Goal: Task Accomplishment & Management: Complete application form

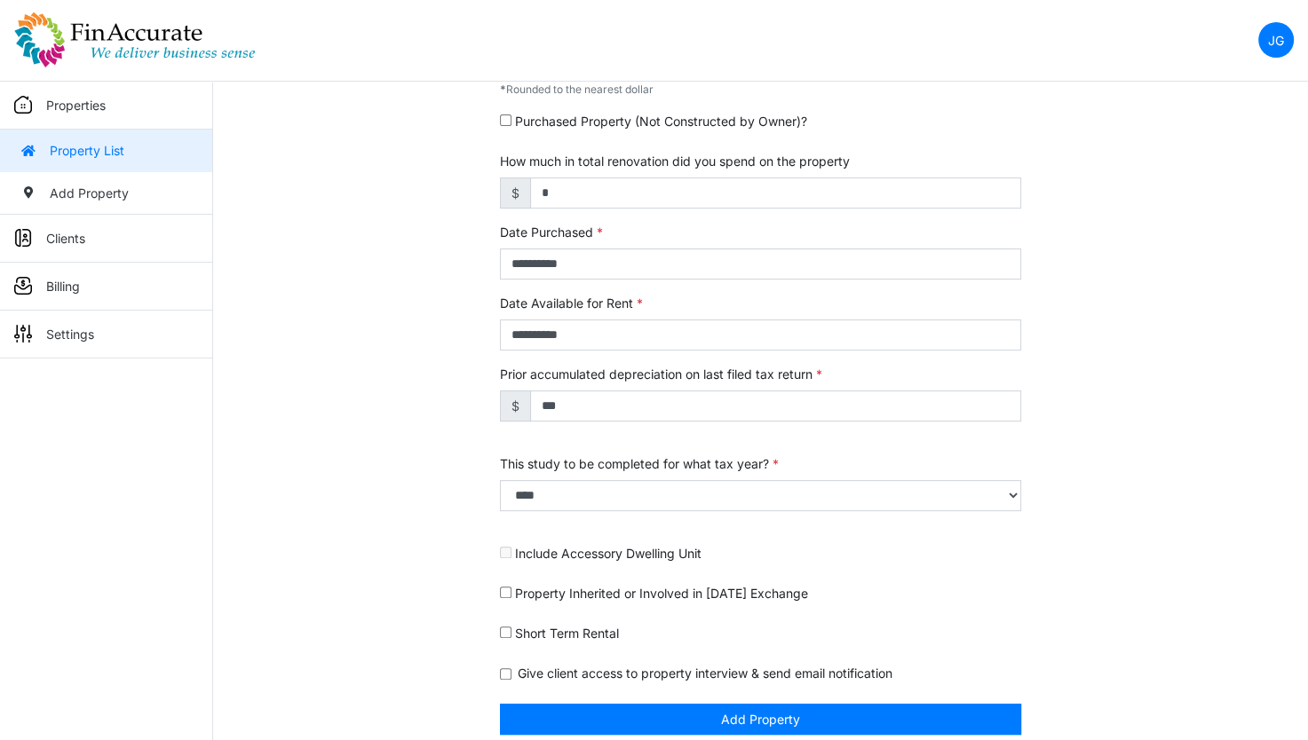
scroll to position [552, 0]
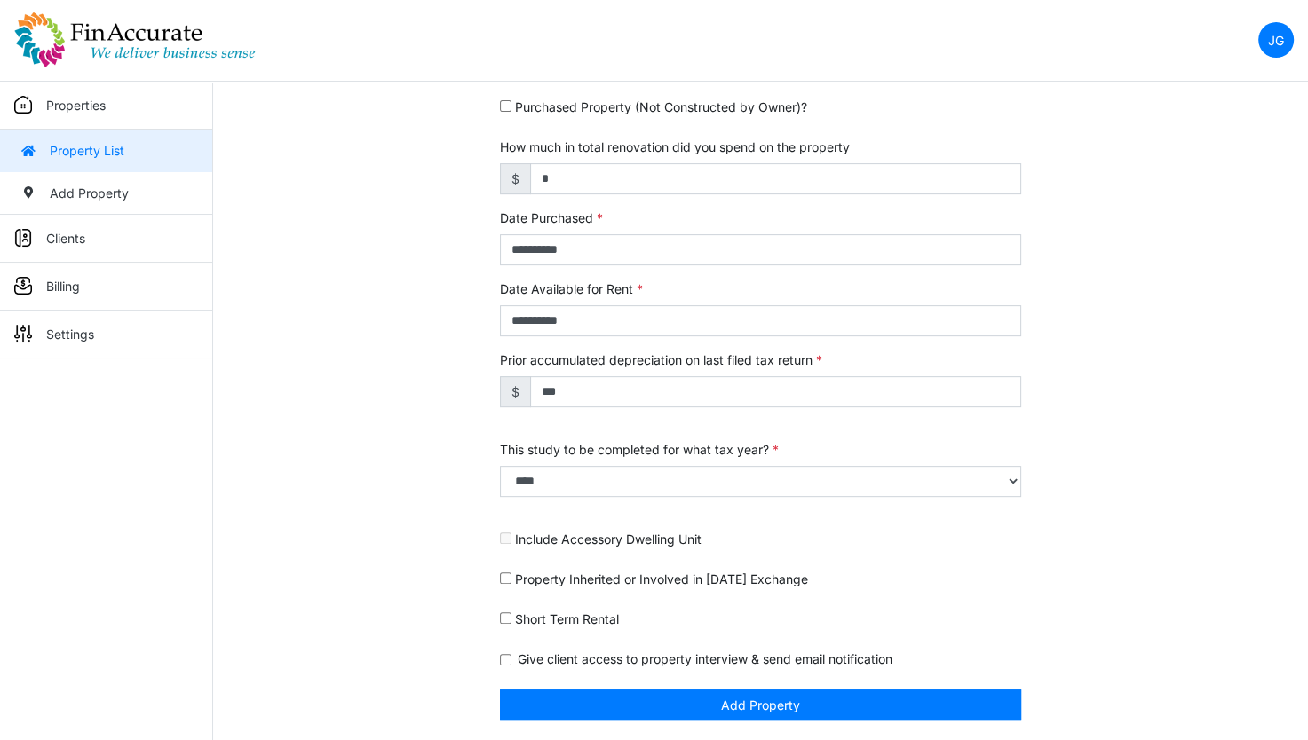
click at [973, 583] on div "Property Inherited or Involved in 1031 Exchange" at bounding box center [760, 583] width 521 height 26
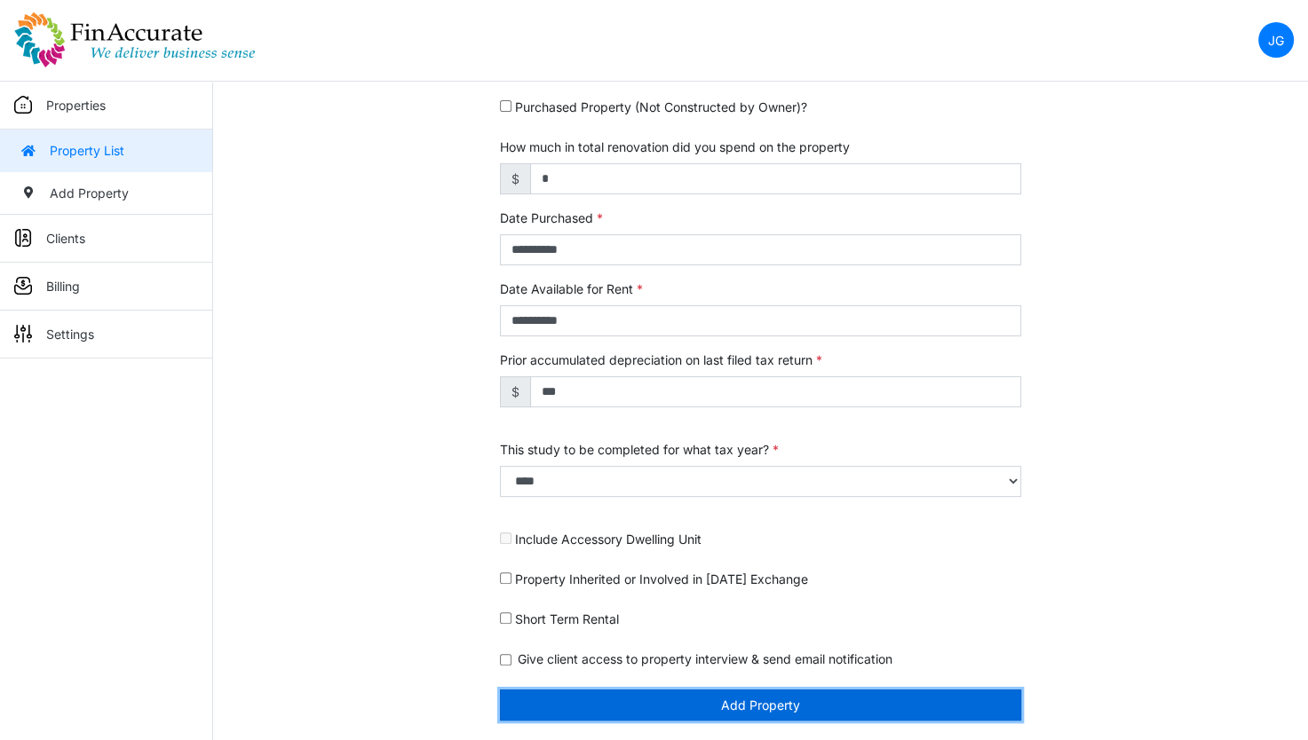
click at [685, 698] on button "Add Property" at bounding box center [760, 705] width 521 height 31
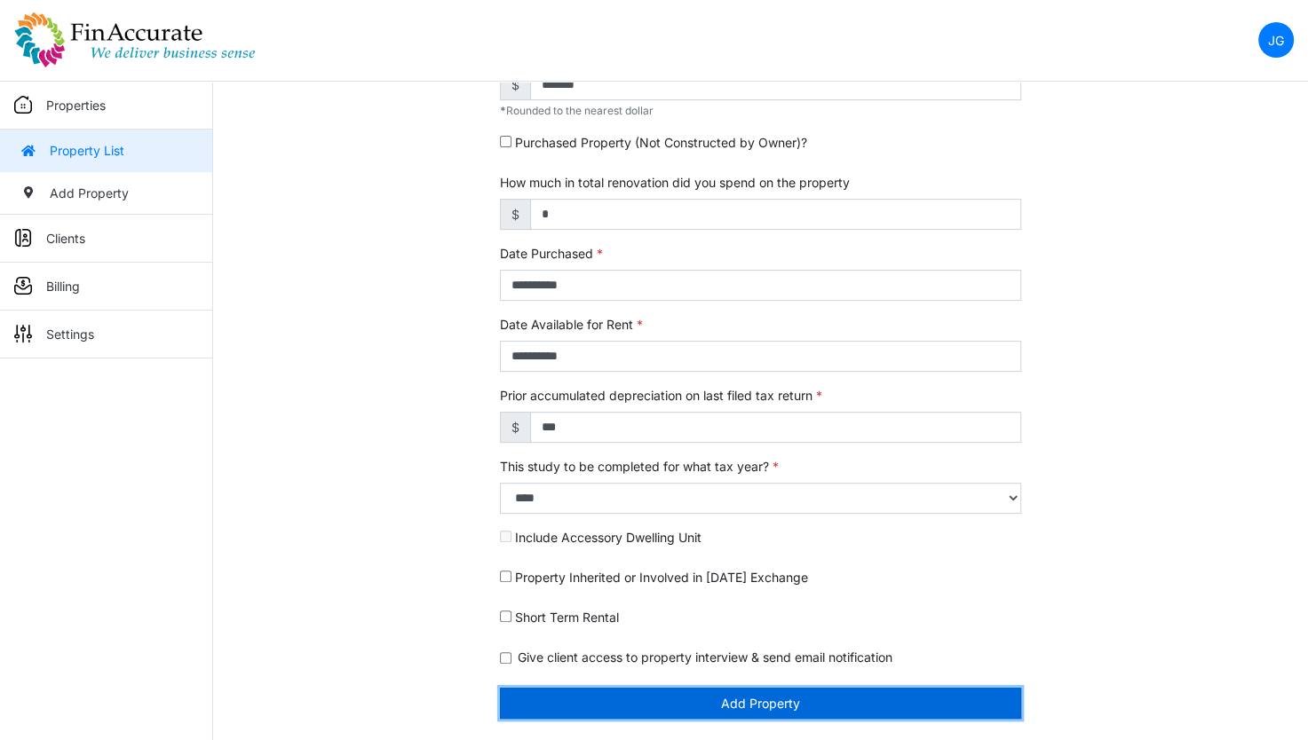
scroll to position [497, 0]
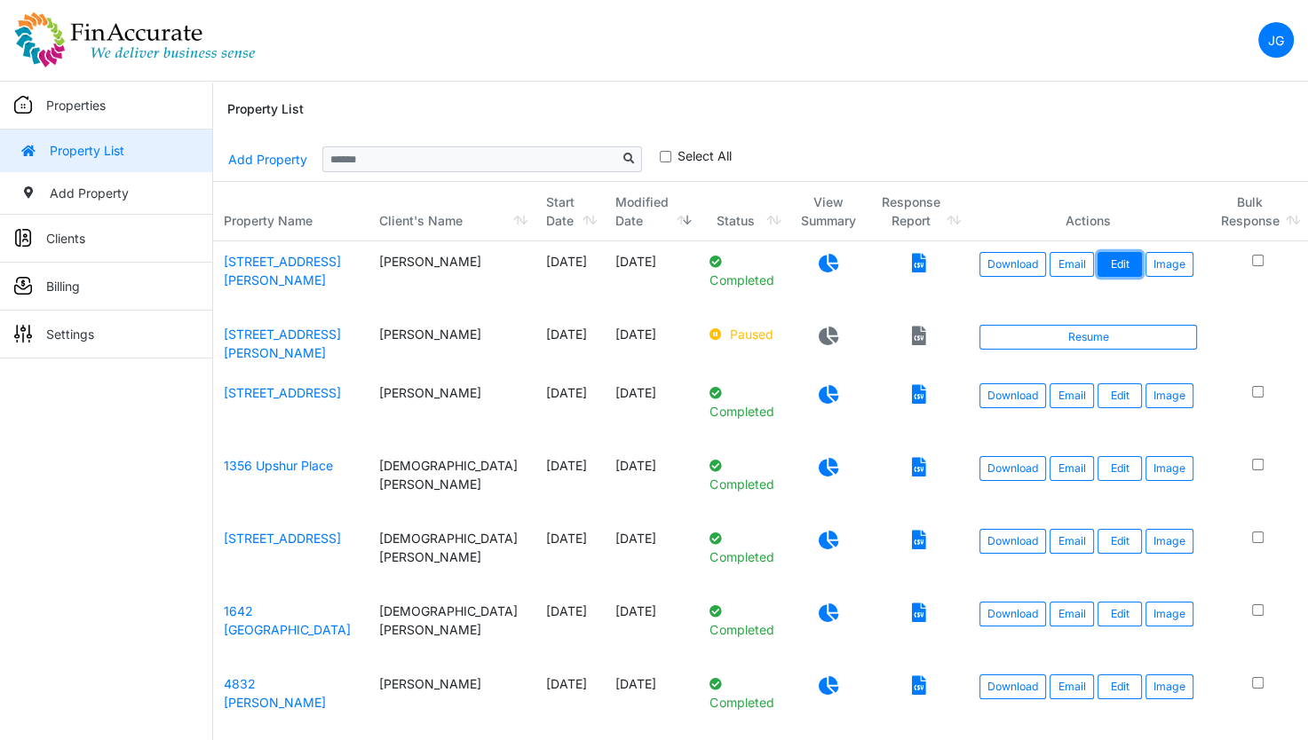
click at [1101, 252] on link "Edit" at bounding box center [1119, 264] width 44 height 25
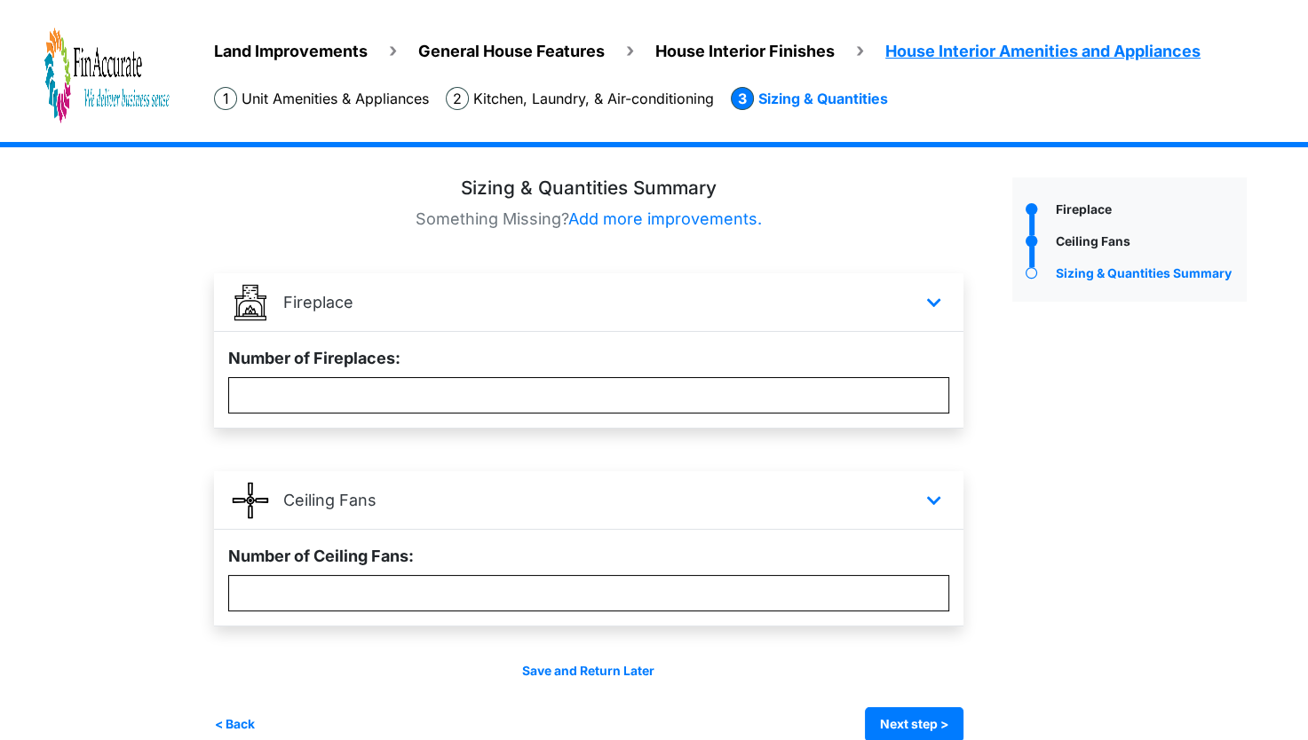
click at [360, 61] on li "Land Improvements" at bounding box center [291, 51] width 154 height 24
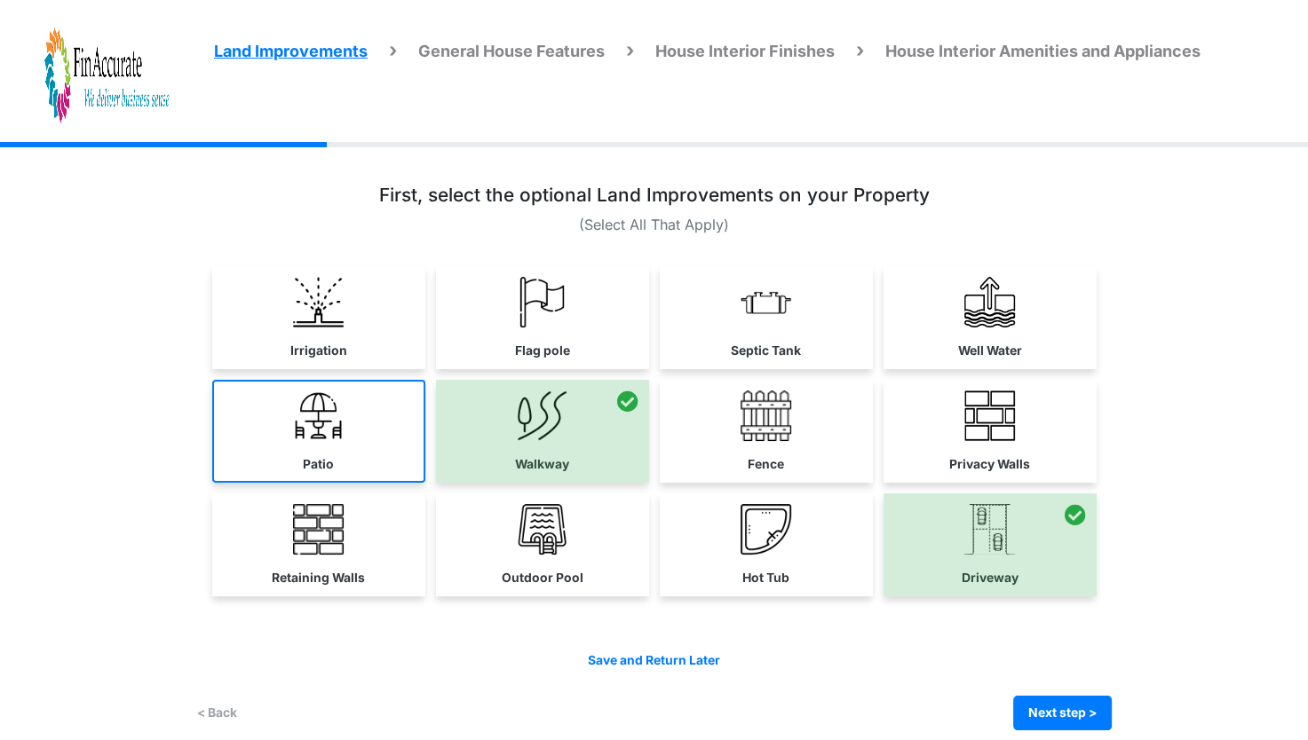
click at [375, 435] on link "Patio" at bounding box center [318, 431] width 213 height 103
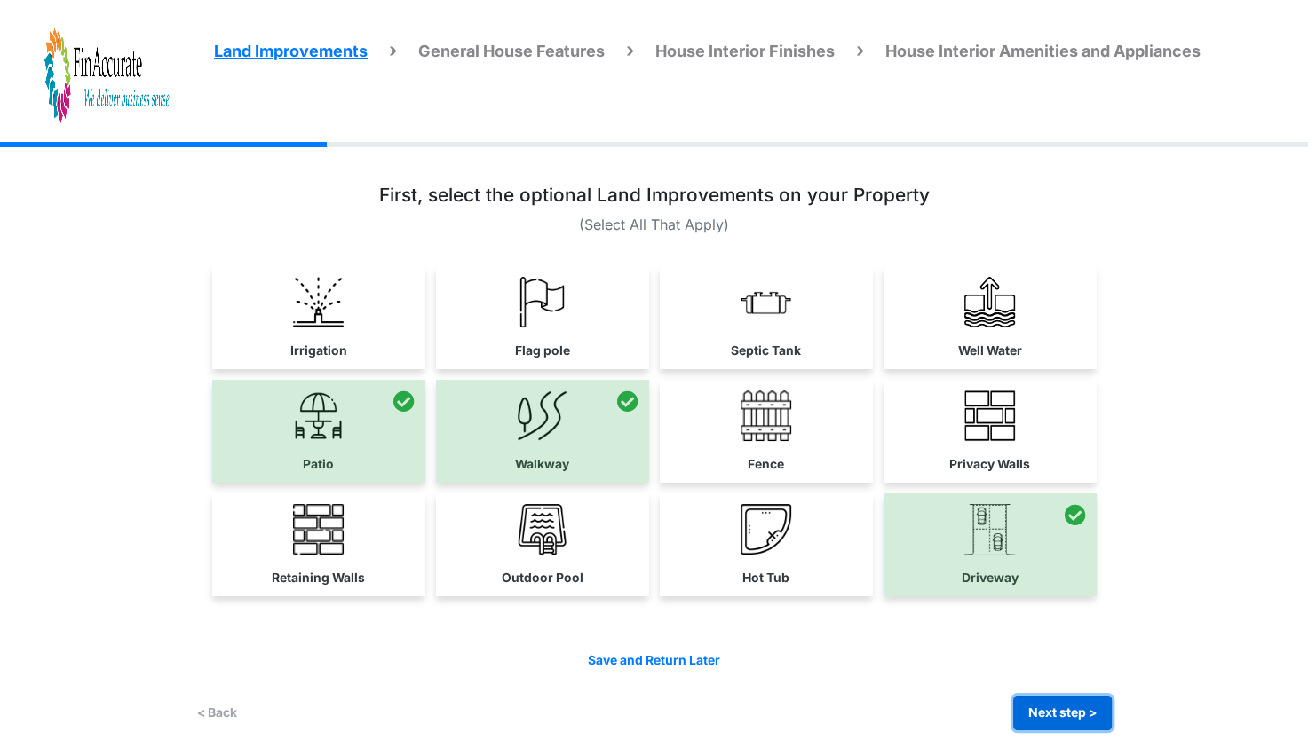
click at [1047, 698] on button "Next step >" at bounding box center [1062, 713] width 99 height 35
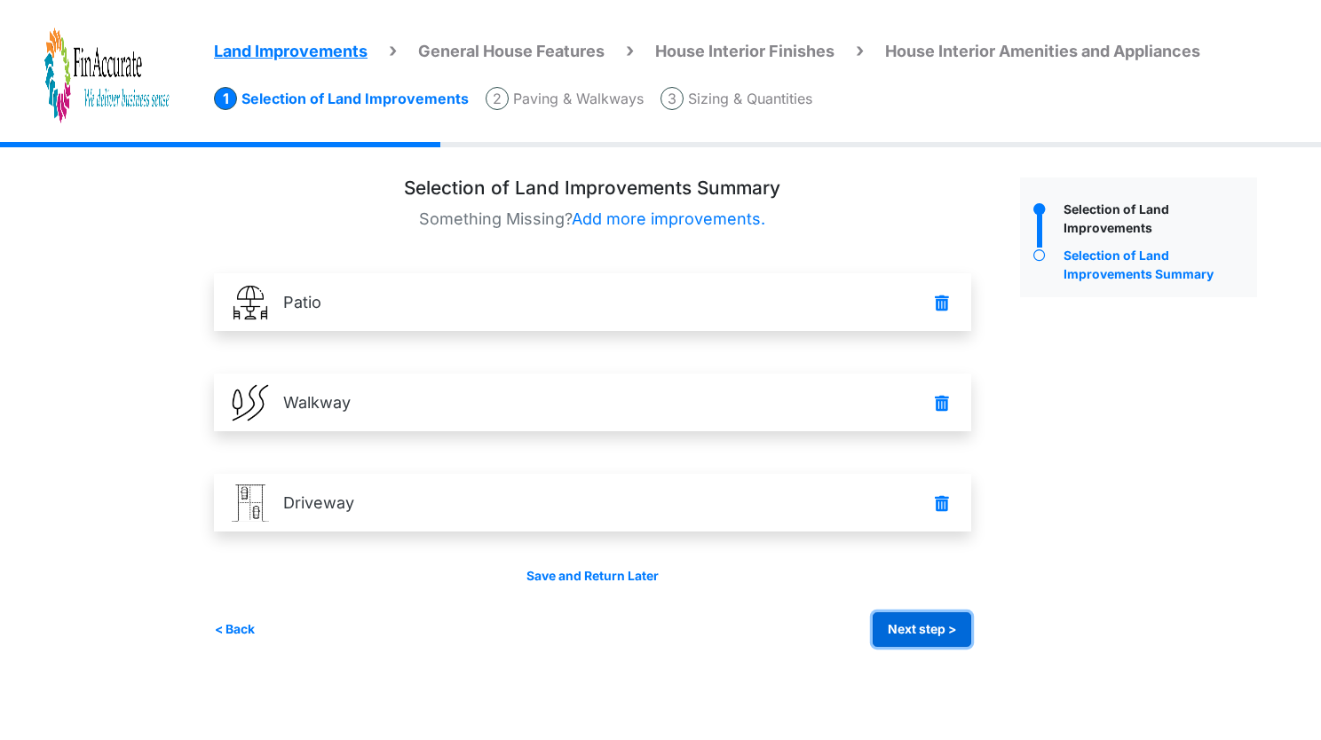
click at [932, 627] on button "Next step >" at bounding box center [922, 629] width 99 height 35
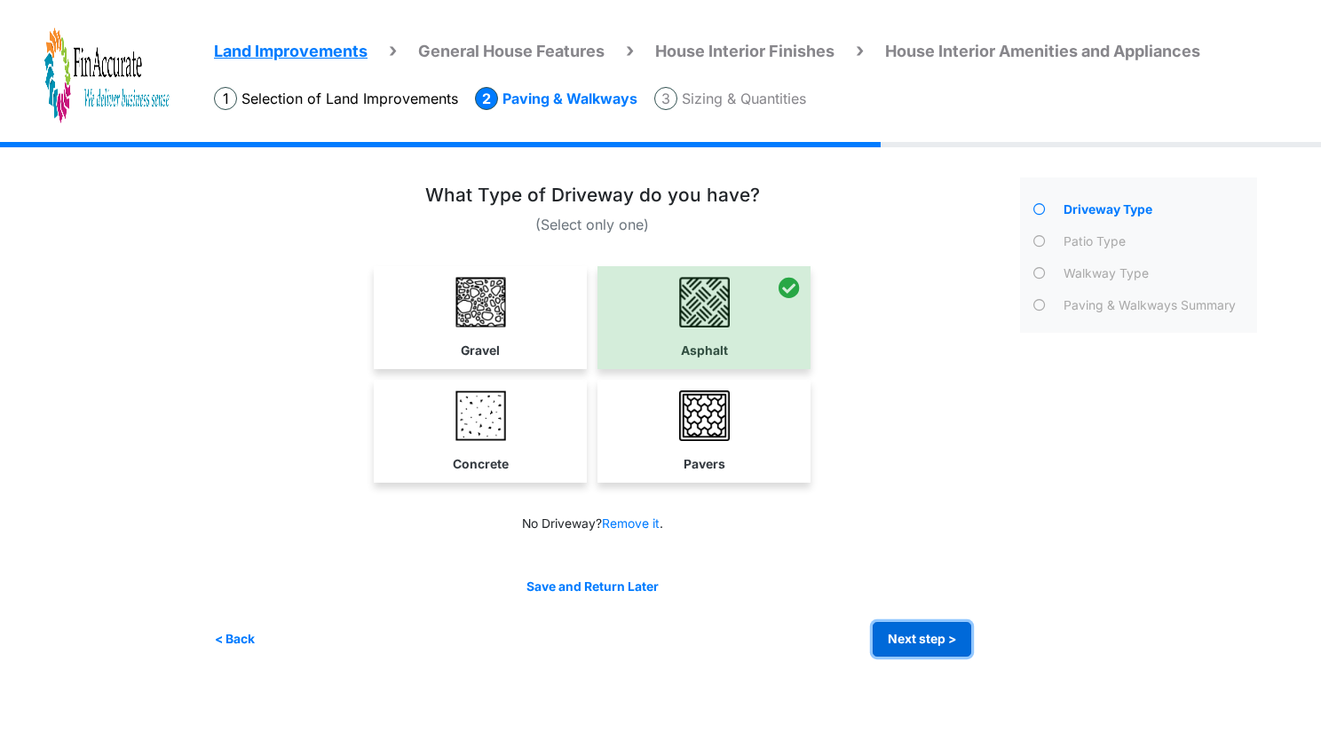
click at [913, 641] on button "Next step >" at bounding box center [922, 639] width 99 height 35
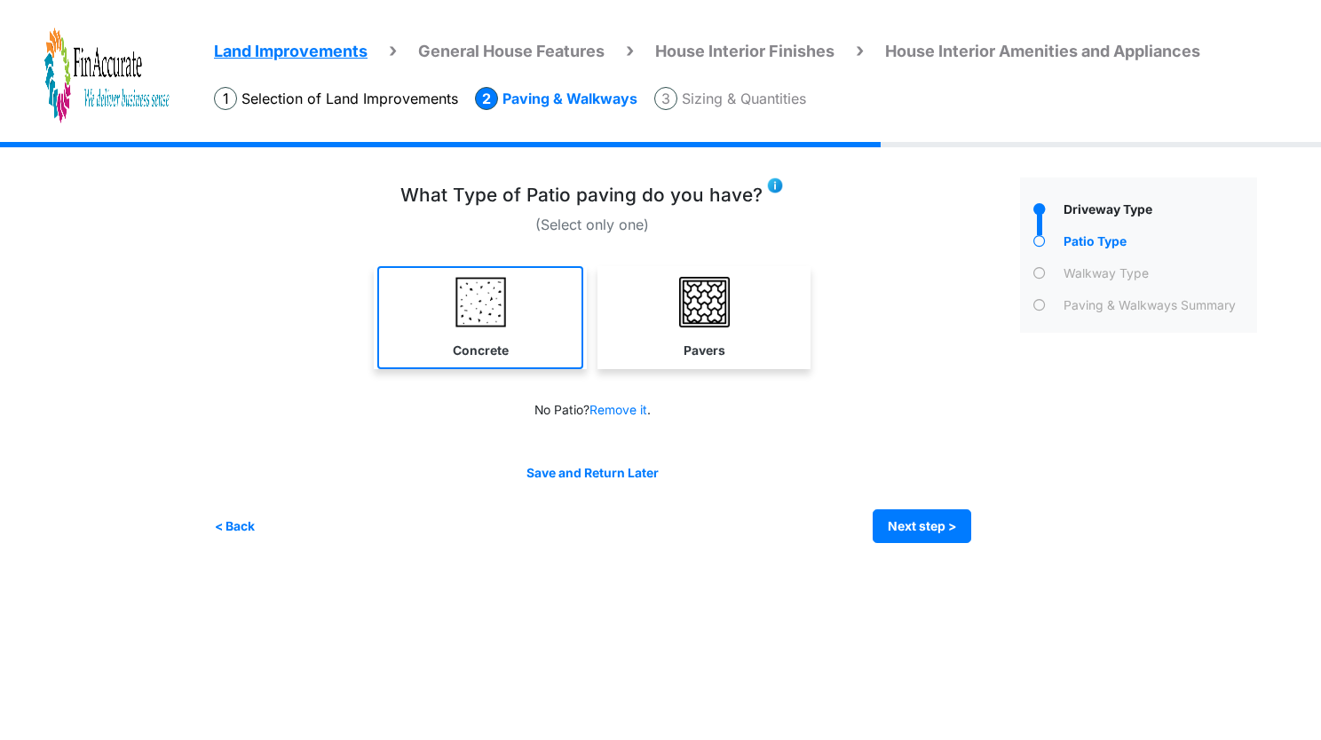
click at [474, 304] on img at bounding box center [480, 302] width 51 height 51
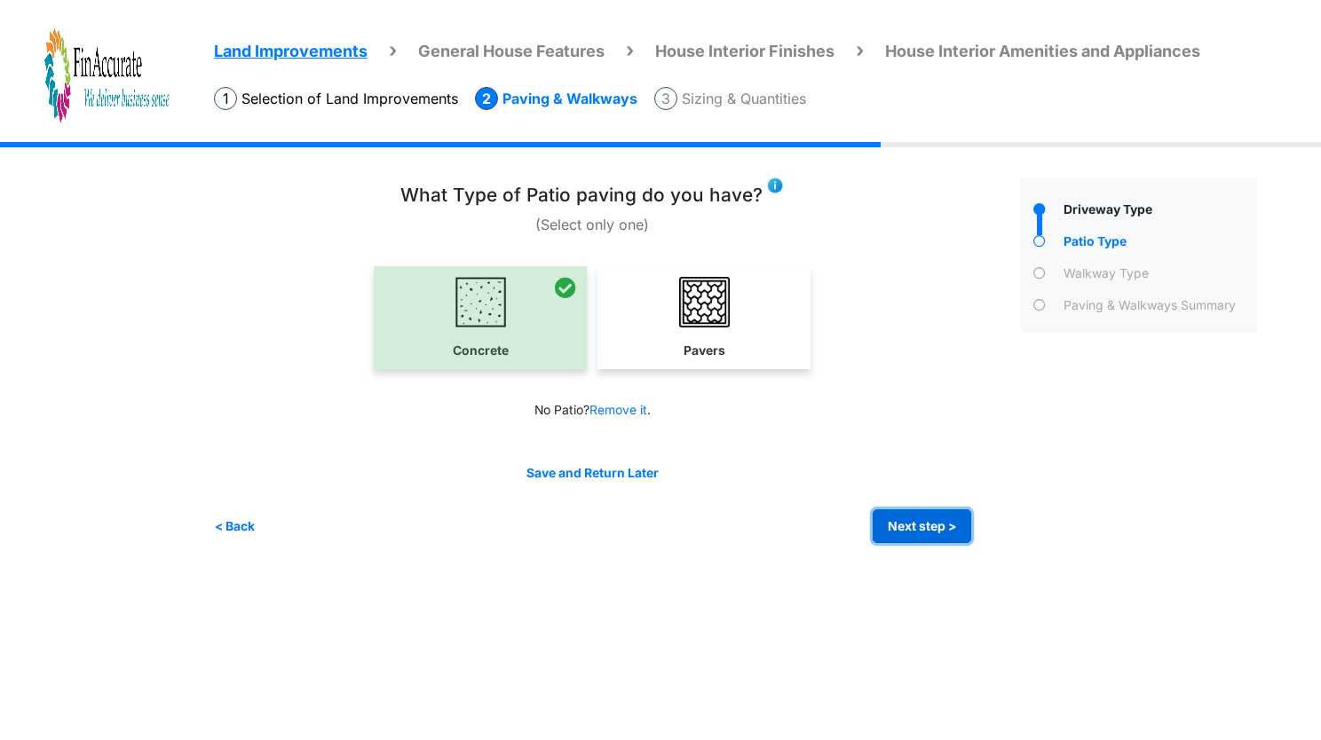
click at [908, 533] on button "Next step >" at bounding box center [922, 527] width 99 height 35
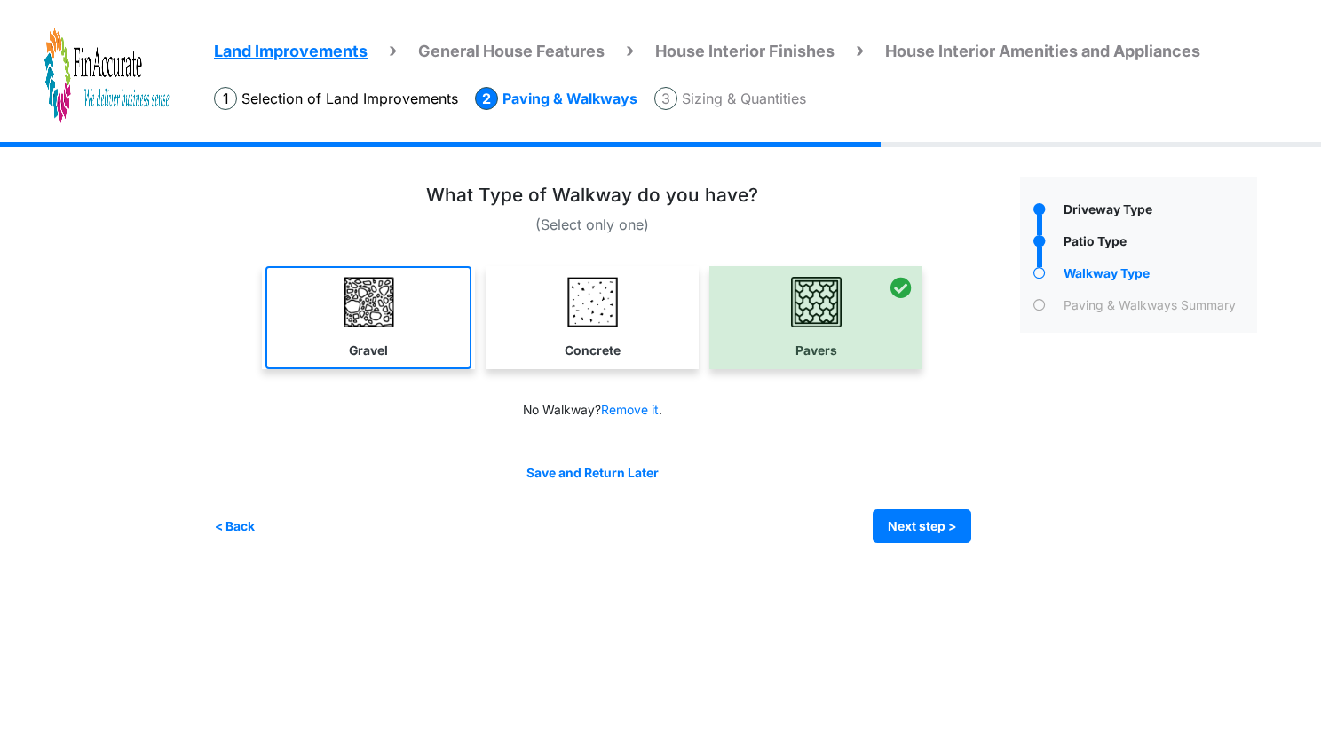
click at [427, 333] on link "Gravel" at bounding box center [368, 317] width 206 height 103
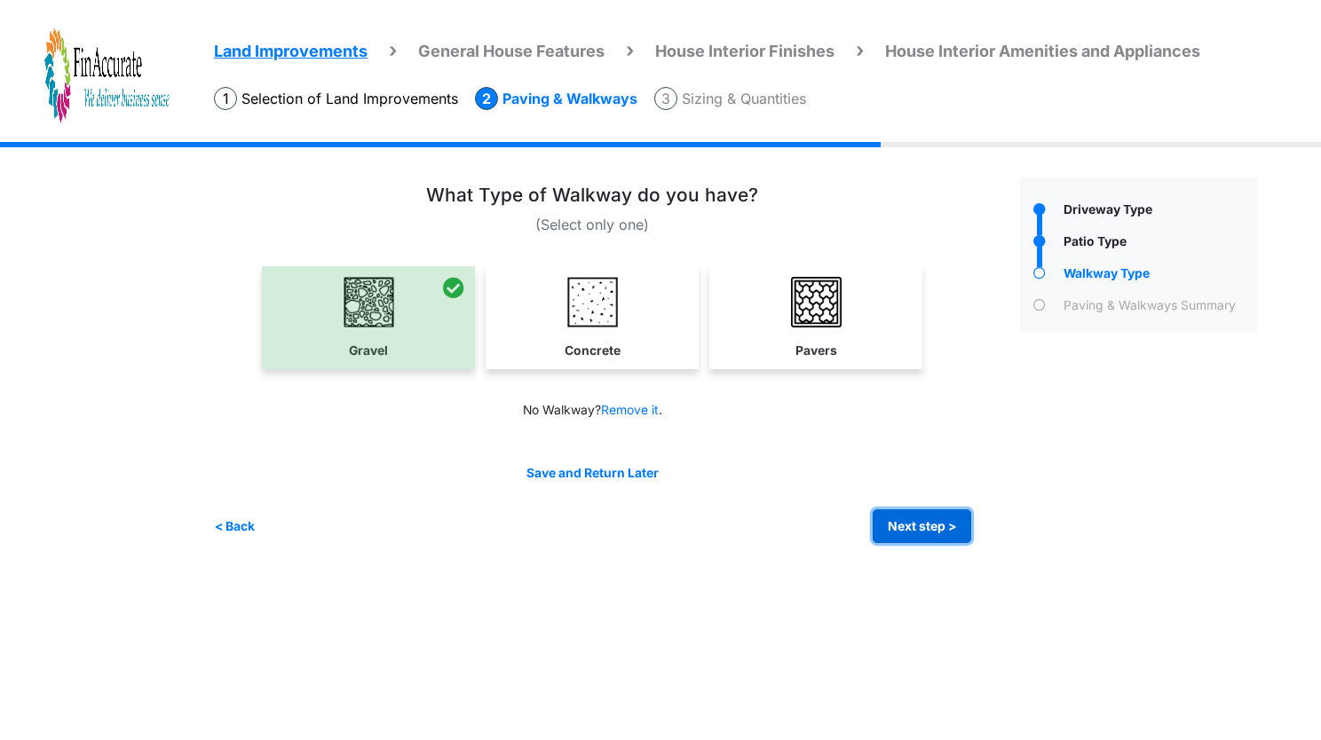
click at [888, 517] on button "Next step >" at bounding box center [922, 527] width 99 height 35
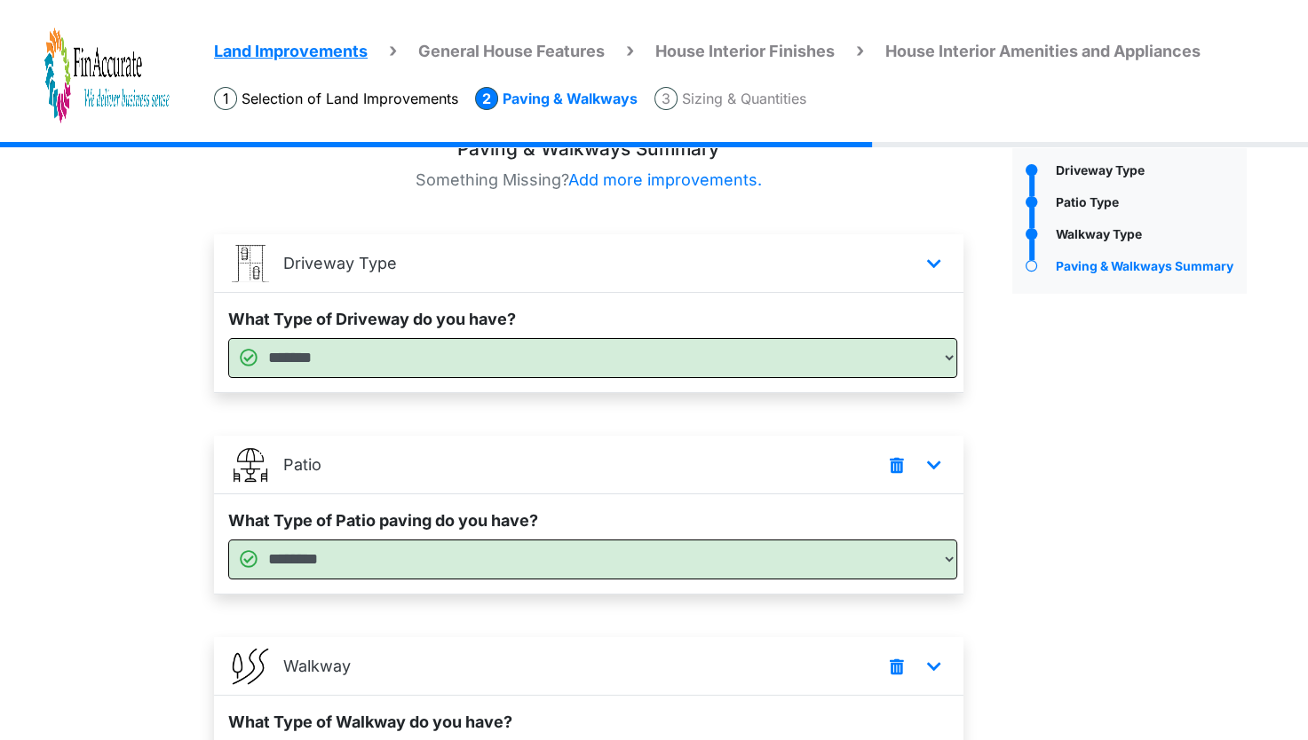
scroll to position [234, 0]
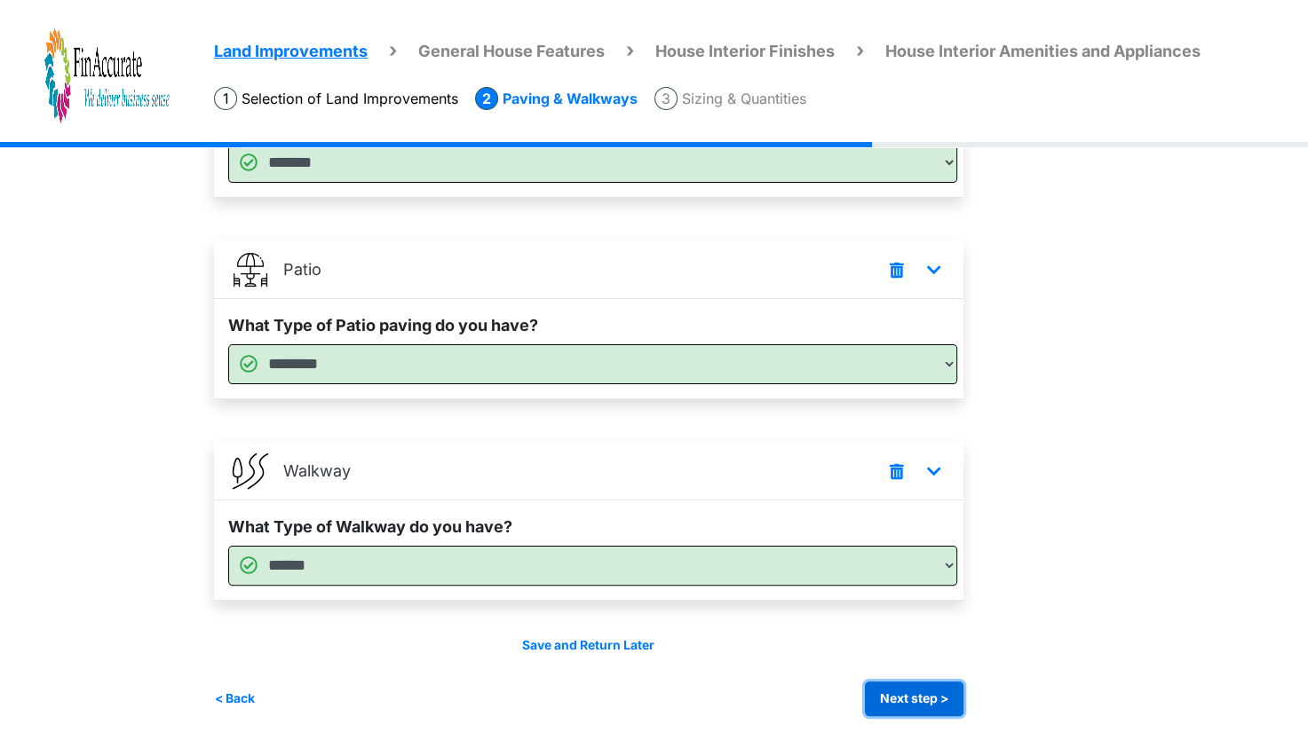
click at [937, 702] on button "Next step >" at bounding box center [914, 699] width 99 height 35
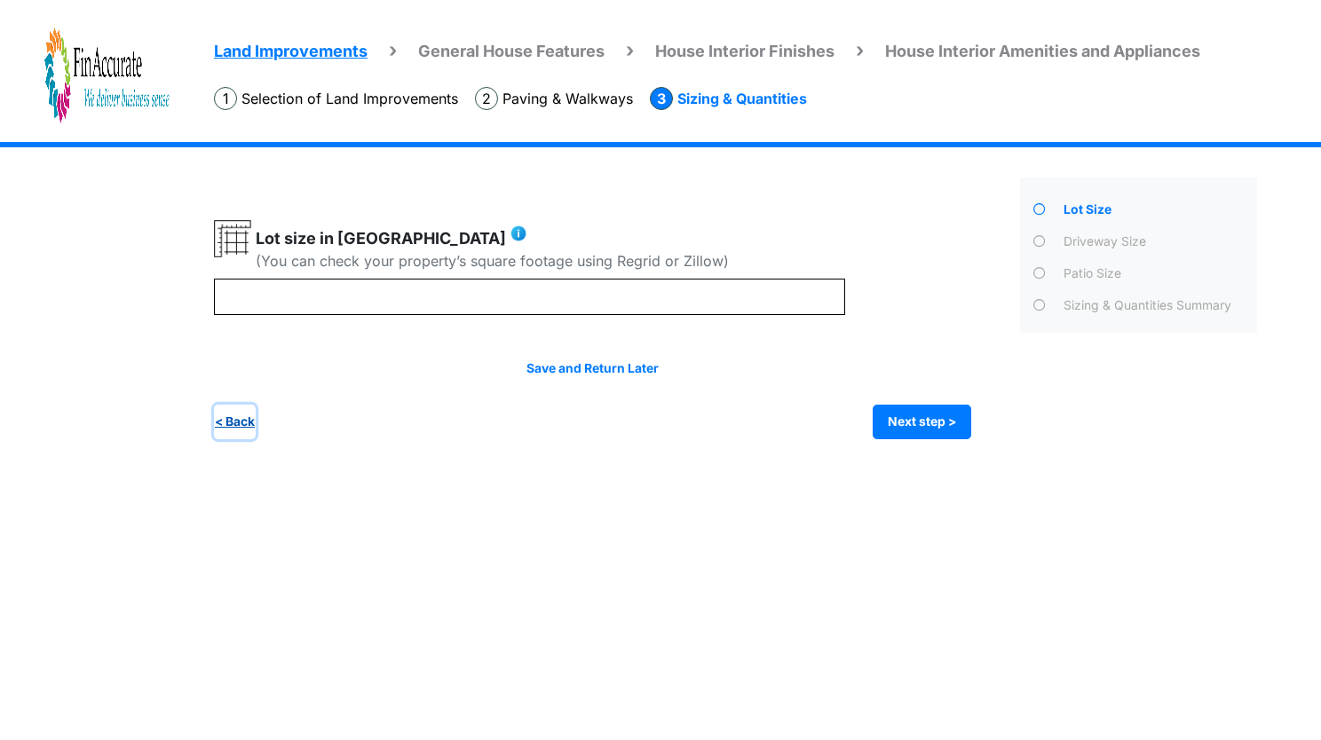
click at [246, 428] on button "< Back" at bounding box center [235, 422] width 42 height 35
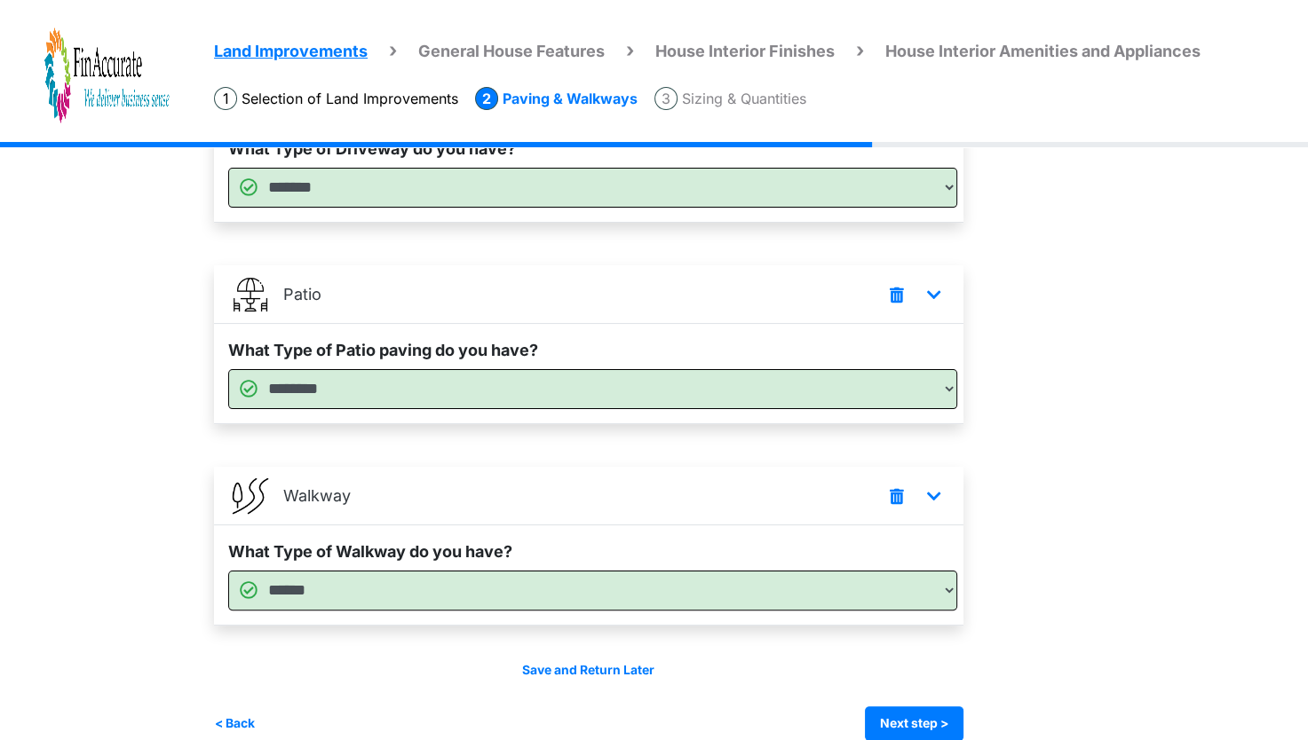
scroll to position [213, 0]
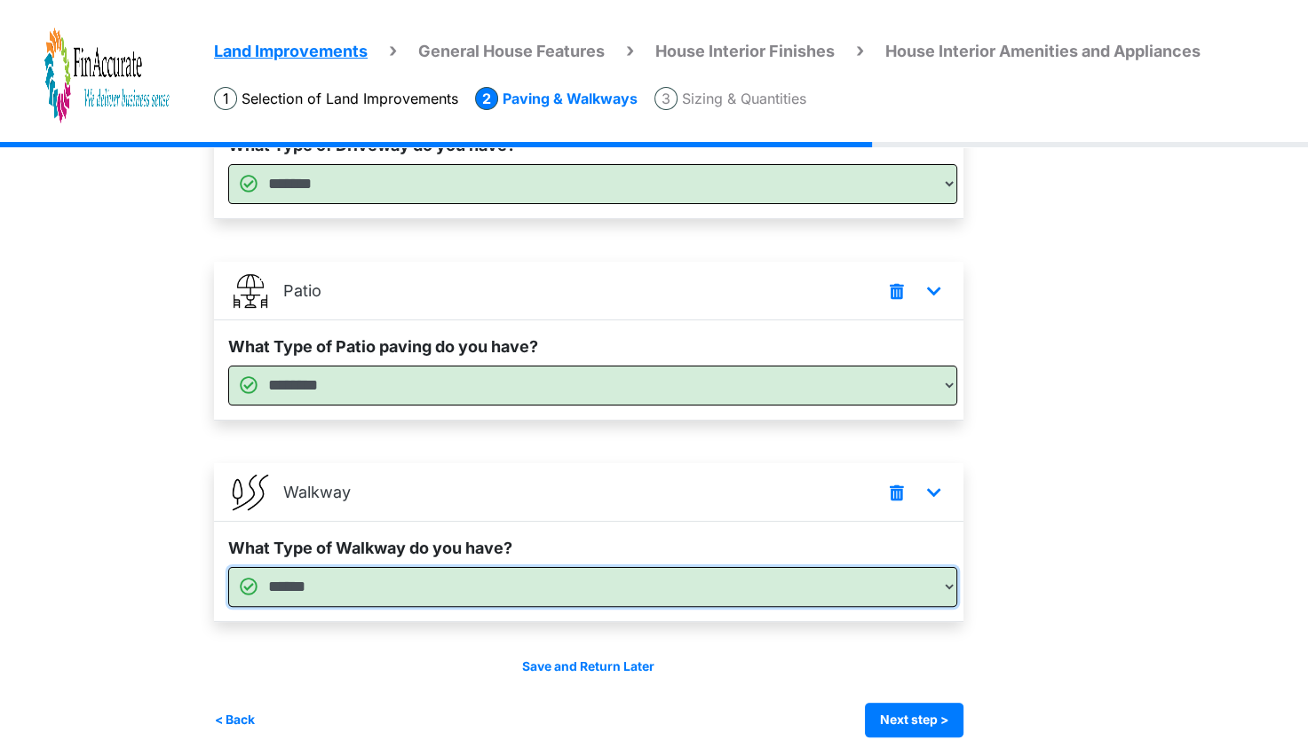
click at [541, 603] on select "****** ******** ******" at bounding box center [592, 587] width 729 height 40
click at [228, 567] on select "****** ******** ******" at bounding box center [592, 587] width 729 height 40
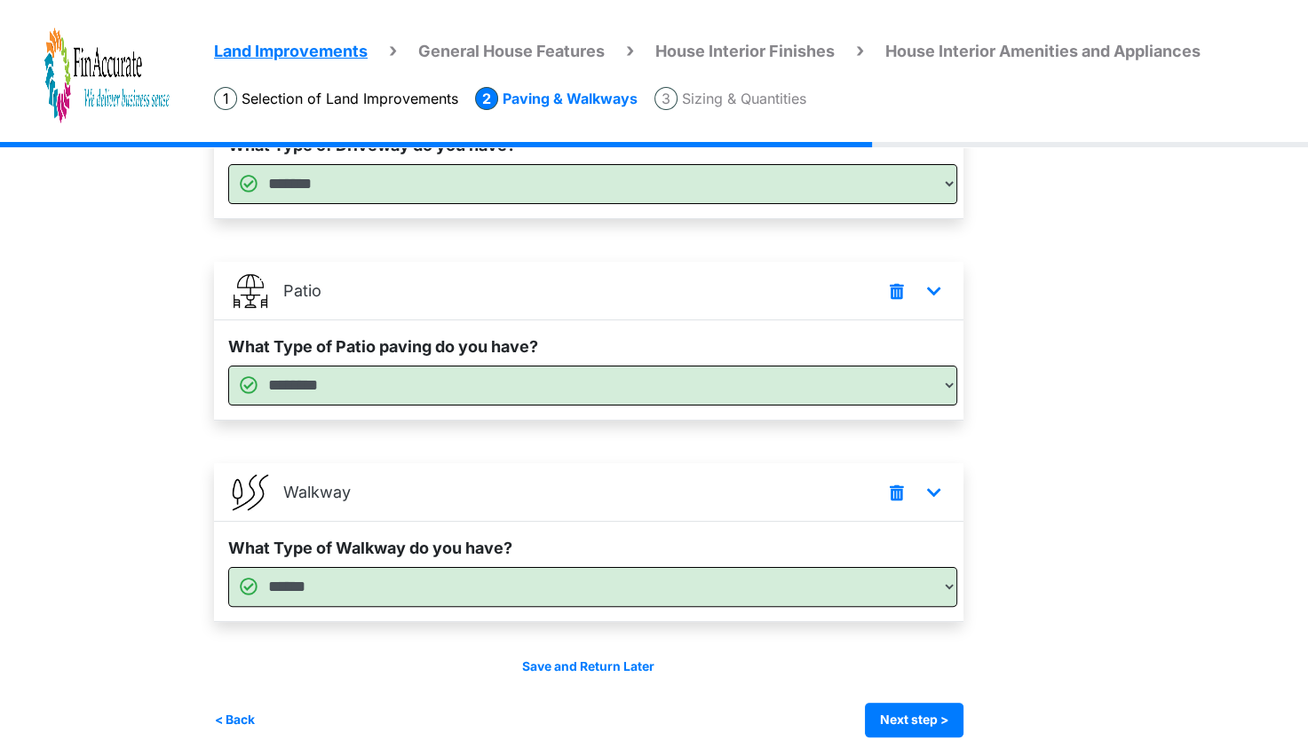
click at [1041, 572] on div "Driveway Type" at bounding box center [1130, 350] width 262 height 773
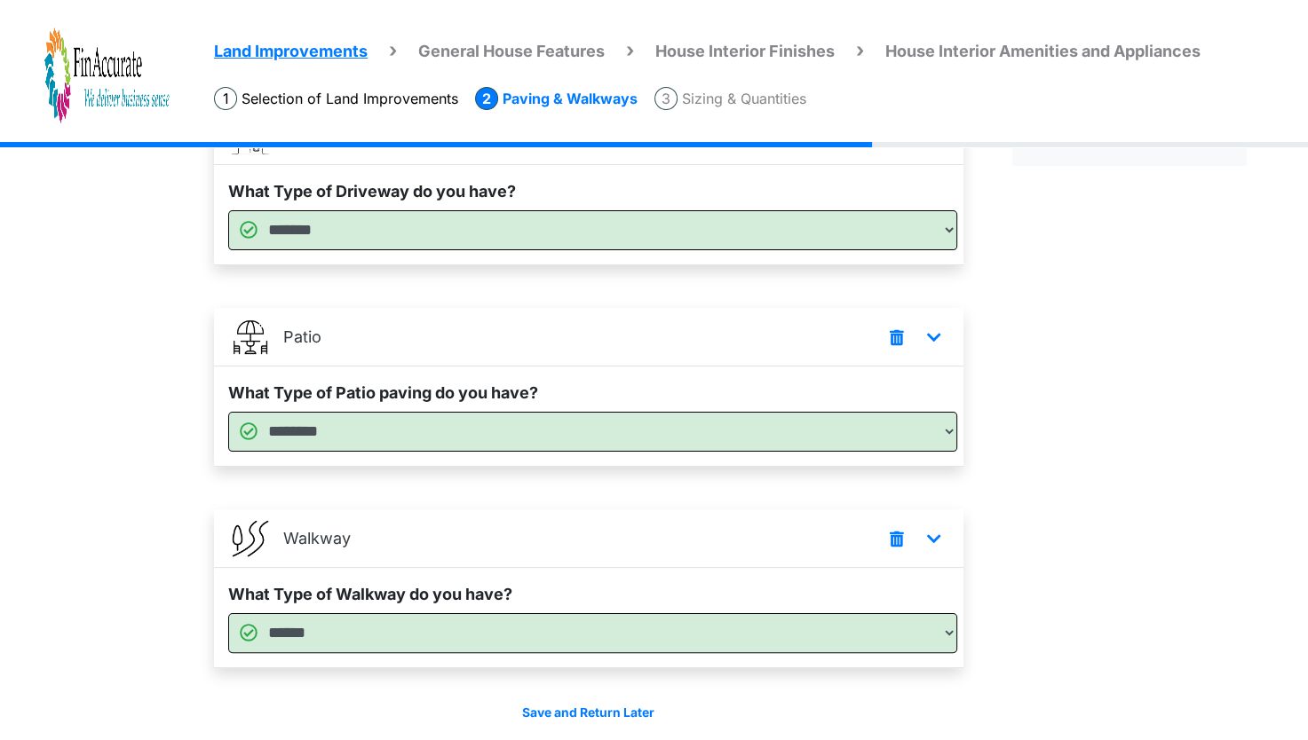
scroll to position [166, 0]
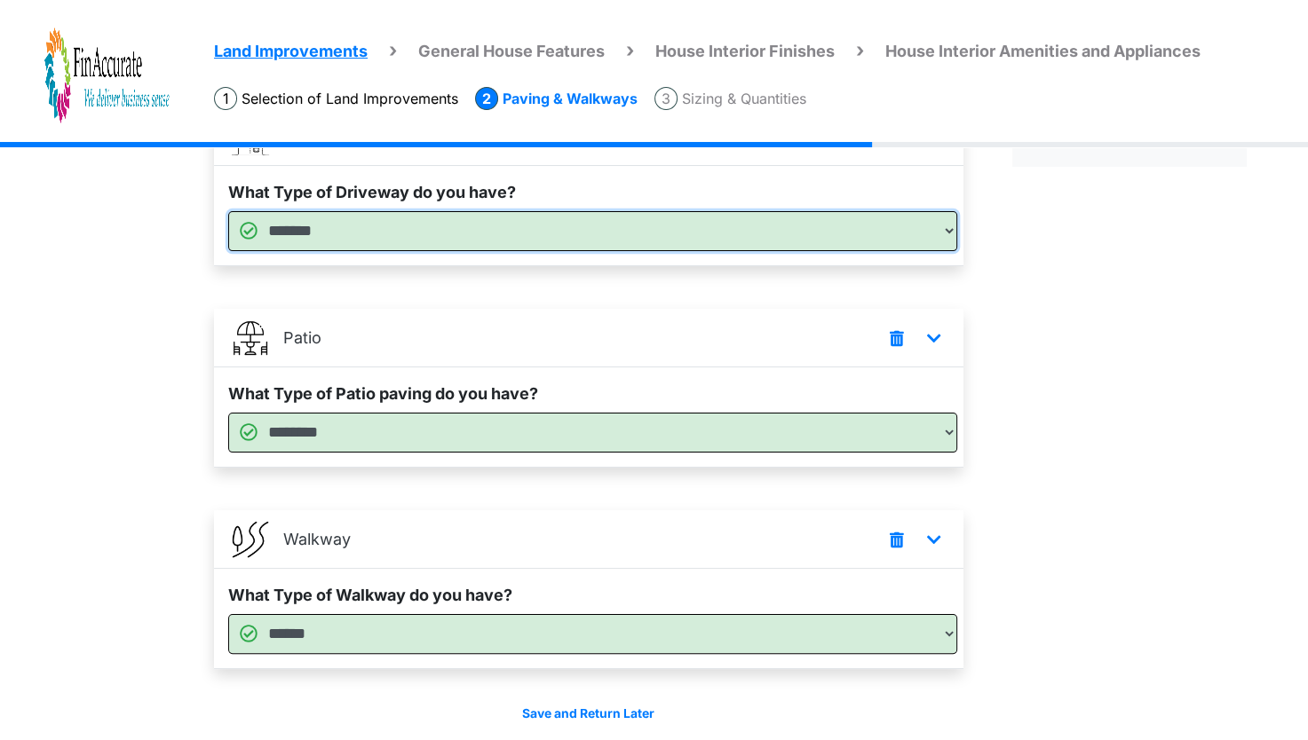
click at [905, 249] on select "****** ******* ******** ******" at bounding box center [592, 231] width 729 height 40
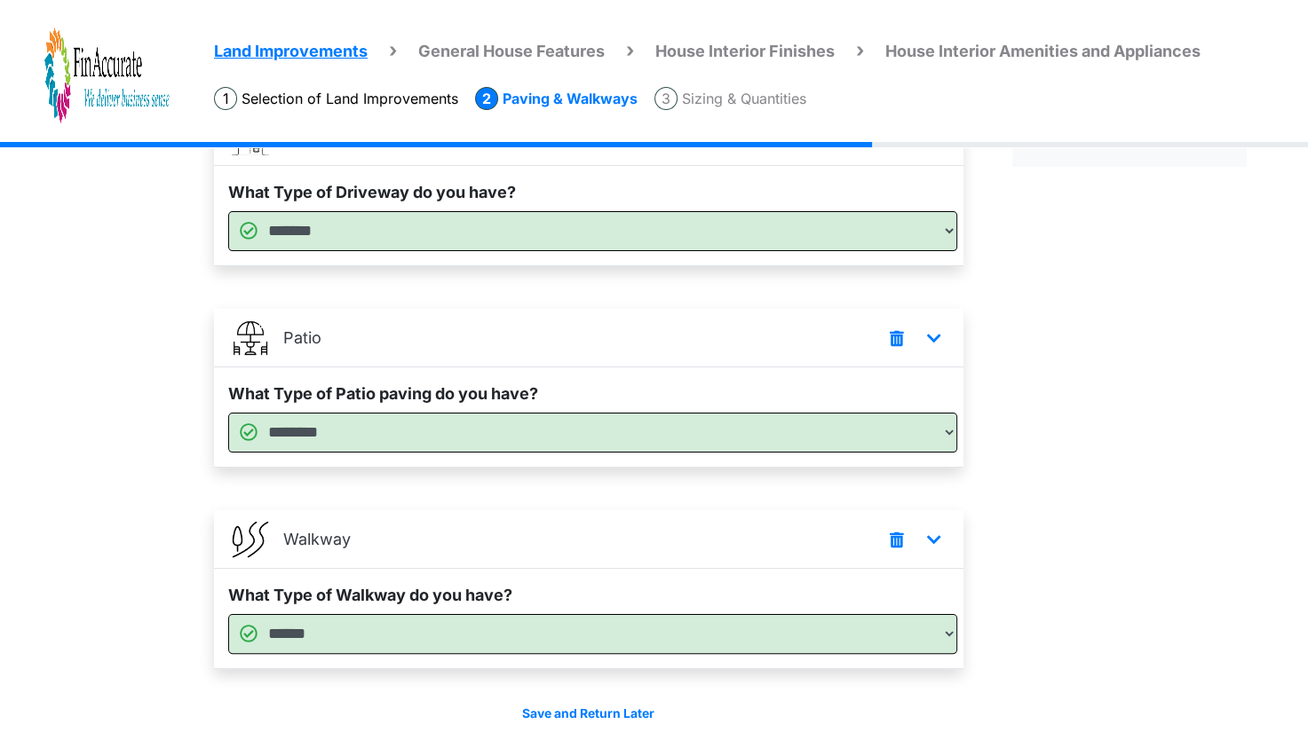
click at [1229, 410] on div "Driveway Type" at bounding box center [1130, 398] width 262 height 773
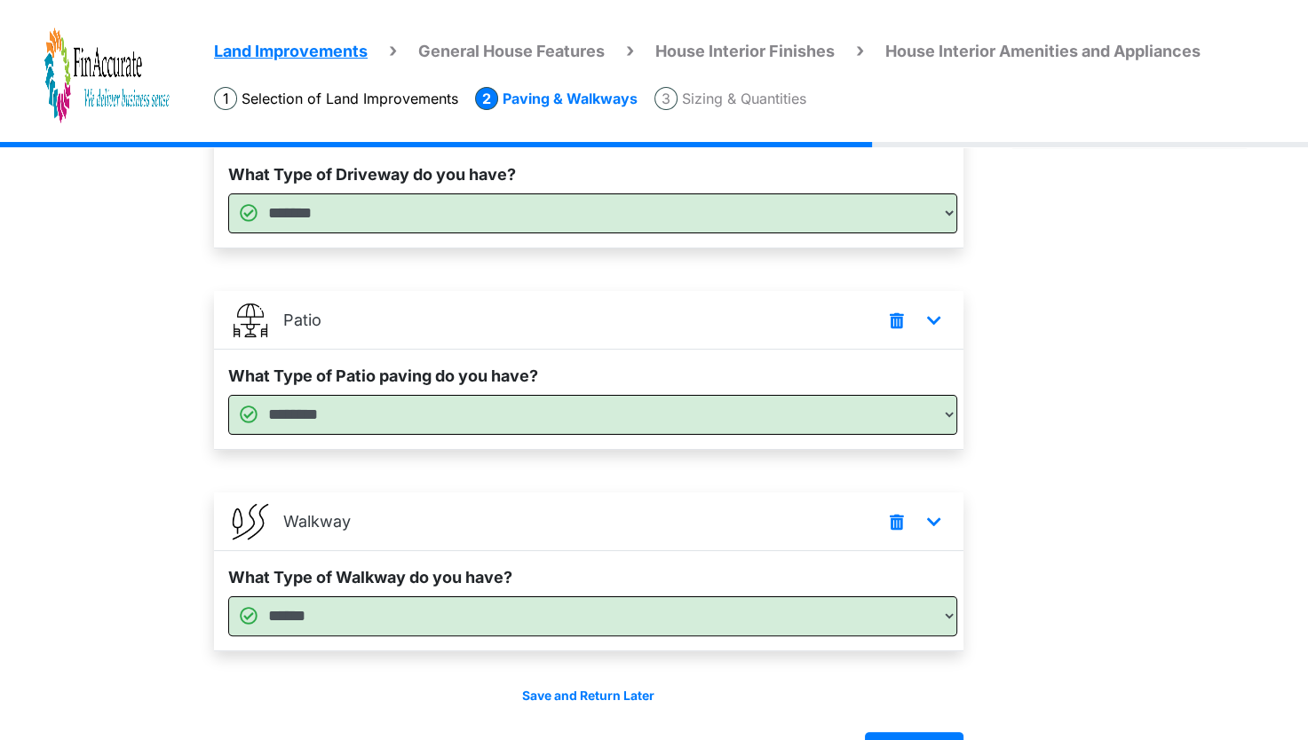
scroll to position [234, 0]
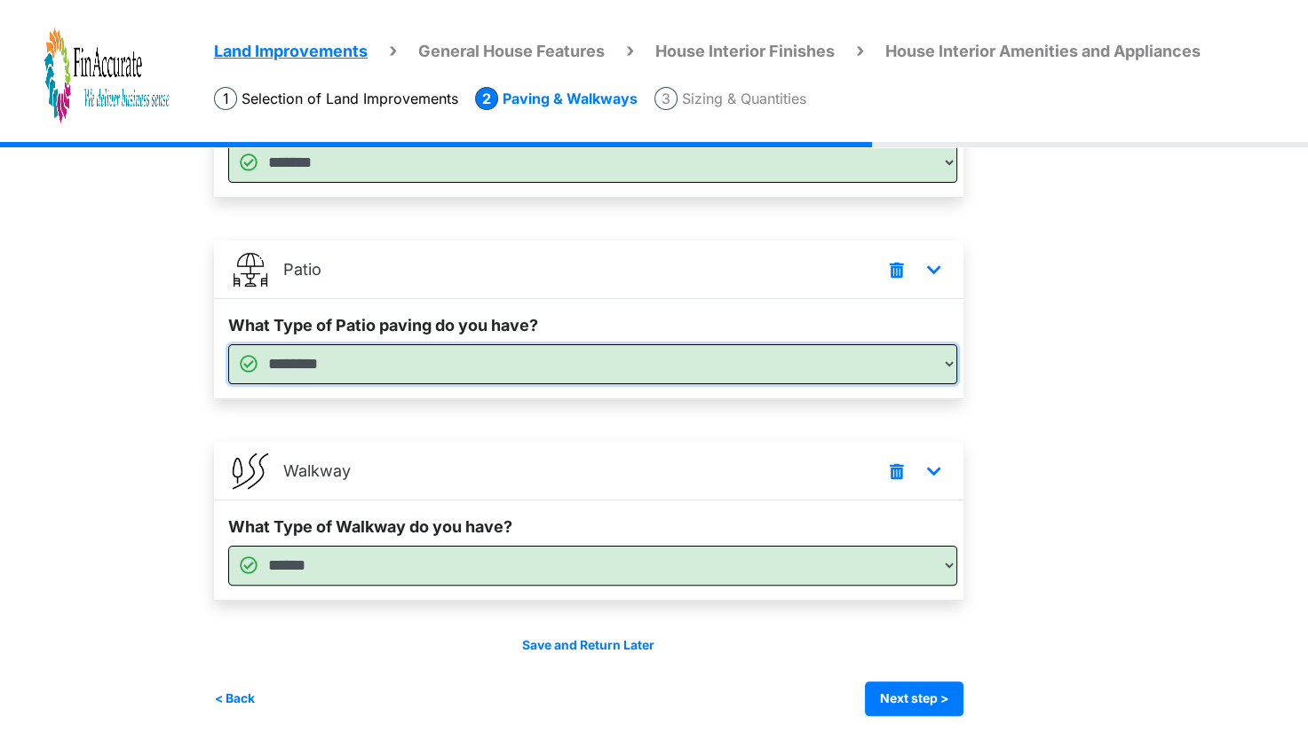
click at [681, 366] on select "******** ******" at bounding box center [592, 364] width 729 height 40
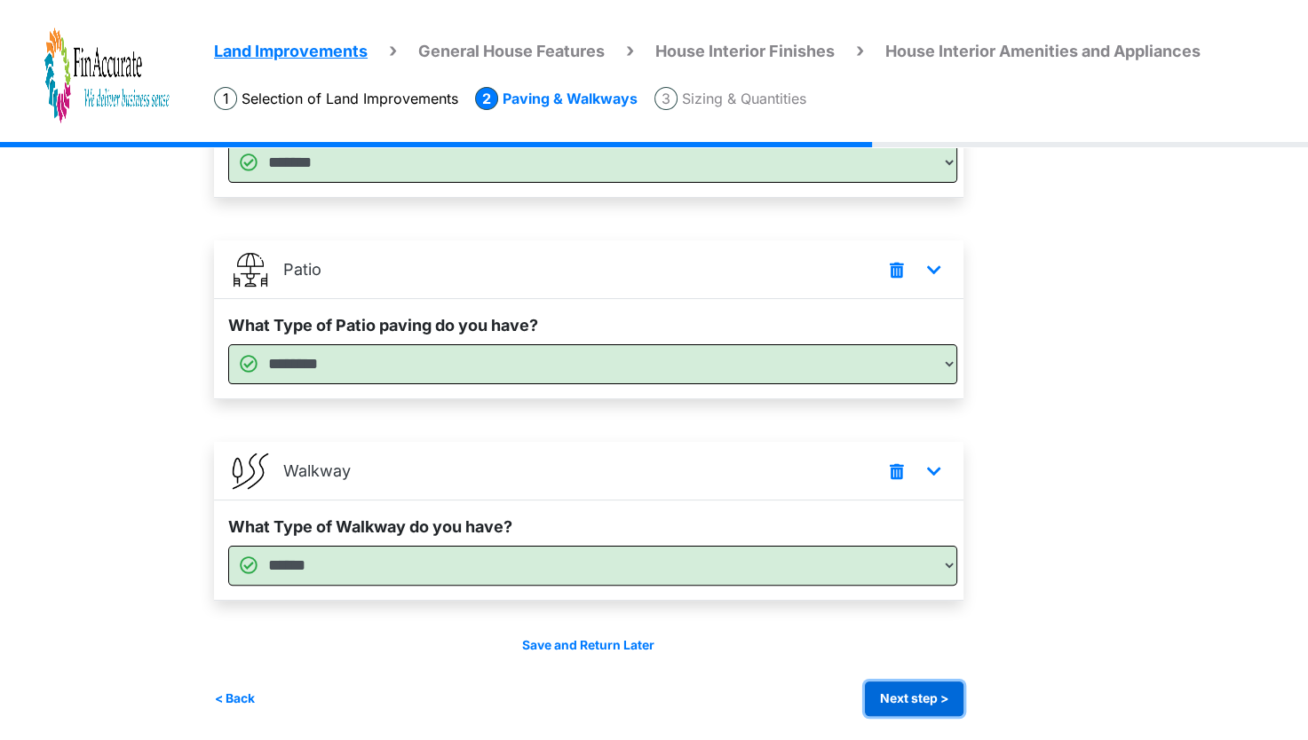
click at [929, 697] on button "Next step >" at bounding box center [914, 699] width 99 height 35
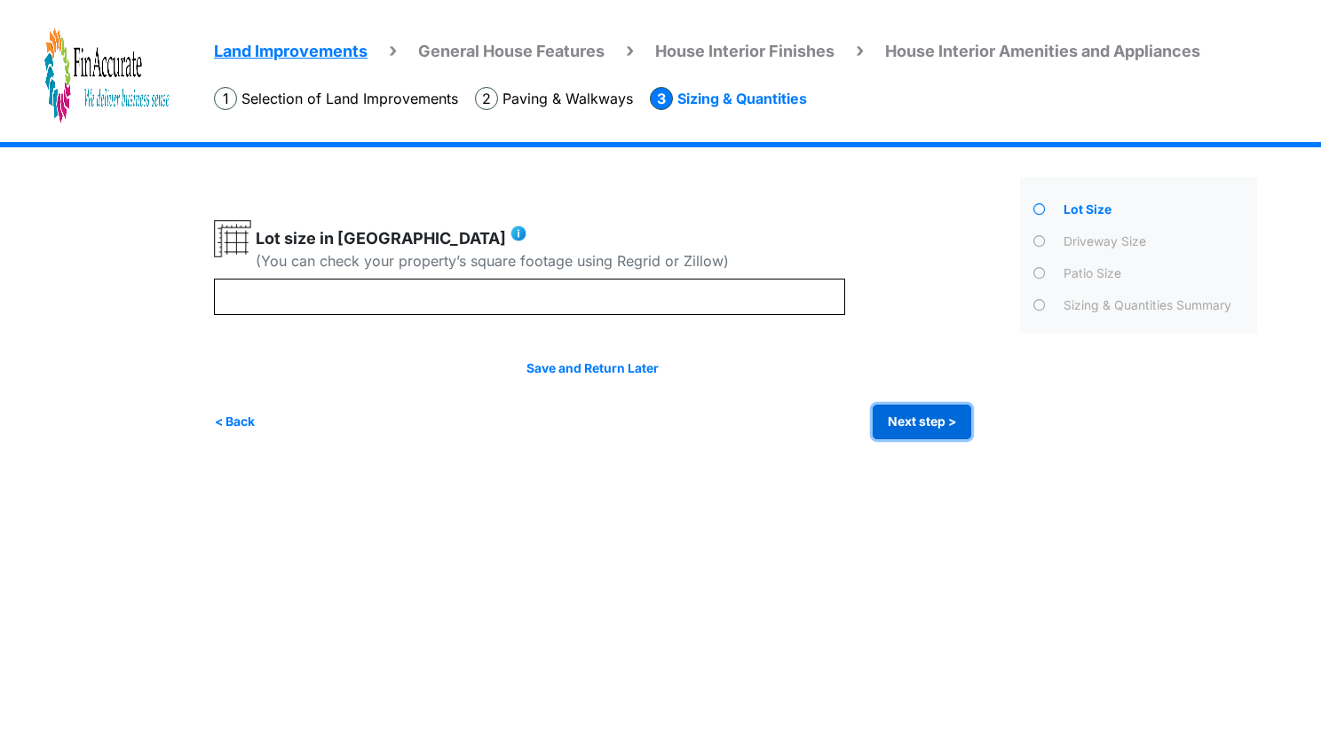
click at [932, 413] on button "Next step >" at bounding box center [922, 422] width 99 height 35
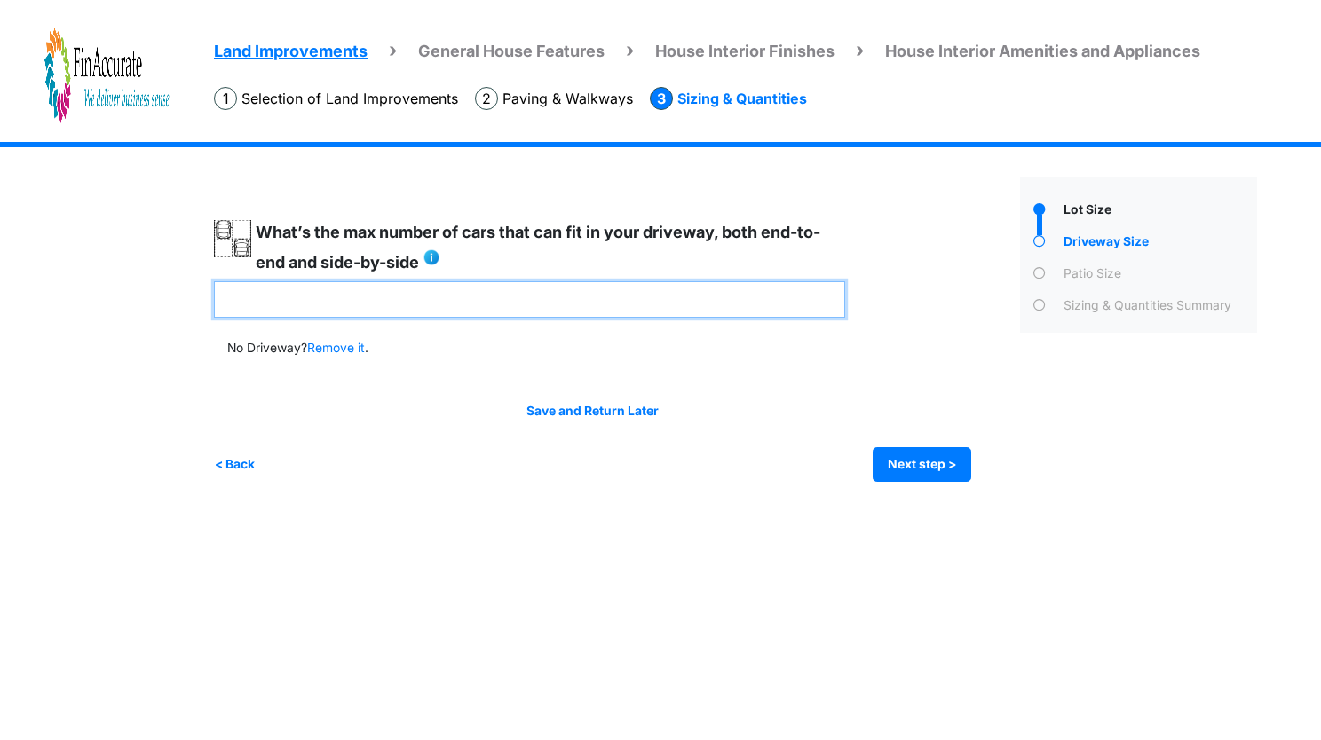
click at [511, 292] on input "*" at bounding box center [529, 299] width 631 height 36
type input "*"
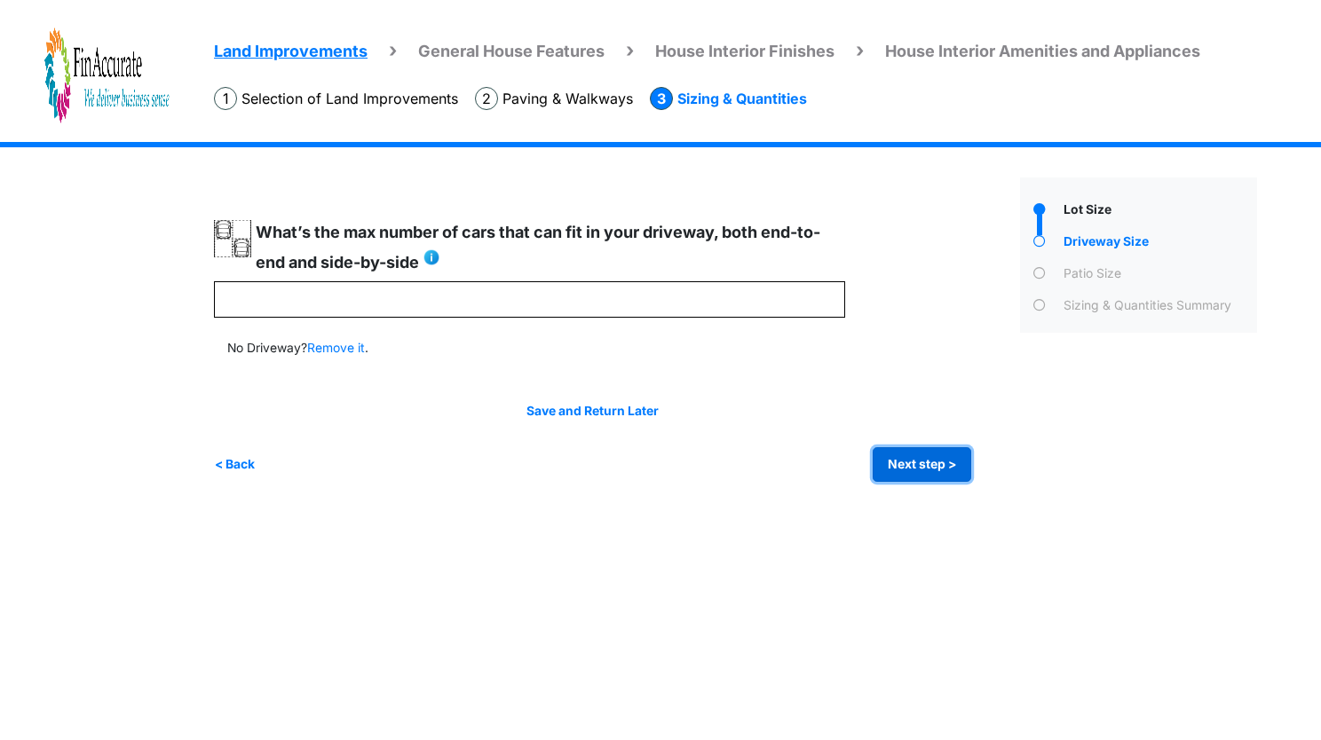
click at [948, 460] on button "Next step >" at bounding box center [922, 464] width 99 height 35
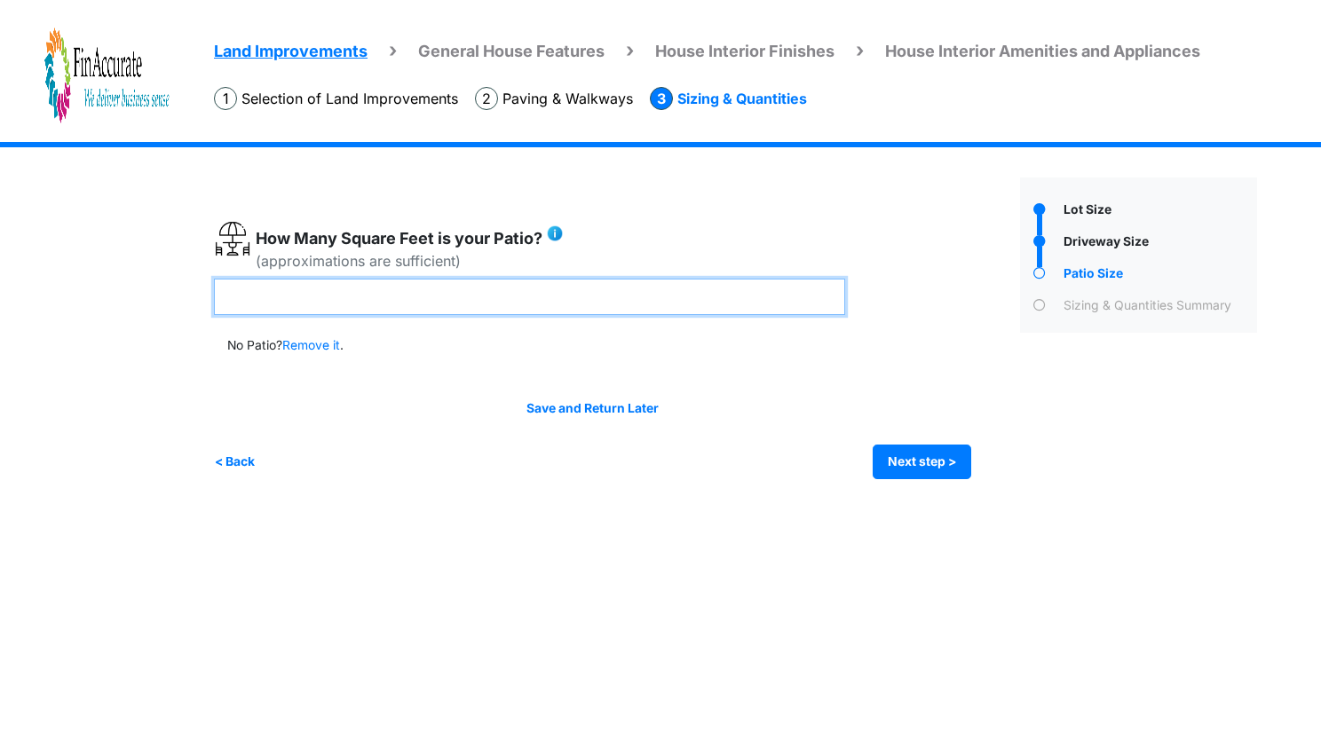
click at [434, 279] on input "number" at bounding box center [529, 297] width 631 height 36
type input "*"
type input "***"
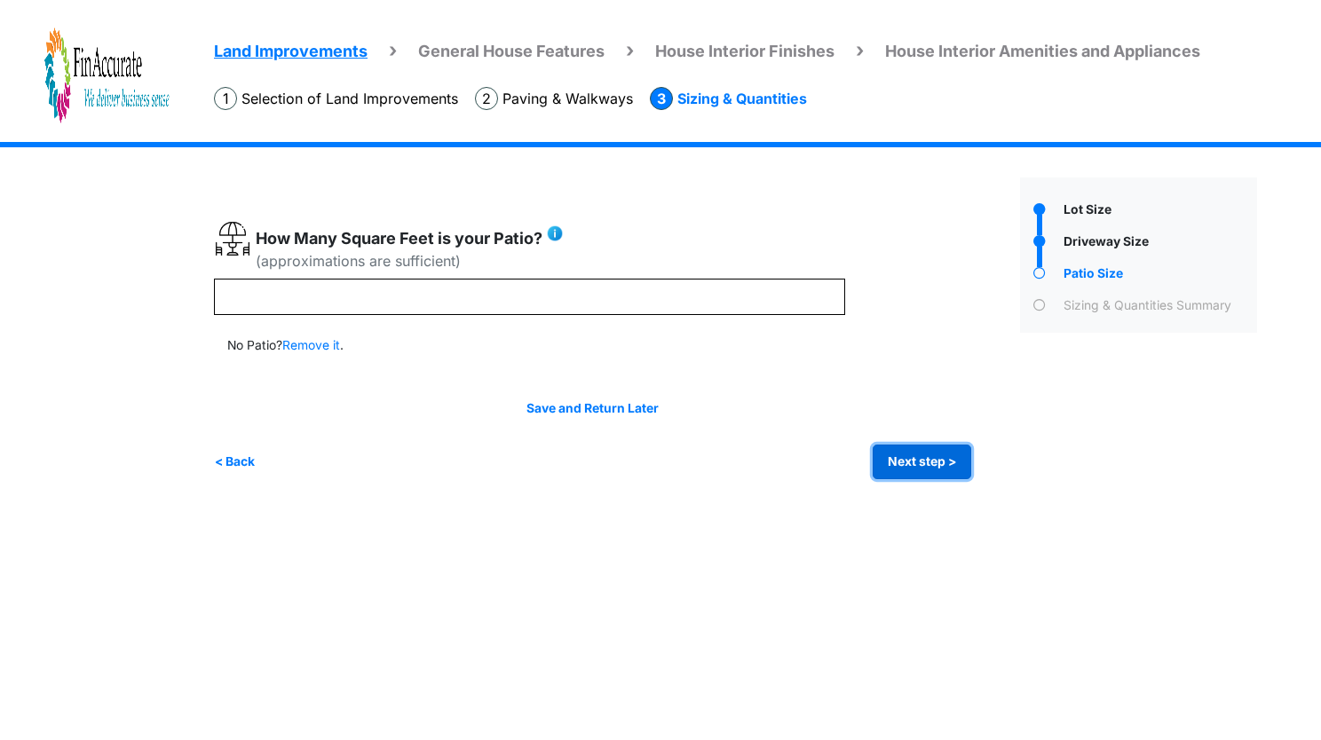
type input "***"
click at [933, 459] on button "Next step >" at bounding box center [922, 462] width 99 height 35
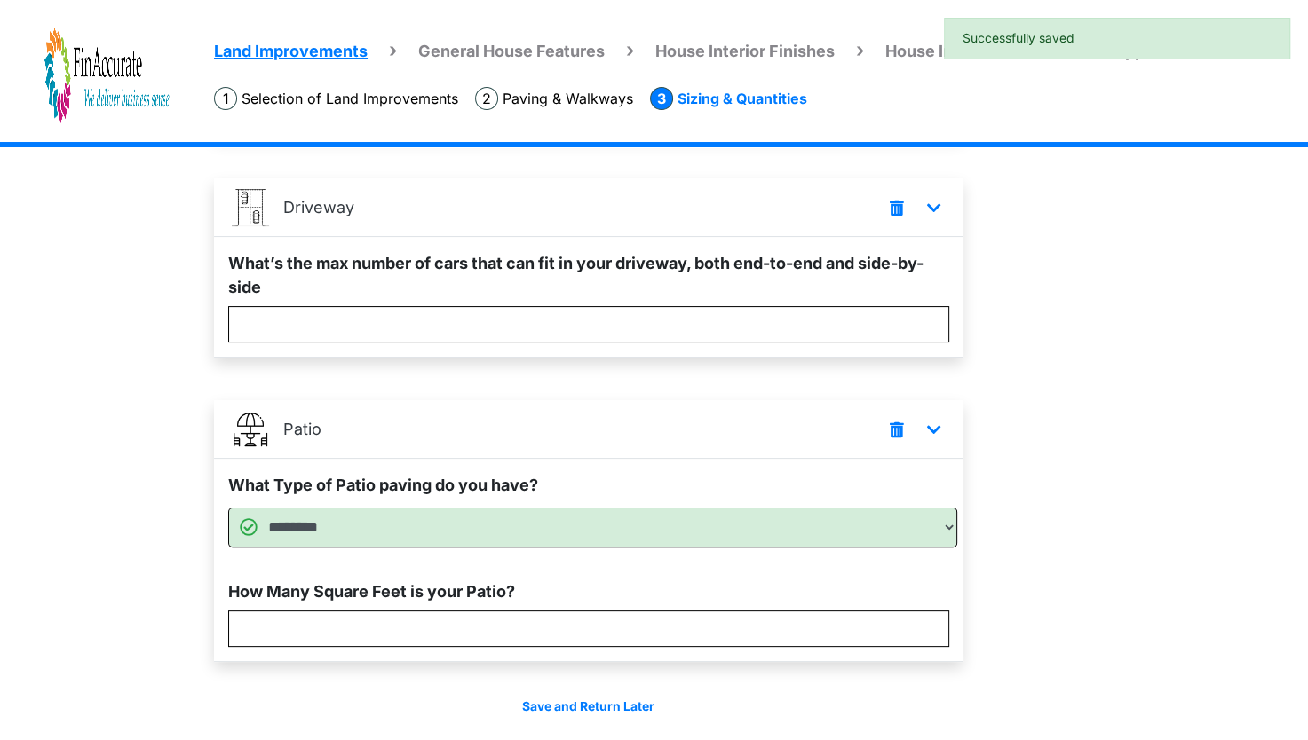
scroll to position [355, 0]
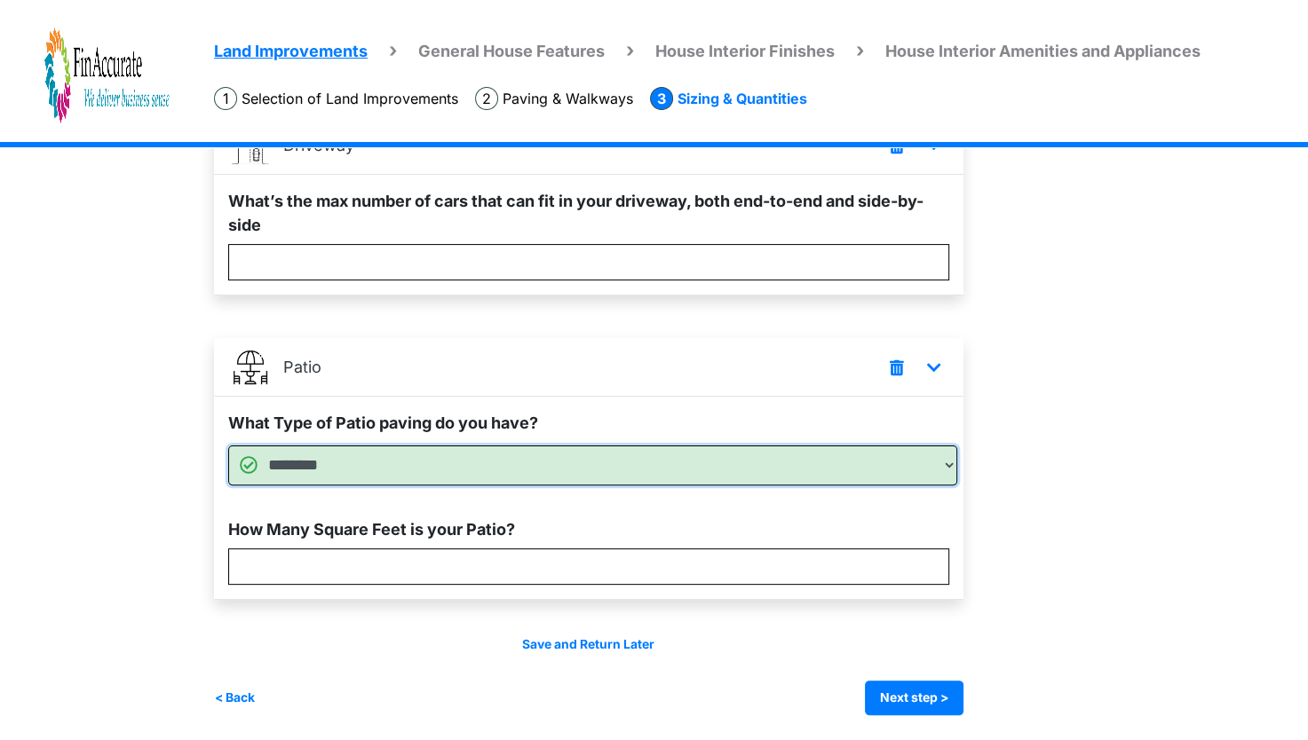
click at [794, 454] on select "******** ******" at bounding box center [592, 466] width 729 height 40
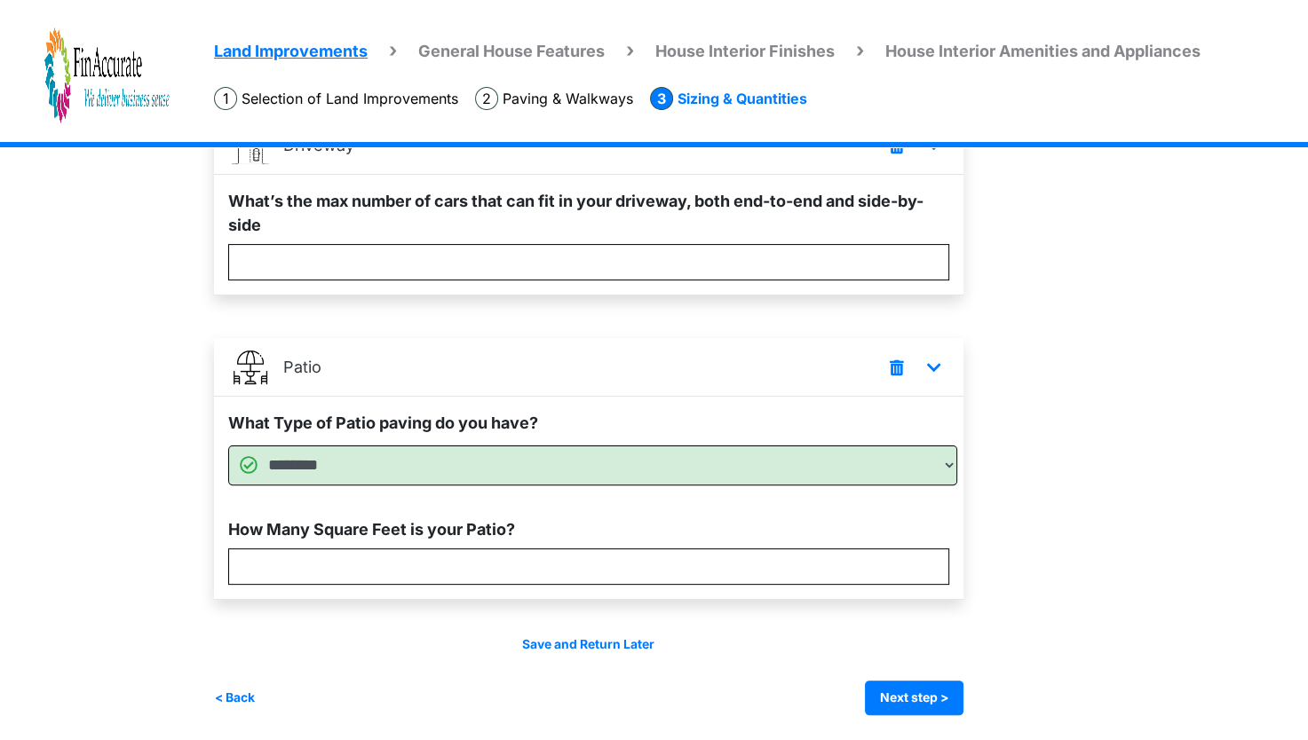
click at [999, 487] on div "Sizing & Quantities Summary Something Missing? Add more improvements. Lot Size *" at bounding box center [606, 268] width 785 height 893
click at [892, 690] on button "Next step >" at bounding box center [914, 698] width 99 height 35
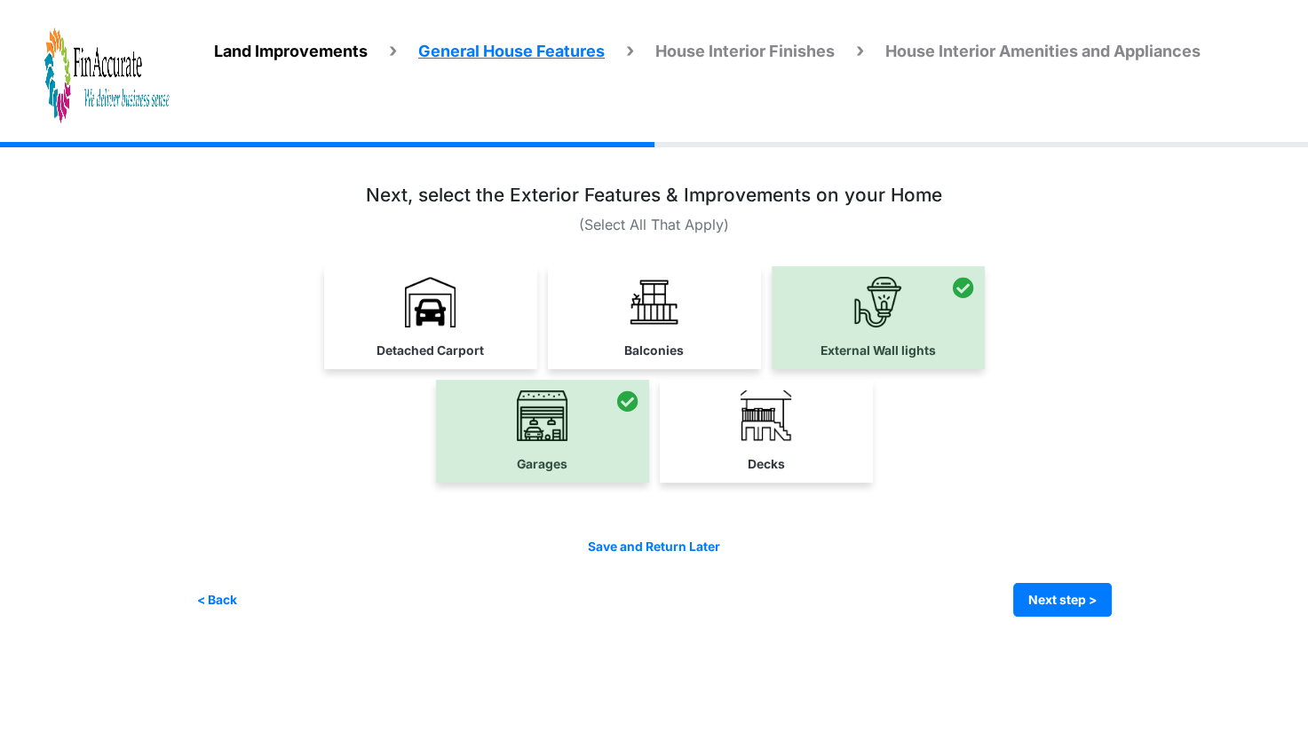
scroll to position [0, 0]
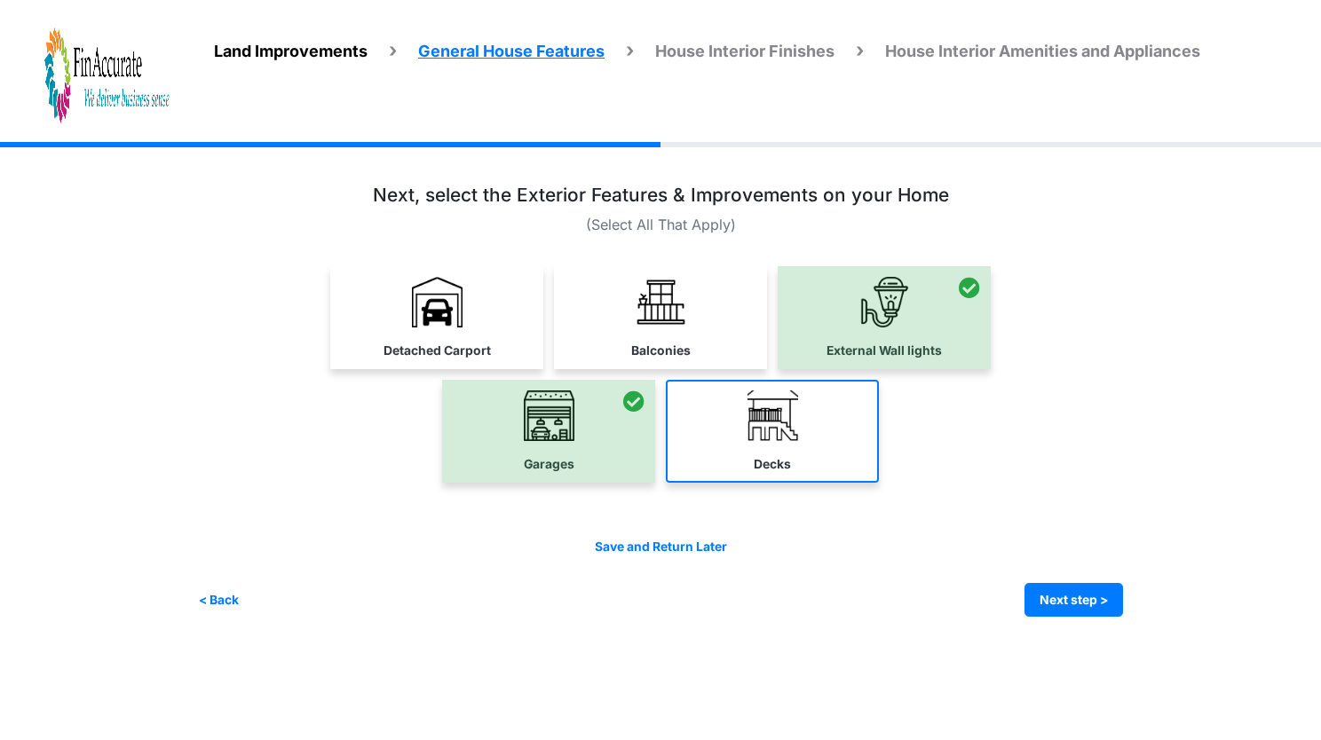
click at [781, 425] on img at bounding box center [772, 416] width 51 height 51
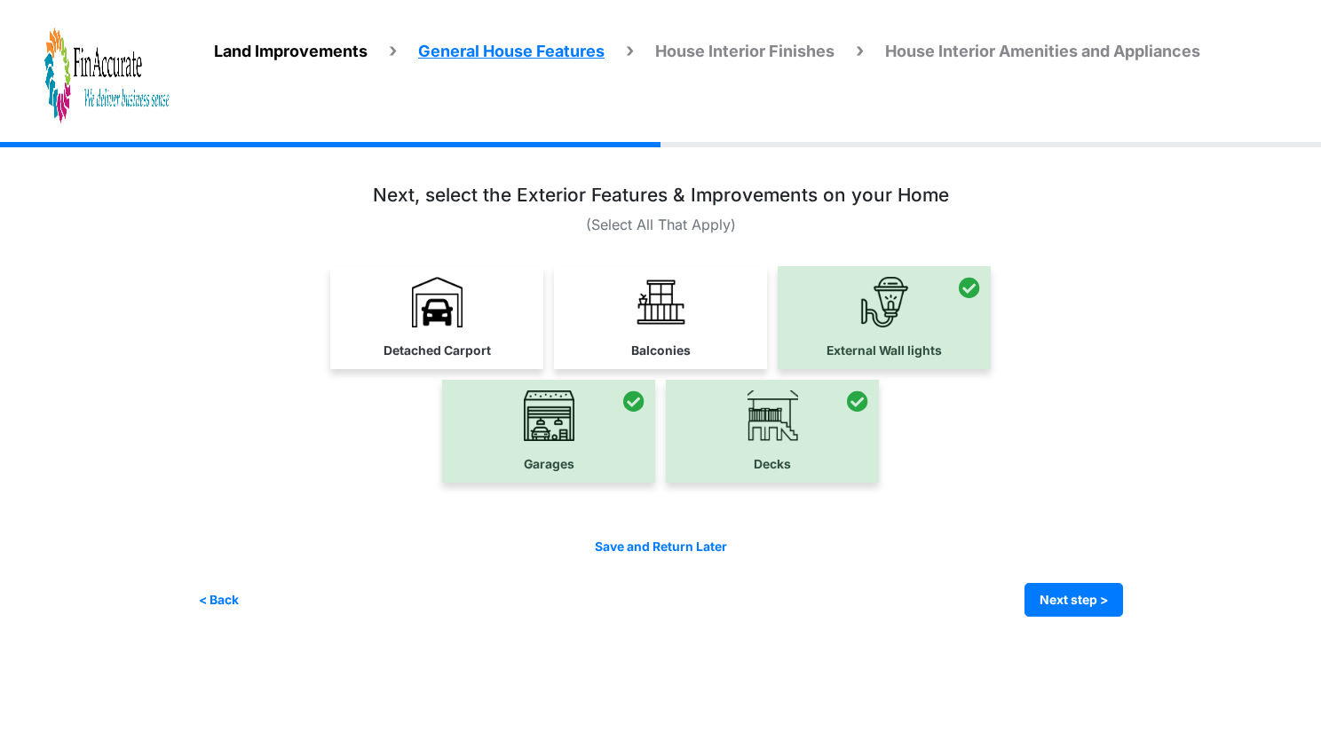
click at [1087, 417] on div "Garages Decks" at bounding box center [660, 431] width 925 height 103
click at [1100, 599] on button "Next step >" at bounding box center [1073, 600] width 99 height 35
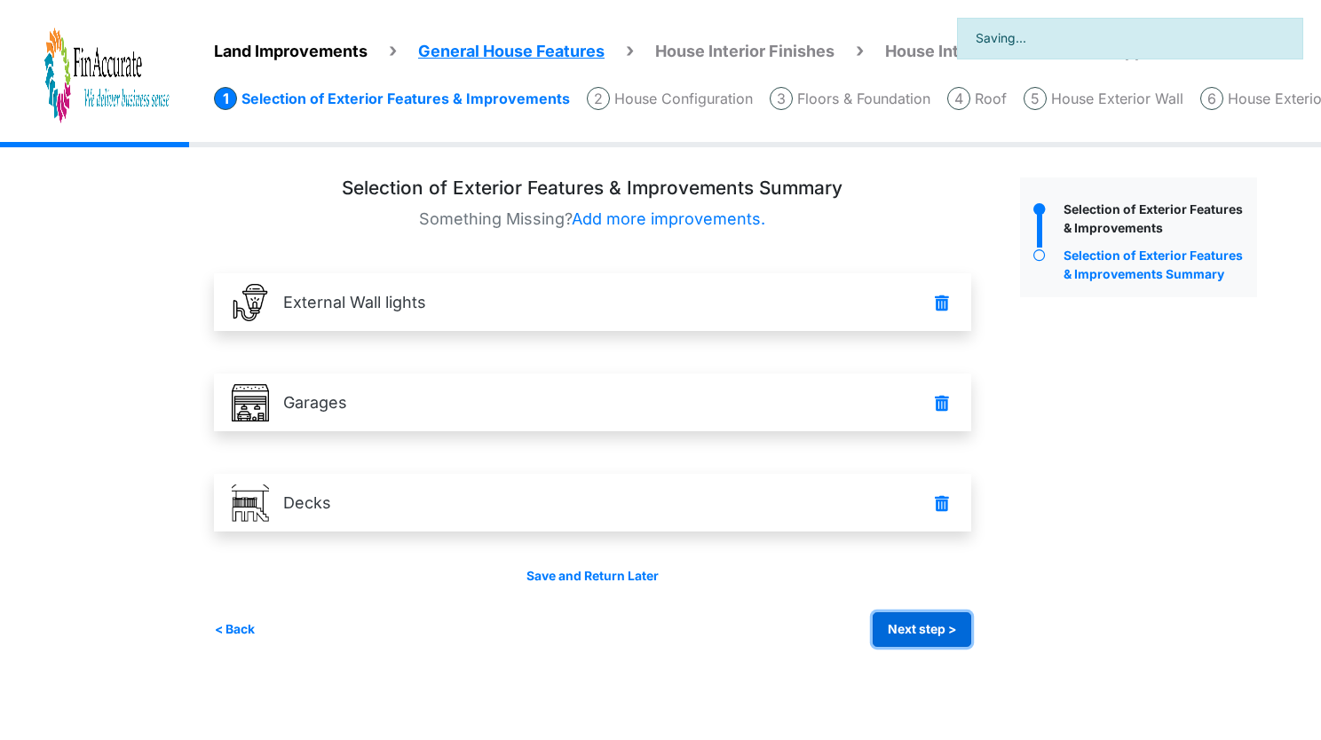
click at [937, 637] on button "Next step >" at bounding box center [922, 629] width 99 height 35
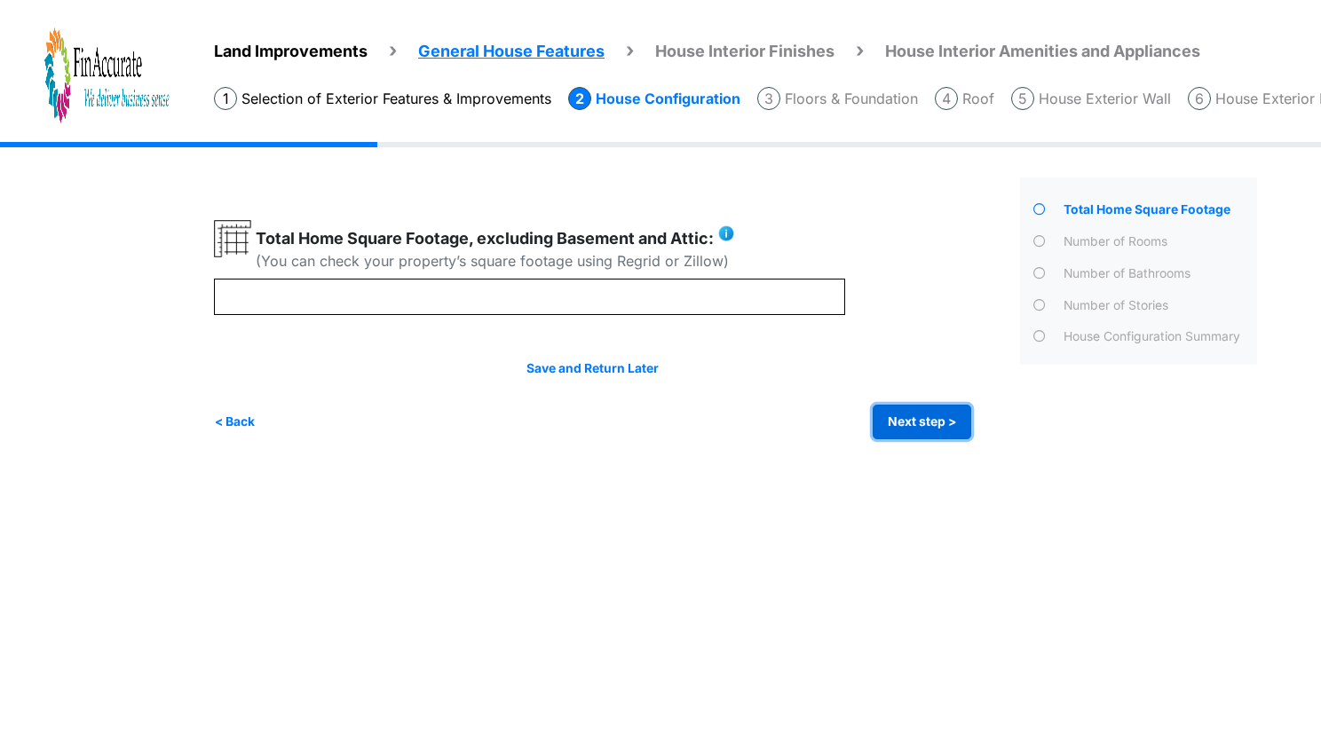
click at [878, 407] on button "Next step >" at bounding box center [922, 422] width 99 height 35
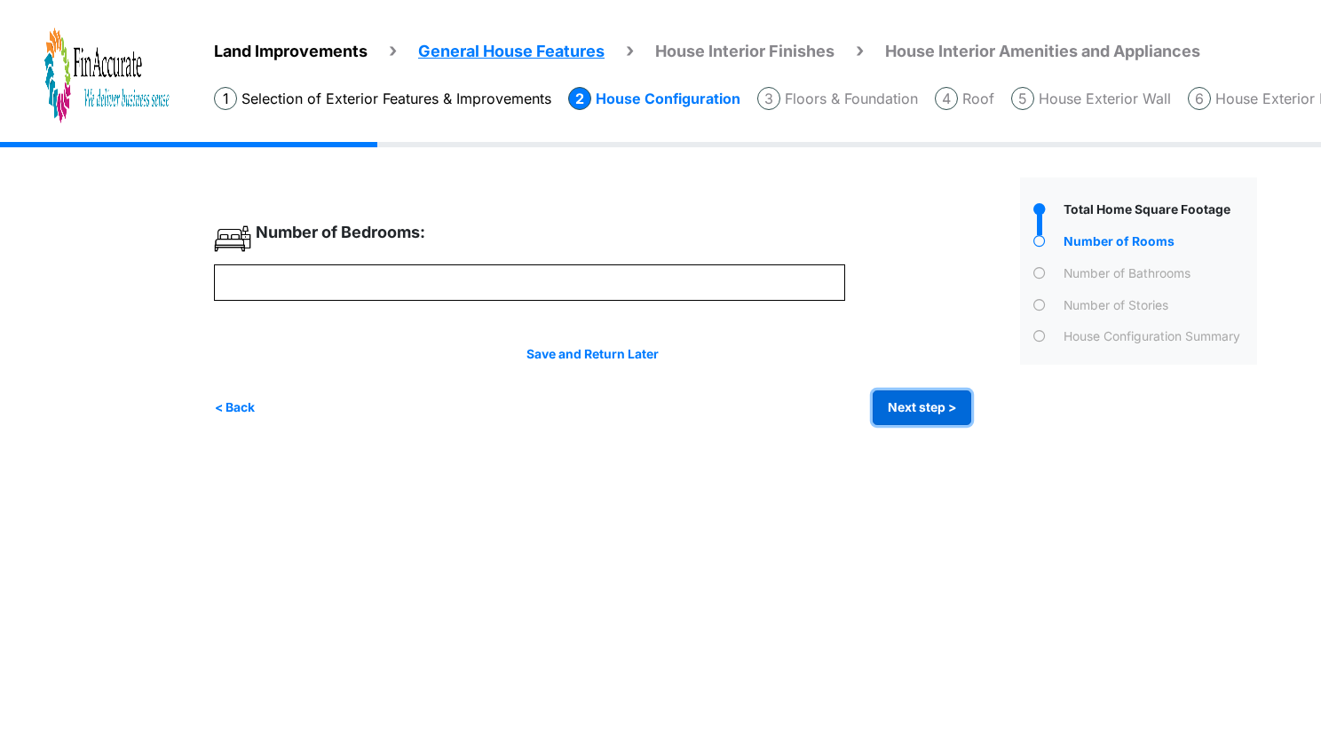
click at [923, 415] on button "Next step >" at bounding box center [922, 408] width 99 height 35
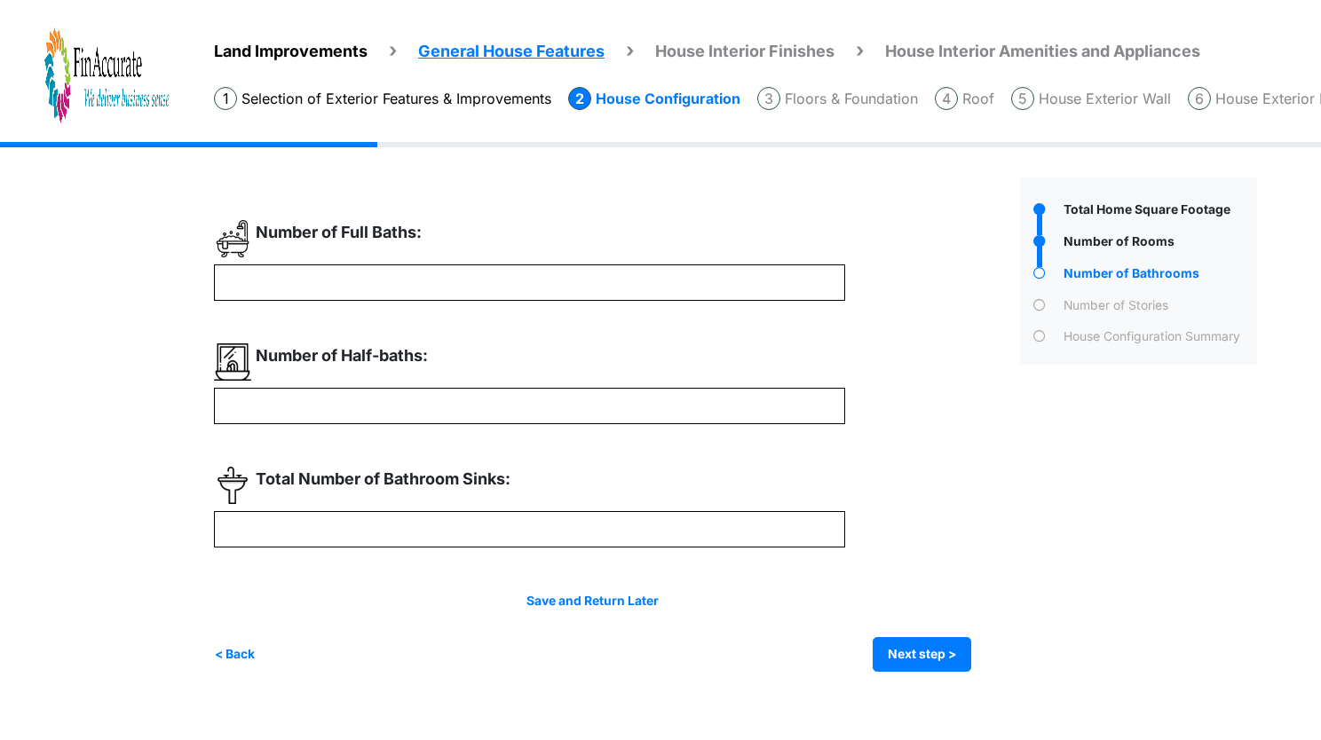
click at [1115, 105] on li "House Exterior Wall" at bounding box center [1091, 98] width 160 height 23
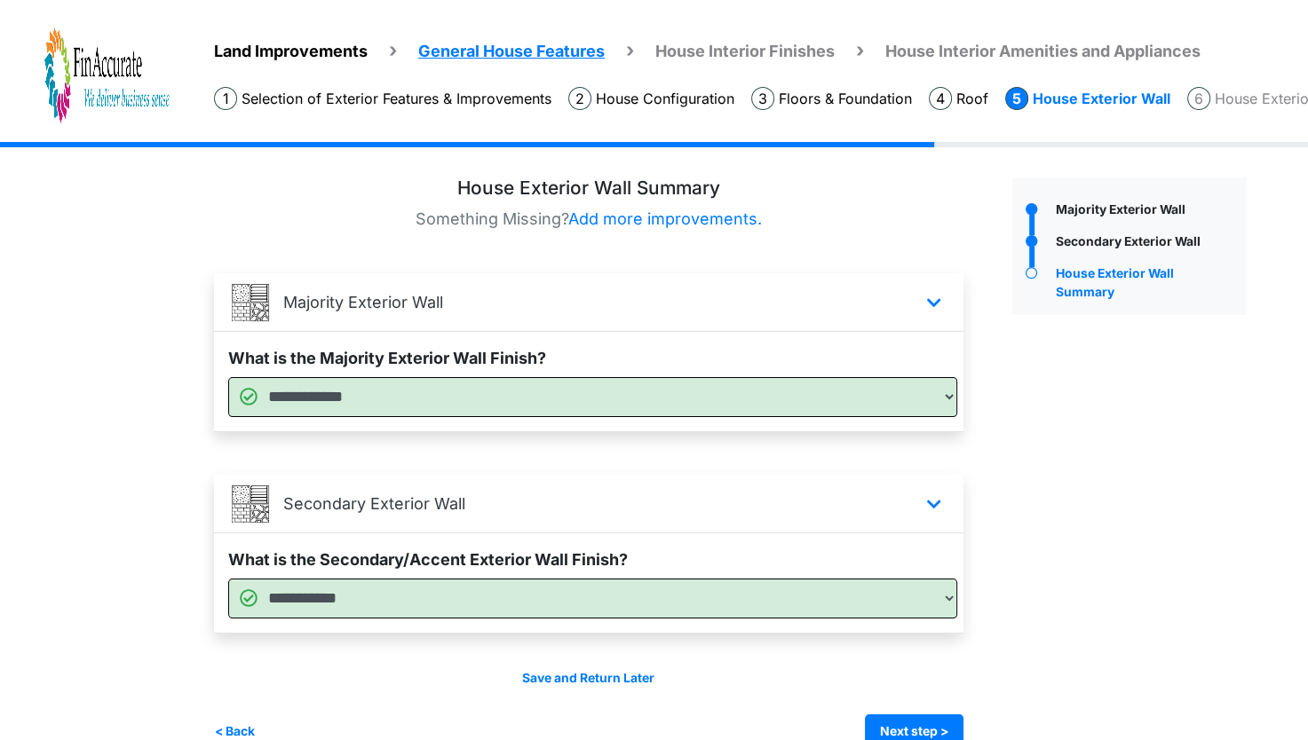
scroll to position [34, 0]
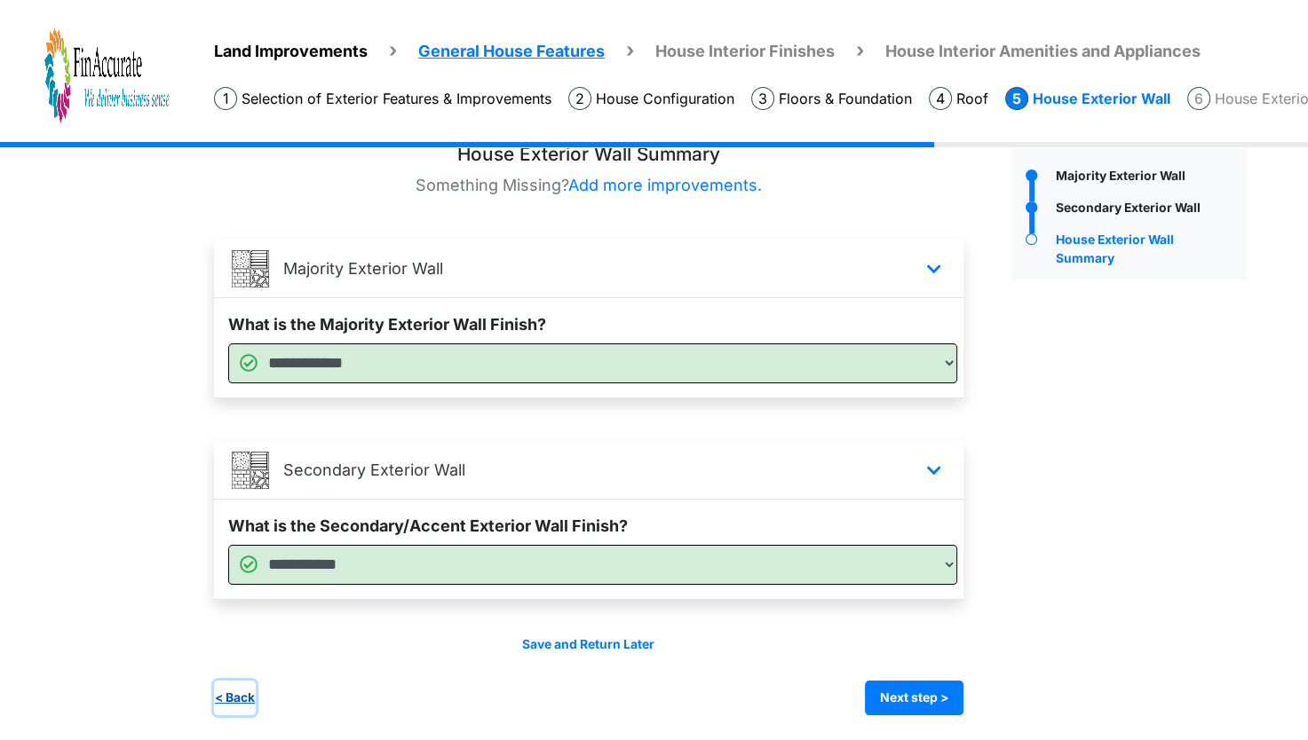
click at [224, 698] on button "< Back" at bounding box center [235, 698] width 42 height 35
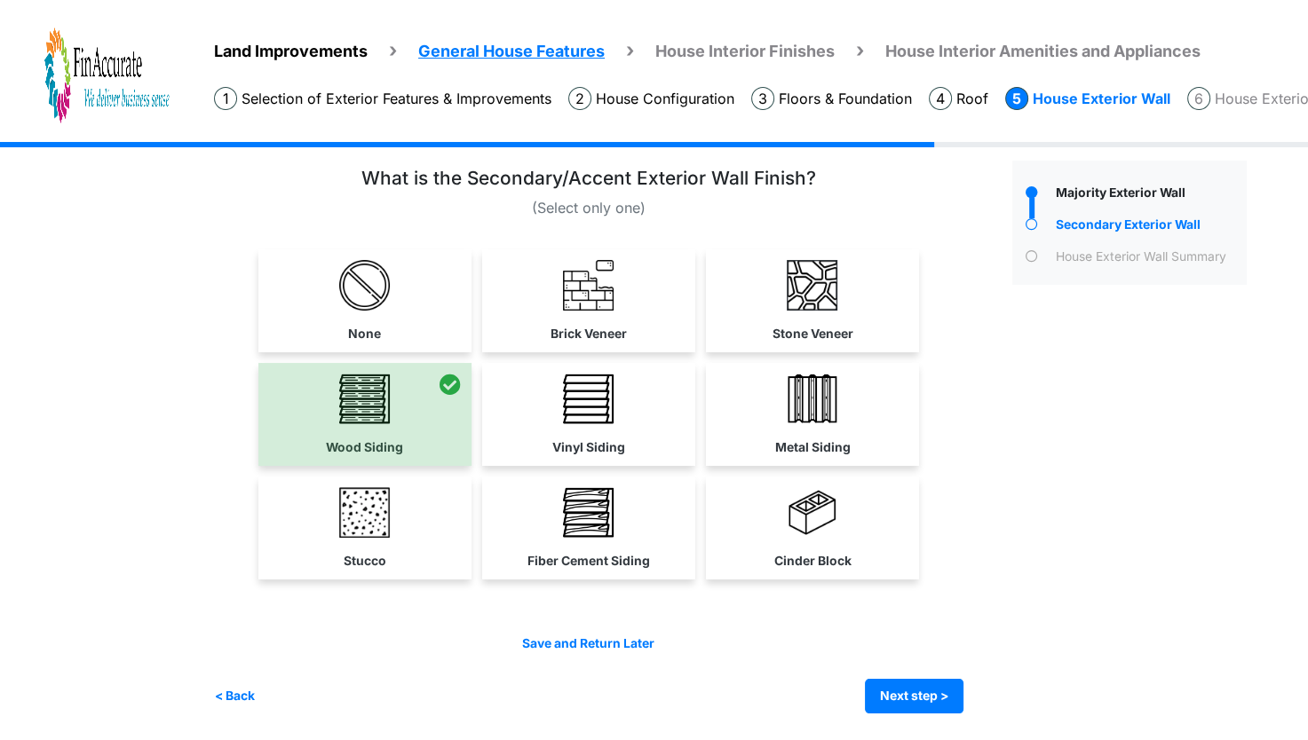
scroll to position [0, 0]
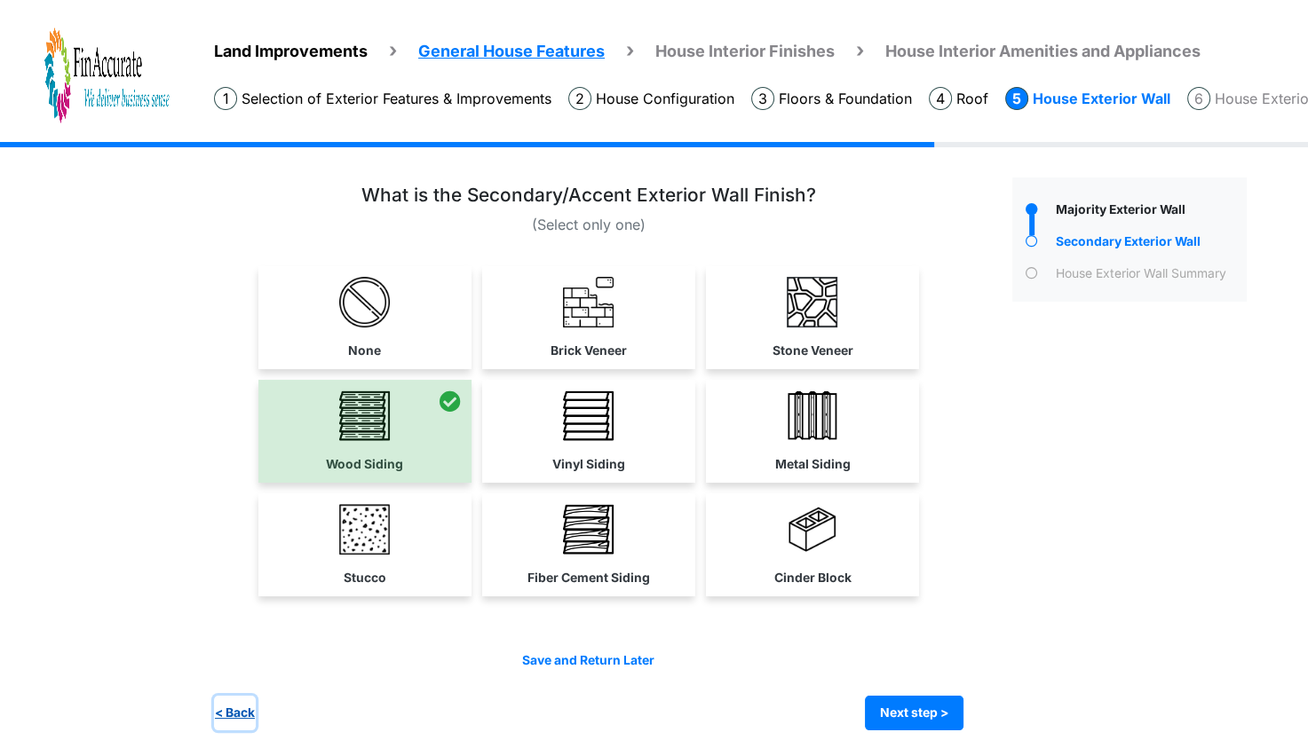
click at [221, 708] on button "< Back" at bounding box center [235, 713] width 42 height 35
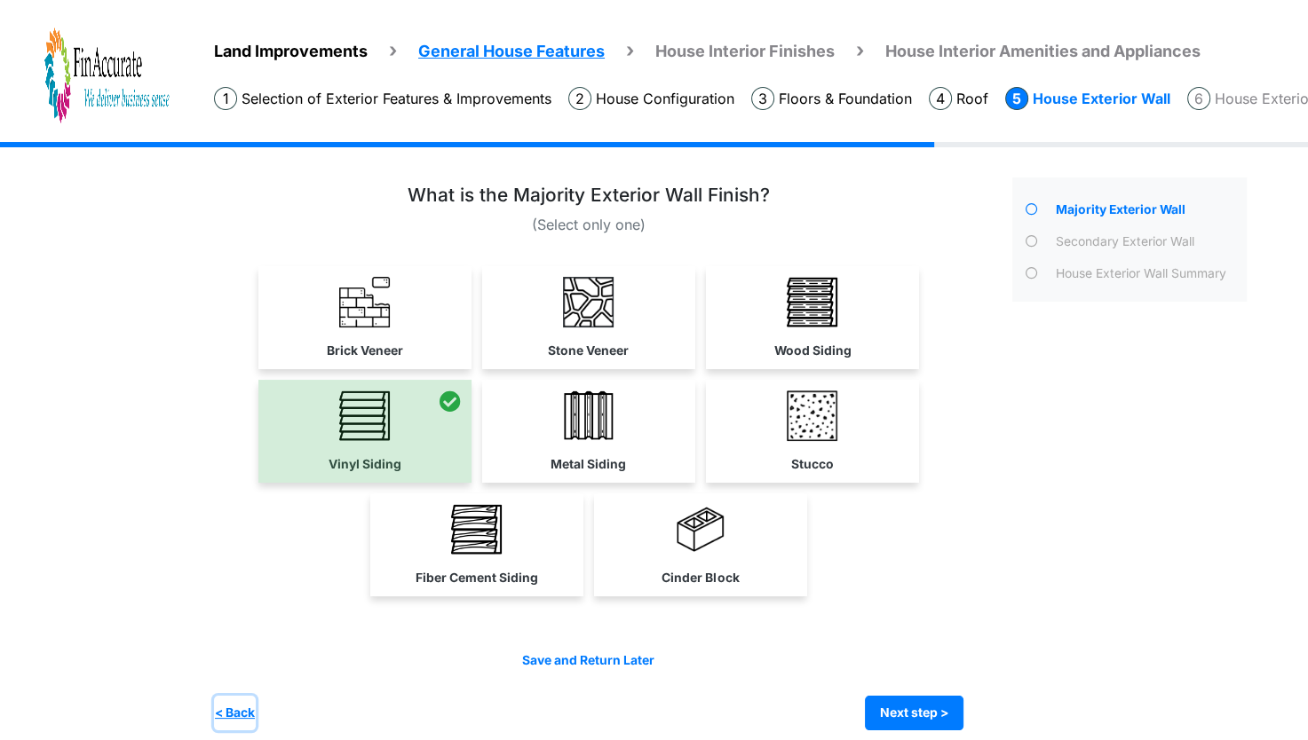
click at [221, 708] on button "< Back" at bounding box center [235, 713] width 42 height 35
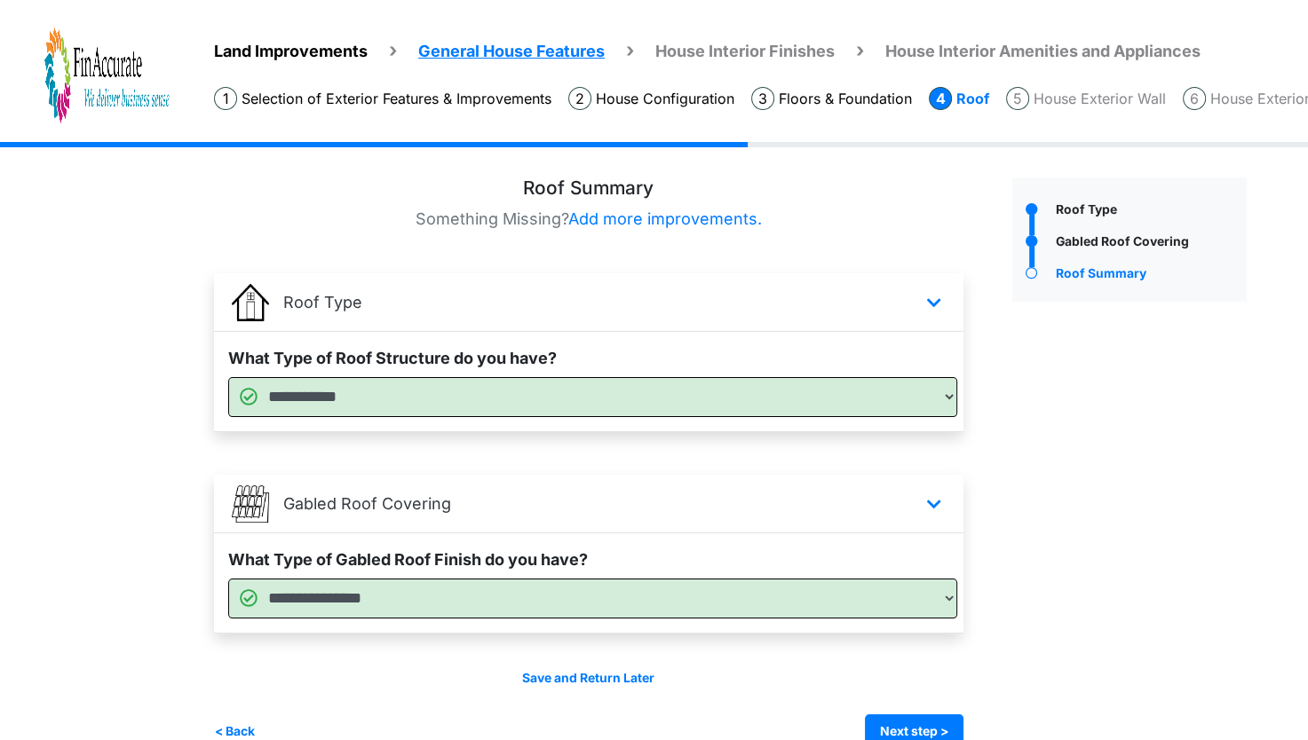
click at [221, 708] on div "Save and Return Later < Back Next step > Save and submit" at bounding box center [588, 709] width 749 height 80
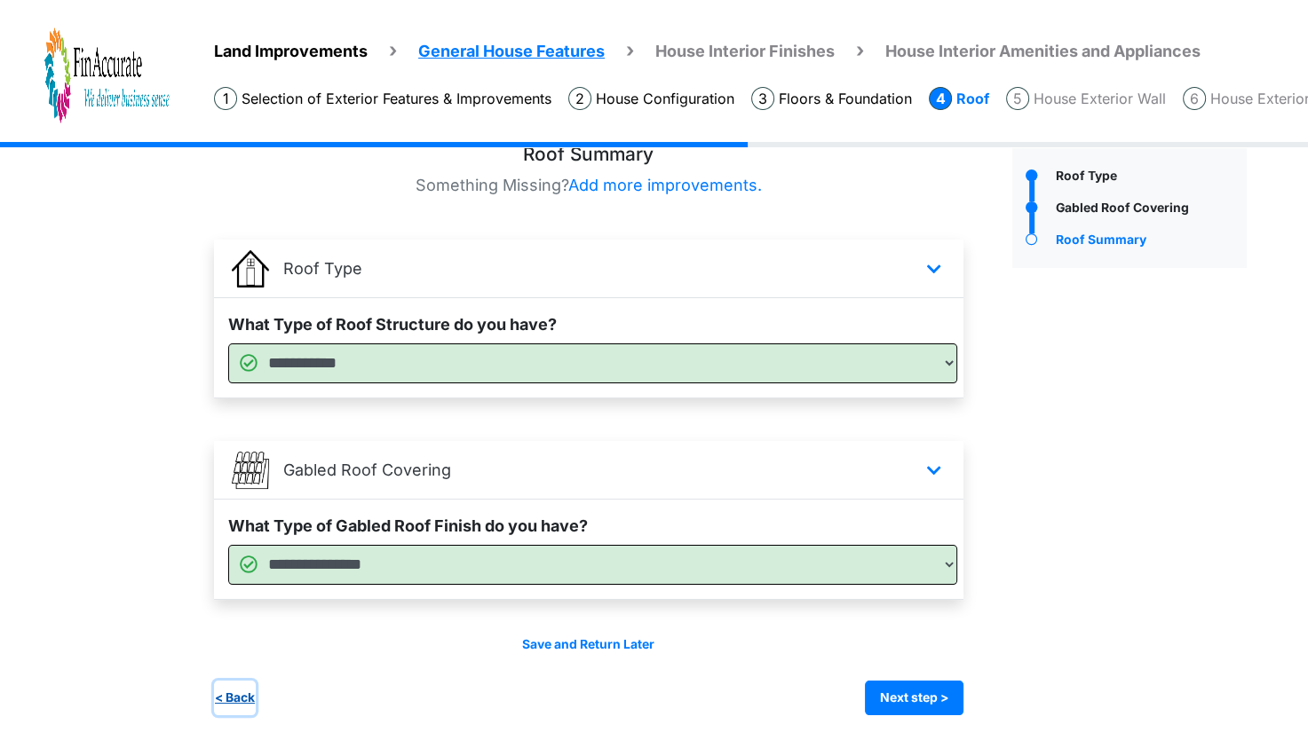
click at [222, 696] on button "< Back" at bounding box center [235, 698] width 42 height 35
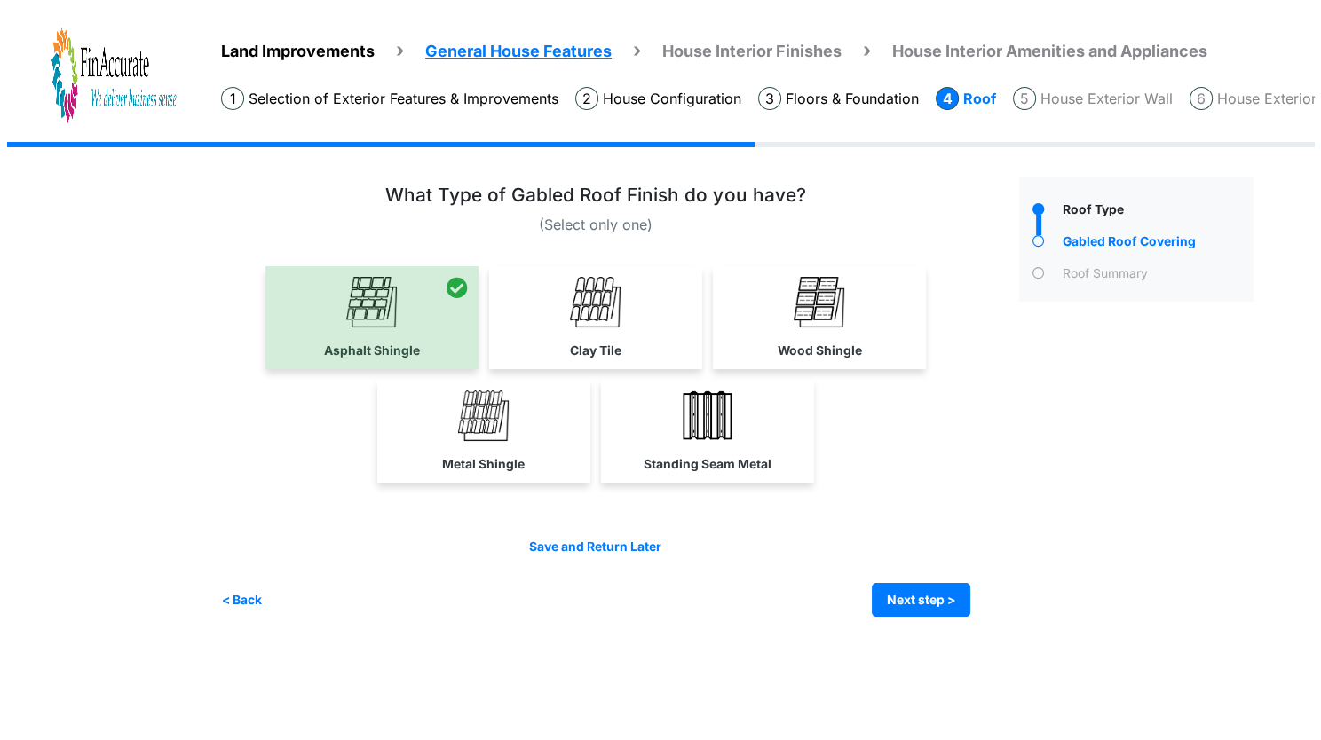
scroll to position [0, 0]
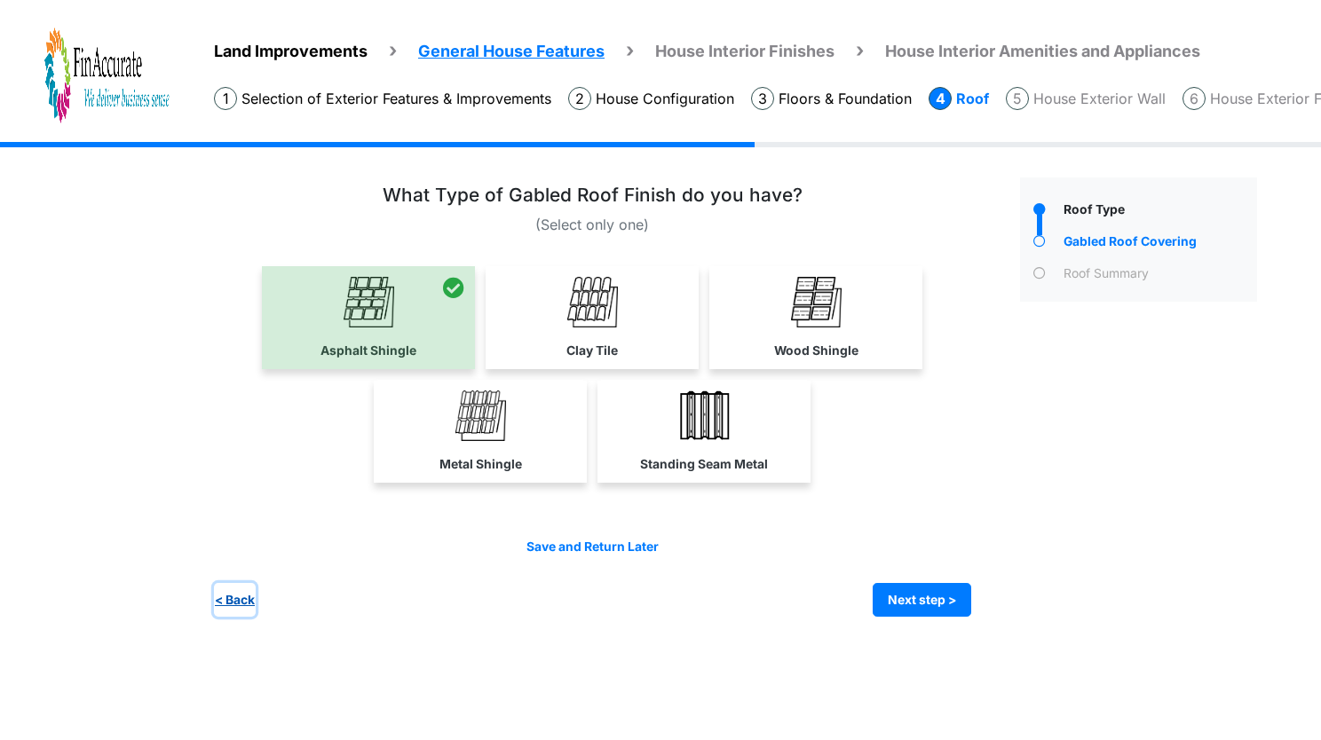
click at [233, 589] on button "< Back" at bounding box center [235, 600] width 42 height 35
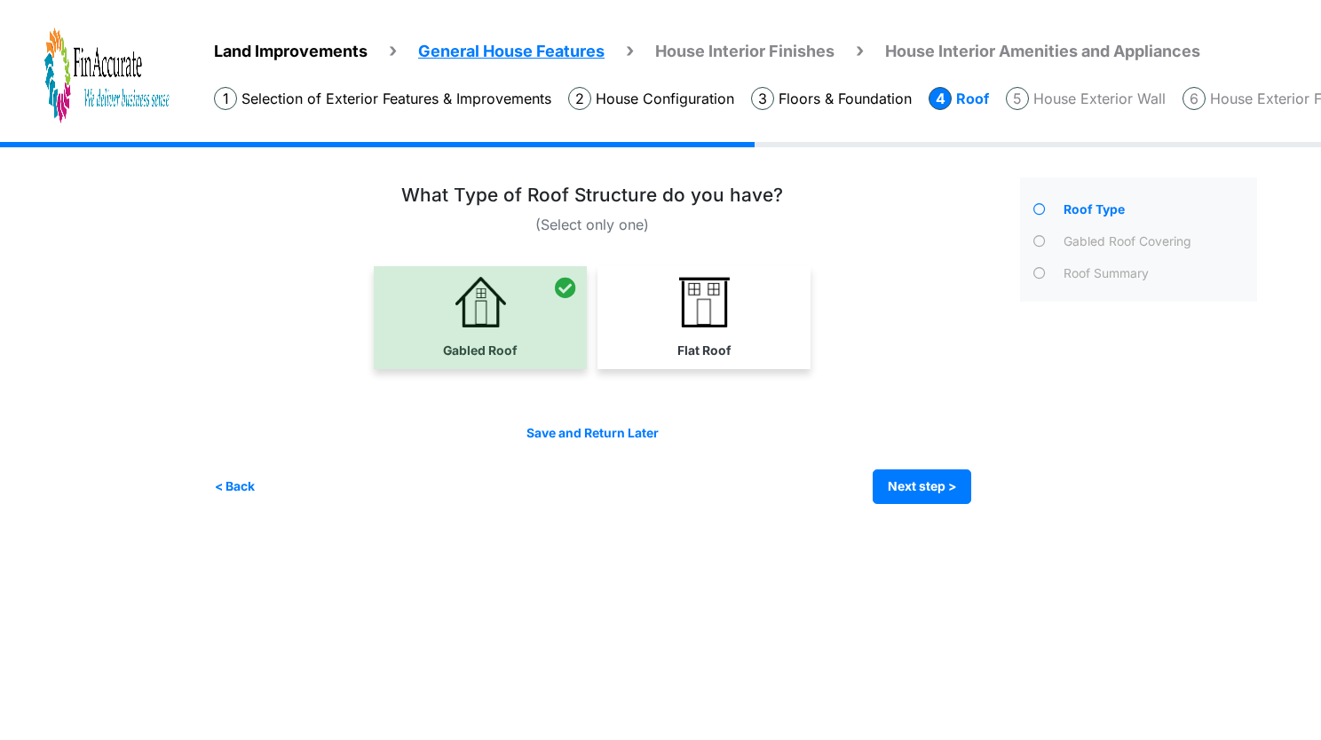
click at [306, 51] on span "Land Improvements" at bounding box center [291, 51] width 154 height 19
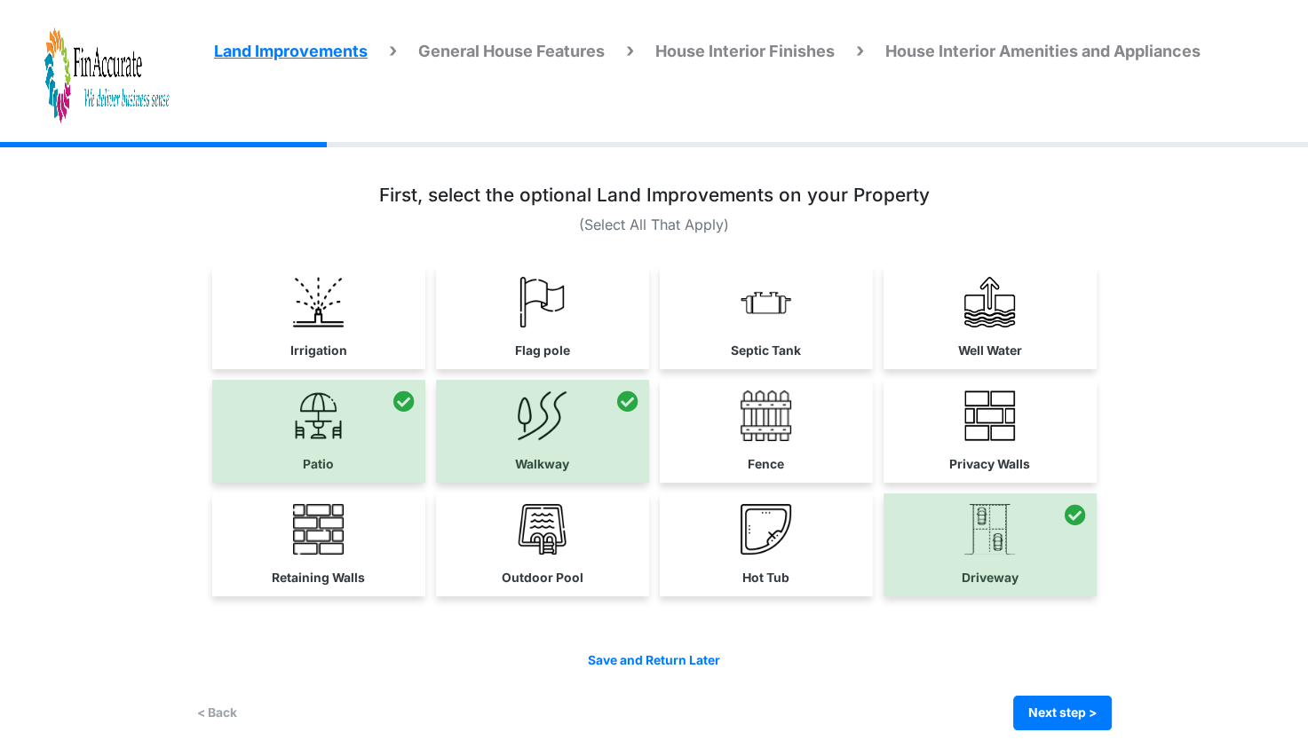
click at [596, 54] on span "General House Features" at bounding box center [511, 51] width 186 height 19
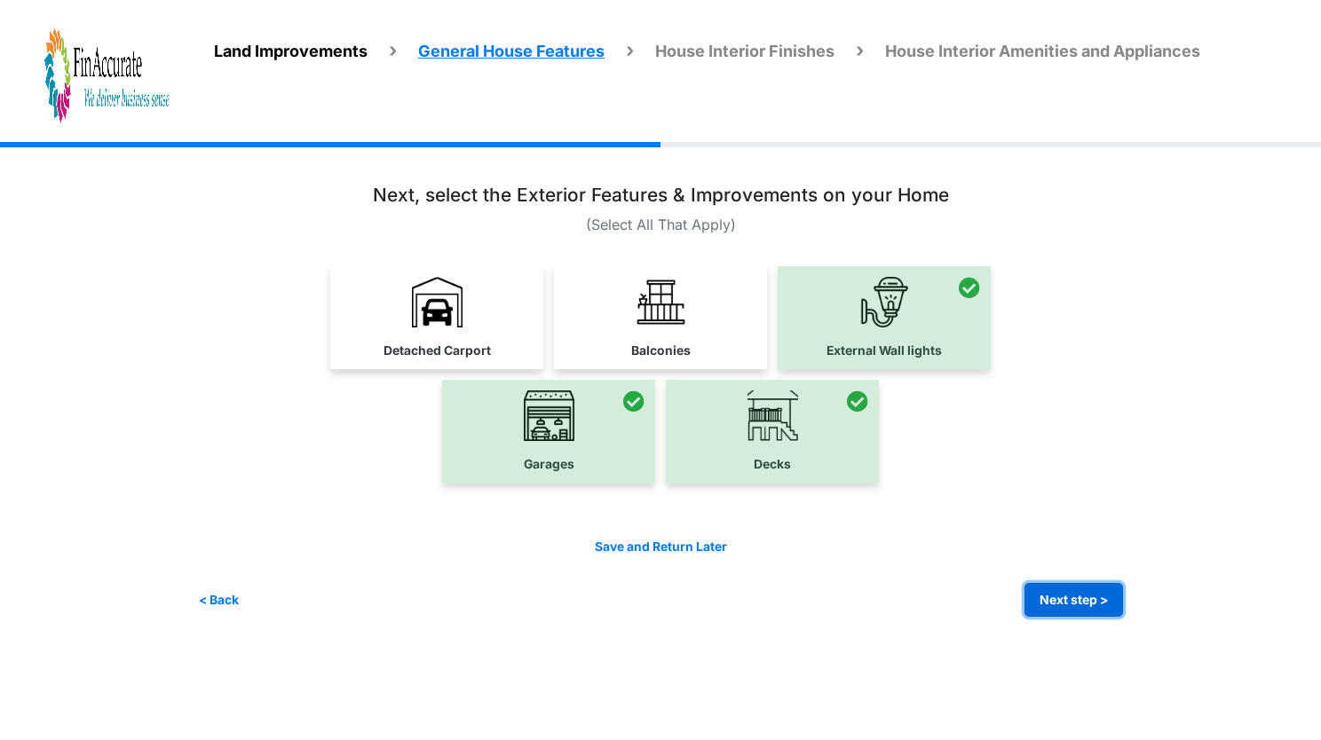
click at [1102, 608] on button "Next step >" at bounding box center [1073, 600] width 99 height 35
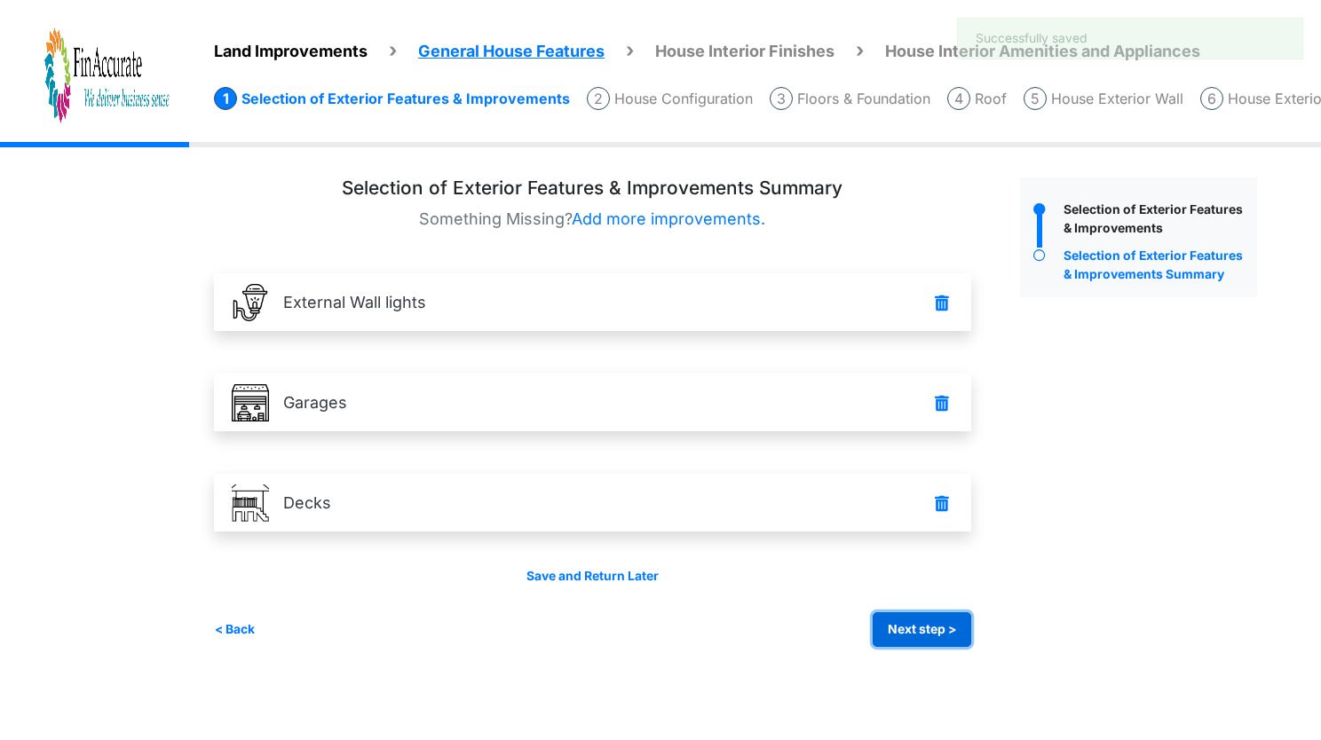
click at [934, 623] on button "Next step >" at bounding box center [922, 629] width 99 height 35
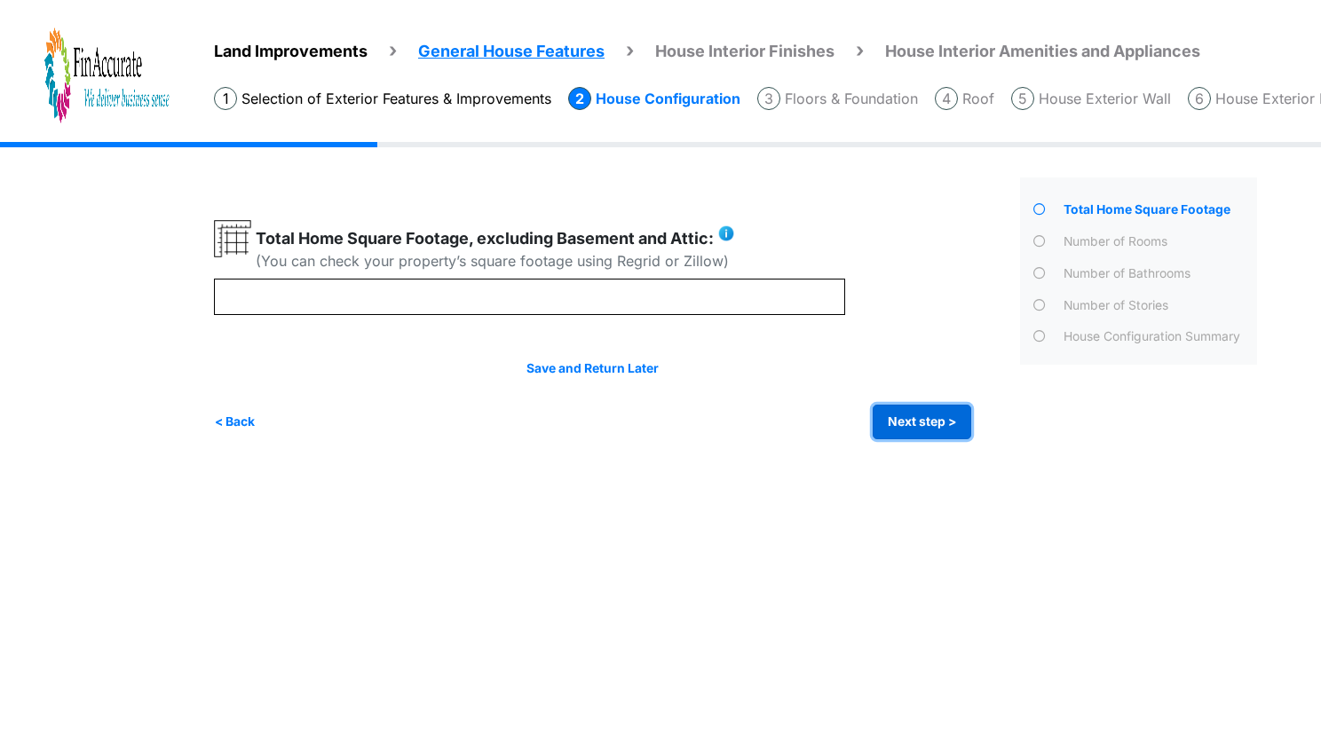
drag, startPoint x: 934, startPoint y: 413, endPoint x: 1062, endPoint y: 433, distance: 129.4
click at [1062, 433] on div "**** *" at bounding box center [742, 309] width 1056 height 262
click at [928, 423] on button "Next step >" at bounding box center [922, 422] width 99 height 35
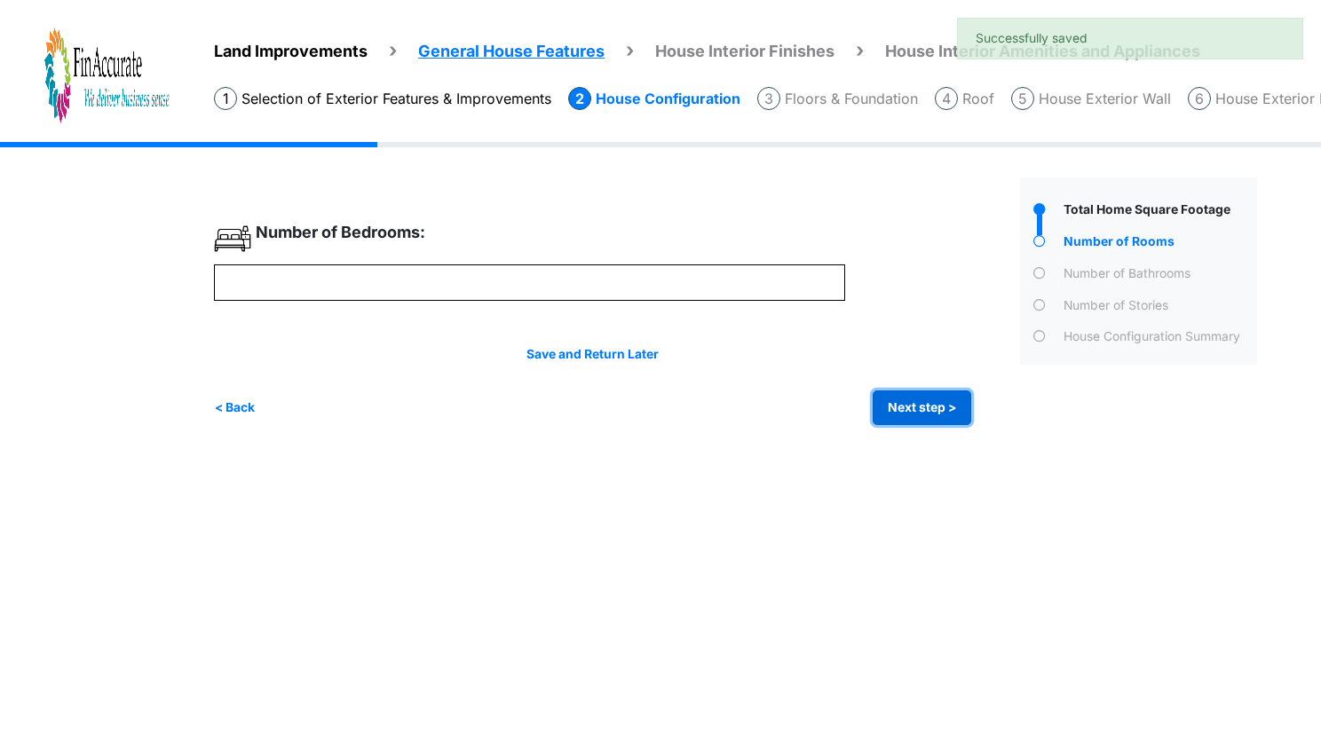
click at [935, 402] on button "Next step >" at bounding box center [922, 408] width 99 height 35
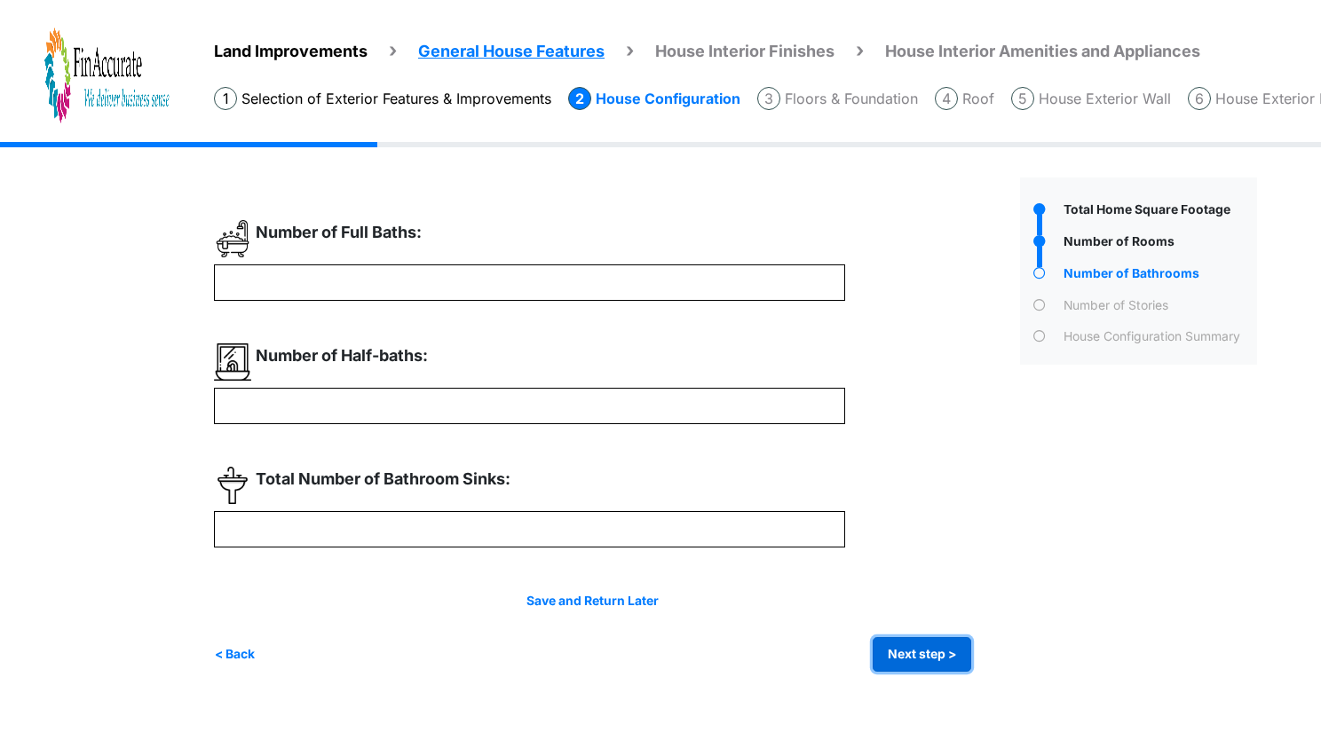
click at [911, 662] on button "Next step >" at bounding box center [922, 654] width 99 height 35
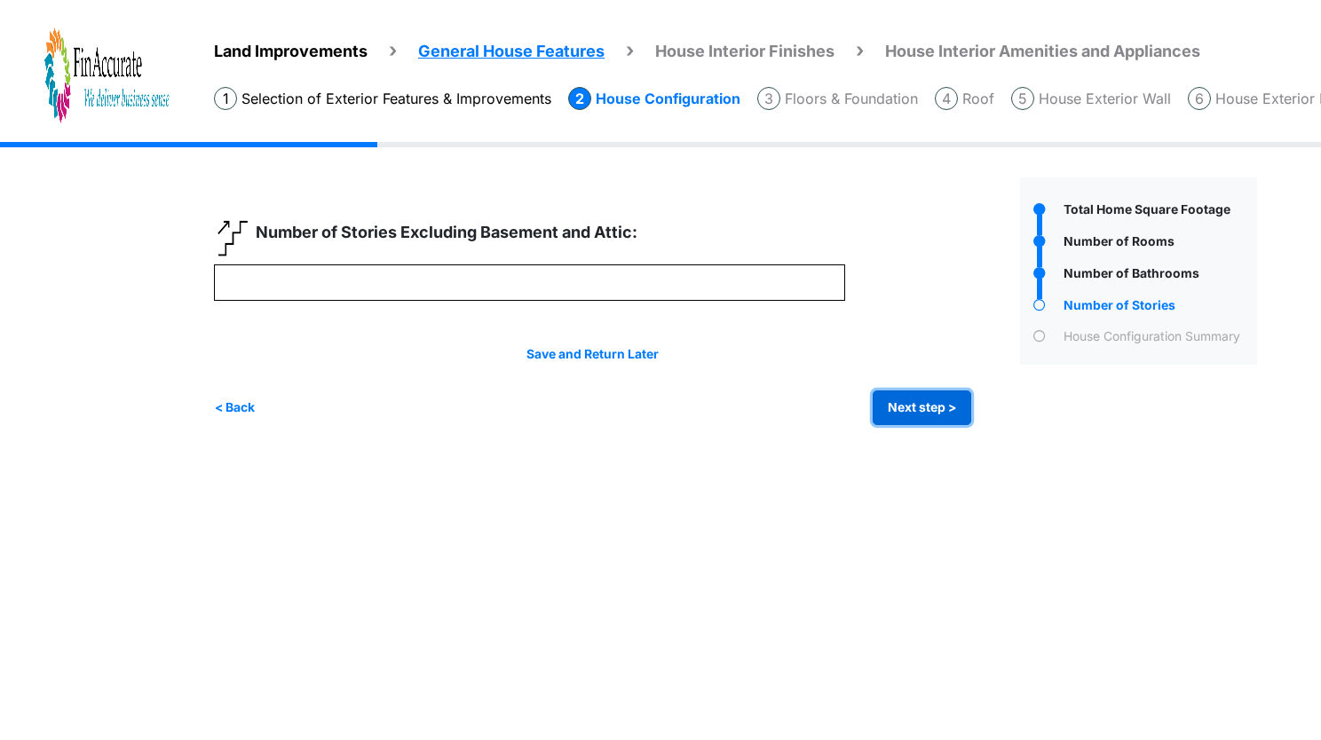
click at [920, 409] on button "Next step >" at bounding box center [922, 408] width 99 height 35
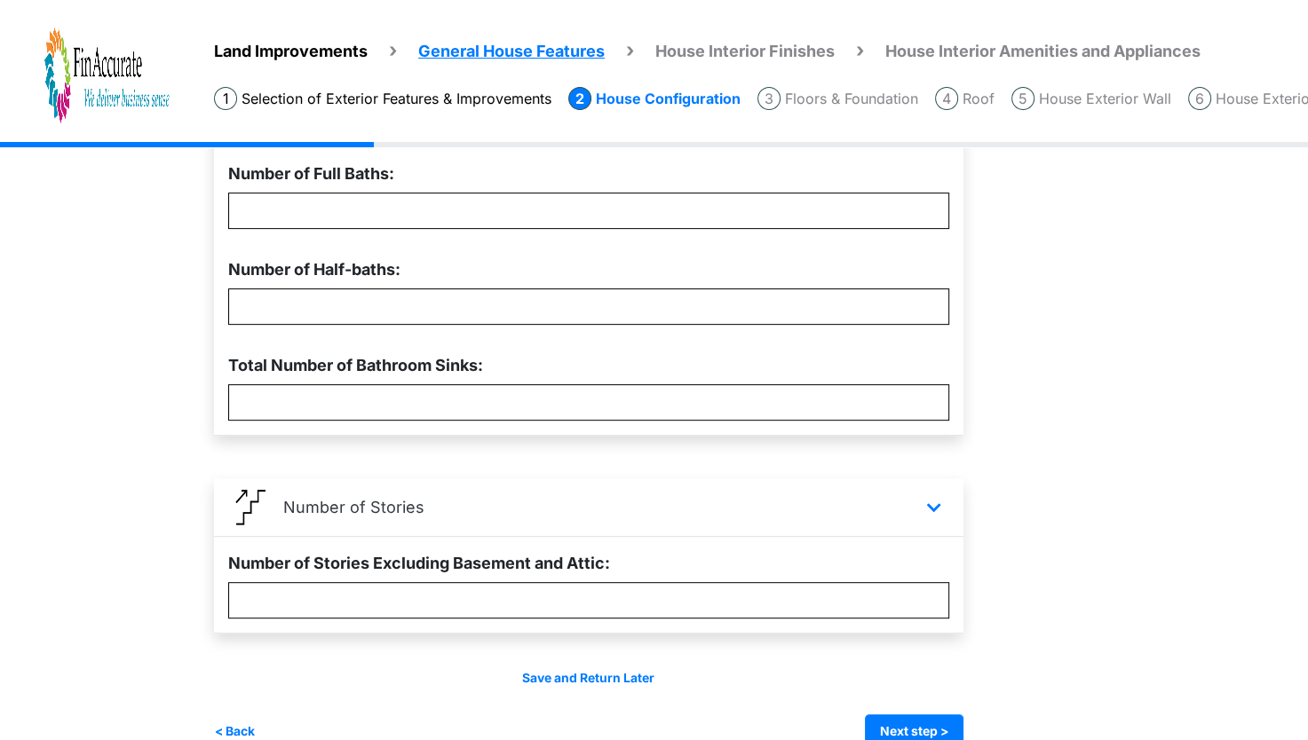
scroll to position [613, 0]
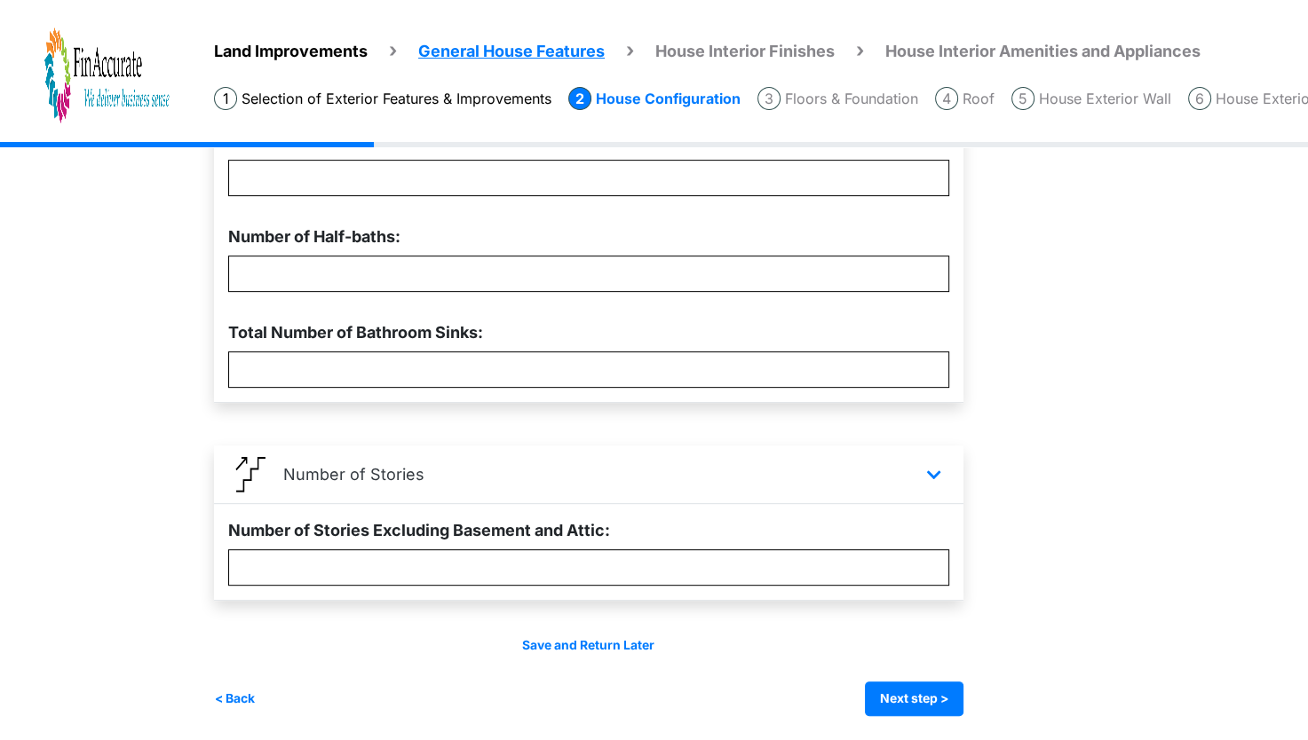
click at [910, 679] on div "Save and Return Later < Back Next step > Save and submit" at bounding box center [588, 676] width 749 height 80
click at [905, 699] on button "Next step >" at bounding box center [914, 699] width 99 height 35
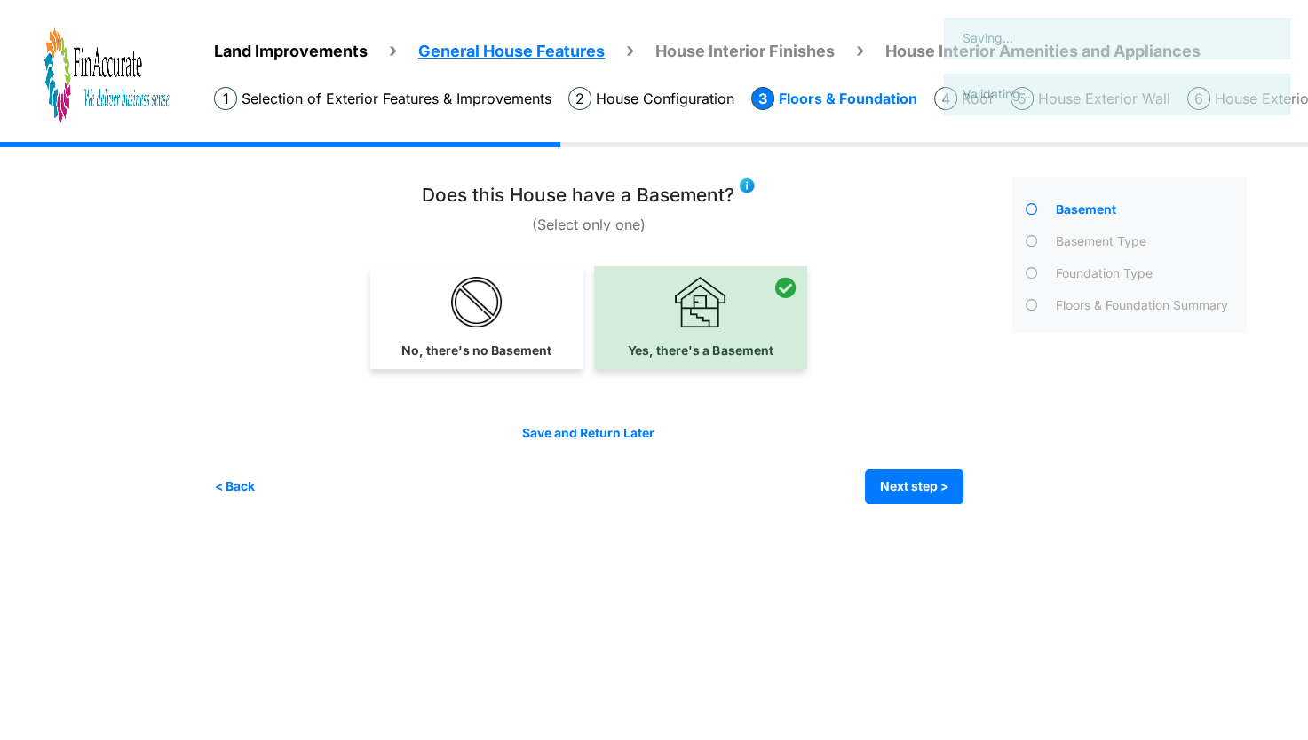
scroll to position [0, 0]
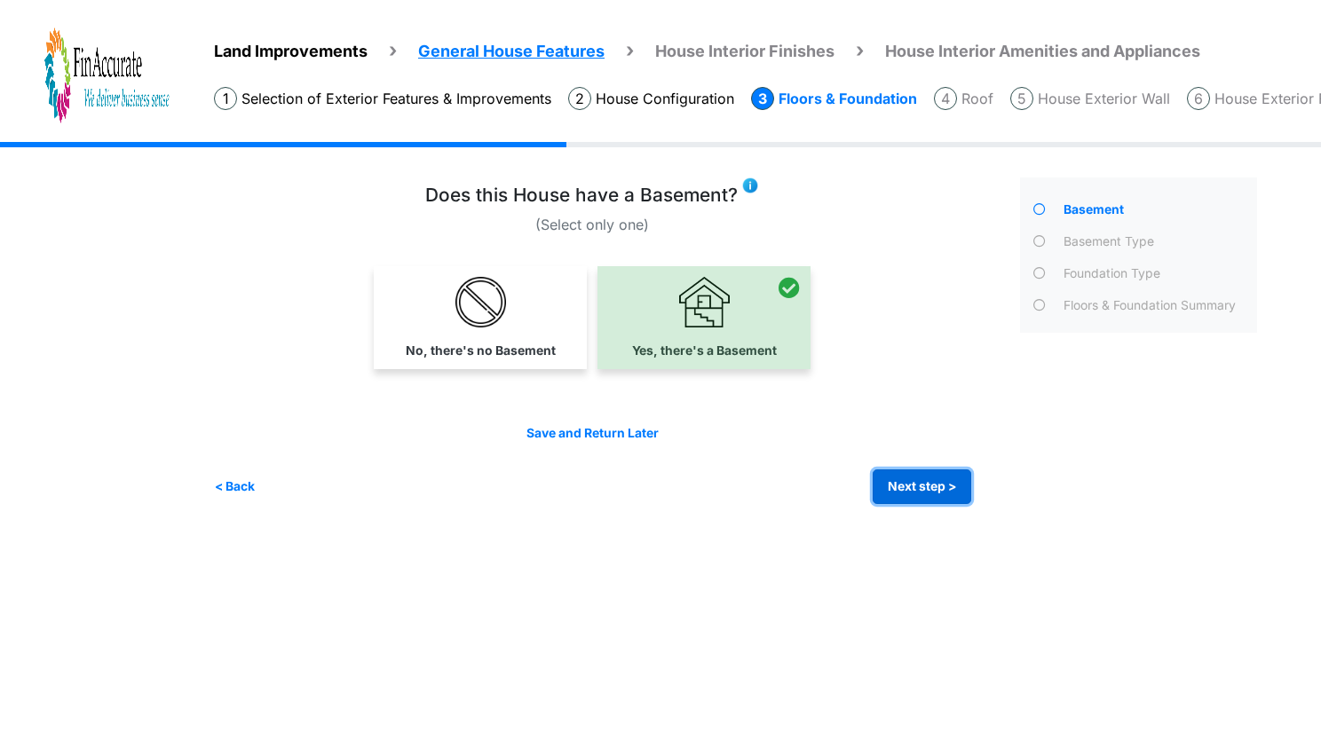
click at [948, 481] on button "Next step >" at bounding box center [922, 487] width 99 height 35
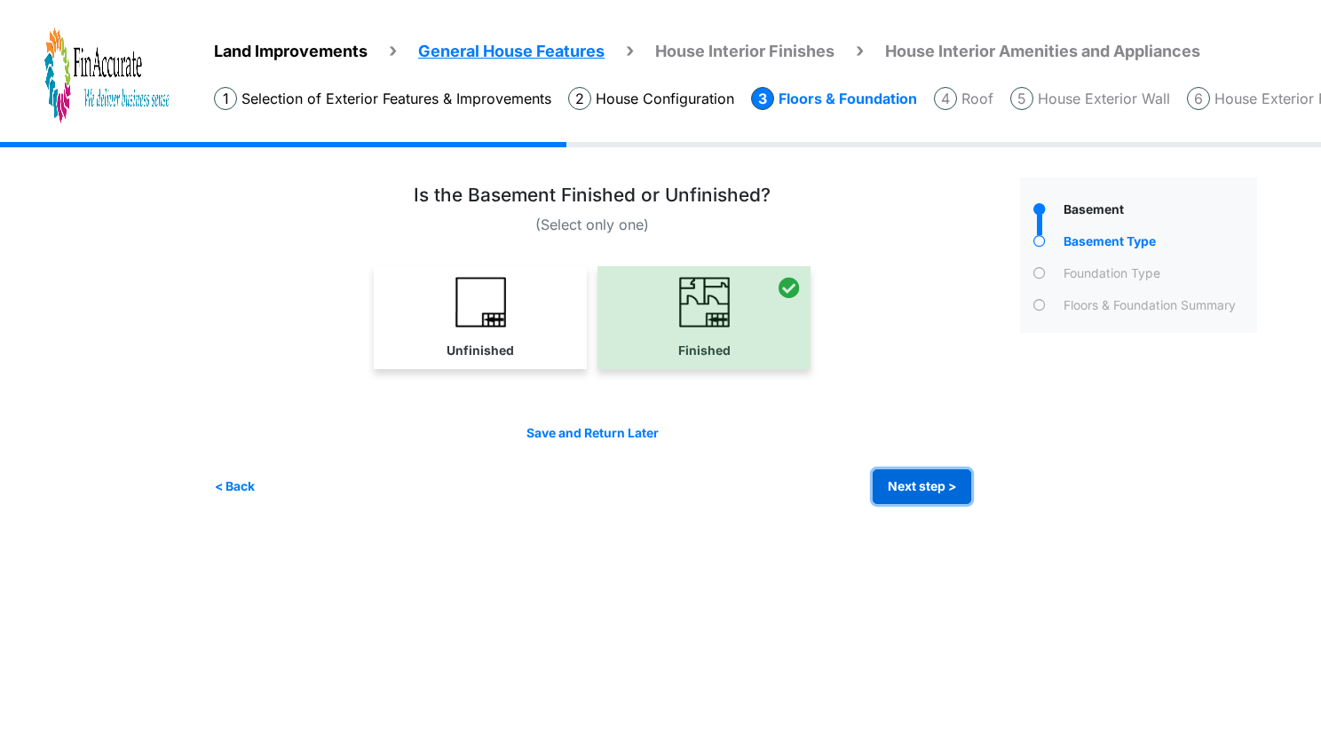
click at [948, 481] on button "Next step >" at bounding box center [922, 487] width 99 height 35
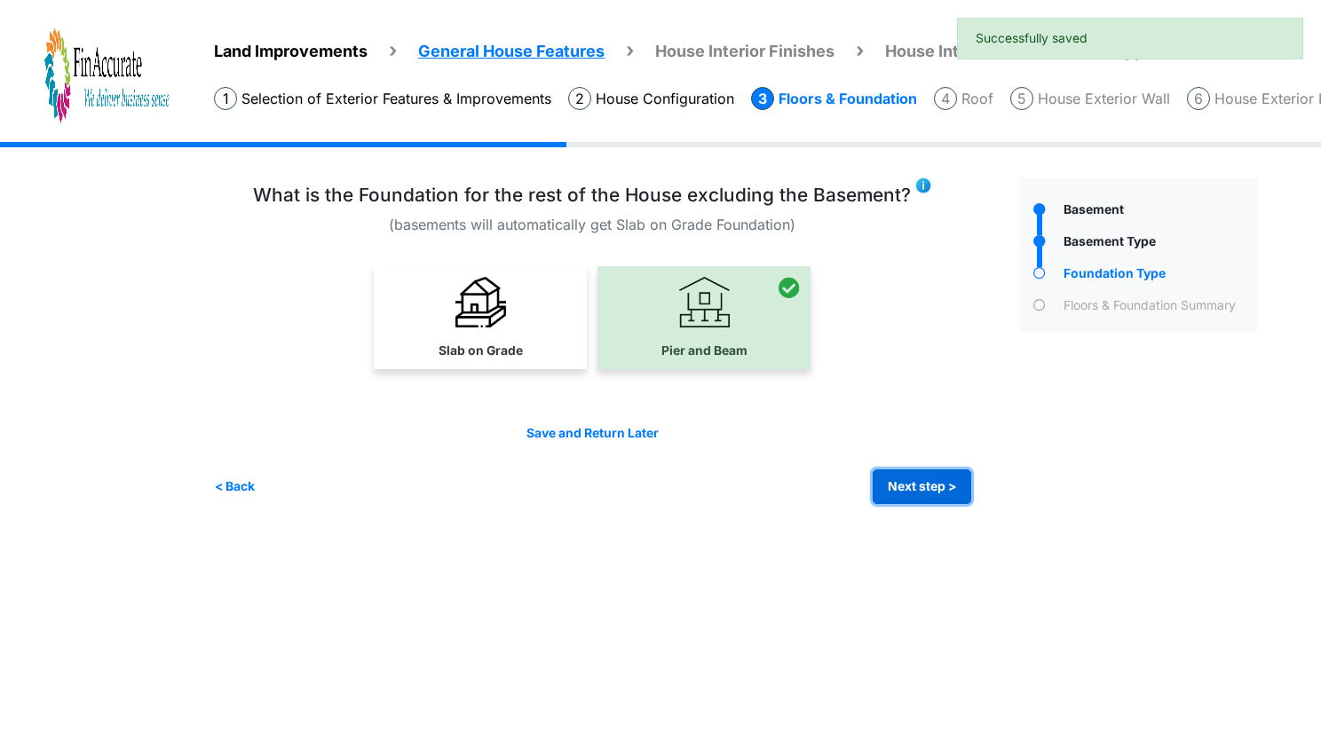
click at [948, 481] on button "Next step >" at bounding box center [922, 487] width 99 height 35
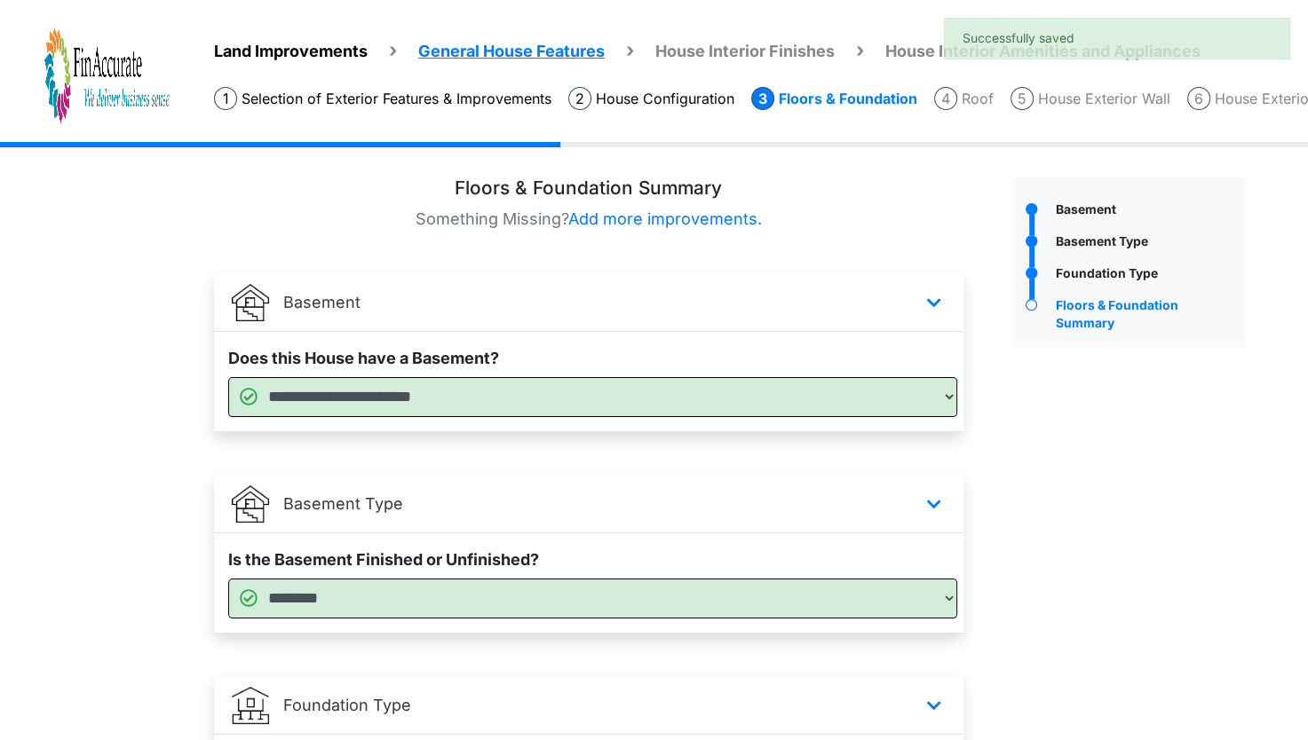
scroll to position [234, 0]
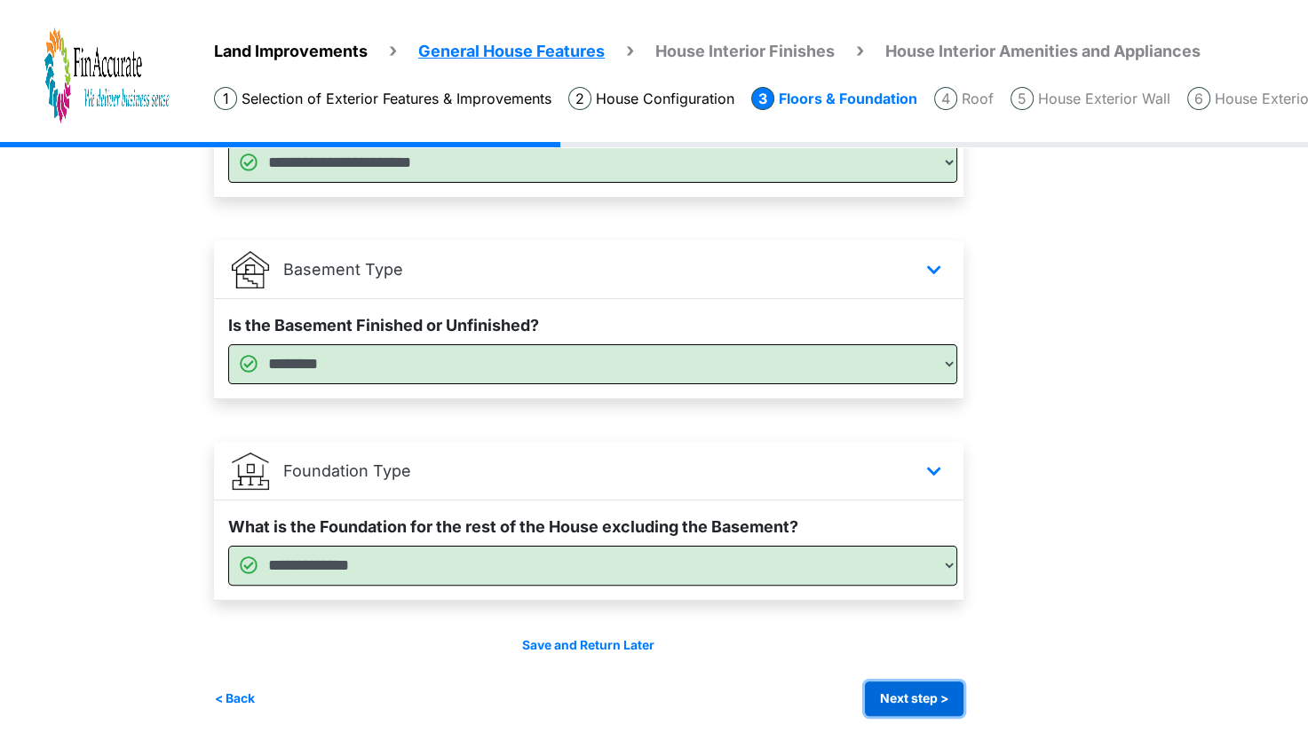
click at [943, 698] on button "Next step >" at bounding box center [914, 699] width 99 height 35
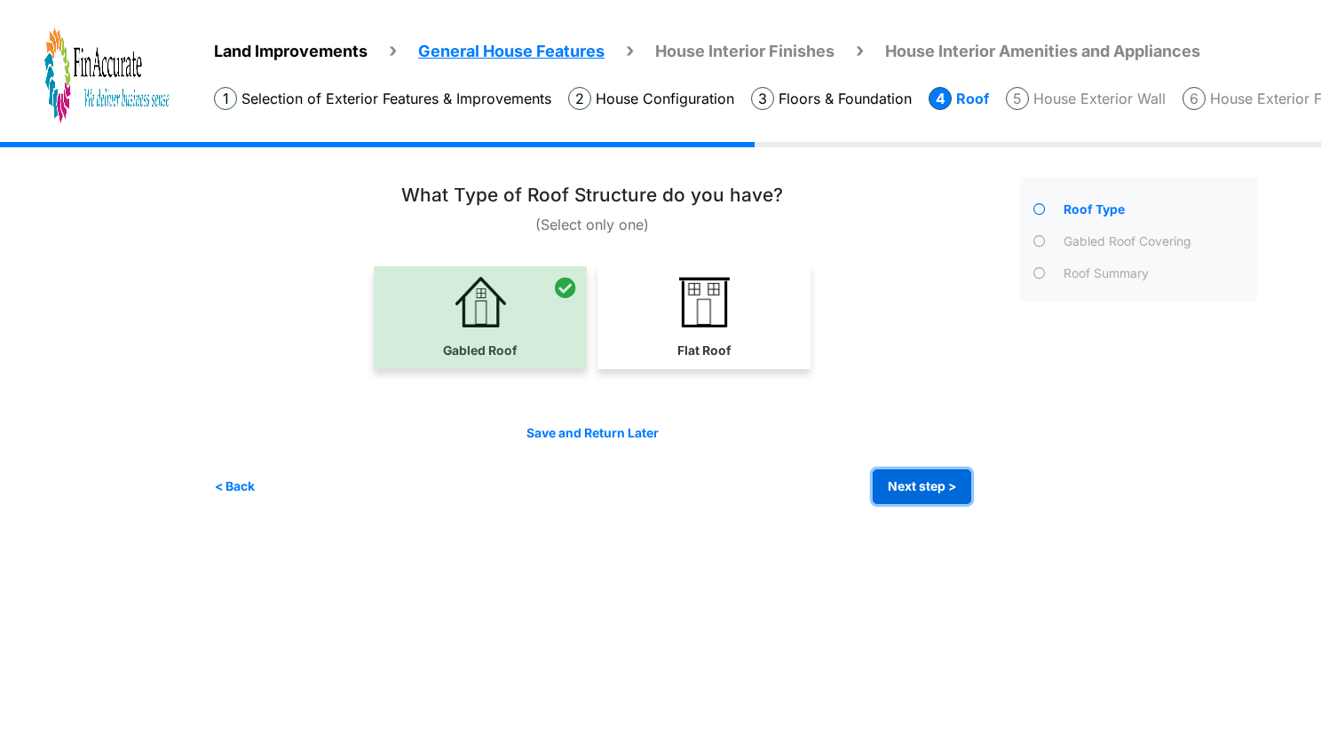
click at [922, 475] on button "Next step >" at bounding box center [922, 487] width 99 height 35
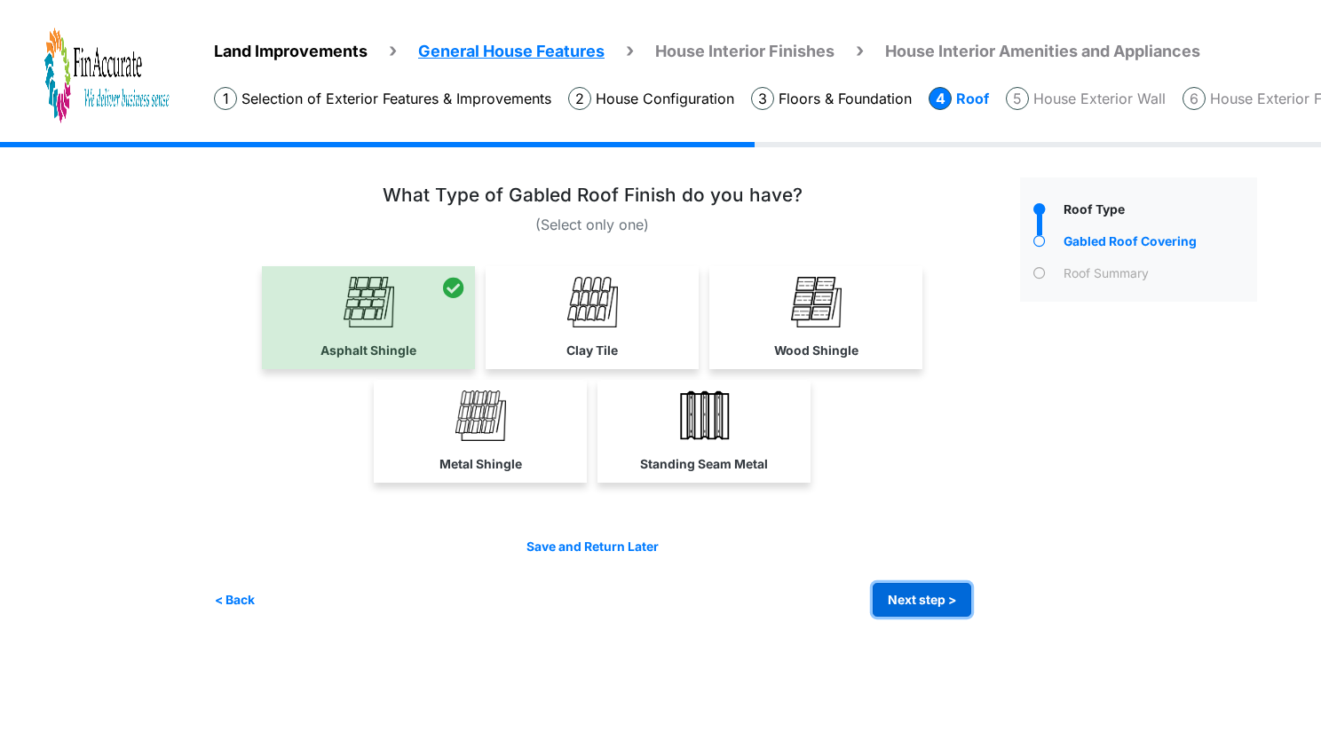
click at [902, 585] on button "Next step >" at bounding box center [922, 600] width 99 height 35
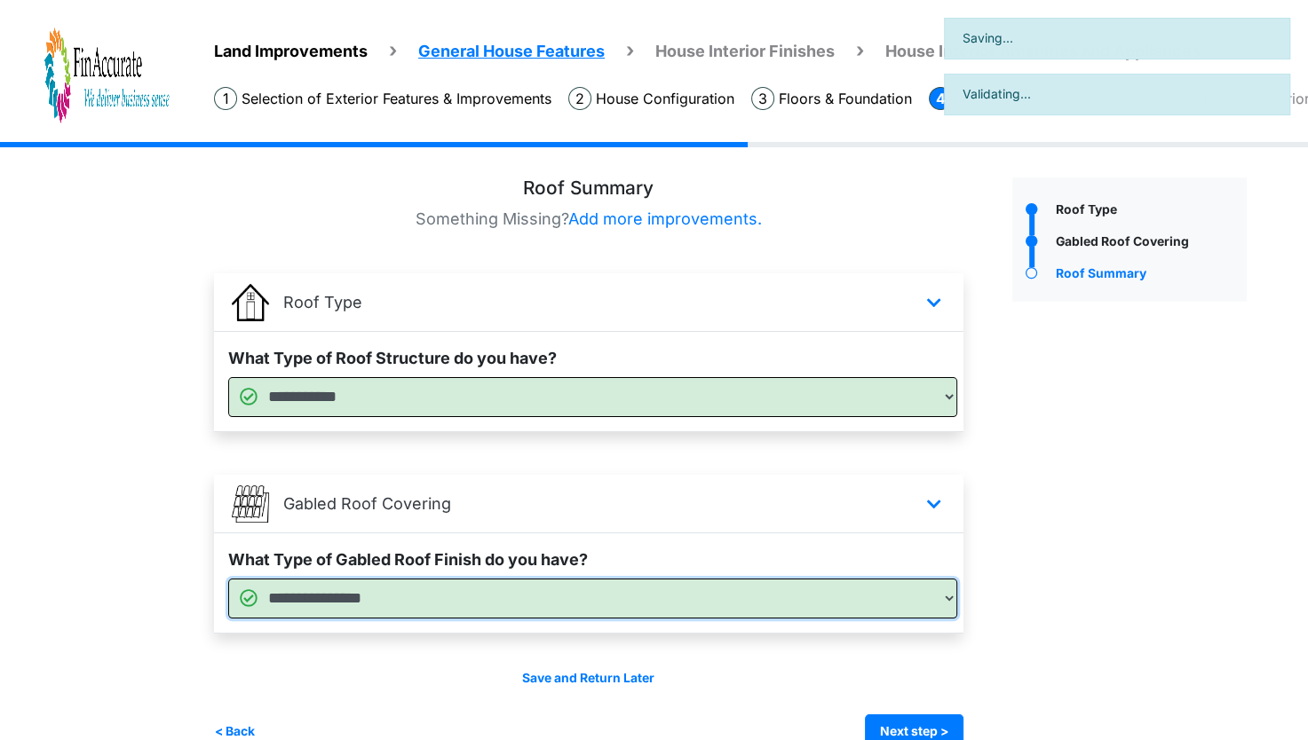
click at [902, 585] on select "**********" at bounding box center [592, 599] width 729 height 40
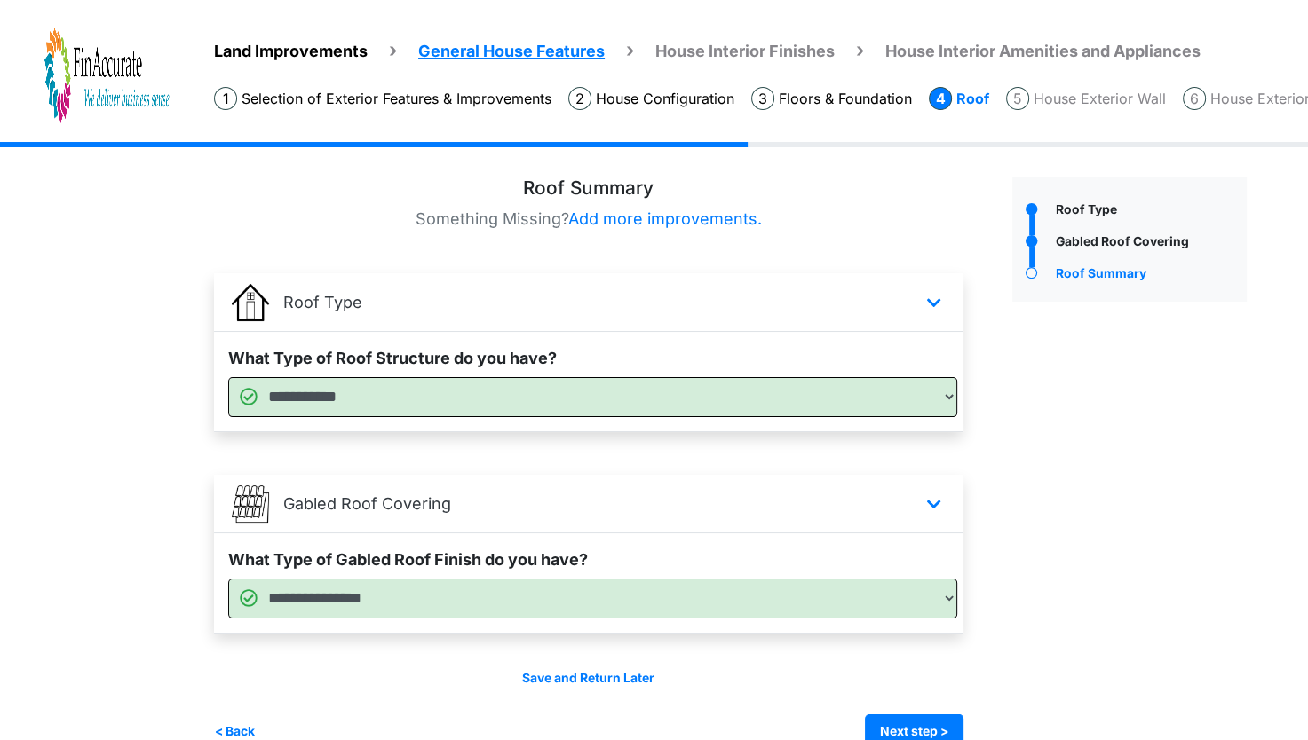
click at [1095, 602] on div "Roof Type" at bounding box center [1130, 464] width 262 height 572
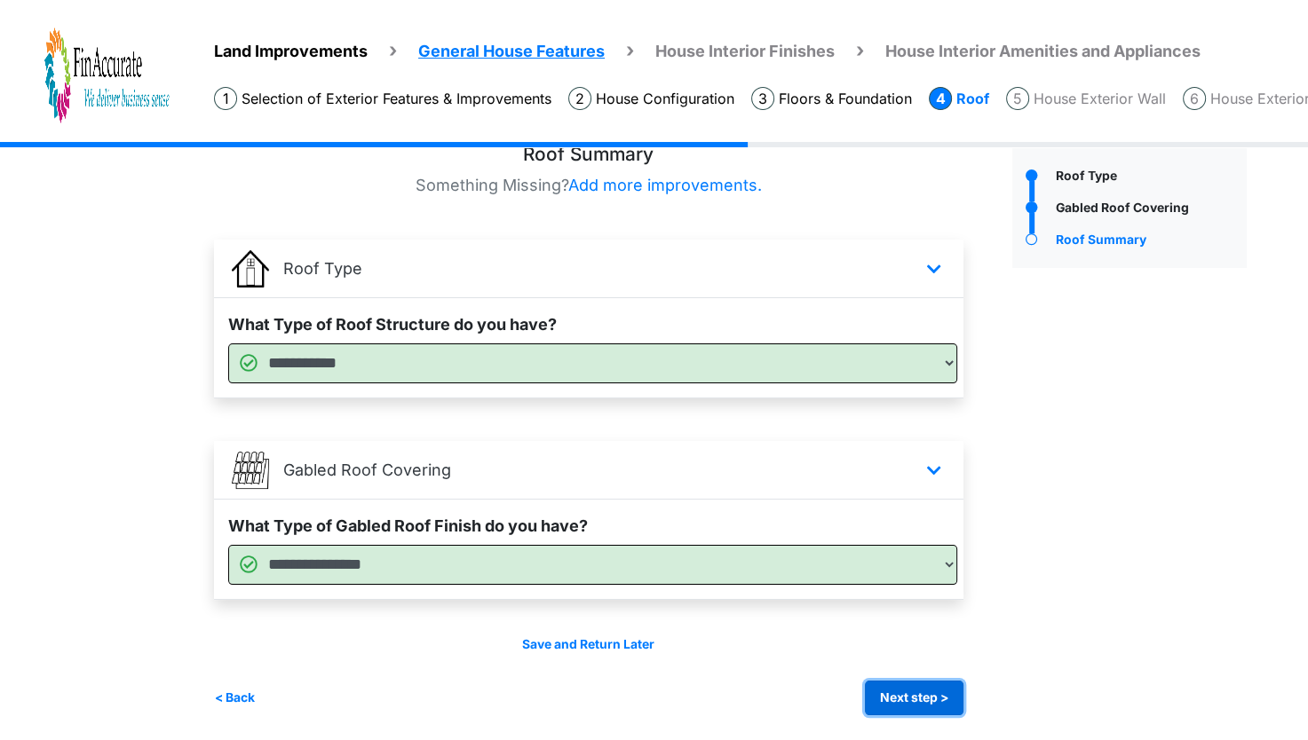
click at [937, 706] on button "Next step >" at bounding box center [914, 698] width 99 height 35
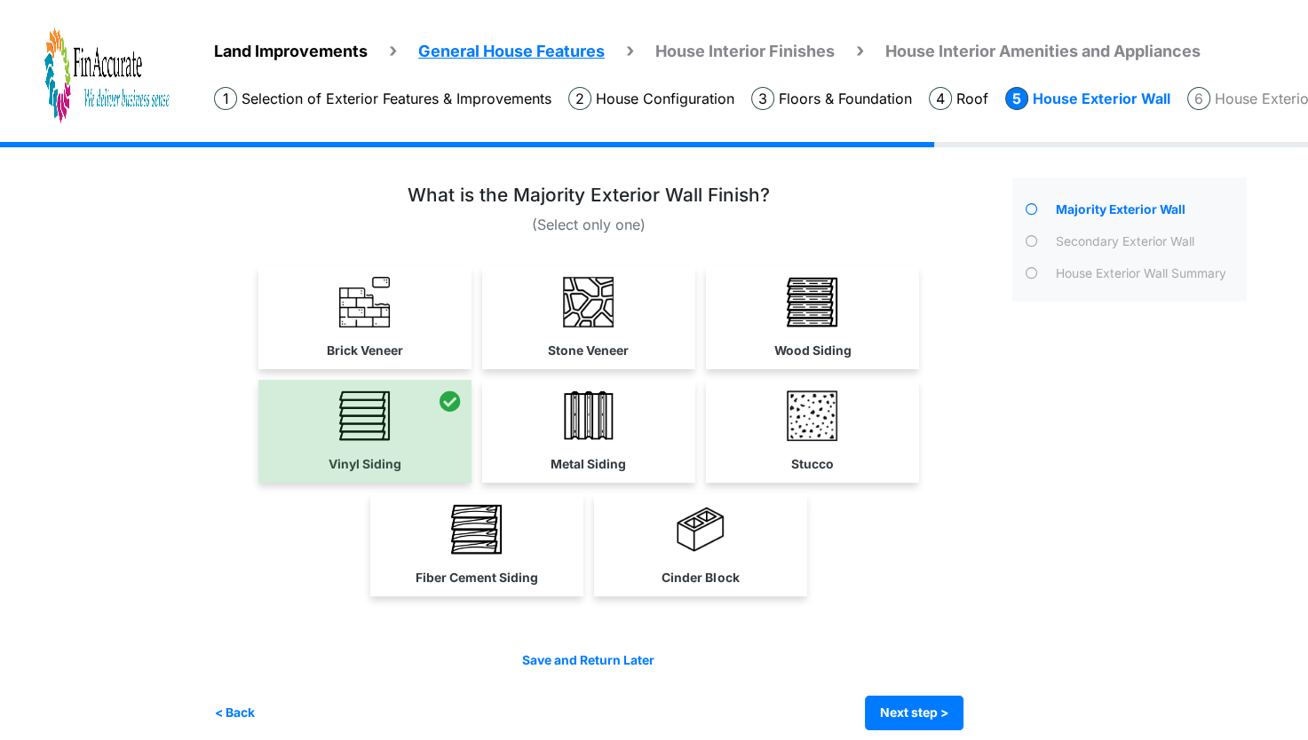
scroll to position [14, 0]
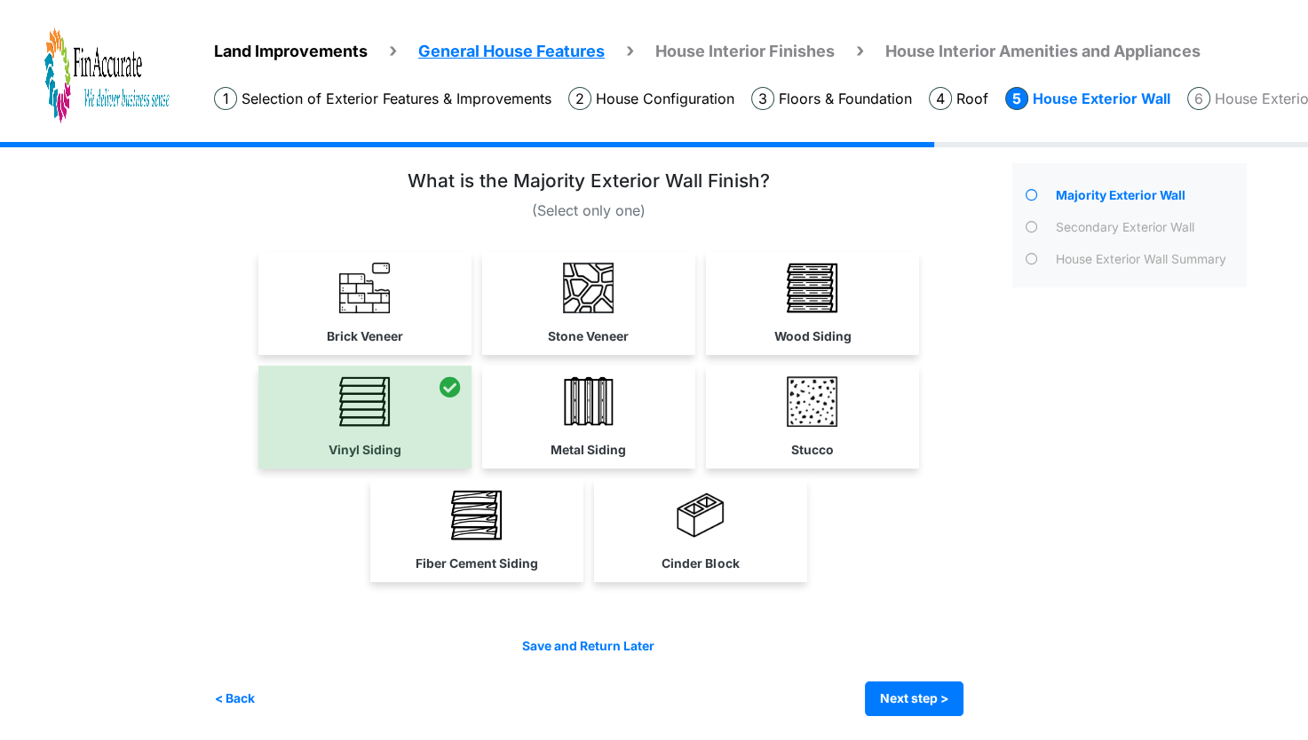
click at [957, 715] on div "Irrigation Flag pole" at bounding box center [737, 435] width 1046 height 615
click at [955, 690] on button "Next step >" at bounding box center [914, 699] width 99 height 35
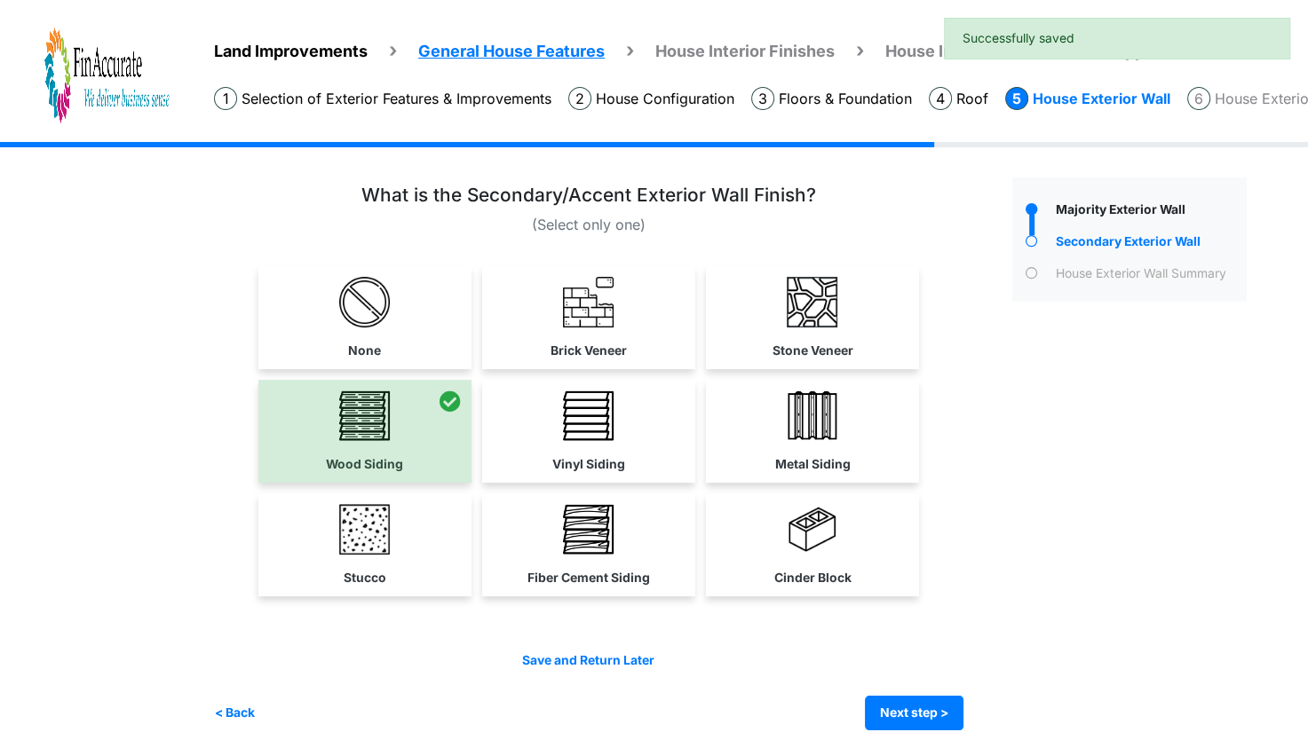
click at [955, 690] on div "Save and Return Later < Back Next step > Save and submit" at bounding box center [588, 692] width 749 height 80
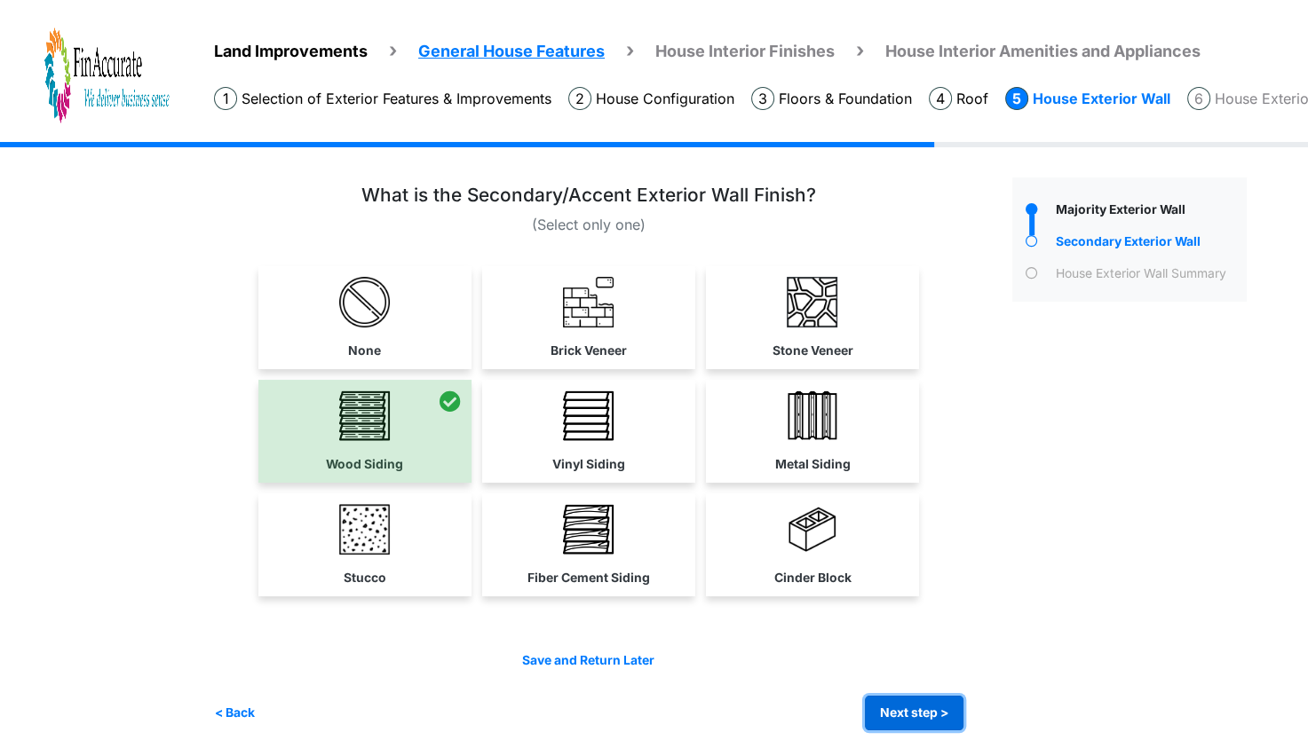
click at [932, 715] on button "Next step >" at bounding box center [914, 713] width 99 height 35
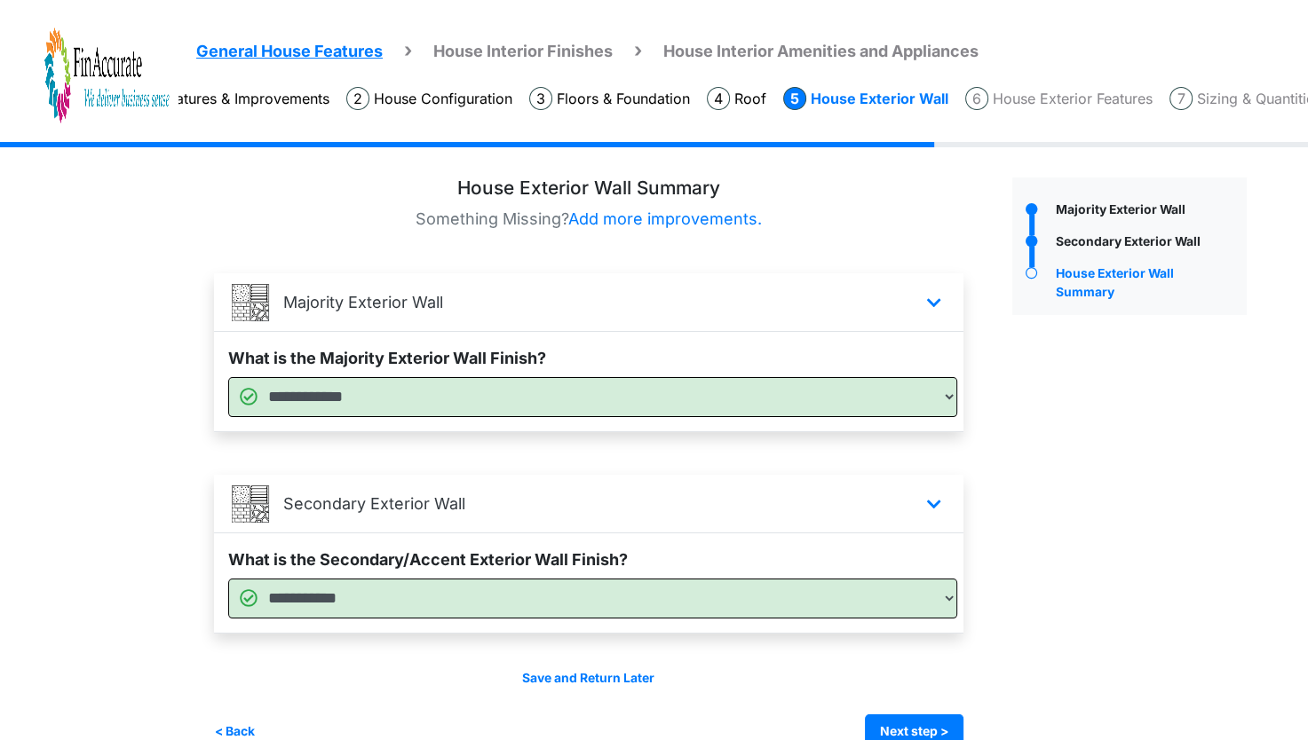
scroll to position [0, 277]
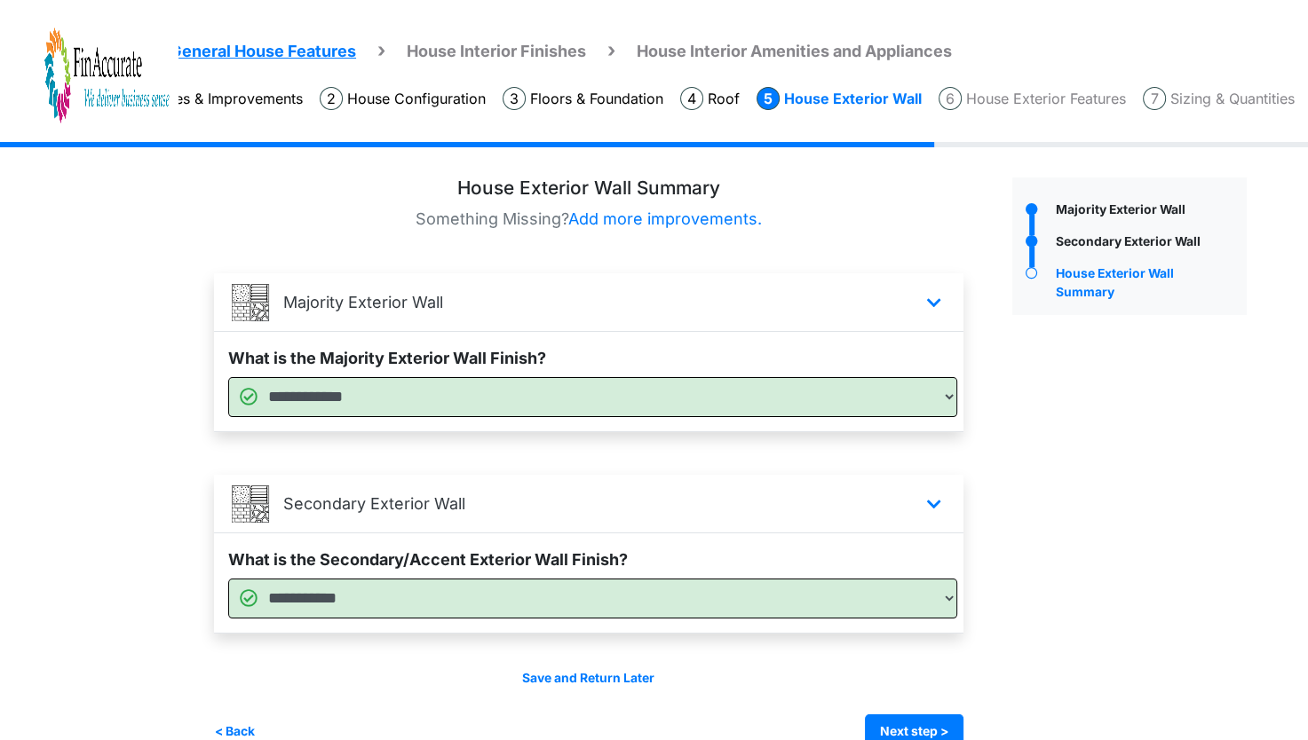
click at [1101, 97] on li "House Exterior Features" at bounding box center [1031, 98] width 187 height 23
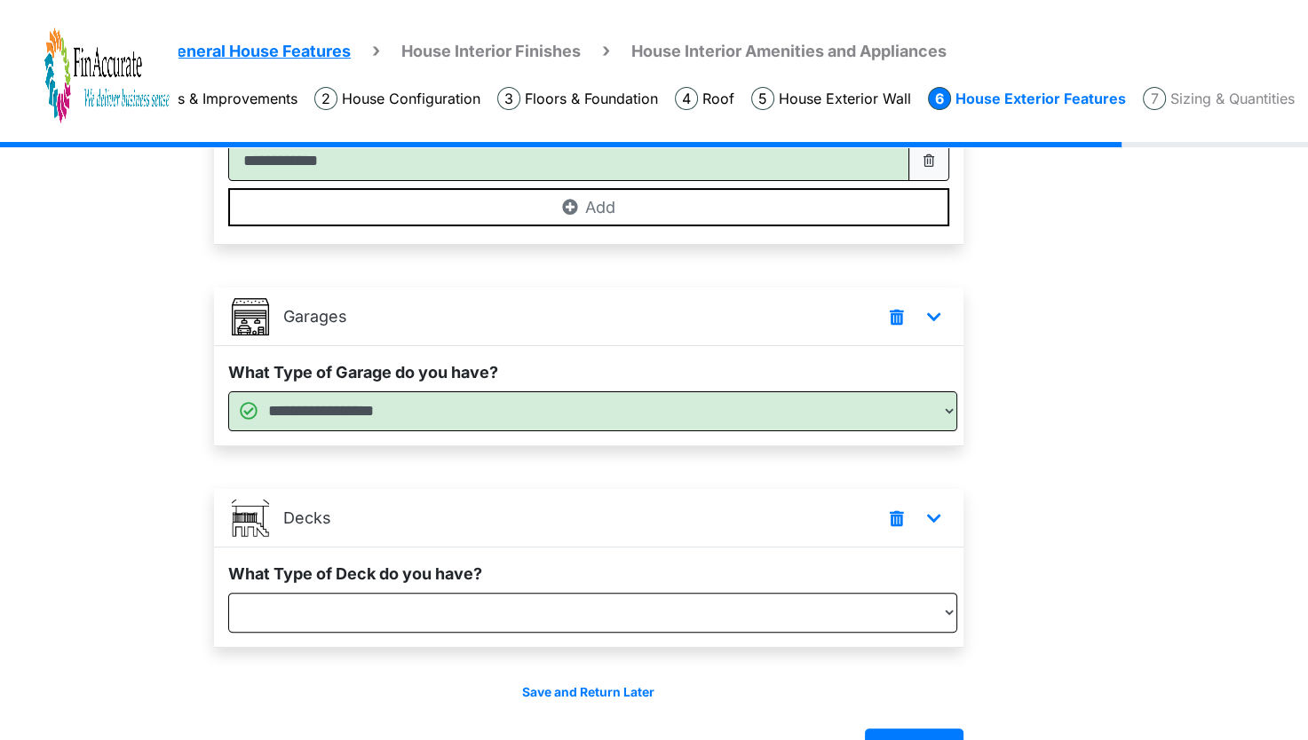
scroll to position [287, 0]
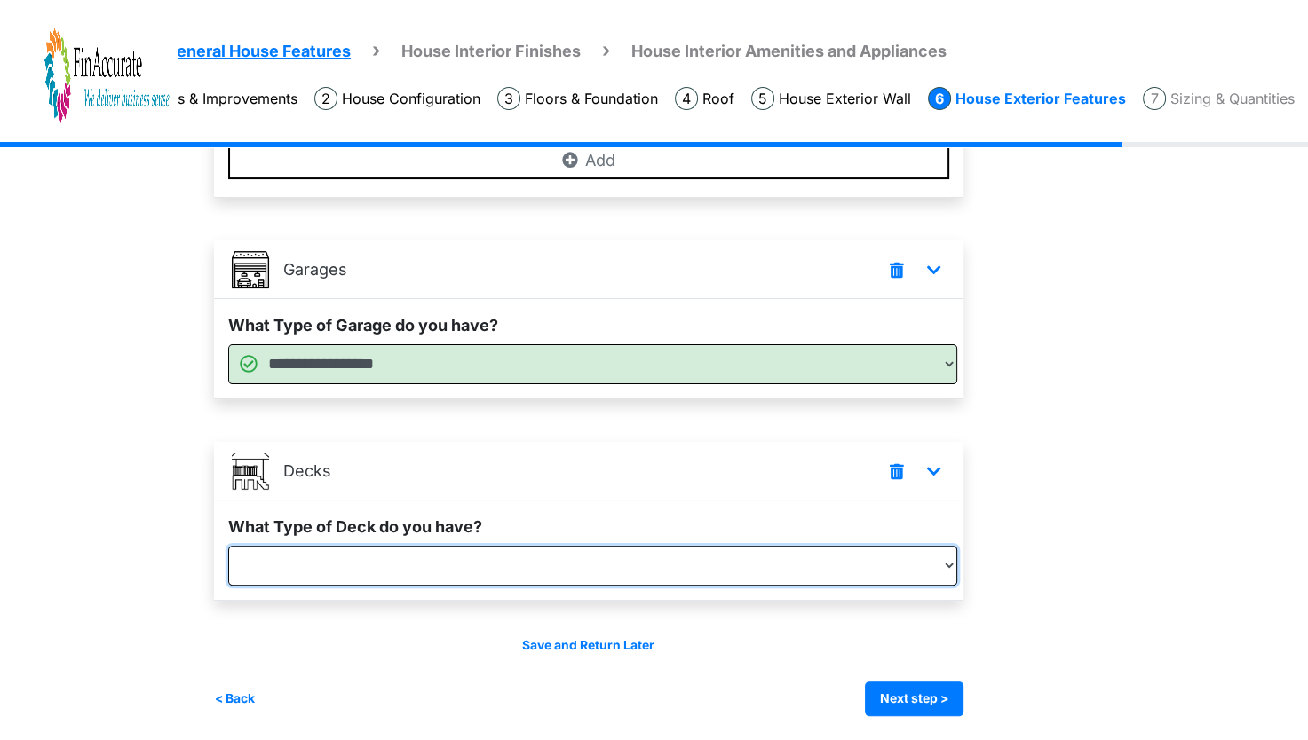
click at [938, 548] on select "**********" at bounding box center [592, 566] width 729 height 40
select select "*"
click at [228, 586] on select "**********" at bounding box center [592, 566] width 729 height 40
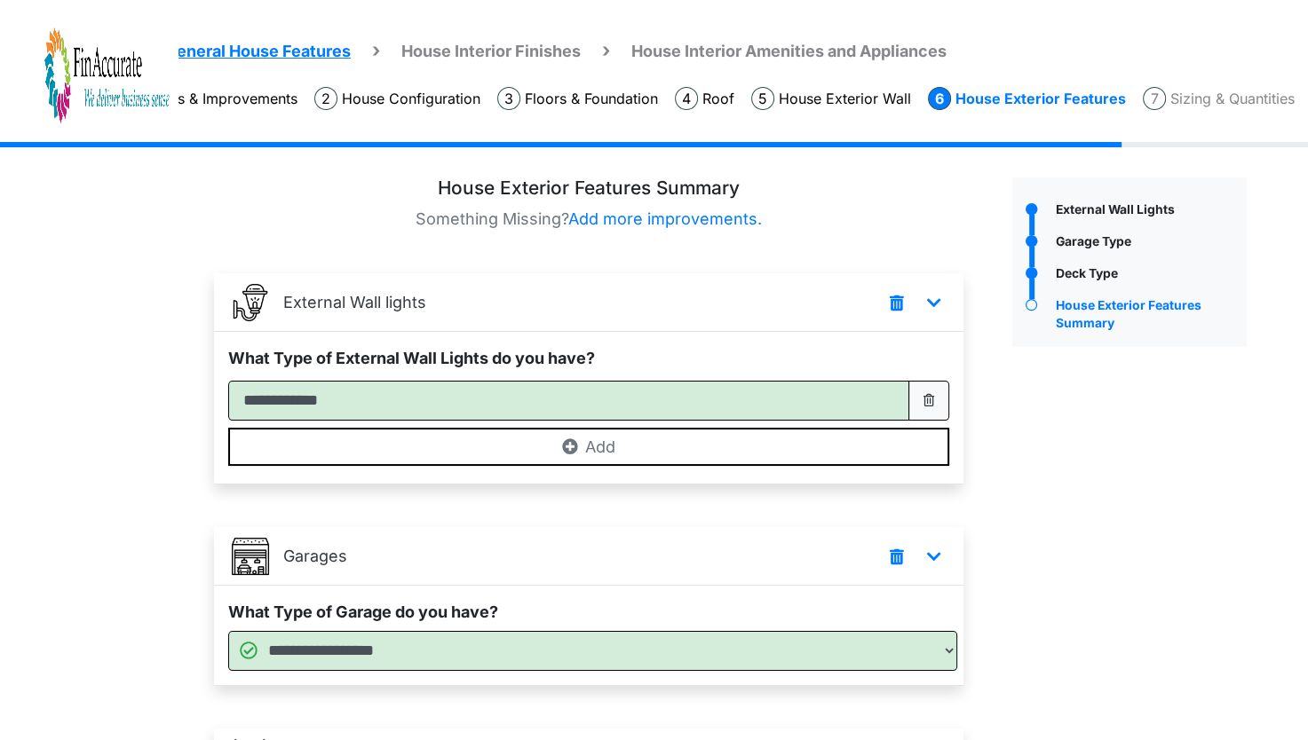
click at [1133, 601] on div "External Wall Lights" at bounding box center [1130, 591] width 262 height 826
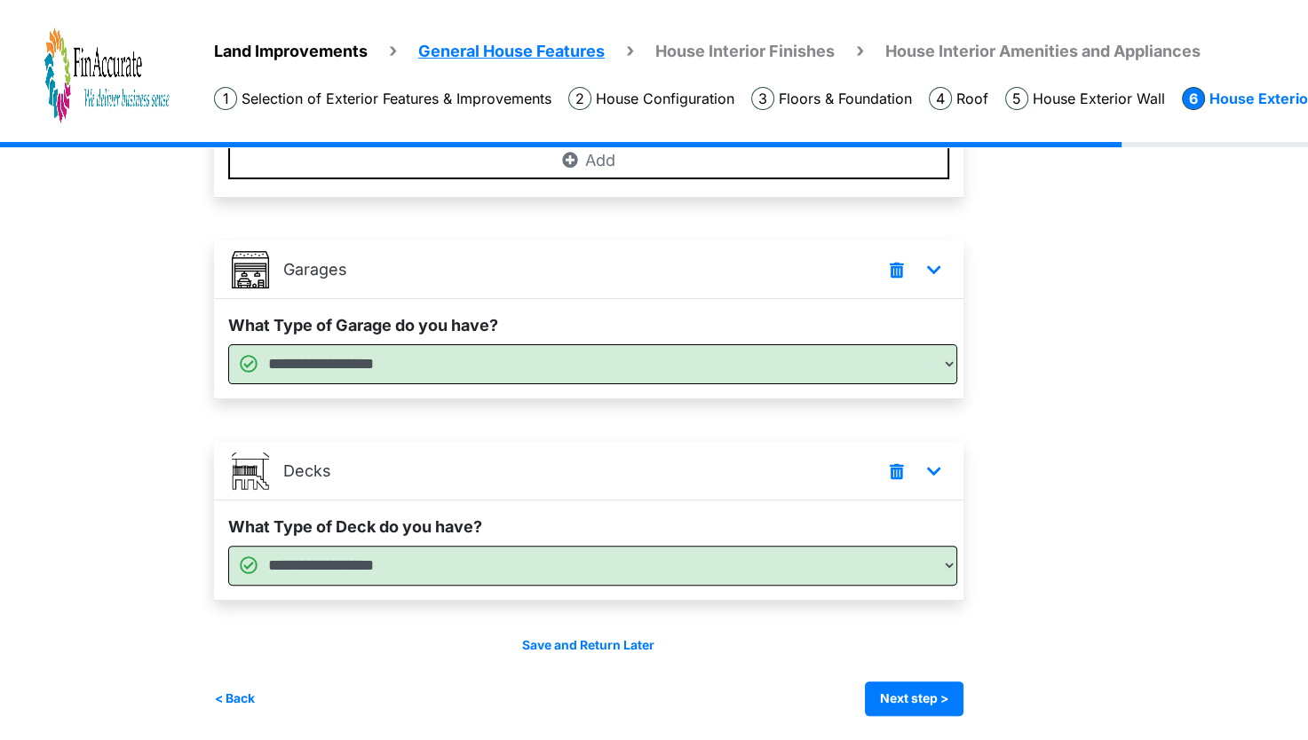
click at [334, 56] on span "Land Improvements" at bounding box center [291, 51] width 154 height 19
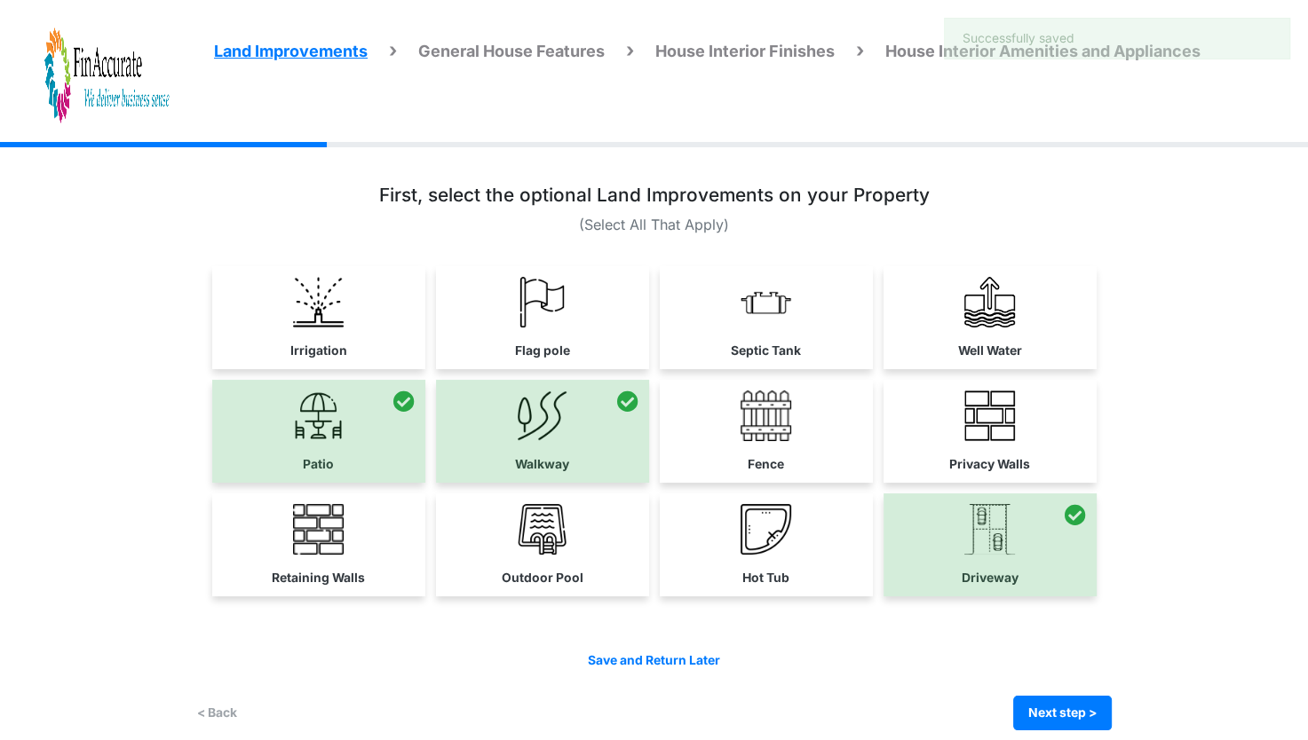
scroll to position [14, 0]
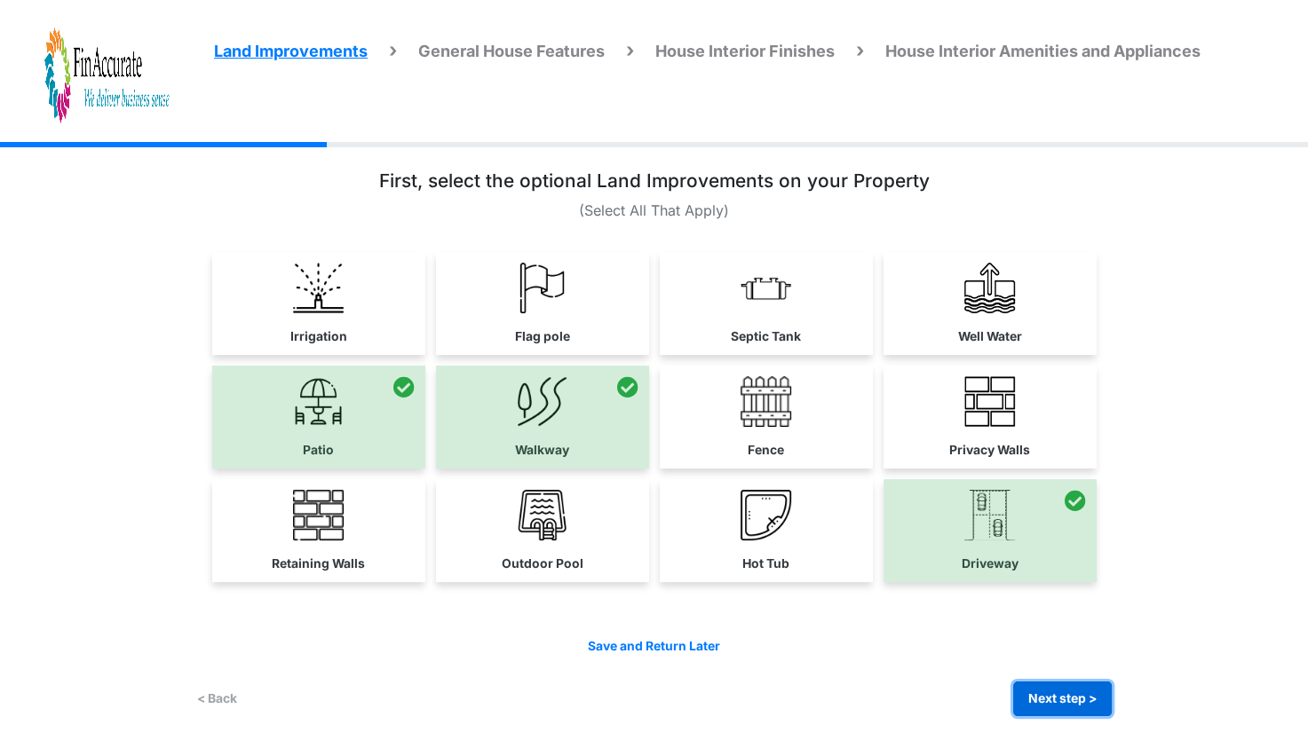
click at [1058, 700] on button "Next step >" at bounding box center [1062, 699] width 99 height 35
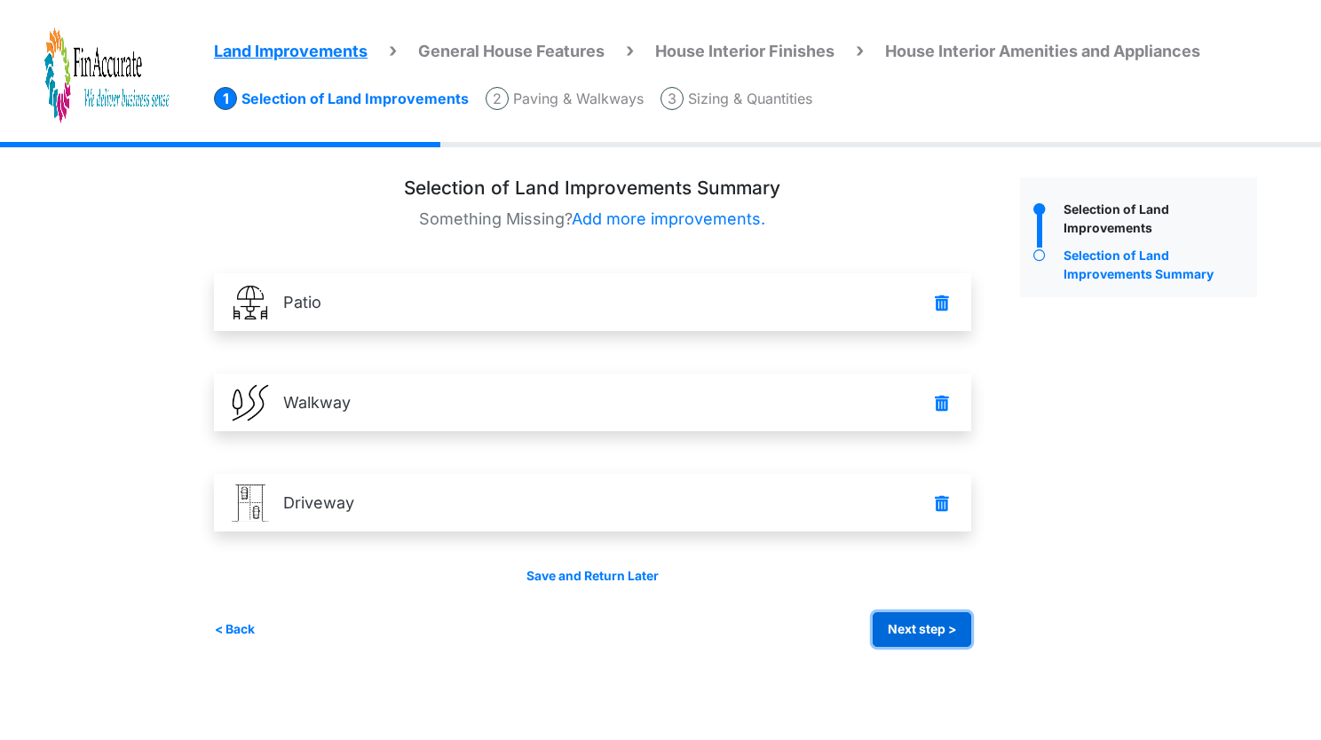
click at [912, 639] on button "Next step >" at bounding box center [922, 629] width 99 height 35
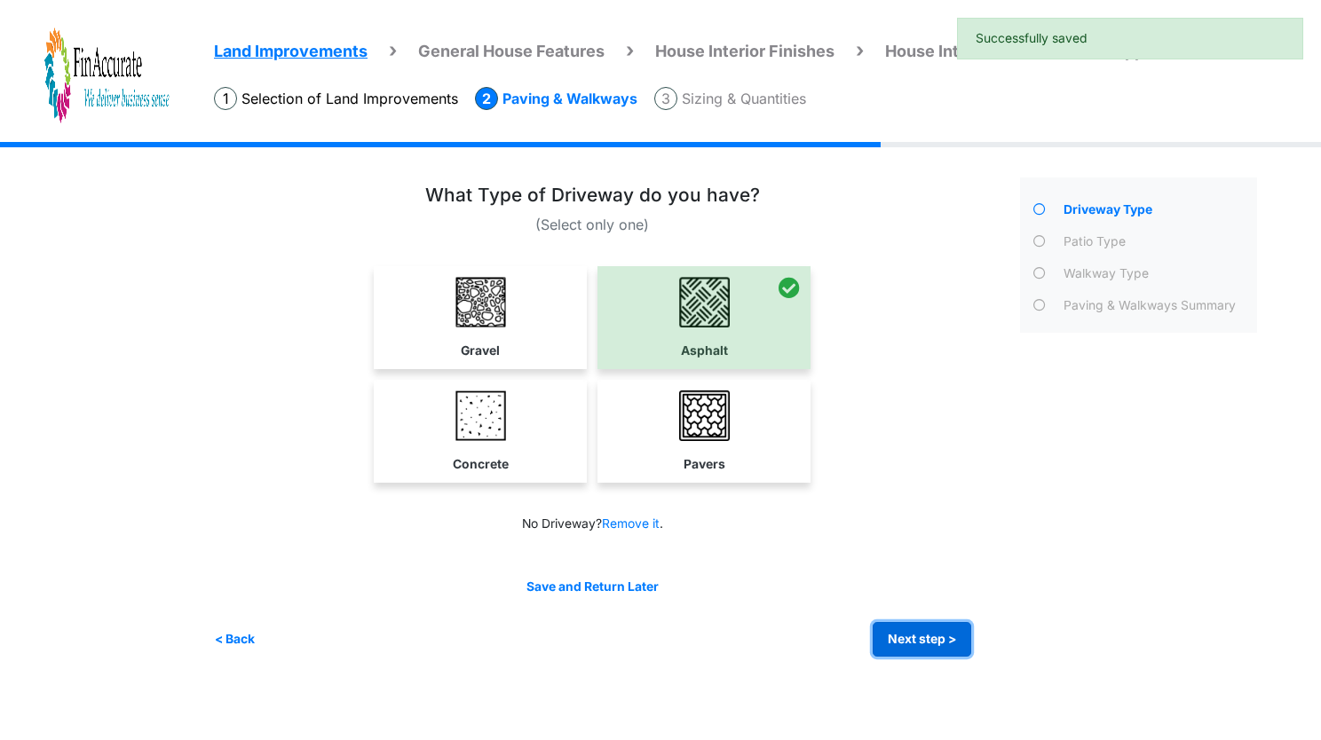
click at [912, 639] on button "Next step >" at bounding box center [922, 639] width 99 height 35
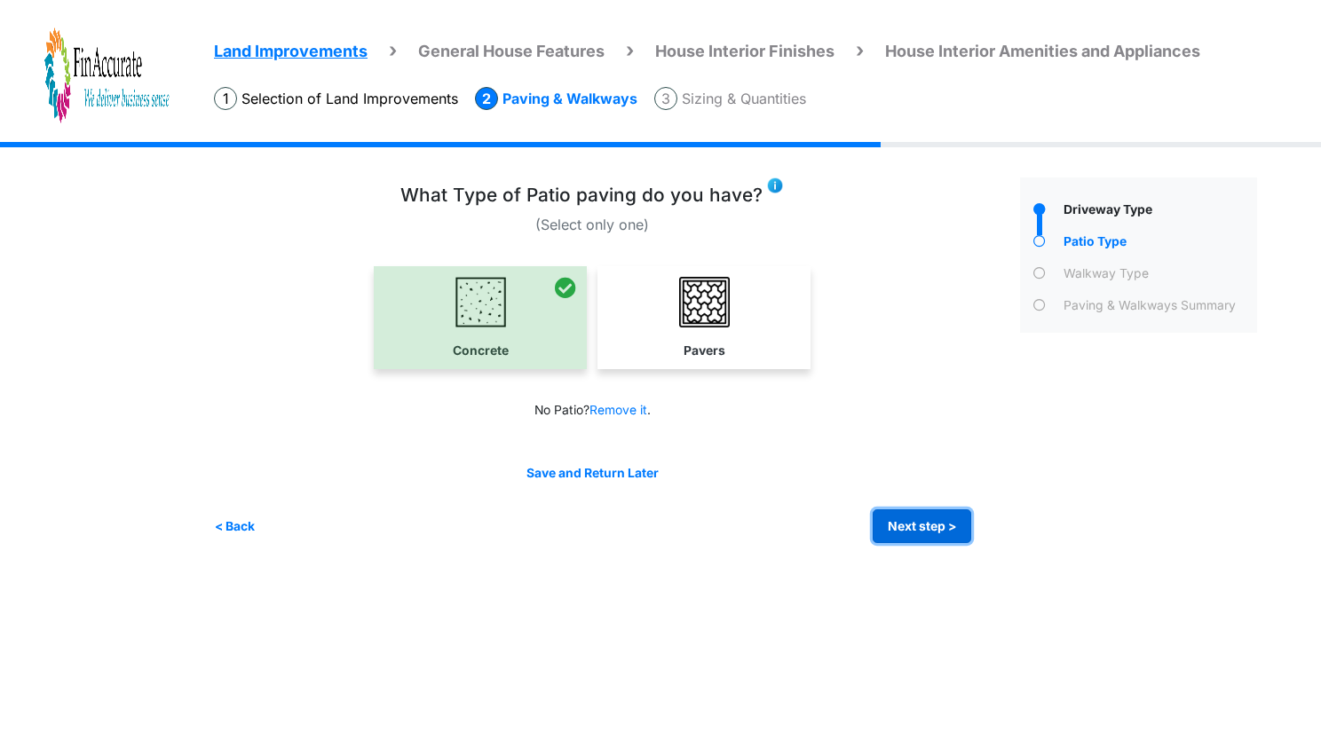
click at [917, 529] on button "Next step >" at bounding box center [922, 527] width 99 height 35
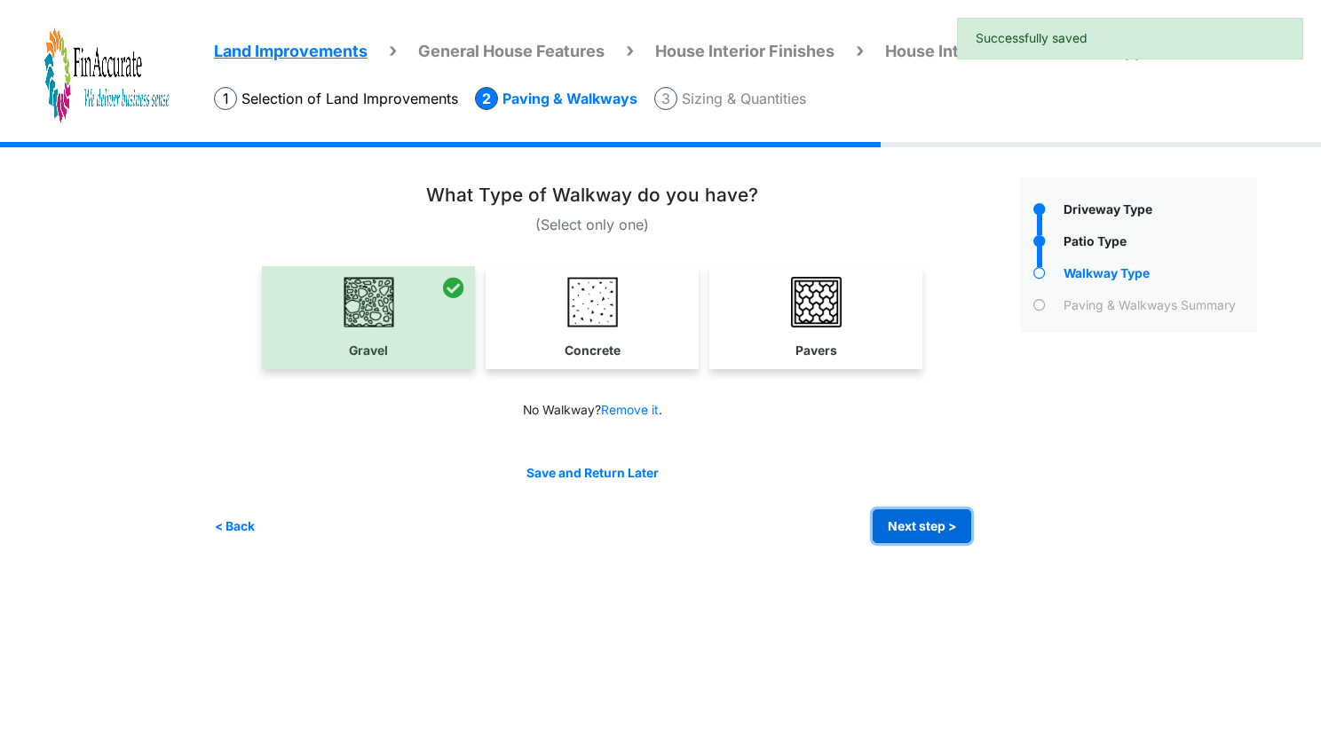
click at [917, 529] on button "Next step >" at bounding box center [922, 527] width 99 height 35
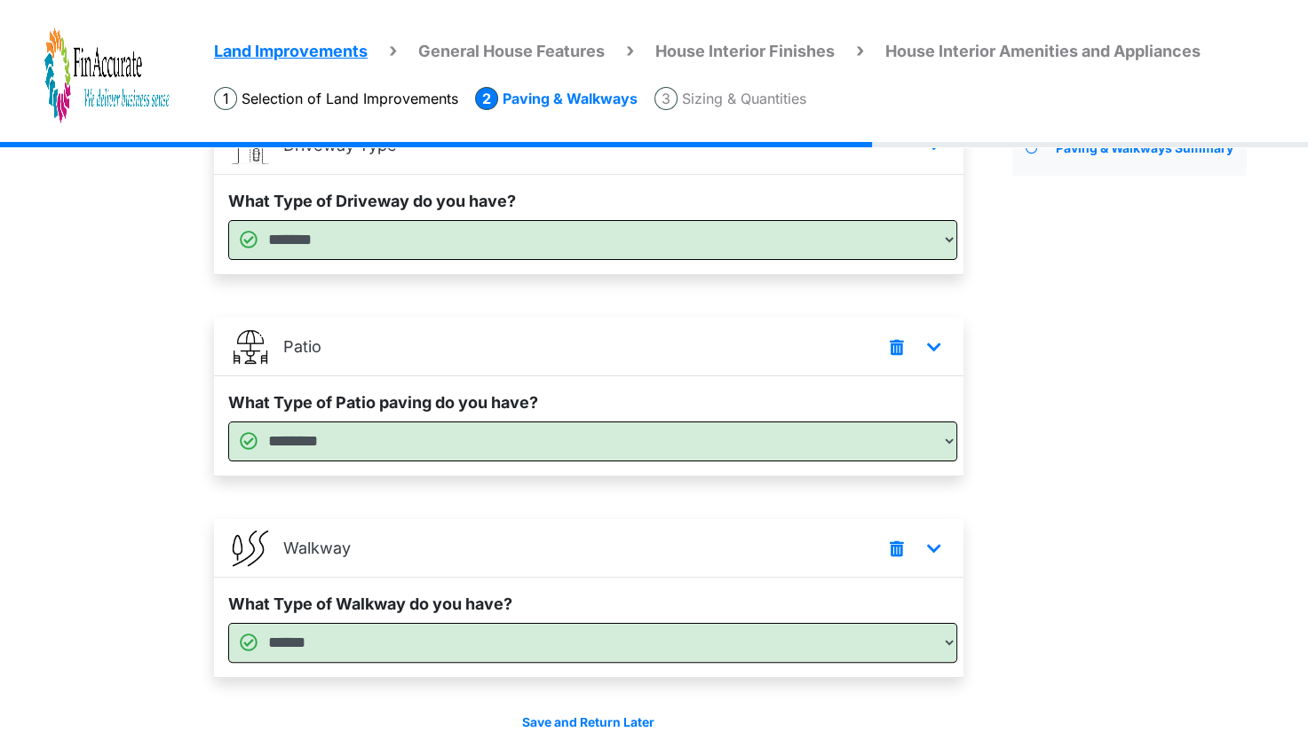
scroll to position [234, 0]
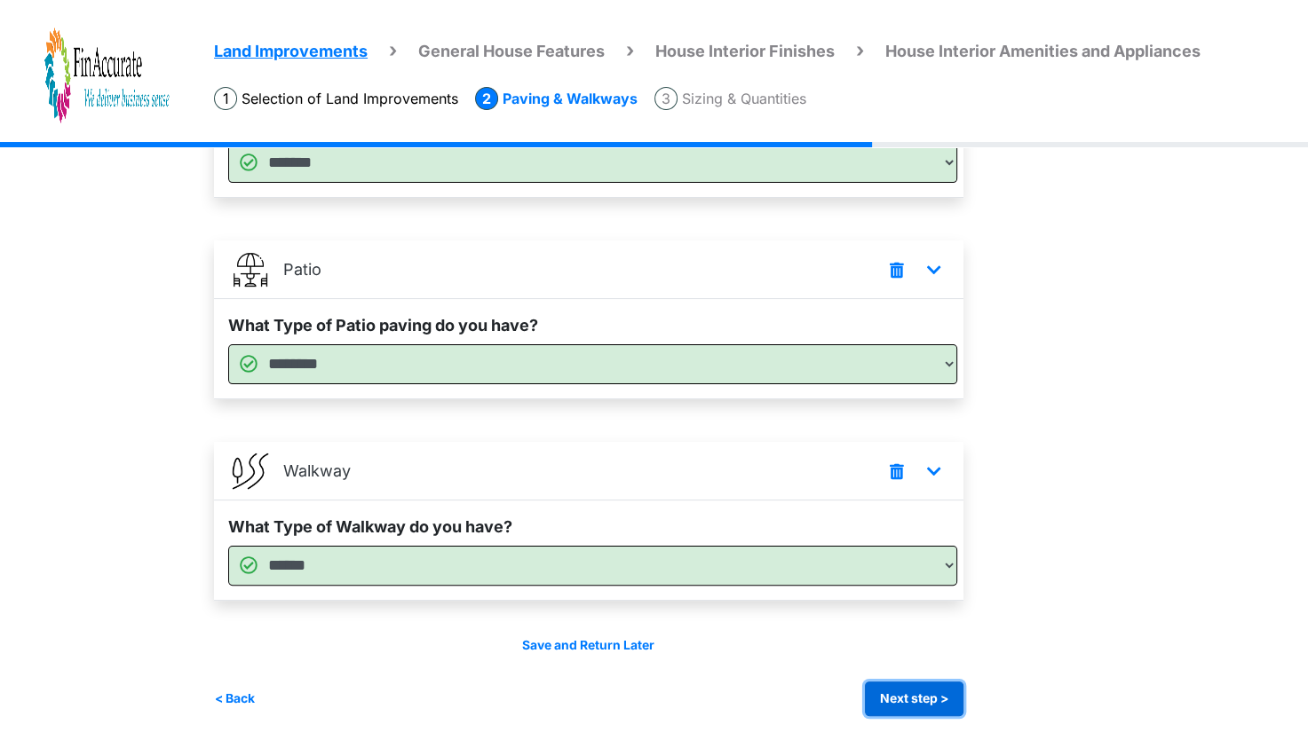
click at [924, 687] on button "Next step >" at bounding box center [914, 699] width 99 height 35
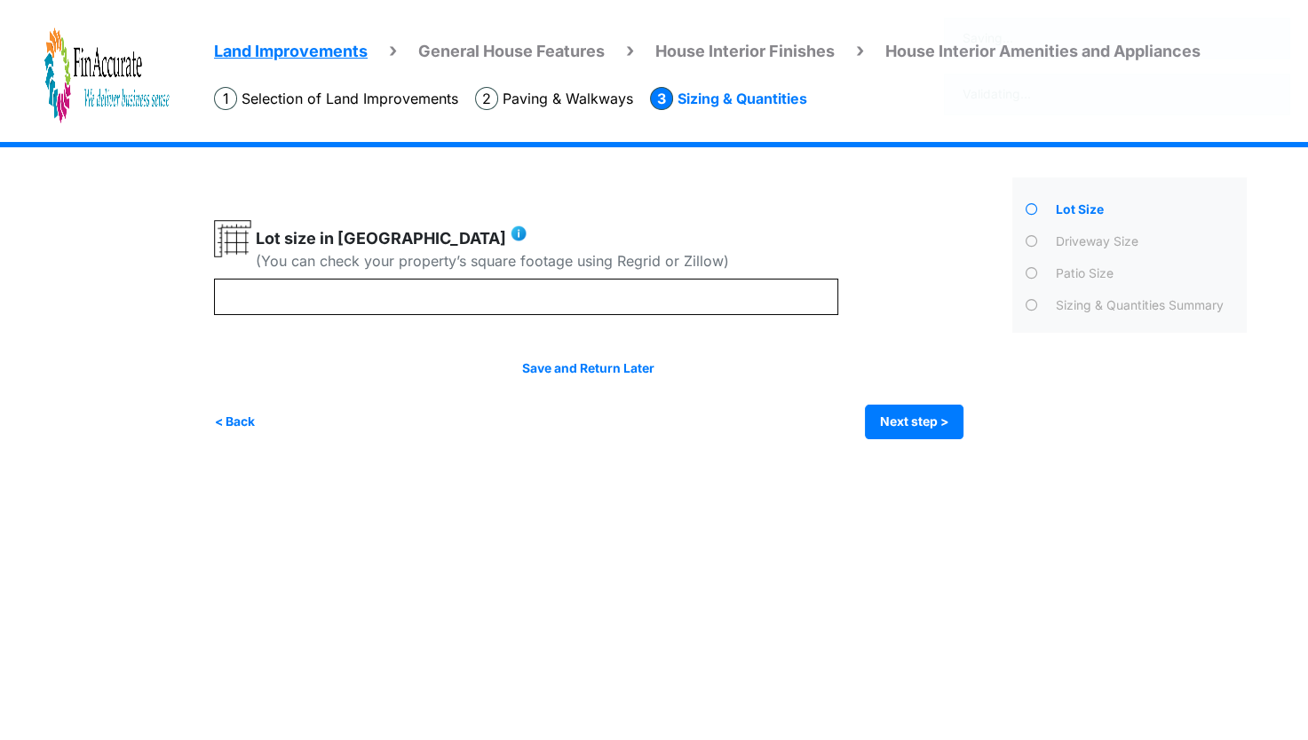
scroll to position [0, 0]
click at [915, 417] on button "Next step >" at bounding box center [922, 422] width 99 height 35
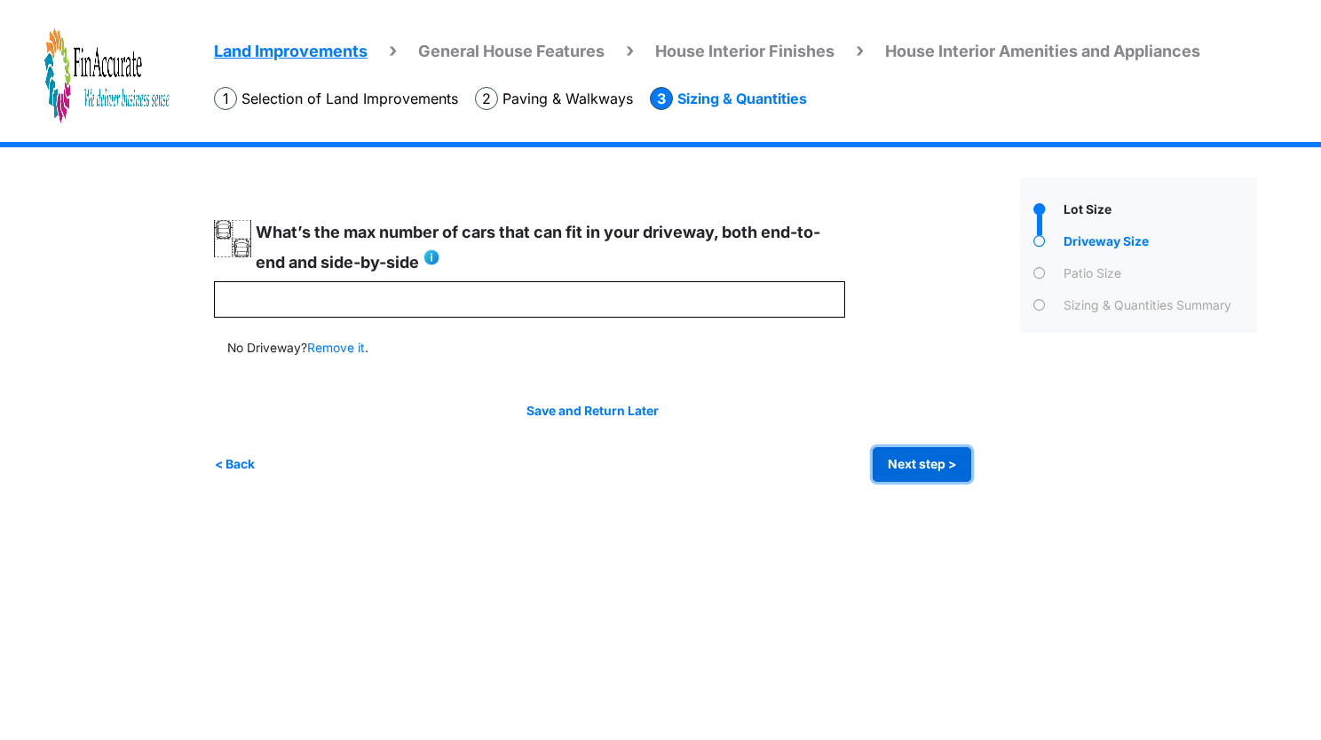
click at [913, 462] on button "Next step >" at bounding box center [922, 464] width 99 height 35
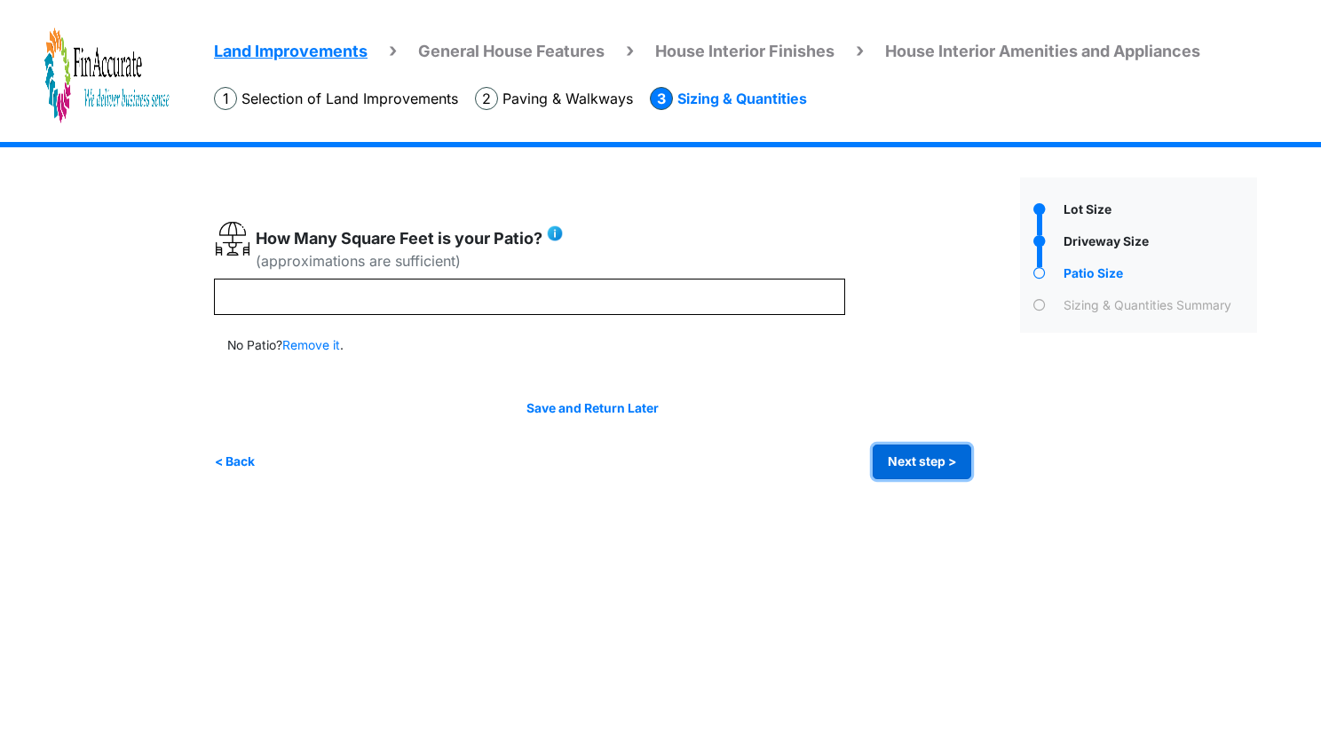
click at [913, 462] on button "Next step >" at bounding box center [922, 462] width 99 height 35
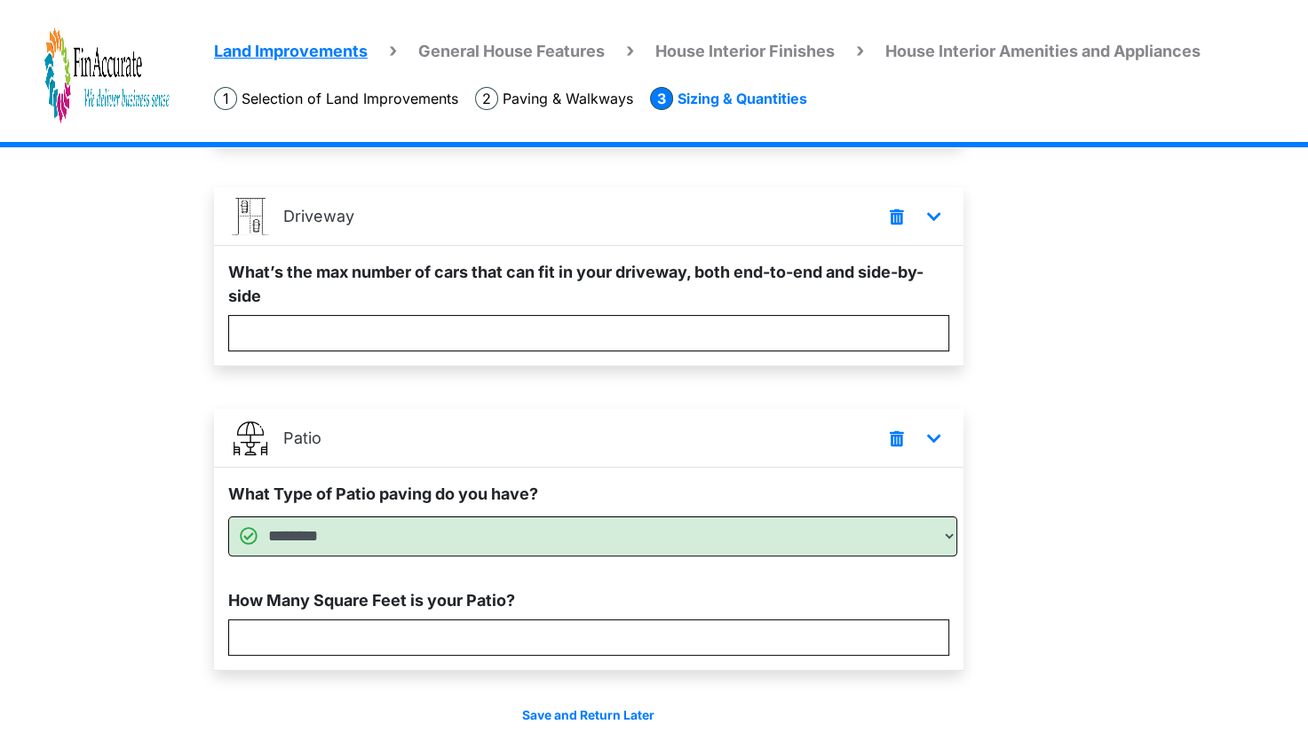
scroll to position [355, 0]
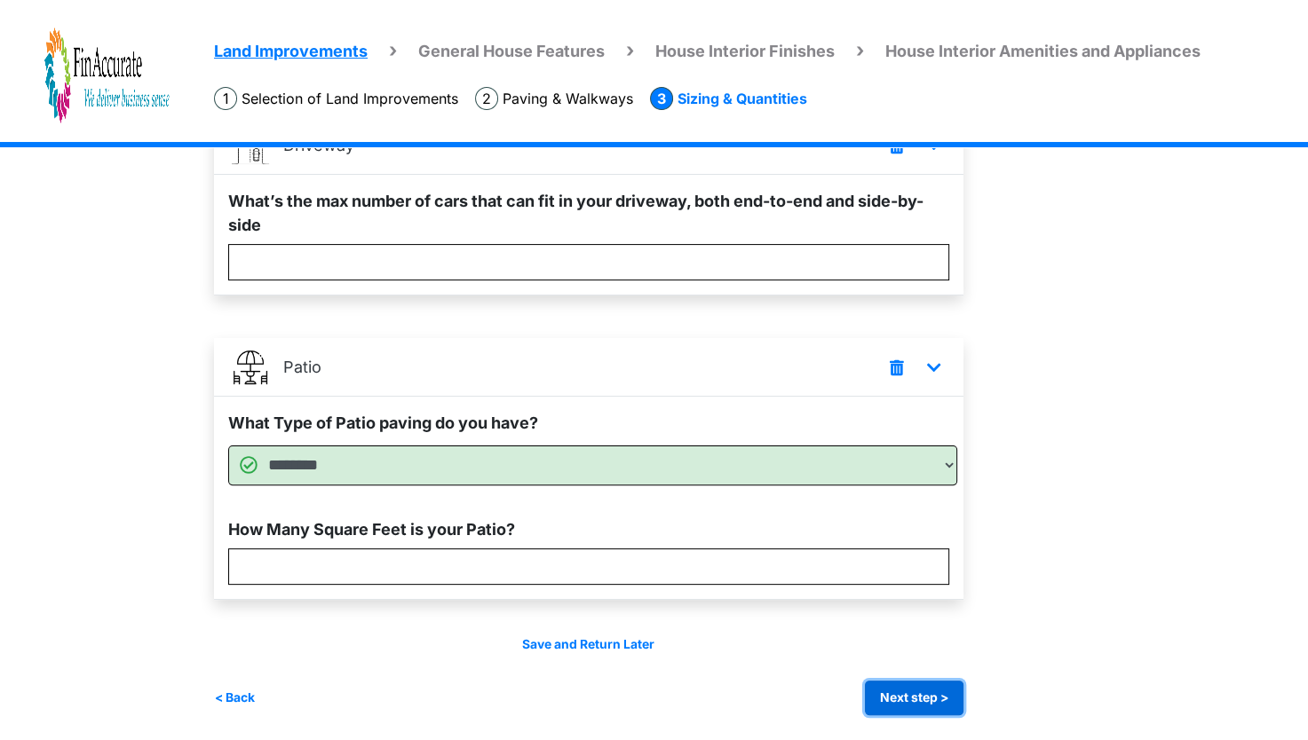
click at [915, 691] on button "Next step >" at bounding box center [914, 698] width 99 height 35
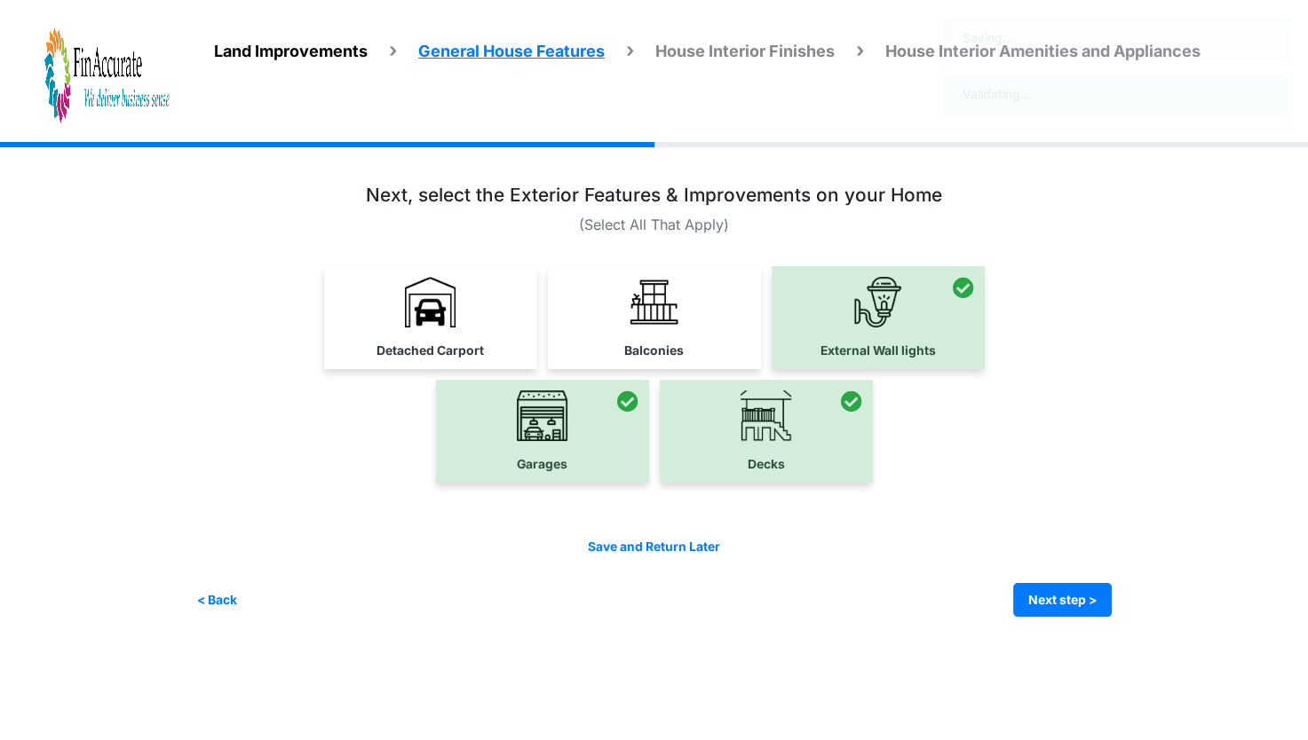
scroll to position [0, 0]
click at [1084, 596] on button "Next step >" at bounding box center [1073, 600] width 99 height 35
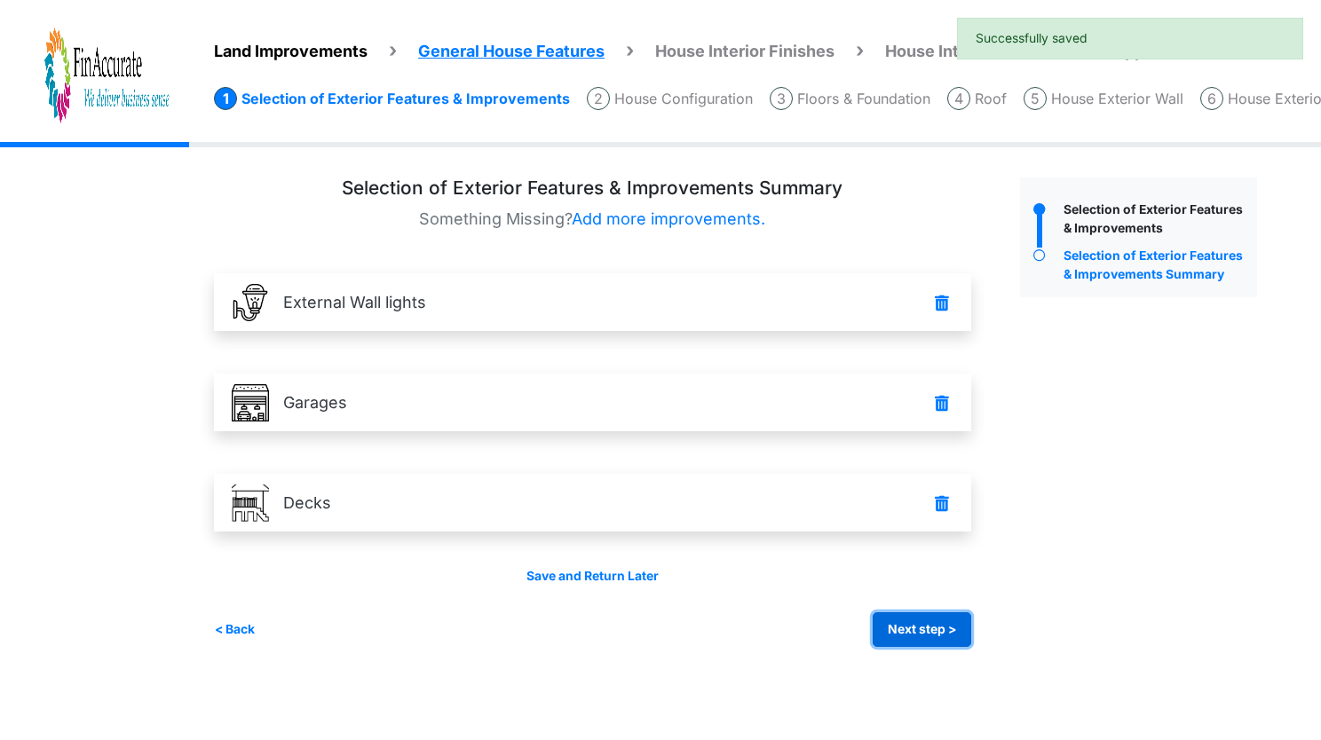
click at [955, 639] on button "Next step >" at bounding box center [922, 629] width 99 height 35
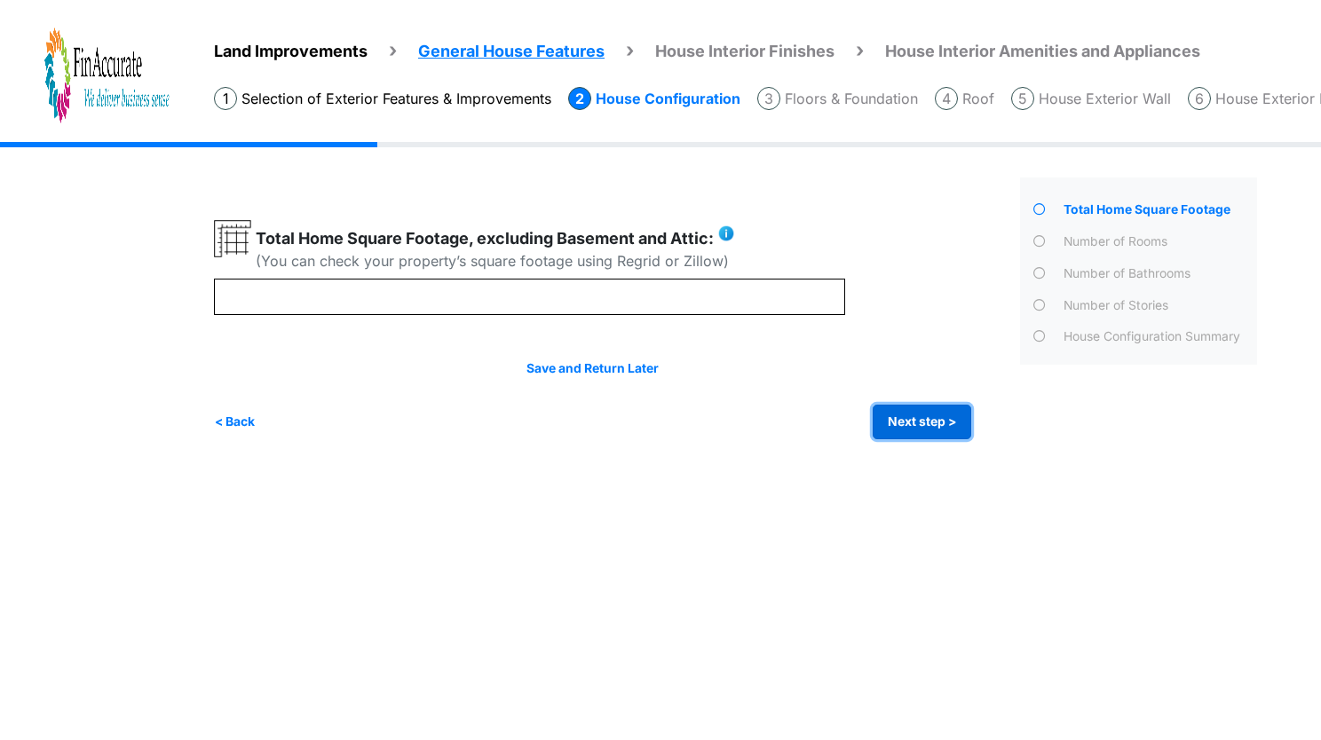
click at [918, 413] on button "Next step >" at bounding box center [922, 422] width 99 height 35
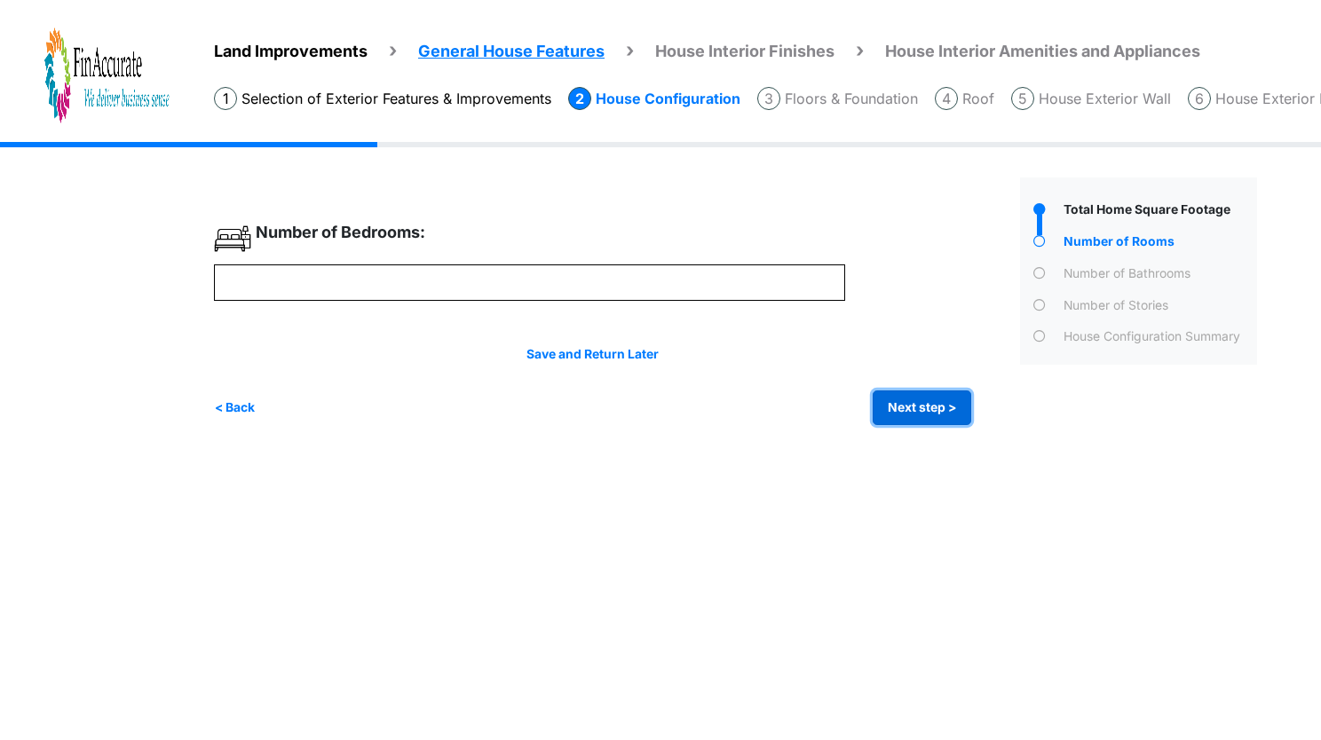
click at [935, 405] on button "Next step >" at bounding box center [922, 408] width 99 height 35
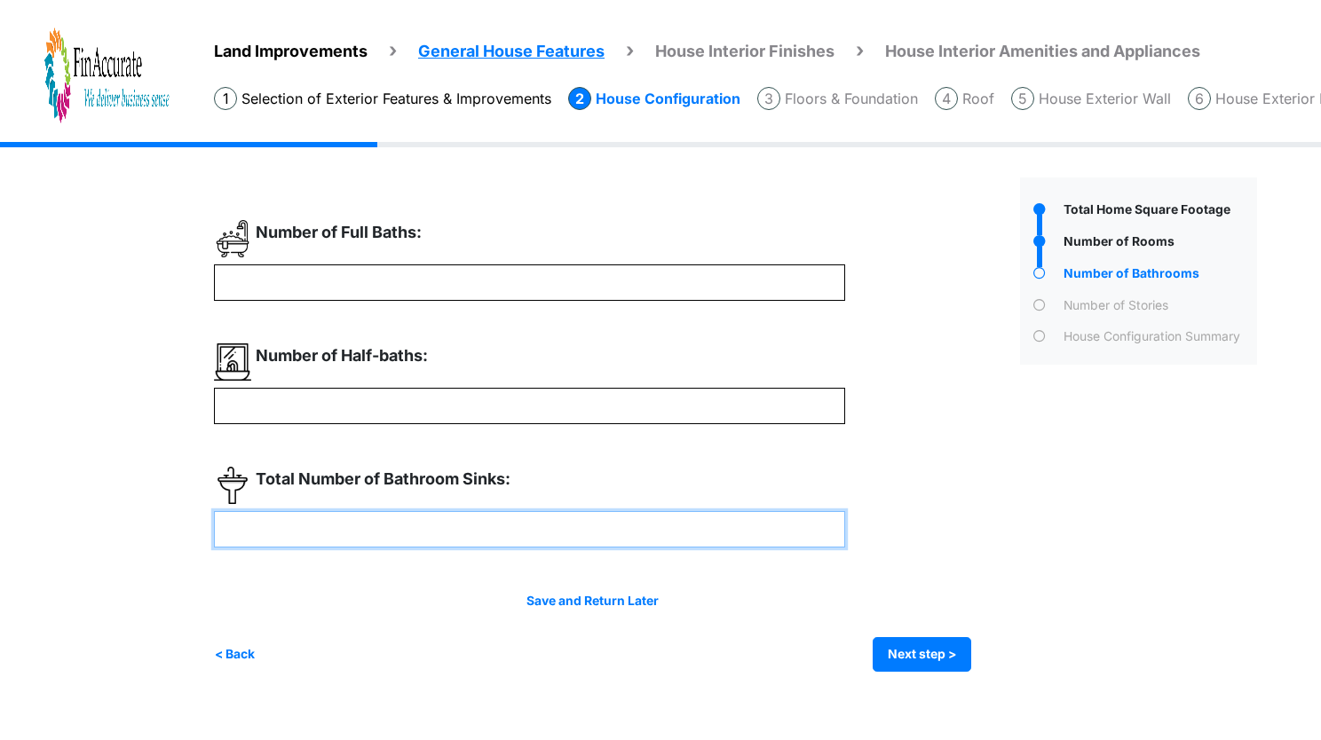
click at [279, 518] on input "*" at bounding box center [529, 529] width 631 height 36
type input "*"
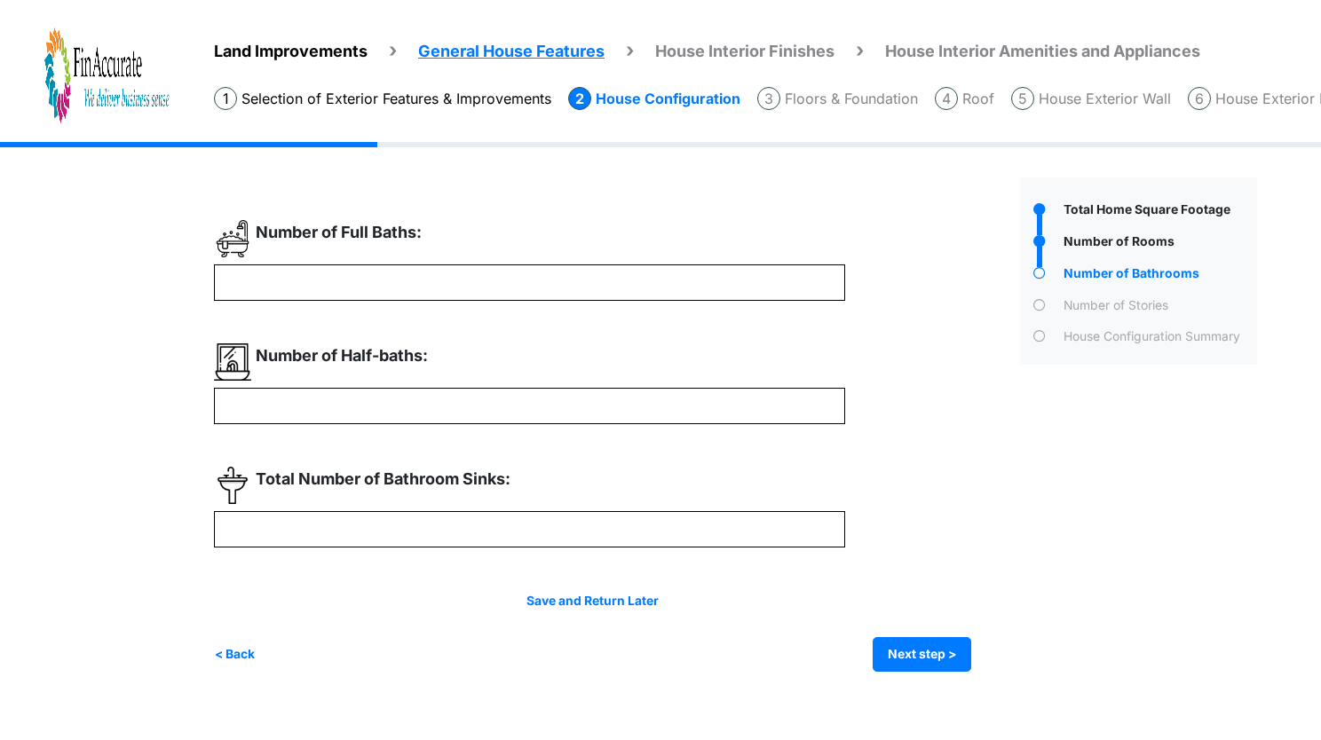
click at [974, 456] on div "* *" at bounding box center [610, 446] width 793 height 452
click at [908, 648] on button "Next step >" at bounding box center [922, 654] width 99 height 35
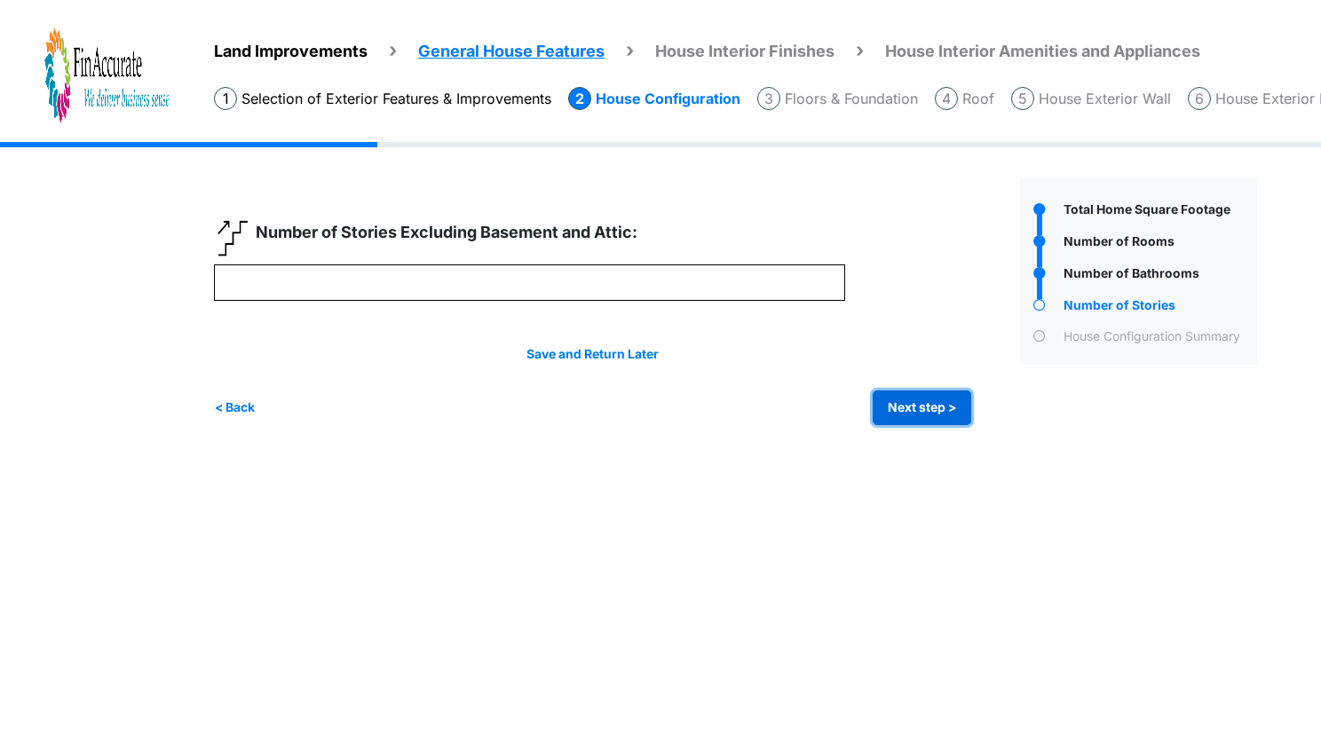
click at [962, 399] on button "Next step >" at bounding box center [922, 408] width 99 height 35
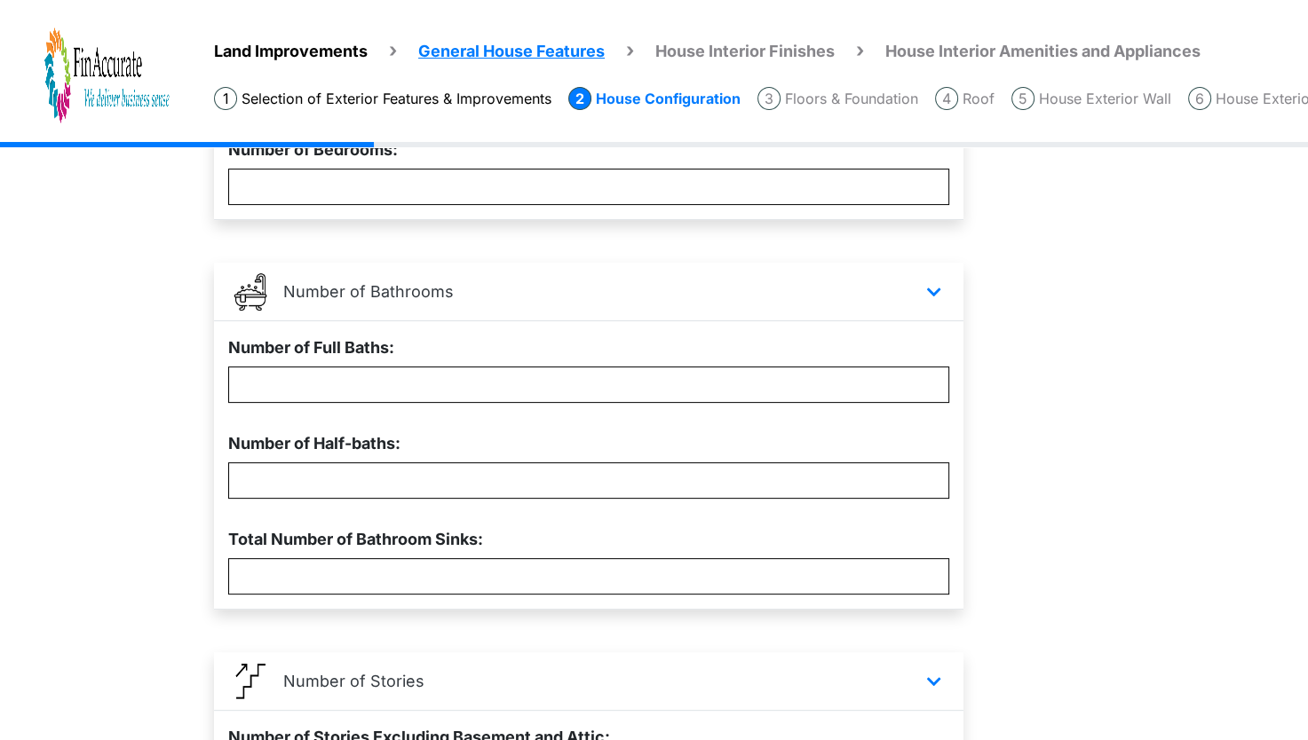
scroll to position [613, 0]
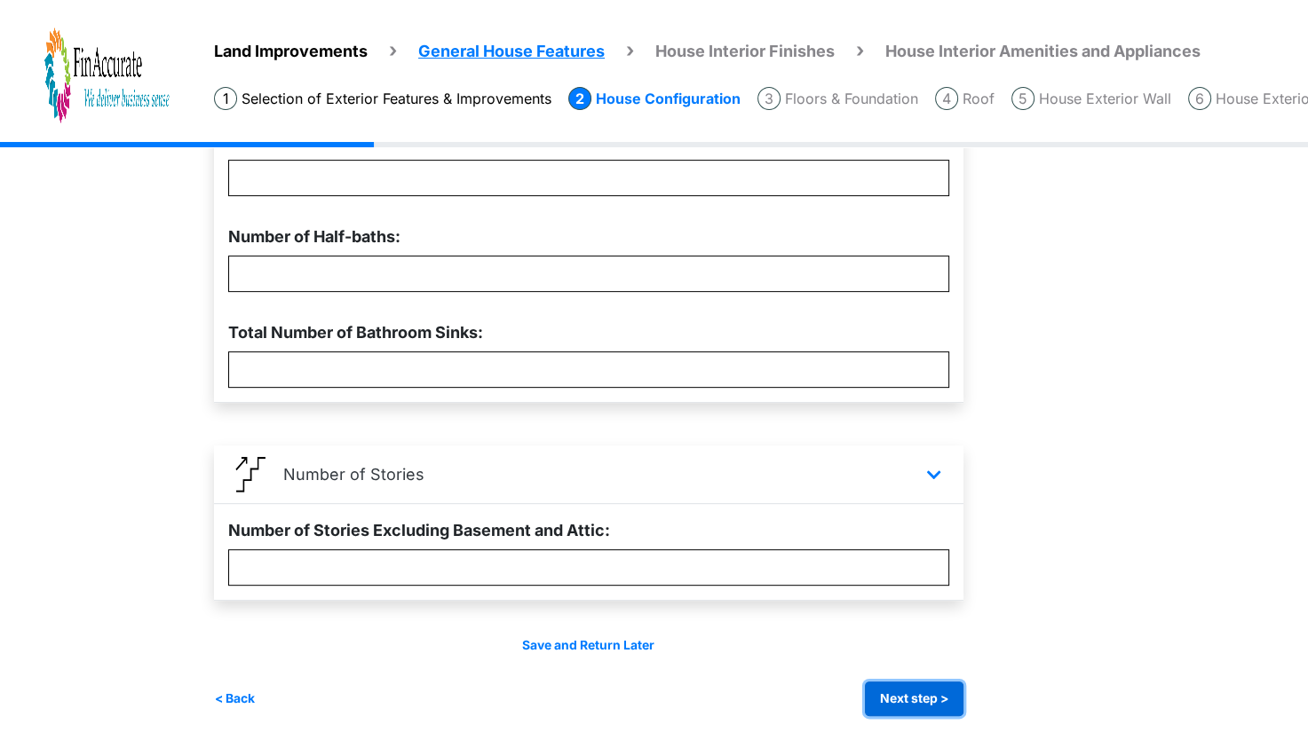
click at [932, 697] on button "Next step >" at bounding box center [914, 699] width 99 height 35
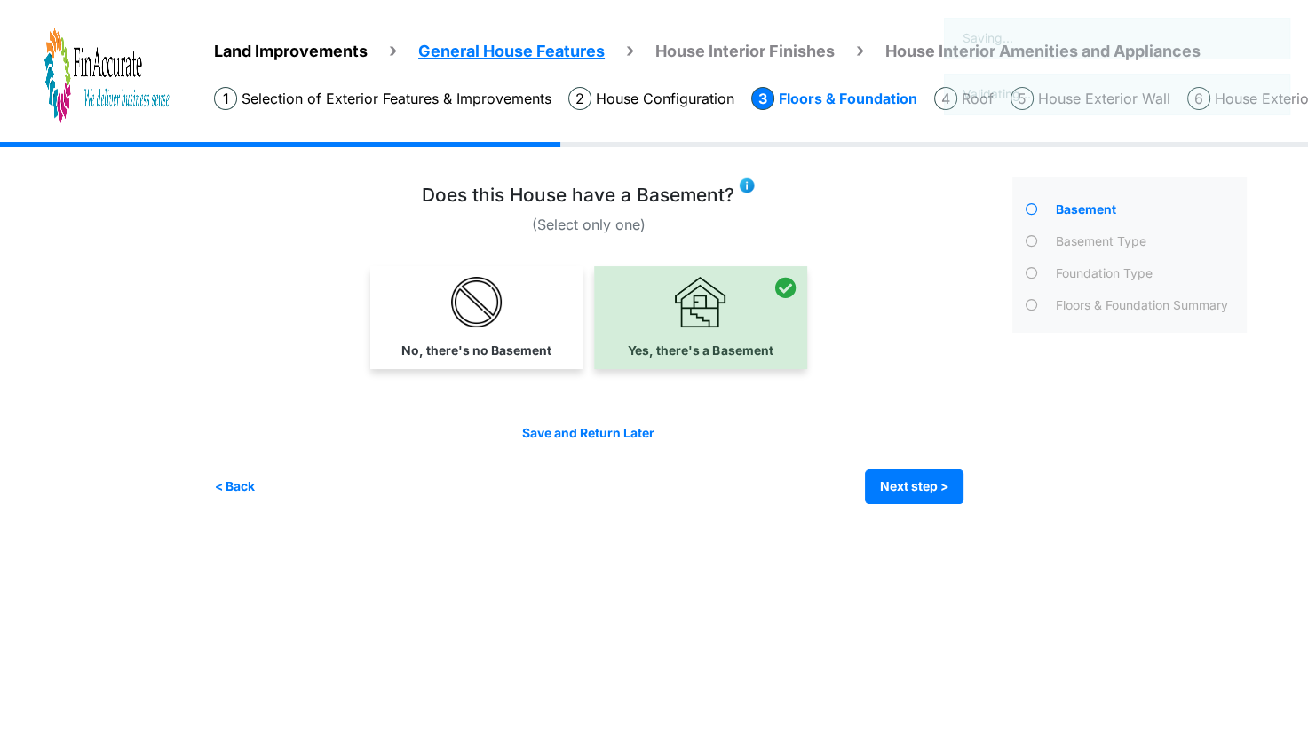
scroll to position [0, 0]
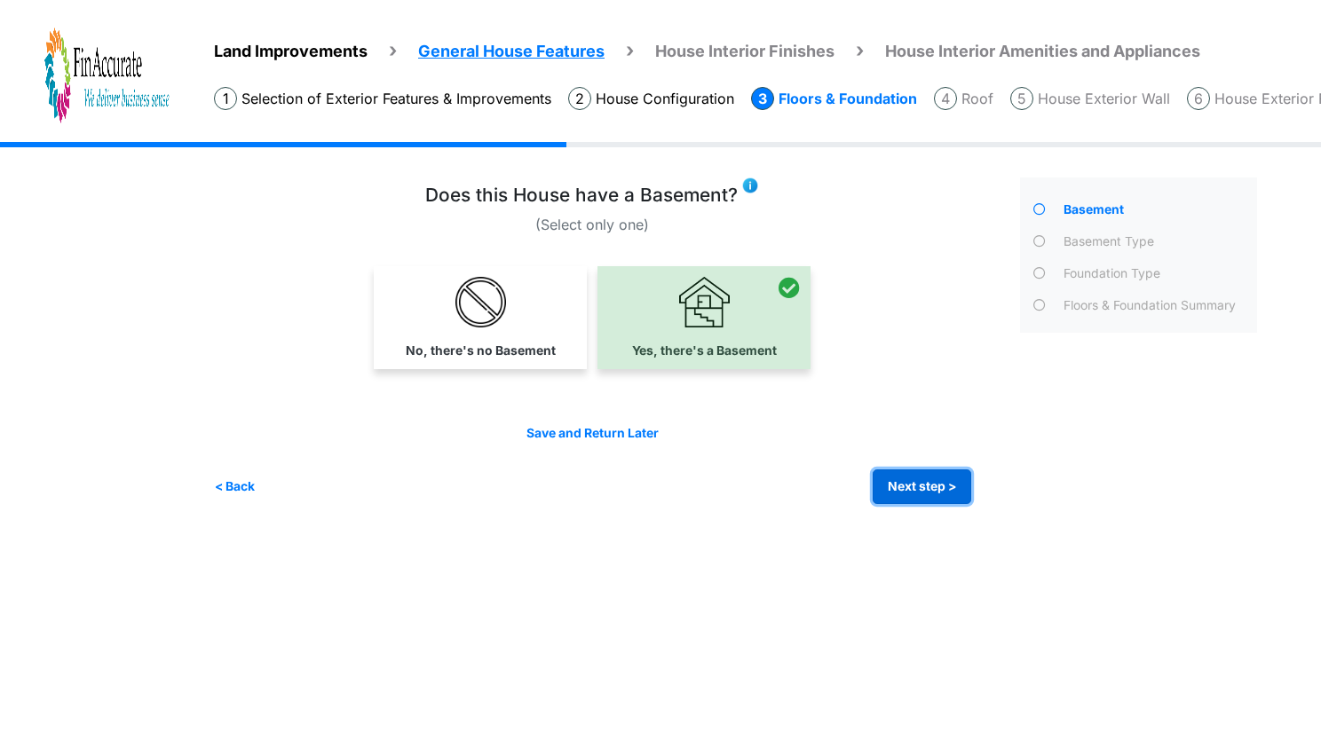
click at [944, 489] on button "Next step >" at bounding box center [922, 487] width 99 height 35
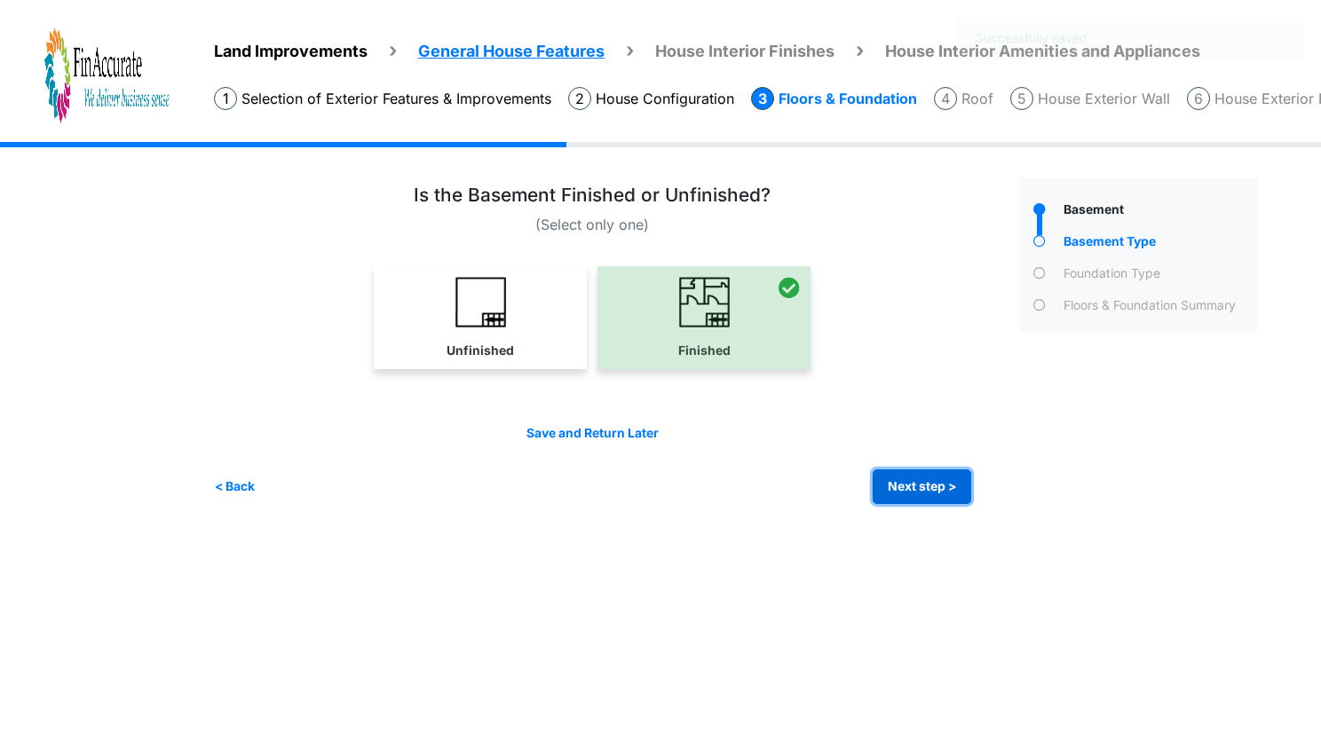
click at [944, 489] on button "Next step >" at bounding box center [922, 487] width 99 height 35
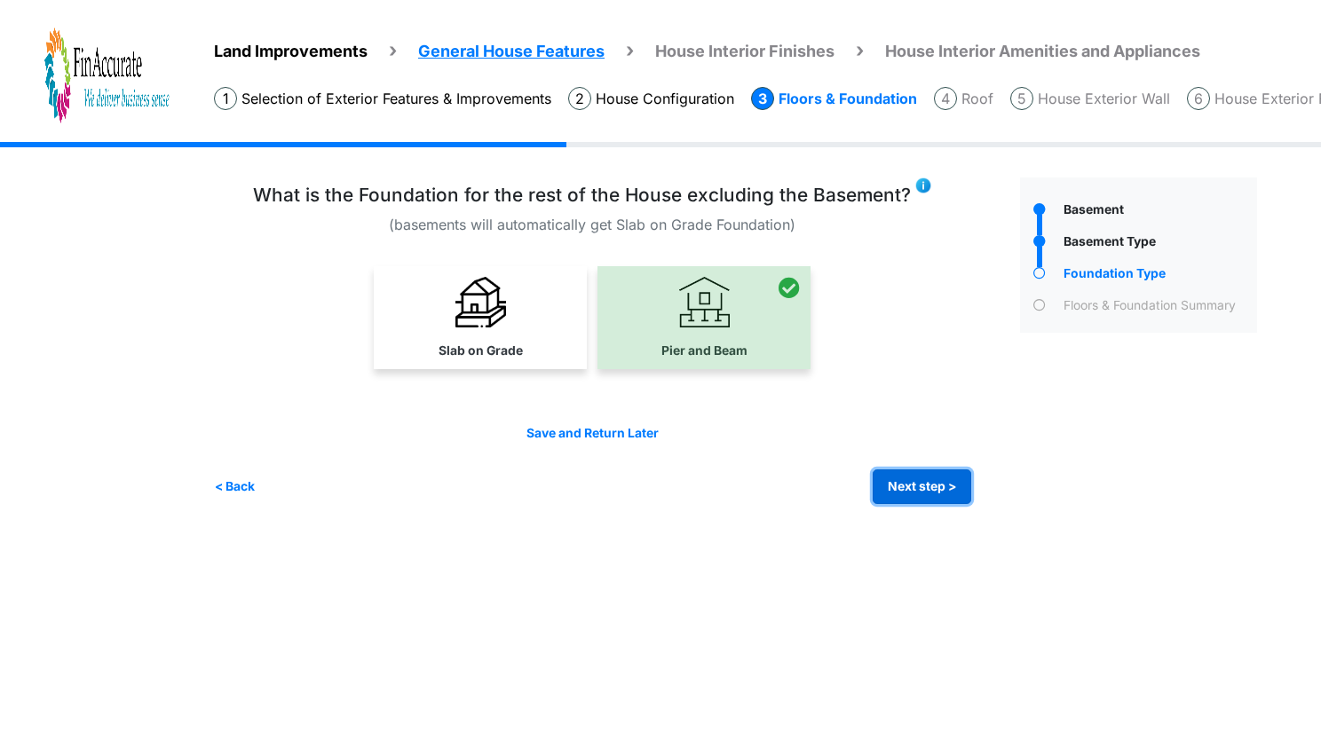
click at [926, 486] on button "Next step >" at bounding box center [922, 487] width 99 height 35
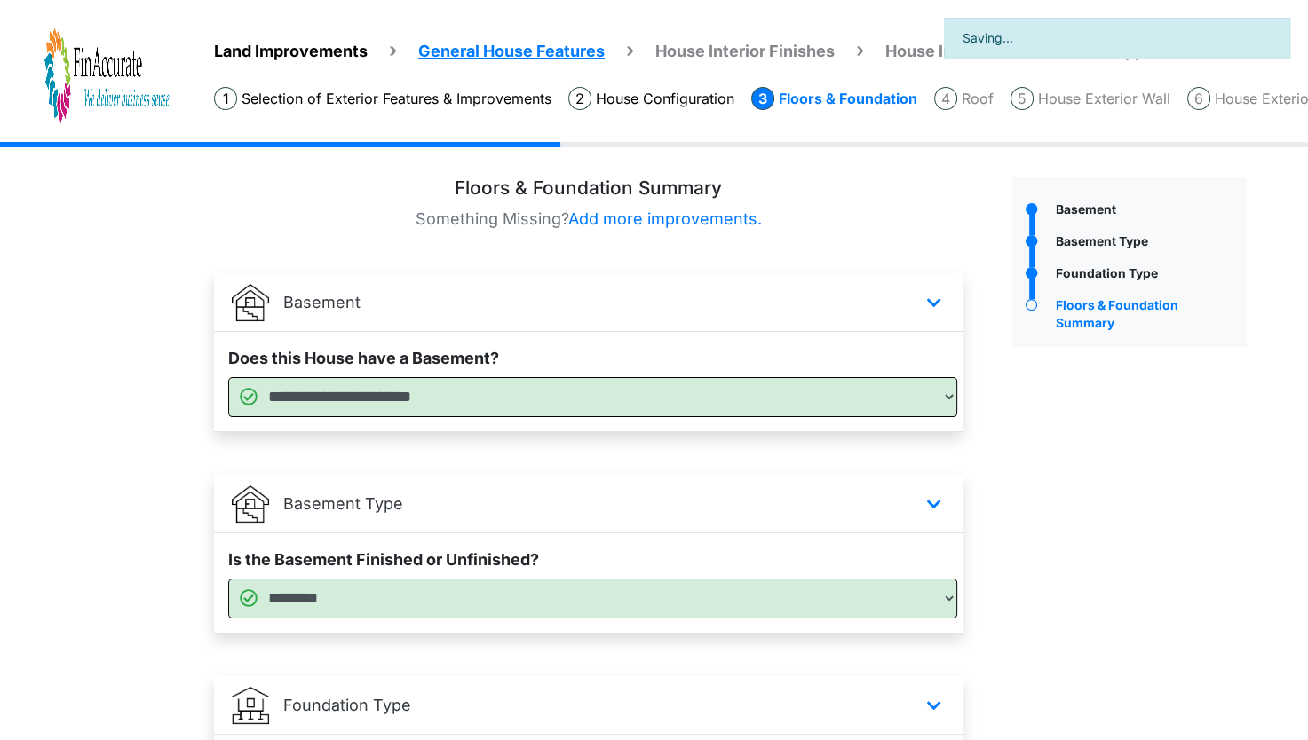
scroll to position [234, 0]
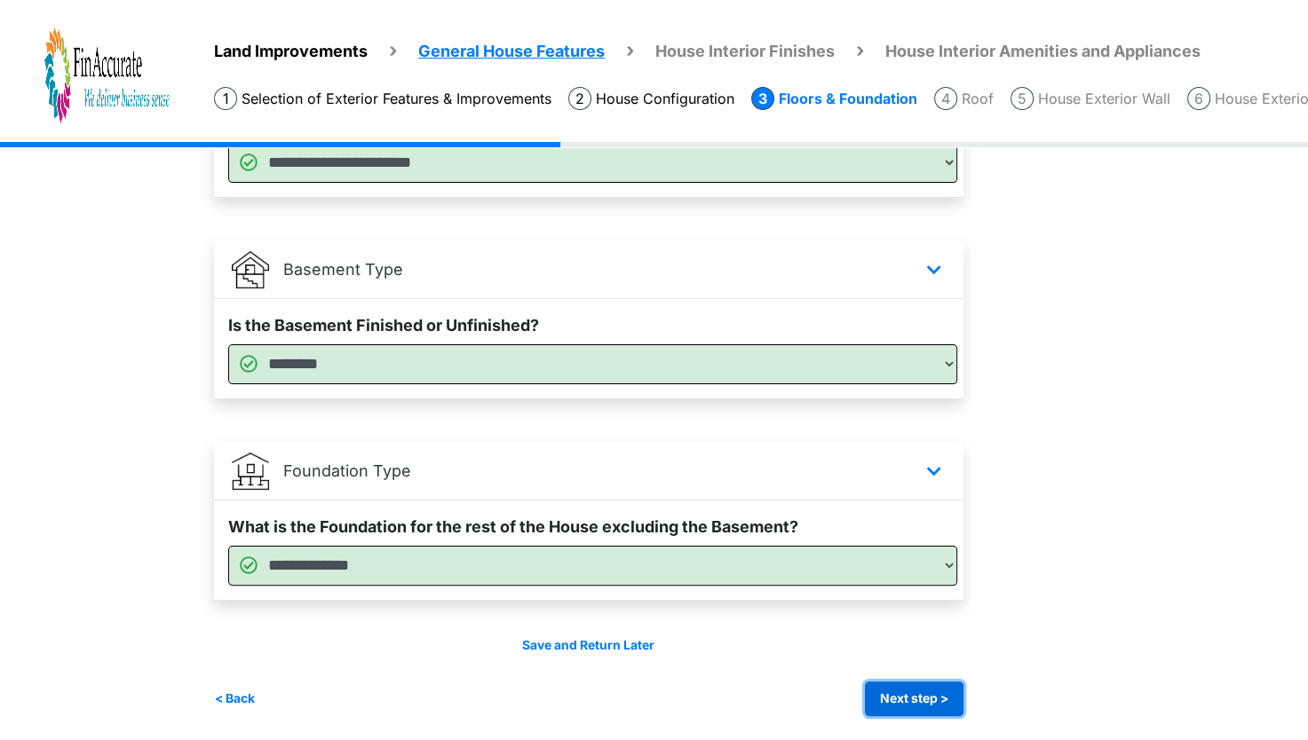
click at [914, 697] on button "Next step >" at bounding box center [914, 699] width 99 height 35
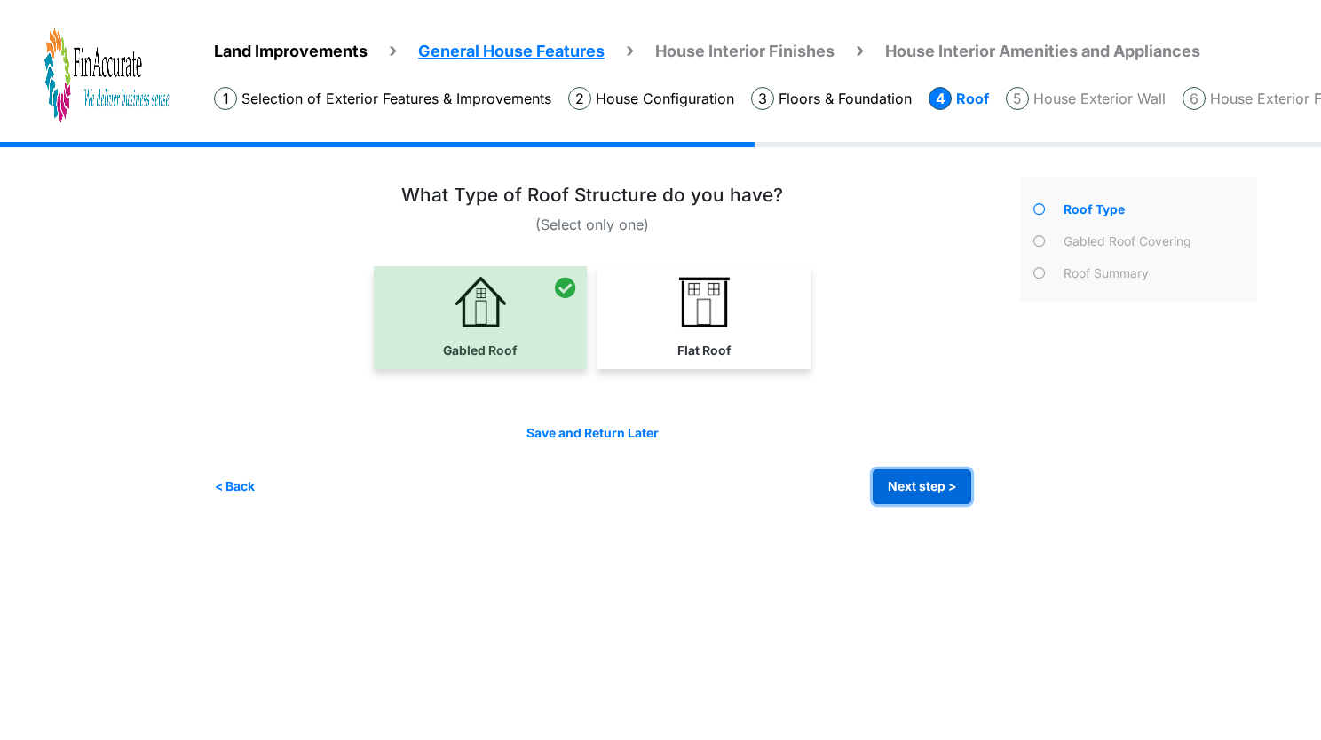
click at [951, 473] on button "Next step >" at bounding box center [922, 487] width 99 height 35
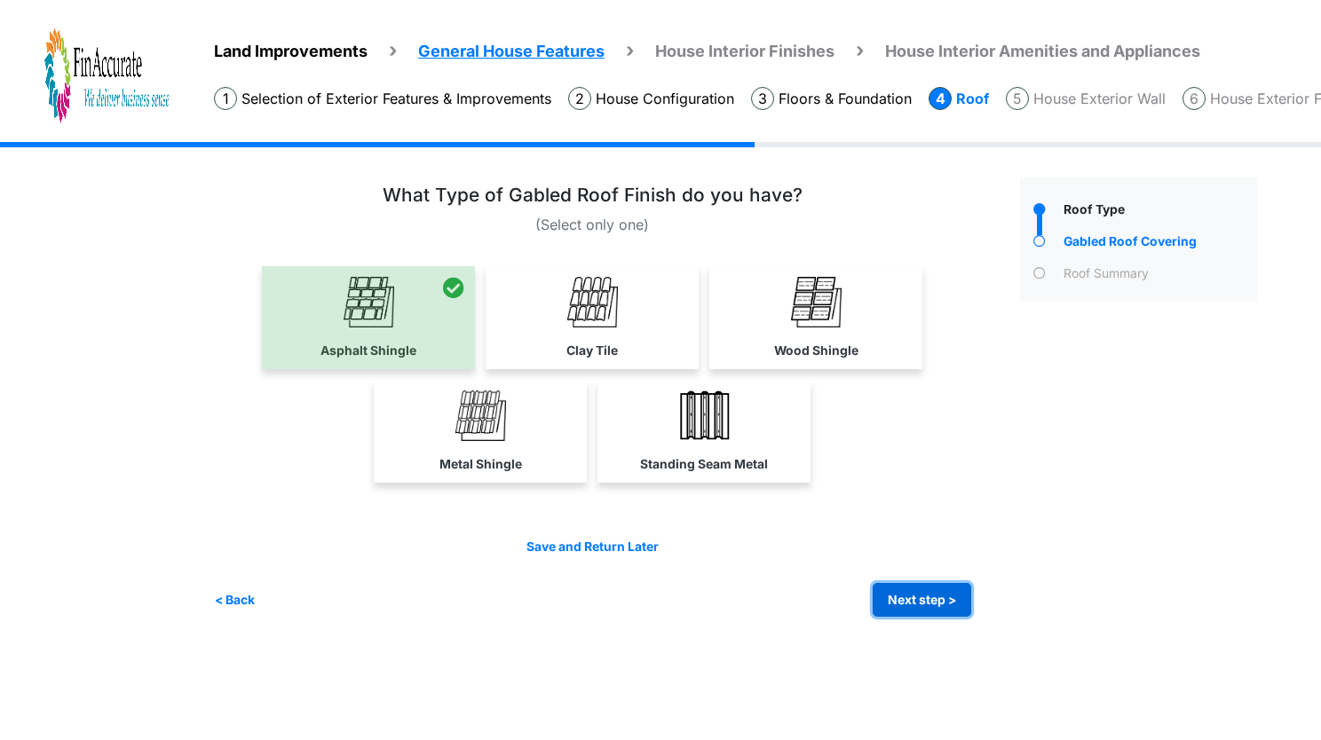
click at [906, 595] on button "Next step >" at bounding box center [922, 600] width 99 height 35
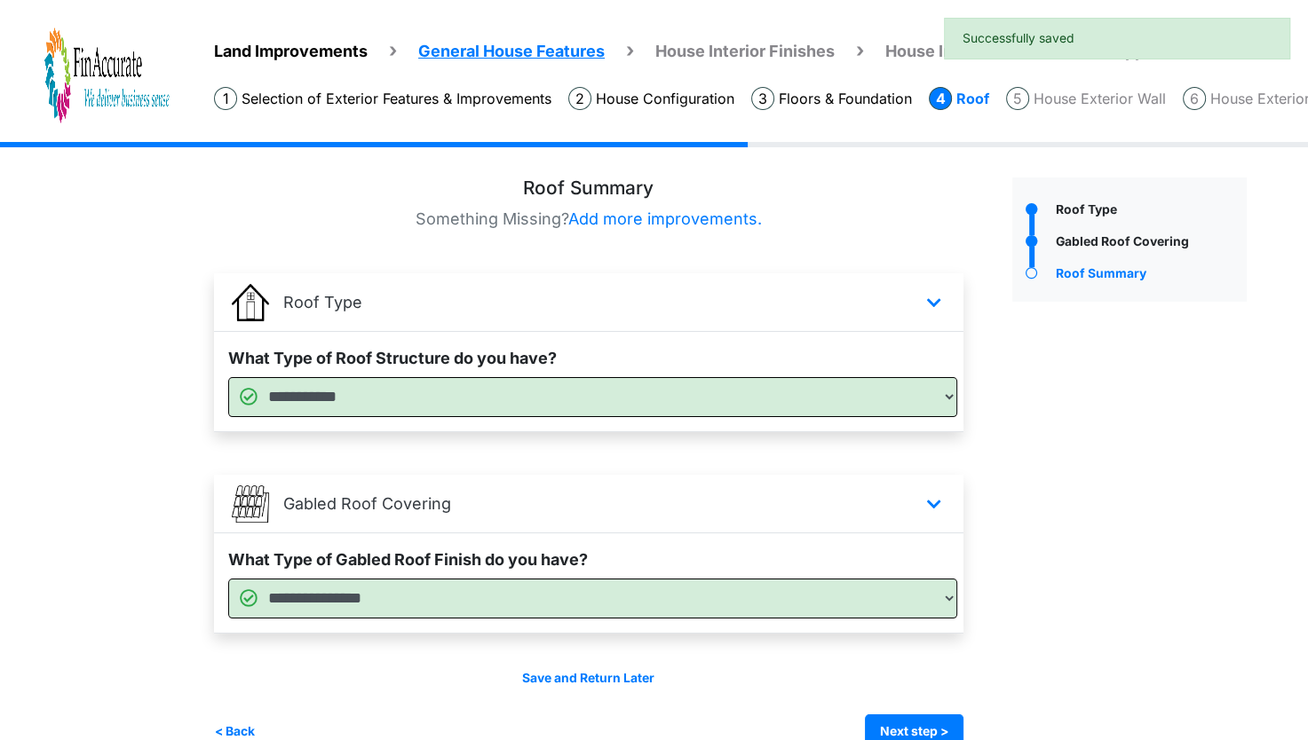
scroll to position [34, 0]
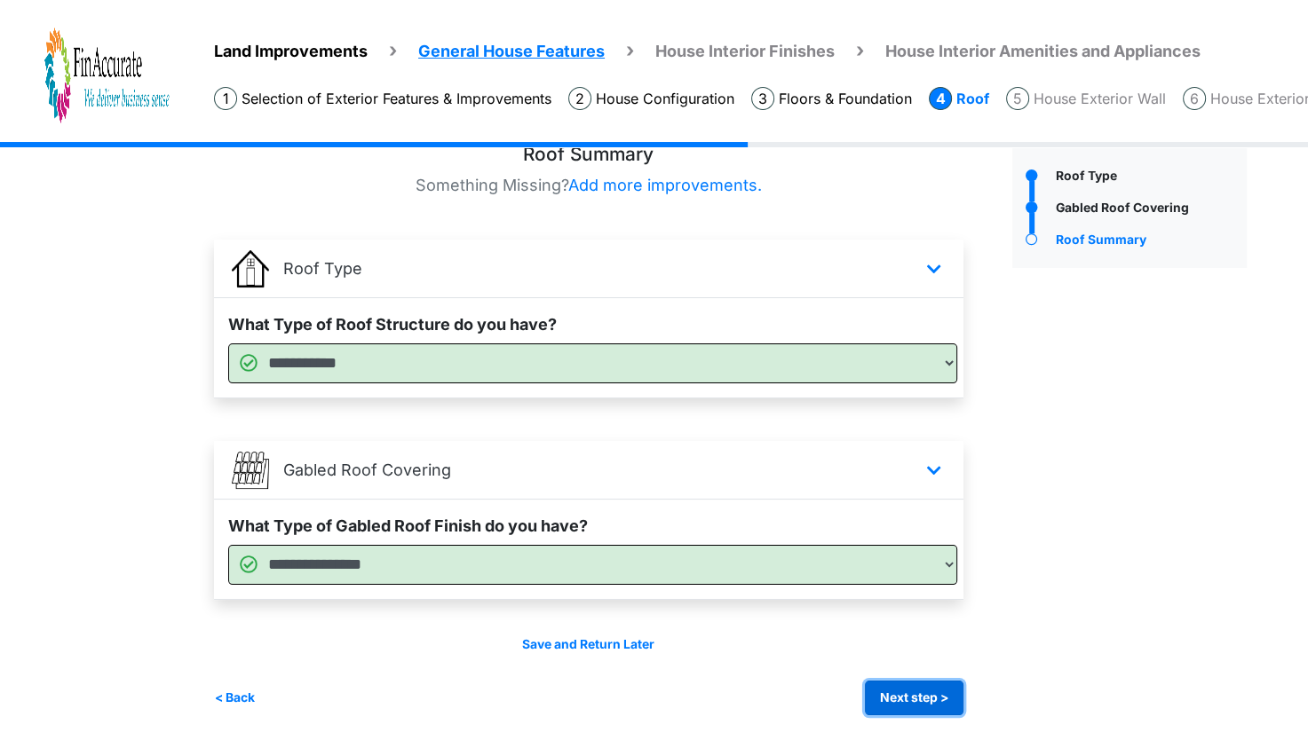
click at [894, 687] on button "Next step >" at bounding box center [914, 698] width 99 height 35
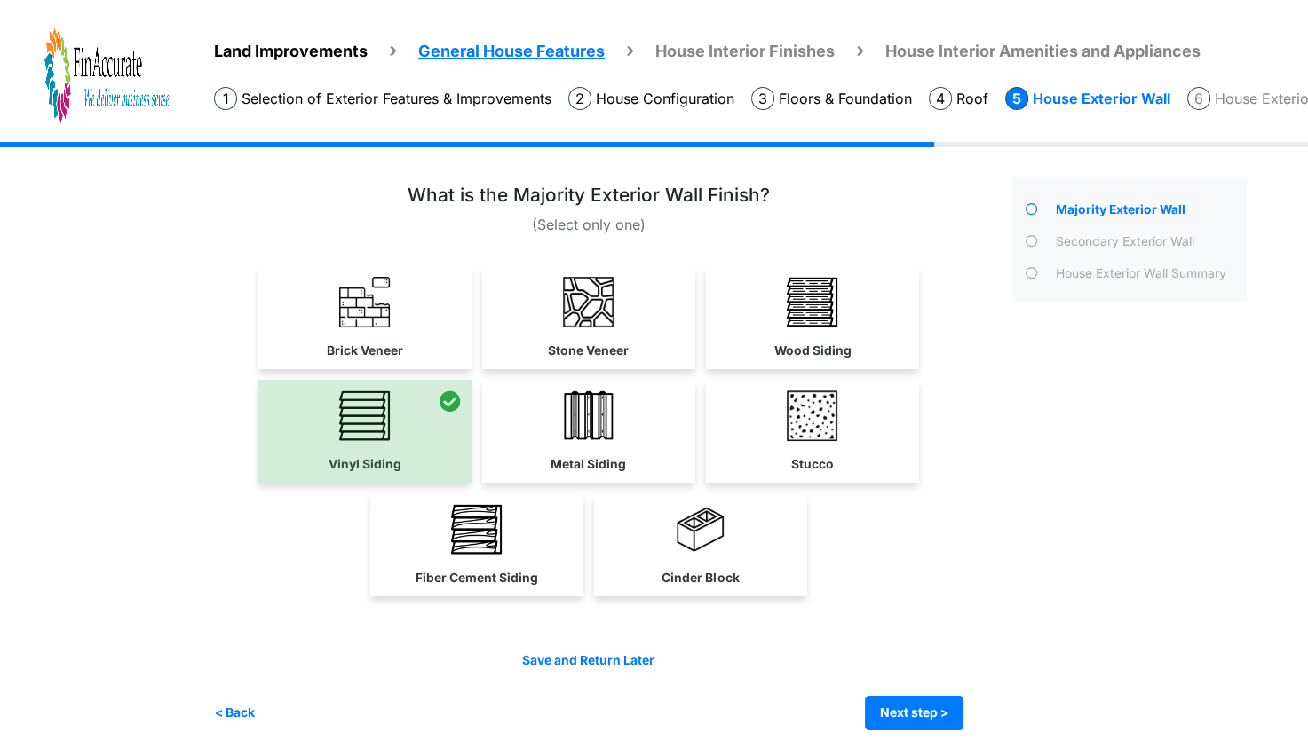
click at [1097, 504] on div "Majority Exterior Wall" at bounding box center [1130, 454] width 262 height 553
click at [939, 715] on button "Next step >" at bounding box center [914, 713] width 99 height 35
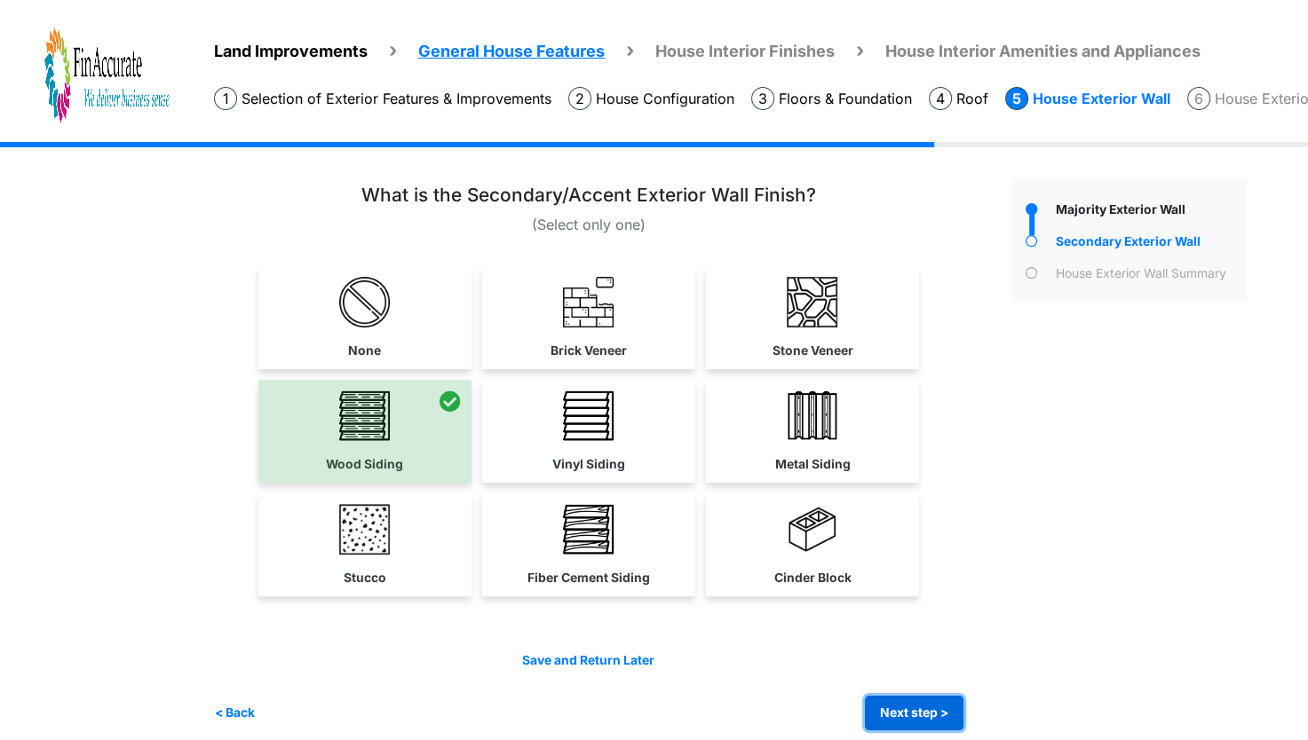
click at [942, 708] on button "Next step >" at bounding box center [914, 713] width 99 height 35
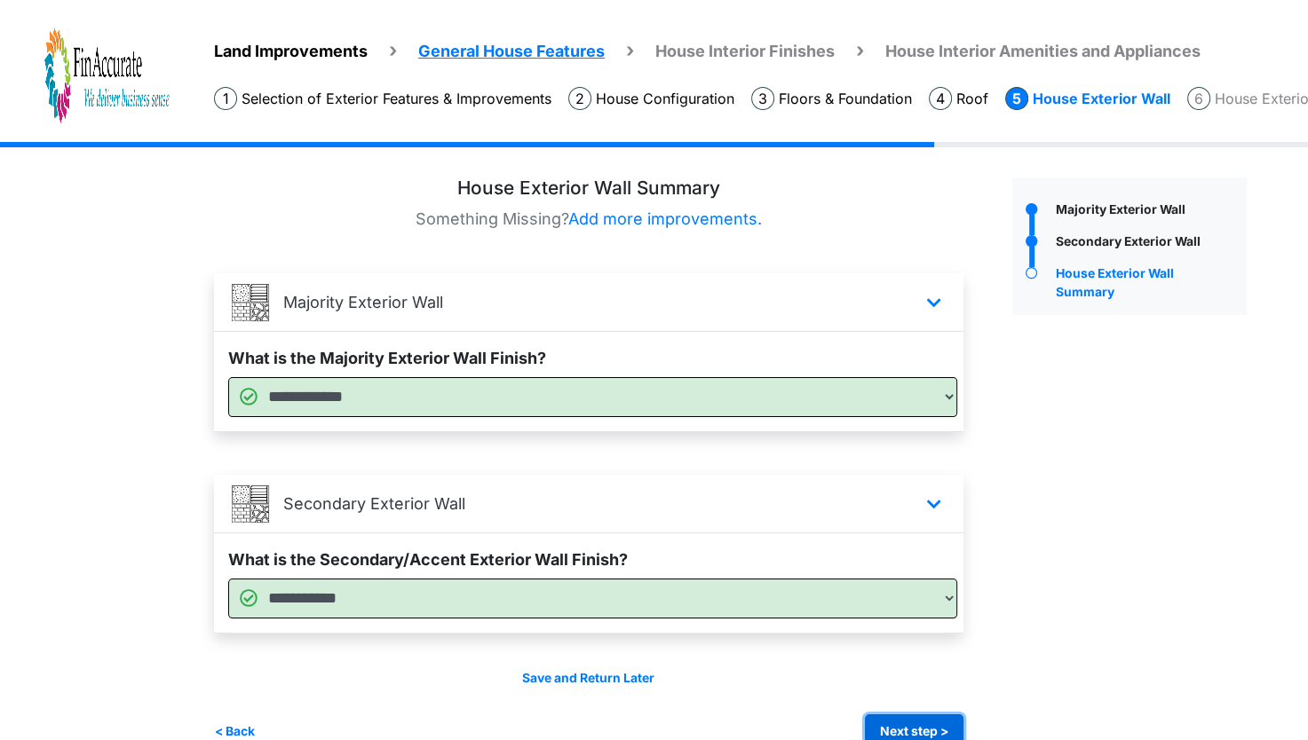
click at [937, 721] on button "Next step >" at bounding box center [914, 732] width 99 height 35
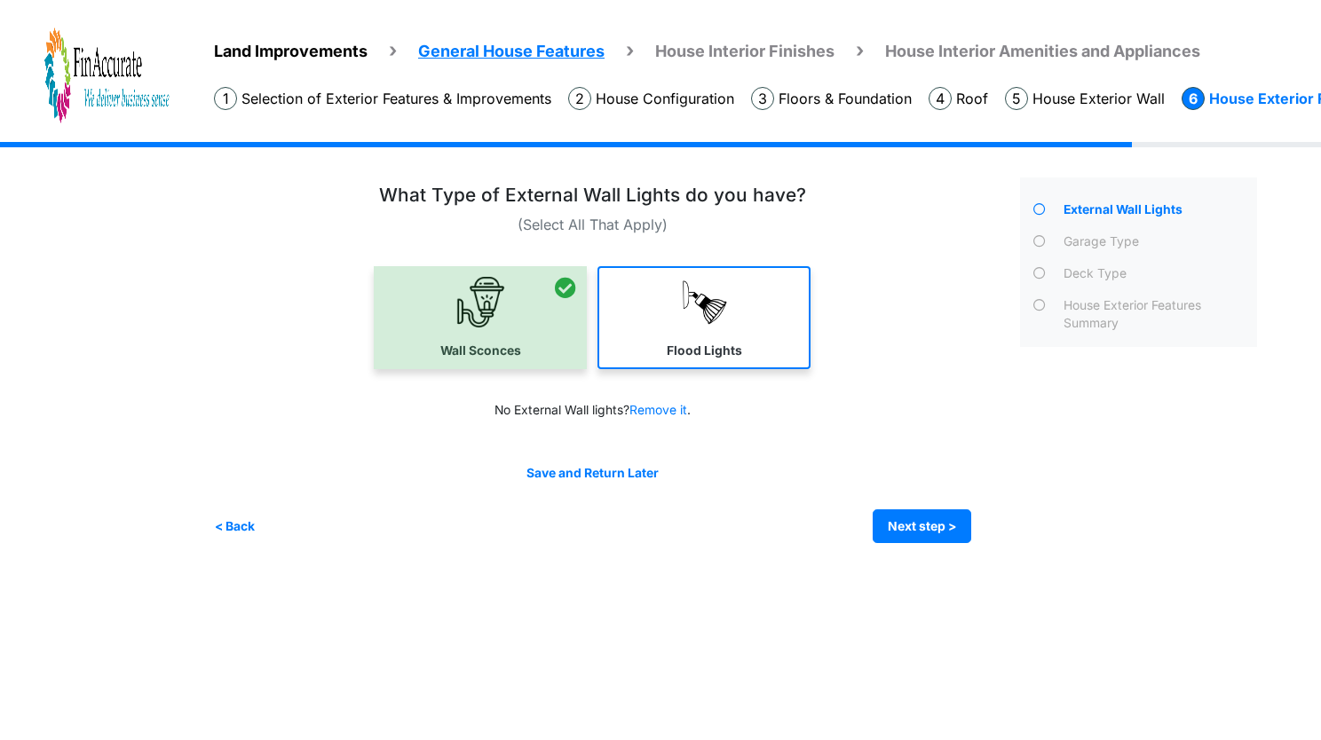
click at [764, 363] on link "Flood Lights" at bounding box center [703, 317] width 213 height 103
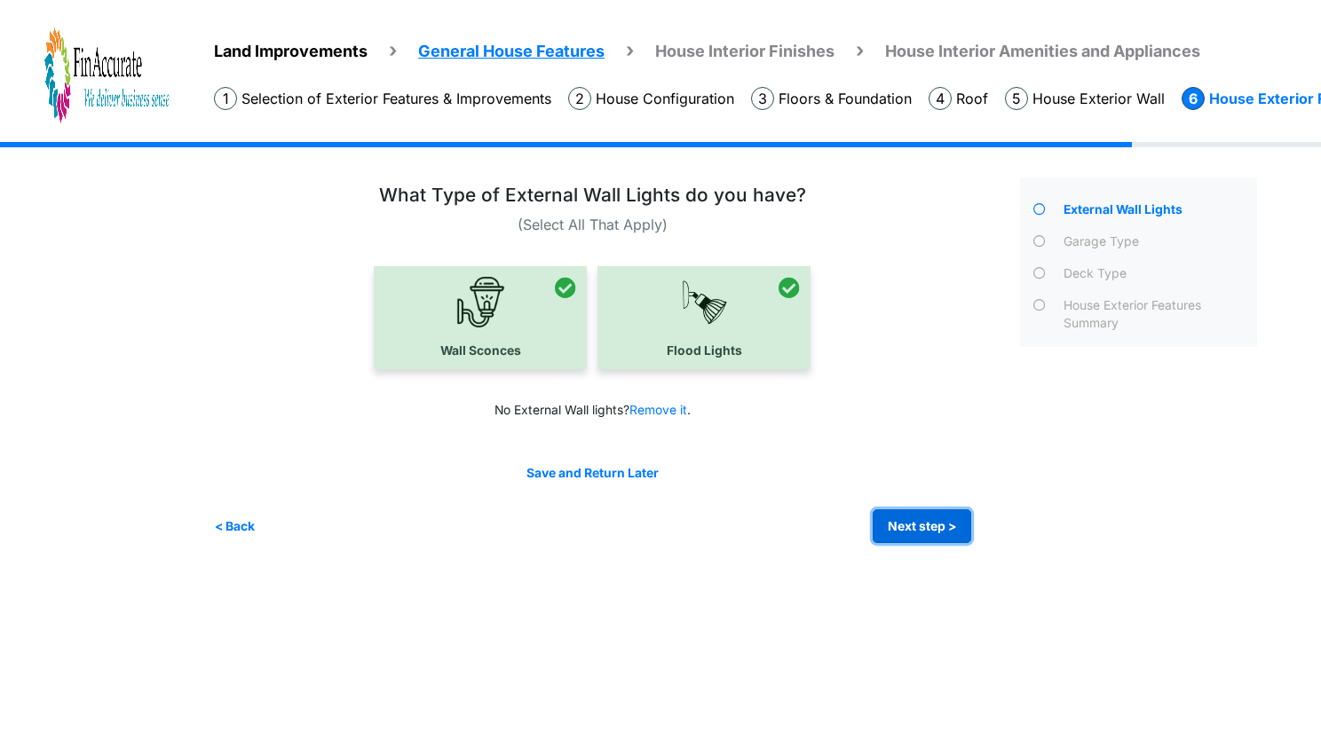
click at [911, 530] on button "Next step >" at bounding box center [922, 527] width 99 height 35
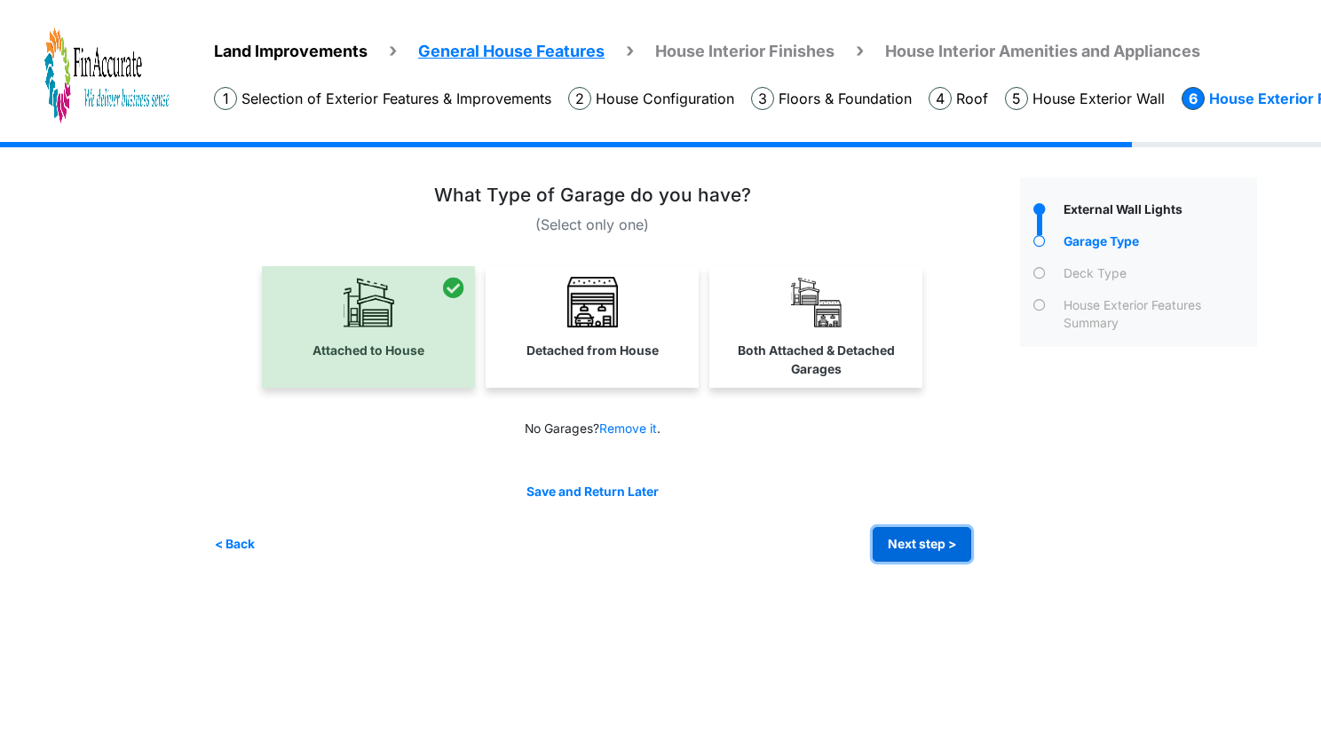
click at [910, 532] on button "Next step >" at bounding box center [922, 544] width 99 height 35
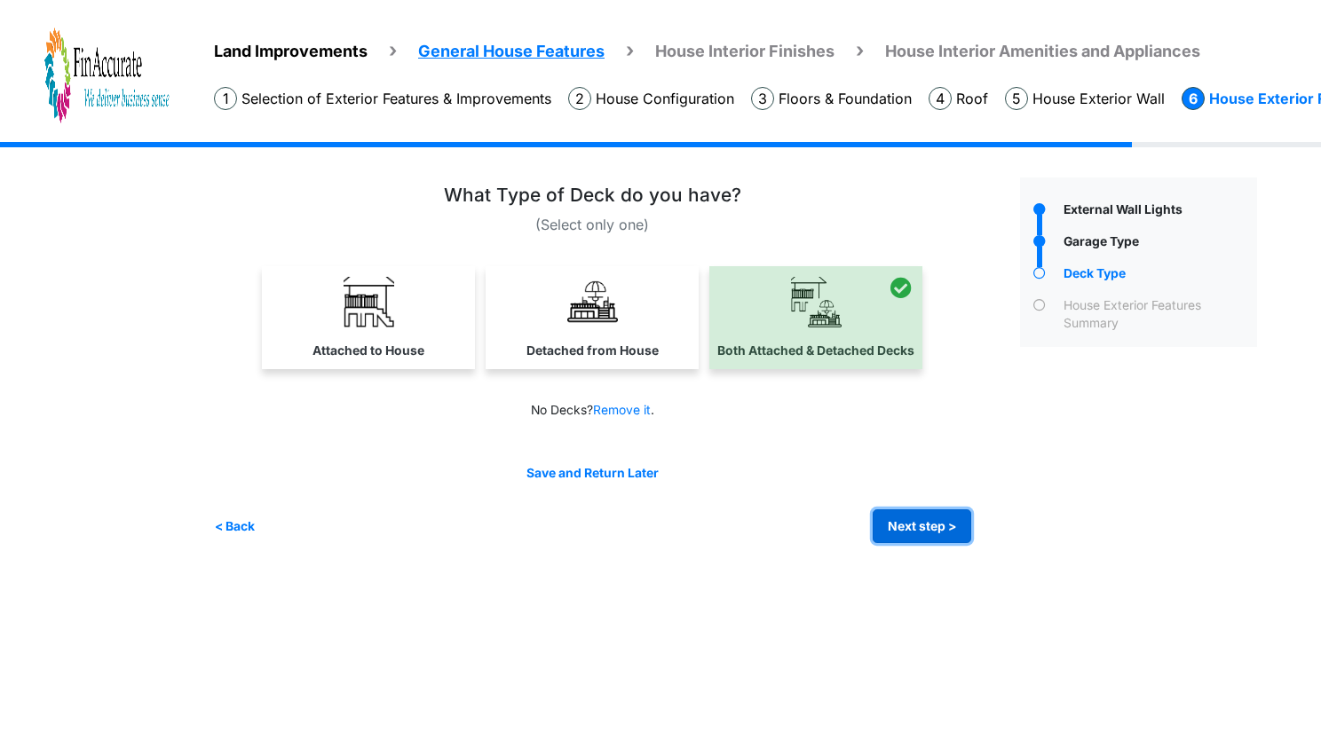
click at [933, 527] on button "Next step >" at bounding box center [922, 527] width 99 height 35
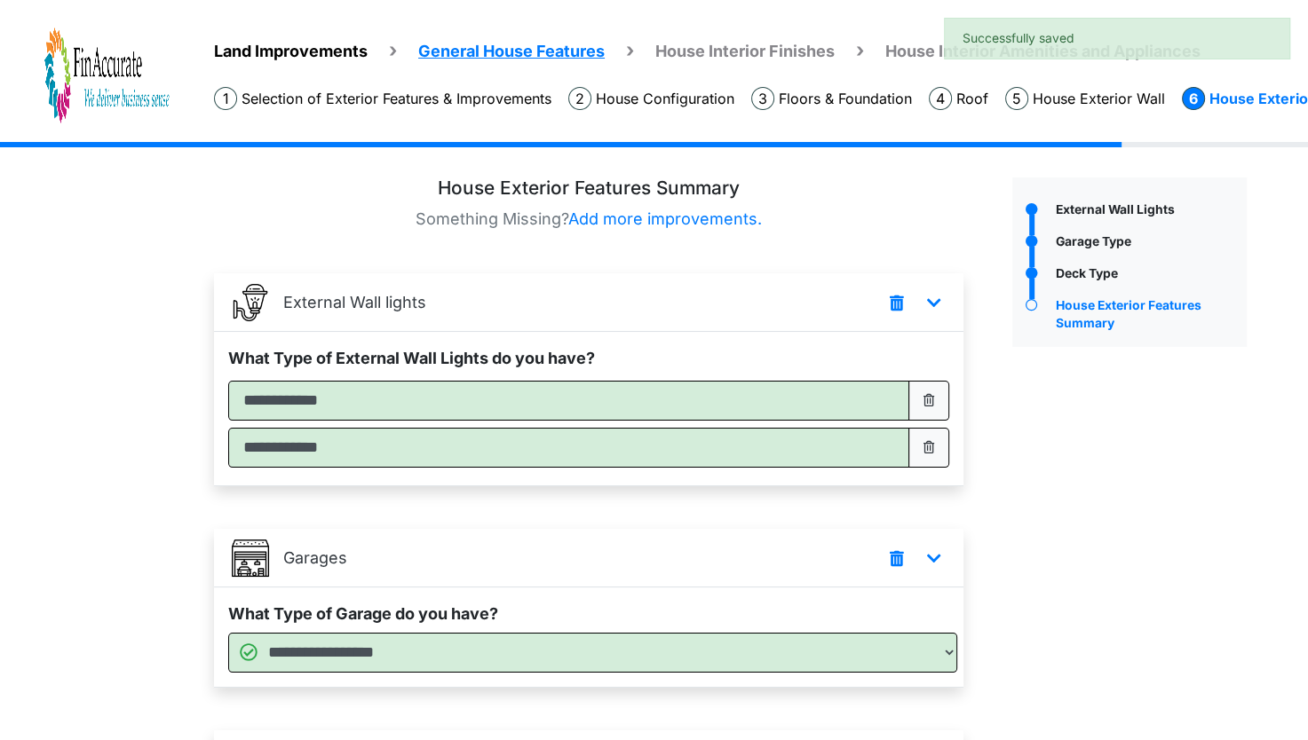
scroll to position [288, 0]
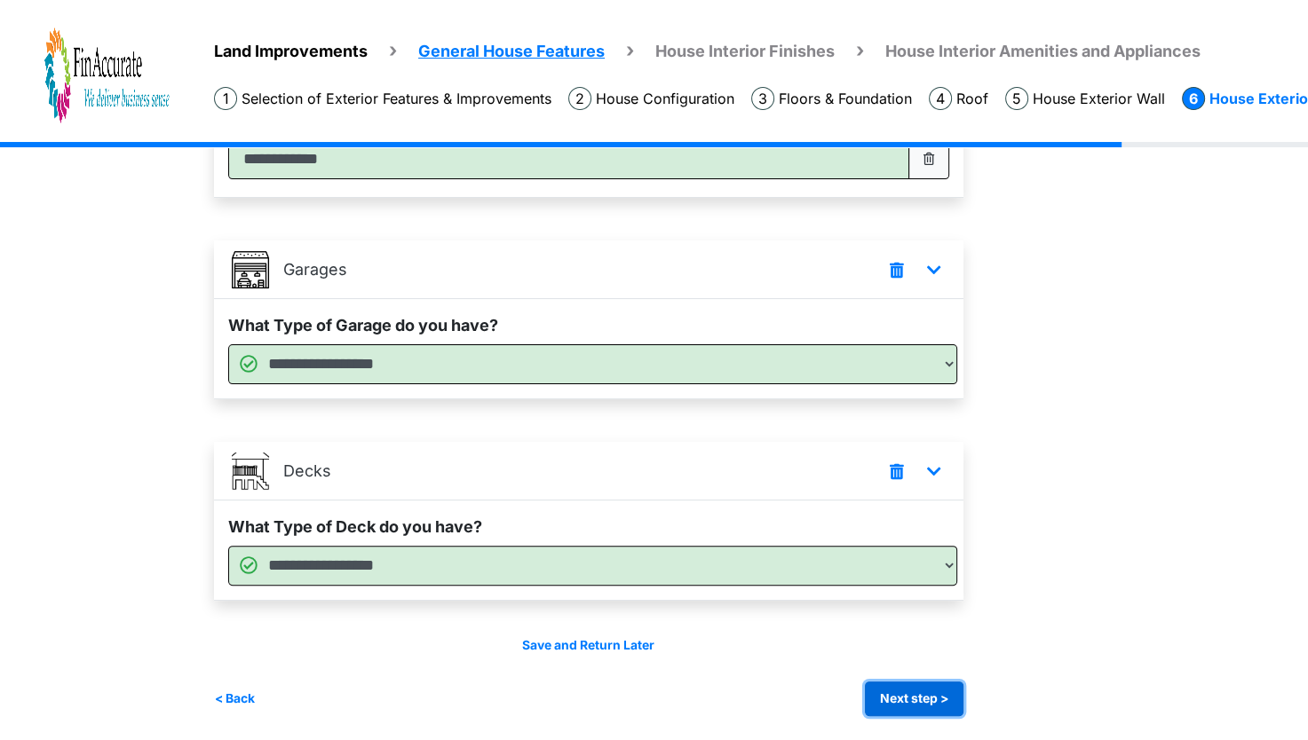
click at [933, 707] on button "Next step >" at bounding box center [914, 699] width 99 height 35
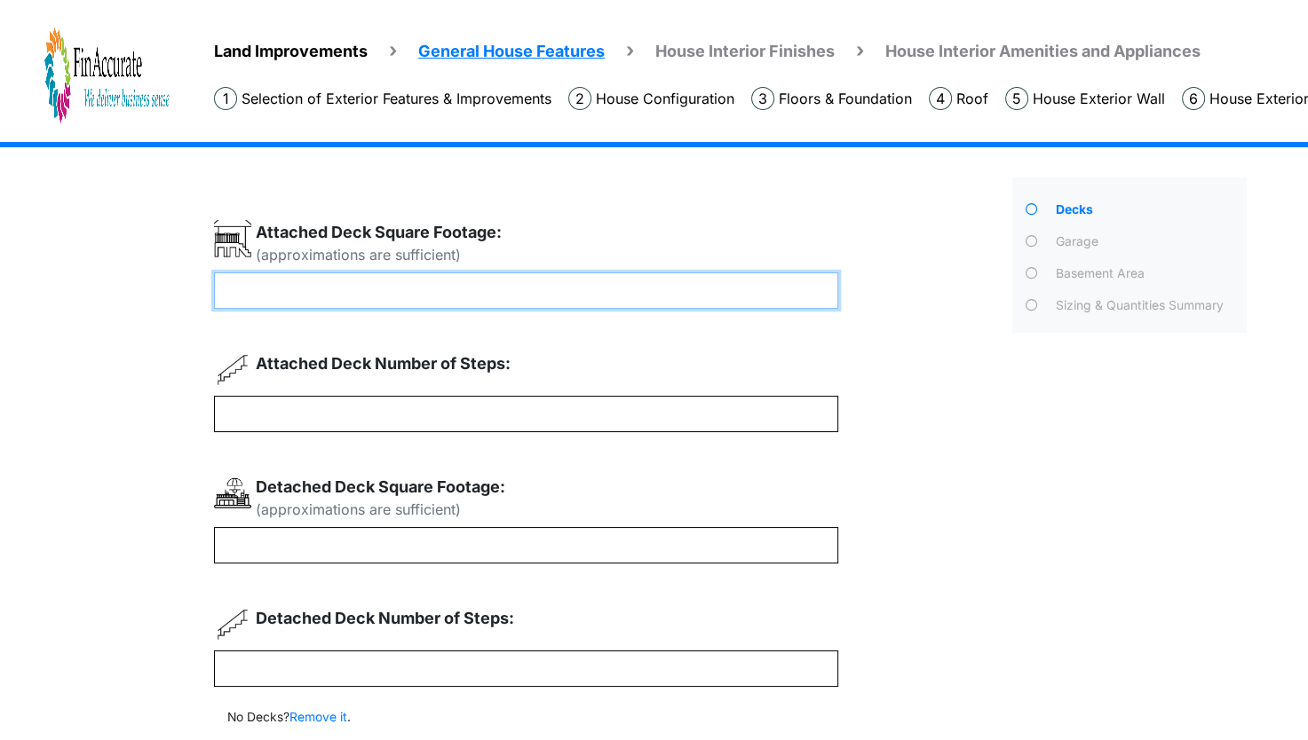
click at [614, 277] on input "number" at bounding box center [526, 291] width 624 height 36
type input "*"
type input "***"
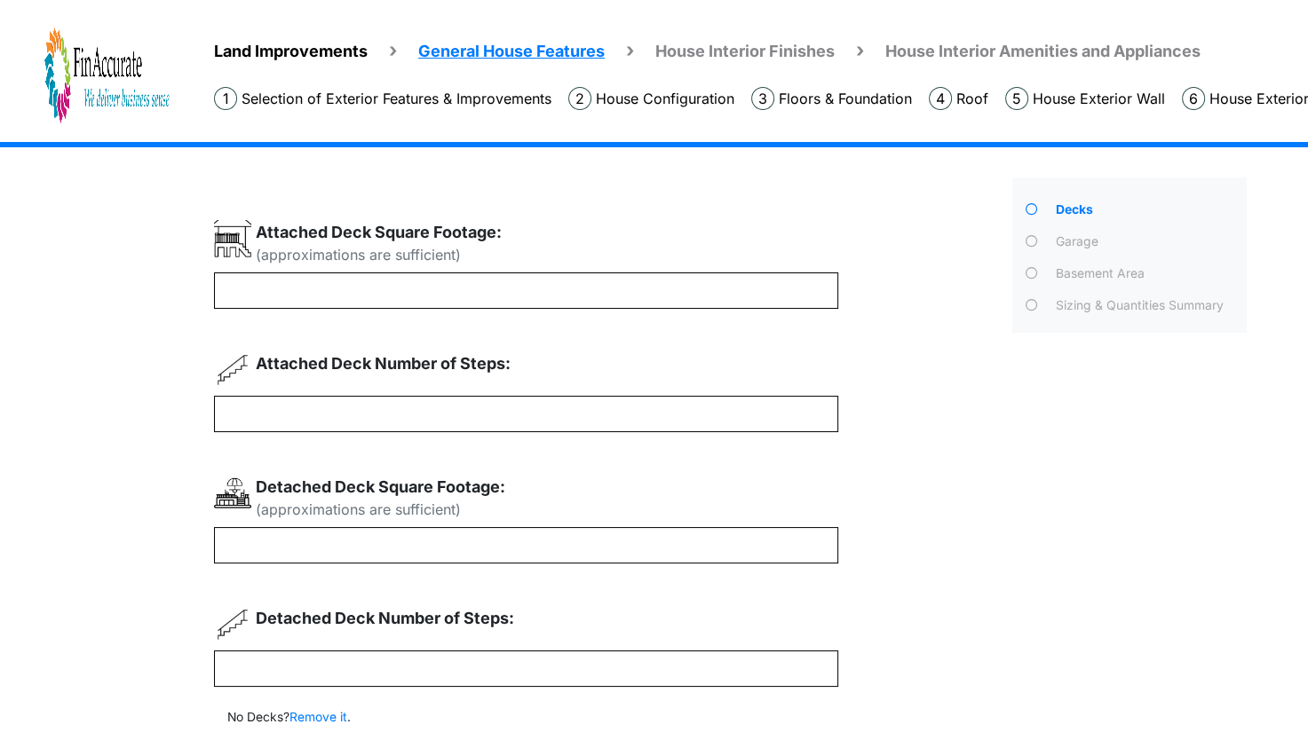
drag, startPoint x: 433, startPoint y: 389, endPoint x: 411, endPoint y: 406, distance: 27.9
click at [411, 406] on div "Attached Deck Number of Steps:" at bounding box center [526, 392] width 624 height 81
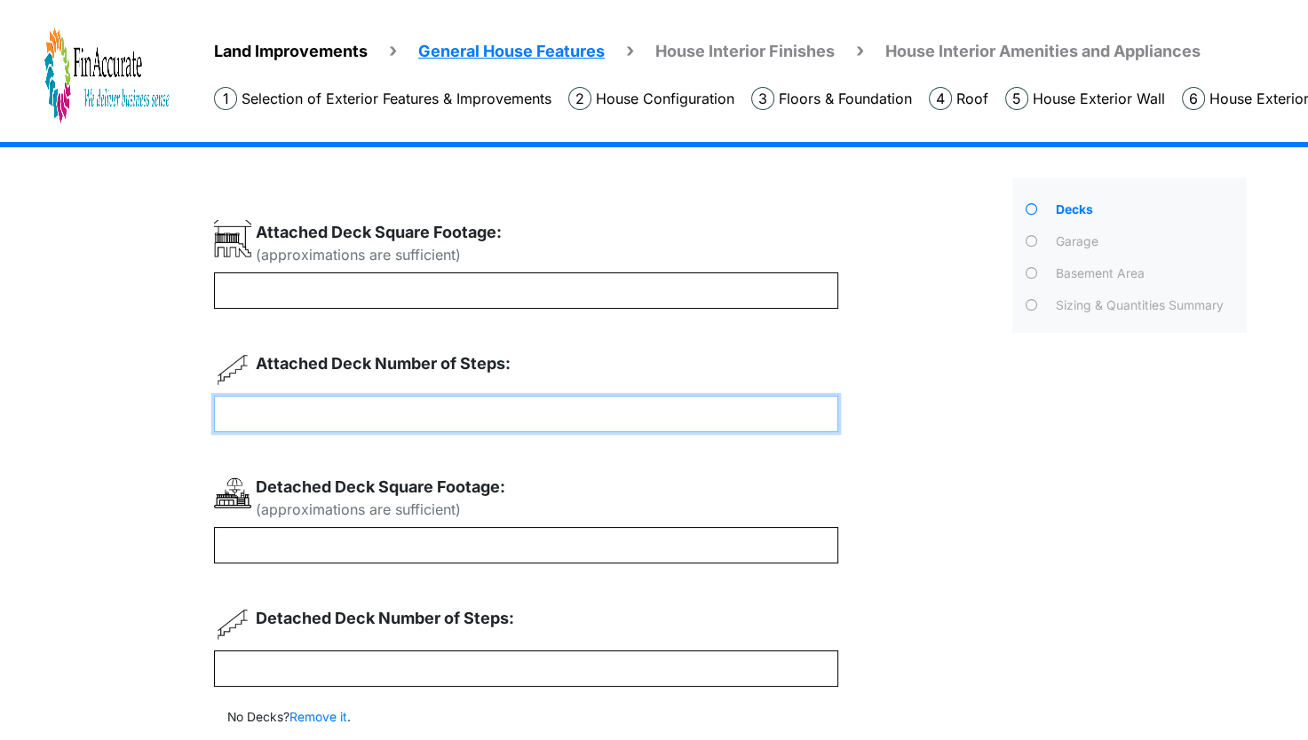
click at [411, 406] on input "number" at bounding box center [526, 414] width 624 height 36
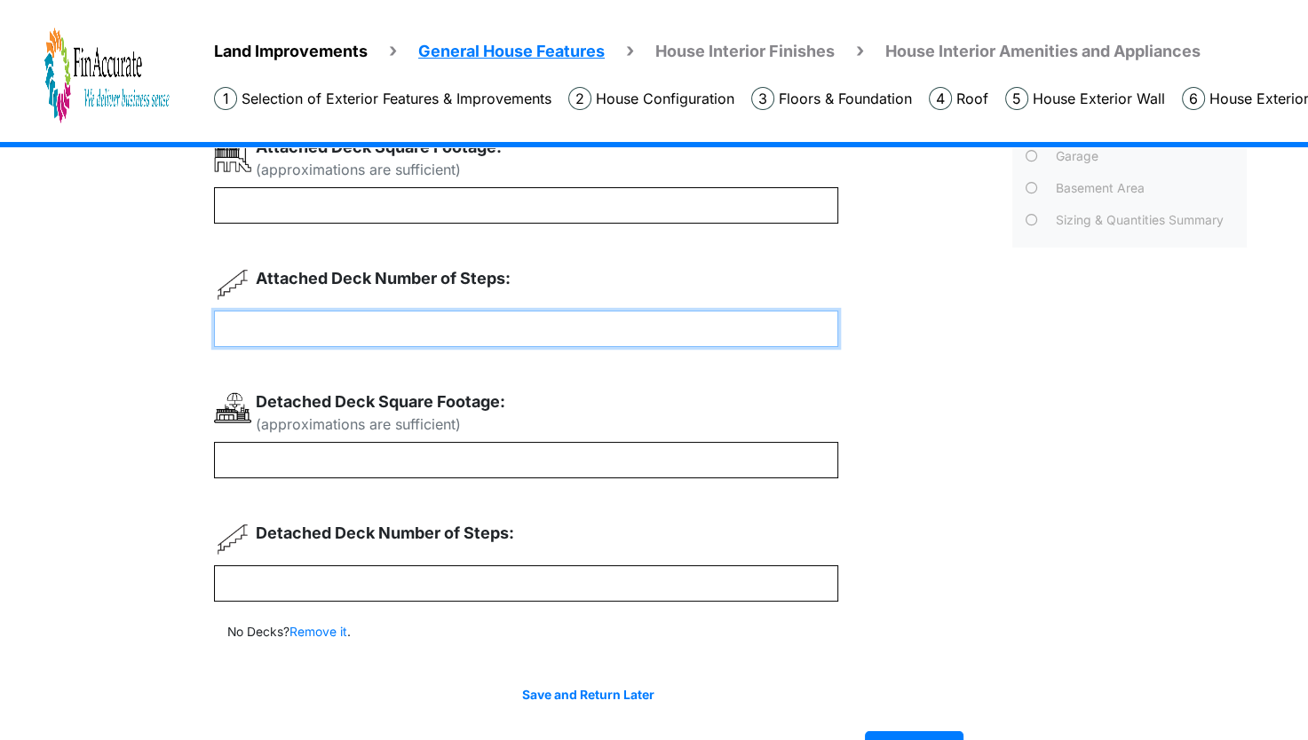
scroll to position [95, 0]
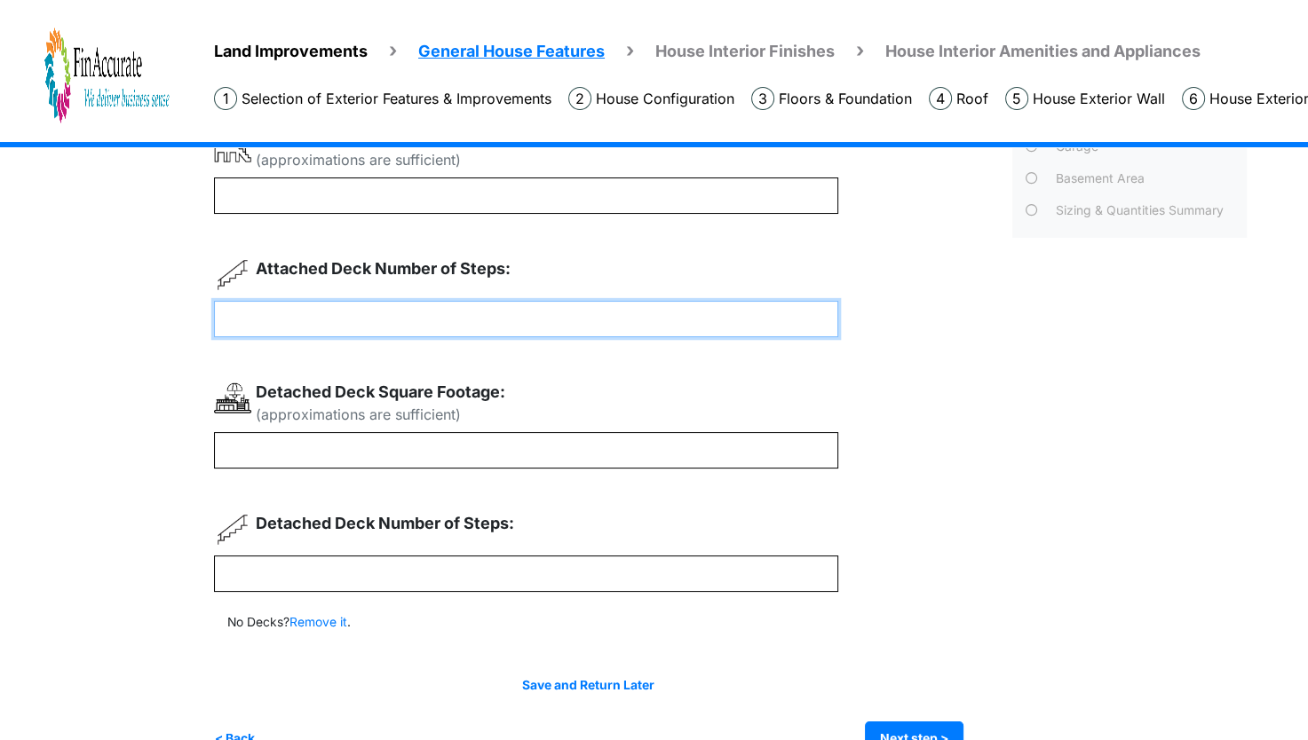
type input "*"
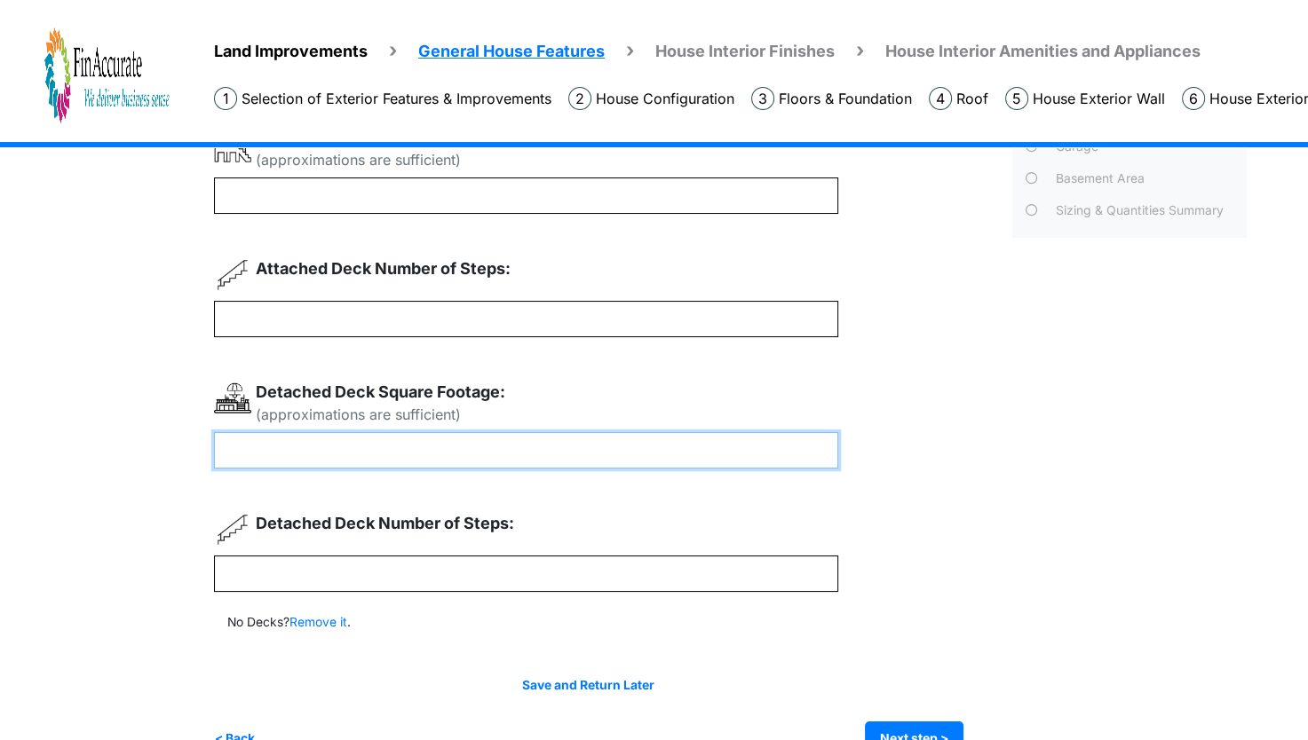
click at [368, 455] on input "number" at bounding box center [526, 450] width 624 height 36
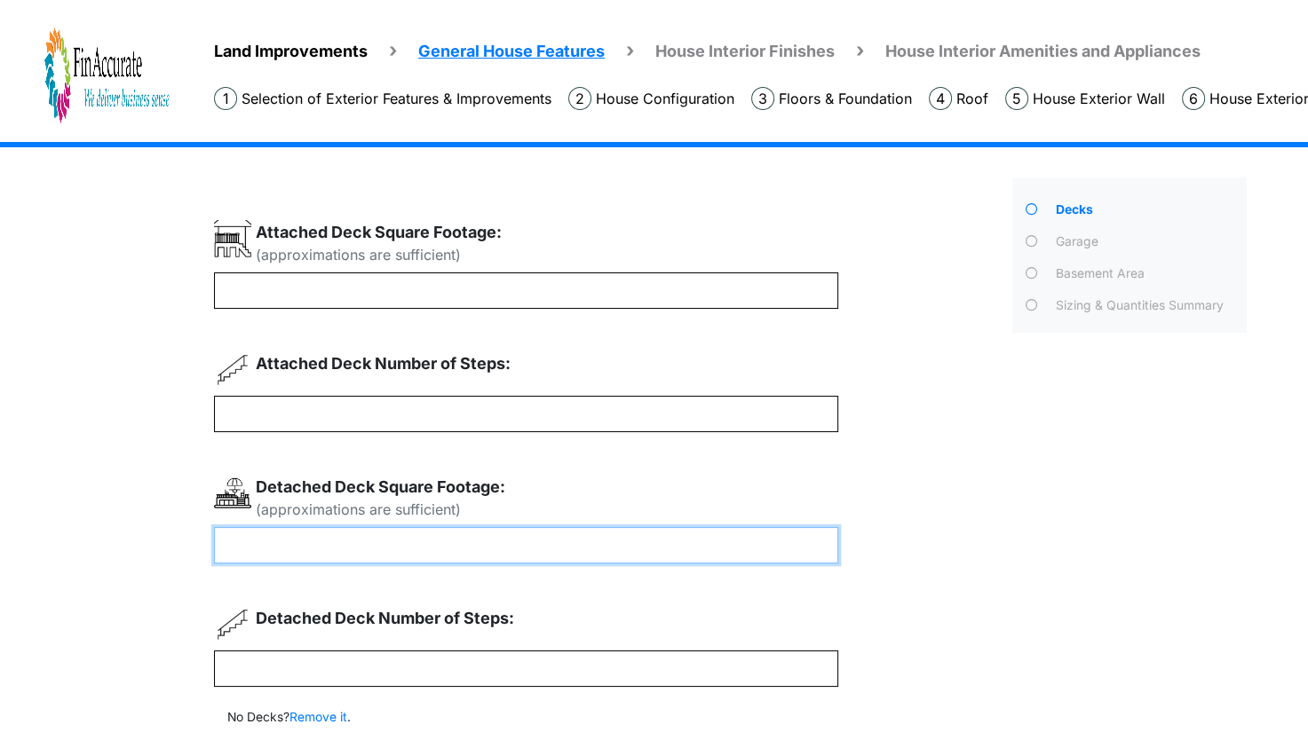
scroll to position [55, 0]
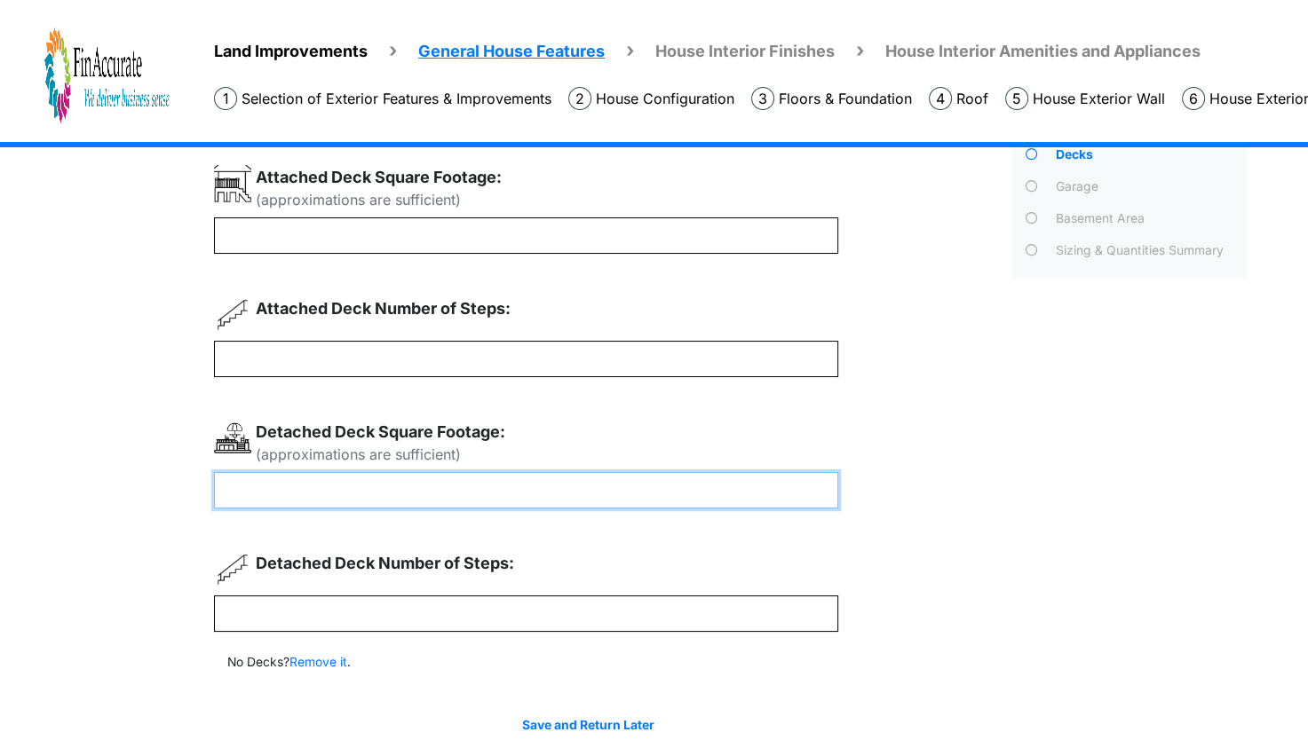
type input "***"
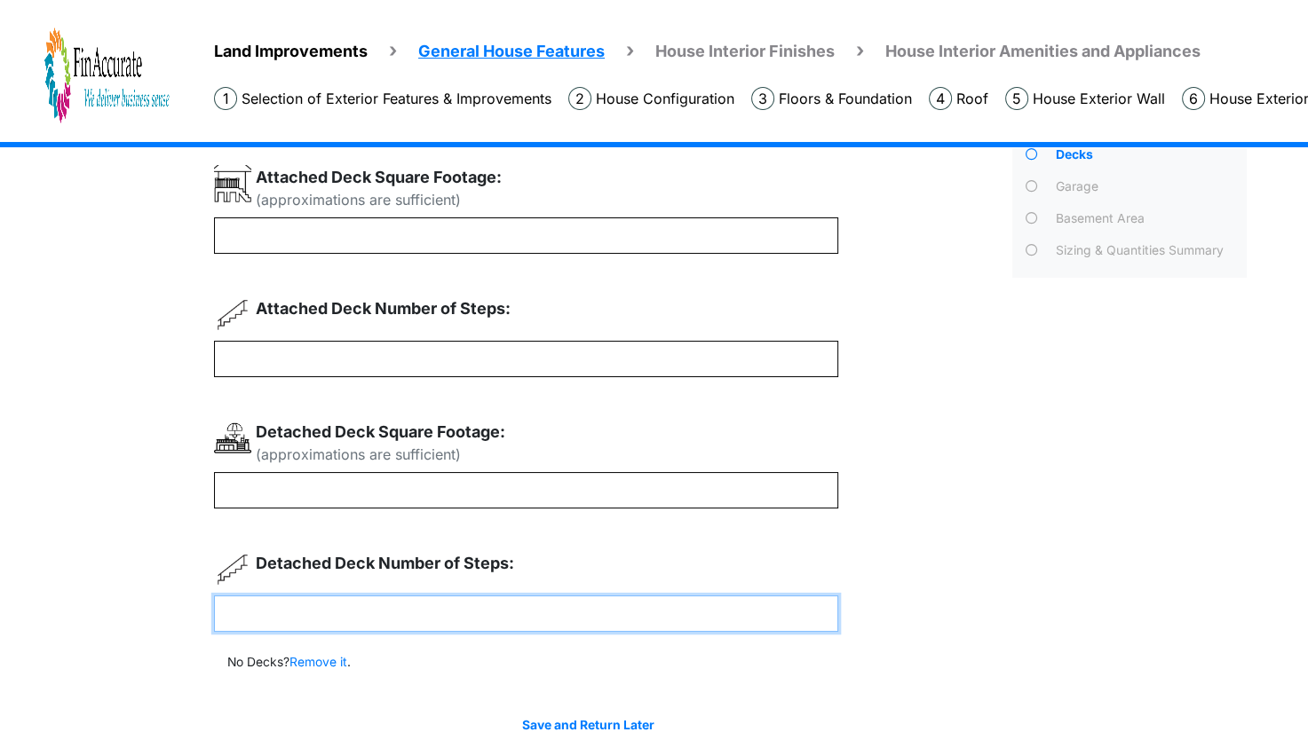
click at [721, 626] on input "number" at bounding box center [526, 614] width 624 height 36
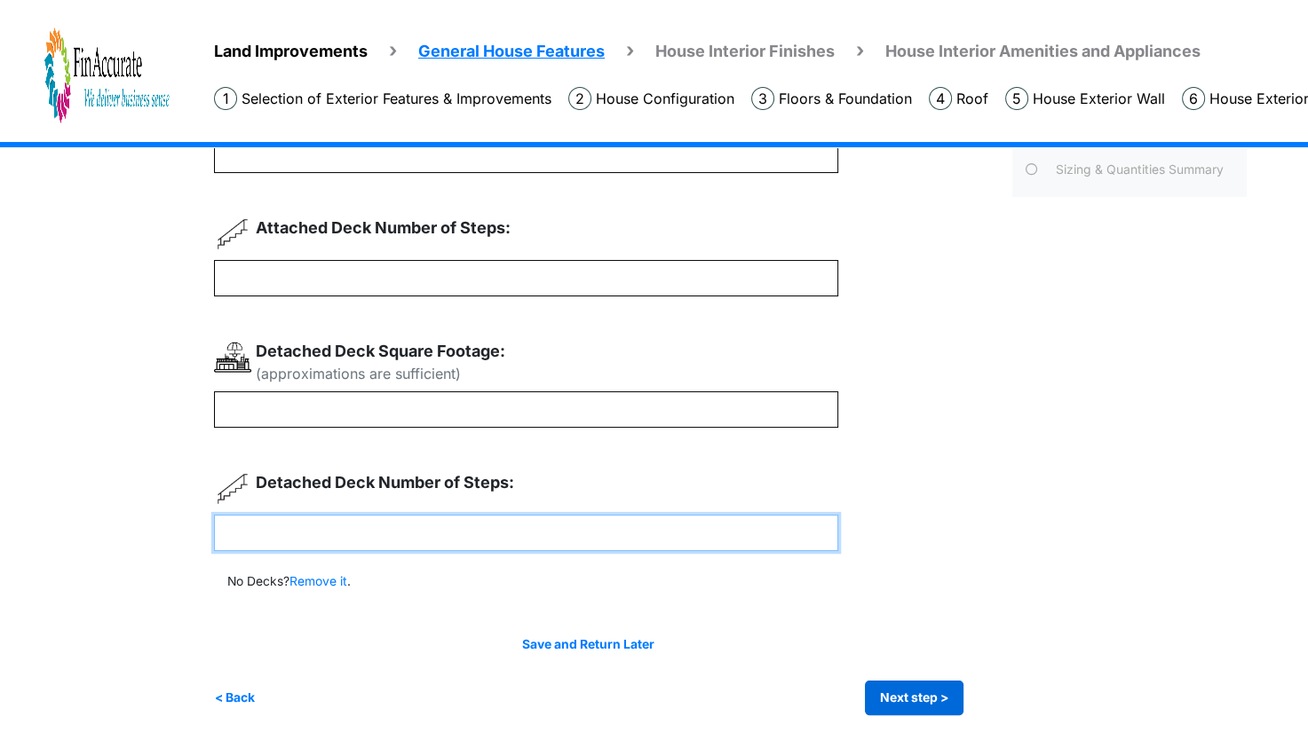
type input "*"
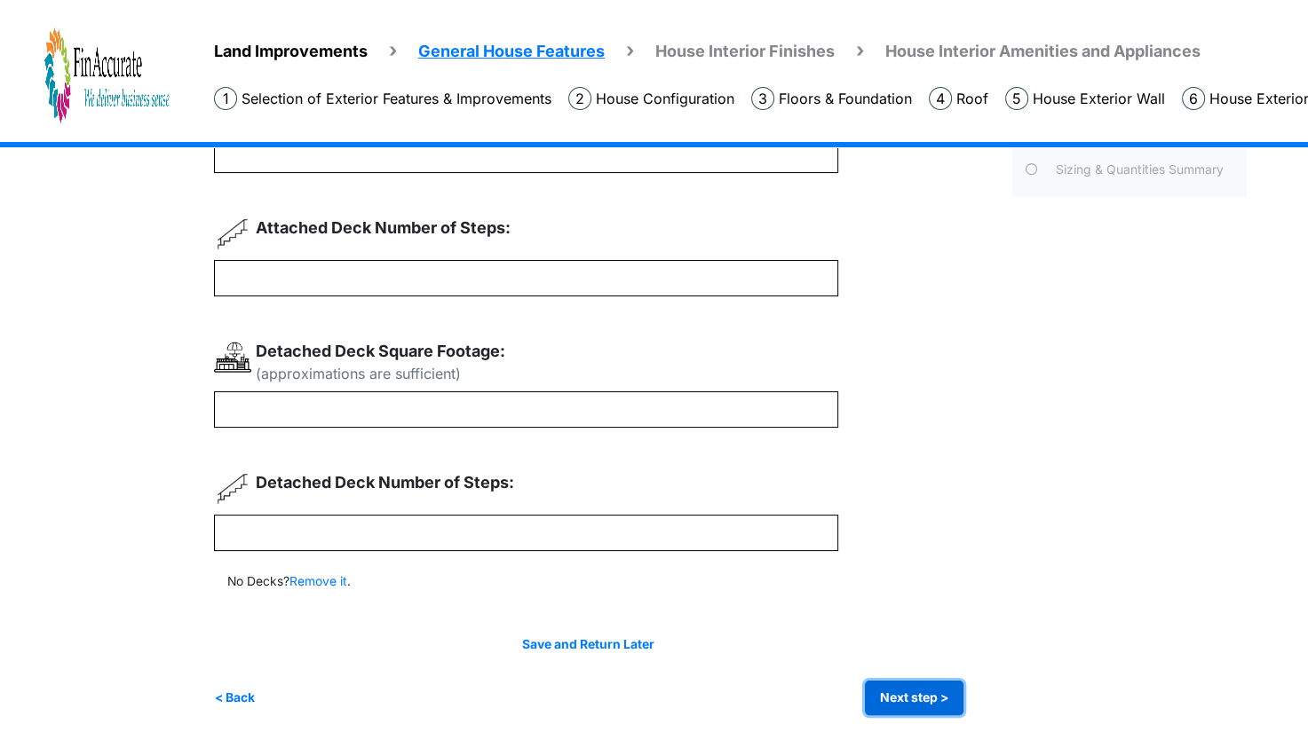
click at [905, 692] on button "Next step >" at bounding box center [914, 698] width 99 height 35
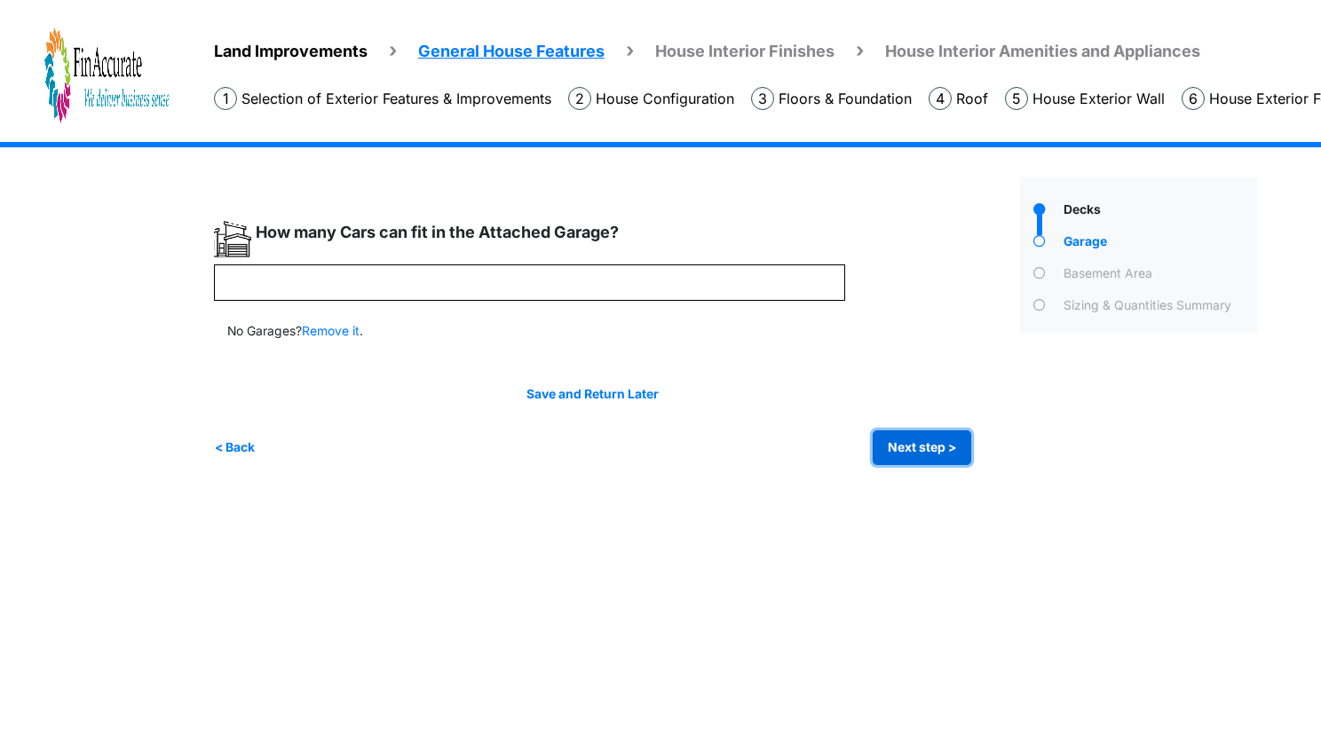
click at [885, 443] on button "Next step >" at bounding box center [922, 448] width 99 height 35
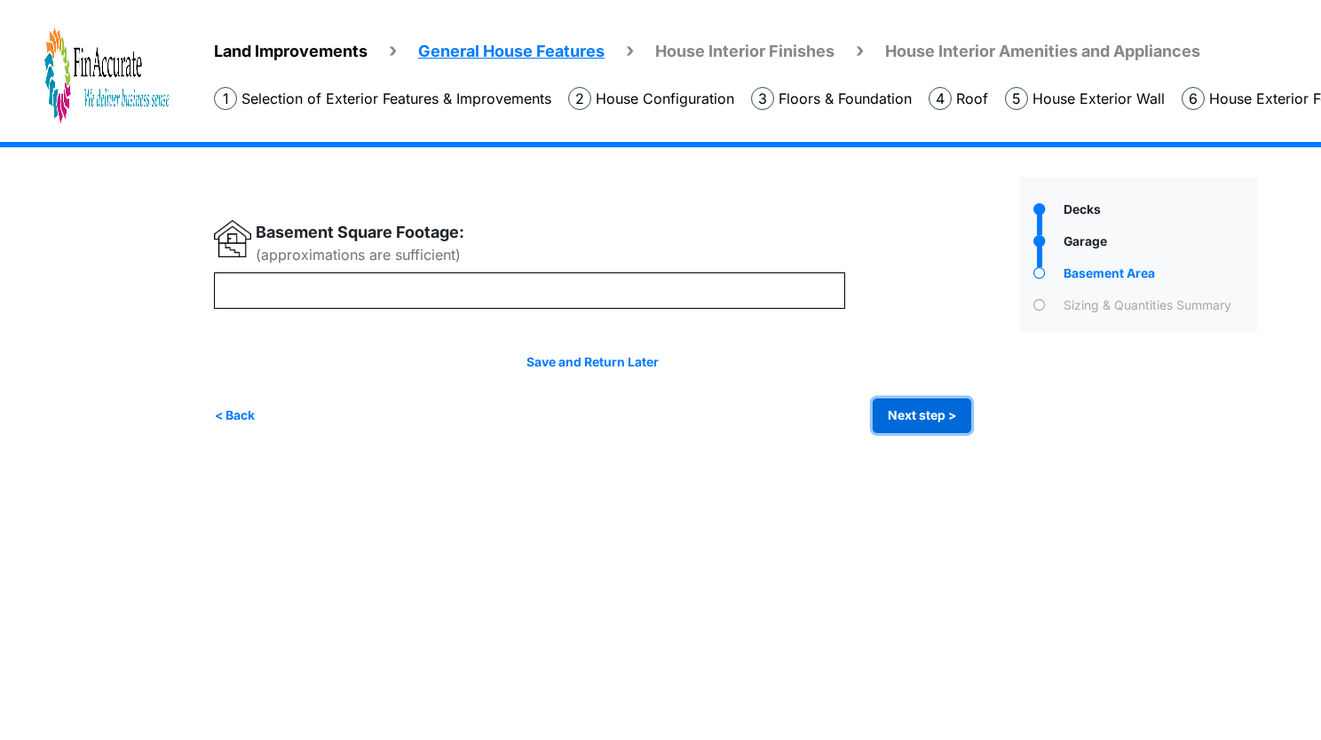
click at [916, 423] on button "Next step >" at bounding box center [922, 416] width 99 height 35
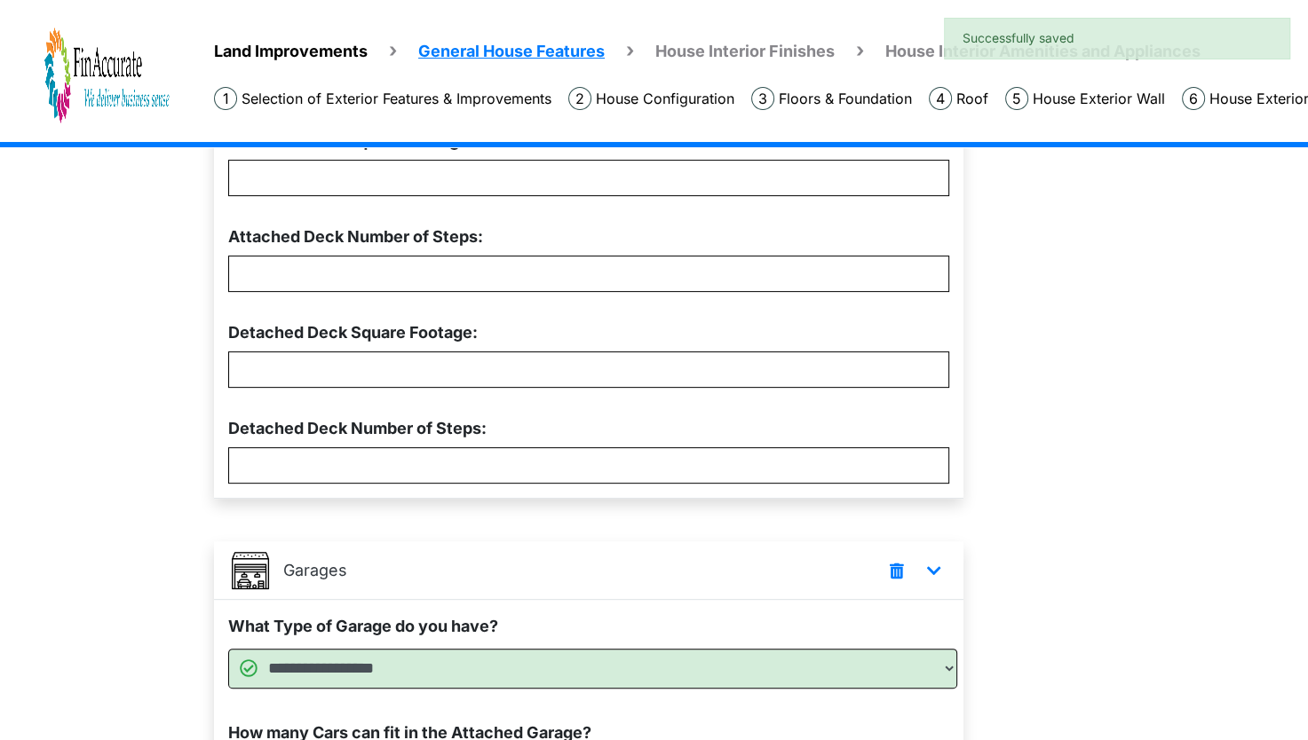
scroll to position [724, 0]
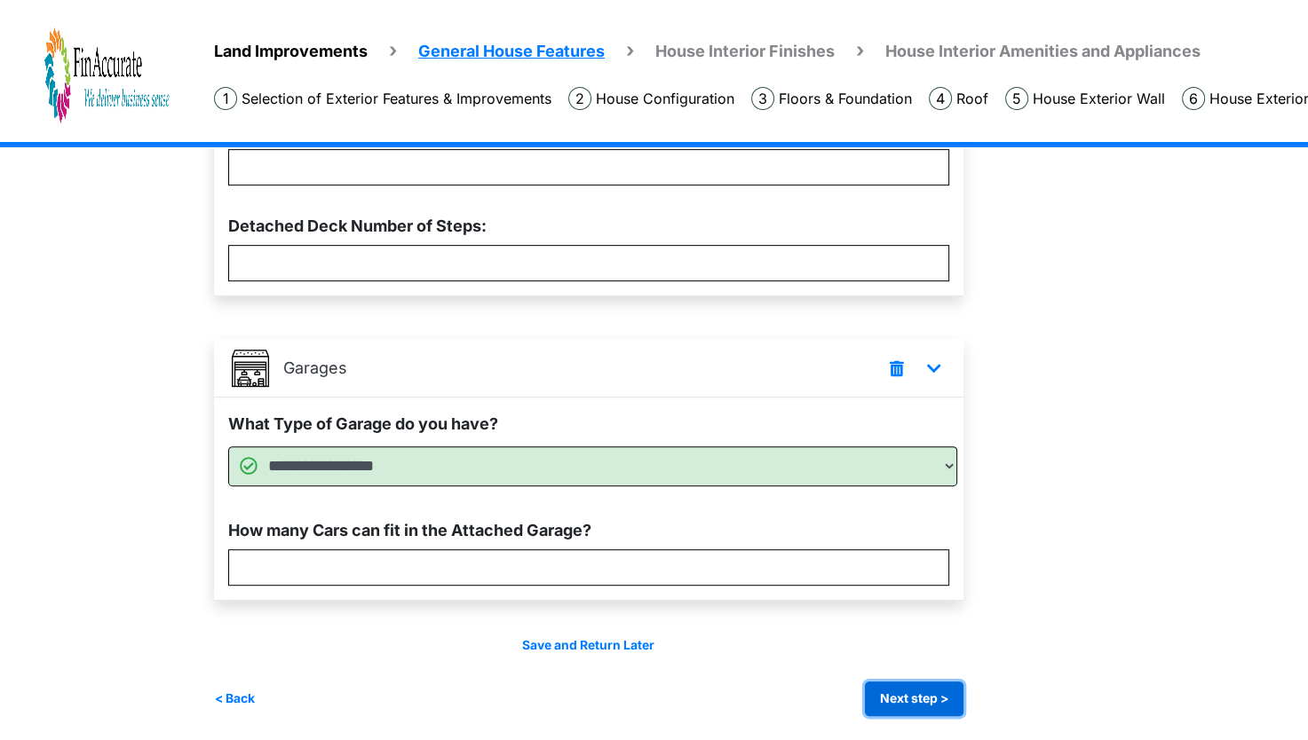
click at [906, 698] on button "Next step >" at bounding box center [914, 699] width 99 height 35
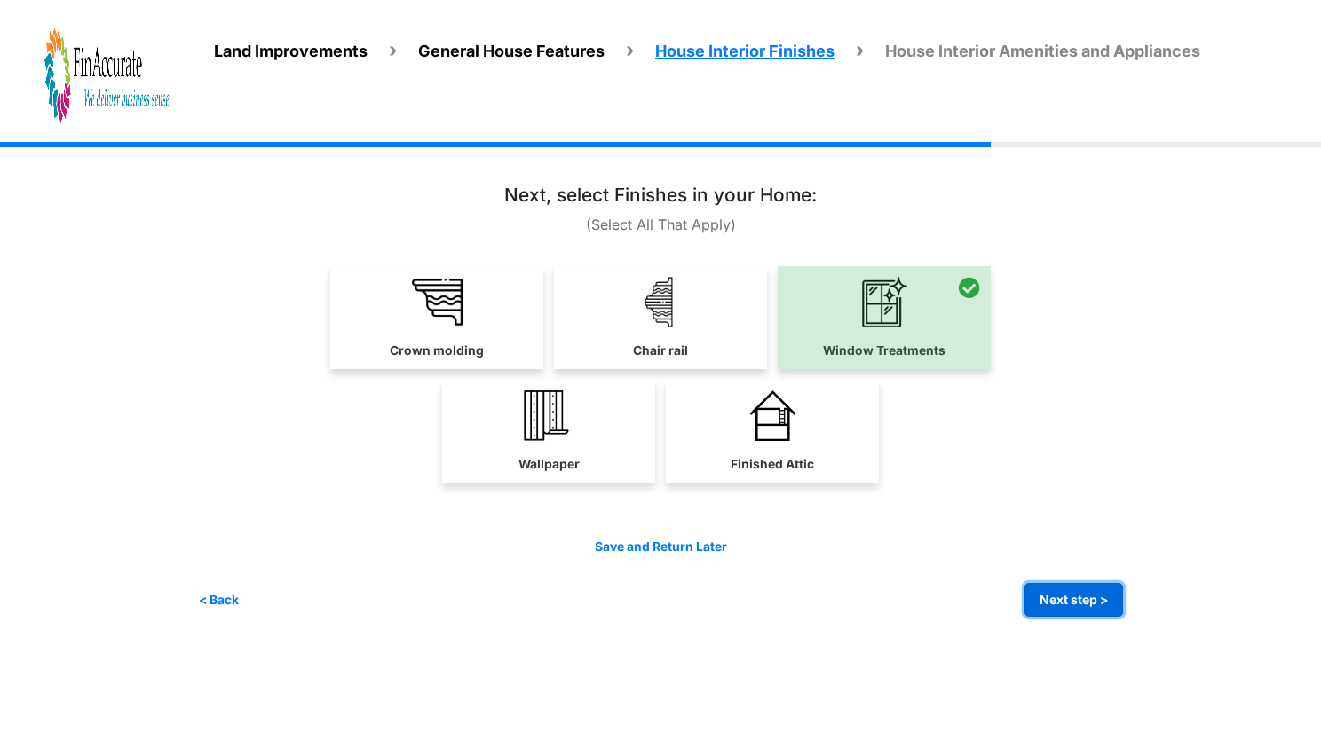
click at [1047, 599] on button "Next step >" at bounding box center [1073, 600] width 99 height 35
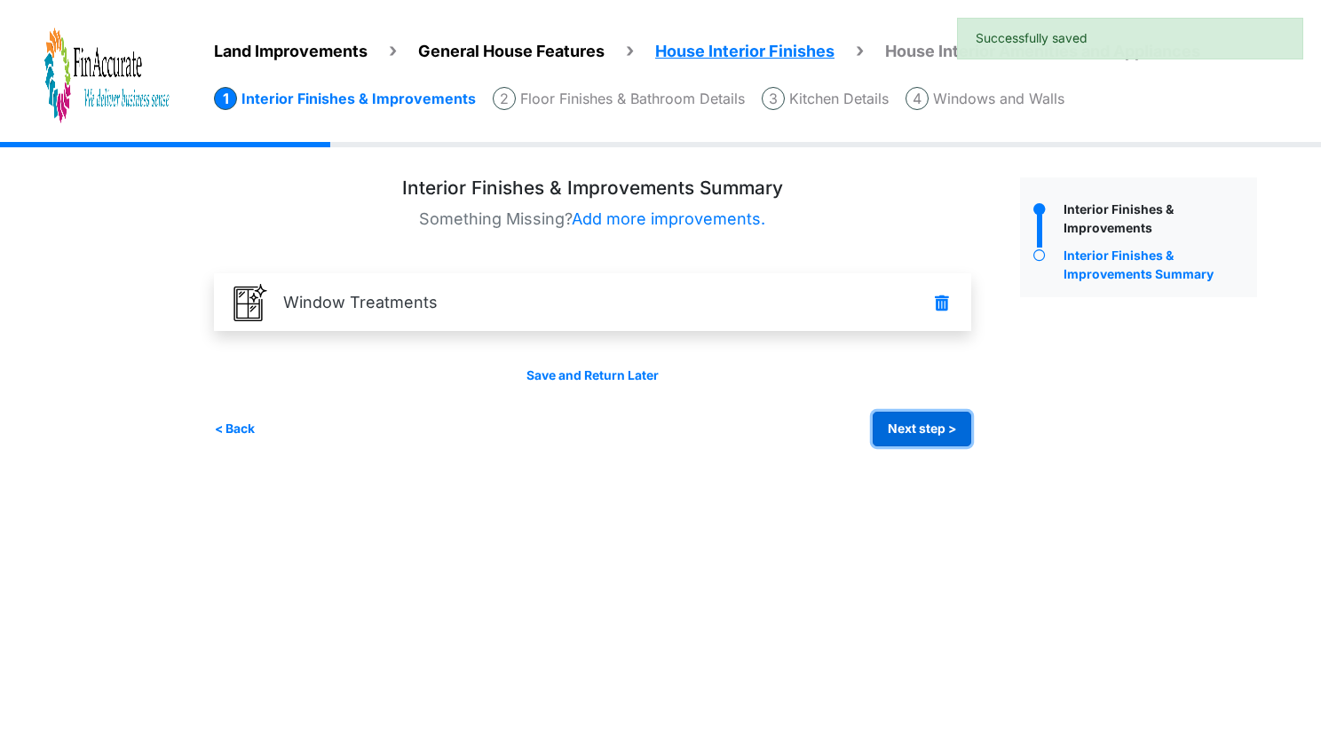
click at [921, 439] on button "Next step >" at bounding box center [922, 429] width 99 height 35
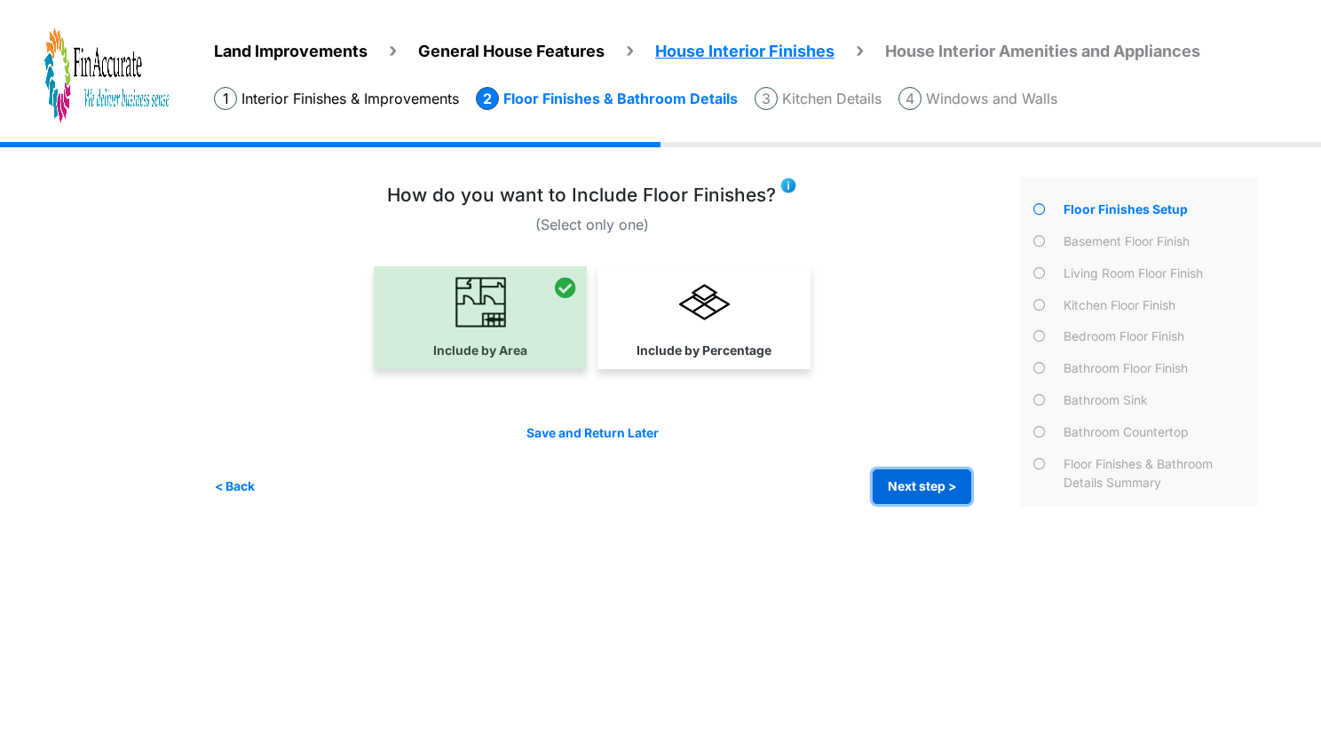
click at [945, 485] on button "Next step >" at bounding box center [922, 487] width 99 height 35
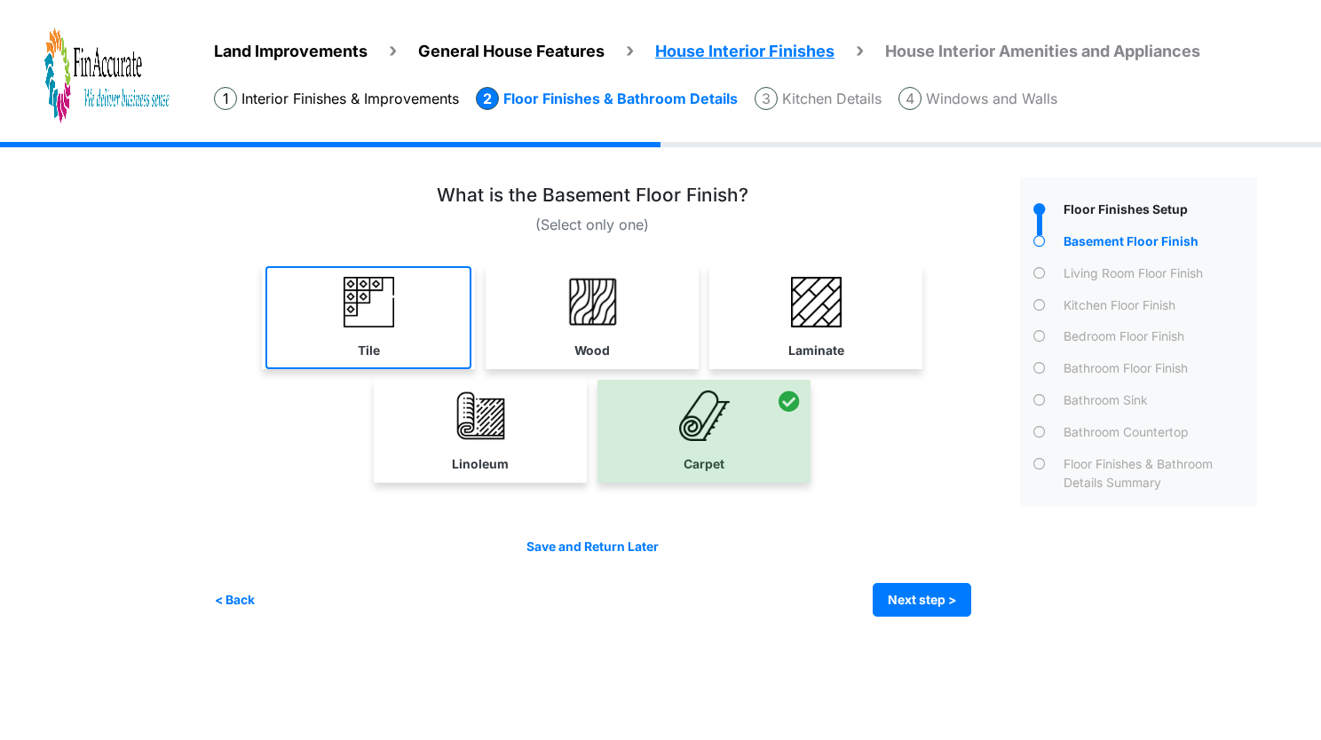
click at [384, 342] on link "Tile" at bounding box center [368, 317] width 206 height 103
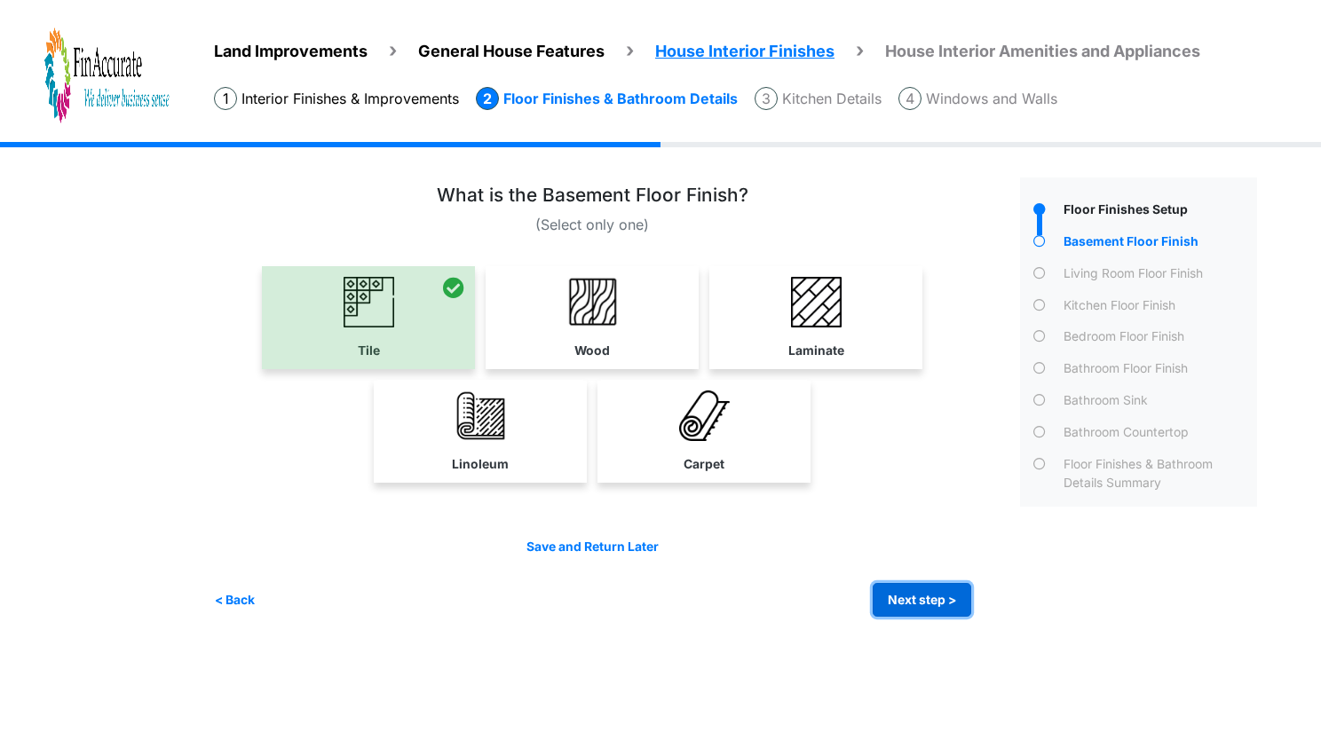
click at [960, 608] on button "Next step >" at bounding box center [922, 600] width 99 height 35
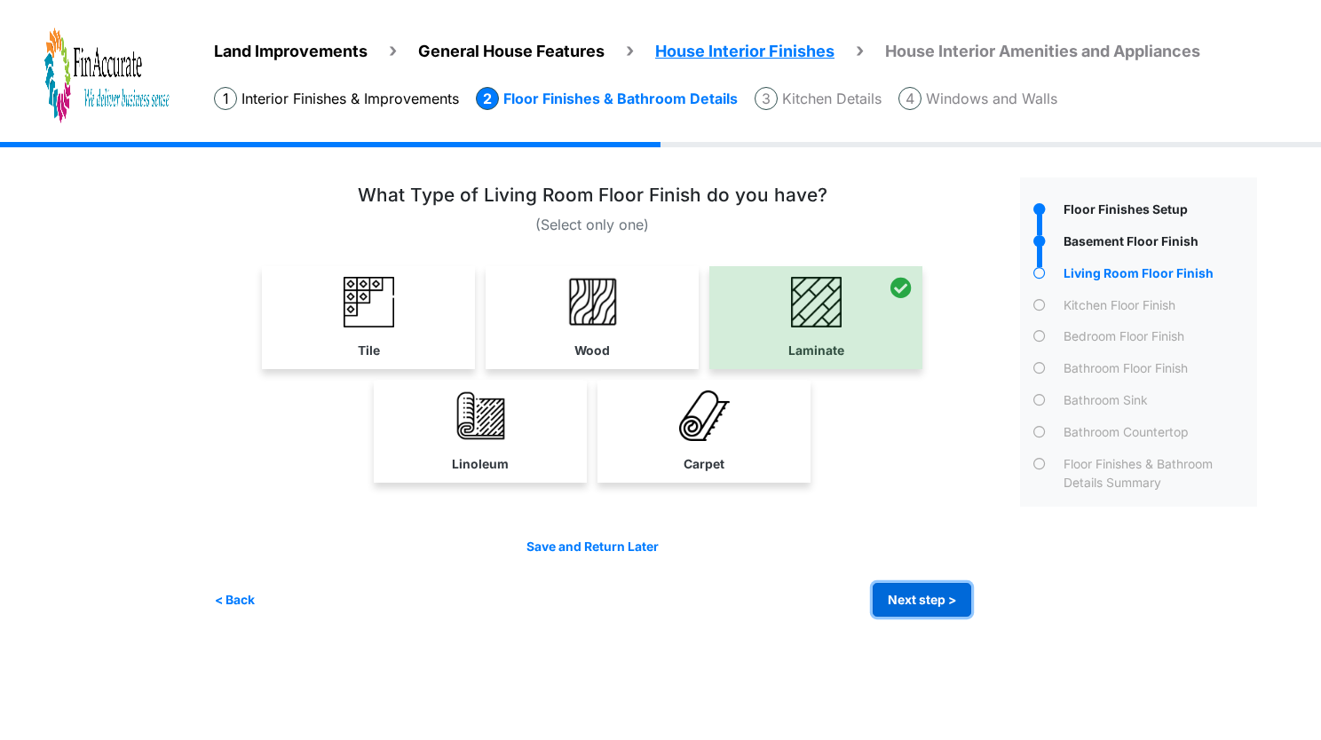
click at [960, 608] on button "Next step >" at bounding box center [922, 600] width 99 height 35
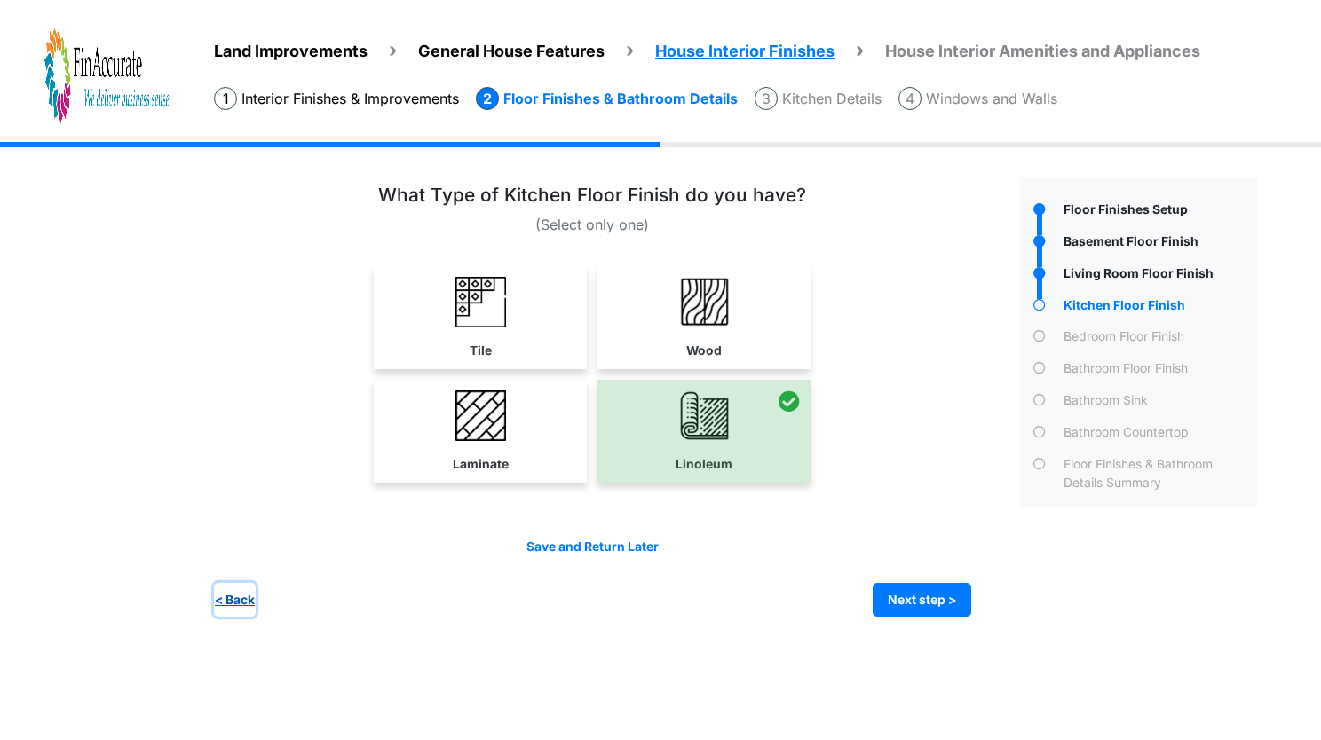
click at [241, 603] on button "< Back" at bounding box center [235, 600] width 42 height 35
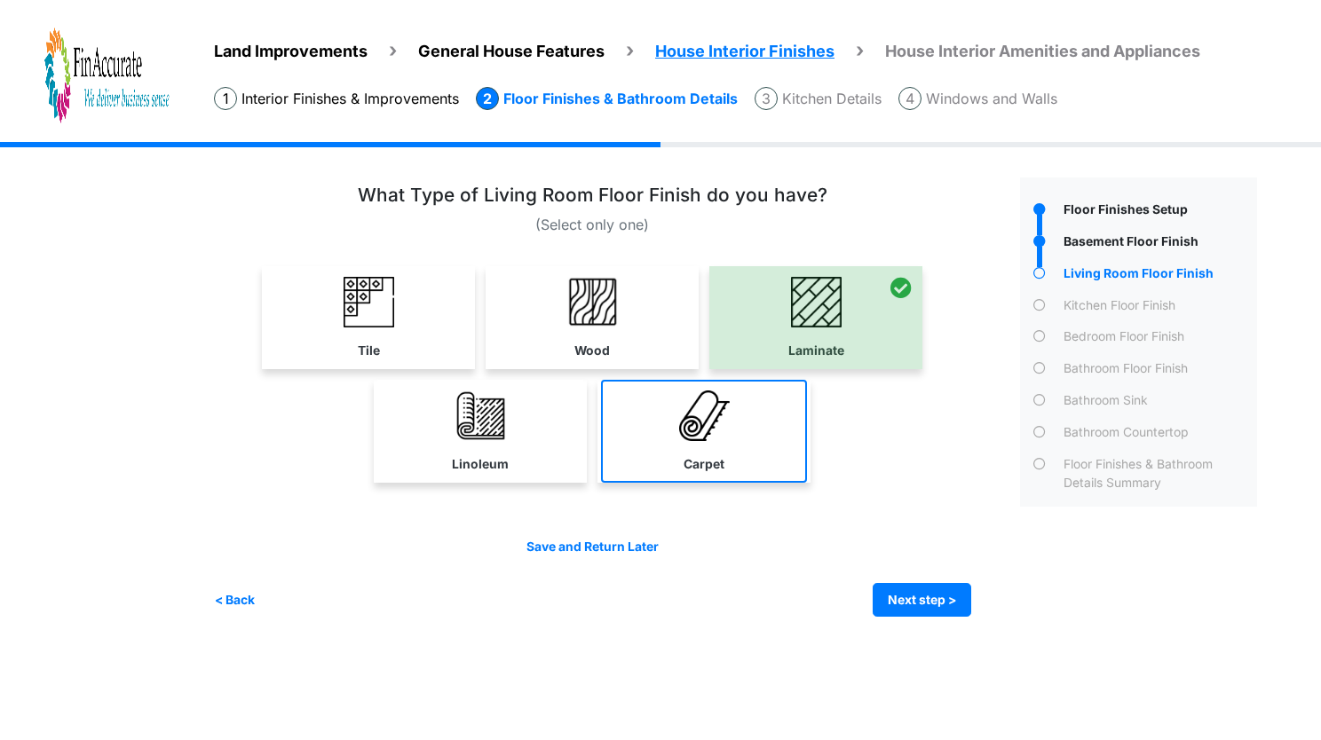
click at [703, 456] on label "Carpet" at bounding box center [704, 464] width 41 height 19
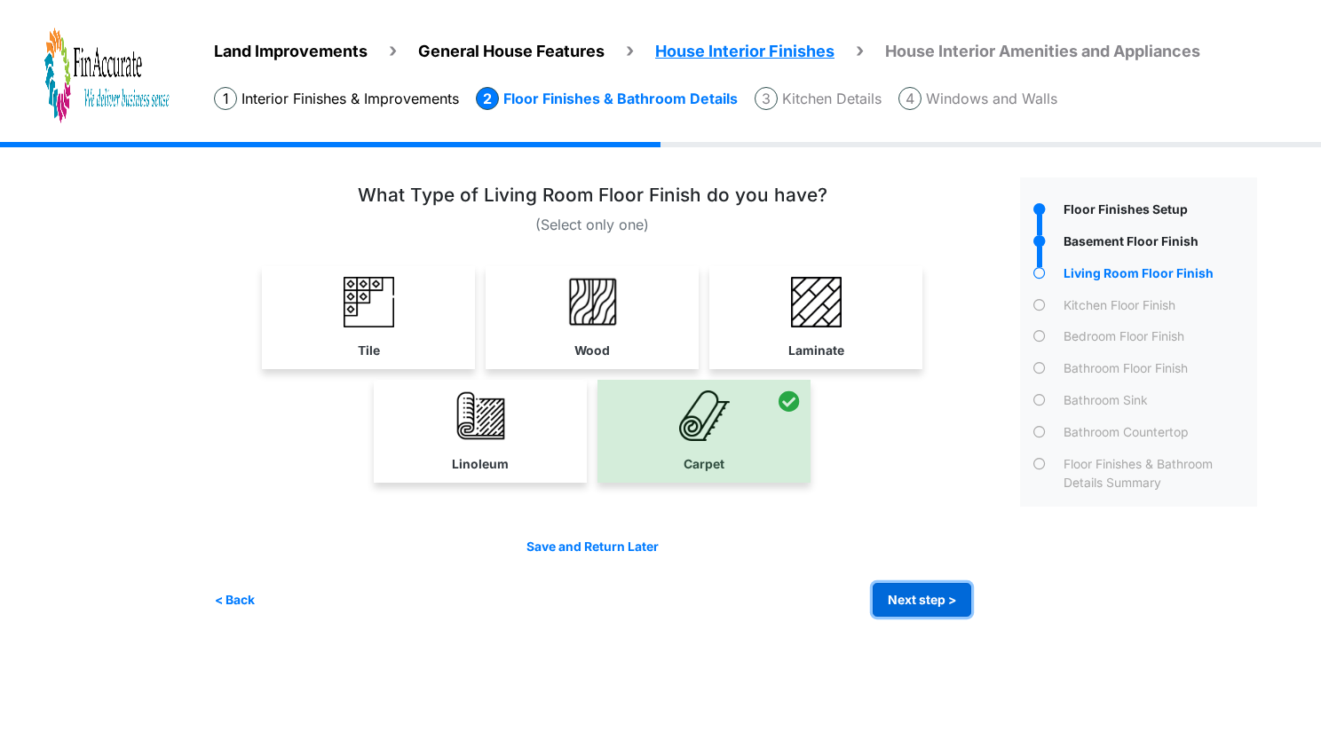
click at [941, 612] on button "Next step >" at bounding box center [922, 600] width 99 height 35
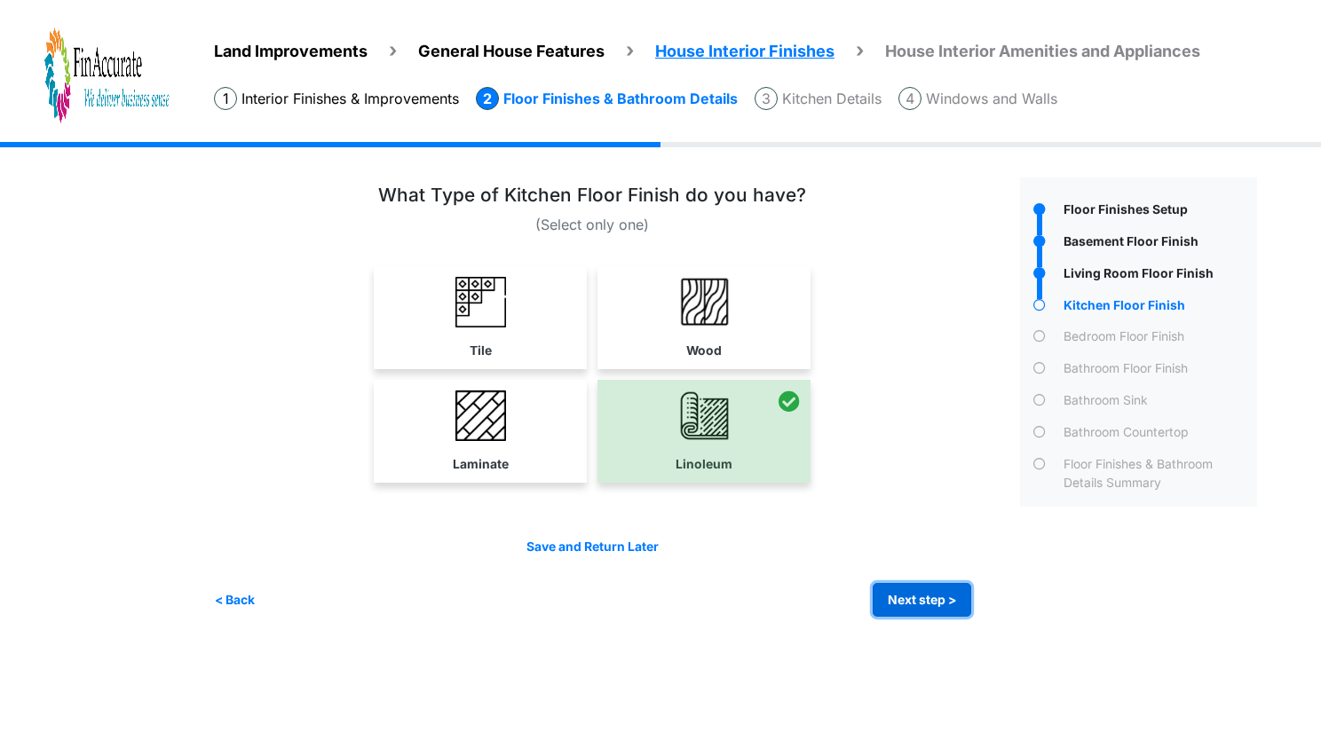
click at [941, 612] on button "Next step >" at bounding box center [922, 600] width 99 height 35
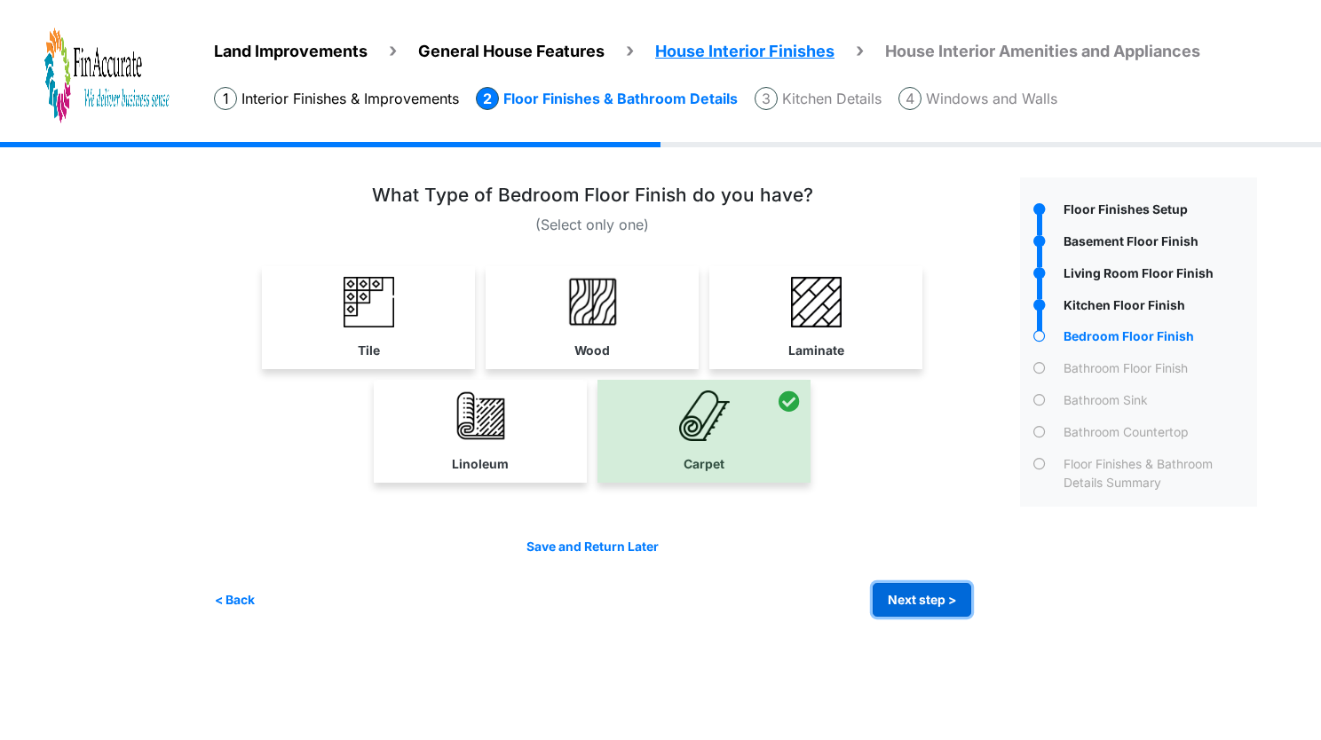
click at [941, 612] on button "Next step >" at bounding box center [922, 600] width 99 height 35
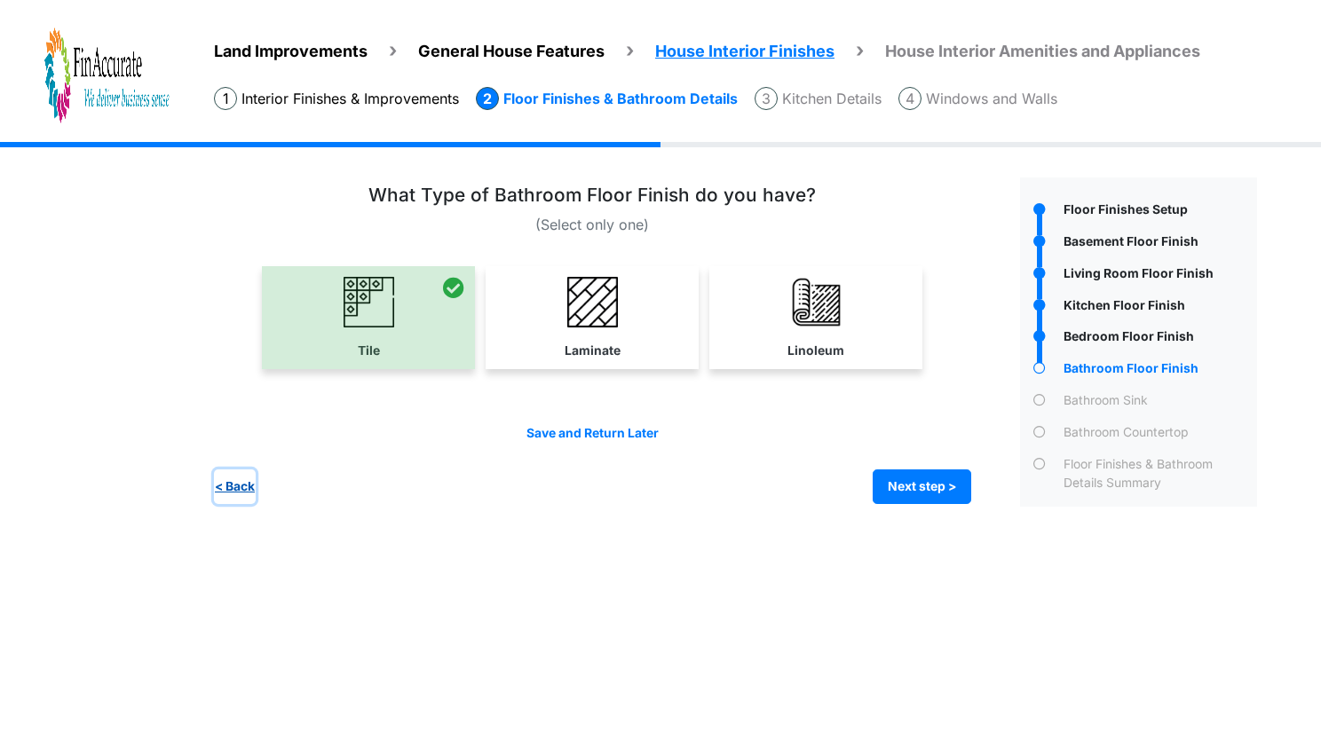
click at [227, 485] on button "< Back" at bounding box center [235, 487] width 42 height 35
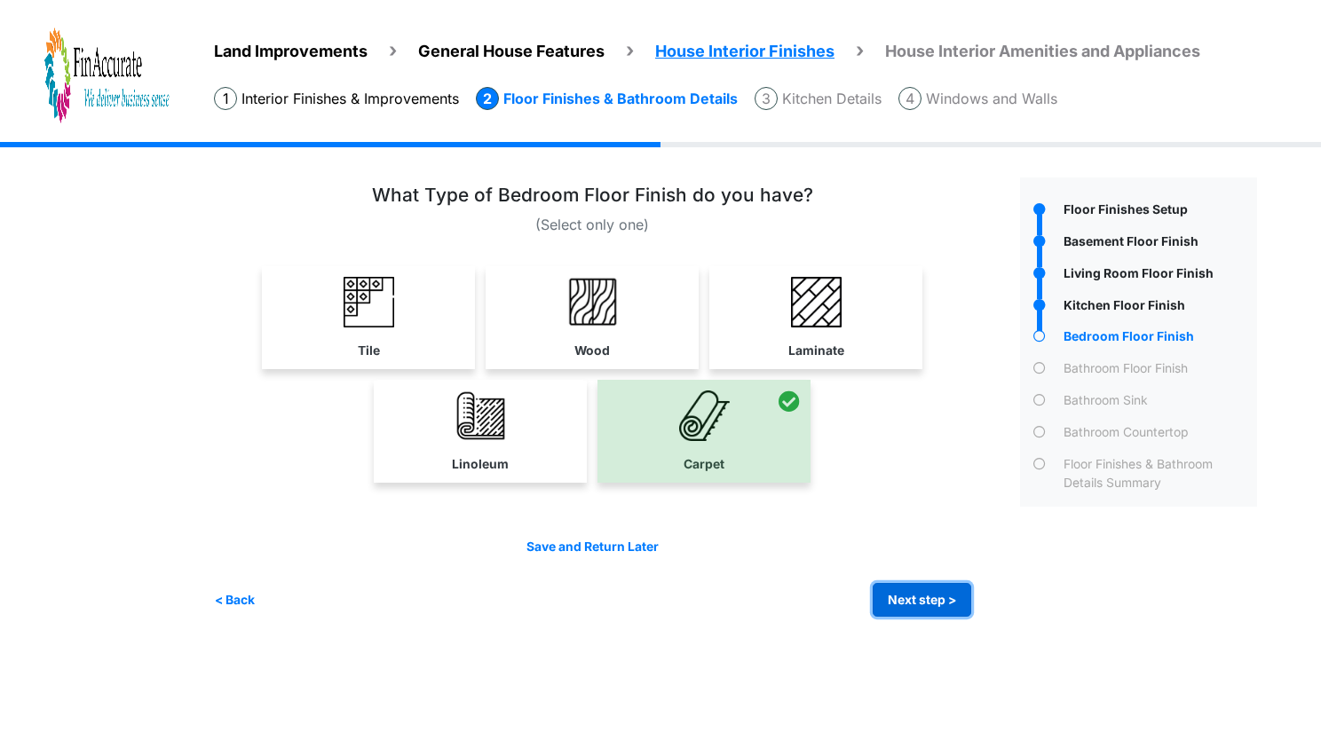
click at [924, 599] on button "Next step >" at bounding box center [922, 600] width 99 height 35
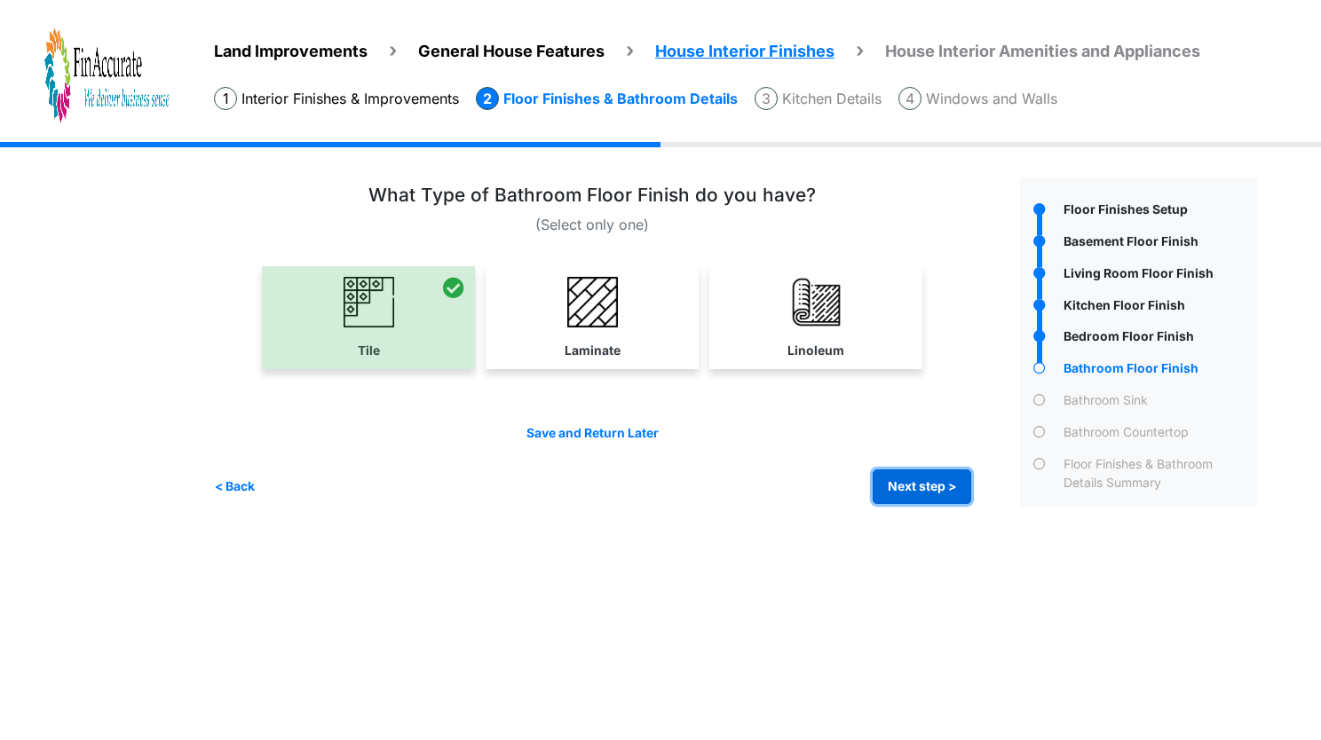
click at [888, 486] on button "Next step >" at bounding box center [922, 487] width 99 height 35
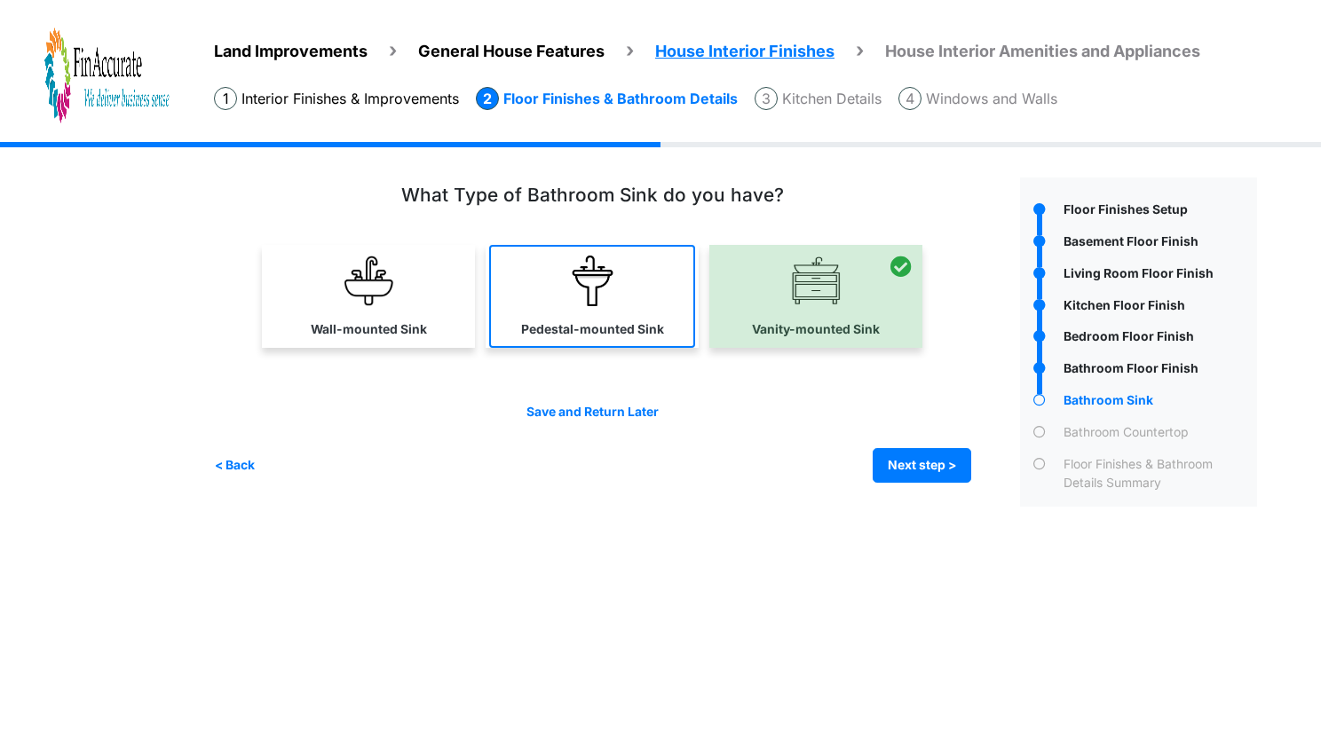
click at [657, 301] on link "Pedestal-mounted Sink" at bounding box center [592, 296] width 206 height 103
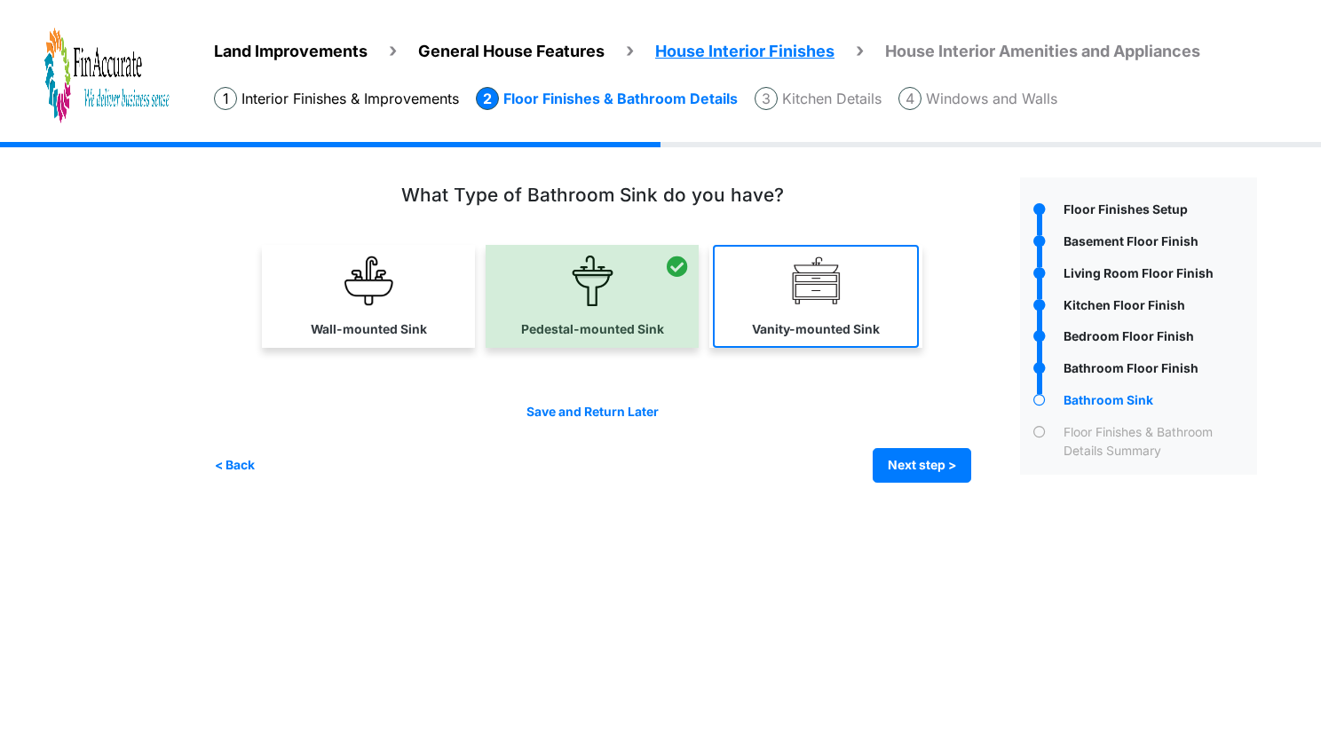
click at [778, 282] on link "Vanity-mounted Sink" at bounding box center [816, 296] width 206 height 103
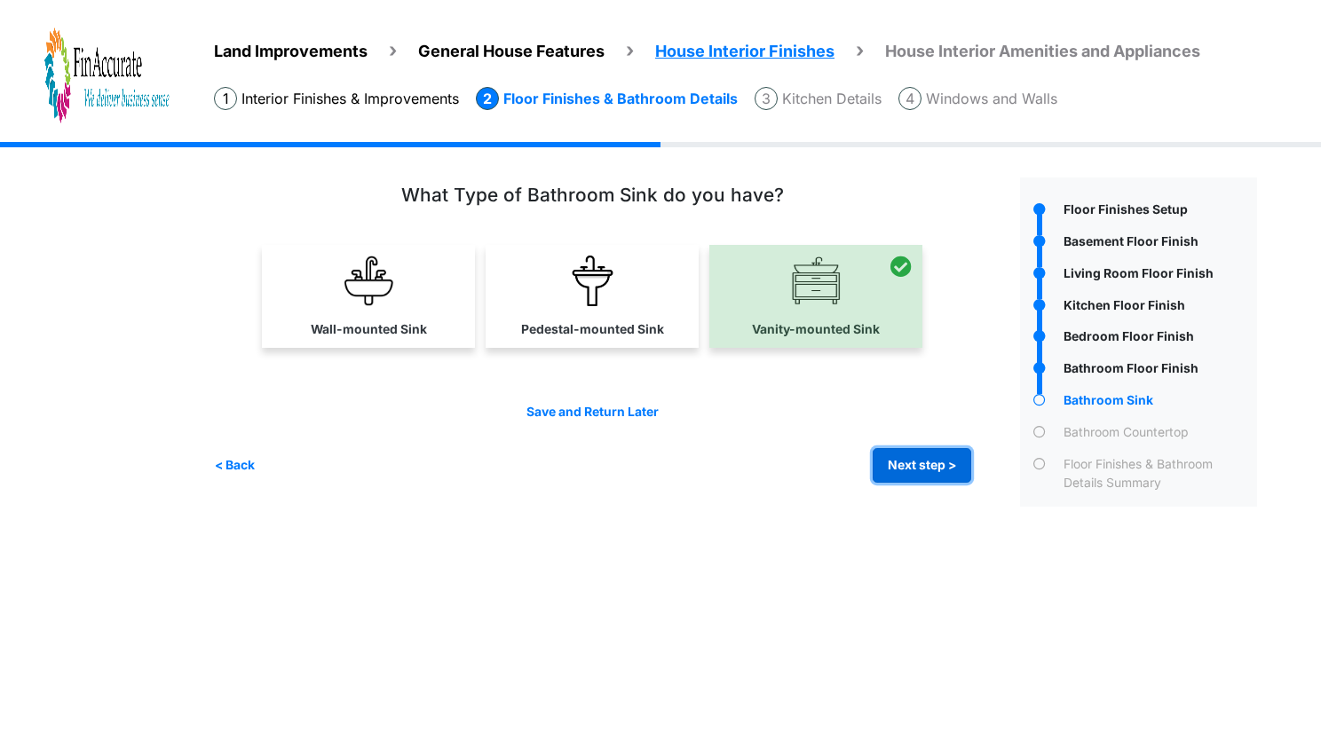
click at [926, 466] on button "Next step >" at bounding box center [922, 465] width 99 height 35
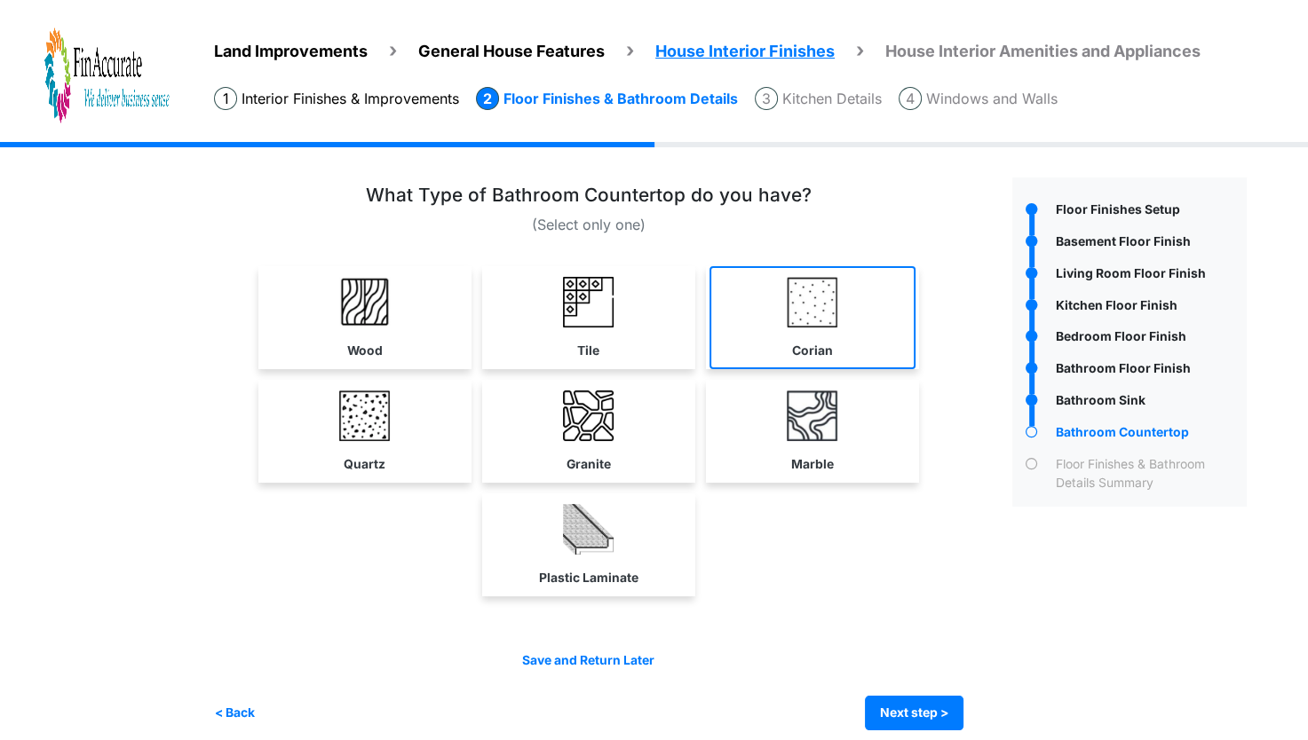
click at [839, 327] on link "Corian" at bounding box center [812, 317] width 206 height 103
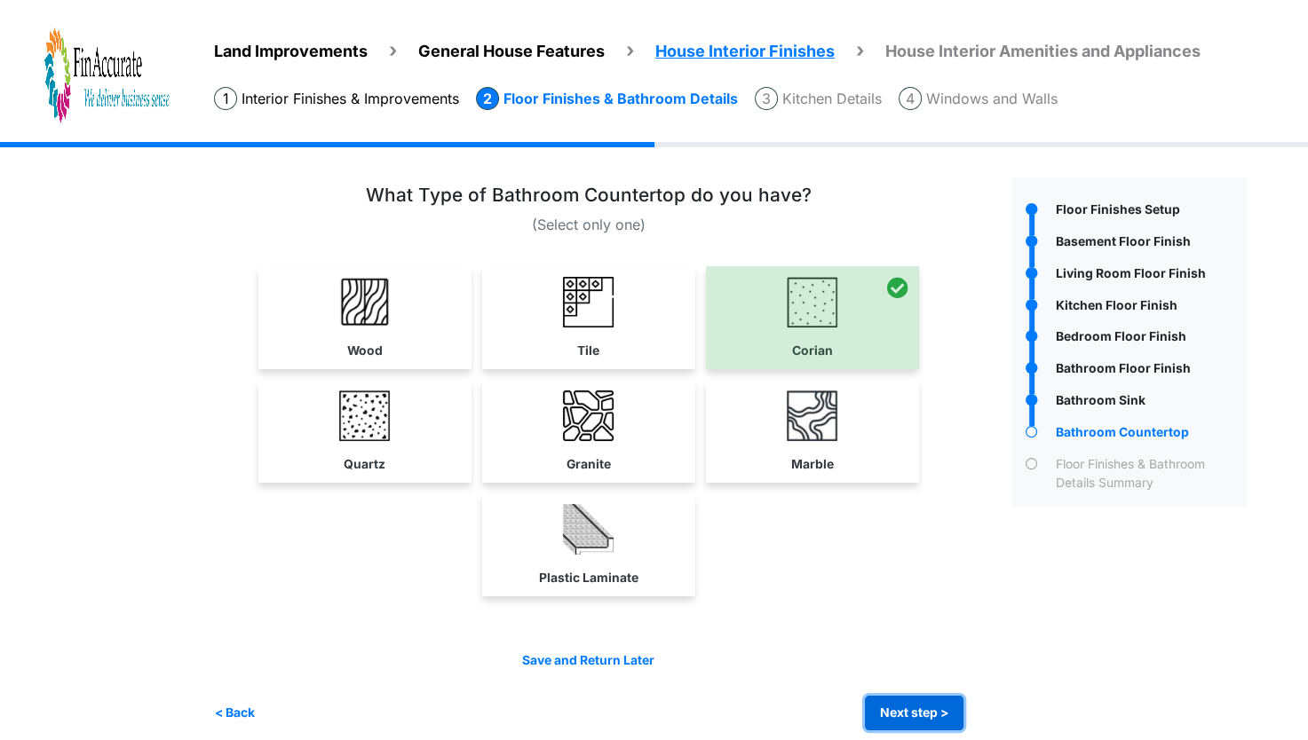
click at [937, 696] on button "Next step >" at bounding box center [914, 713] width 99 height 35
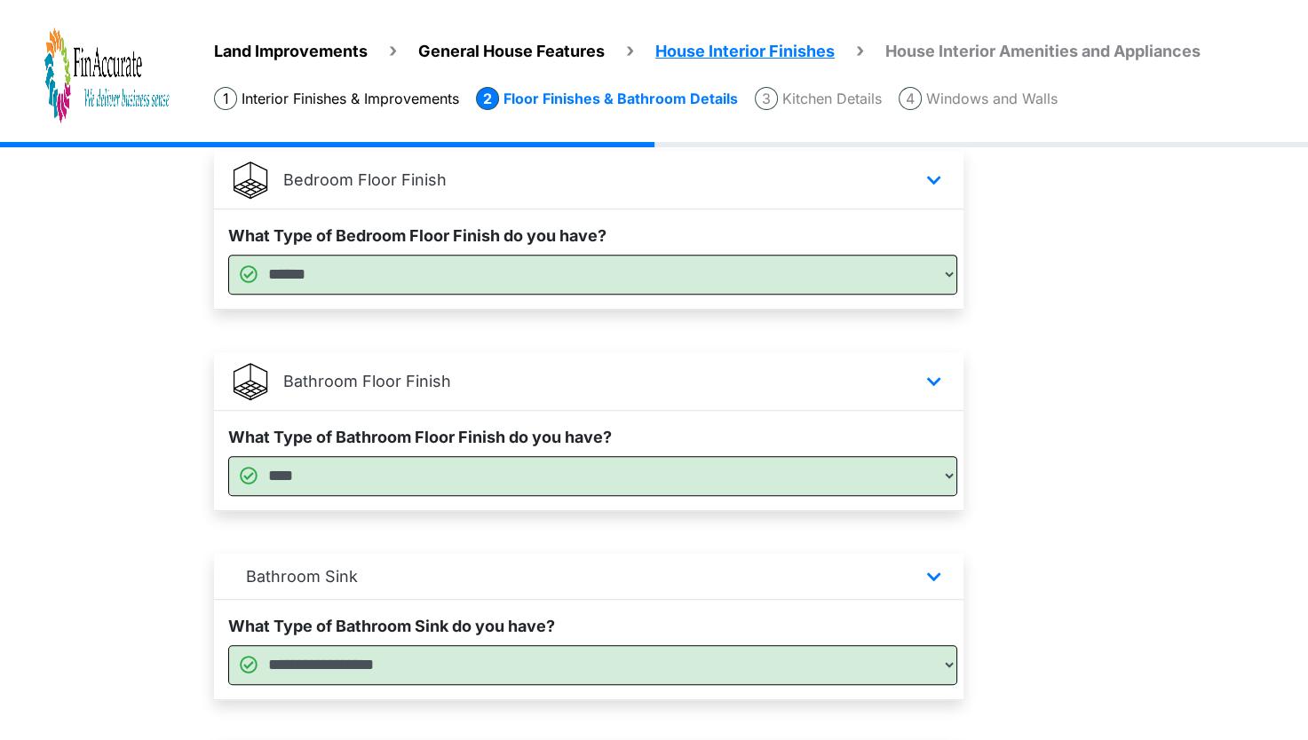
scroll to position [1229, 0]
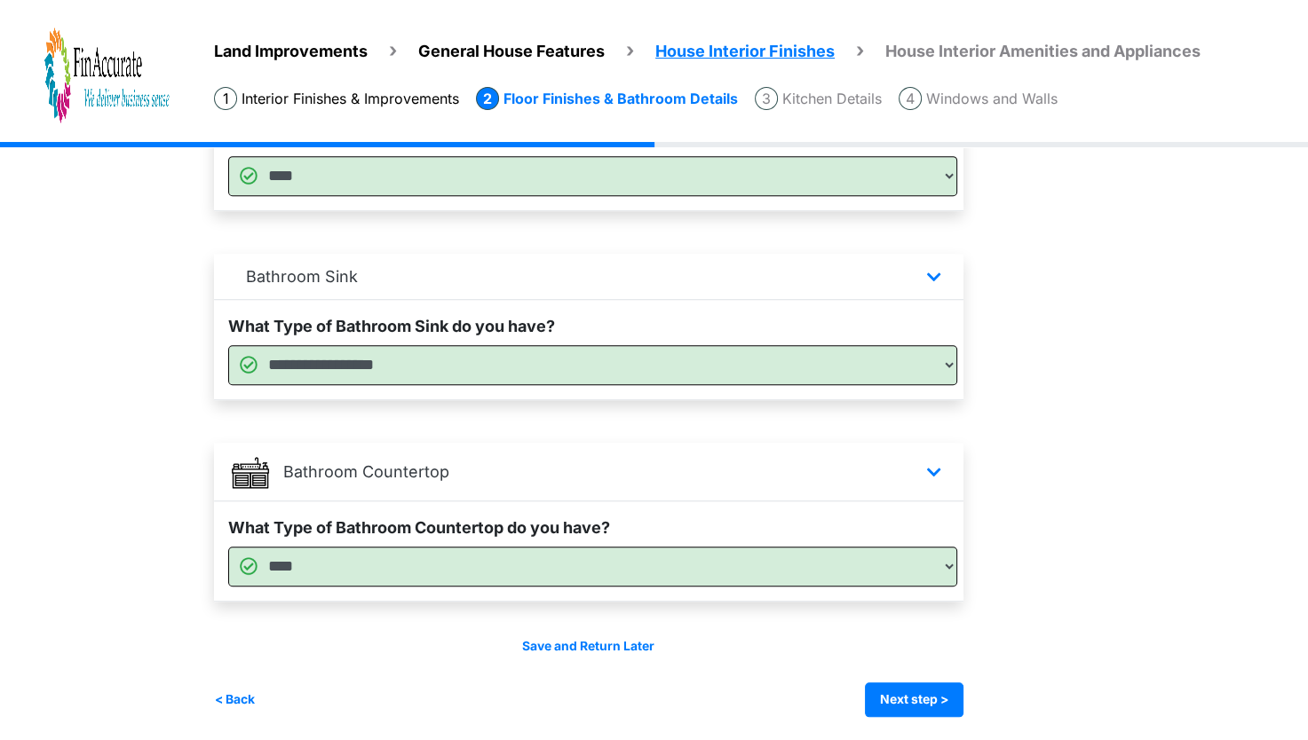
click at [944, 678] on div "Save and Return Later < Back Next step > Save and submit" at bounding box center [588, 677] width 749 height 80
click at [934, 689] on button "Next step >" at bounding box center [914, 700] width 99 height 35
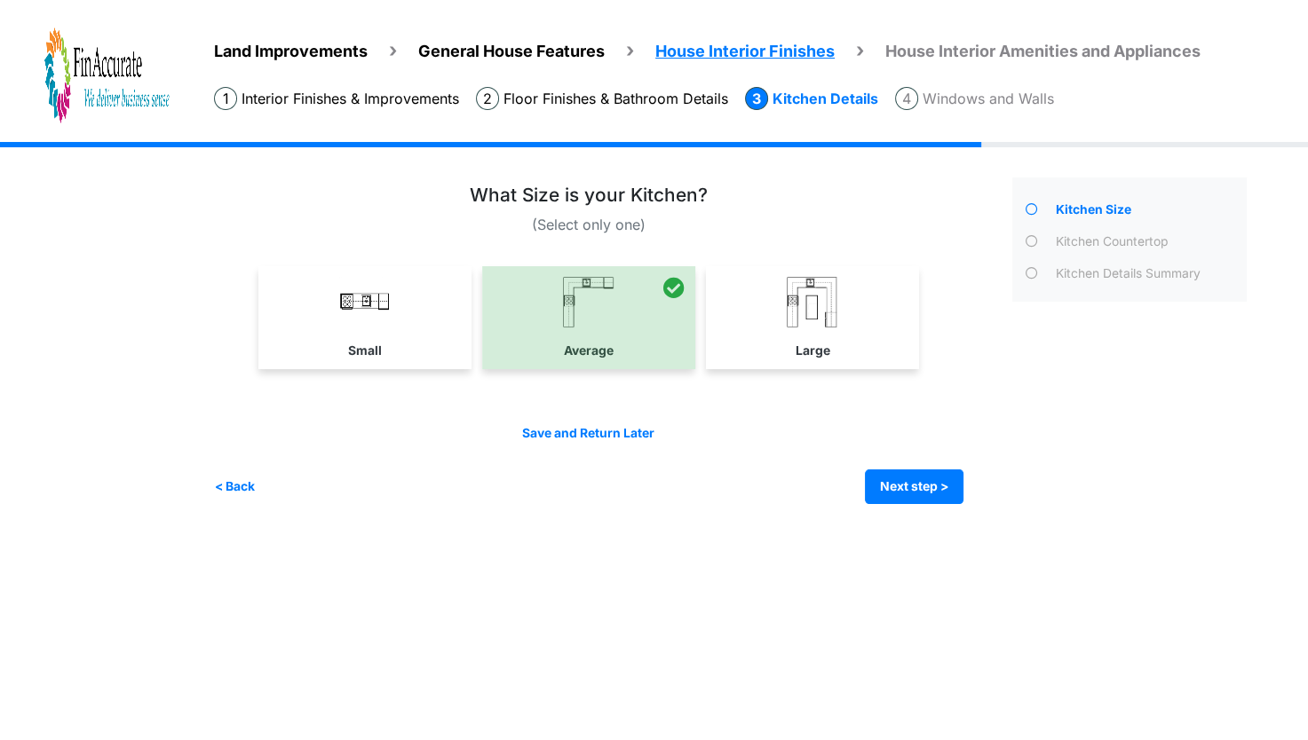
scroll to position [0, 0]
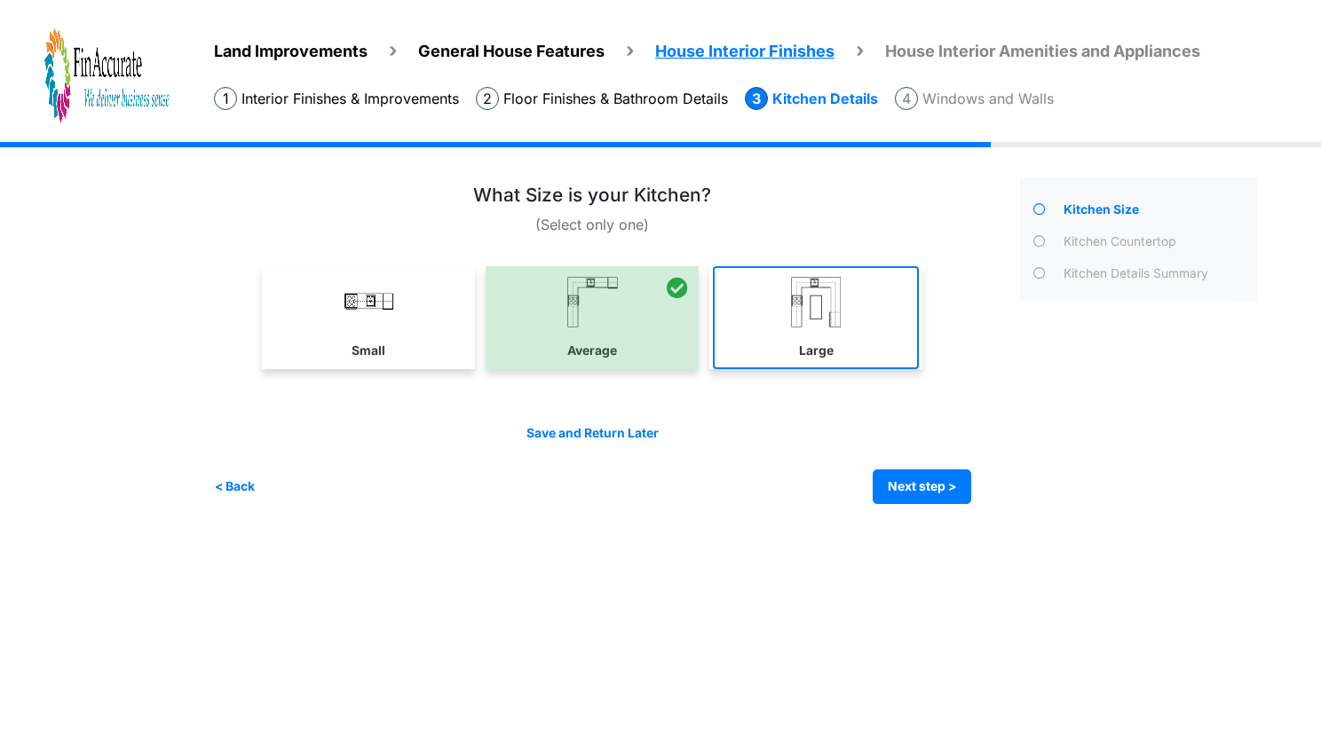
click at [852, 344] on link "Large" at bounding box center [816, 317] width 206 height 103
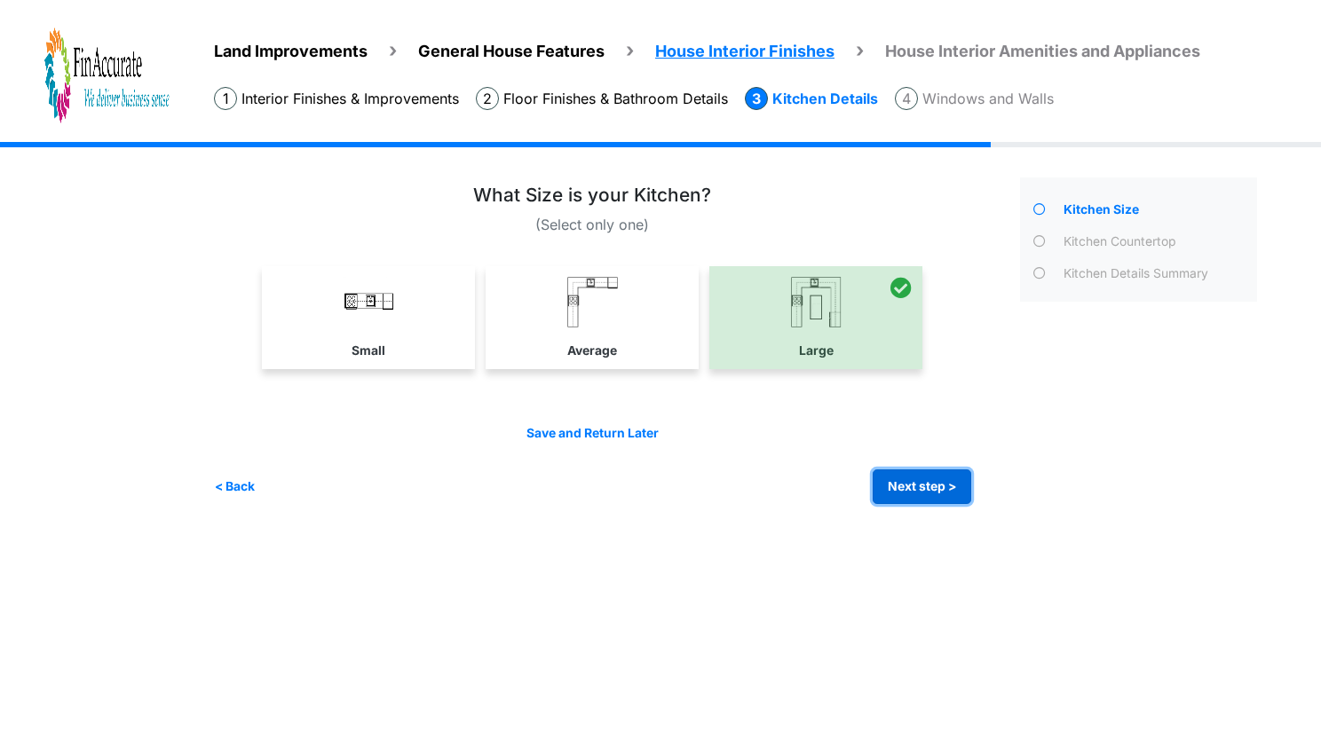
click at [909, 486] on button "Next step >" at bounding box center [922, 487] width 99 height 35
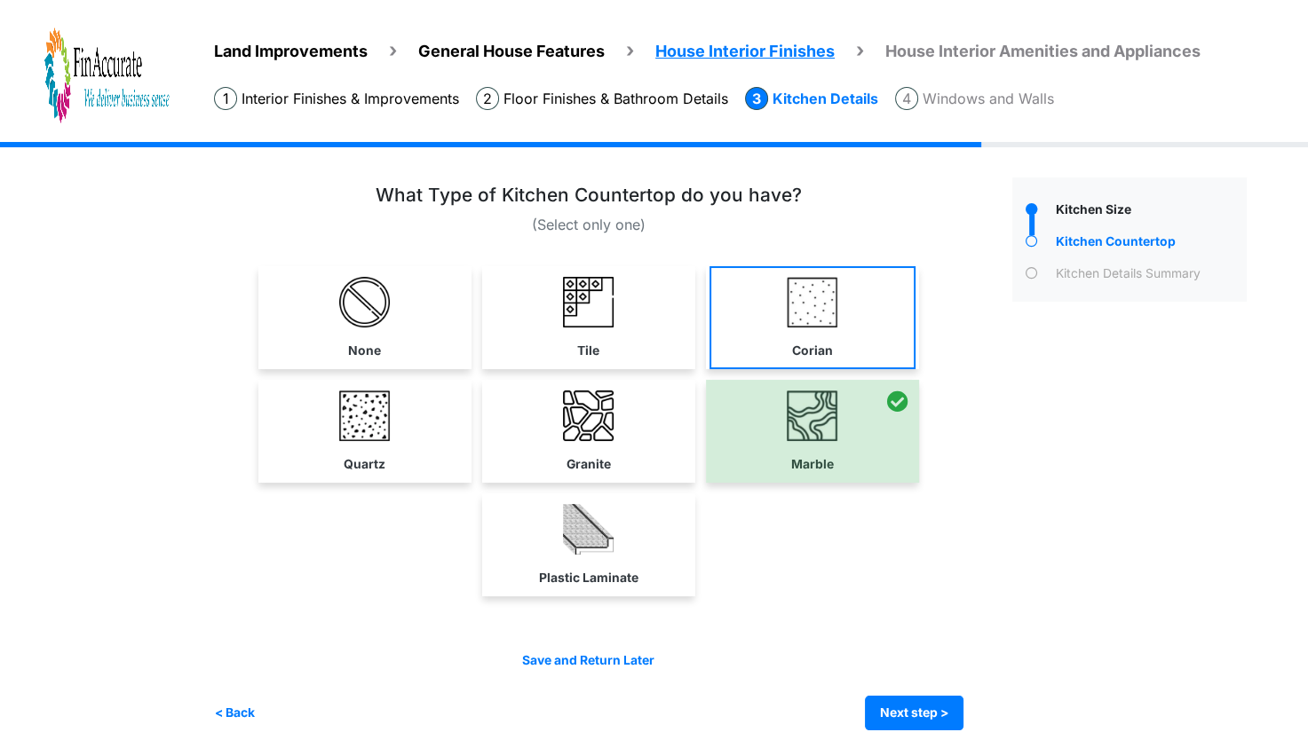
click at [856, 358] on link "Corian" at bounding box center [812, 317] width 206 height 103
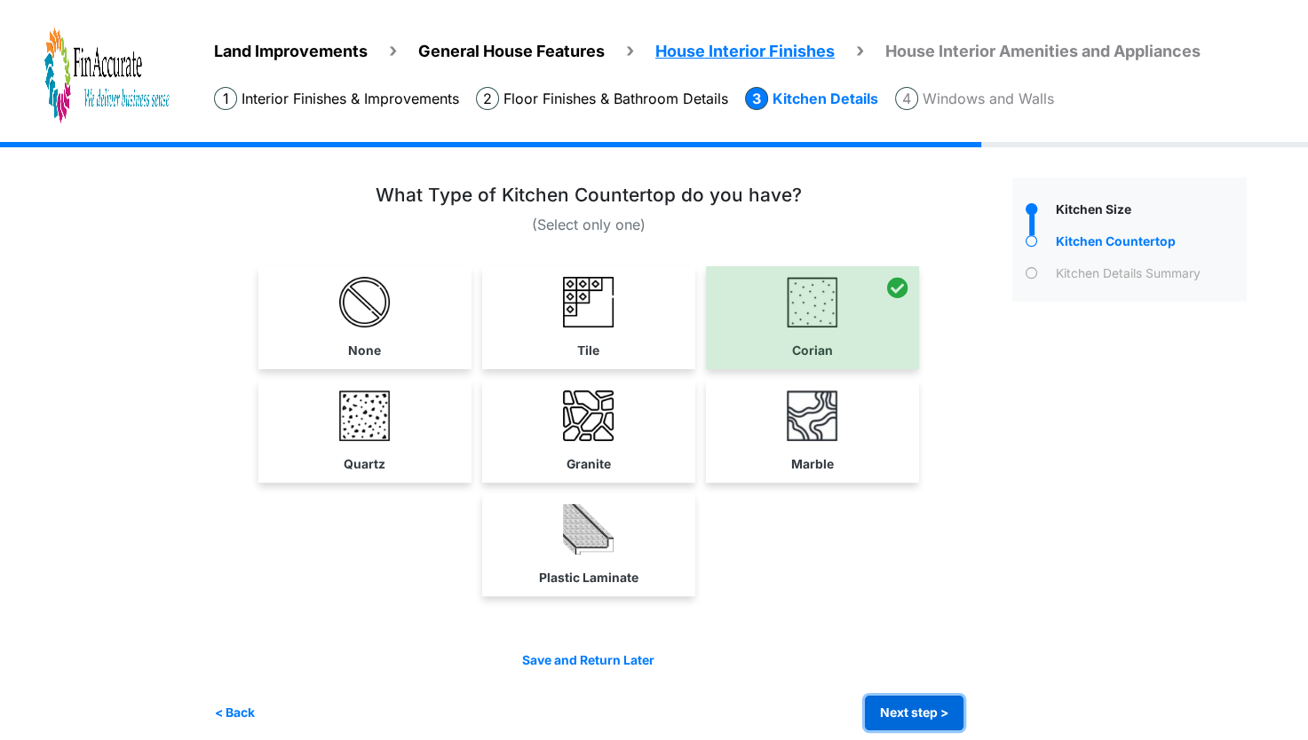
click at [902, 717] on button "Next step >" at bounding box center [914, 713] width 99 height 35
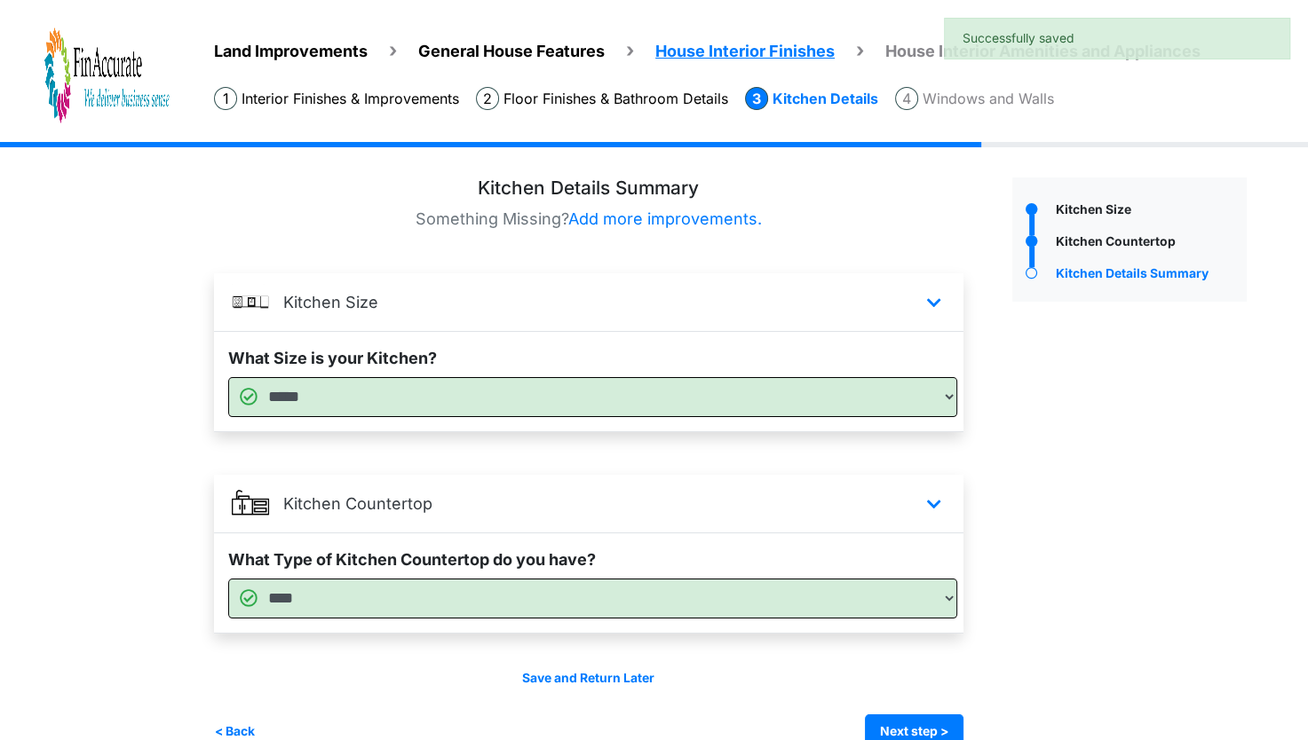
scroll to position [34, 0]
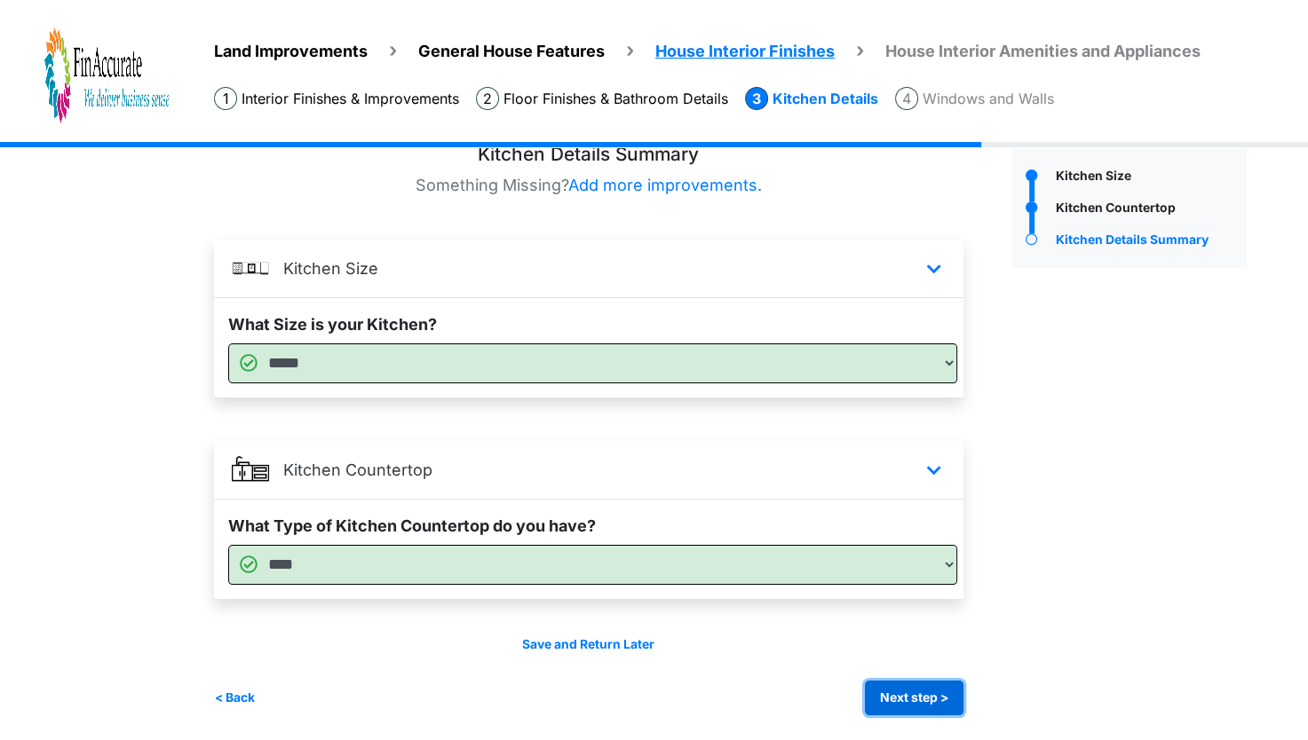
click at [956, 699] on button "Next step >" at bounding box center [914, 698] width 99 height 35
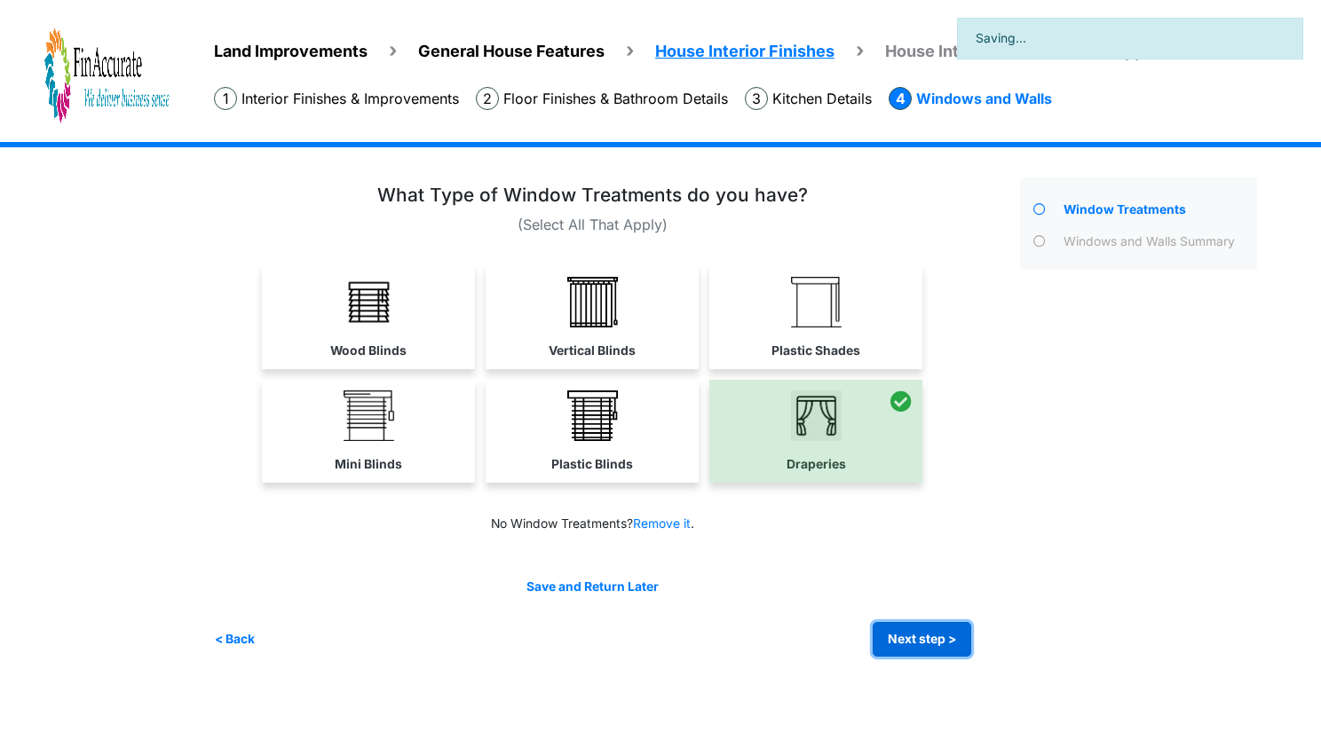
click at [955, 637] on button "Next step >" at bounding box center [922, 639] width 99 height 35
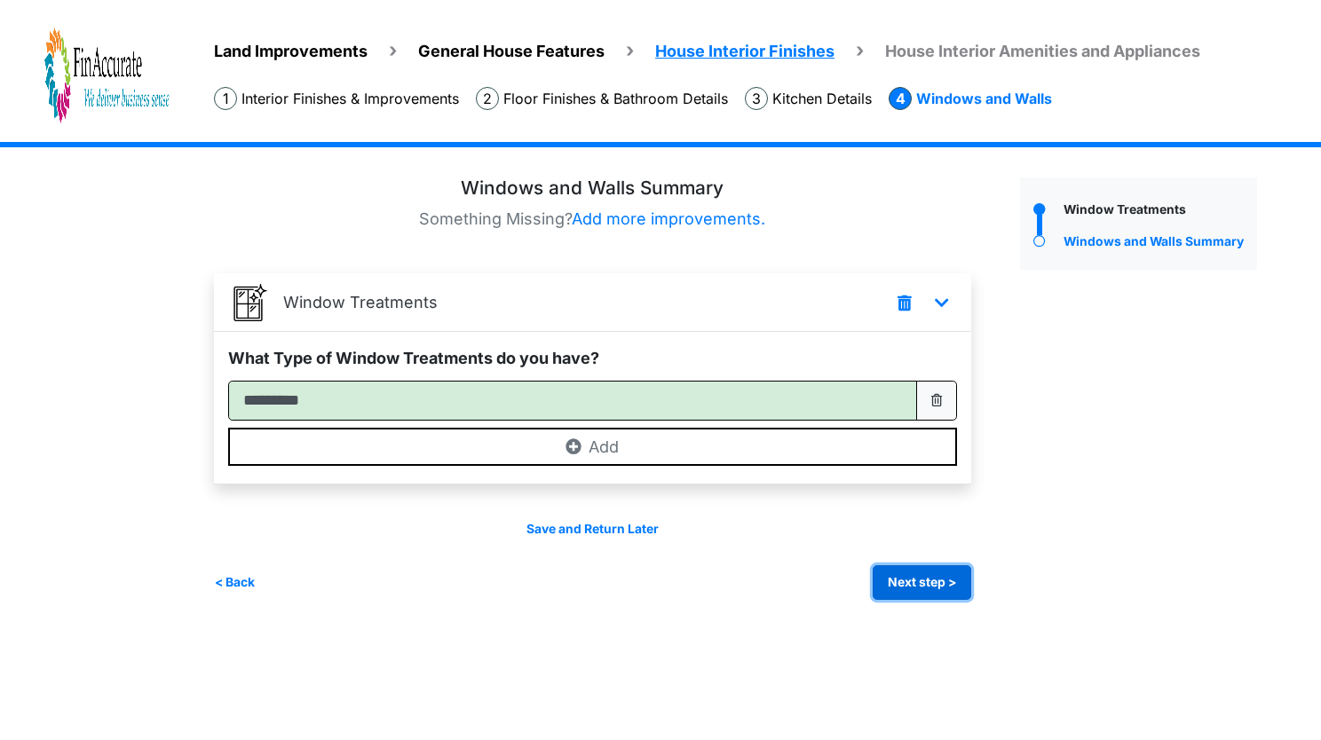
click at [903, 573] on button "Next step >" at bounding box center [922, 582] width 99 height 35
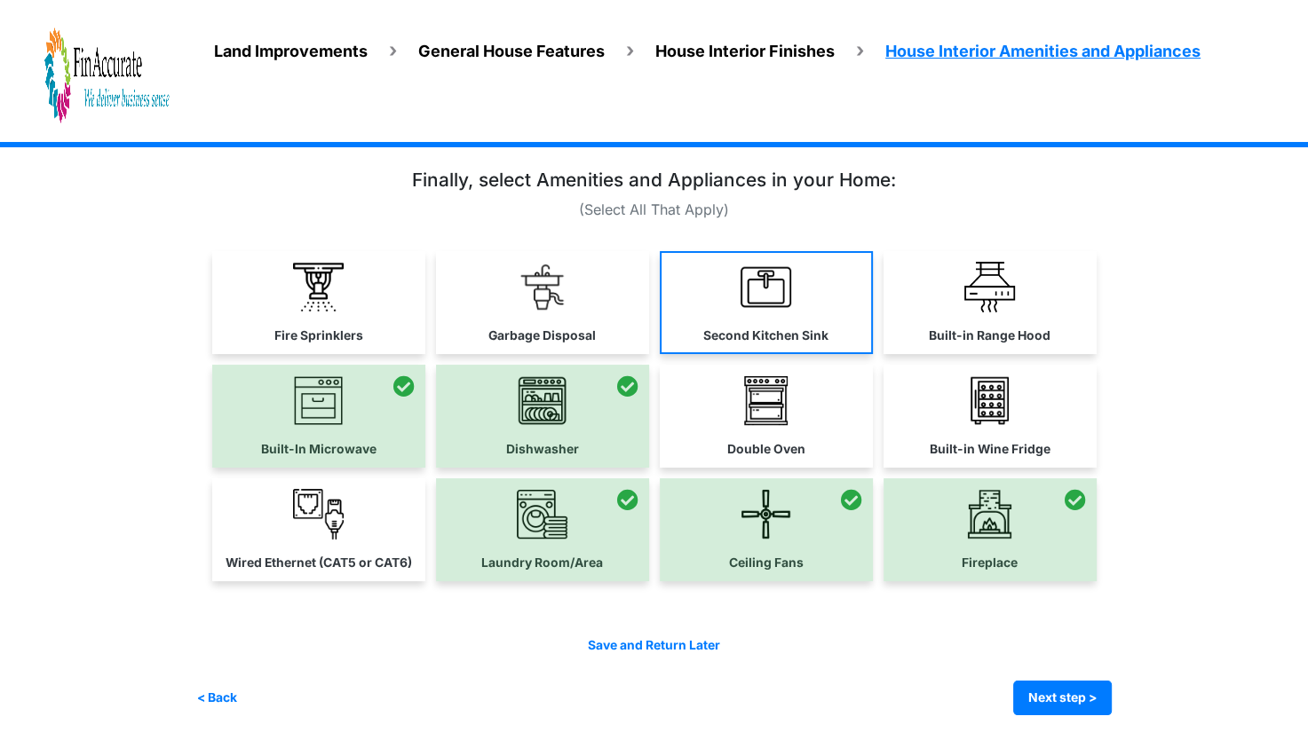
scroll to position [14, 0]
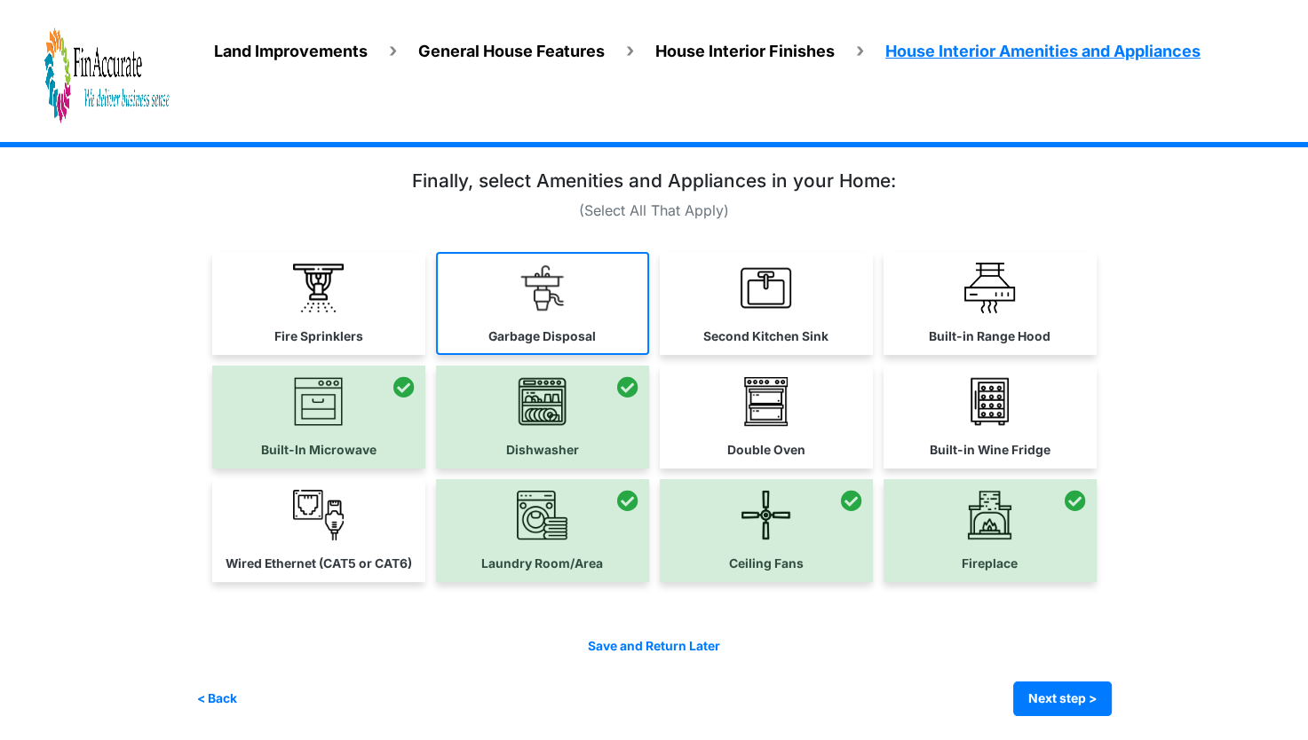
click at [582, 320] on link "Garbage Disposal" at bounding box center [542, 303] width 213 height 103
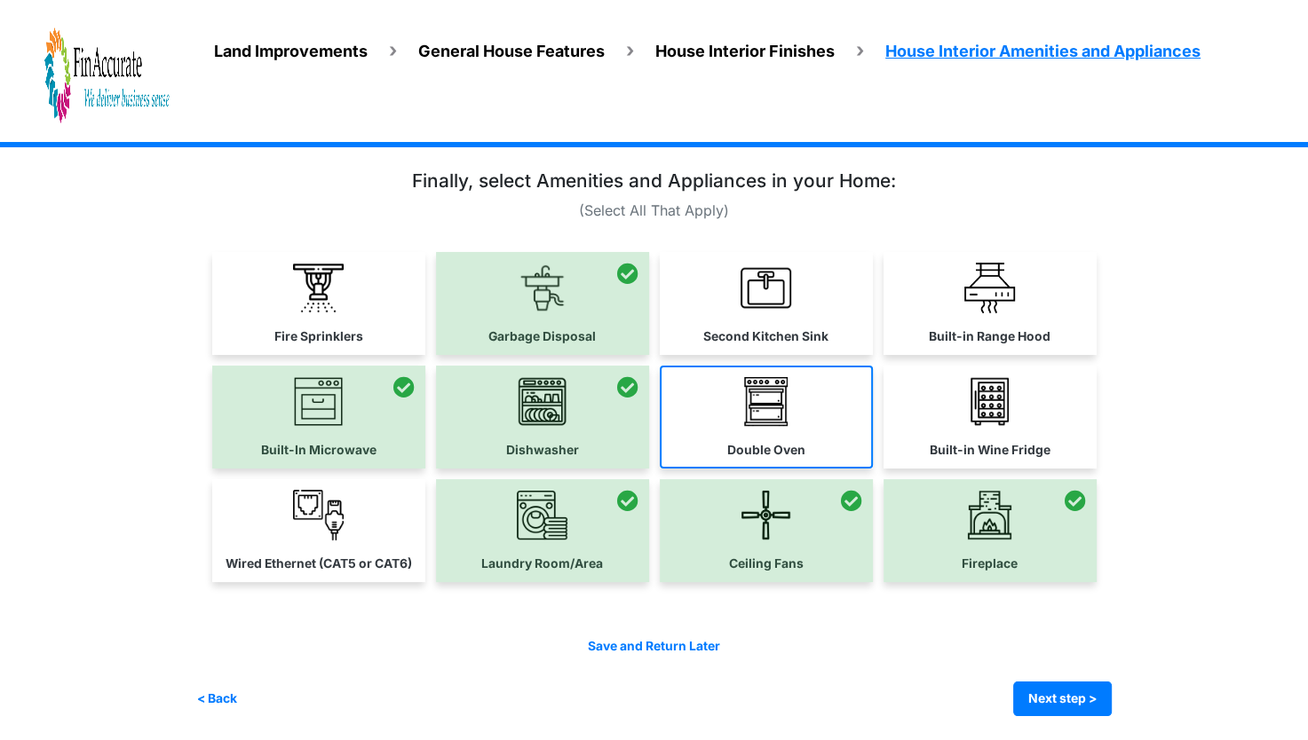
click at [797, 406] on link "Double Oven" at bounding box center [766, 417] width 213 height 103
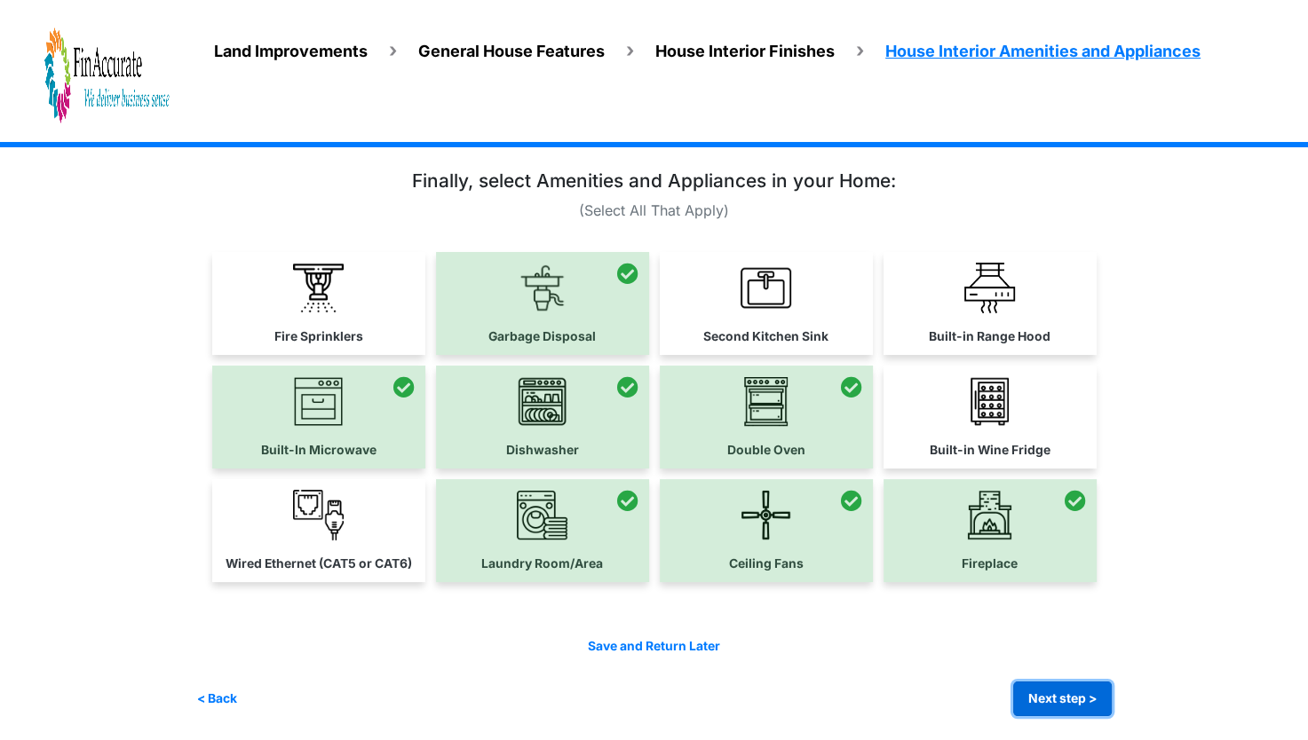
click at [1061, 687] on button "Next step >" at bounding box center [1062, 699] width 99 height 35
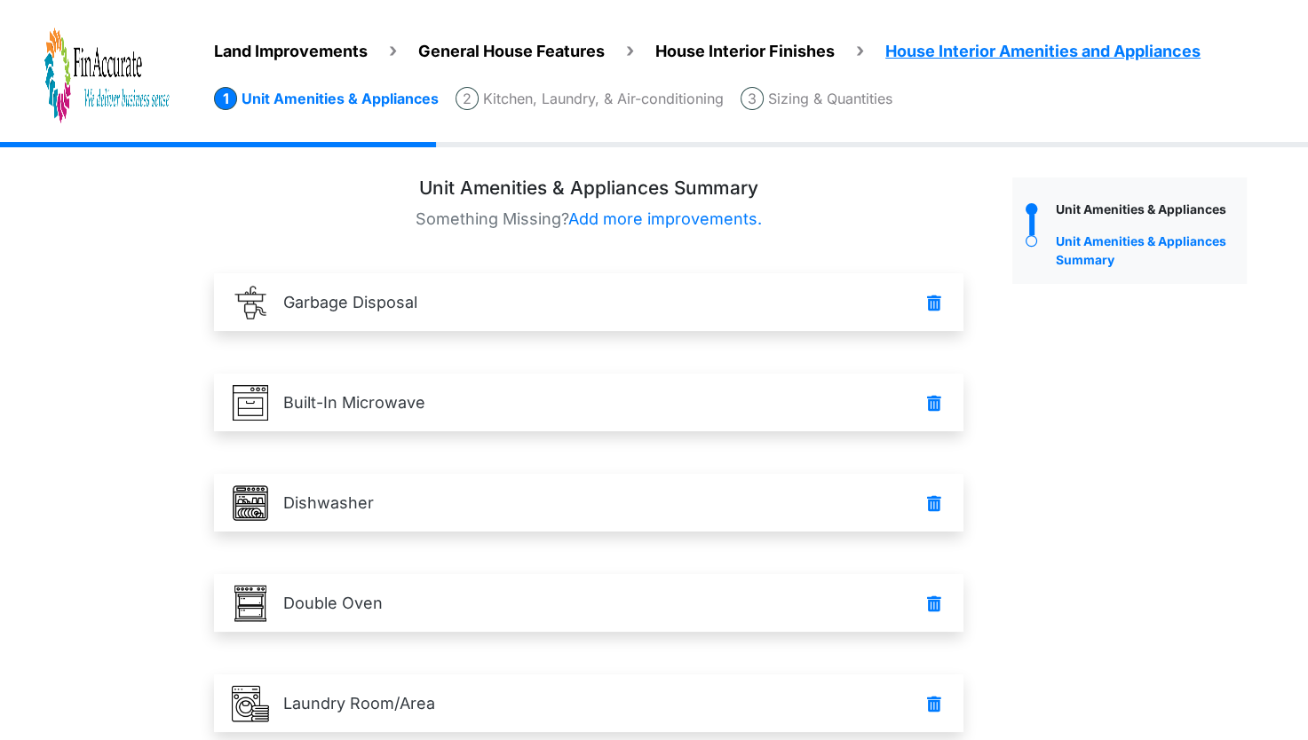
scroll to position [334, 0]
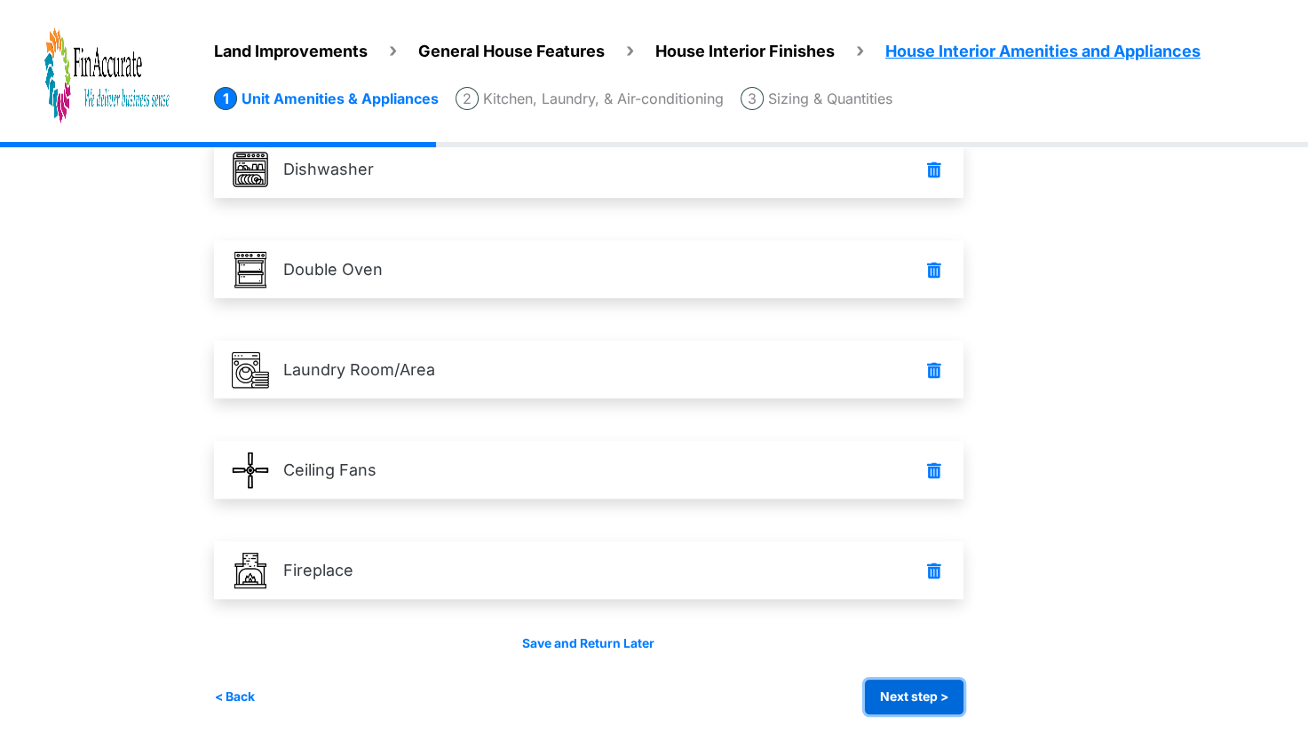
click at [896, 703] on button "Next step >" at bounding box center [914, 697] width 99 height 35
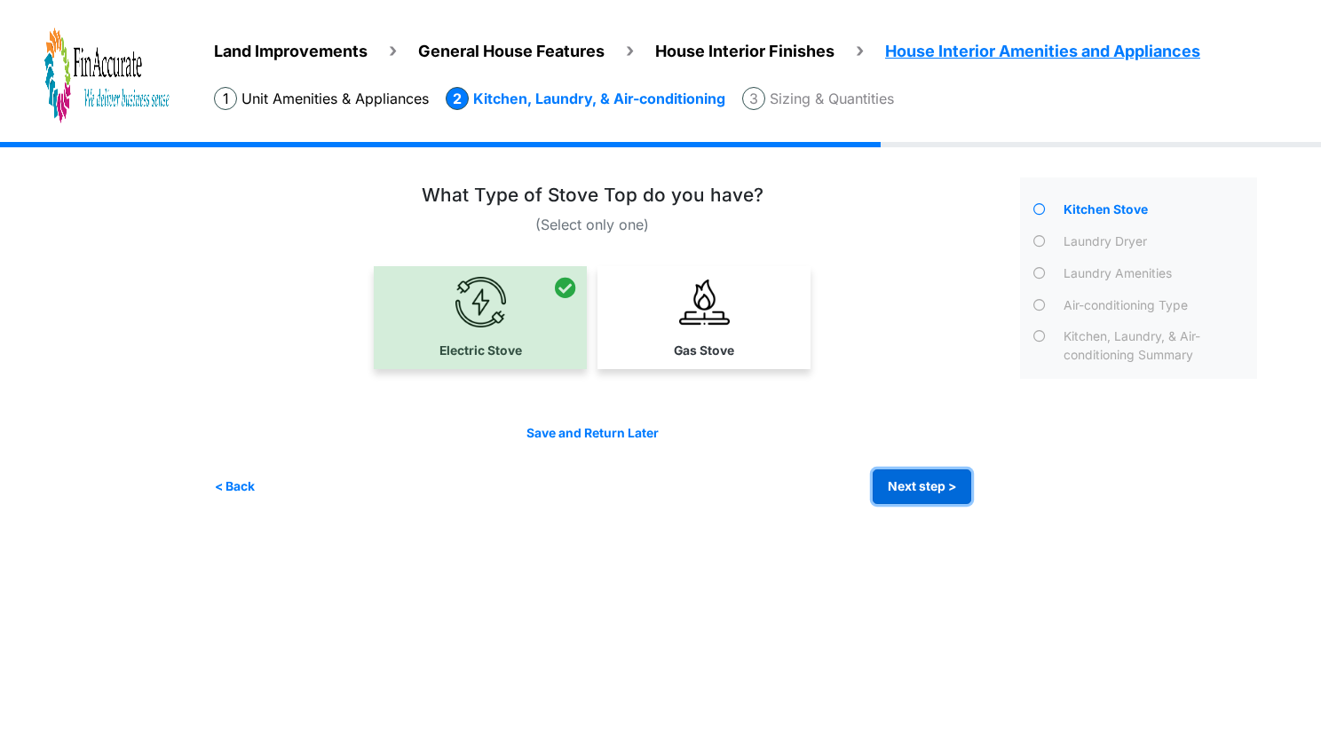
click at [904, 499] on button "Next step >" at bounding box center [922, 487] width 99 height 35
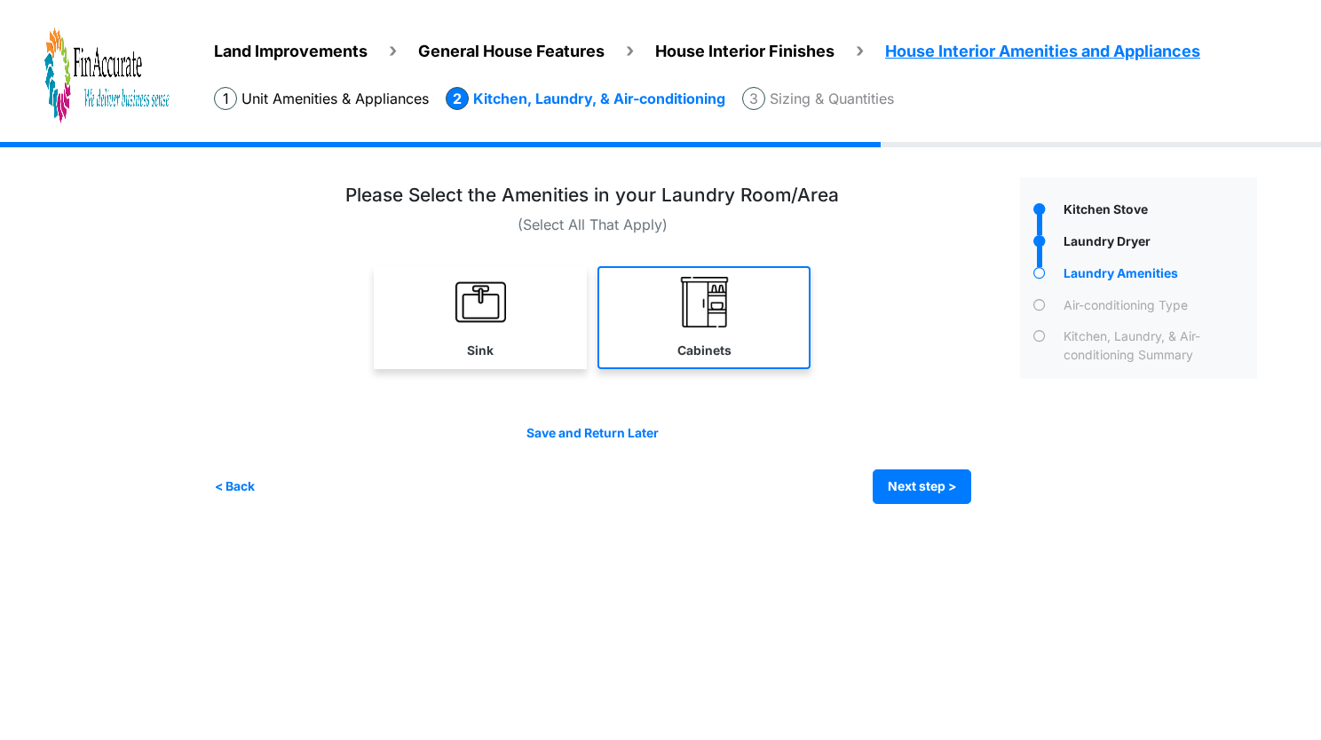
click at [735, 341] on link "Cabinets" at bounding box center [703, 317] width 213 height 103
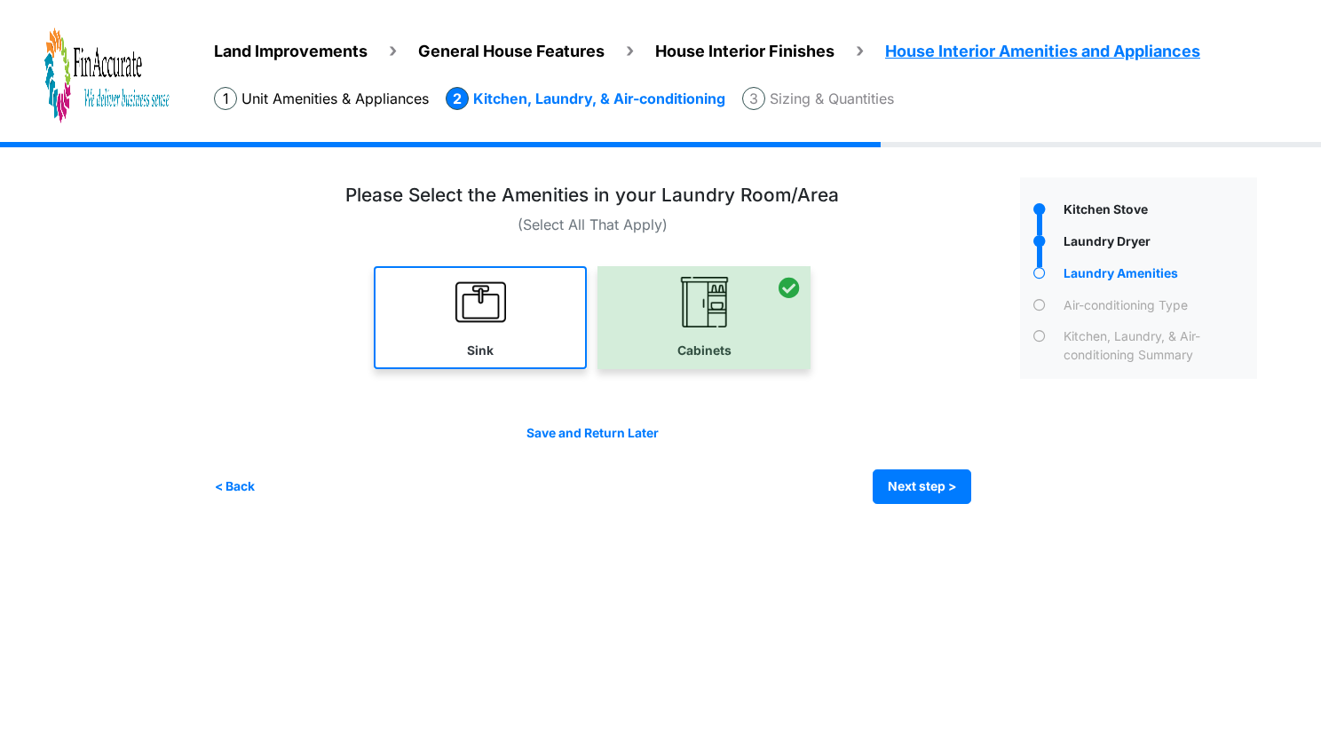
click at [526, 331] on link "Sink" at bounding box center [480, 317] width 213 height 103
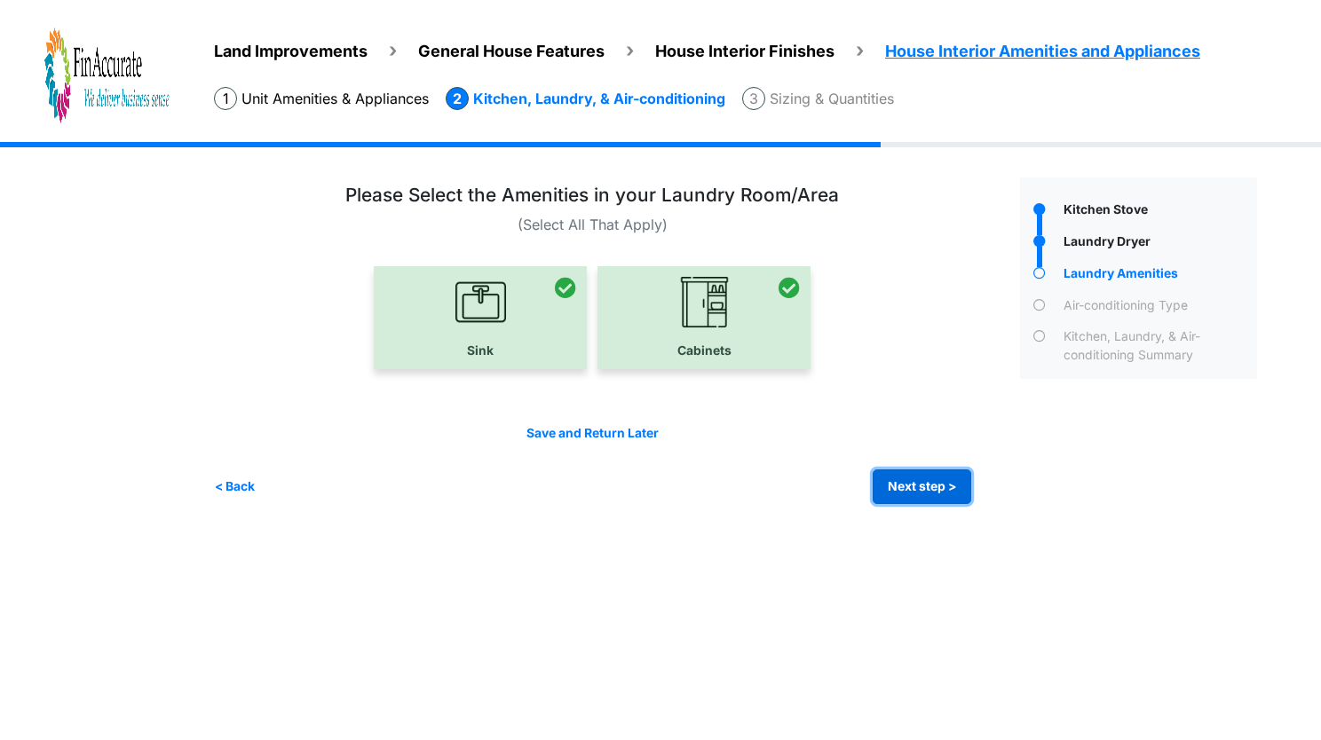
click at [913, 480] on button "Next step >" at bounding box center [922, 487] width 99 height 35
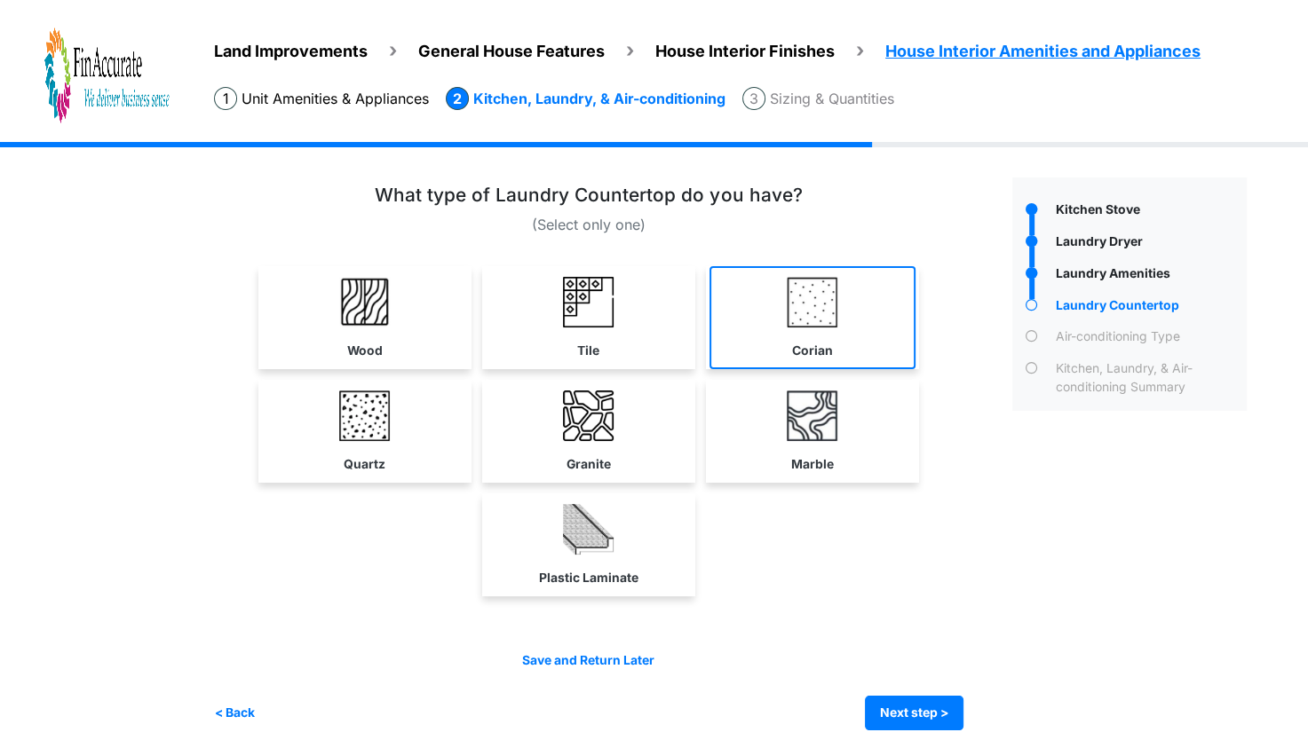
click at [802, 312] on img at bounding box center [811, 302] width 51 height 51
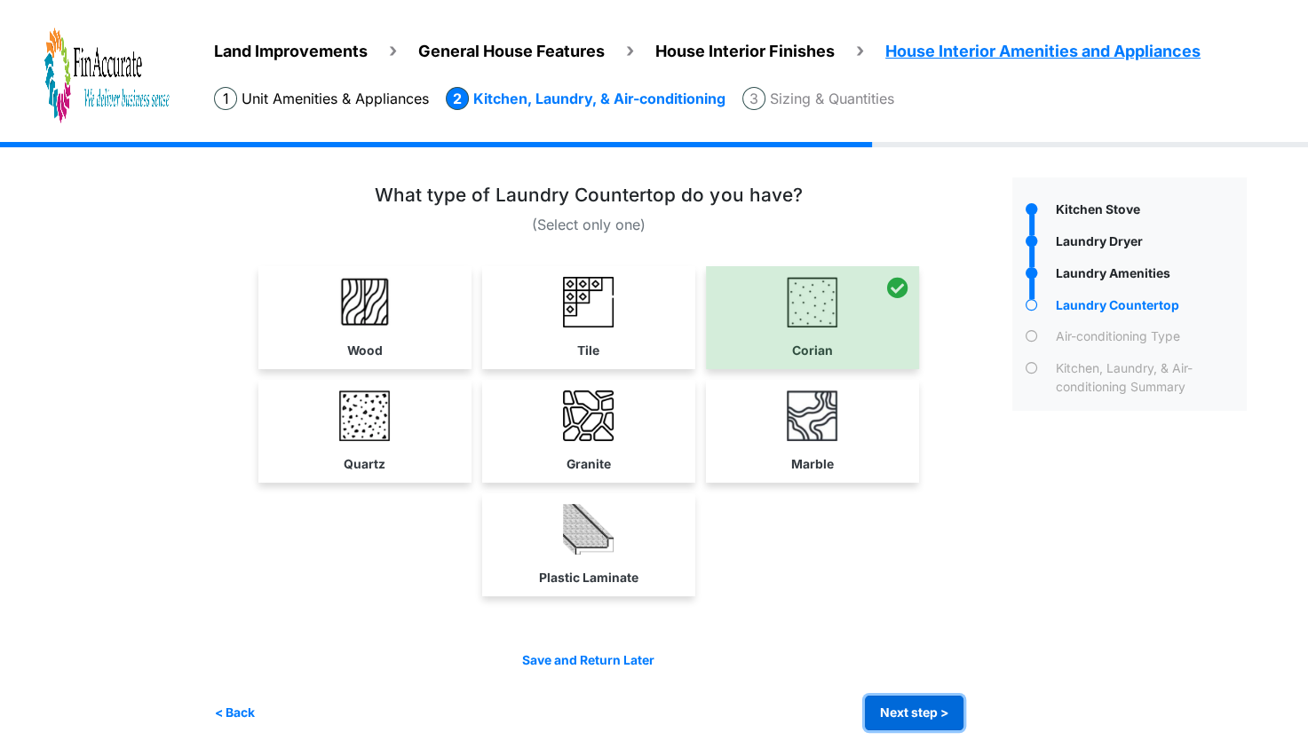
click at [900, 699] on button "Next step >" at bounding box center [914, 713] width 99 height 35
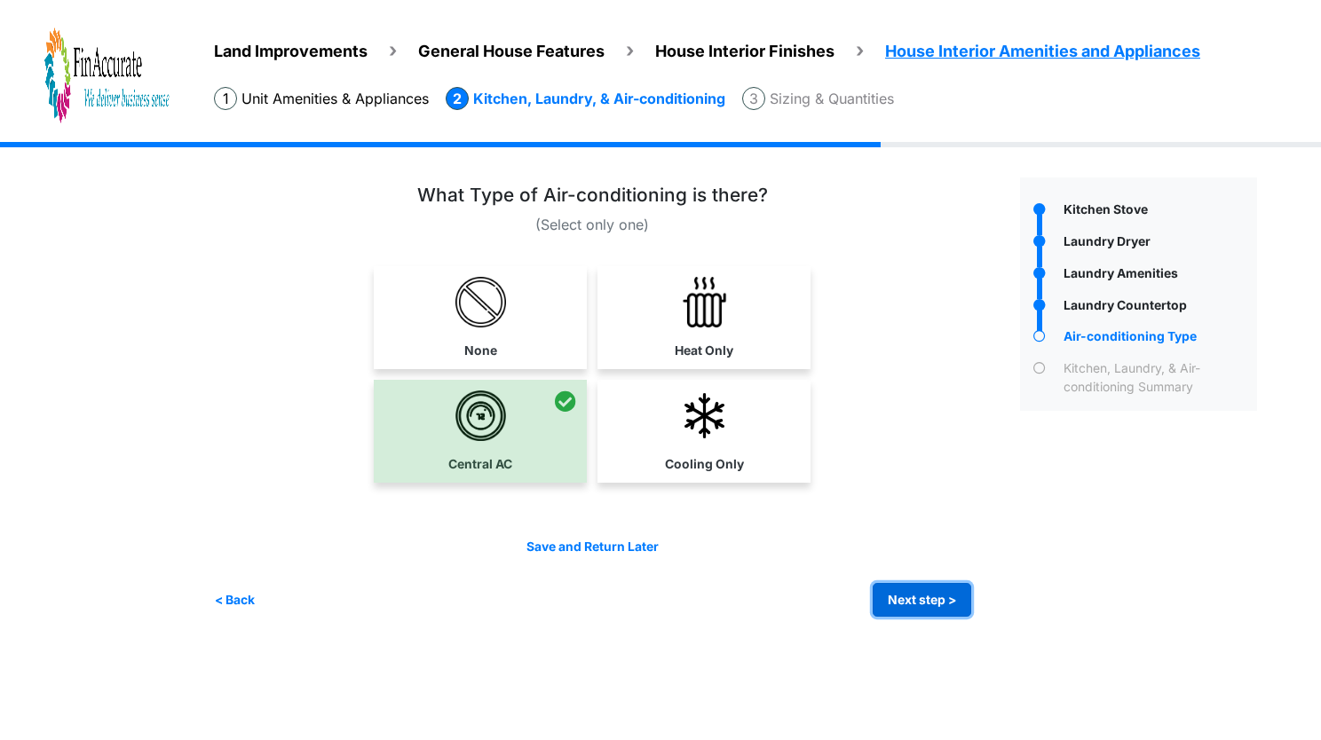
click at [900, 596] on button "Next step >" at bounding box center [922, 600] width 99 height 35
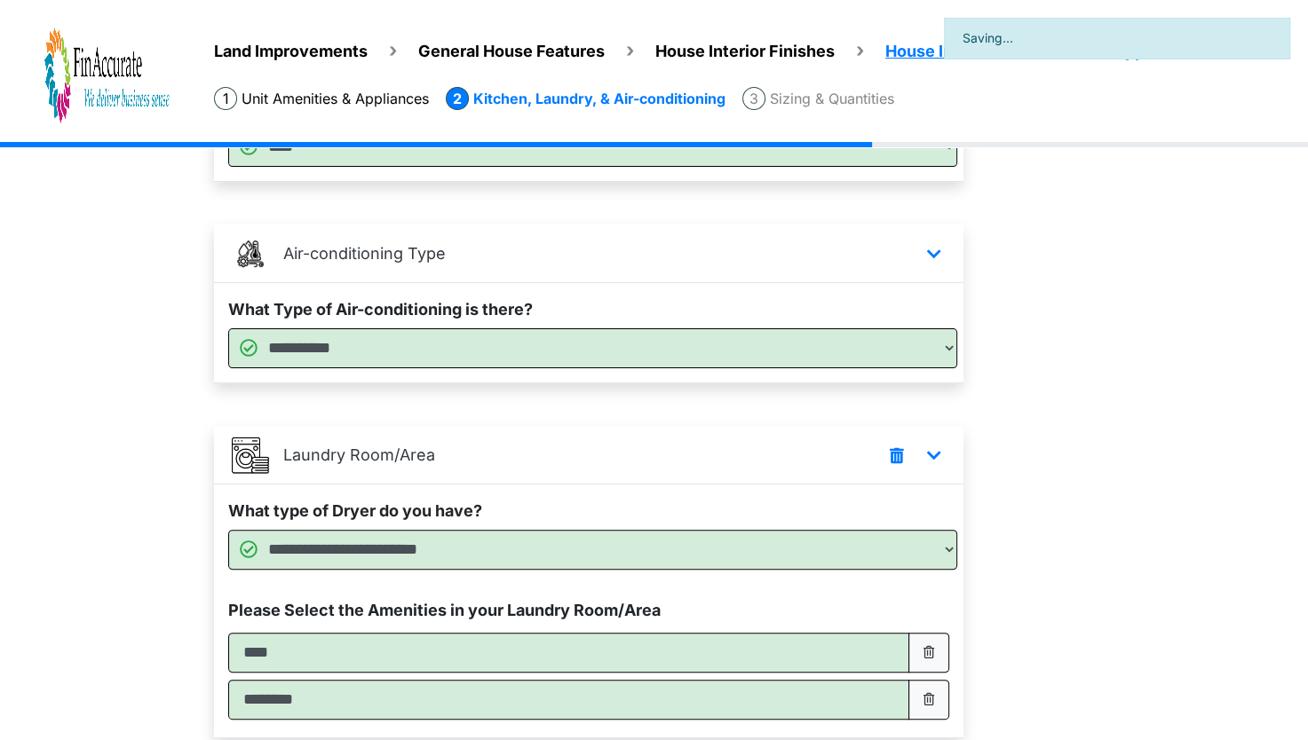
scroll to position [577, 0]
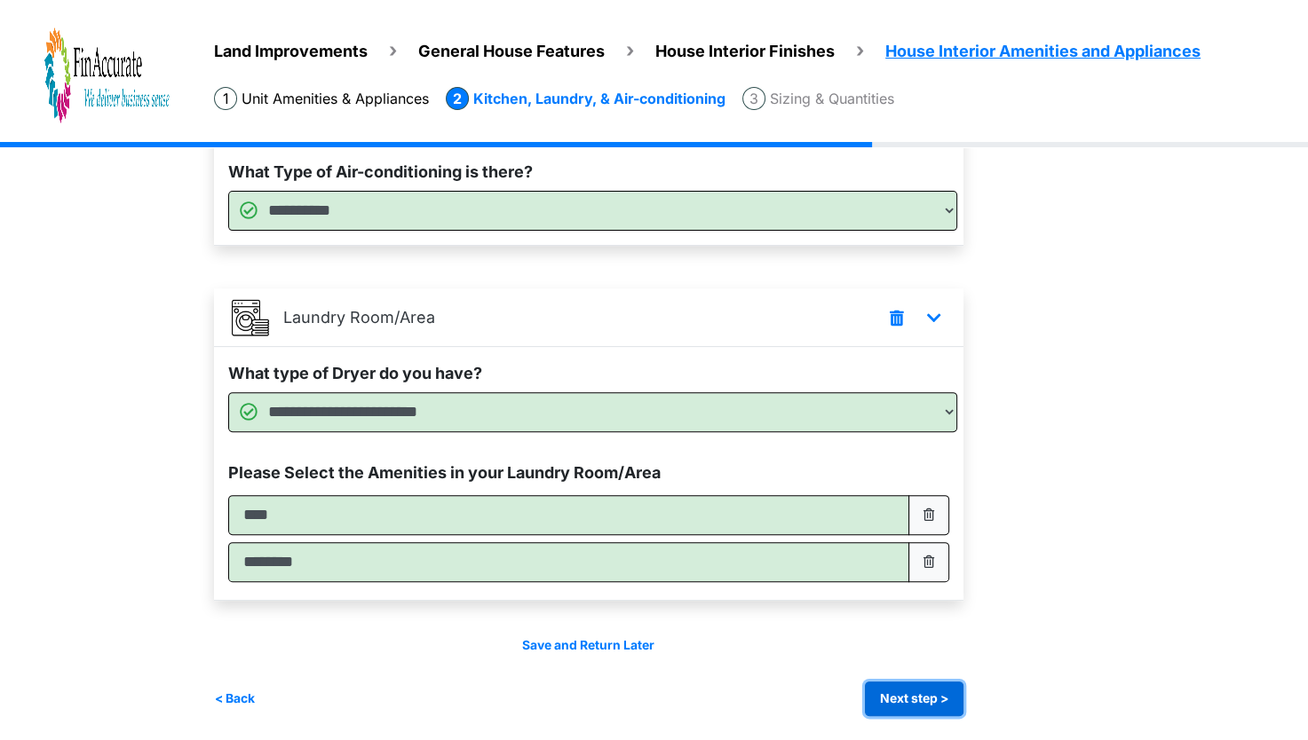
click at [893, 691] on button "Next step >" at bounding box center [914, 699] width 99 height 35
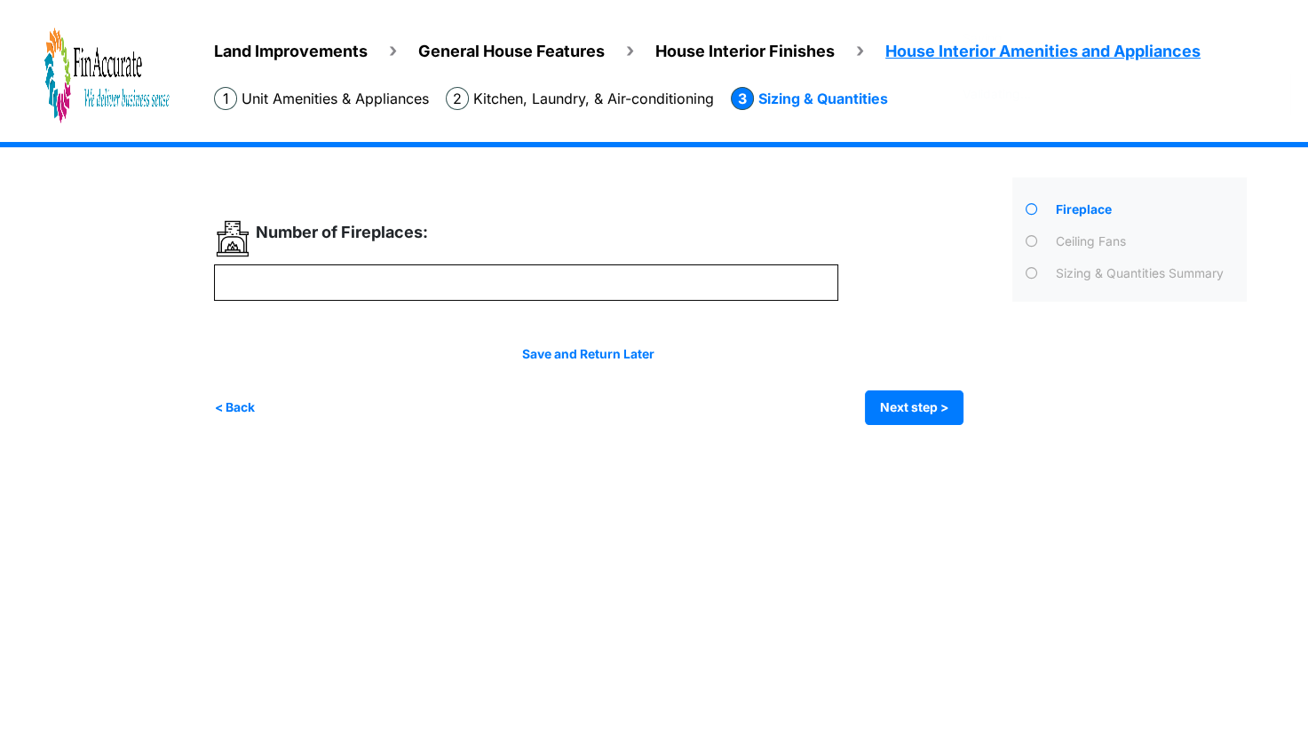
scroll to position [0, 0]
click at [913, 412] on button "Next step >" at bounding box center [922, 408] width 99 height 35
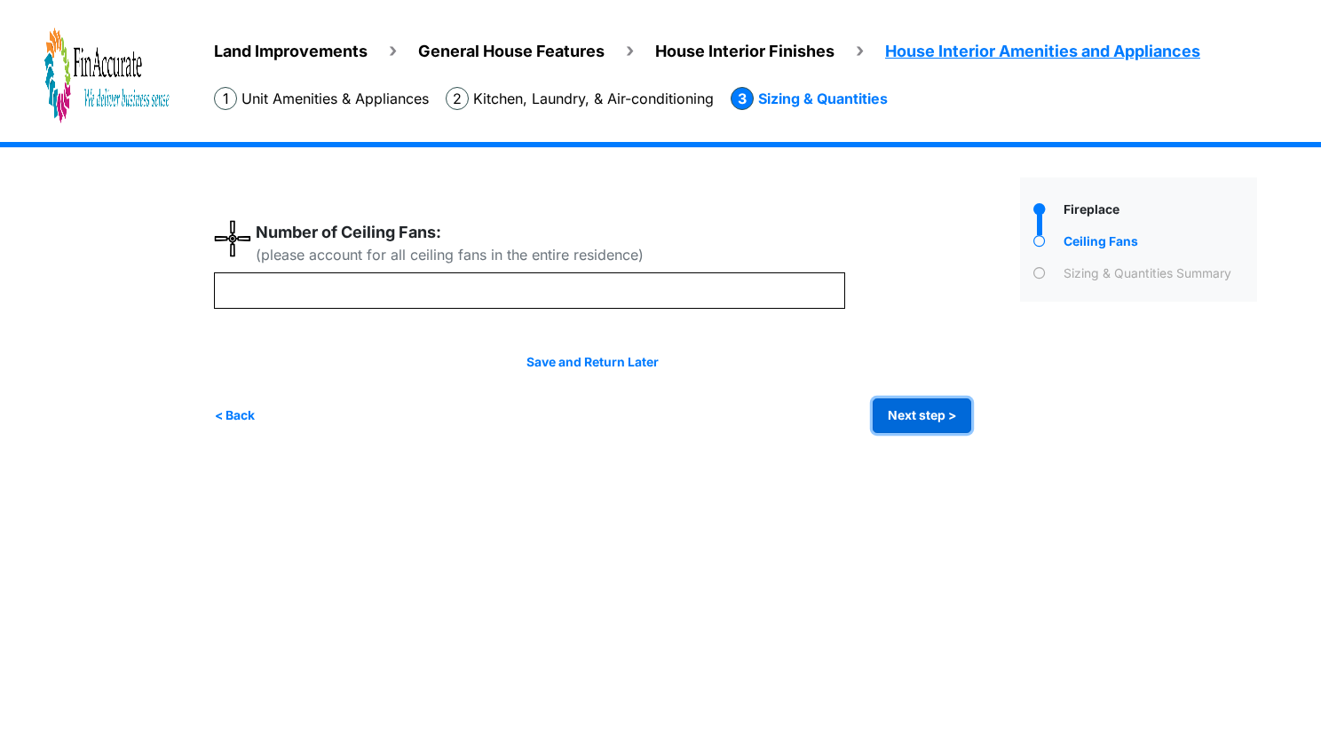
click at [913, 412] on button "Next step >" at bounding box center [922, 416] width 99 height 35
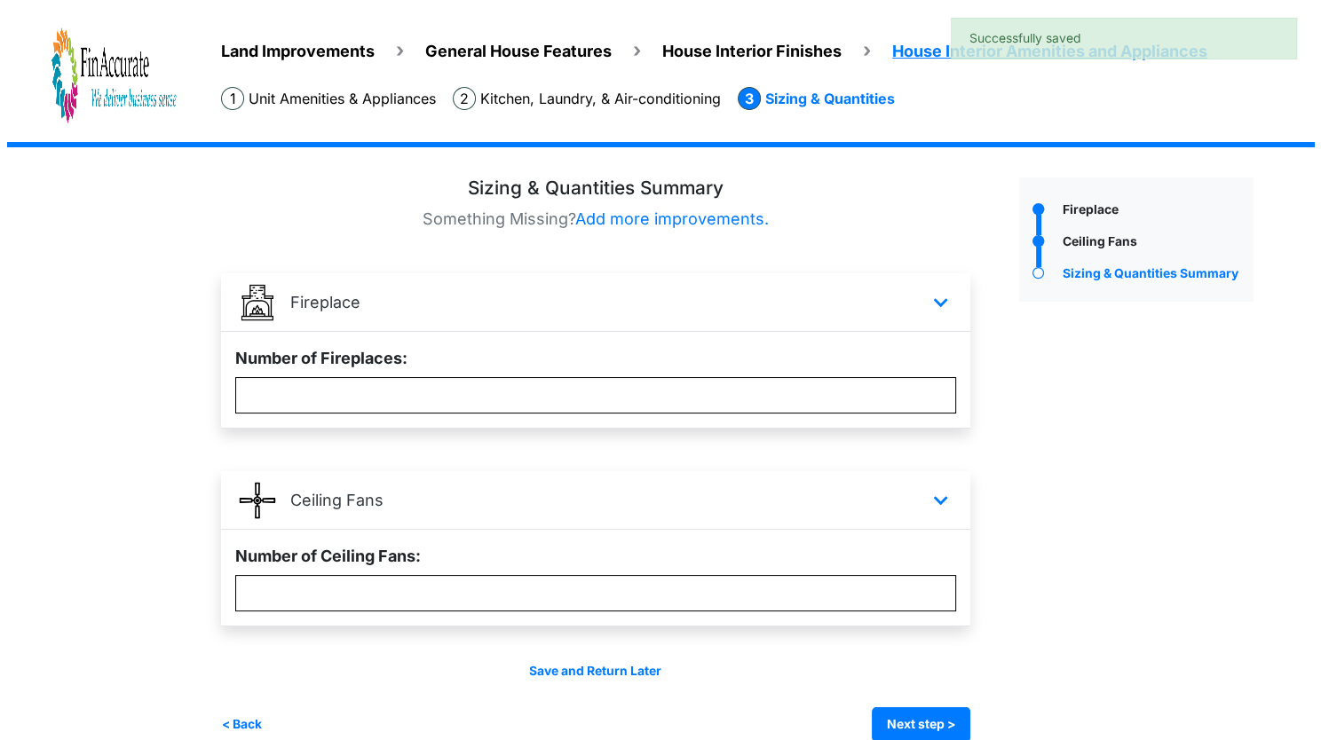
scroll to position [27, 0]
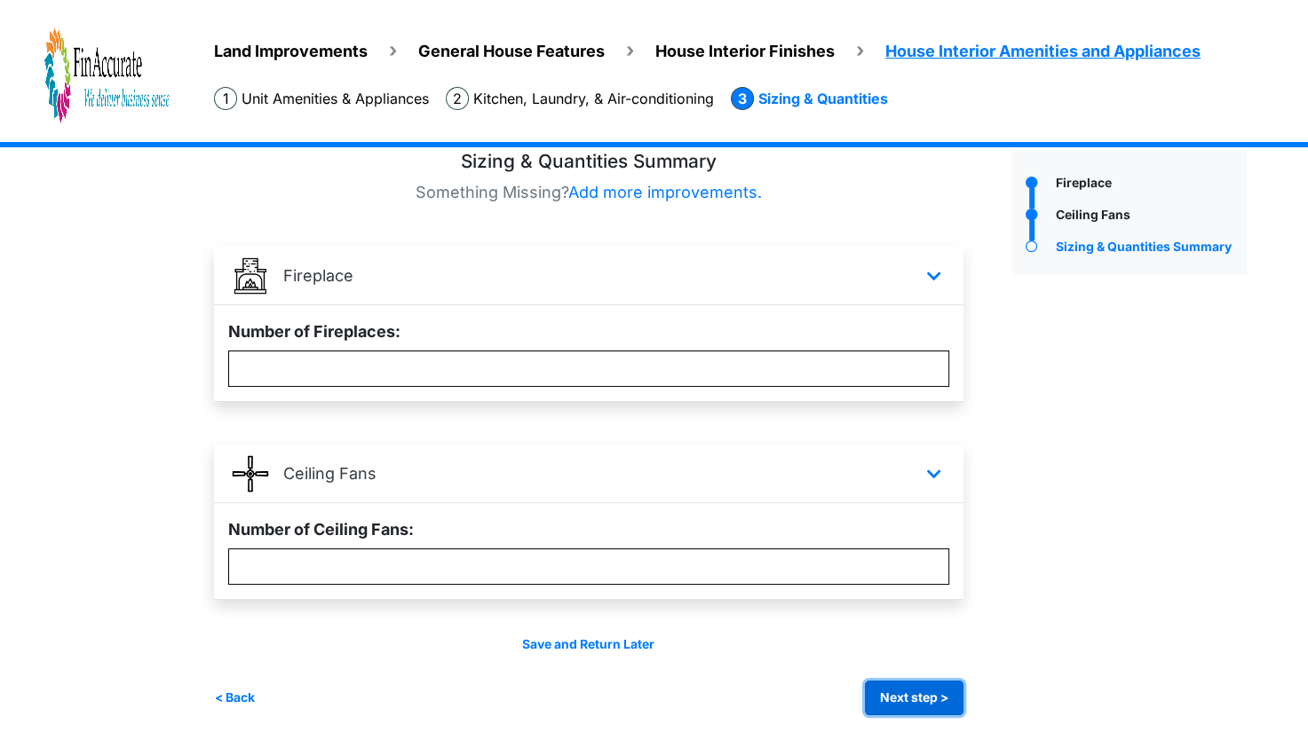
click at [893, 709] on button "Next step >" at bounding box center [914, 698] width 99 height 35
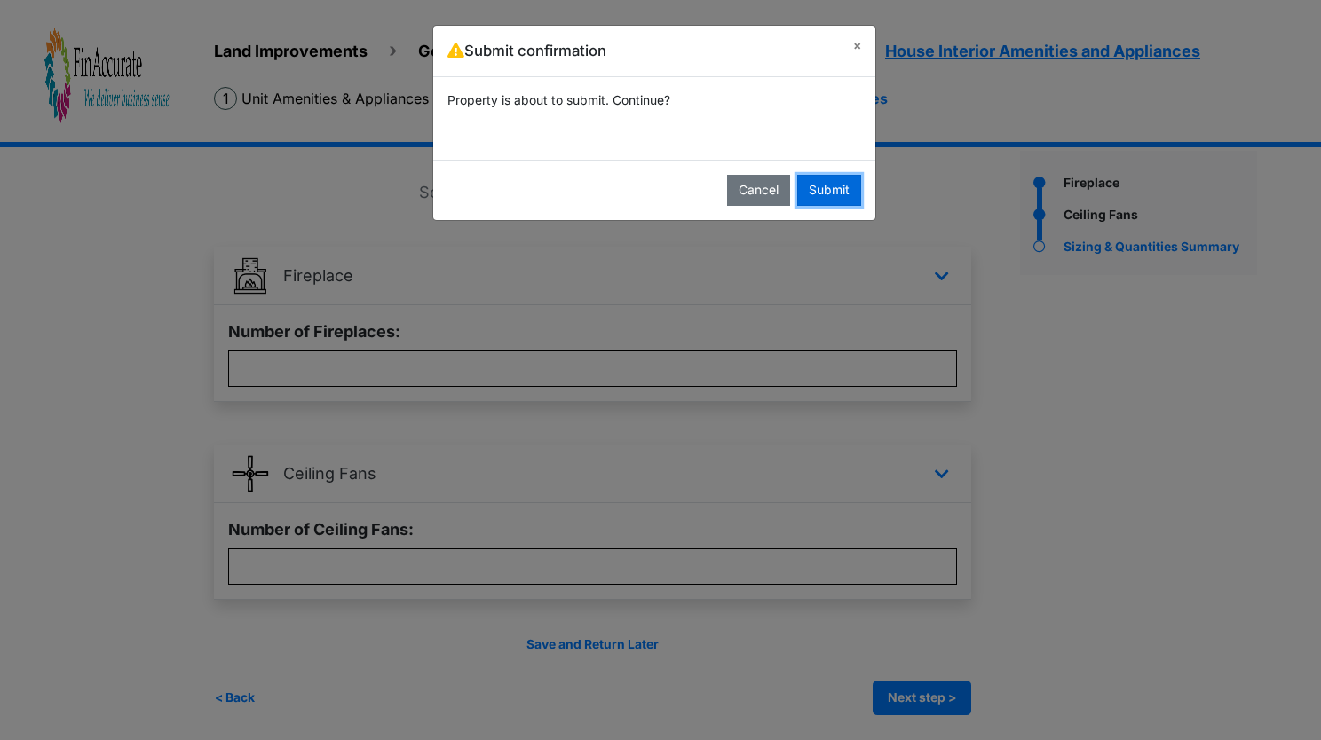
click at [818, 178] on button "Submit" at bounding box center [829, 190] width 64 height 31
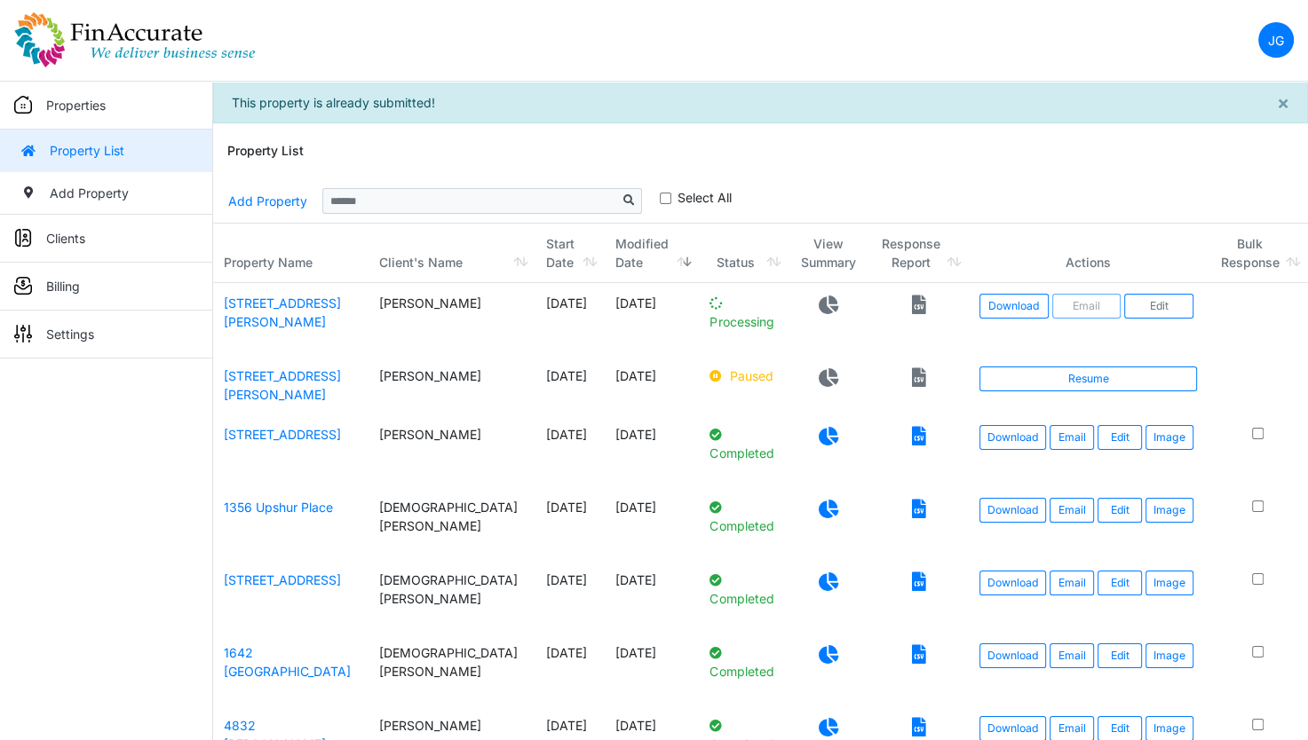
click at [852, 180] on div "**********" at bounding box center [760, 201] width 1066 height 43
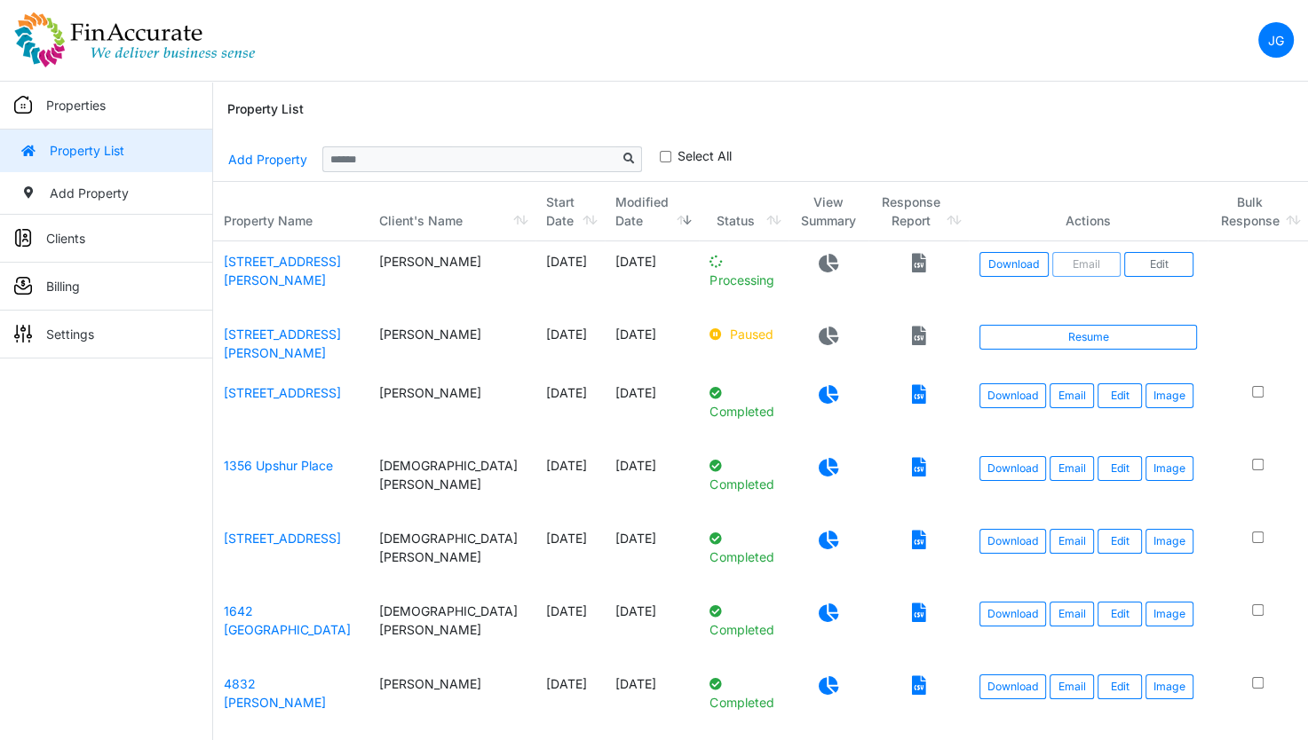
click at [875, 138] on div "**********" at bounding box center [760, 159] width 1066 height 43
click at [1001, 273] on link "Download" at bounding box center [1012, 264] width 67 height 25
click at [279, 264] on link "[STREET_ADDRESS][PERSON_NAME]" at bounding box center [282, 271] width 117 height 34
click at [1121, 273] on link "Edit" at bounding box center [1119, 264] width 44 height 25
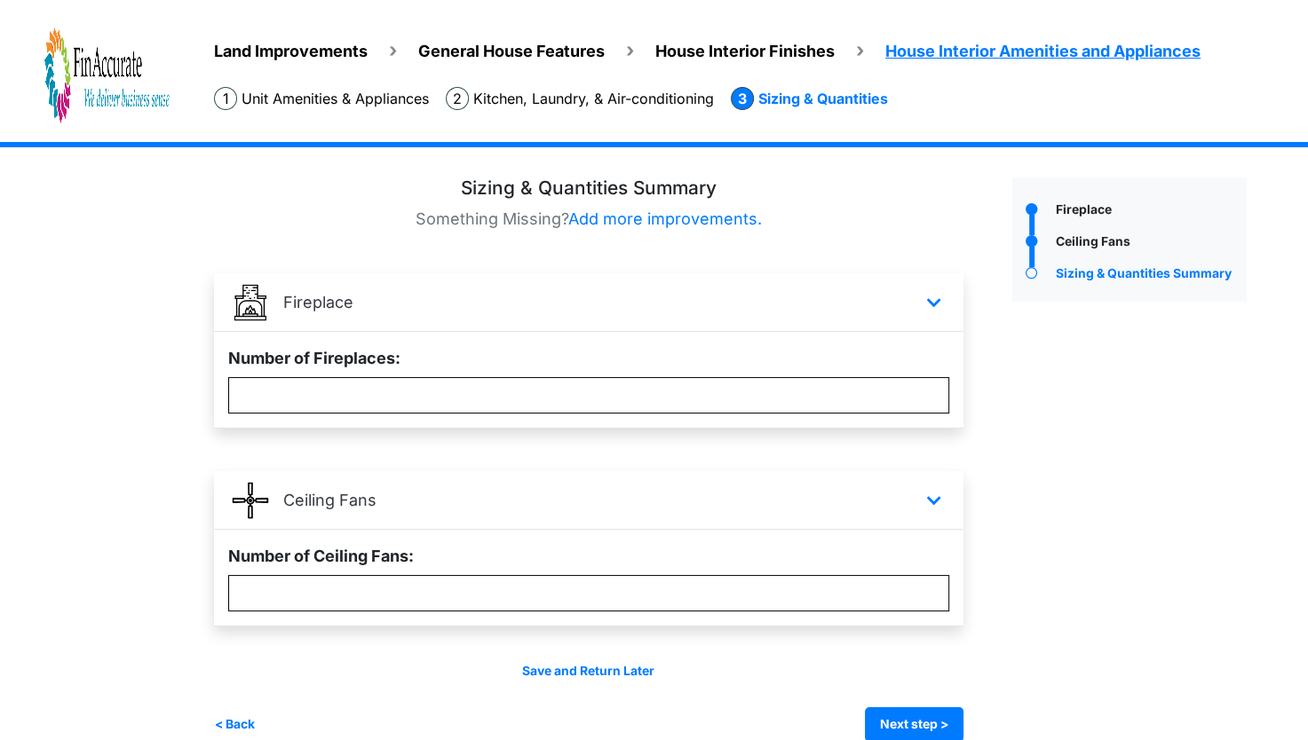
click at [323, 54] on span "Land Improvements" at bounding box center [291, 51] width 154 height 19
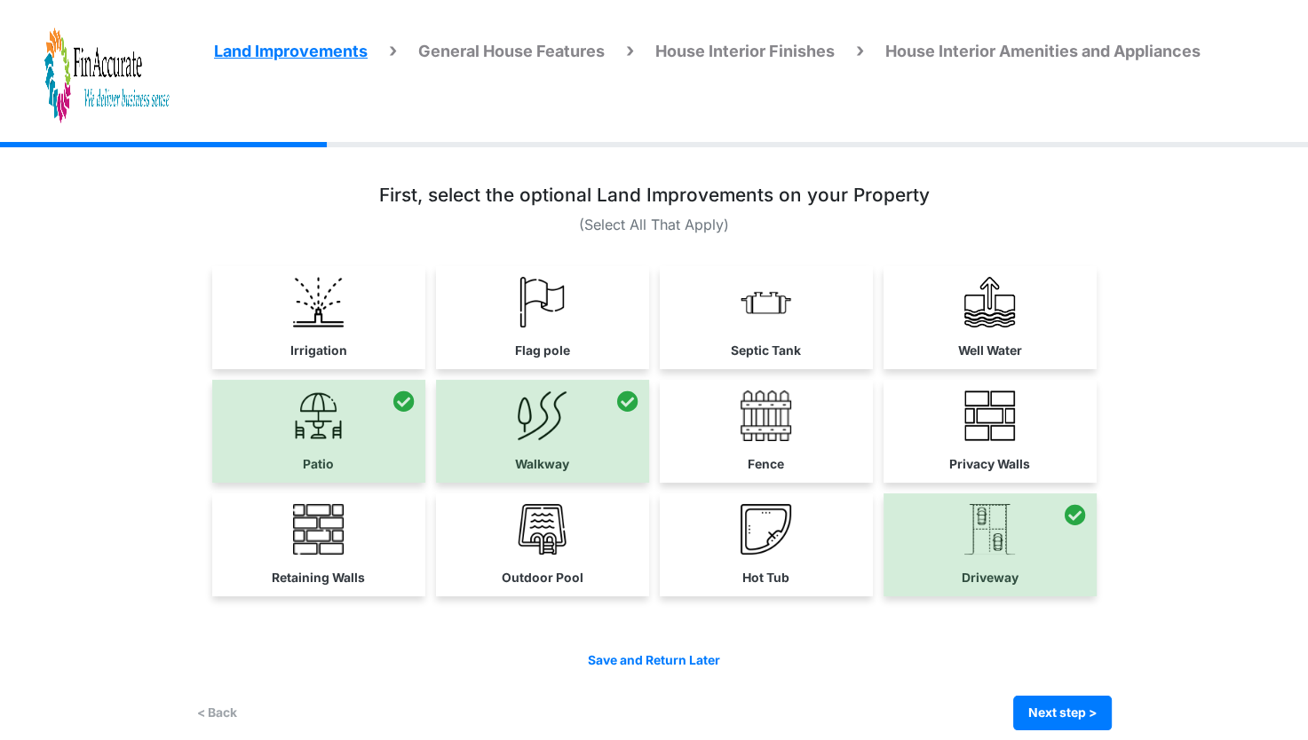
click at [592, 46] on span "General House Features" at bounding box center [511, 51] width 186 height 19
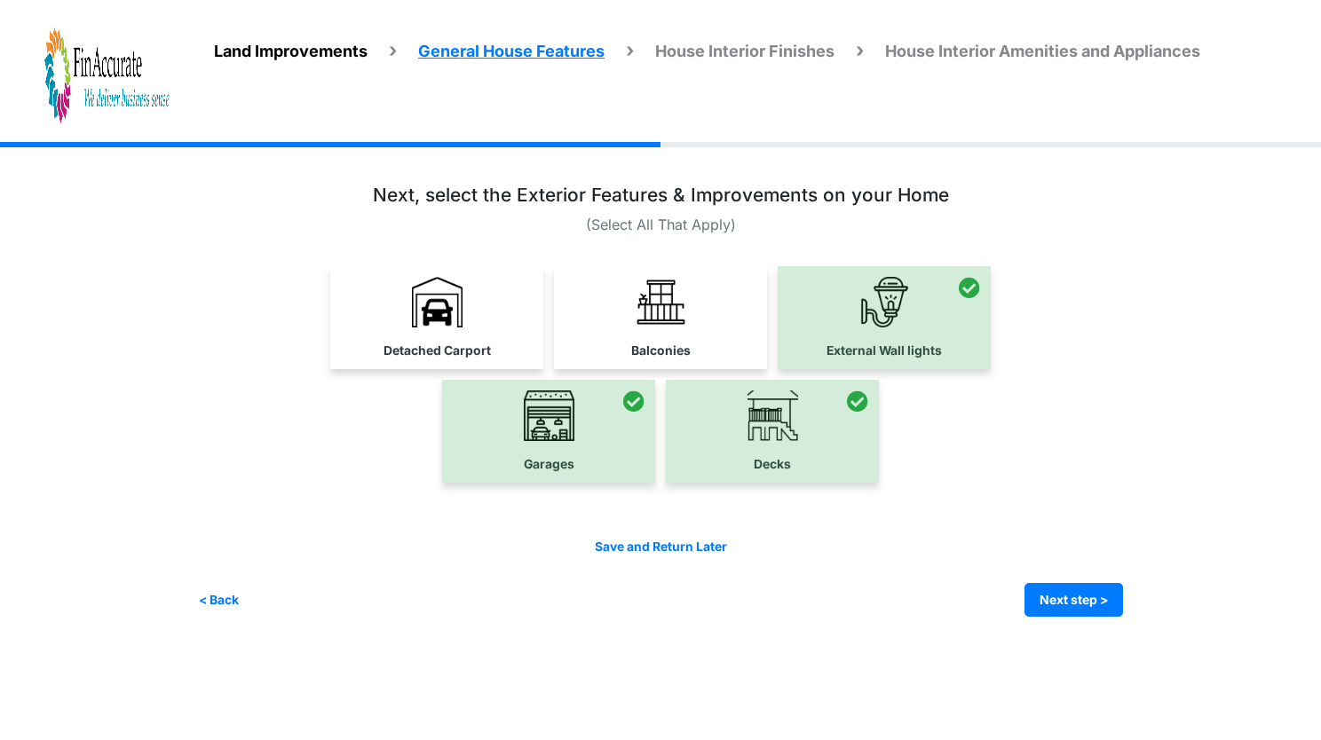
click at [1073, 54] on span "House Interior Amenities and Appliances" at bounding box center [1042, 51] width 315 height 19
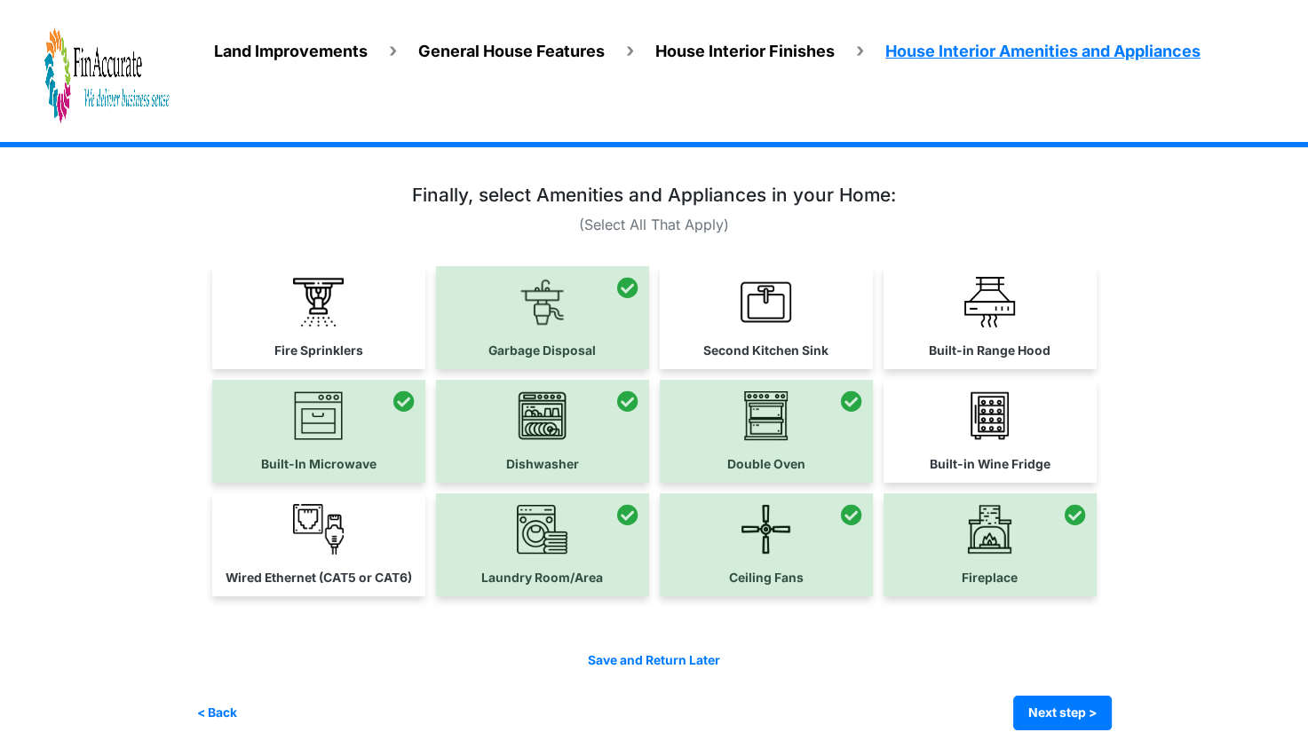
click at [769, 38] on li "House Interior Finishes" at bounding box center [730, 50] width 209 height 28
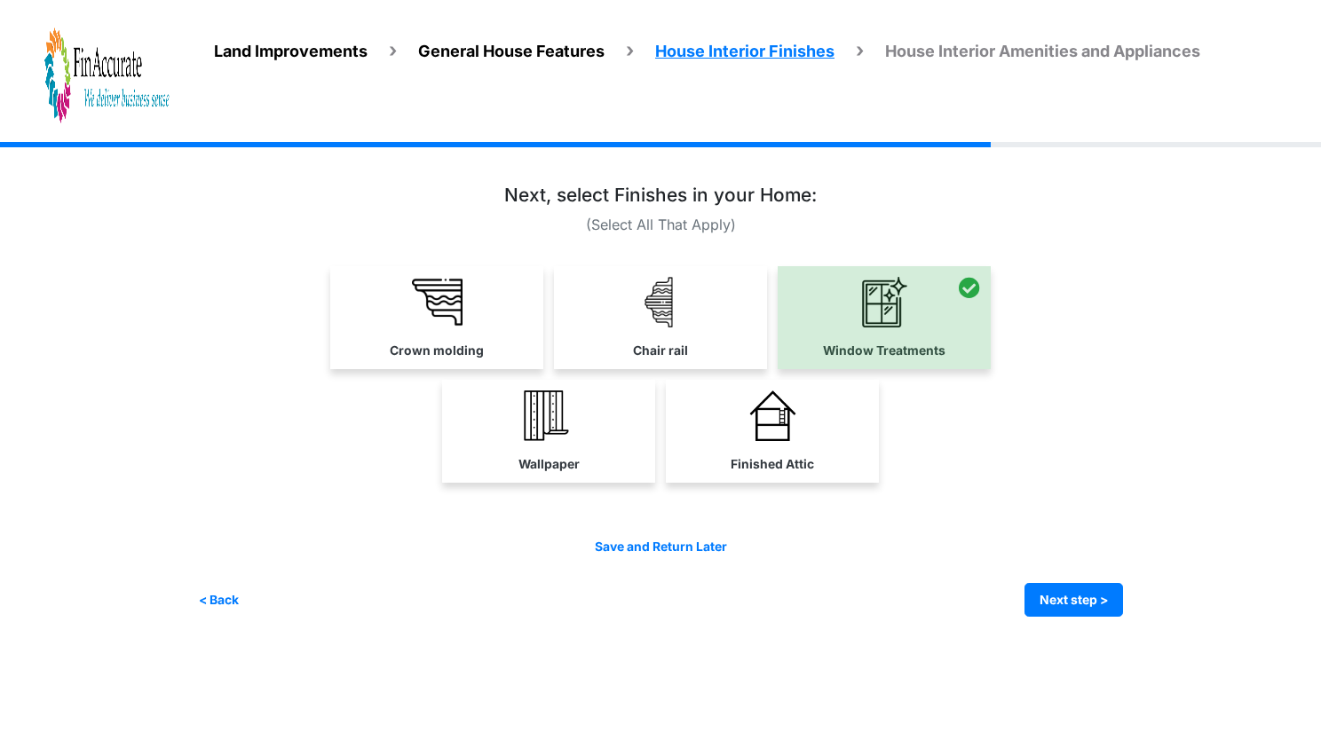
click at [585, 52] on span "General House Features" at bounding box center [511, 51] width 186 height 19
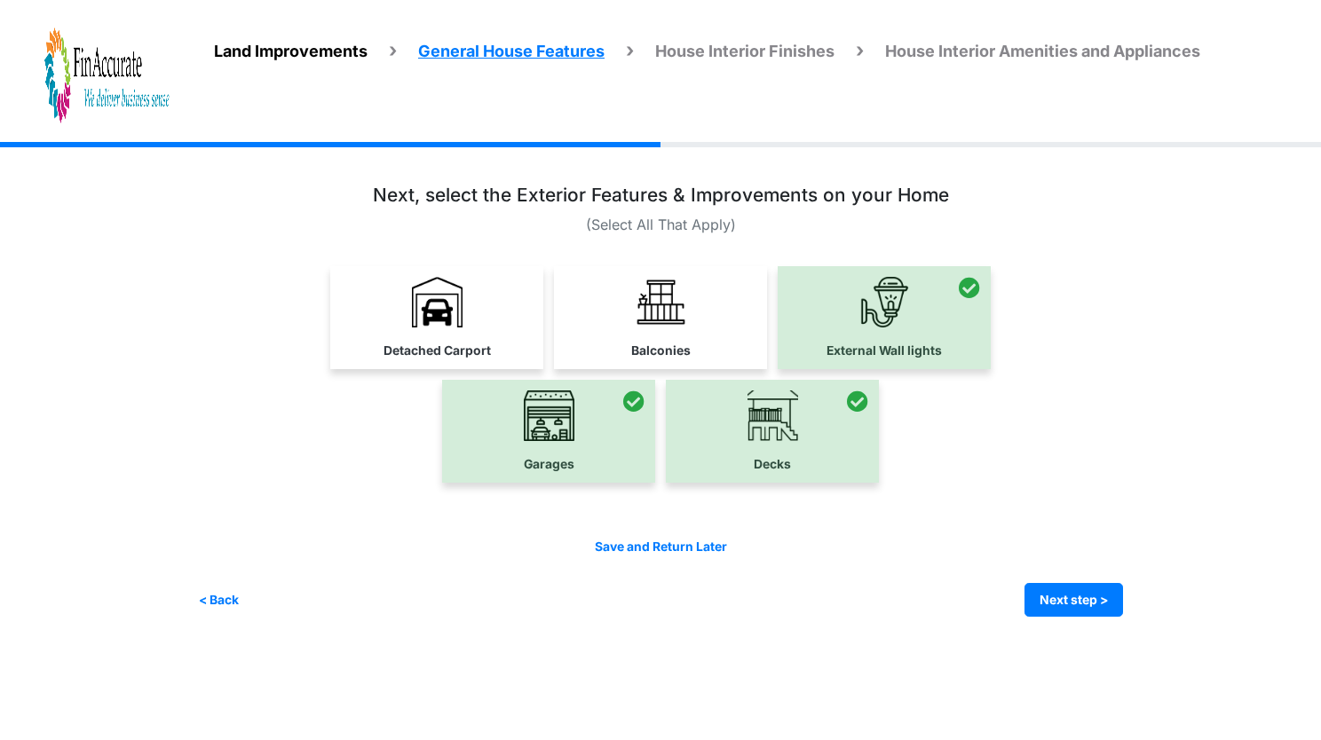
click at [337, 63] on ul "Land Improvements General House Features House Interior Finishes House Interior…" at bounding box center [767, 45] width 1107 height 37
click at [344, 57] on span "Land Improvements" at bounding box center [291, 51] width 154 height 19
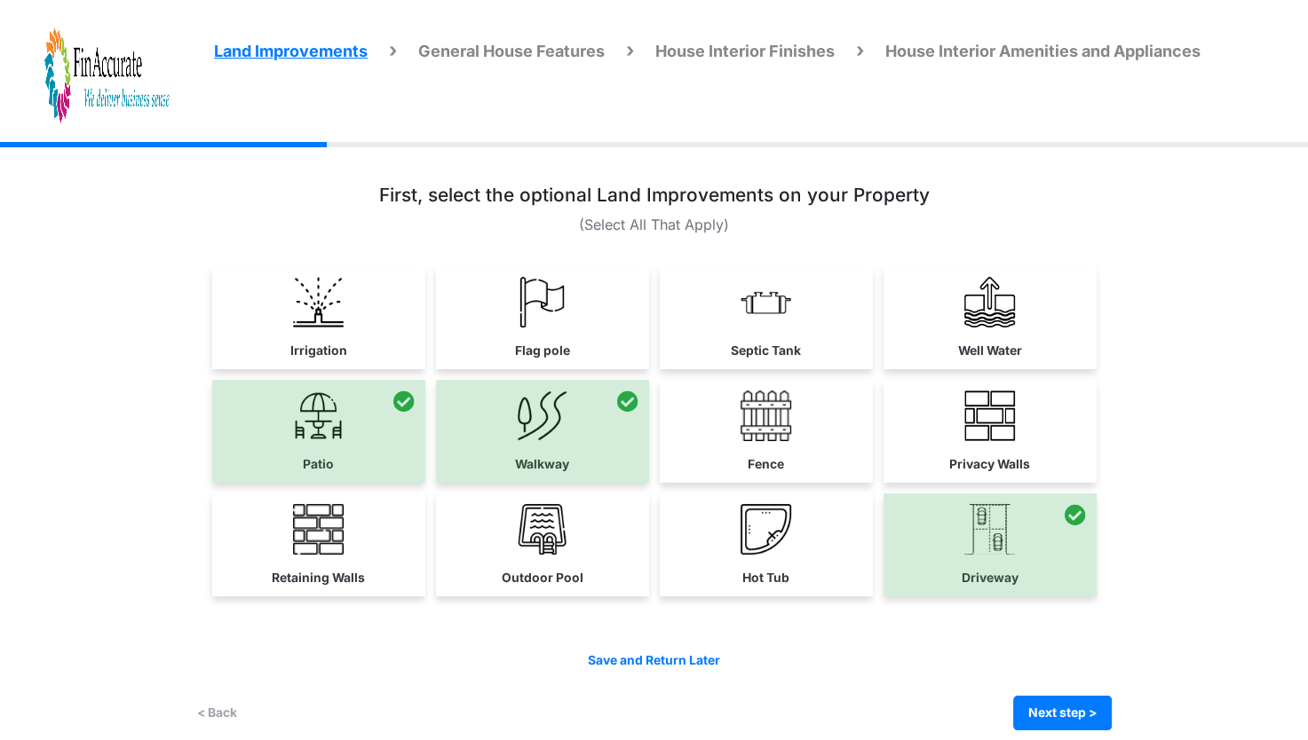
click at [561, 48] on span "General House Features" at bounding box center [511, 51] width 186 height 19
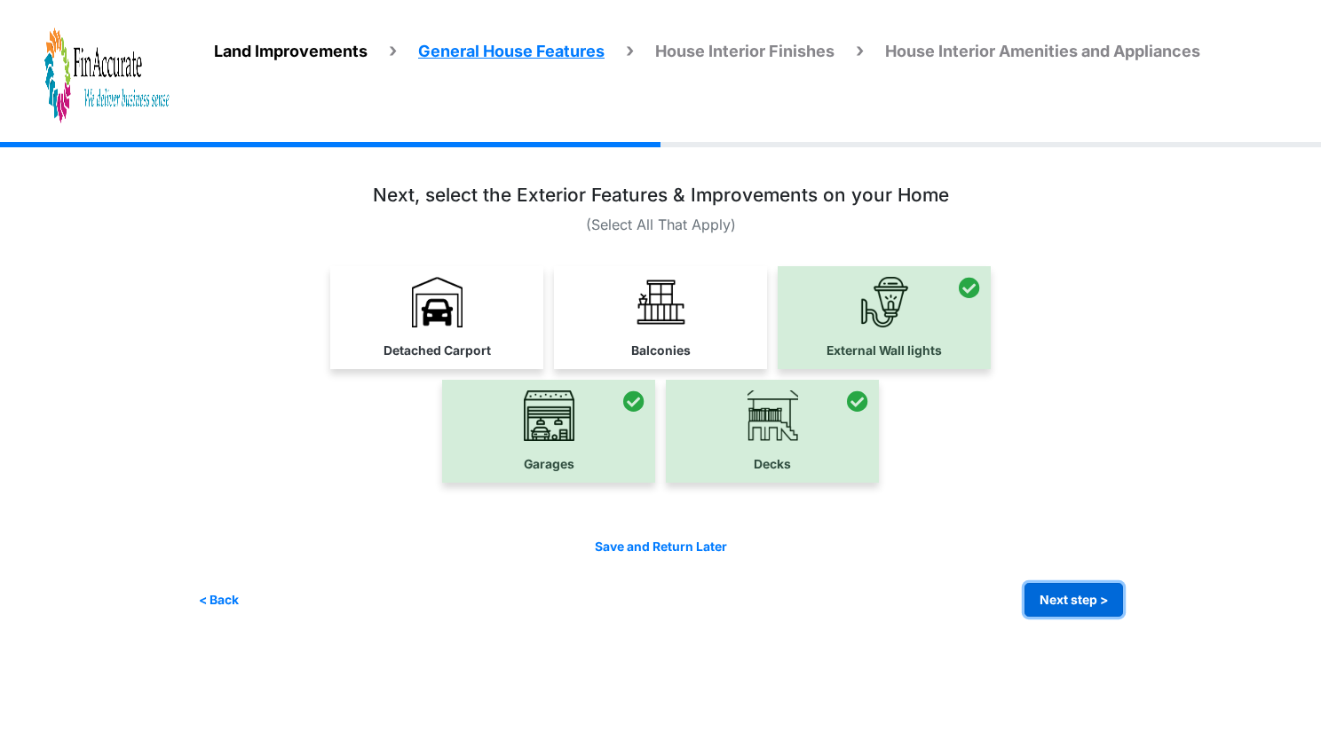
click at [1079, 601] on button "Next step >" at bounding box center [1073, 600] width 99 height 35
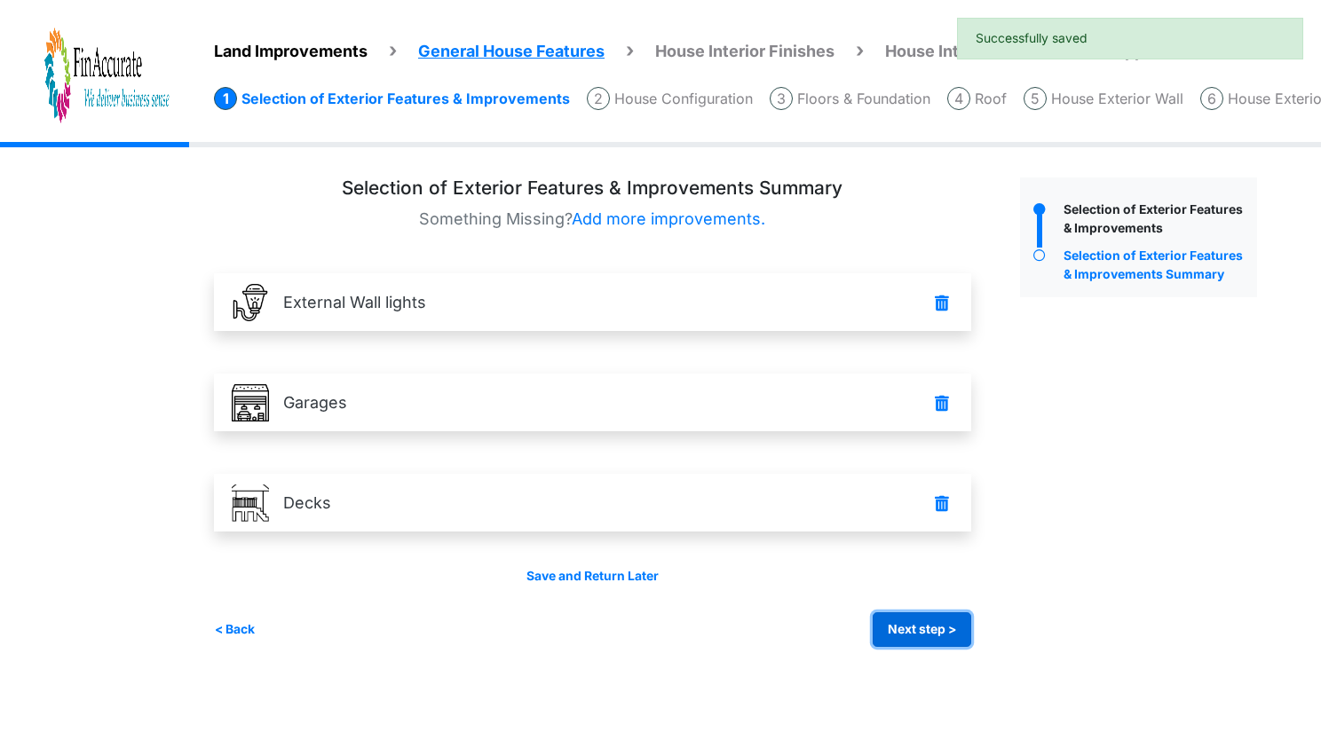
click at [934, 632] on button "Next step >" at bounding box center [922, 629] width 99 height 35
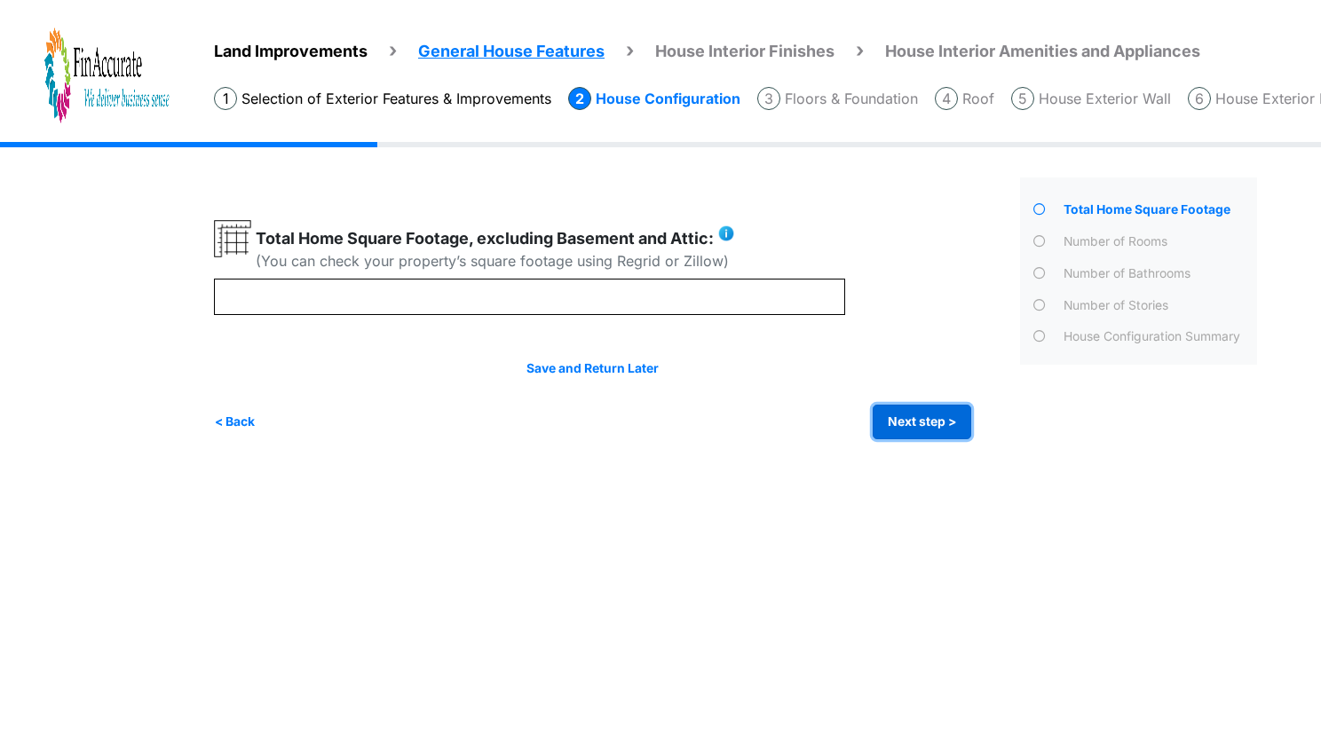
click at [907, 417] on button "Next step >" at bounding box center [922, 422] width 99 height 35
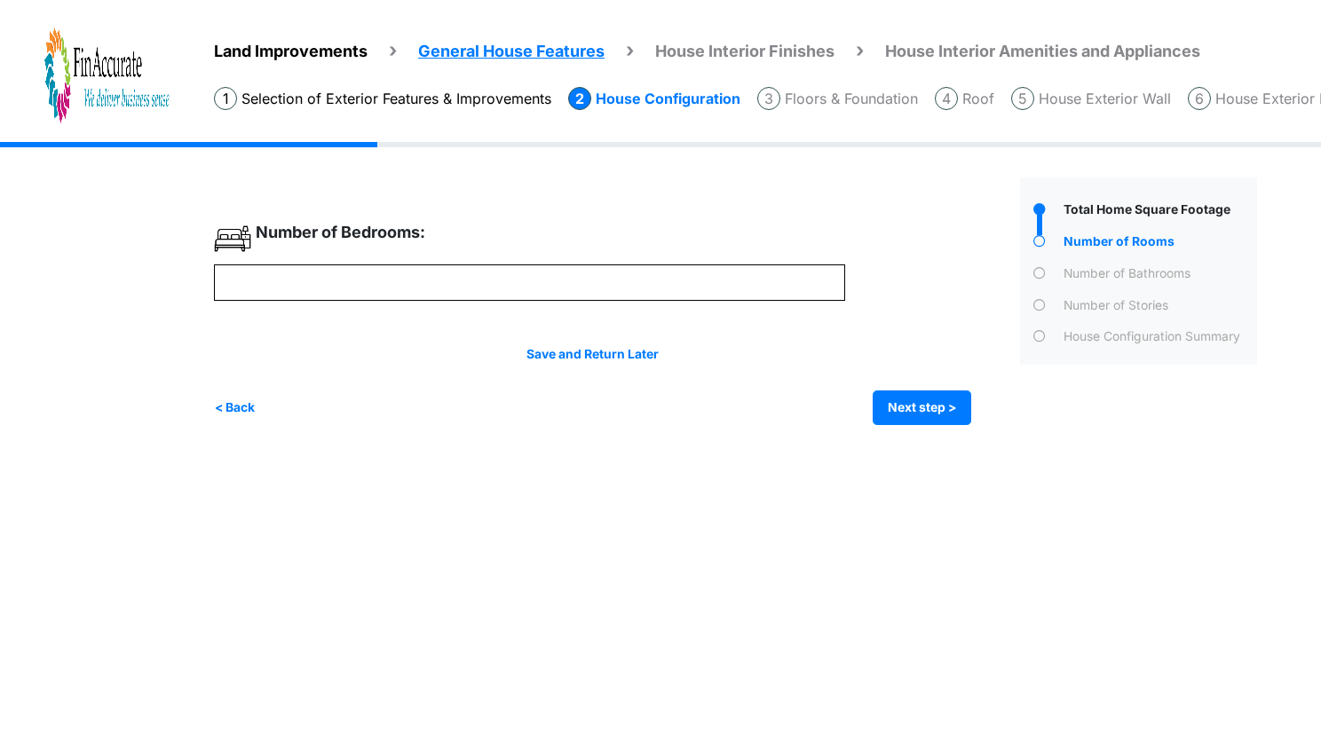
click at [1123, 91] on li "House Exterior Wall" at bounding box center [1091, 98] width 160 height 23
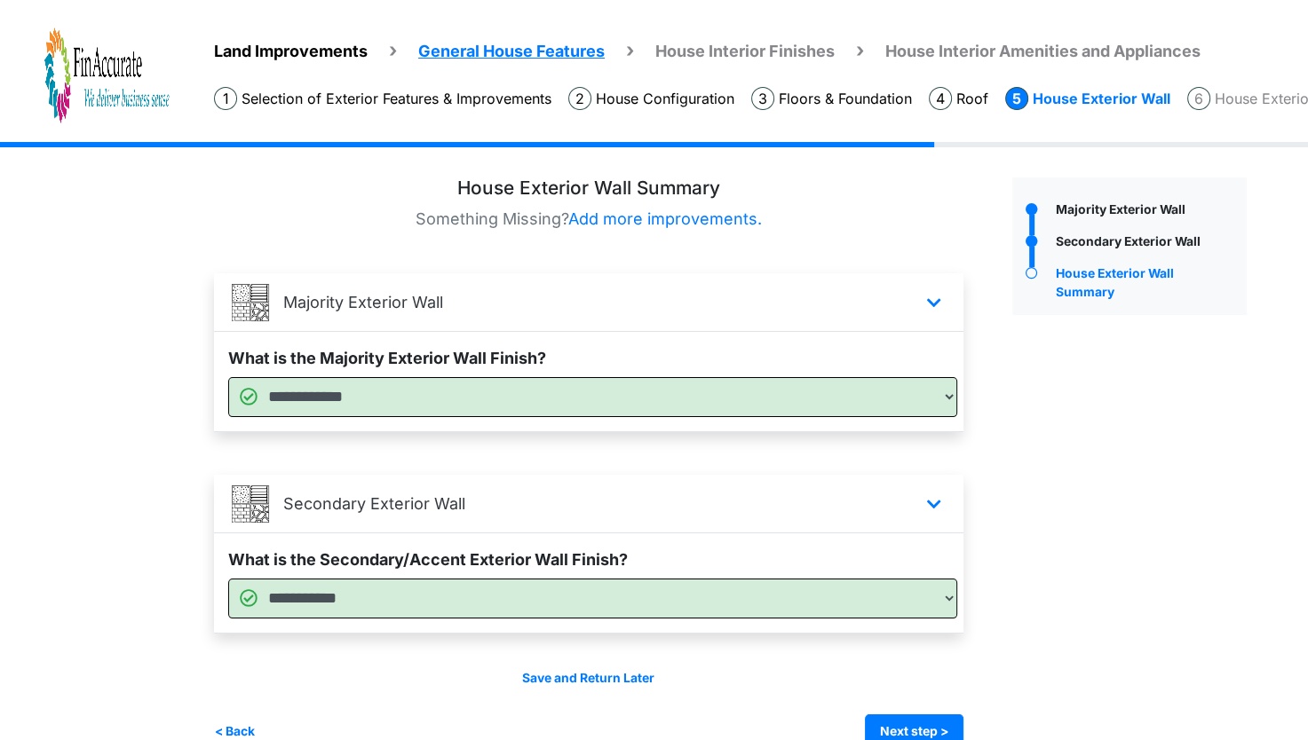
scroll to position [34, 0]
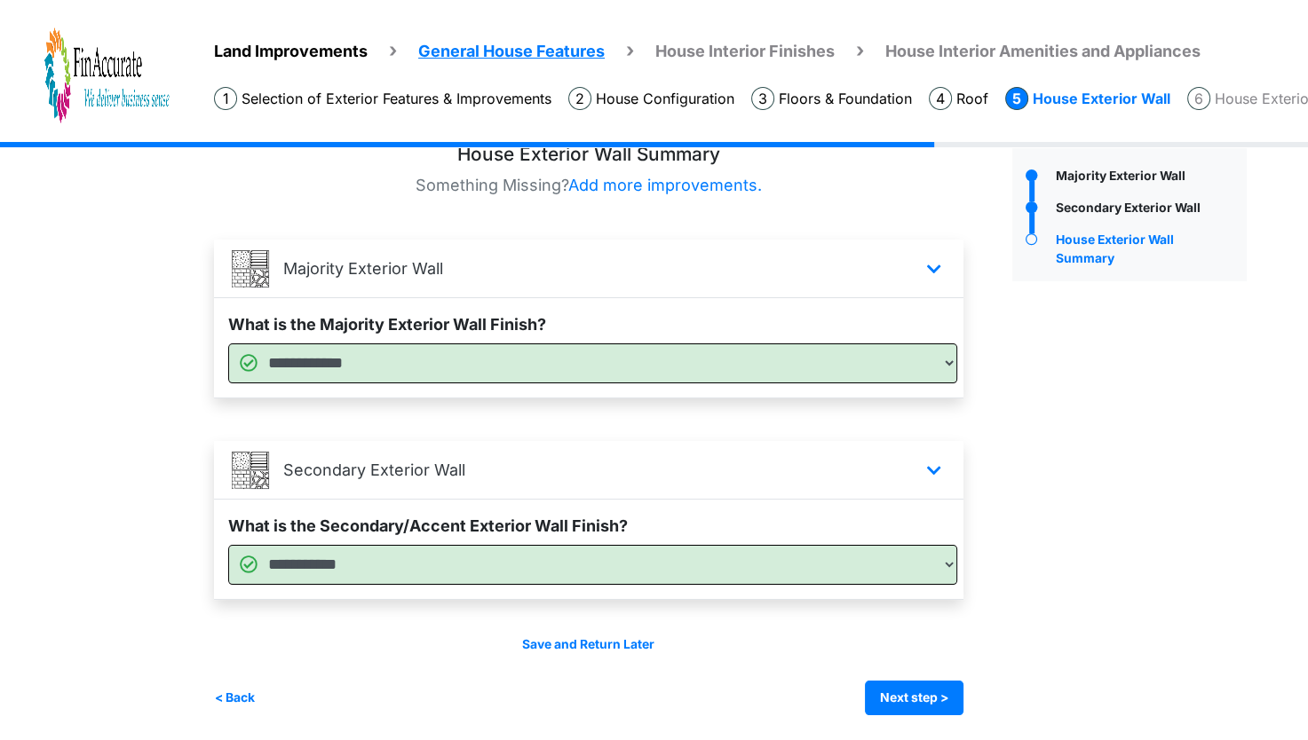
click at [334, 42] on span "Land Improvements" at bounding box center [291, 51] width 154 height 19
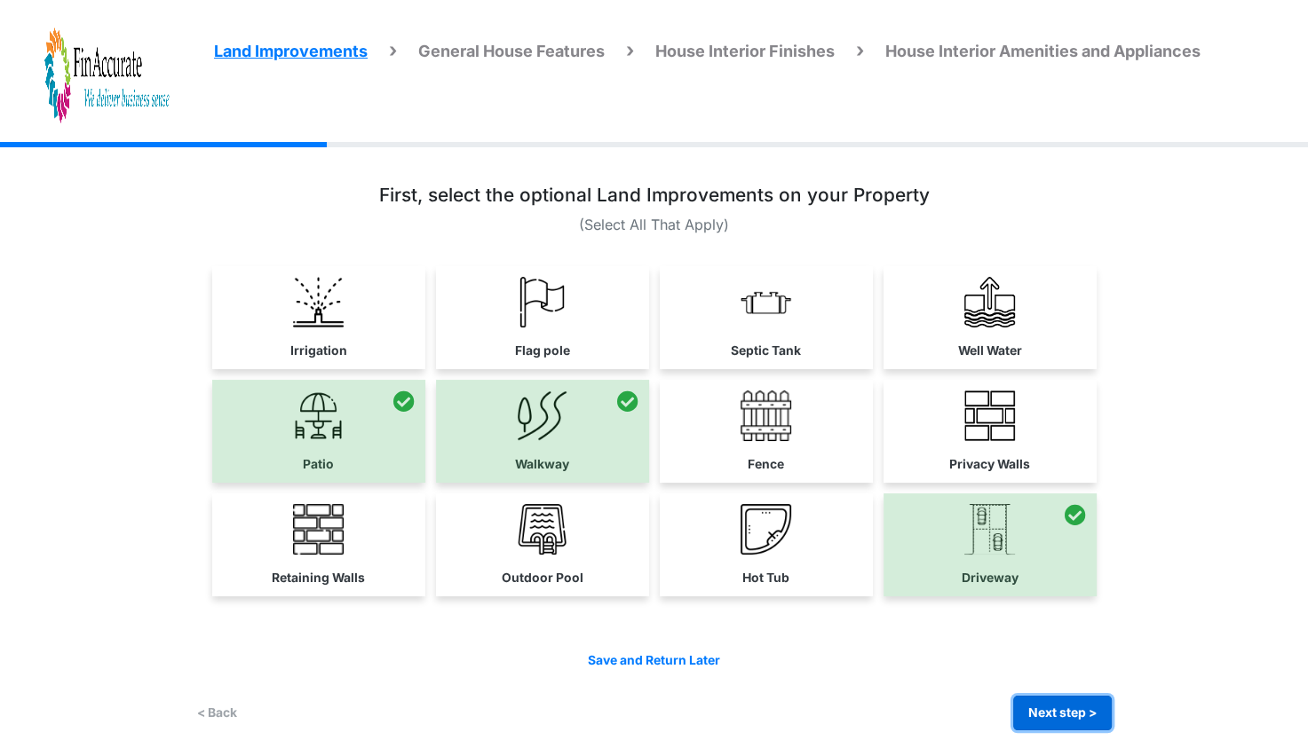
click at [1080, 709] on button "Next step >" at bounding box center [1062, 713] width 99 height 35
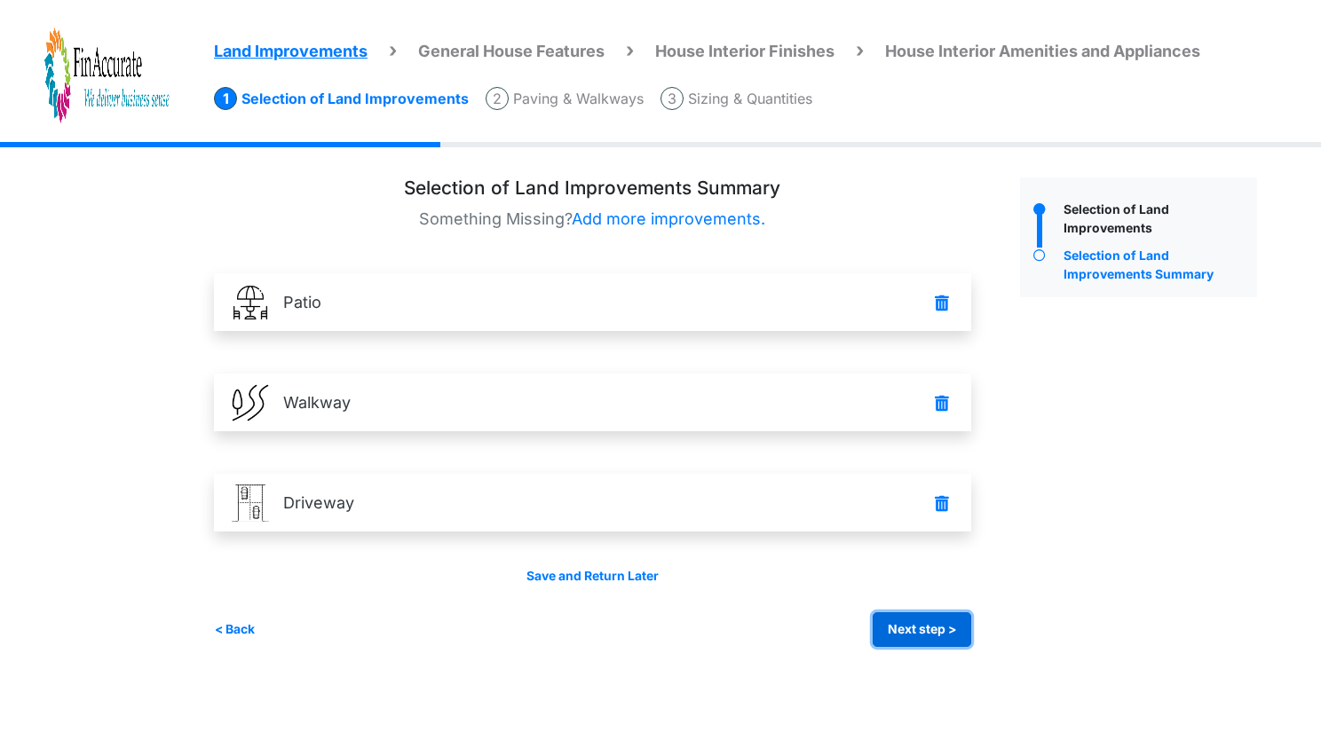
click at [931, 641] on button "Next step >" at bounding box center [922, 629] width 99 height 35
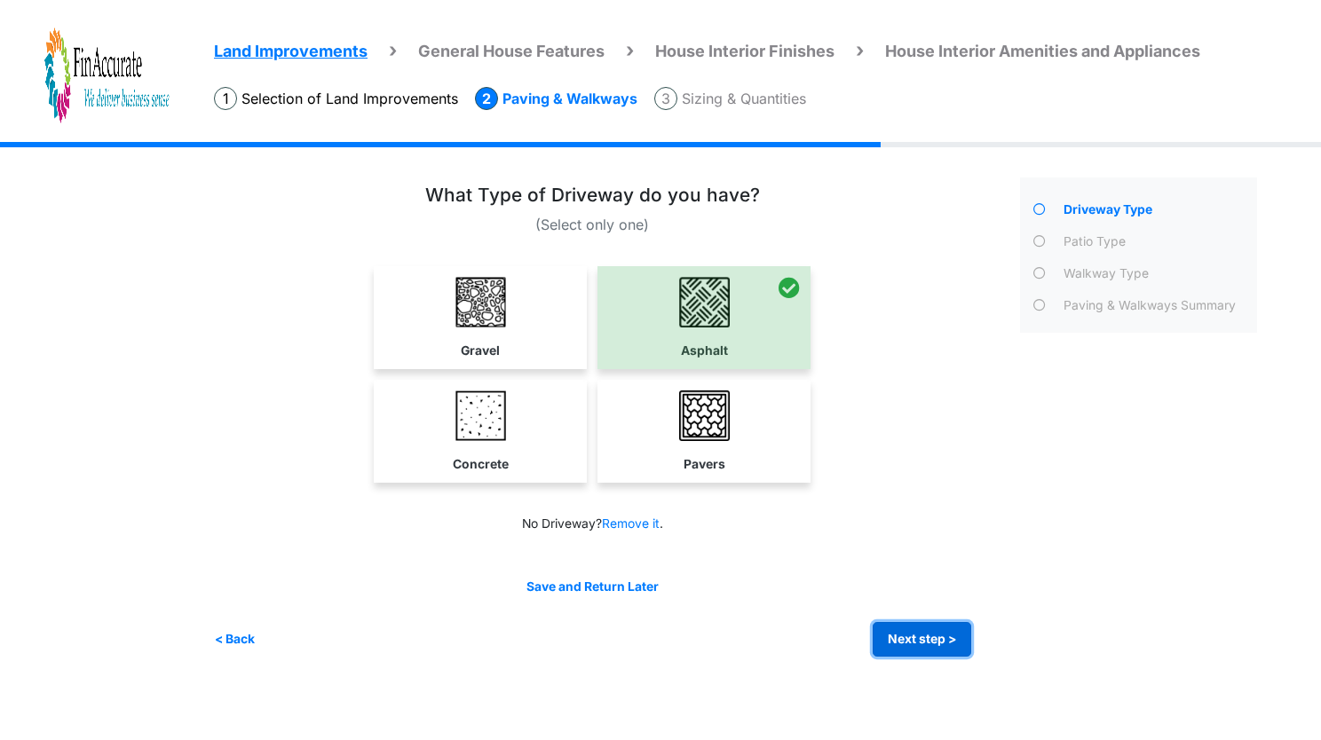
click at [931, 641] on button "Next step >" at bounding box center [922, 639] width 99 height 35
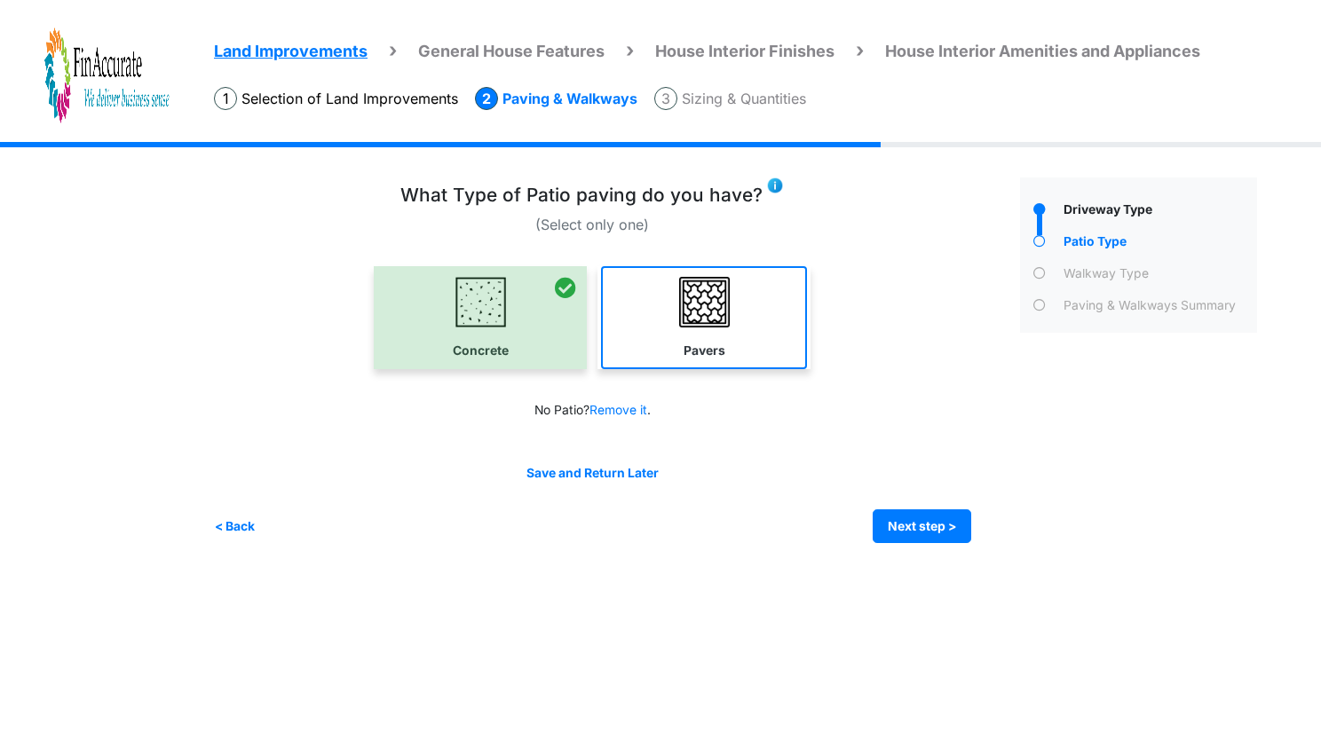
click at [678, 282] on link "Pavers" at bounding box center [704, 317] width 206 height 103
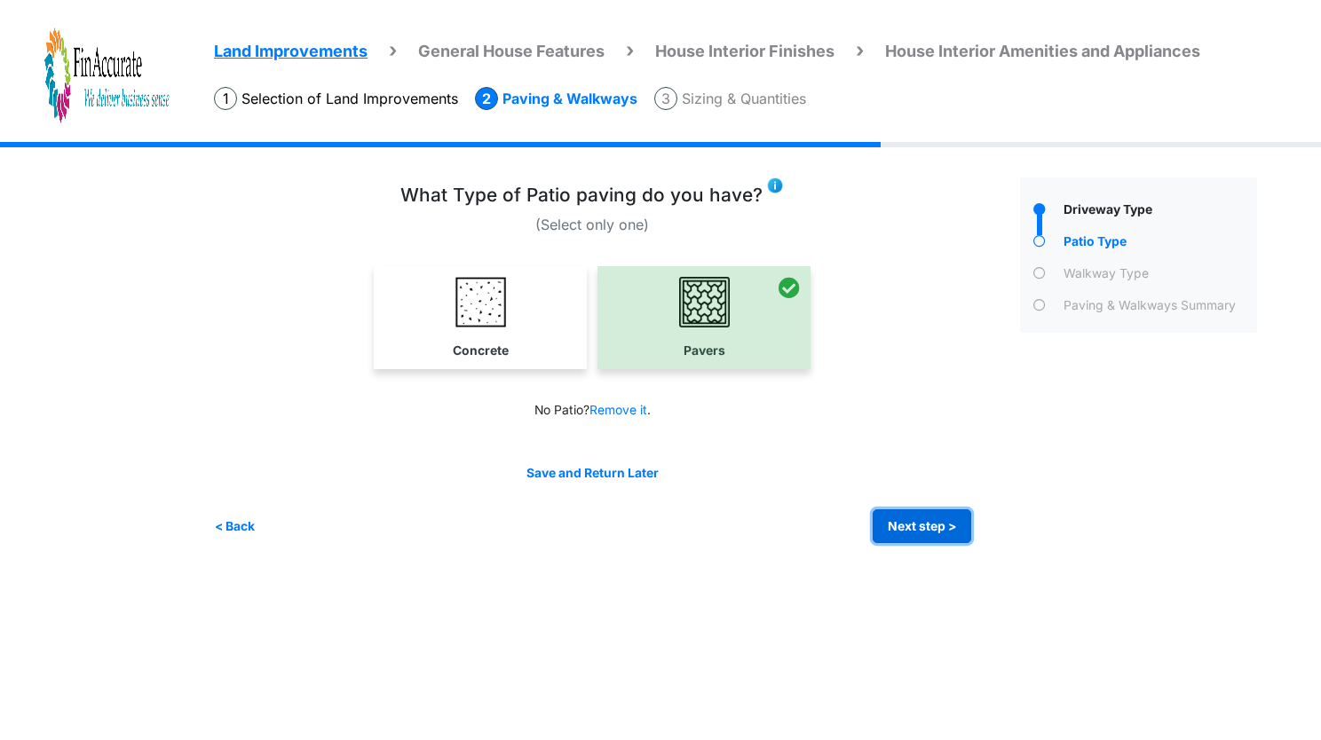
click at [916, 532] on button "Next step >" at bounding box center [922, 527] width 99 height 35
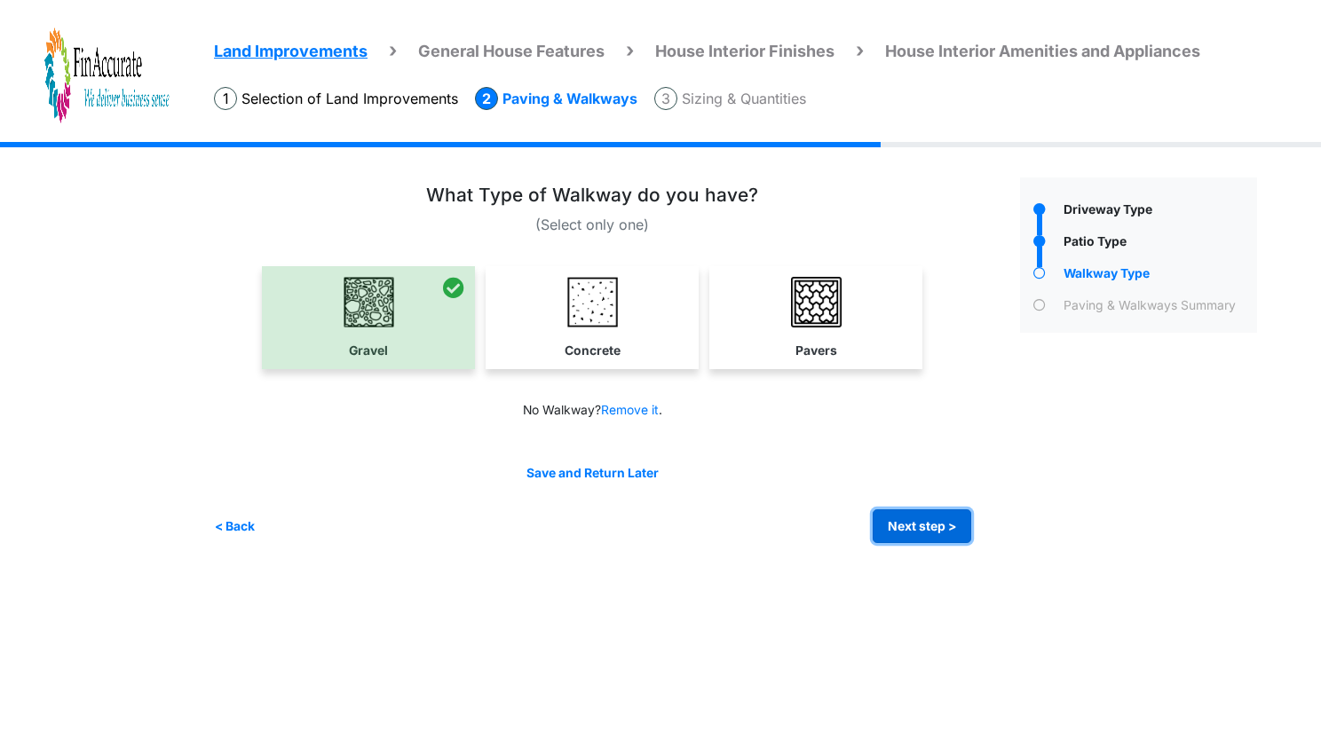
click at [916, 532] on button "Next step >" at bounding box center [922, 527] width 99 height 35
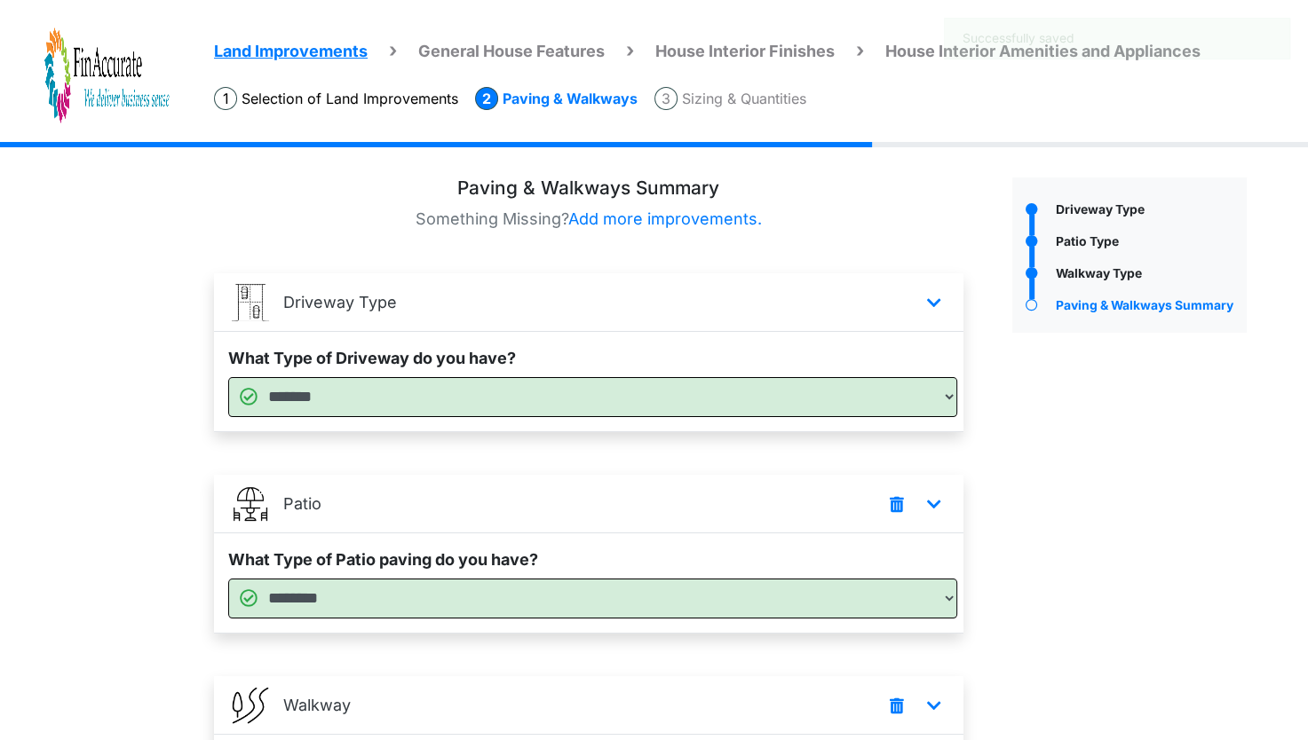
scroll to position [234, 0]
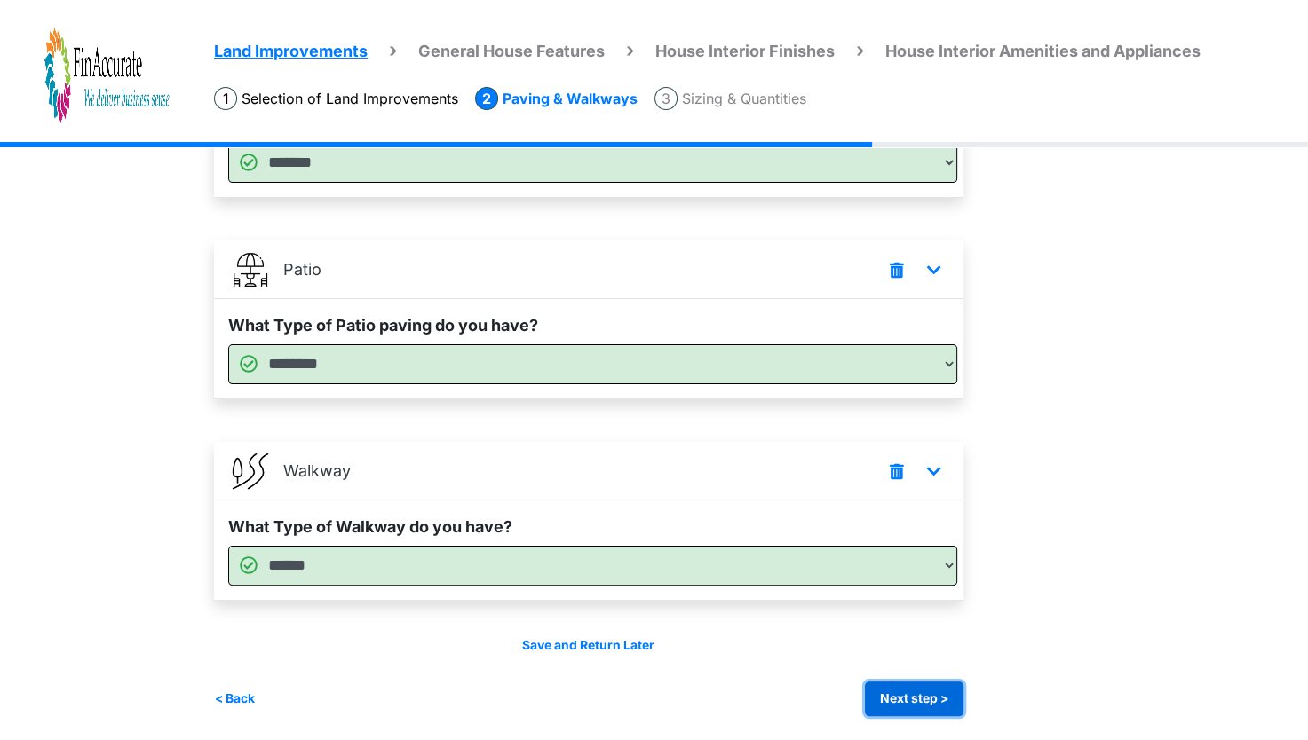
click at [944, 698] on button "Next step >" at bounding box center [914, 699] width 99 height 35
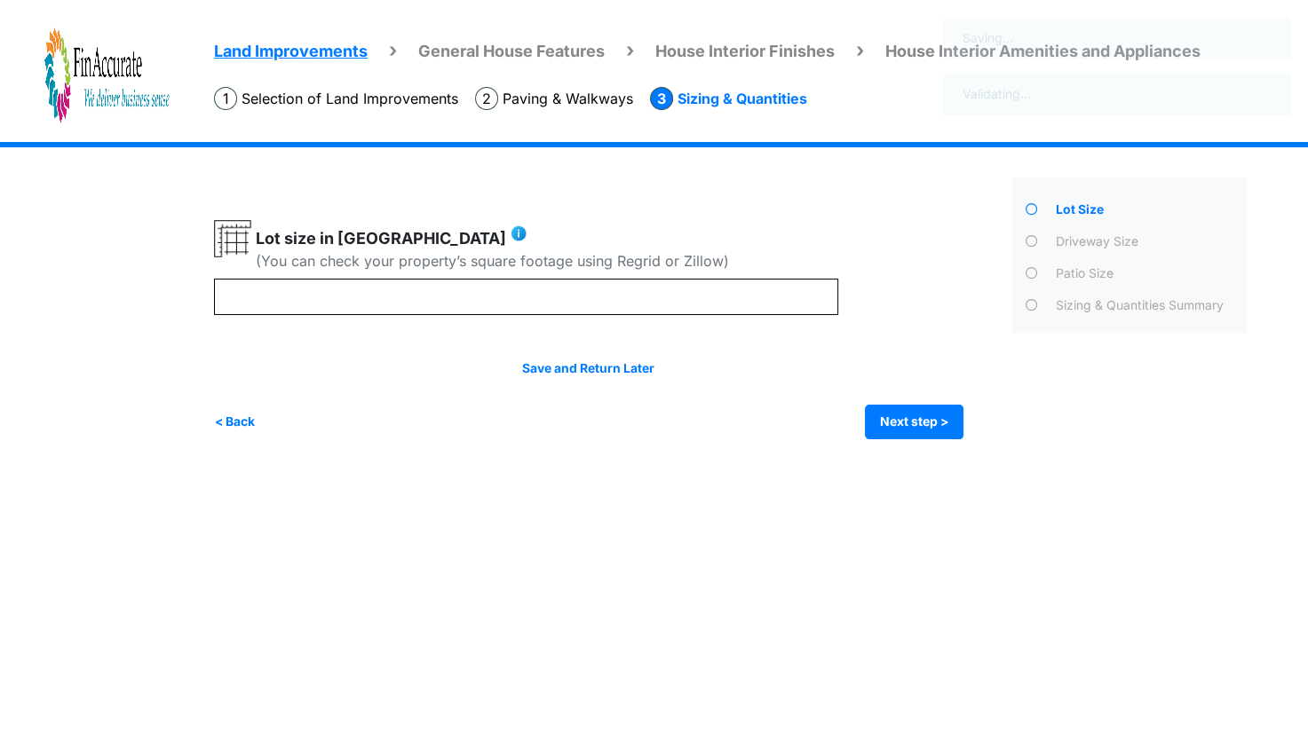
scroll to position [0, 0]
click at [920, 428] on button "Next step >" at bounding box center [922, 422] width 99 height 35
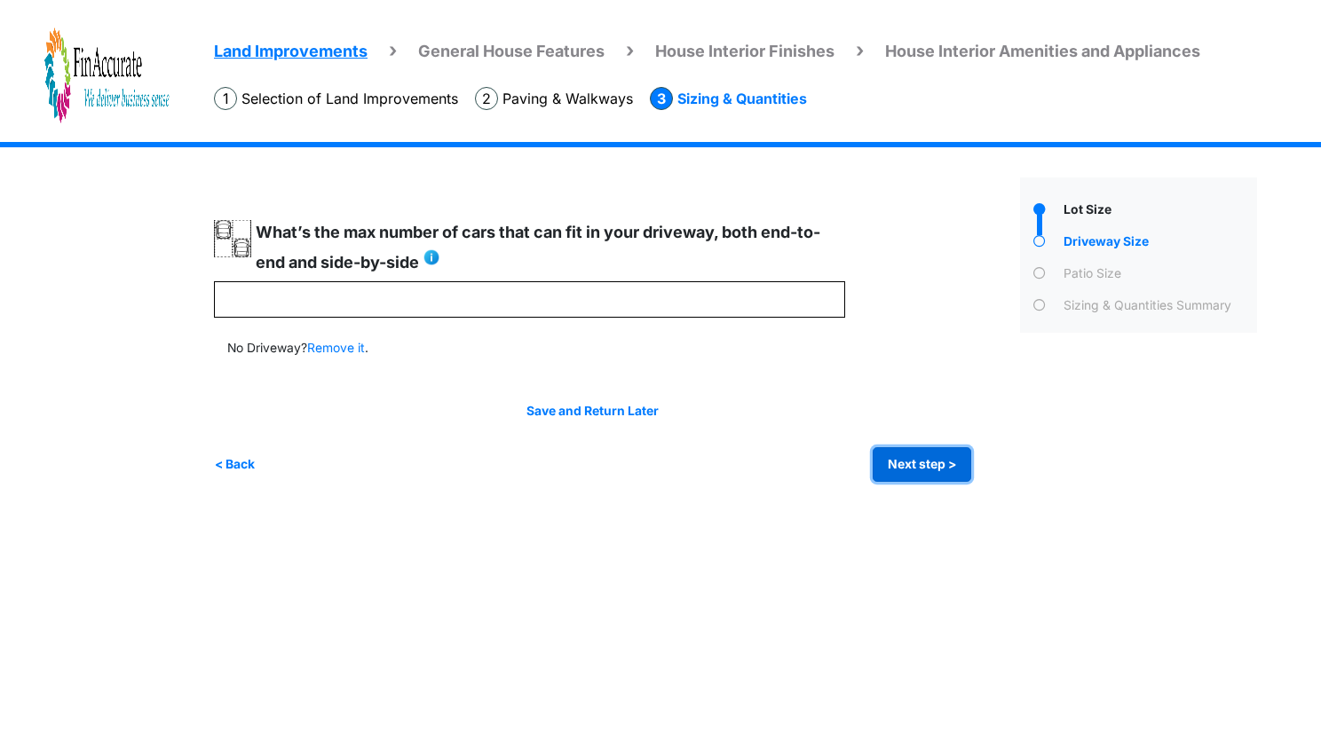
click at [902, 467] on button "Next step >" at bounding box center [922, 464] width 99 height 35
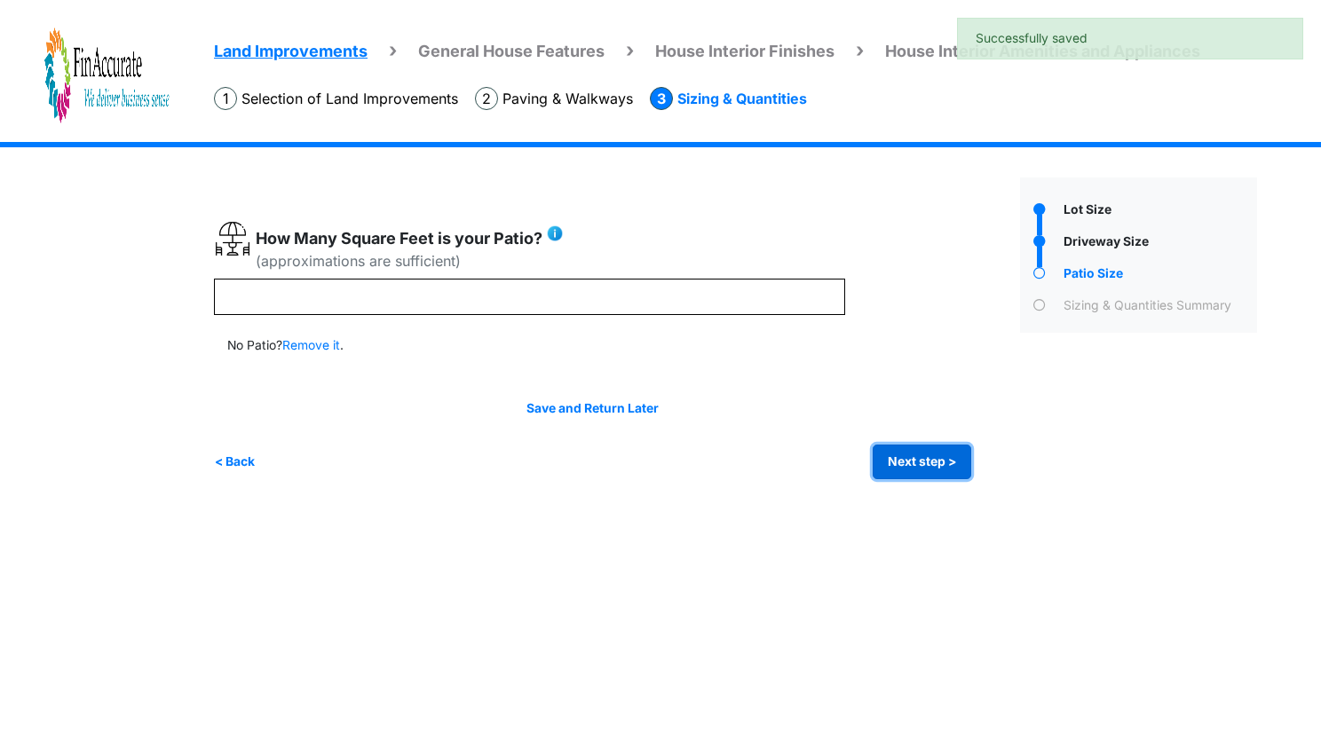
click at [902, 467] on button "Next step >" at bounding box center [922, 462] width 99 height 35
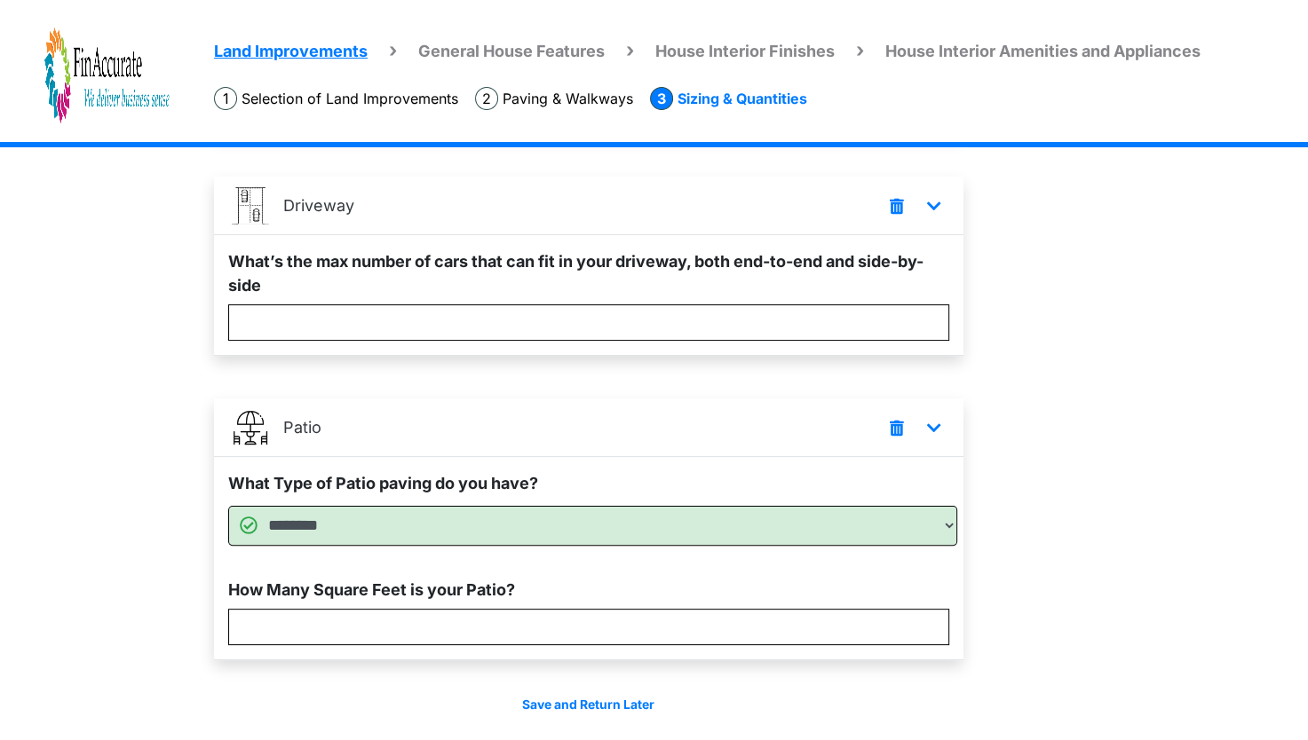
scroll to position [355, 0]
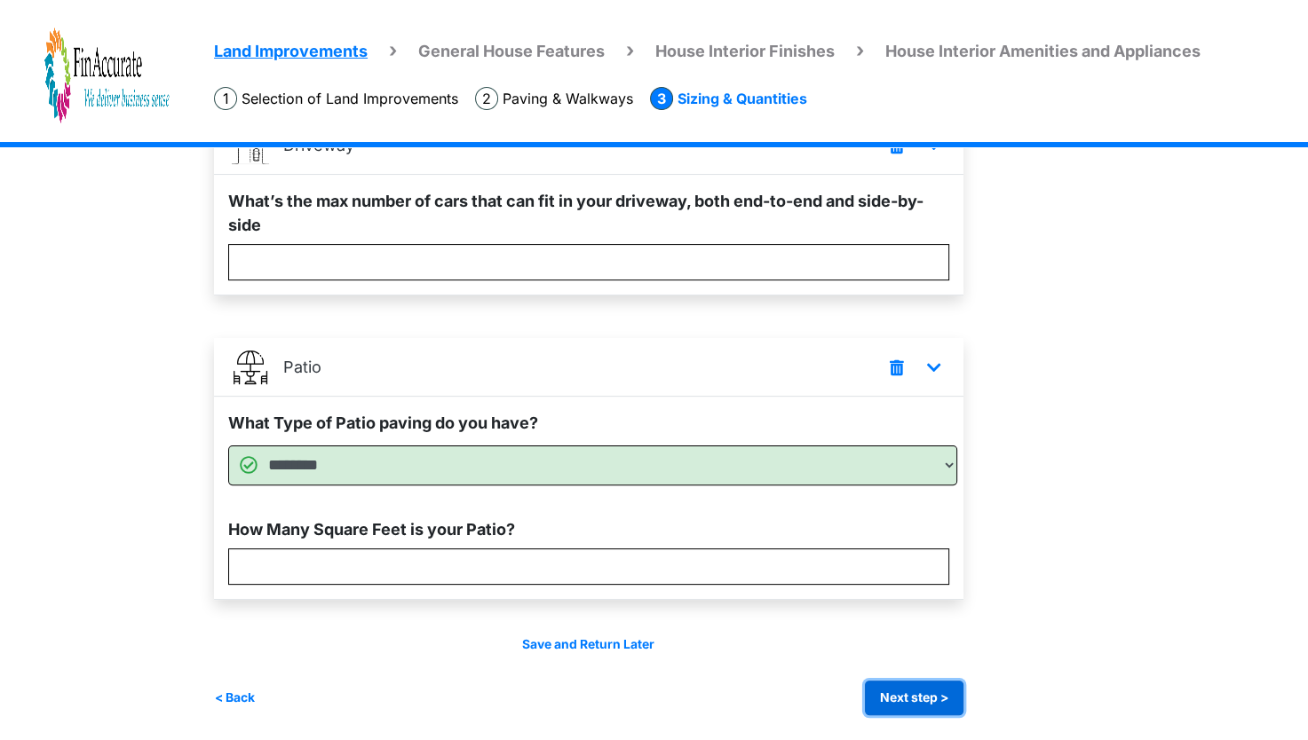
click at [913, 685] on button "Next step >" at bounding box center [914, 698] width 99 height 35
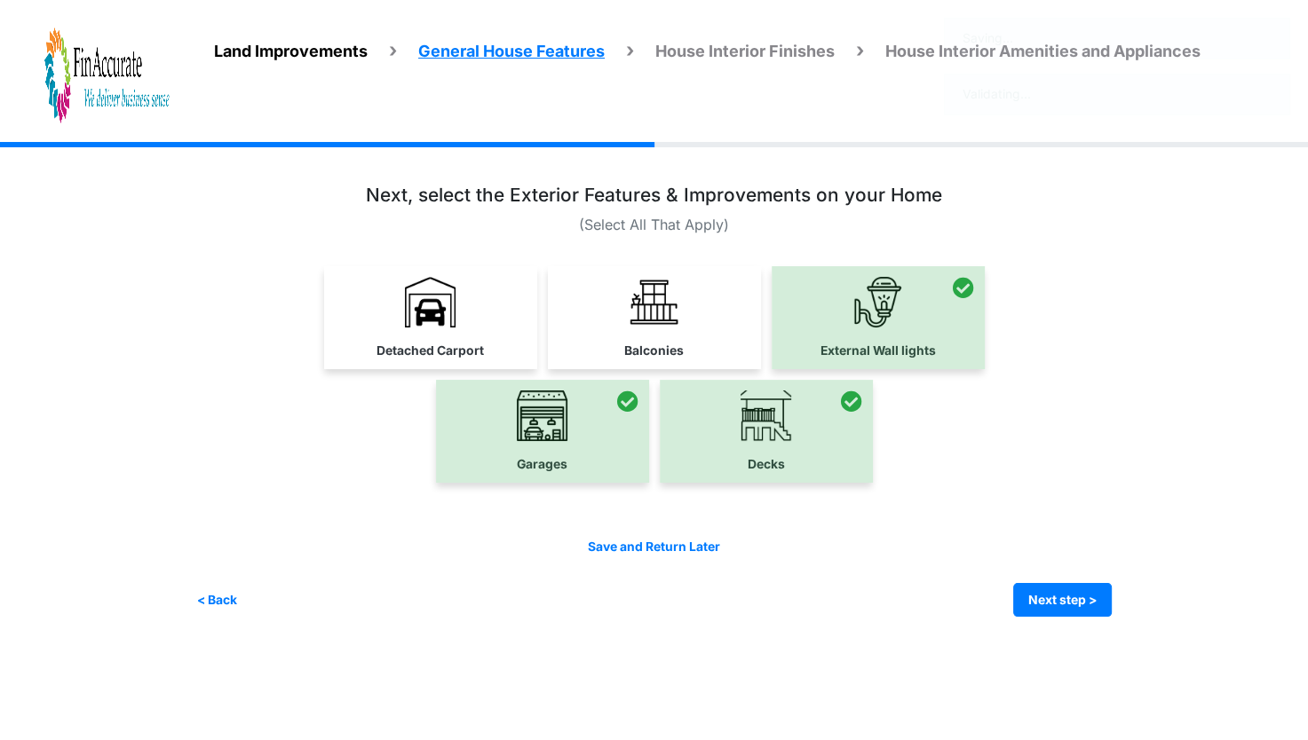
scroll to position [0, 0]
click at [1039, 595] on button "Next step >" at bounding box center [1073, 600] width 99 height 35
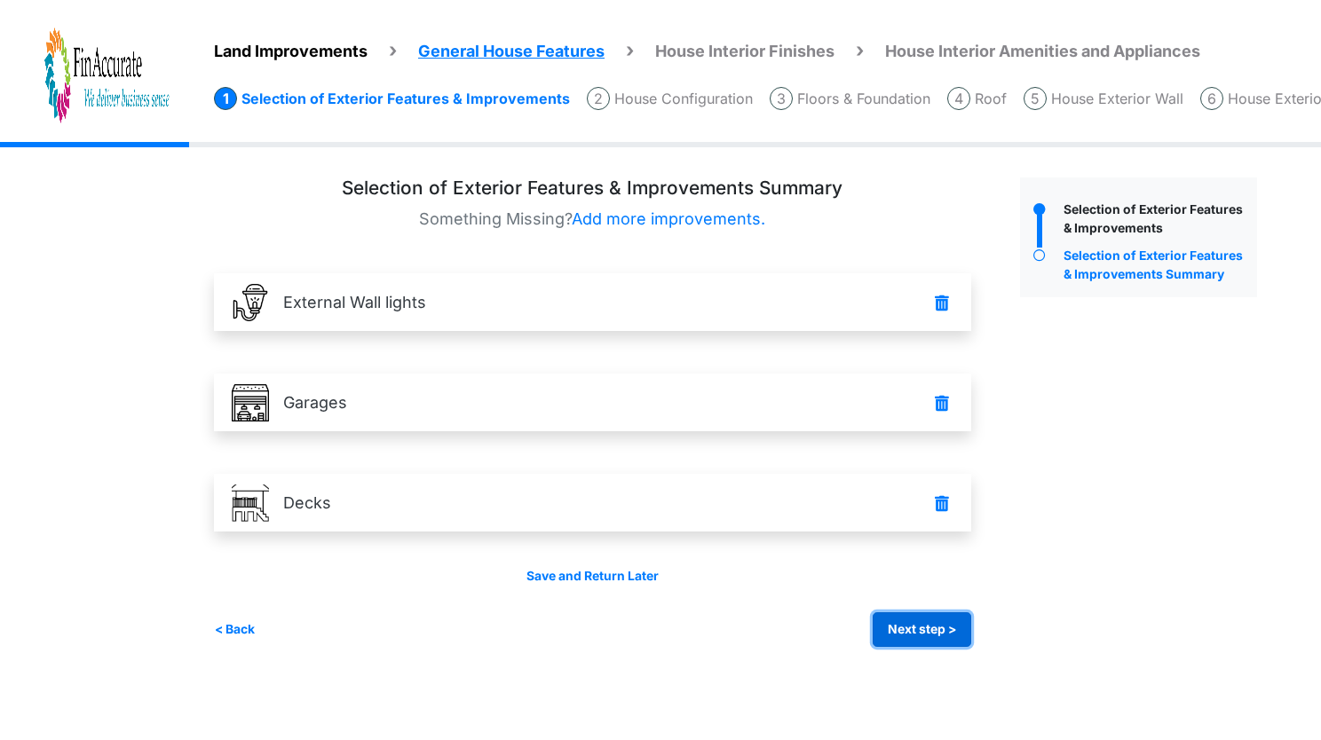
click at [897, 631] on button "Next step >" at bounding box center [922, 629] width 99 height 35
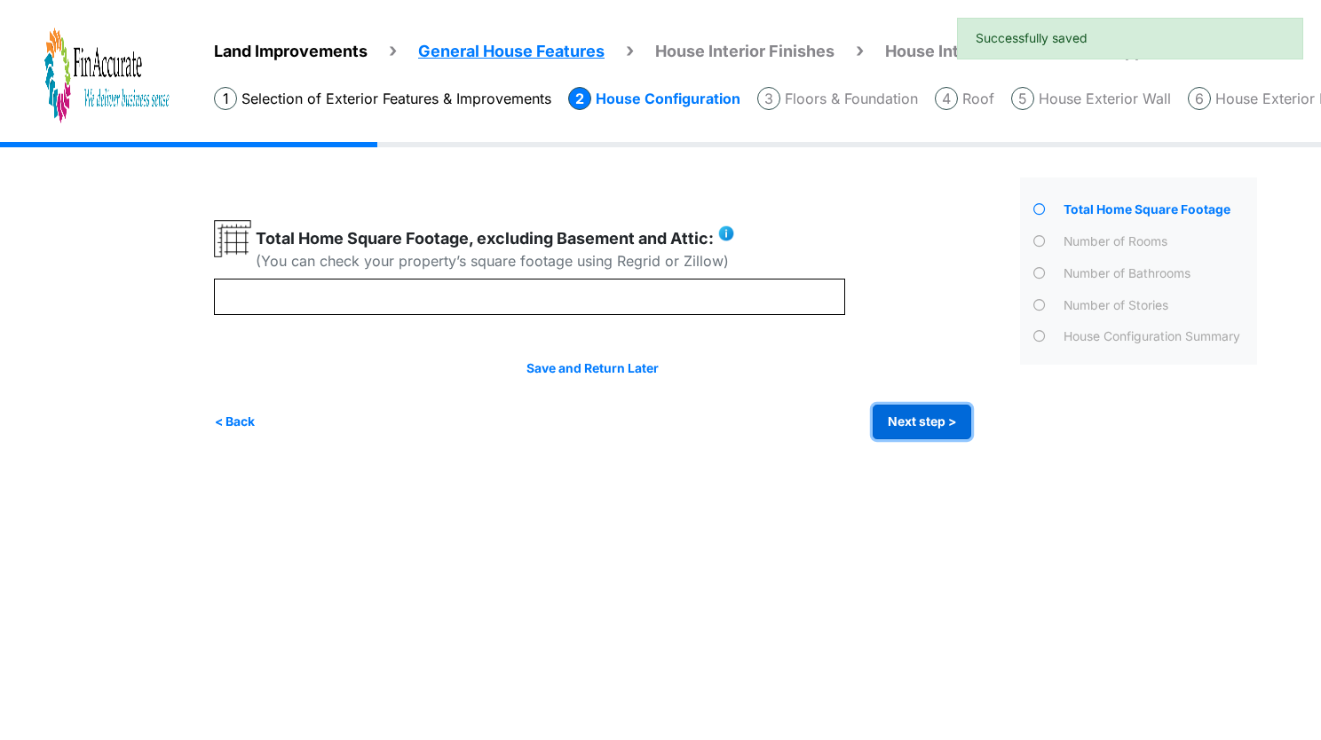
click at [944, 428] on button "Next step >" at bounding box center [922, 422] width 99 height 35
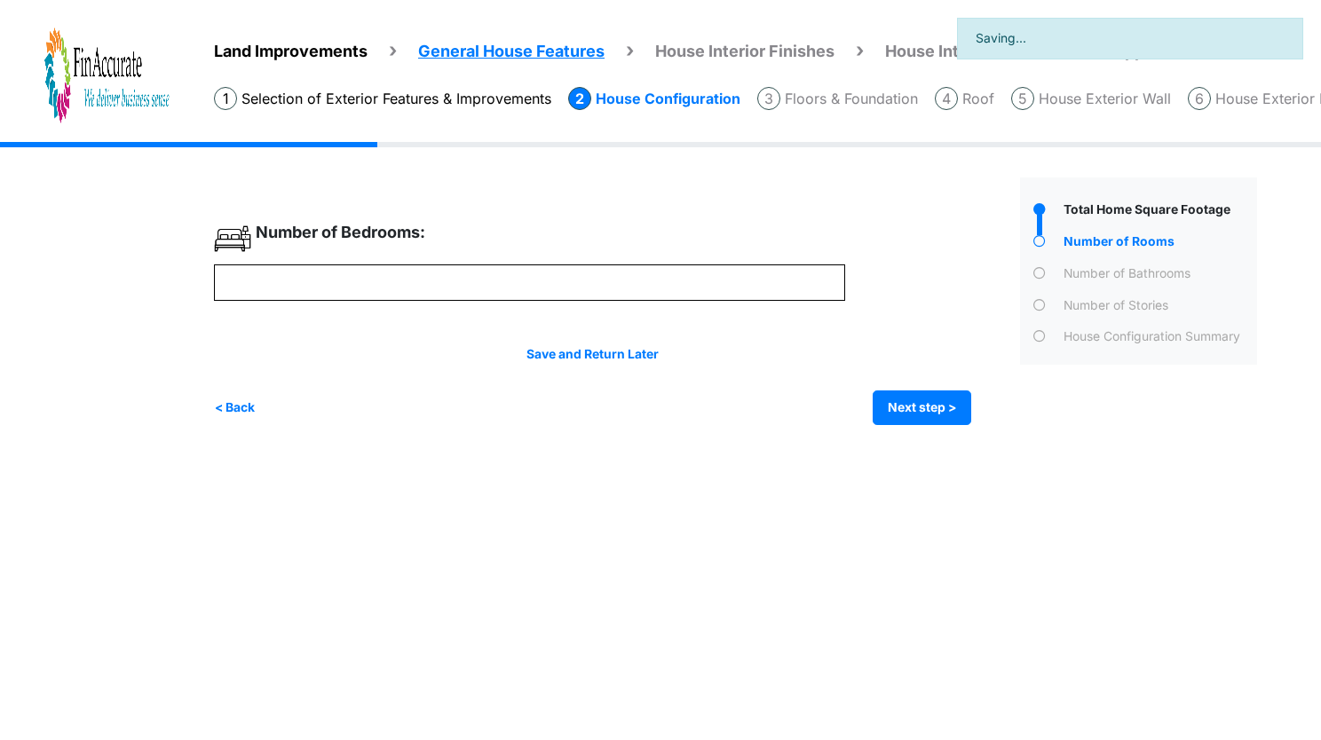
click at [944, 428] on div "Irrigation Flag pole" at bounding box center [742, 297] width 1056 height 310
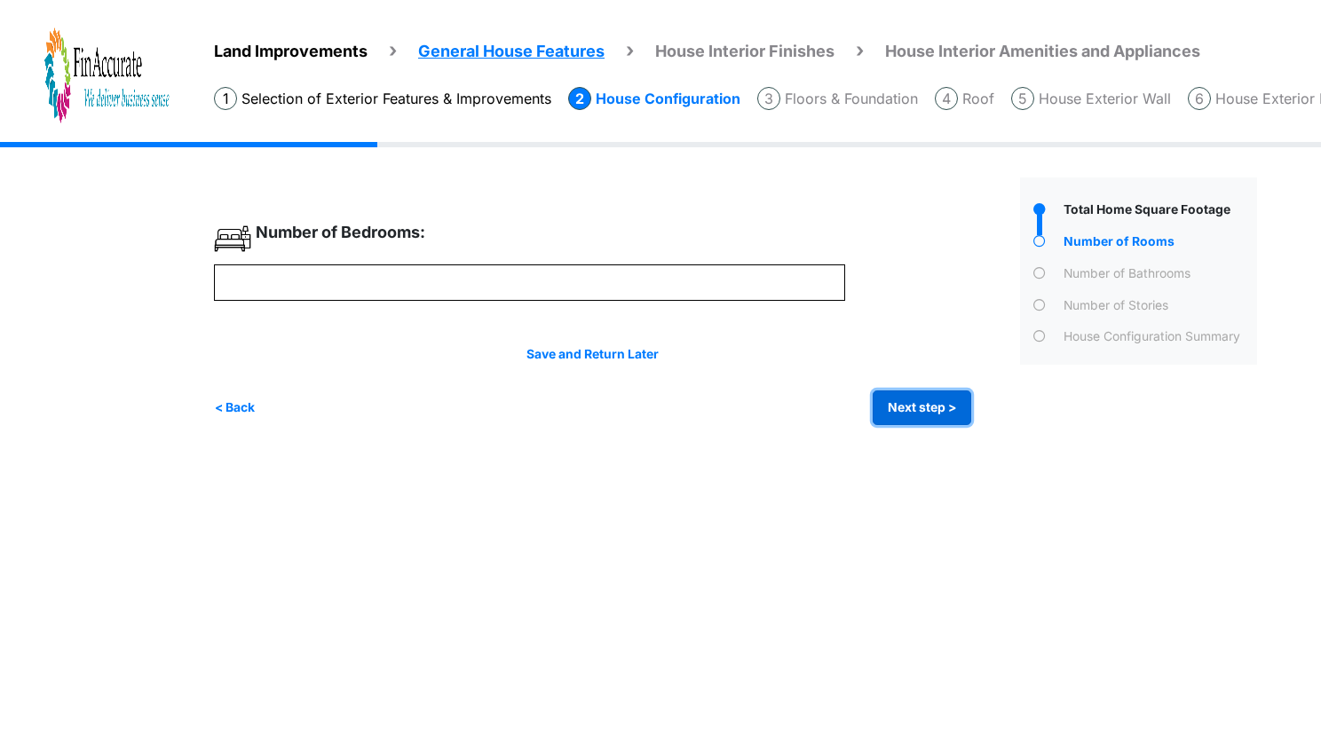
click at [952, 408] on button "Next step >" at bounding box center [922, 408] width 99 height 35
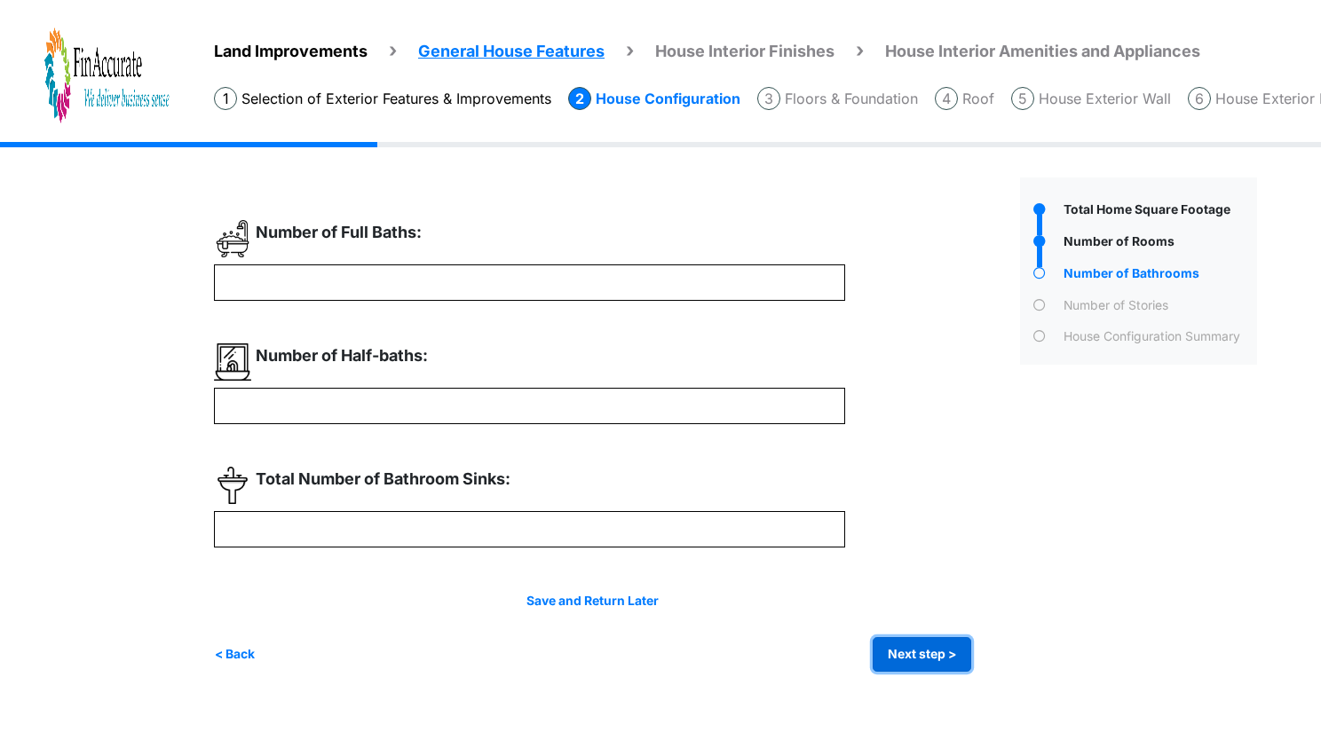
click at [896, 662] on button "Next step >" at bounding box center [922, 654] width 99 height 35
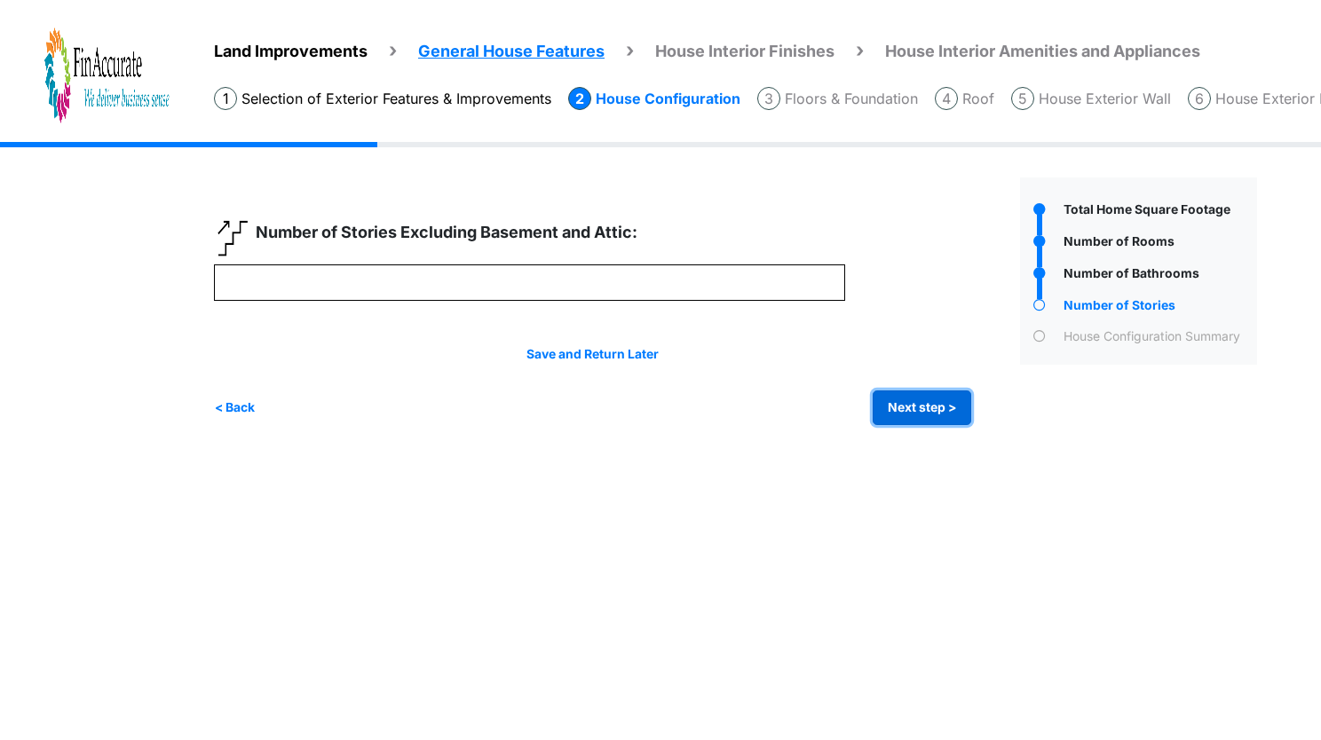
click at [944, 405] on button "Next step >" at bounding box center [922, 408] width 99 height 35
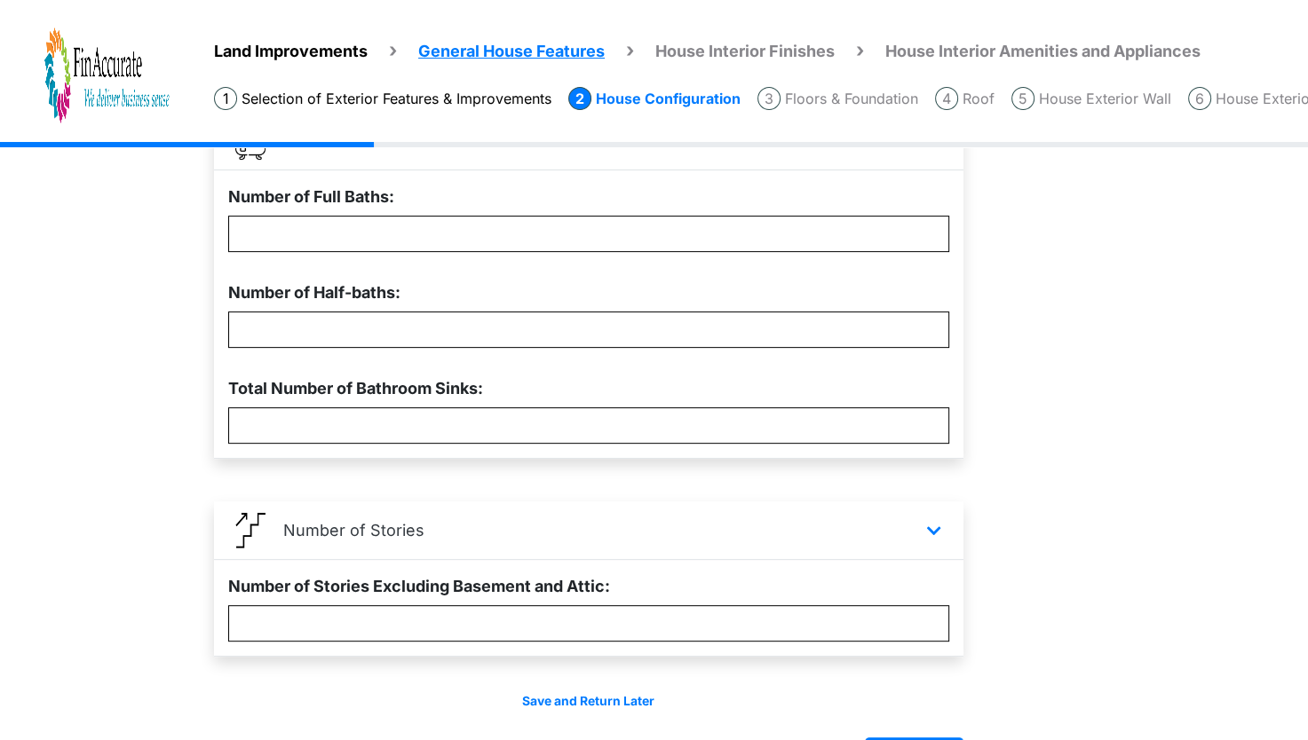
scroll to position [613, 0]
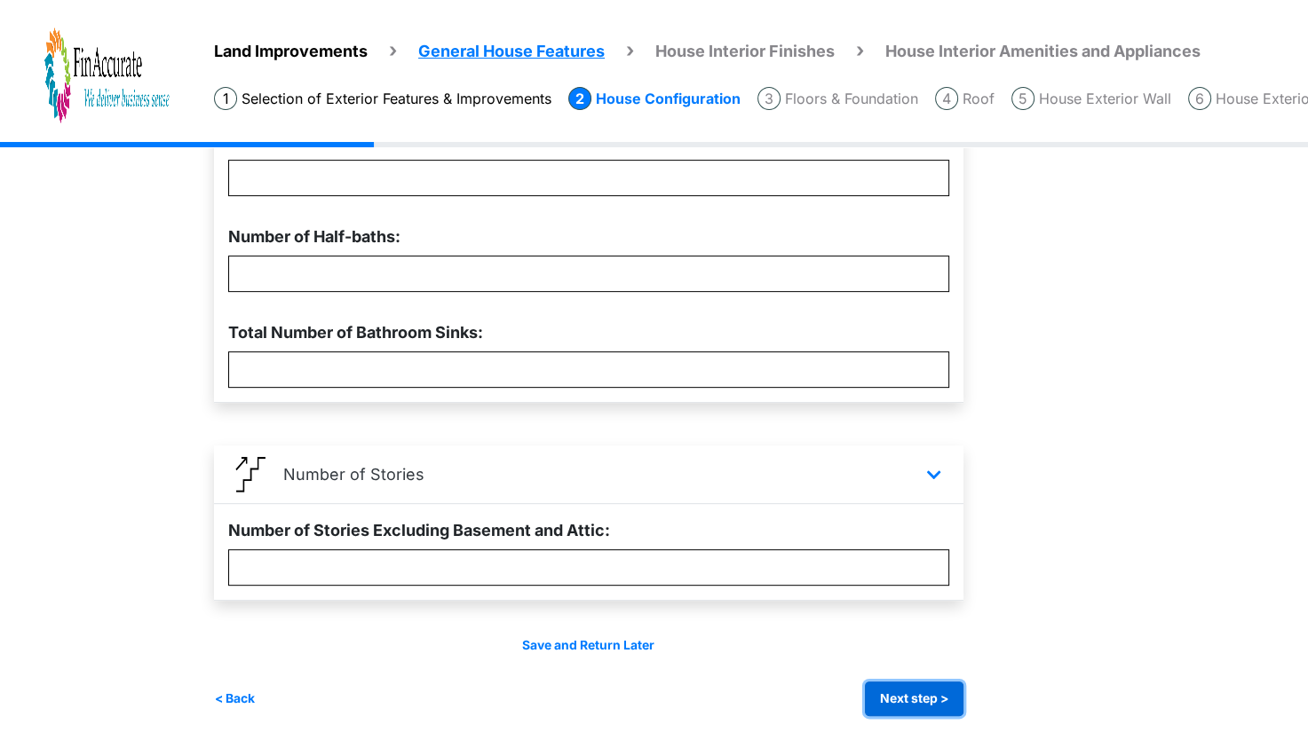
click at [909, 701] on button "Next step >" at bounding box center [914, 699] width 99 height 35
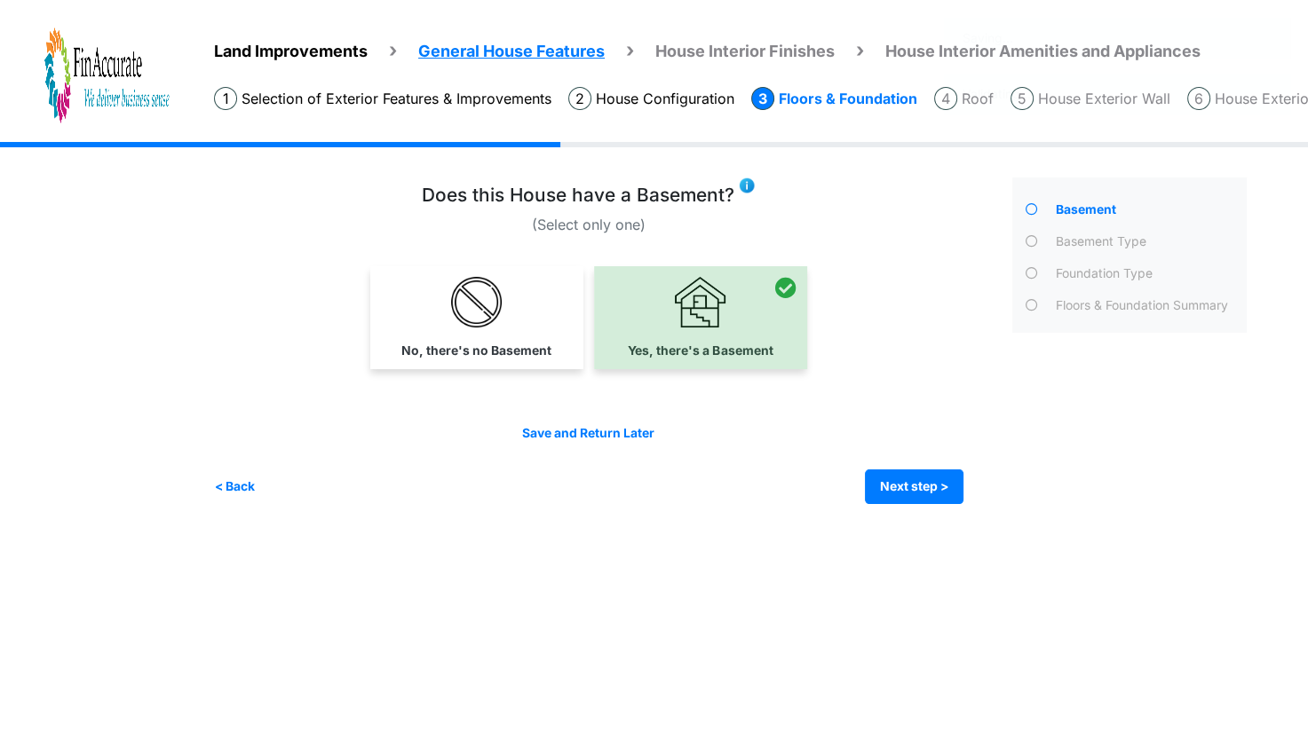
scroll to position [0, 0]
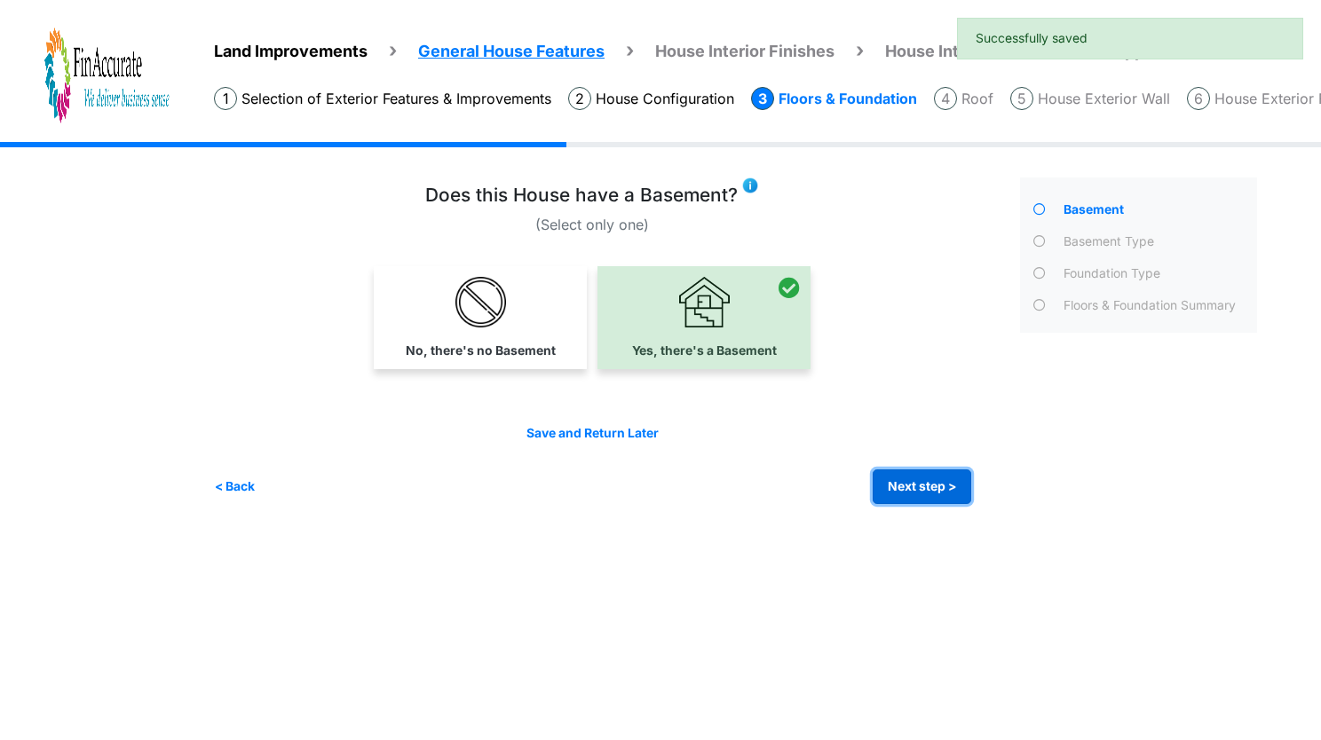
click at [952, 486] on button "Next step >" at bounding box center [922, 487] width 99 height 35
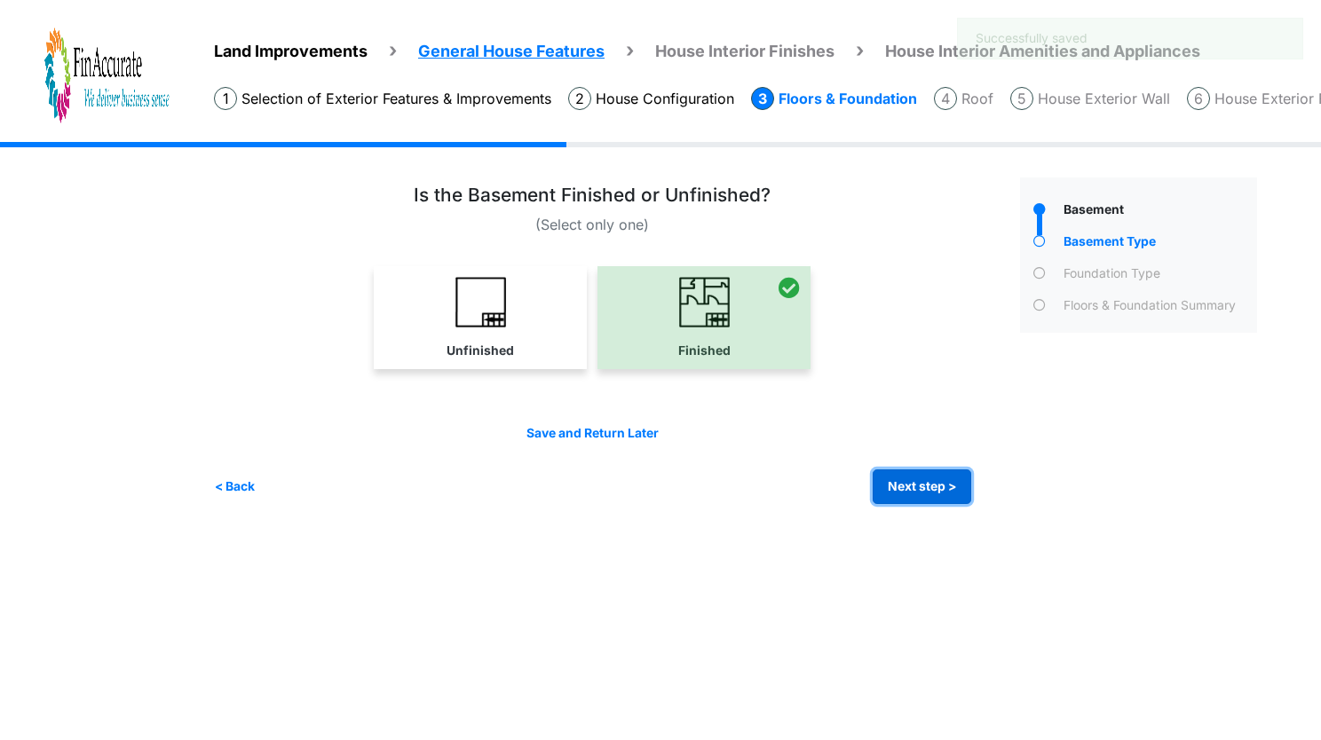
click at [952, 486] on button "Next step >" at bounding box center [922, 487] width 99 height 35
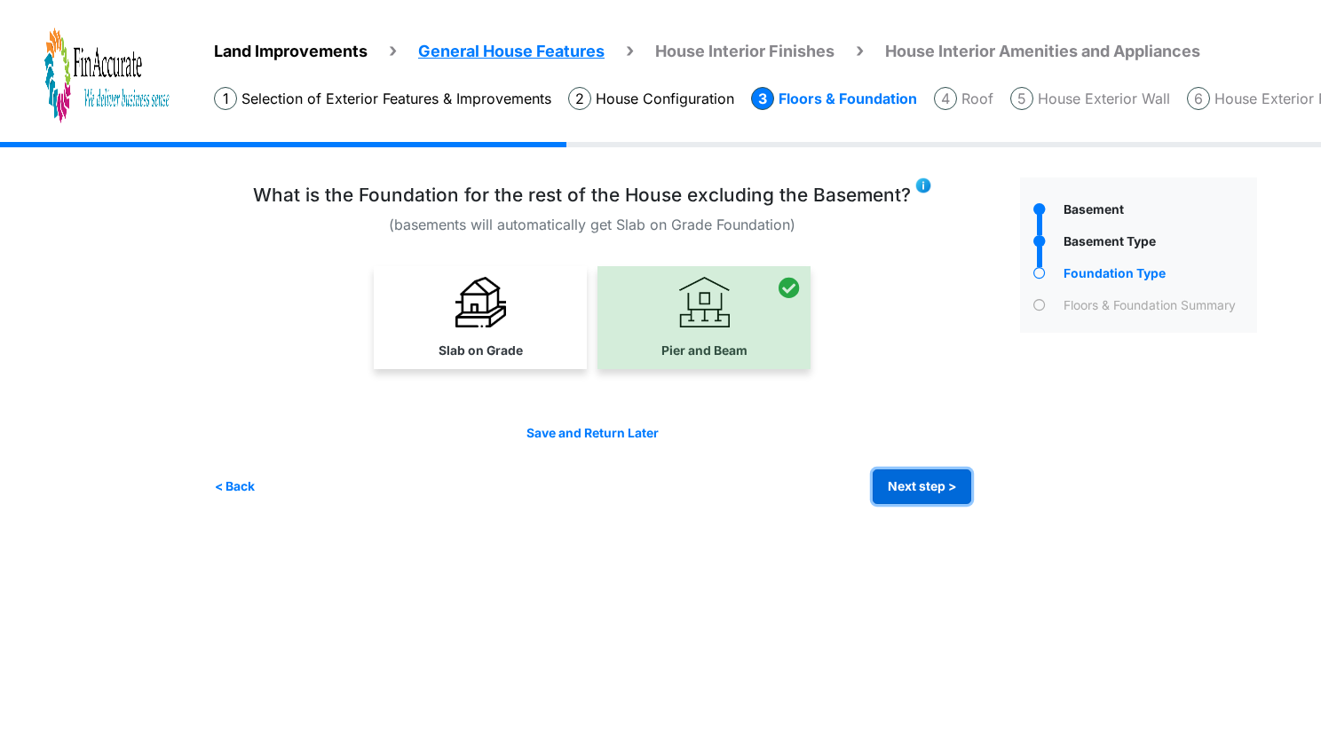
click at [952, 486] on button "Next step >" at bounding box center [922, 487] width 99 height 35
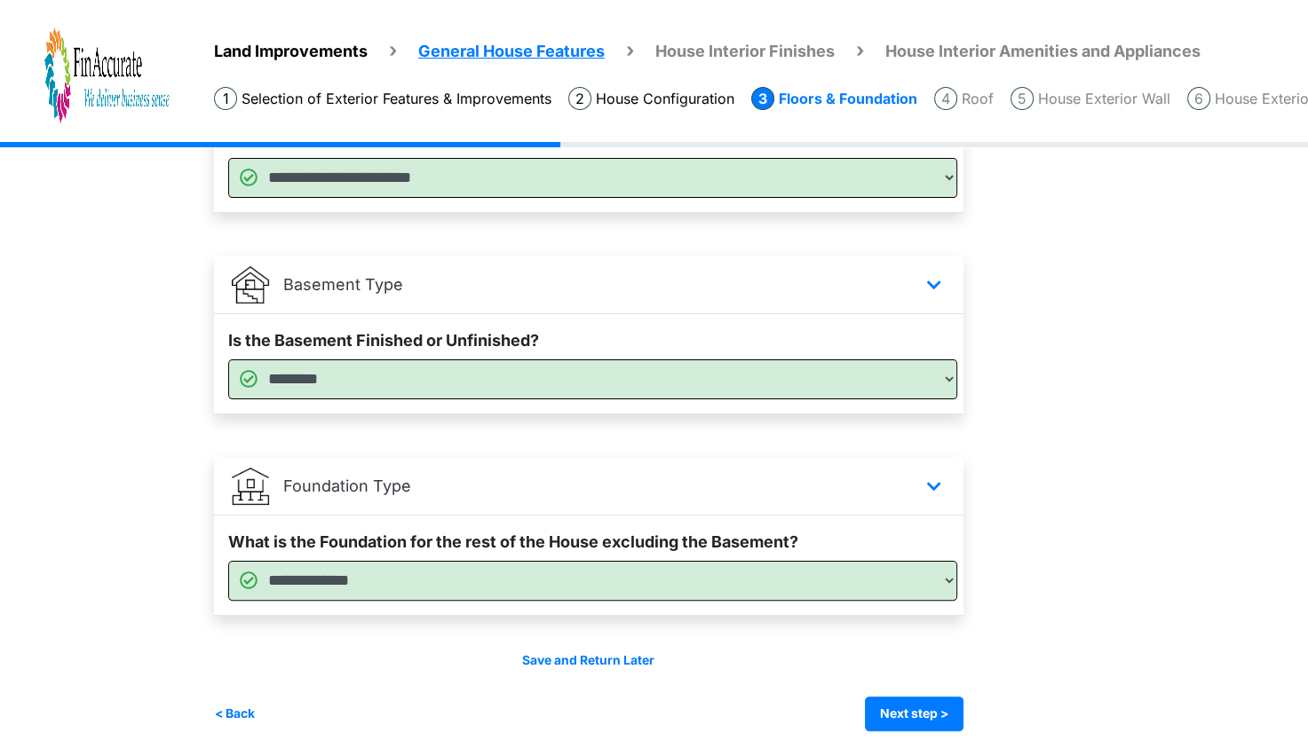
scroll to position [234, 0]
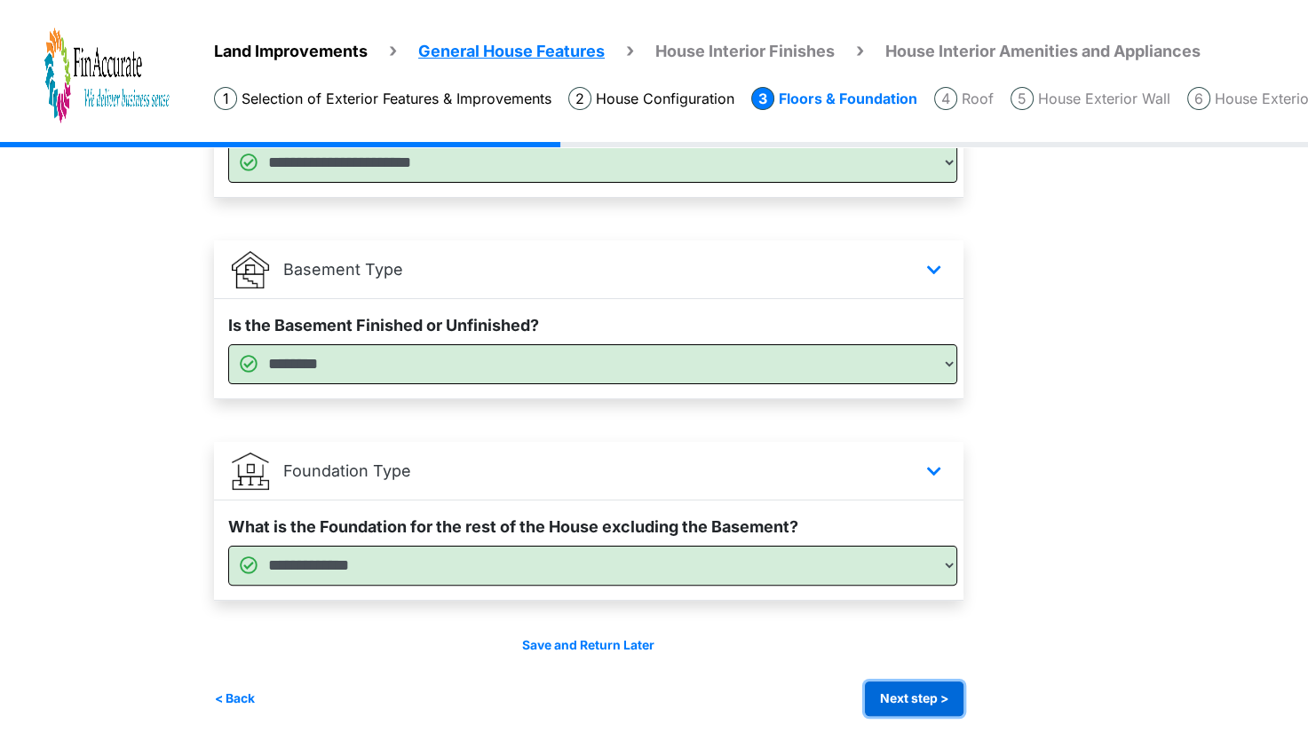
click at [919, 691] on button "Next step >" at bounding box center [914, 699] width 99 height 35
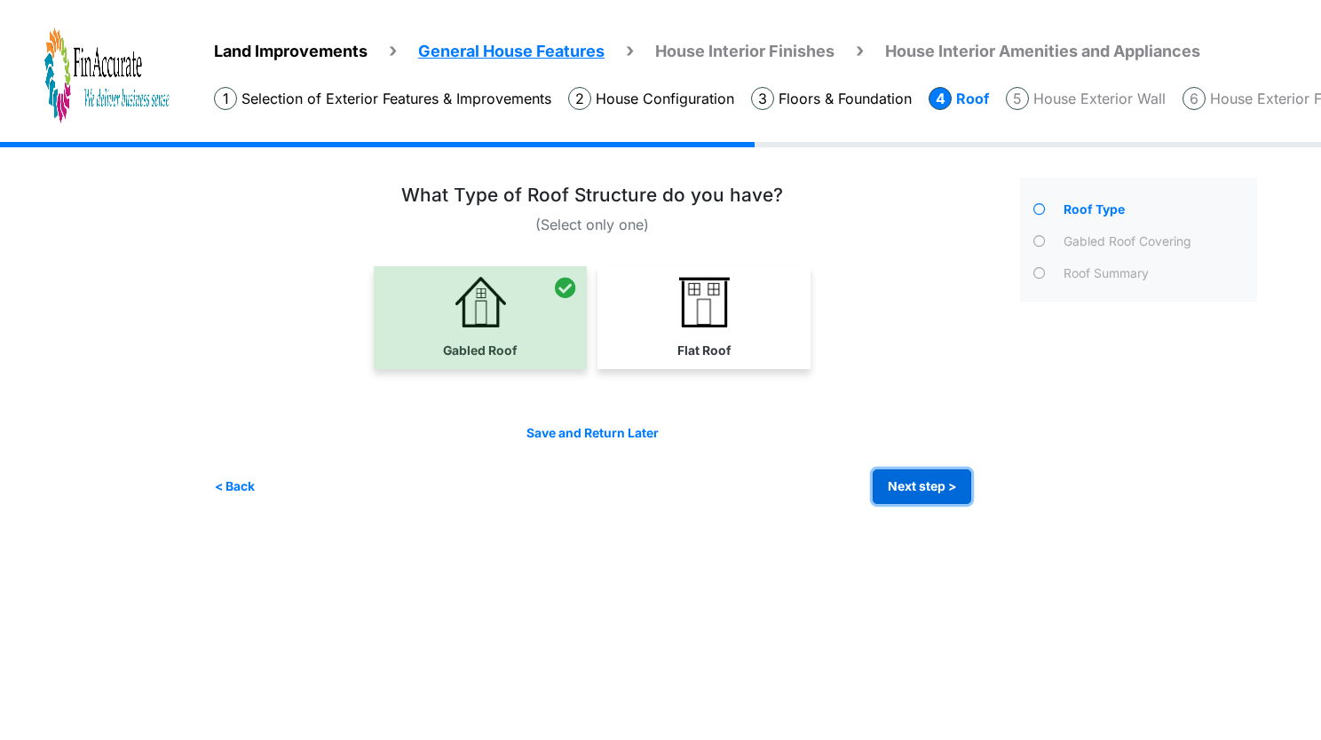
click at [919, 477] on button "Next step >" at bounding box center [922, 487] width 99 height 35
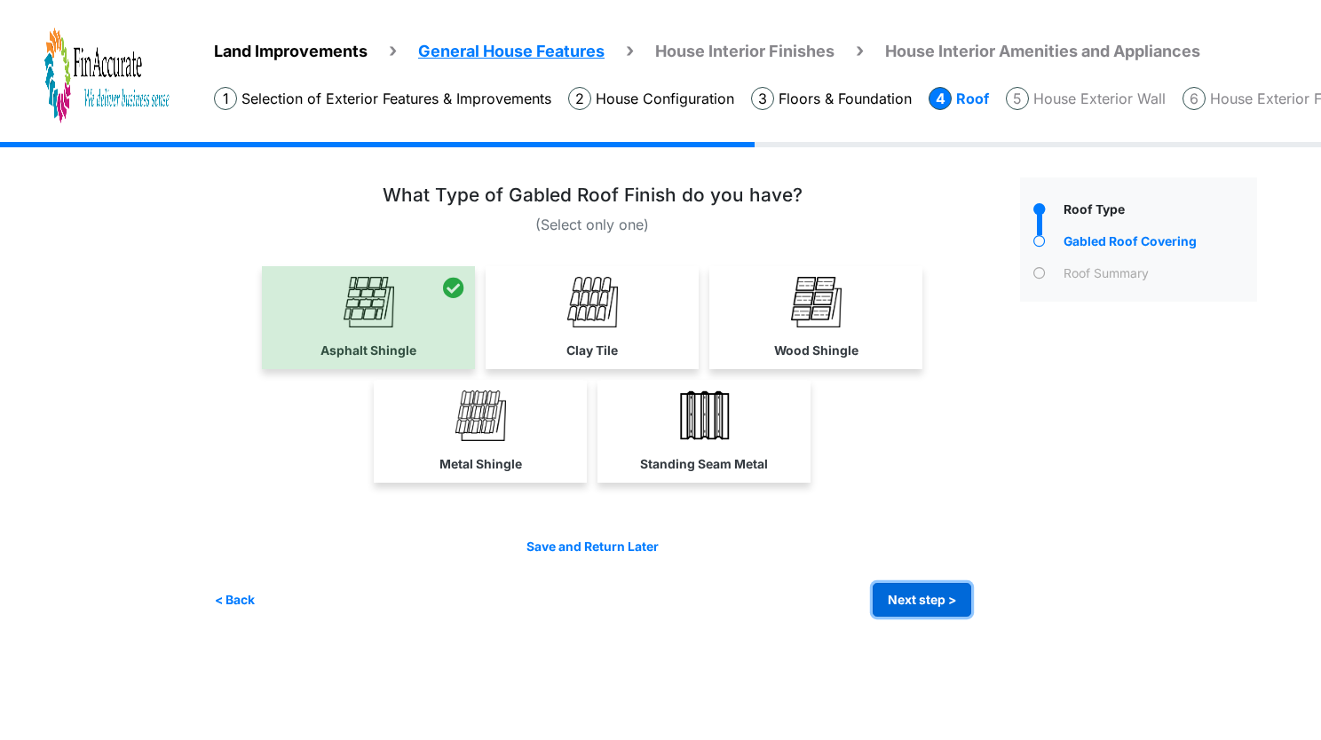
click at [903, 595] on button "Next step >" at bounding box center [922, 600] width 99 height 35
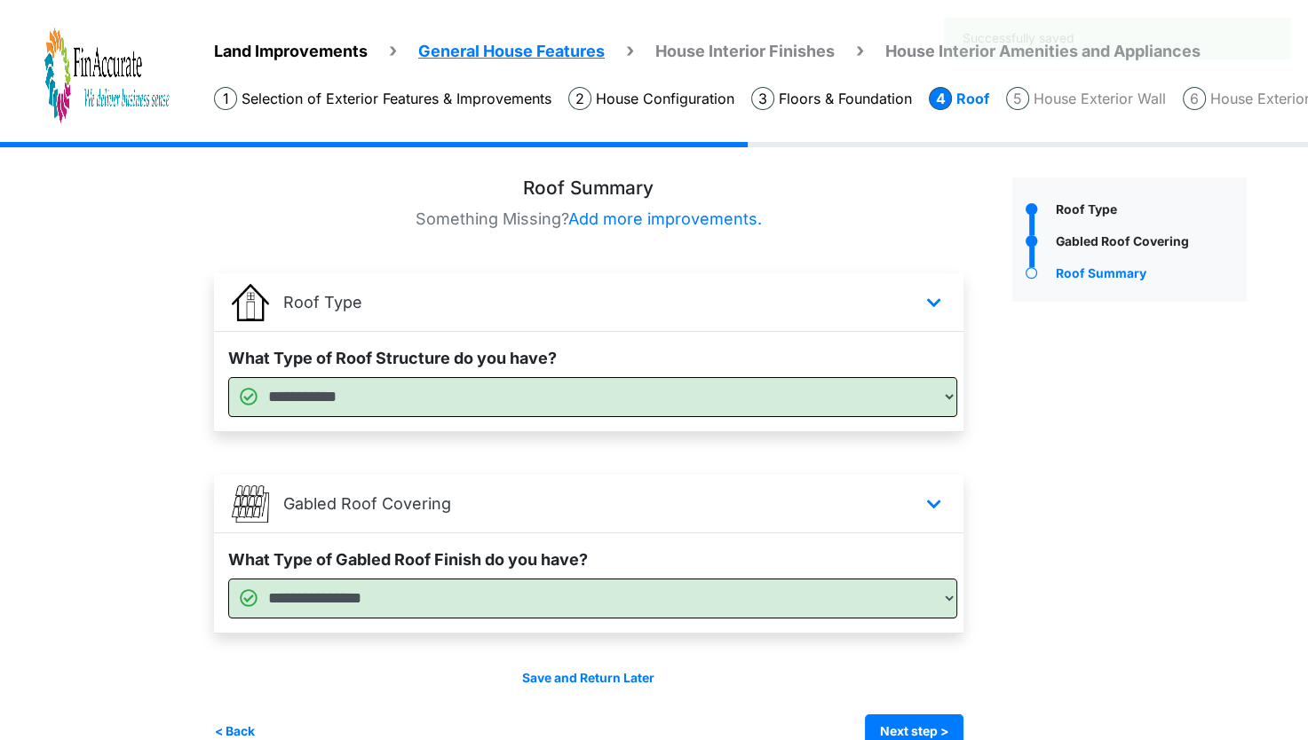
scroll to position [34, 0]
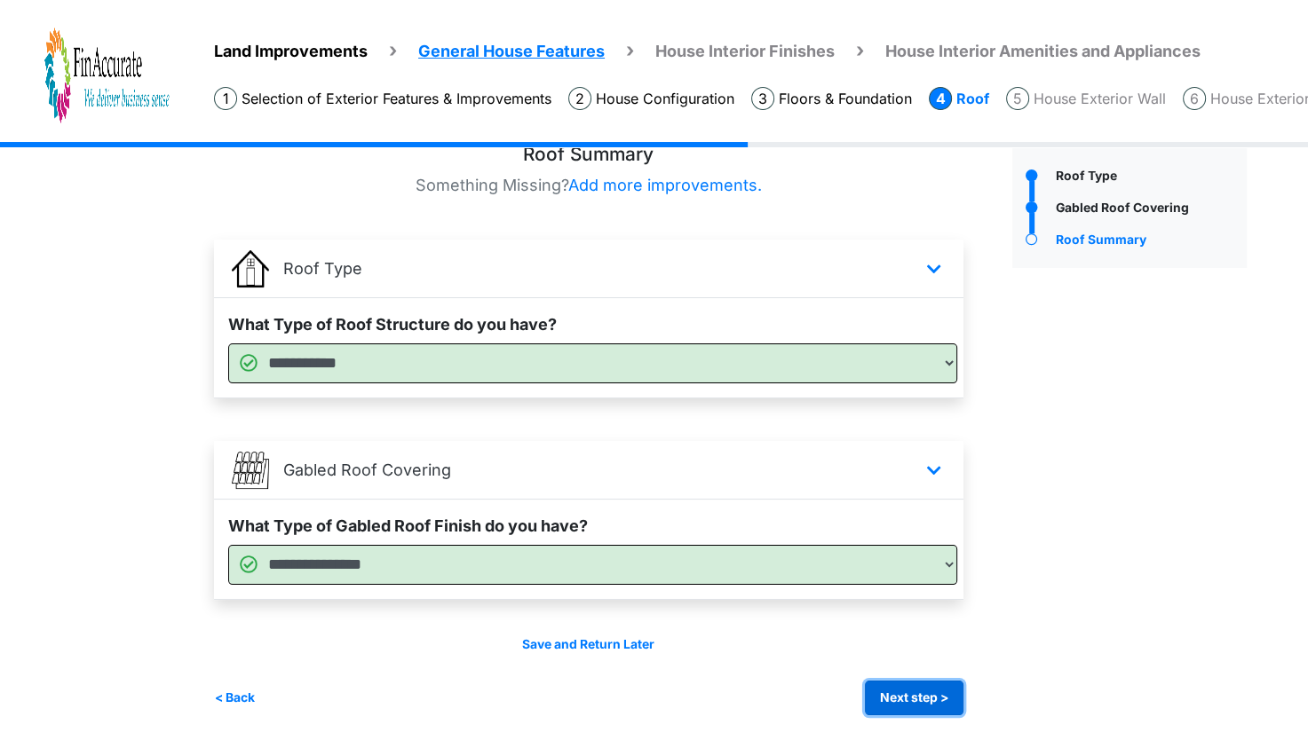
click at [915, 700] on button "Next step >" at bounding box center [914, 698] width 99 height 35
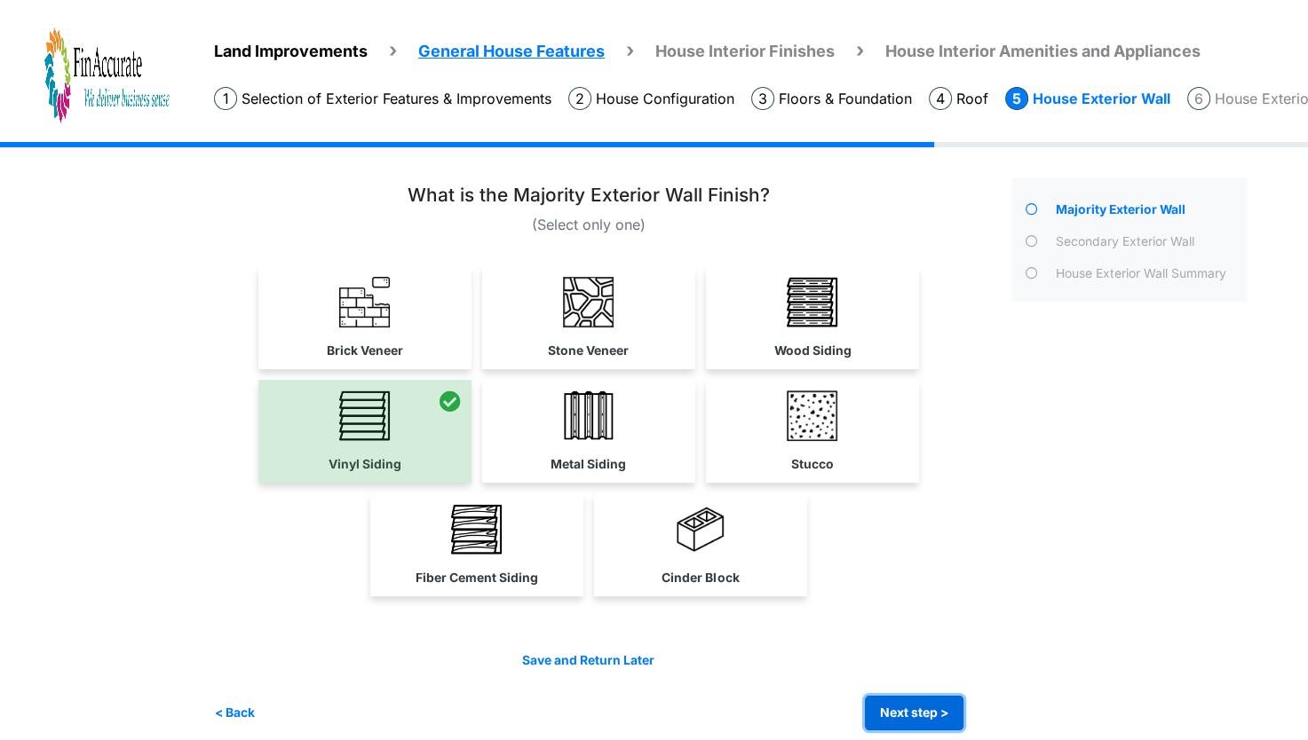
click at [902, 705] on button "Next step >" at bounding box center [914, 713] width 99 height 35
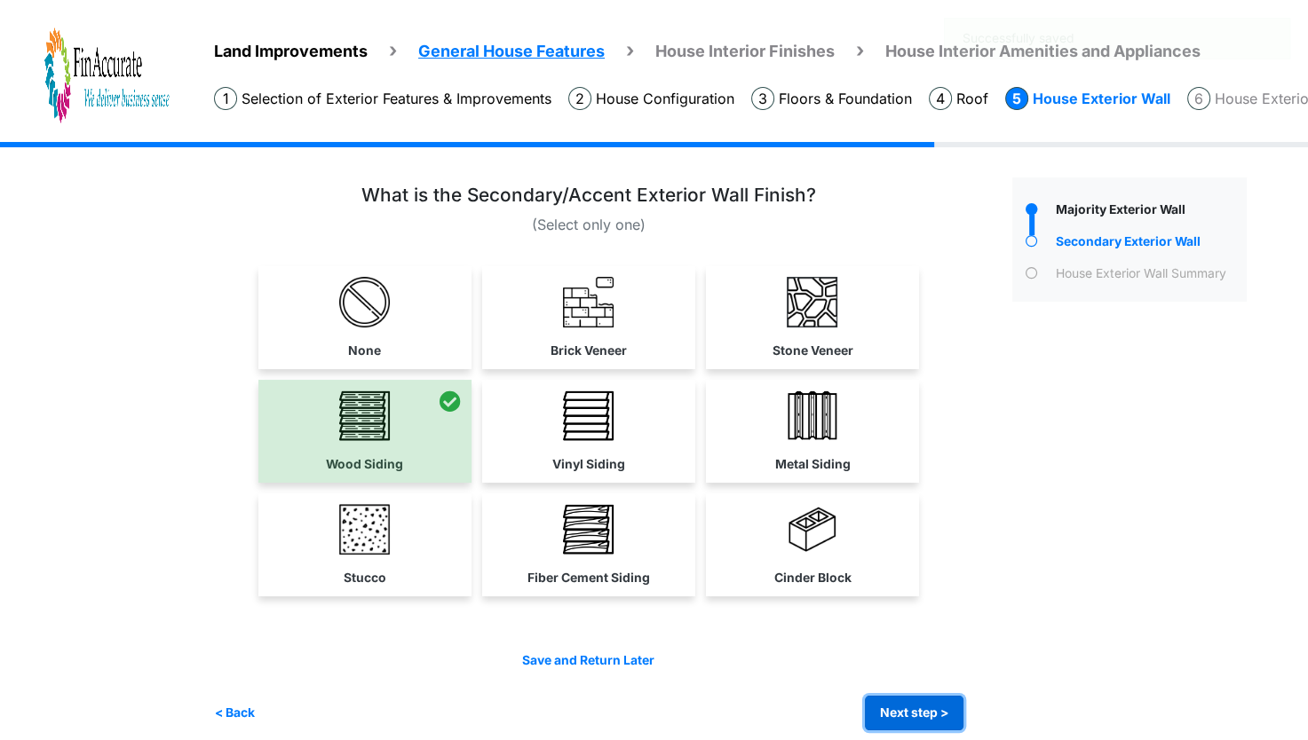
click at [902, 705] on button "Next step >" at bounding box center [914, 713] width 99 height 35
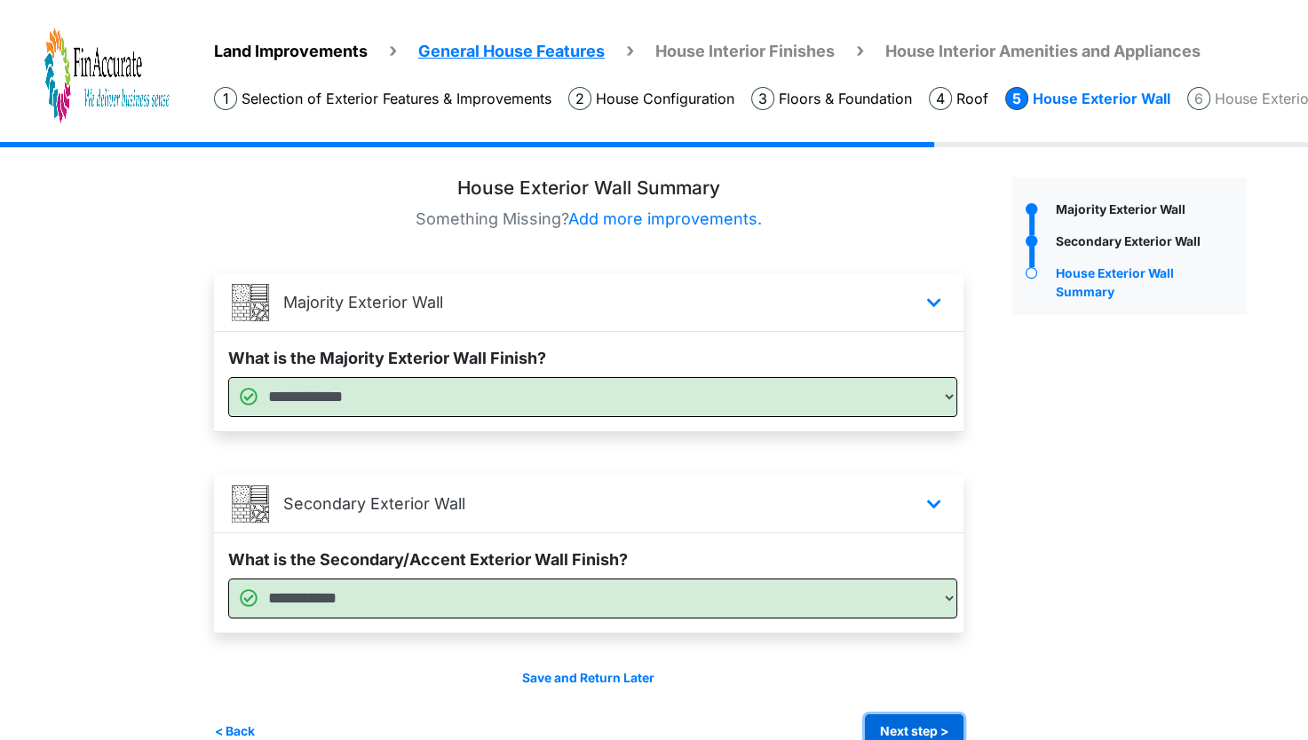
click at [902, 715] on button "Next step >" at bounding box center [914, 732] width 99 height 35
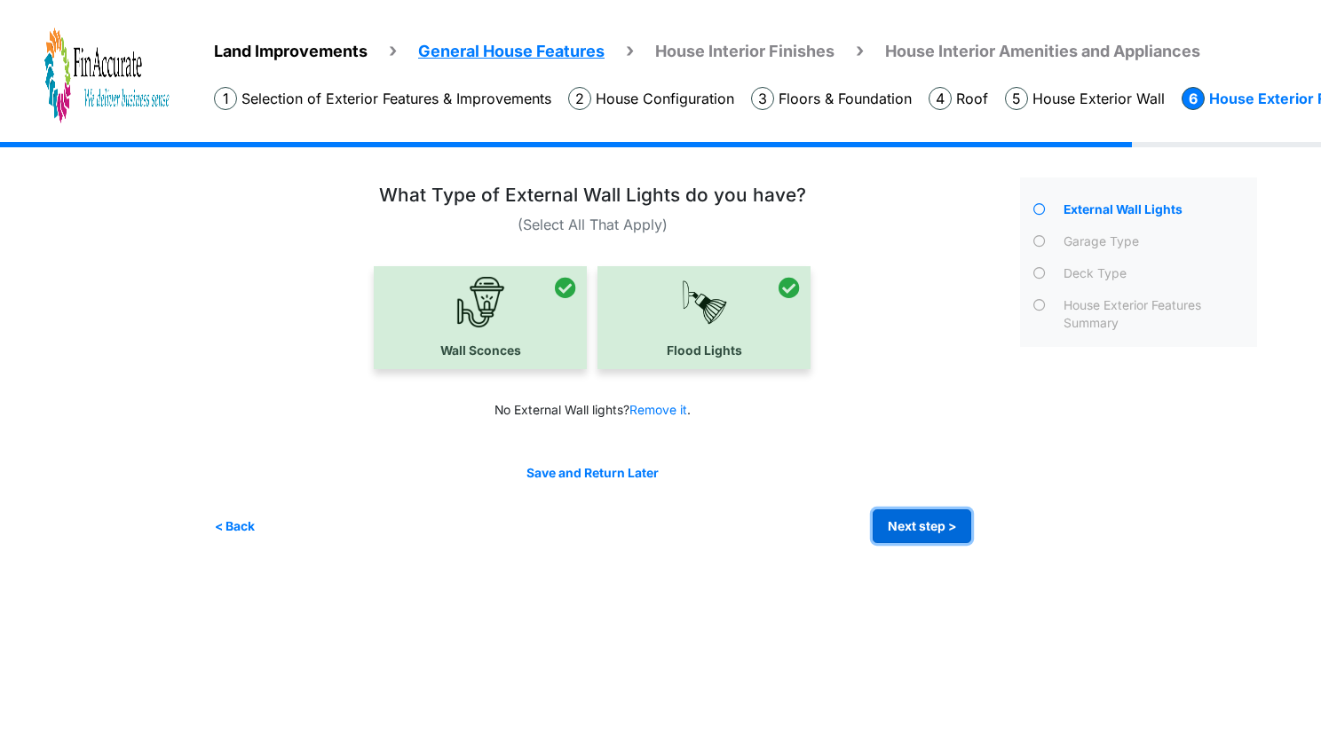
click at [955, 531] on button "Next step >" at bounding box center [922, 527] width 99 height 35
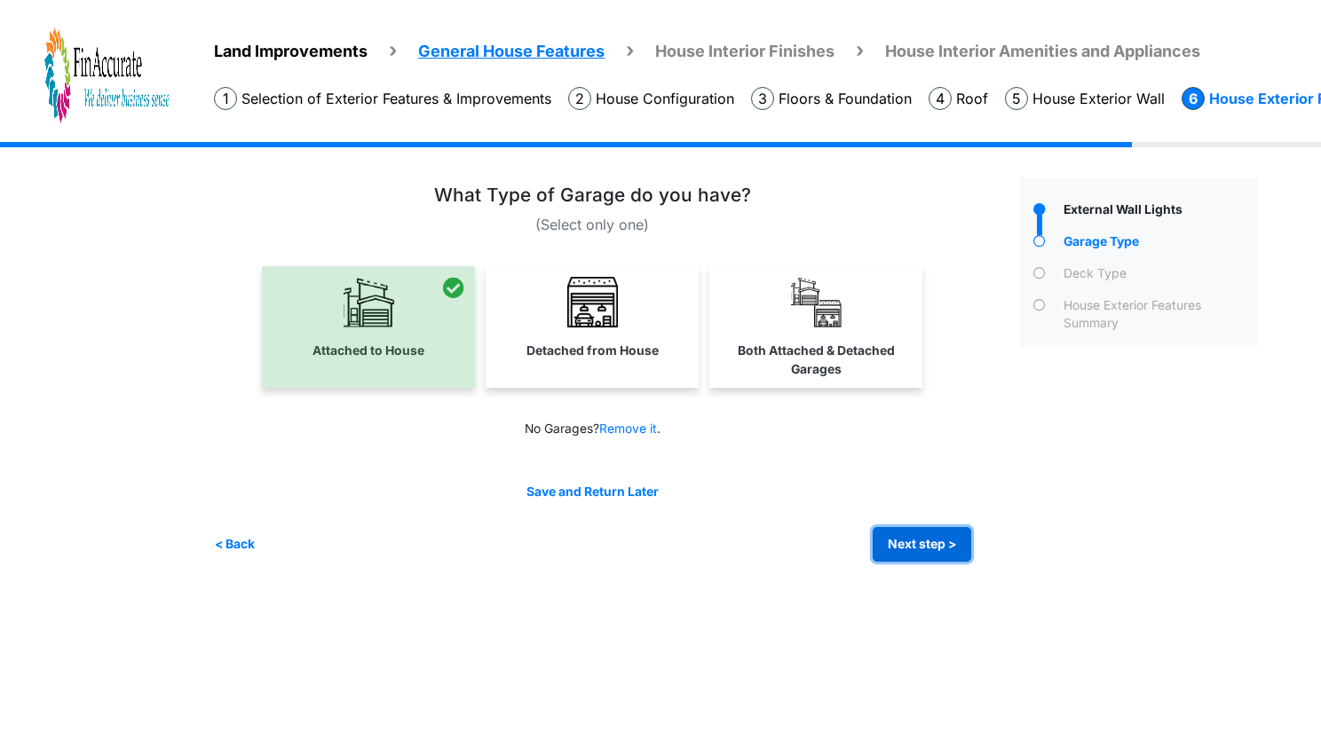
click at [955, 531] on button "Next step >" at bounding box center [922, 544] width 99 height 35
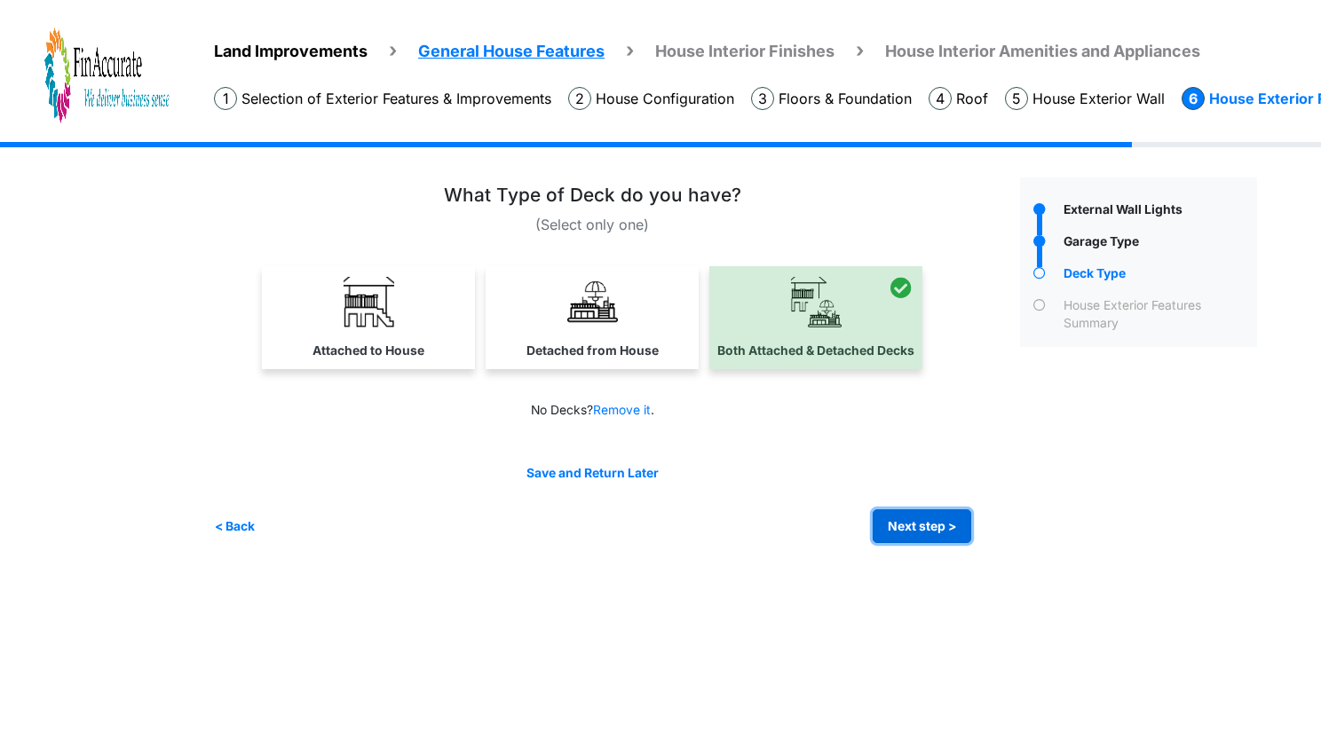
click at [955, 531] on button "Next step >" at bounding box center [922, 527] width 99 height 35
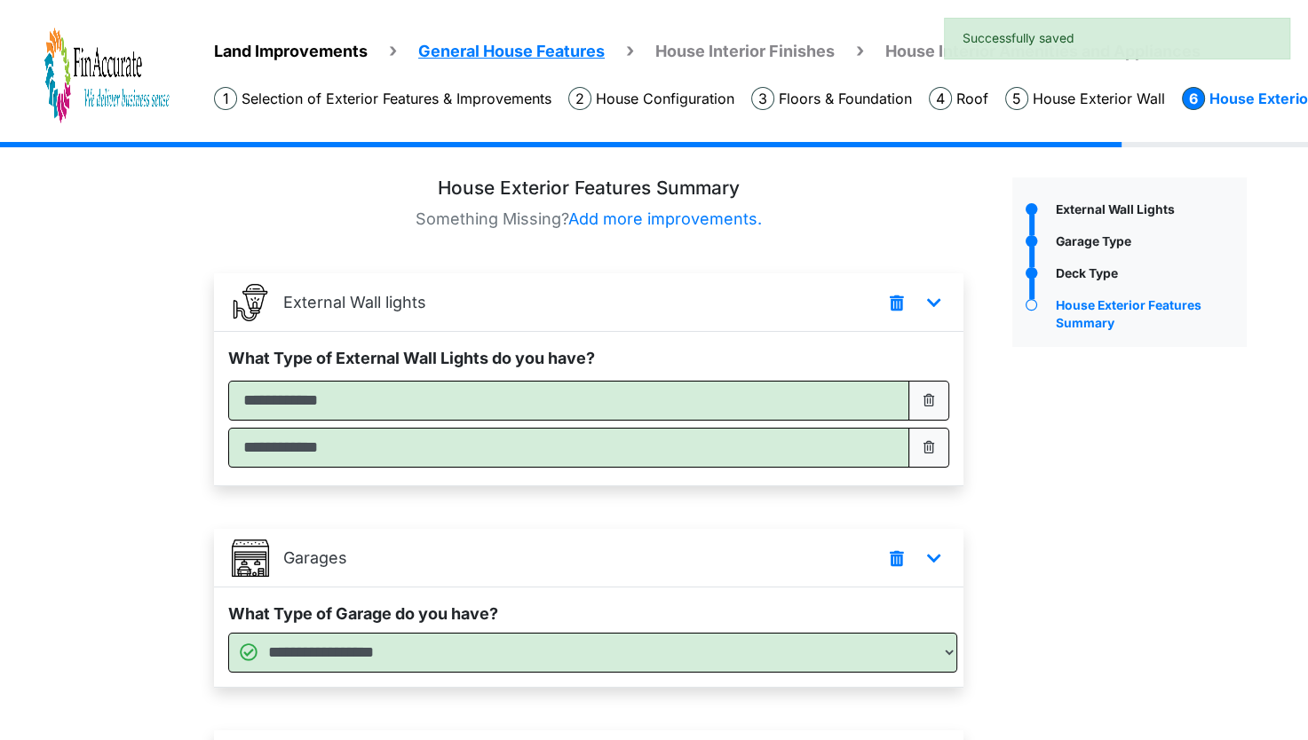
scroll to position [288, 0]
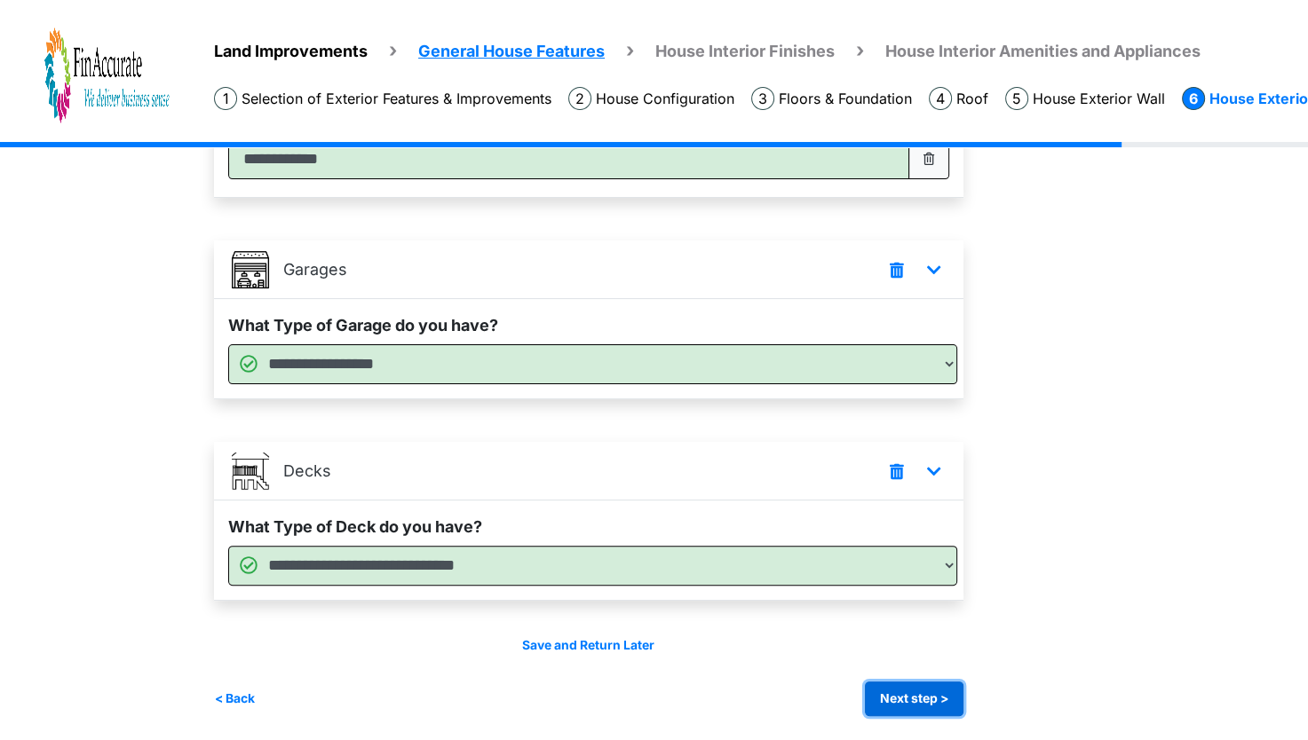
click at [898, 691] on button "Next step >" at bounding box center [914, 699] width 99 height 35
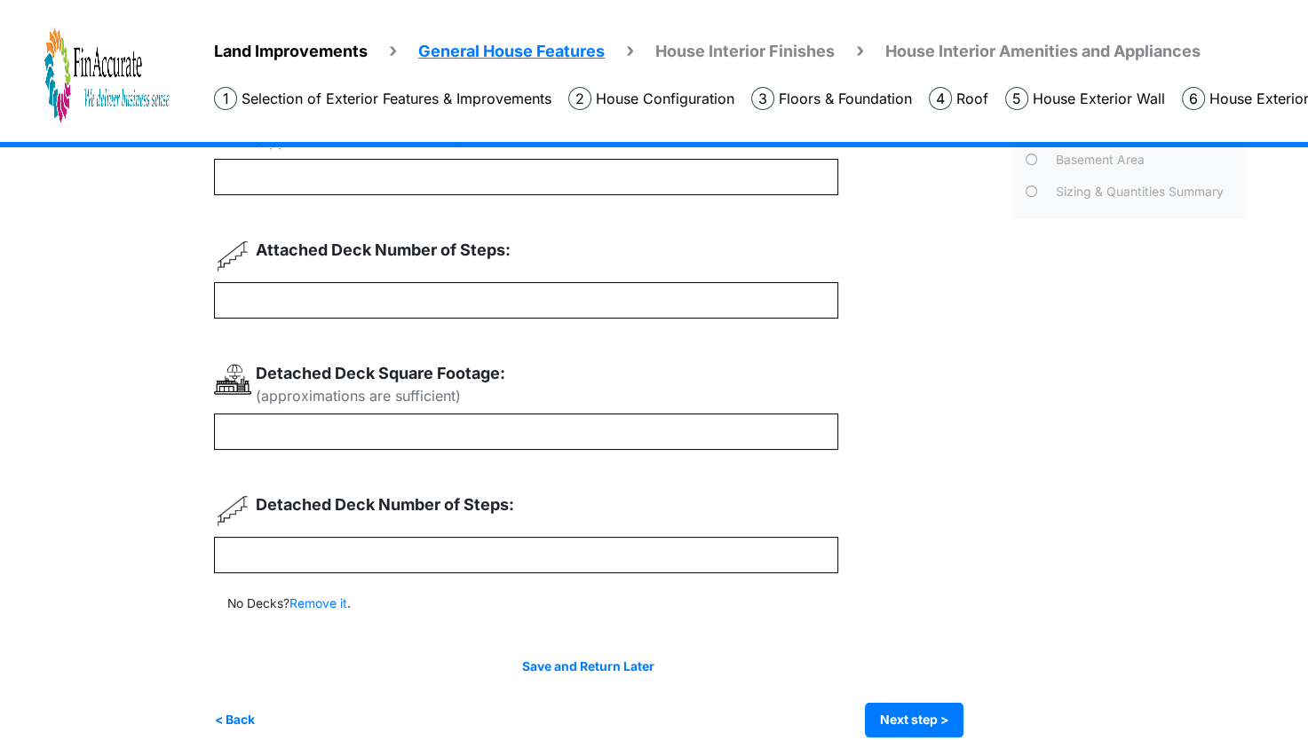
scroll to position [136, 0]
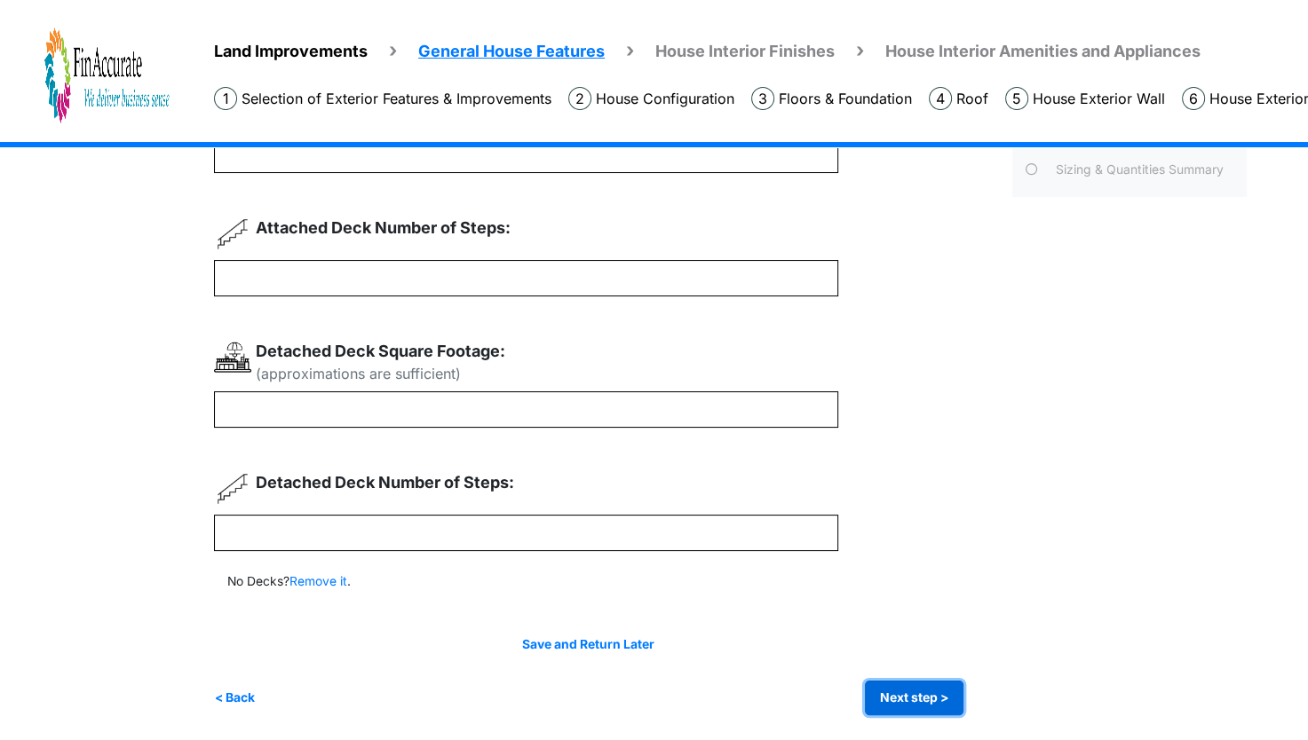
click at [936, 708] on button "Next step >" at bounding box center [914, 698] width 99 height 35
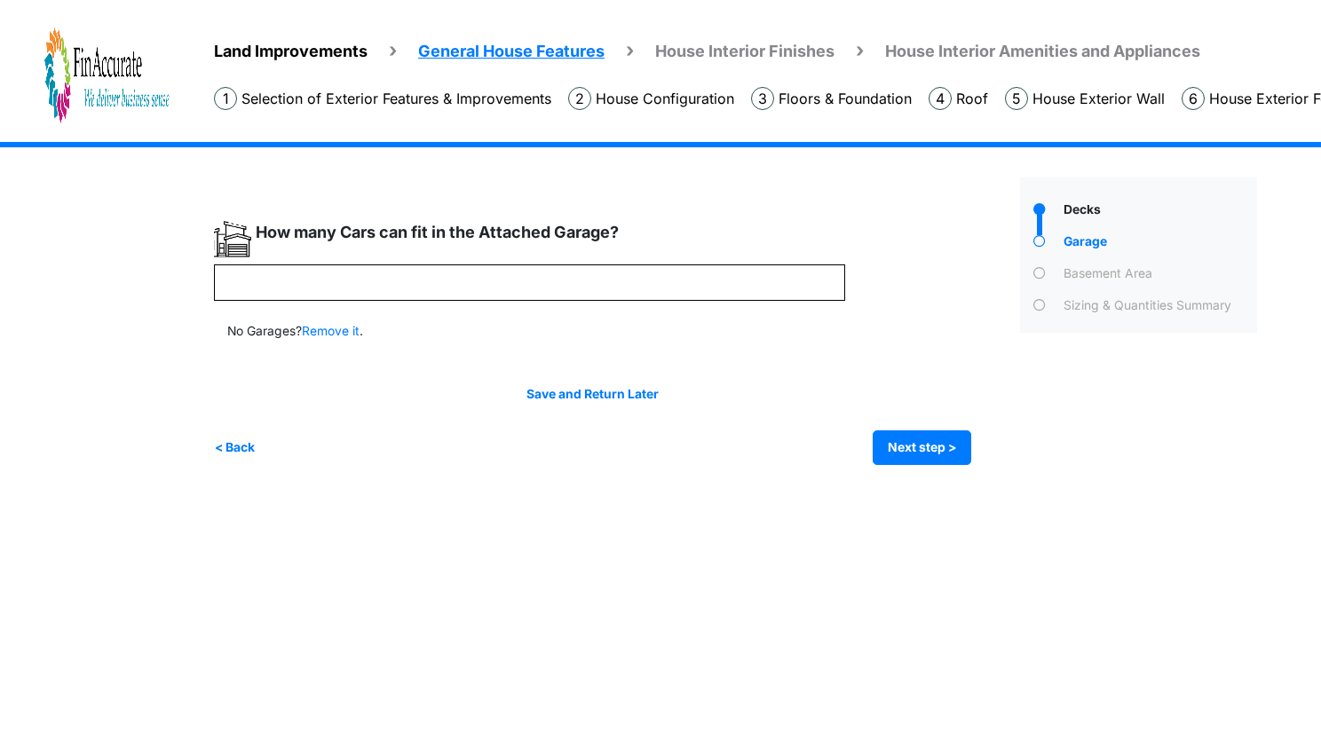
click at [971, 445] on div "*" at bounding box center [610, 342] width 793 height 245
click at [961, 445] on button "Next step >" at bounding box center [922, 448] width 99 height 35
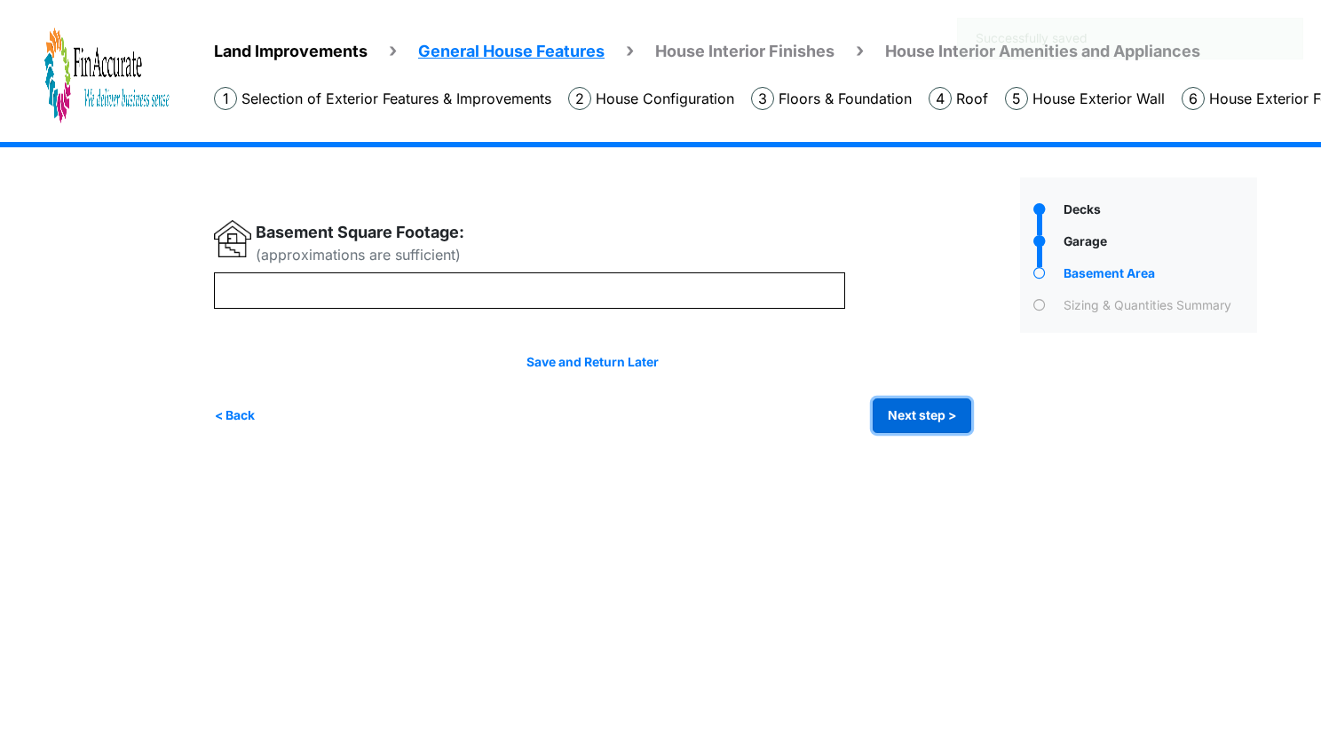
click at [940, 423] on button "Next step >" at bounding box center [922, 416] width 99 height 35
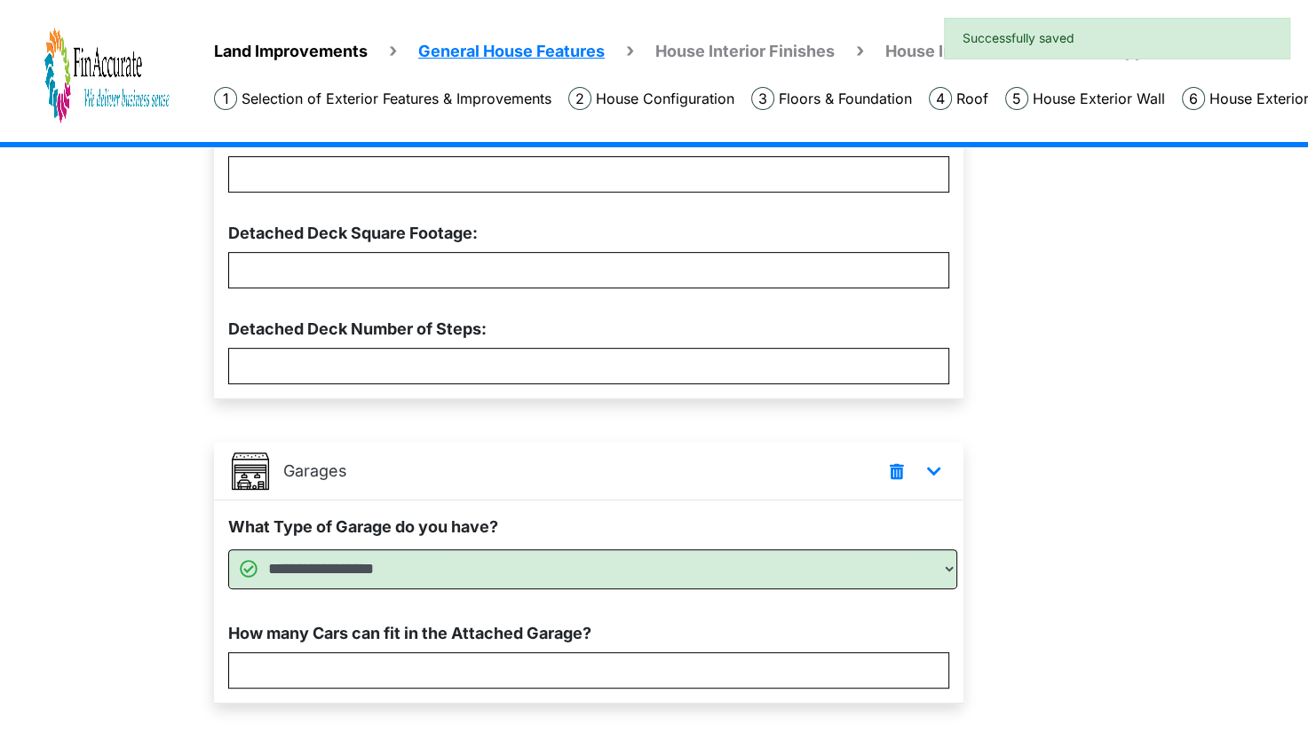
scroll to position [724, 0]
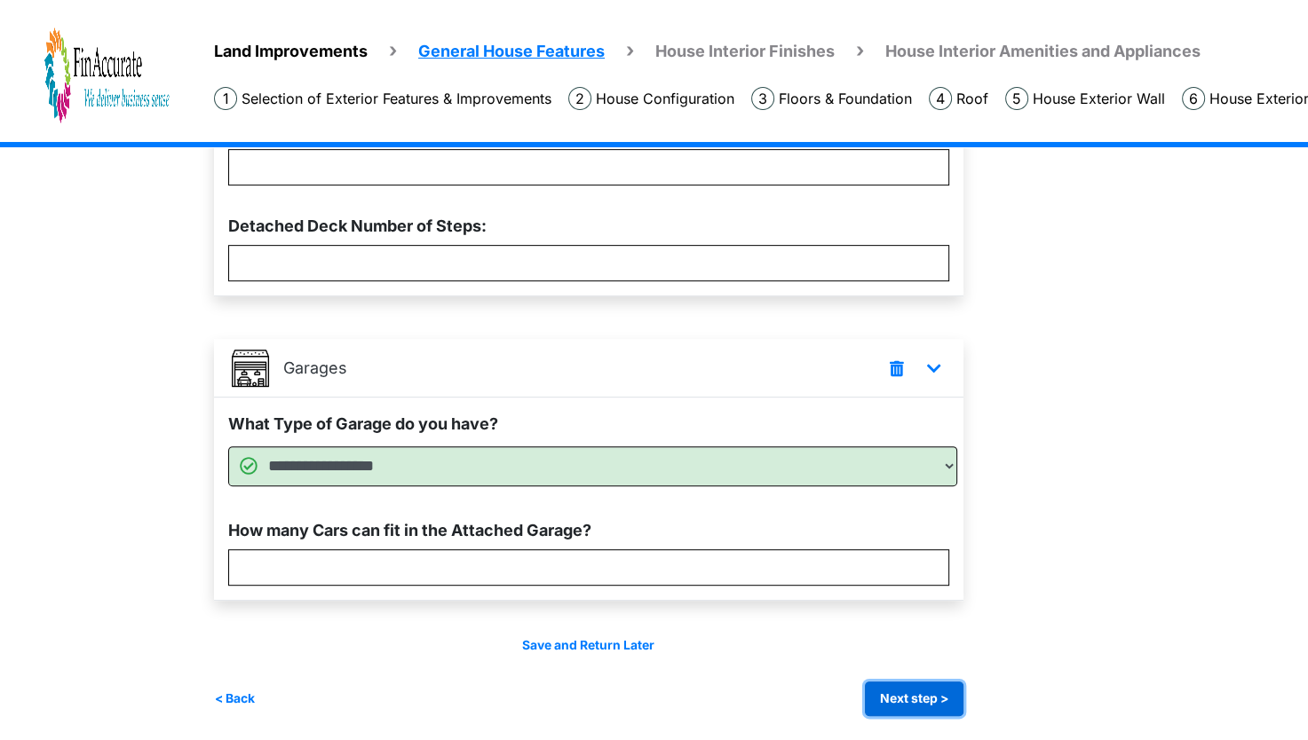
click at [913, 701] on button "Next step >" at bounding box center [914, 699] width 99 height 35
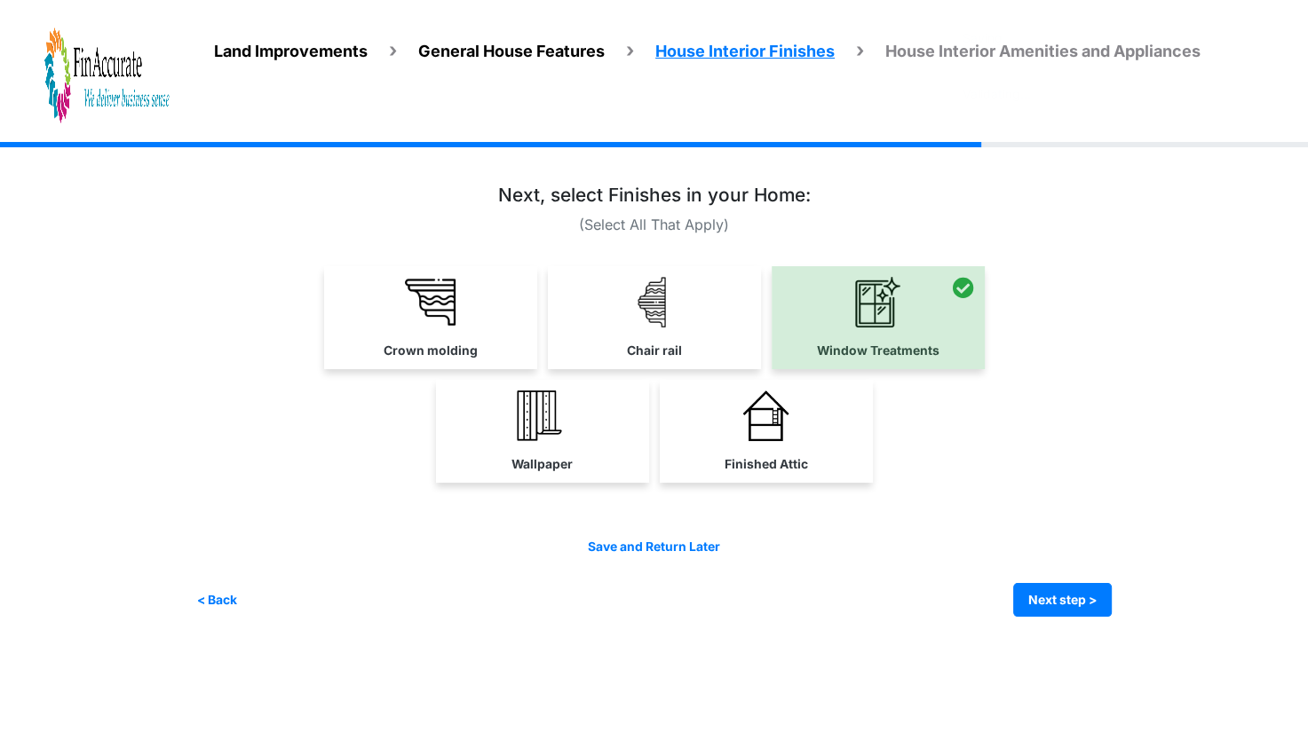
scroll to position [0, 0]
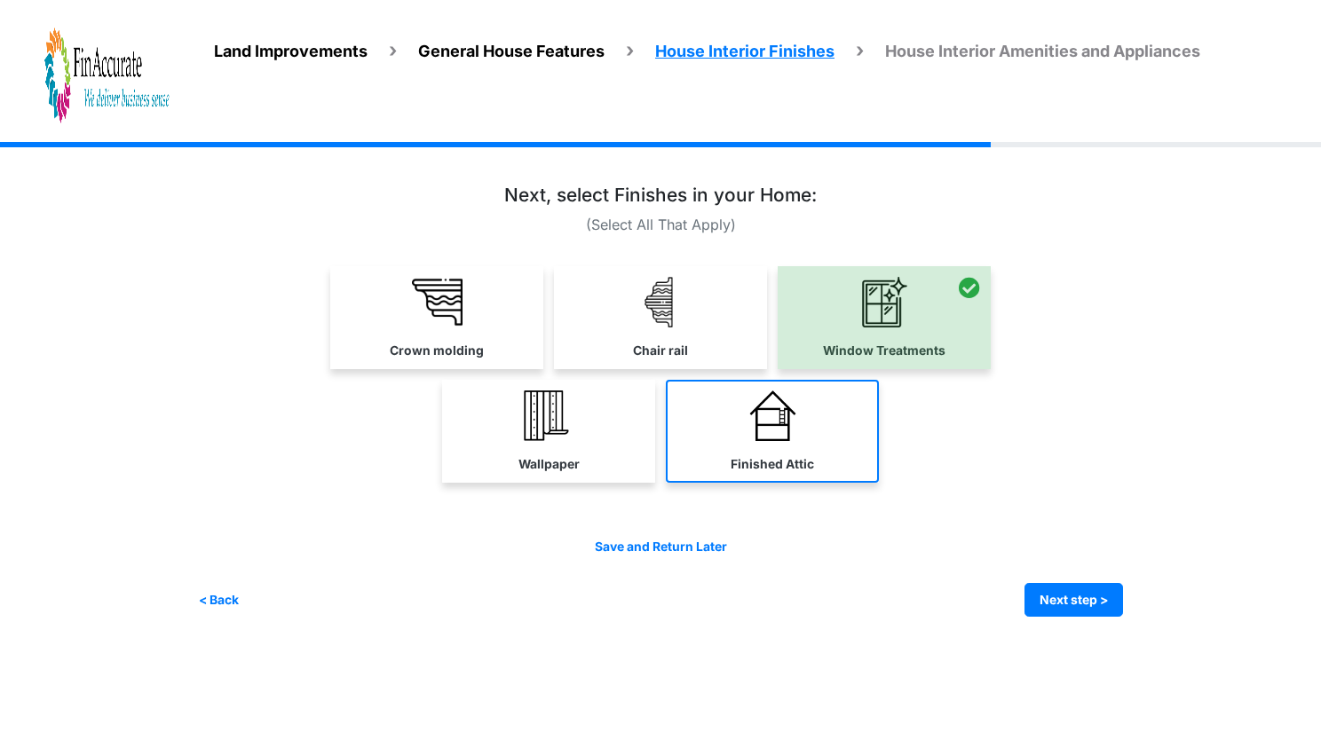
click at [768, 441] on link "Finished Attic" at bounding box center [772, 431] width 213 height 103
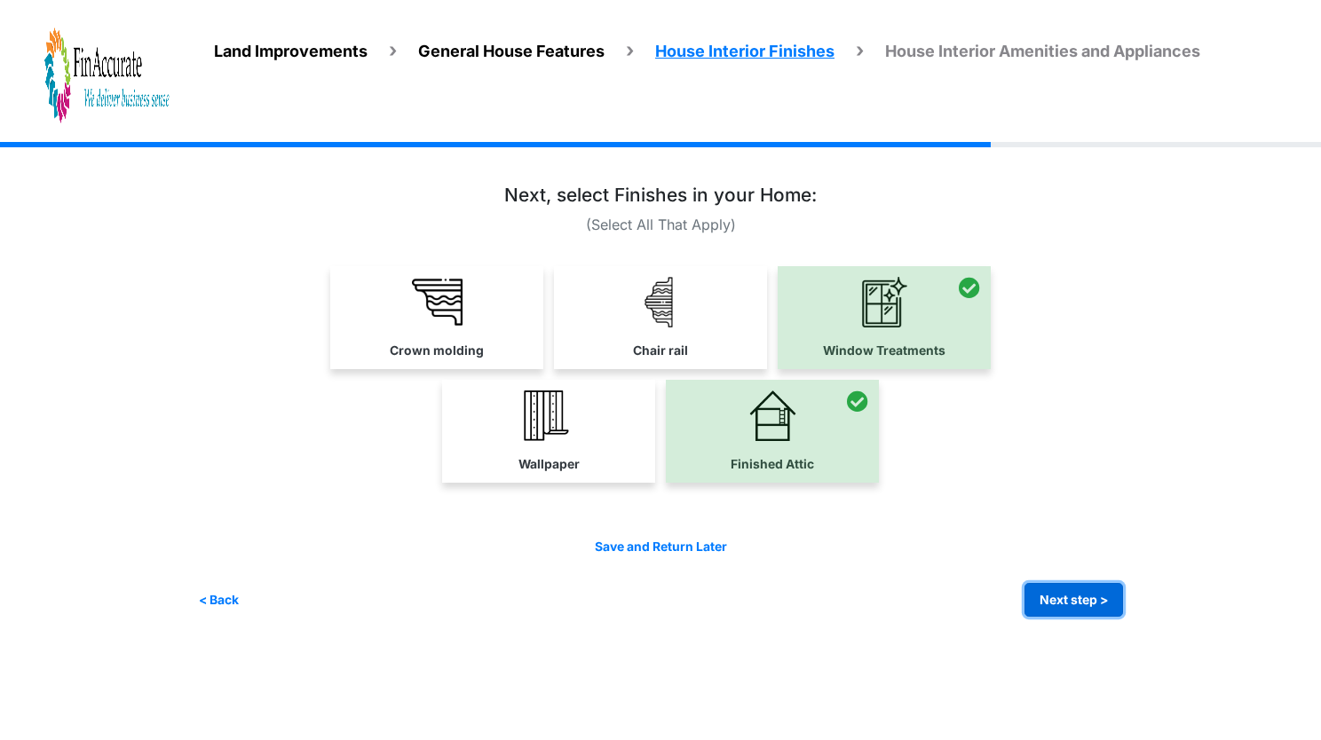
click at [1096, 601] on button "Next step >" at bounding box center [1073, 600] width 99 height 35
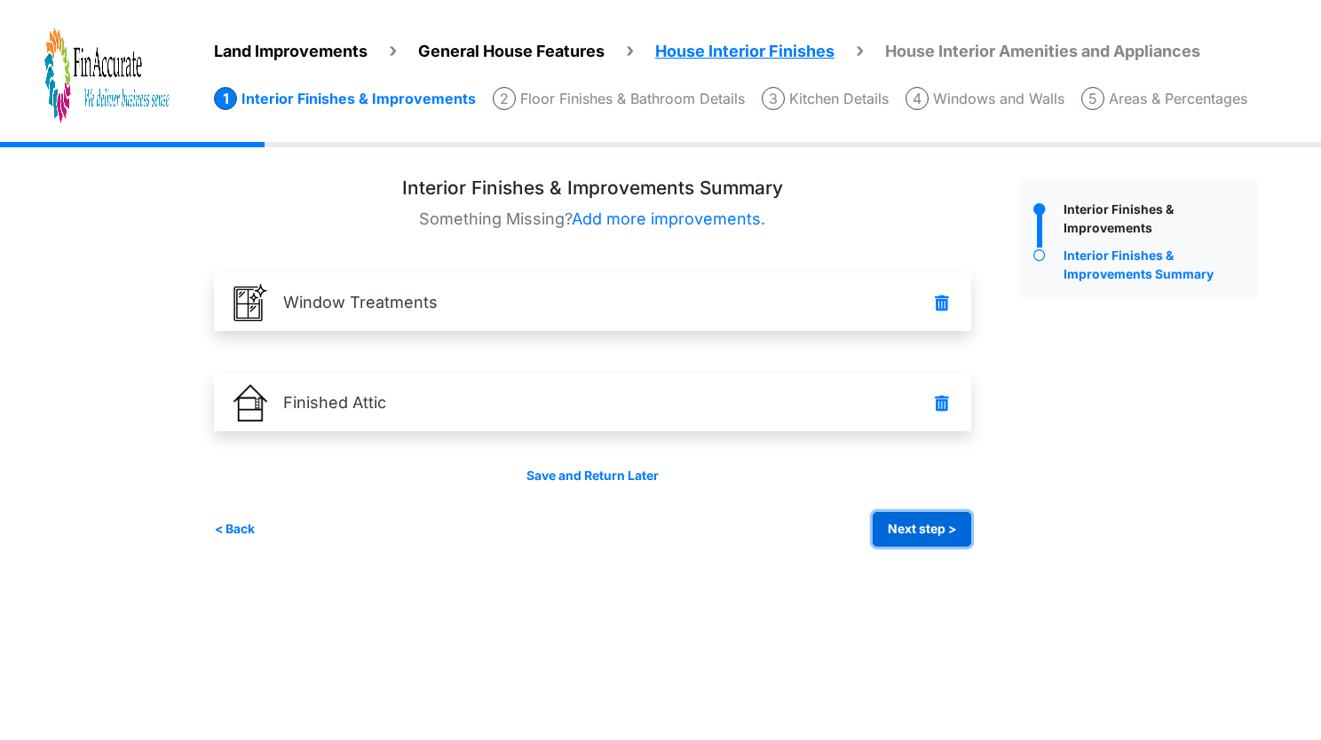
click at [888, 527] on button "Next step >" at bounding box center [922, 529] width 99 height 35
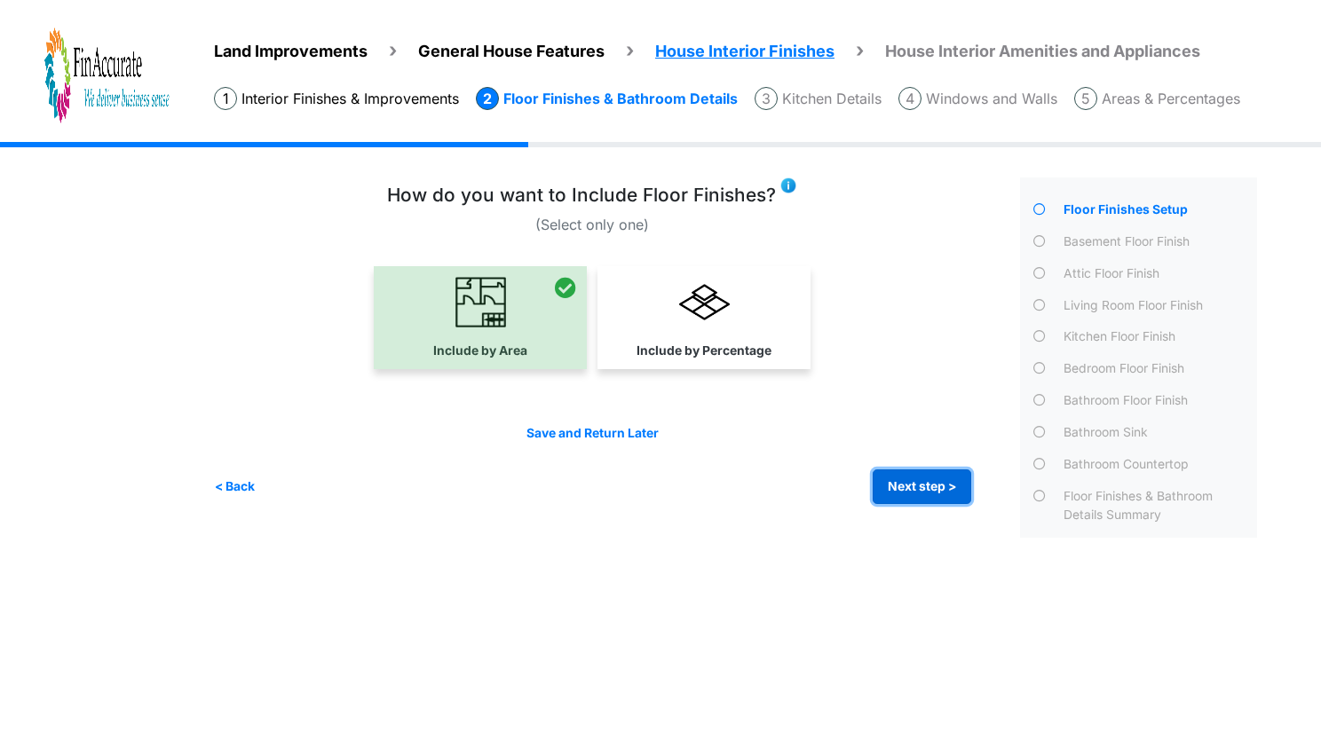
click at [955, 479] on button "Next step >" at bounding box center [922, 487] width 99 height 35
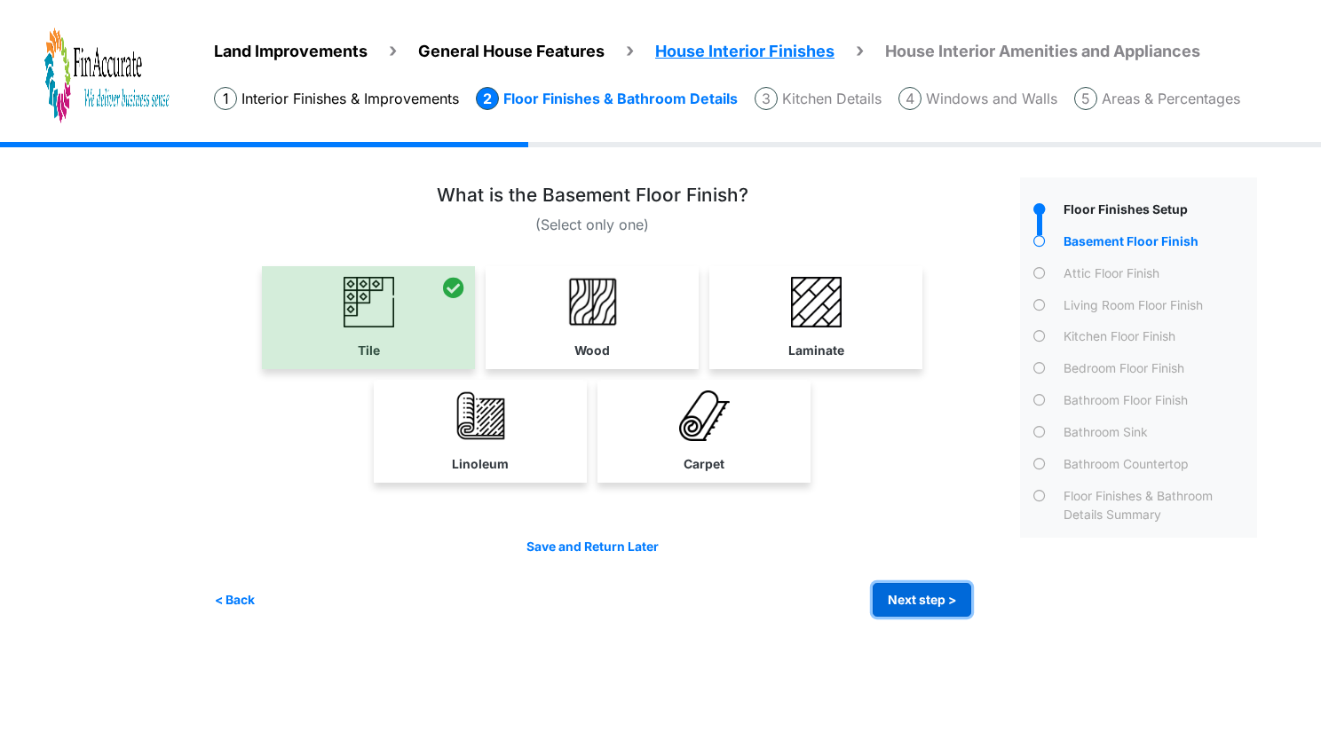
click at [895, 584] on button "Next step >" at bounding box center [922, 600] width 99 height 35
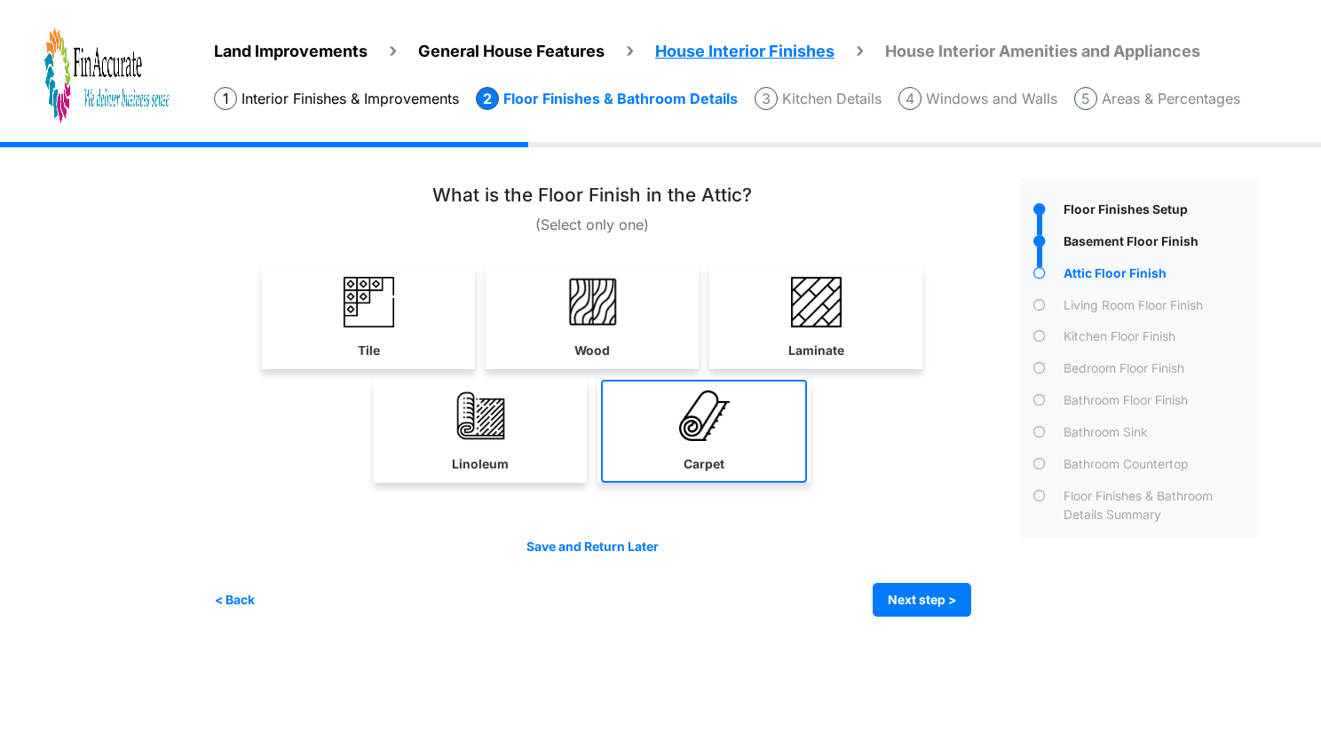
click at [761, 422] on link "Carpet" at bounding box center [704, 431] width 206 height 103
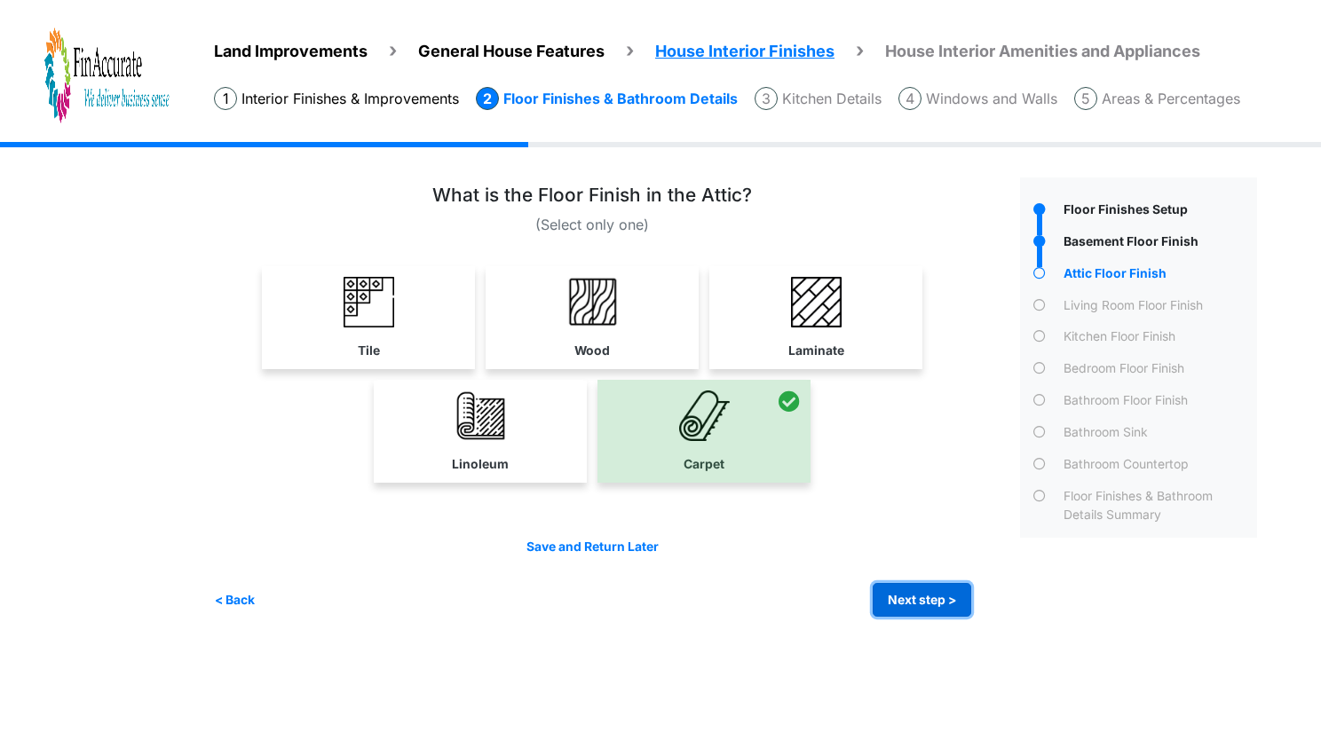
click at [937, 601] on button "Next step >" at bounding box center [922, 600] width 99 height 35
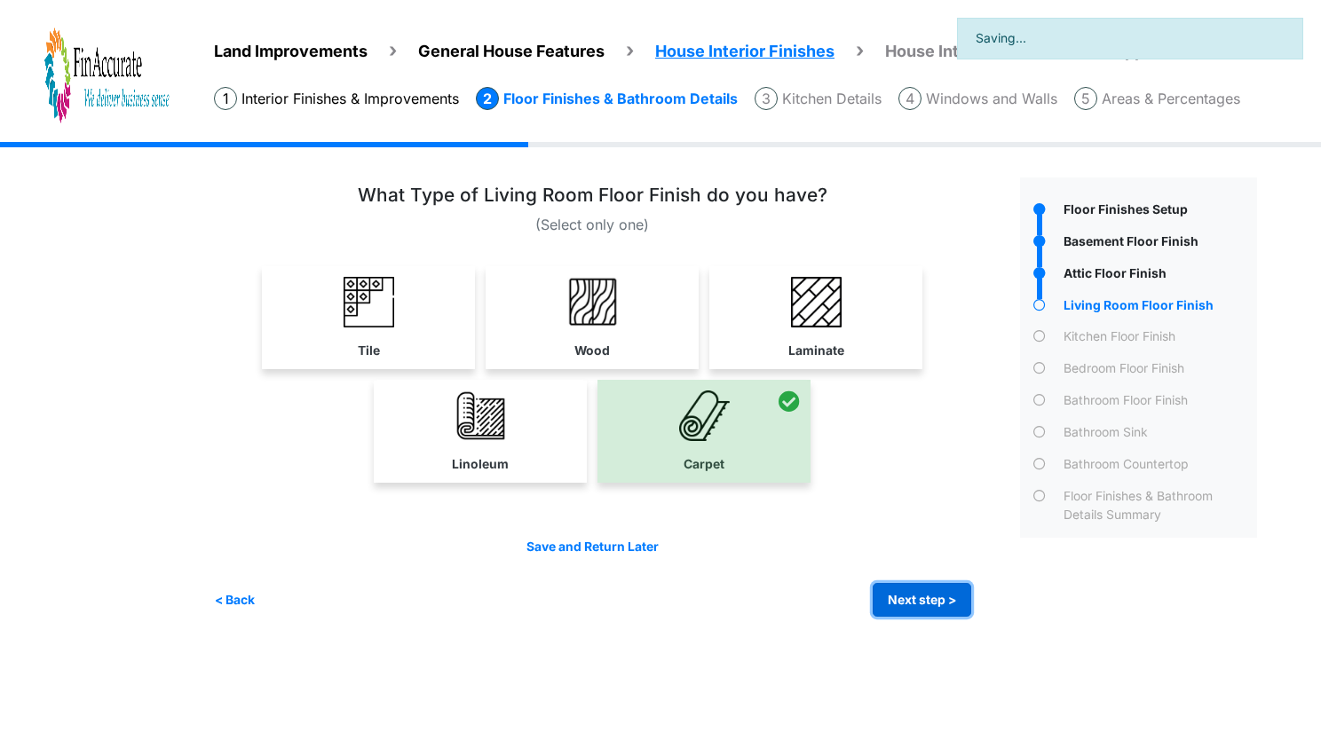
click at [937, 601] on button "Next step >" at bounding box center [922, 600] width 99 height 35
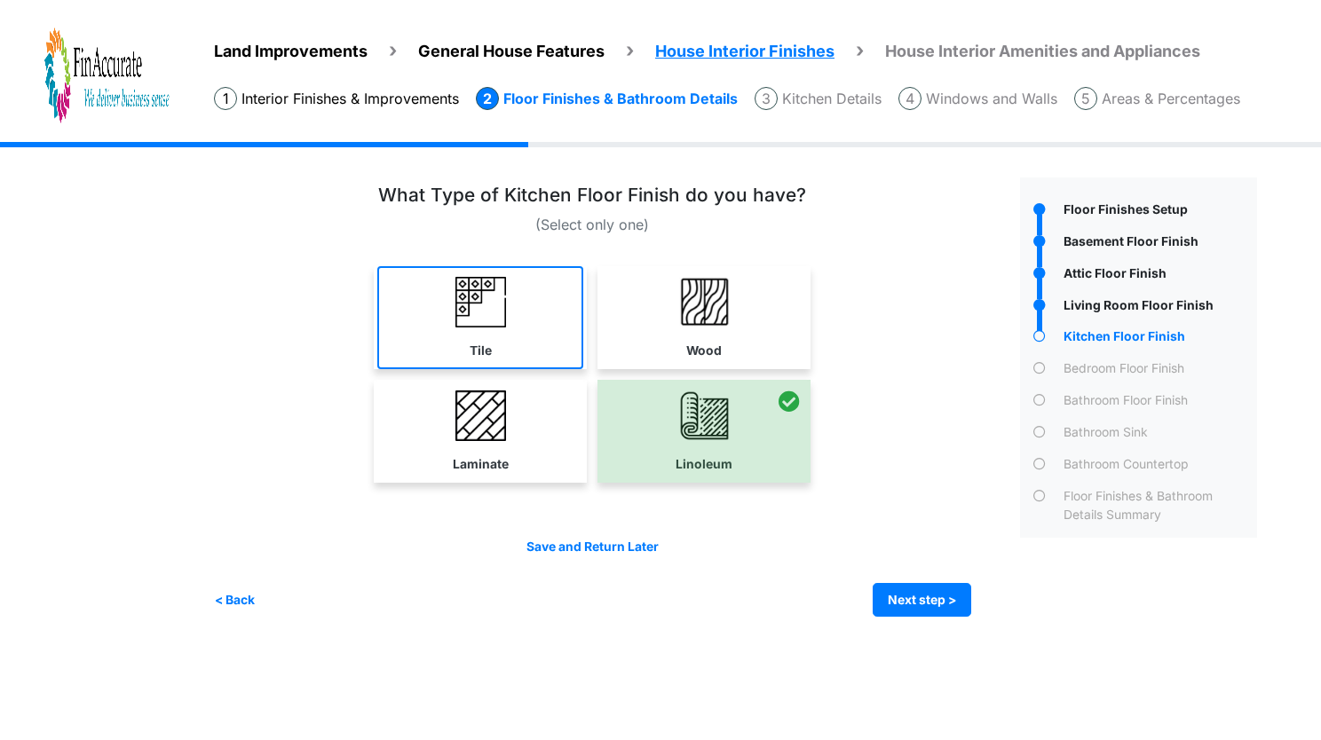
click at [550, 314] on link "Tile" at bounding box center [480, 317] width 206 height 103
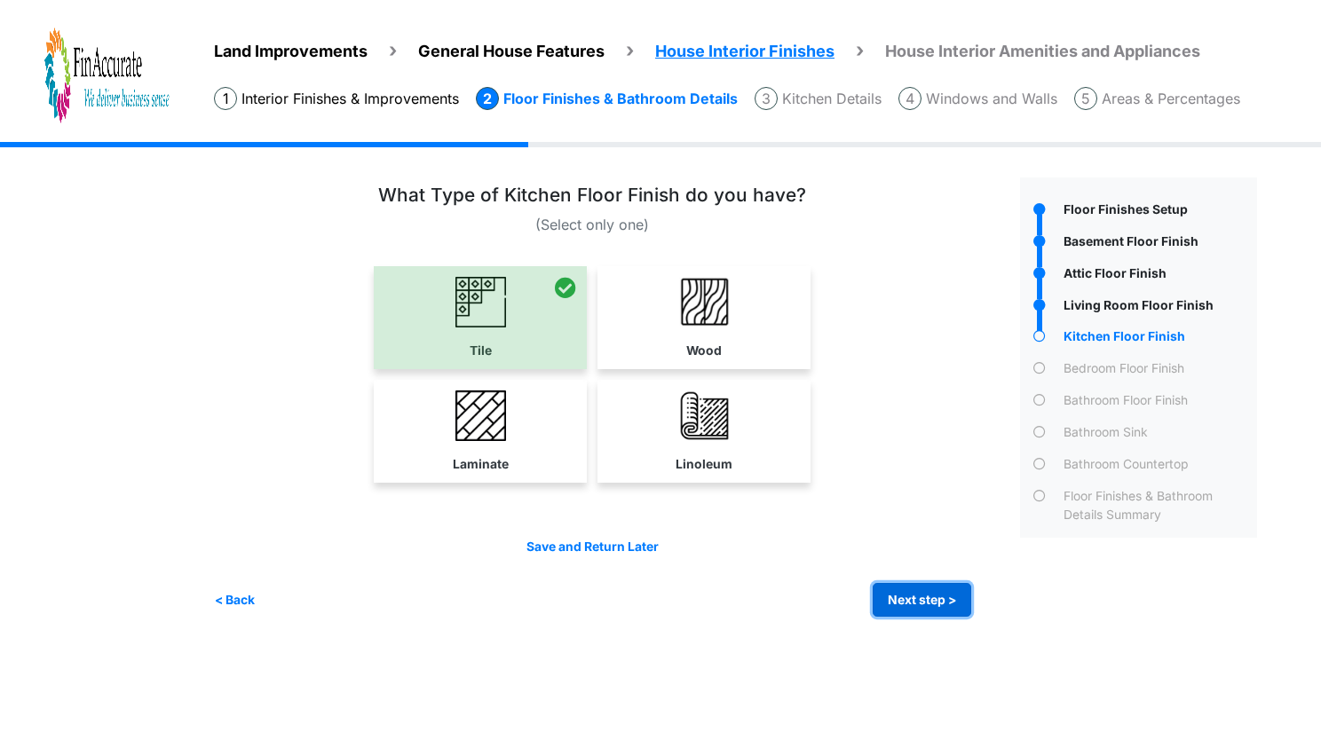
click at [966, 602] on button "Next step >" at bounding box center [922, 600] width 99 height 35
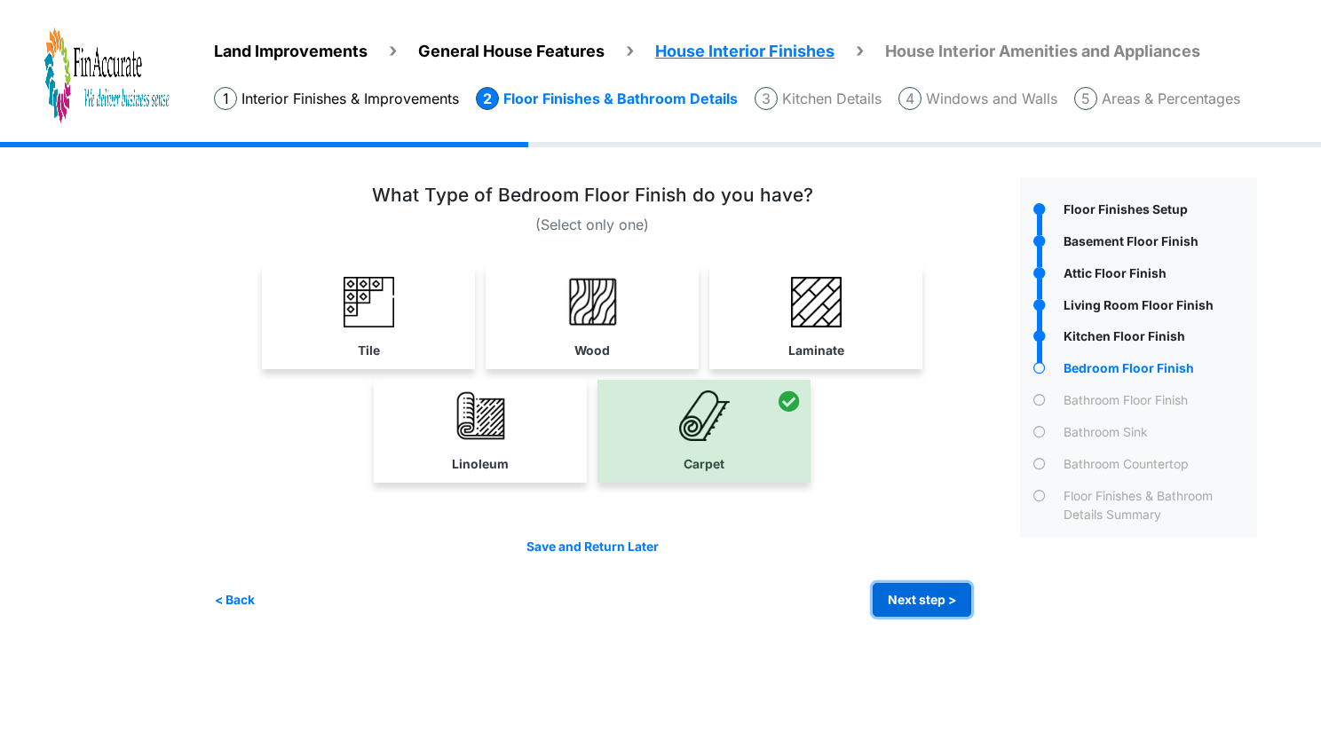
click at [966, 602] on button "Next step >" at bounding box center [922, 600] width 99 height 35
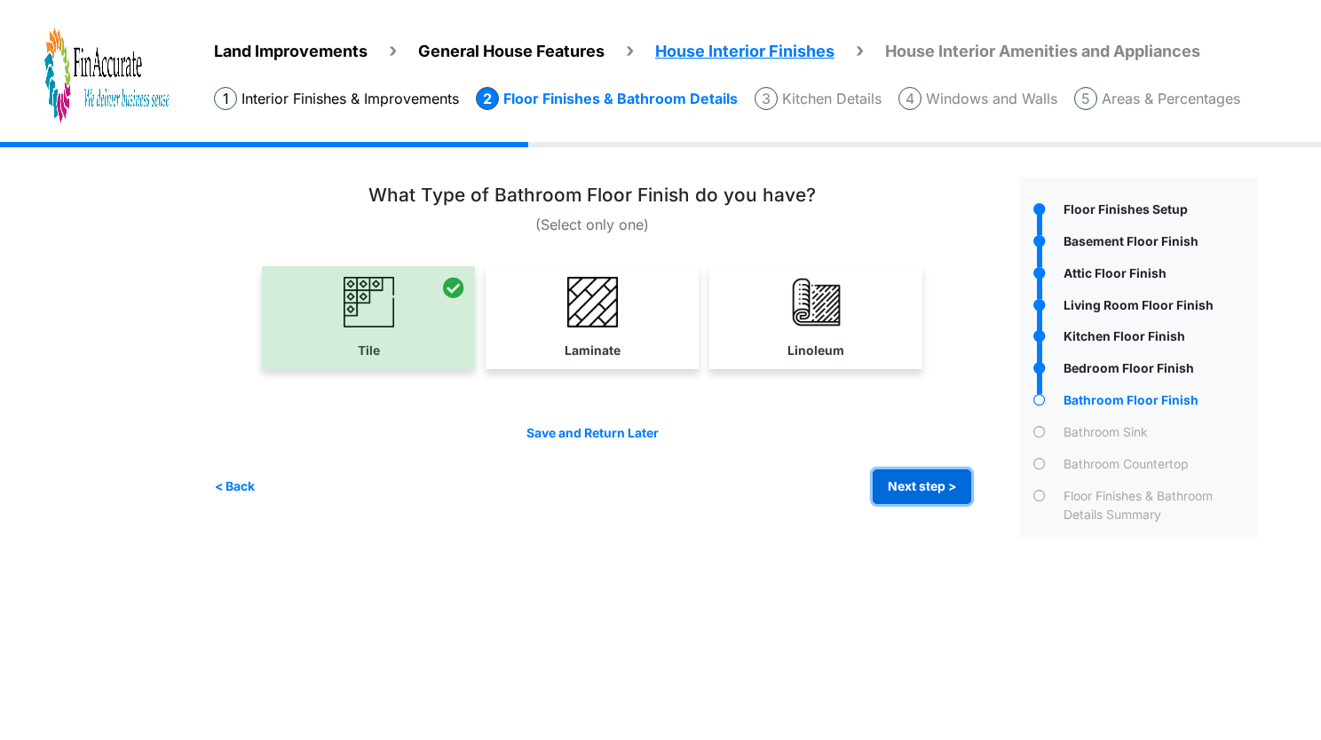
click at [919, 486] on button "Next step >" at bounding box center [922, 487] width 99 height 35
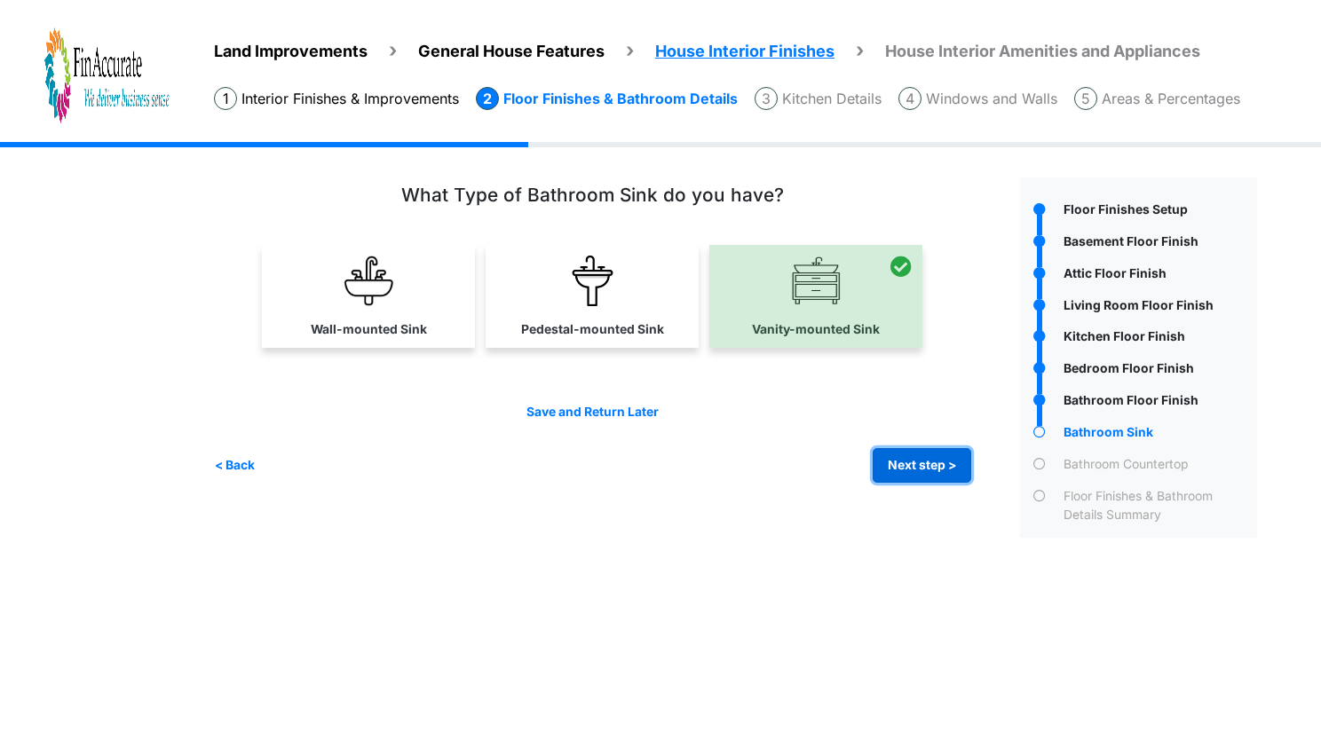
click at [913, 459] on button "Next step >" at bounding box center [922, 465] width 99 height 35
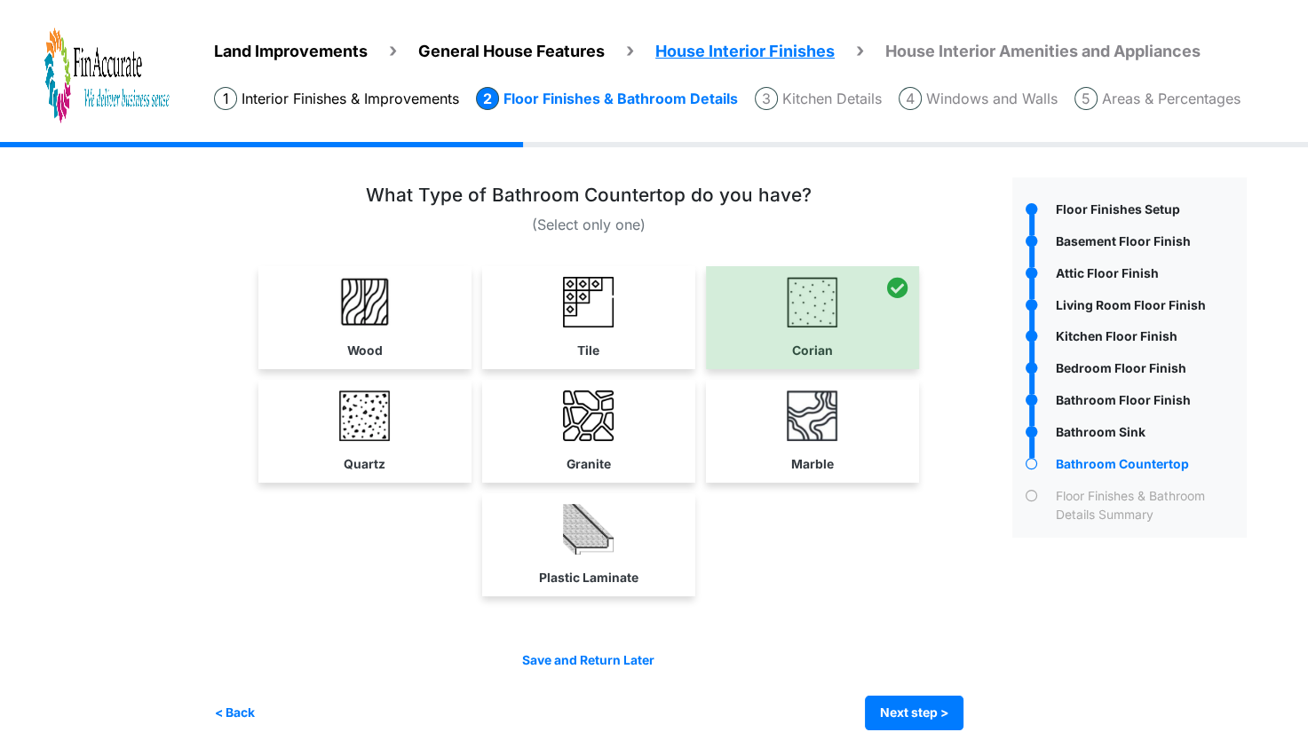
scroll to position [14, 0]
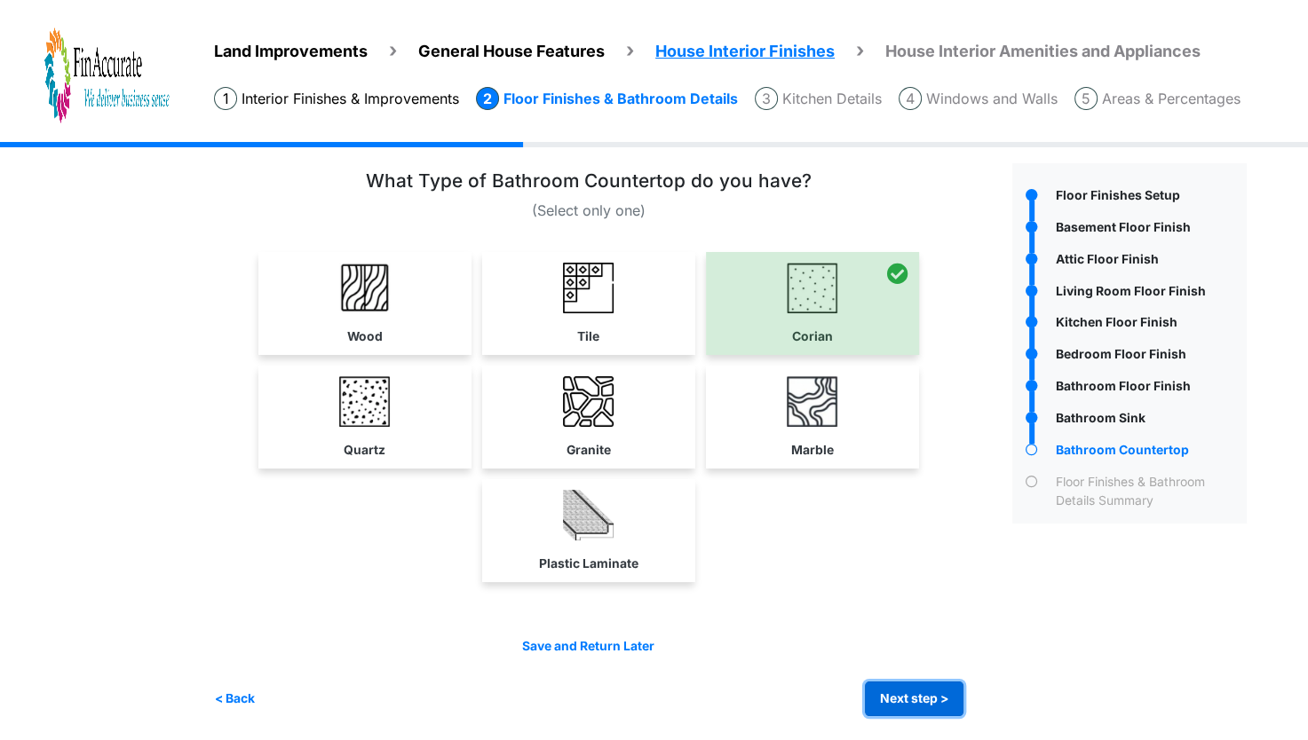
click at [913, 707] on button "Next step >" at bounding box center [914, 699] width 99 height 35
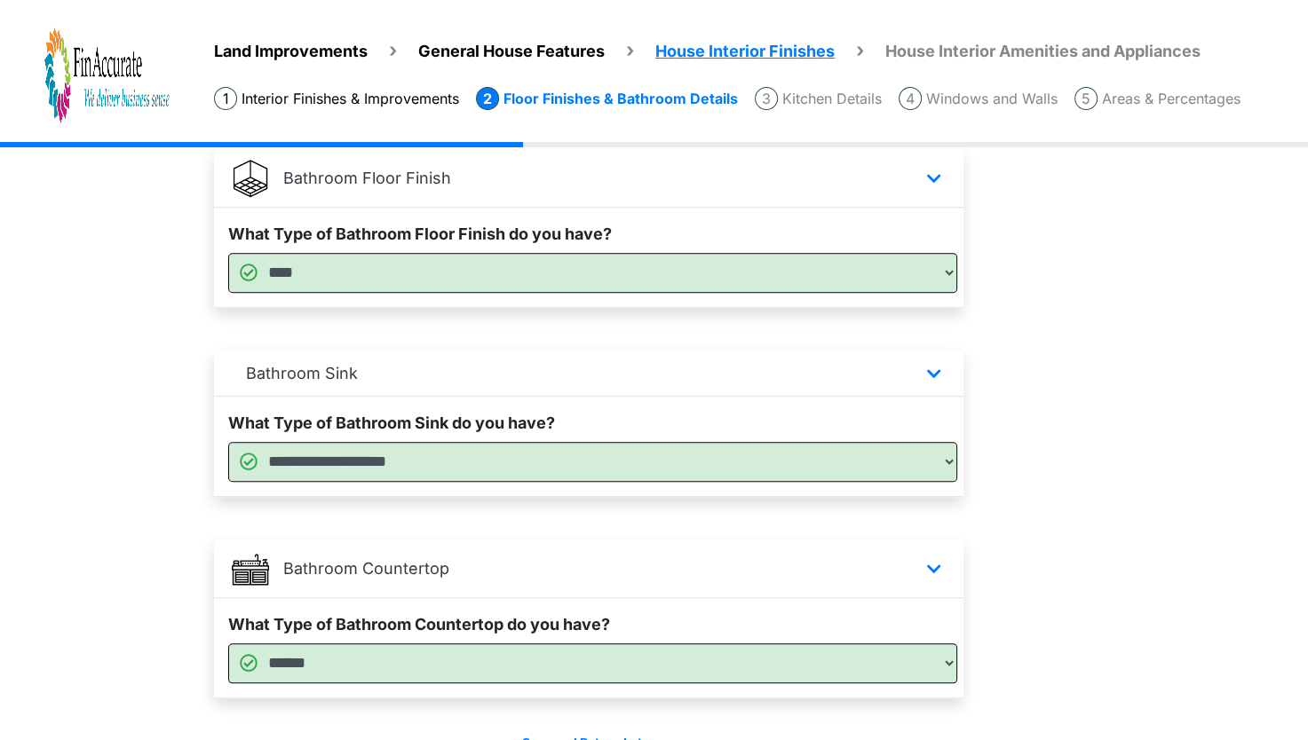
scroll to position [1429, 0]
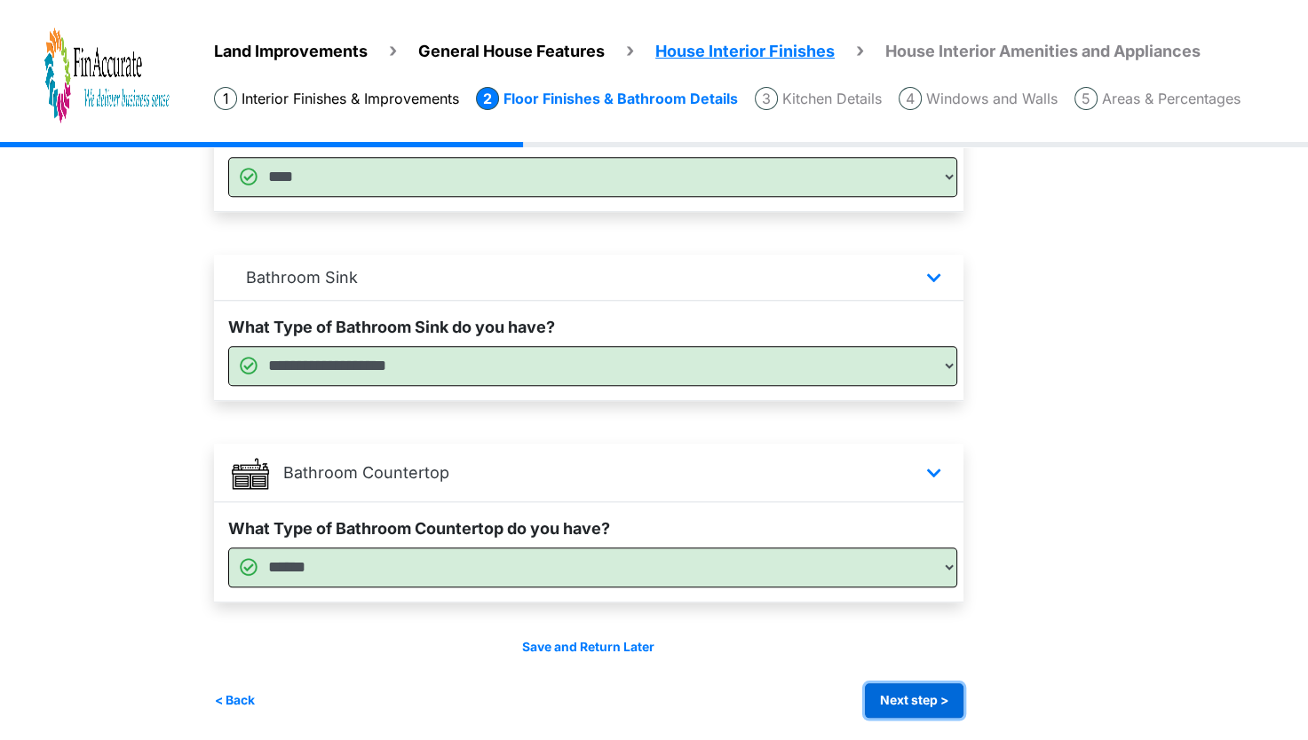
click at [900, 707] on button "Next step >" at bounding box center [914, 701] width 99 height 35
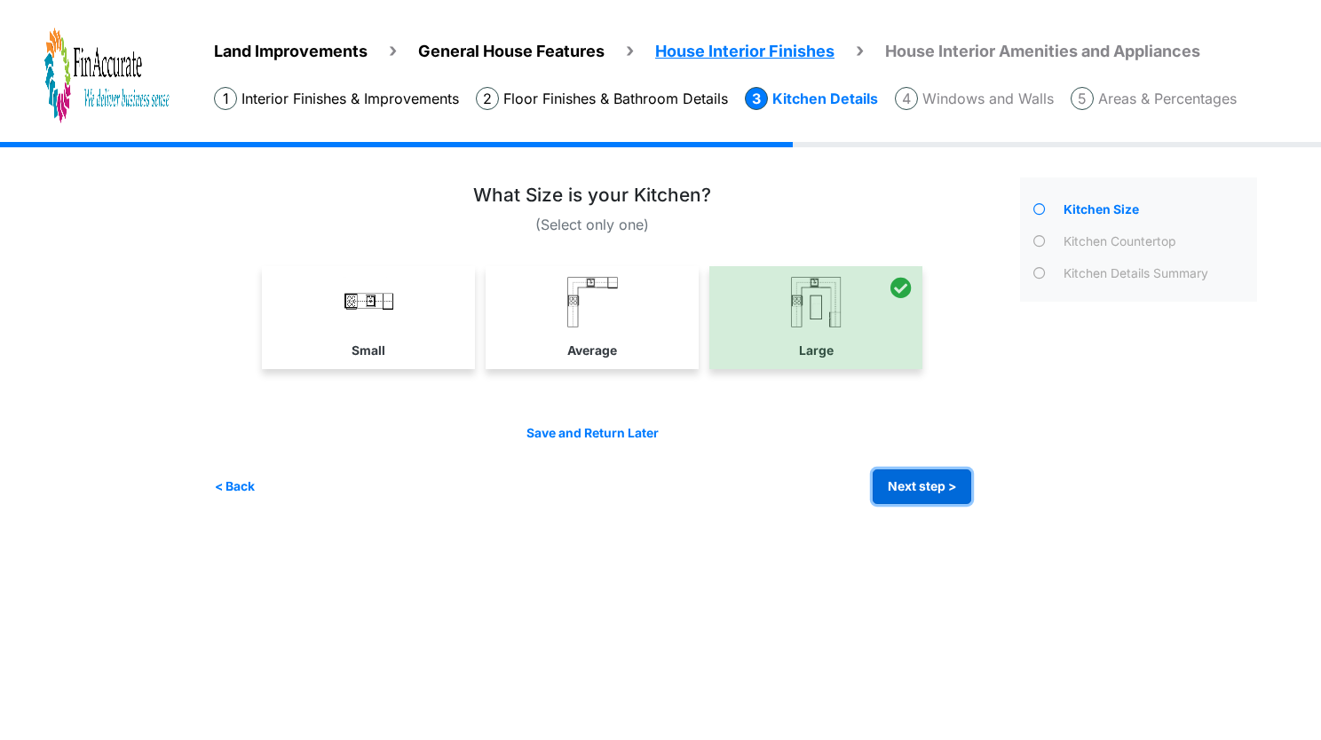
click at [916, 484] on button "Next step >" at bounding box center [922, 487] width 99 height 35
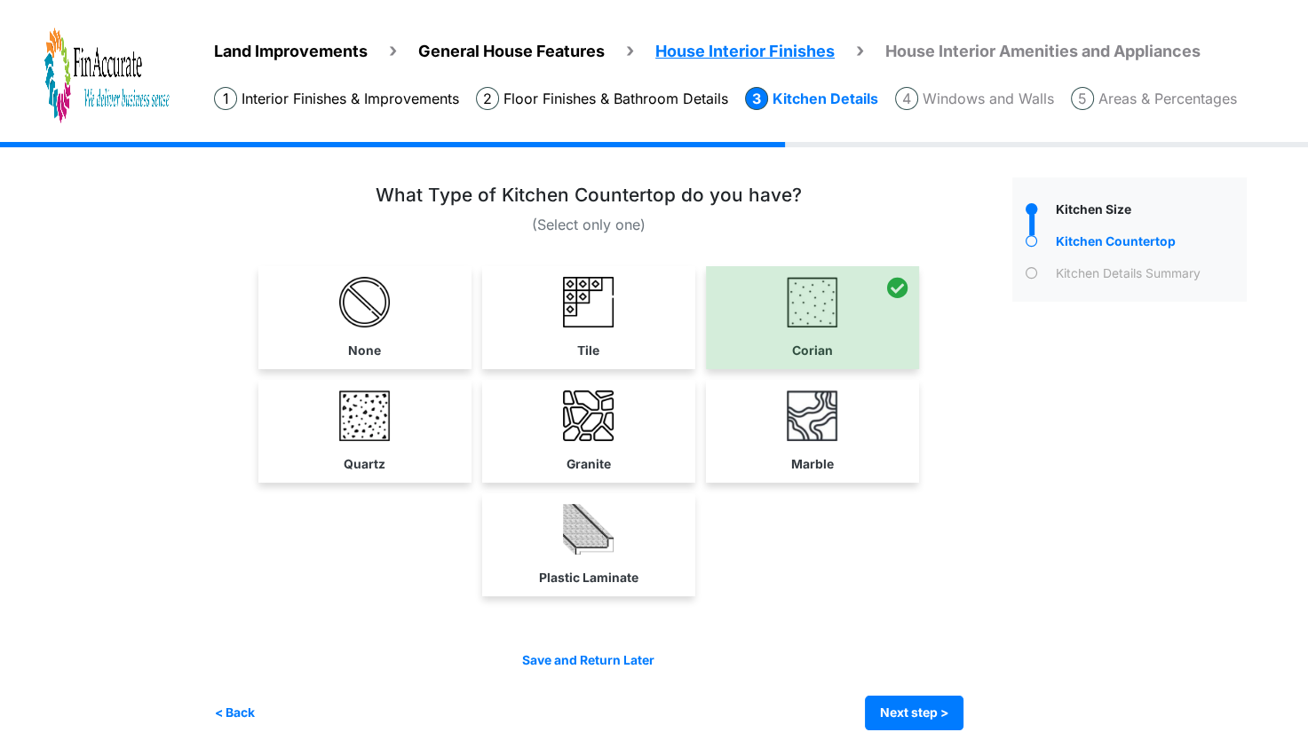
click at [1193, 106] on li "Areas & Percentages" at bounding box center [1154, 98] width 166 height 23
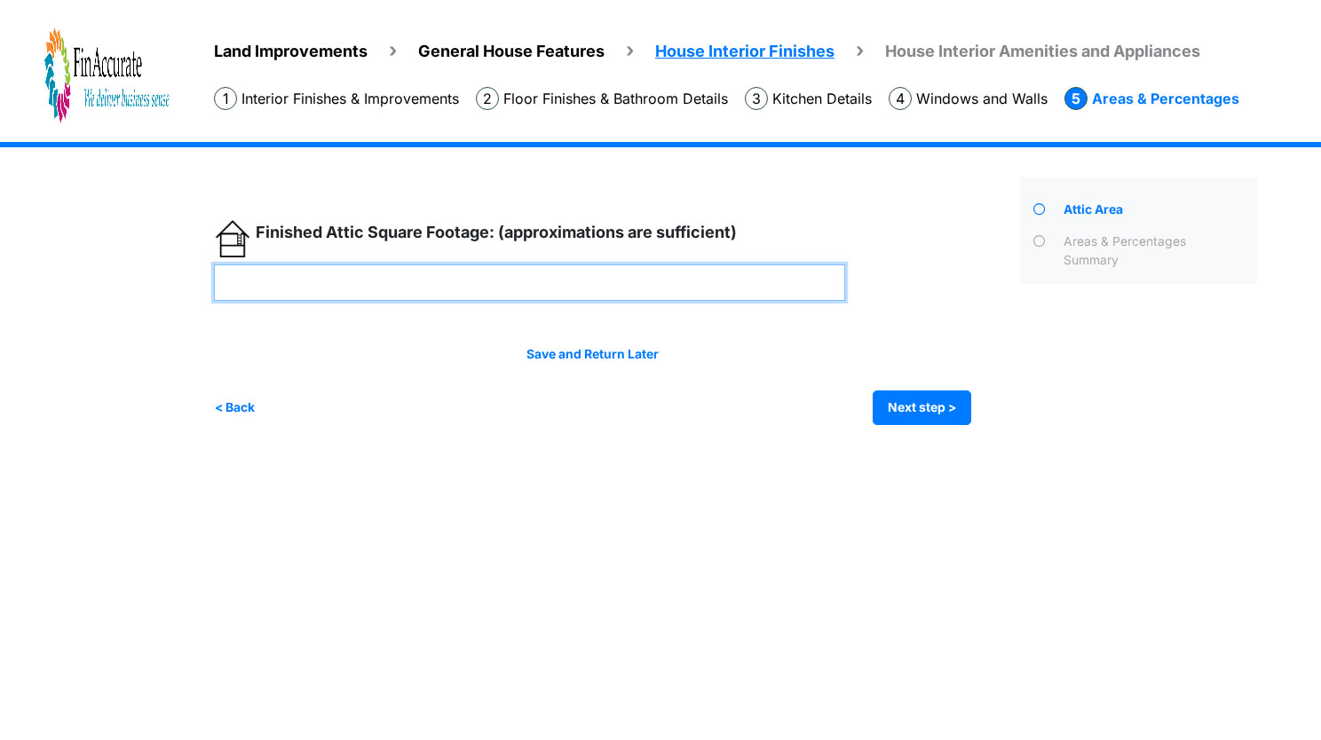
click at [722, 296] on input "number" at bounding box center [529, 283] width 631 height 36
type input "****"
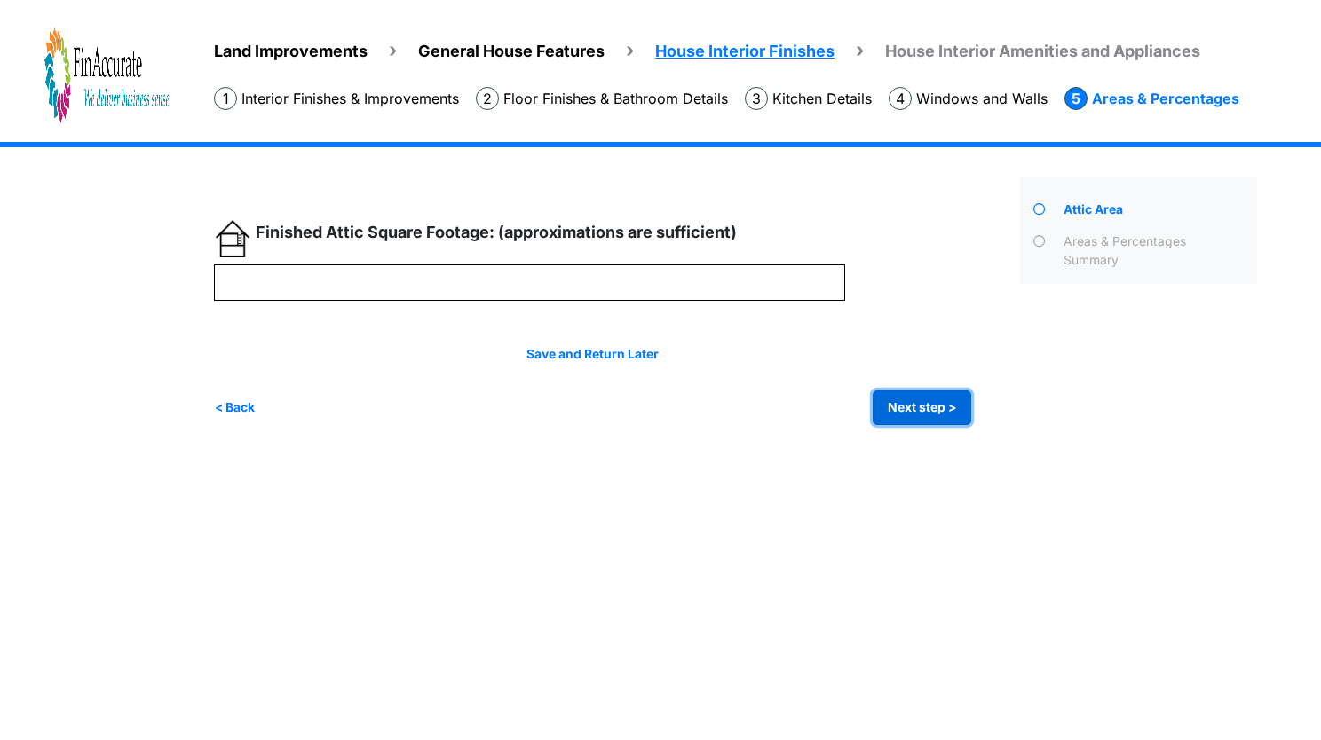
type input "****"
click at [932, 413] on button "Next step >" at bounding box center [922, 408] width 99 height 35
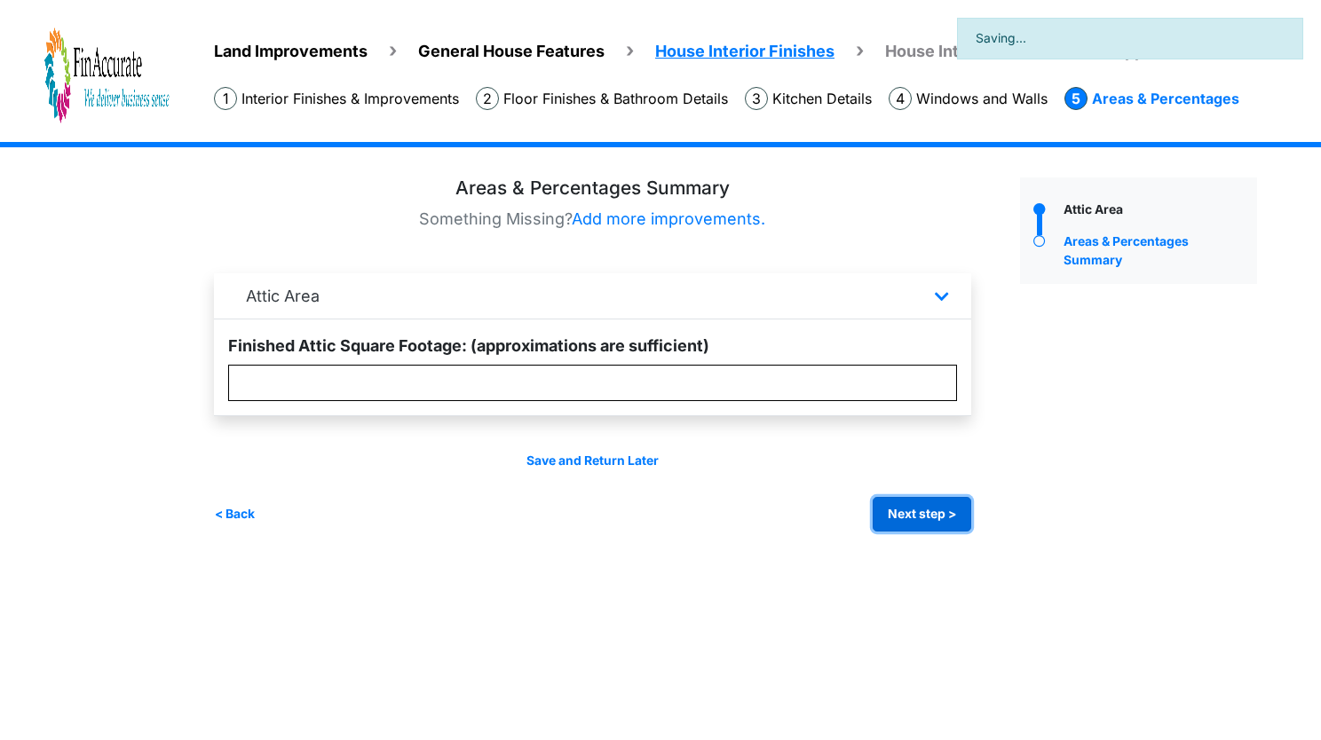
click at [898, 510] on button "Next step >" at bounding box center [922, 514] width 99 height 35
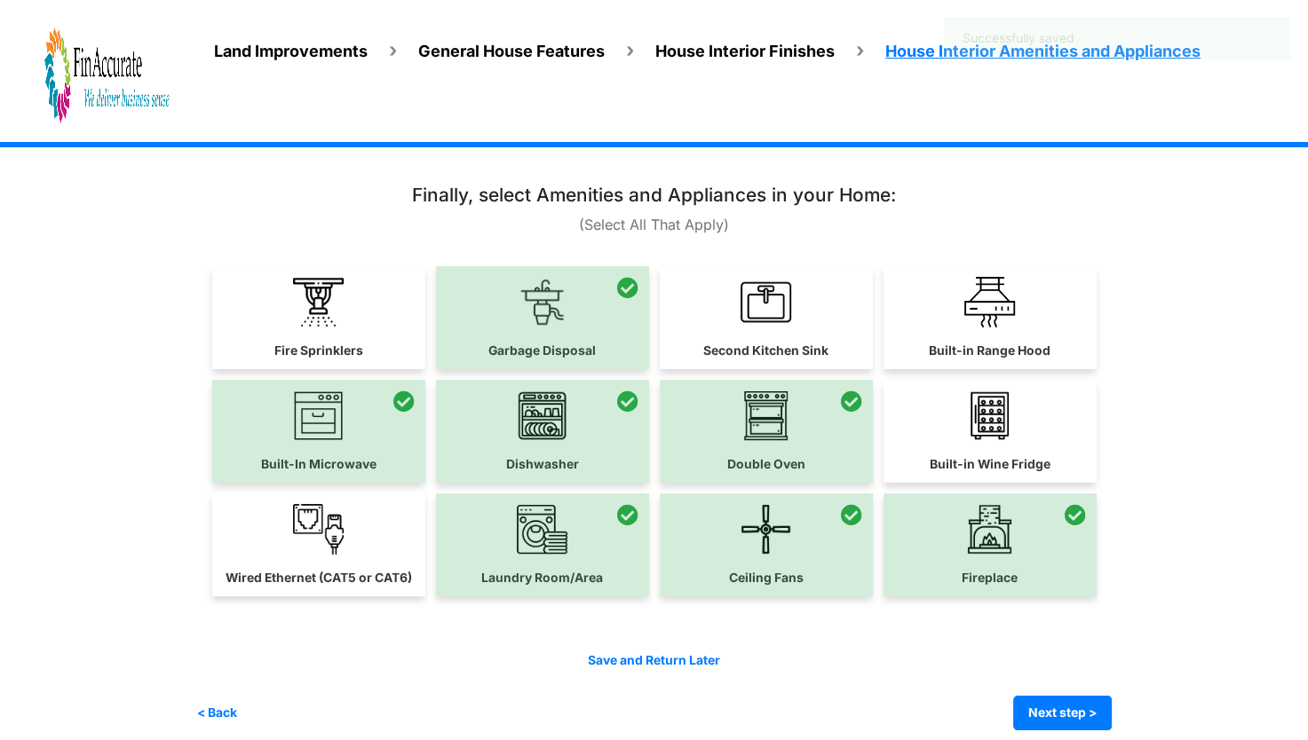
click at [1149, 598] on div "Land Improvements General House Features House Interior Finishes House Interior…" at bounding box center [654, 449] width 1308 height 615
click at [1084, 698] on button "Next step >" at bounding box center [1062, 713] width 99 height 35
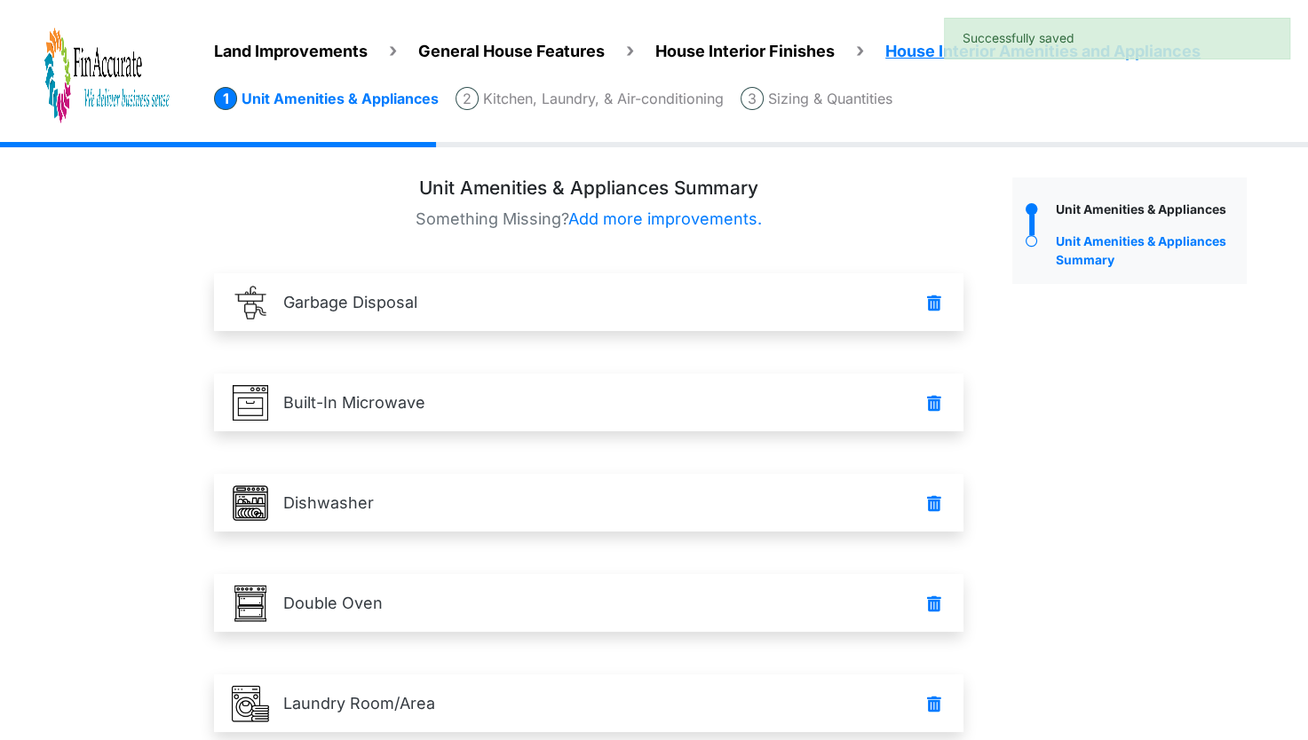
scroll to position [334, 0]
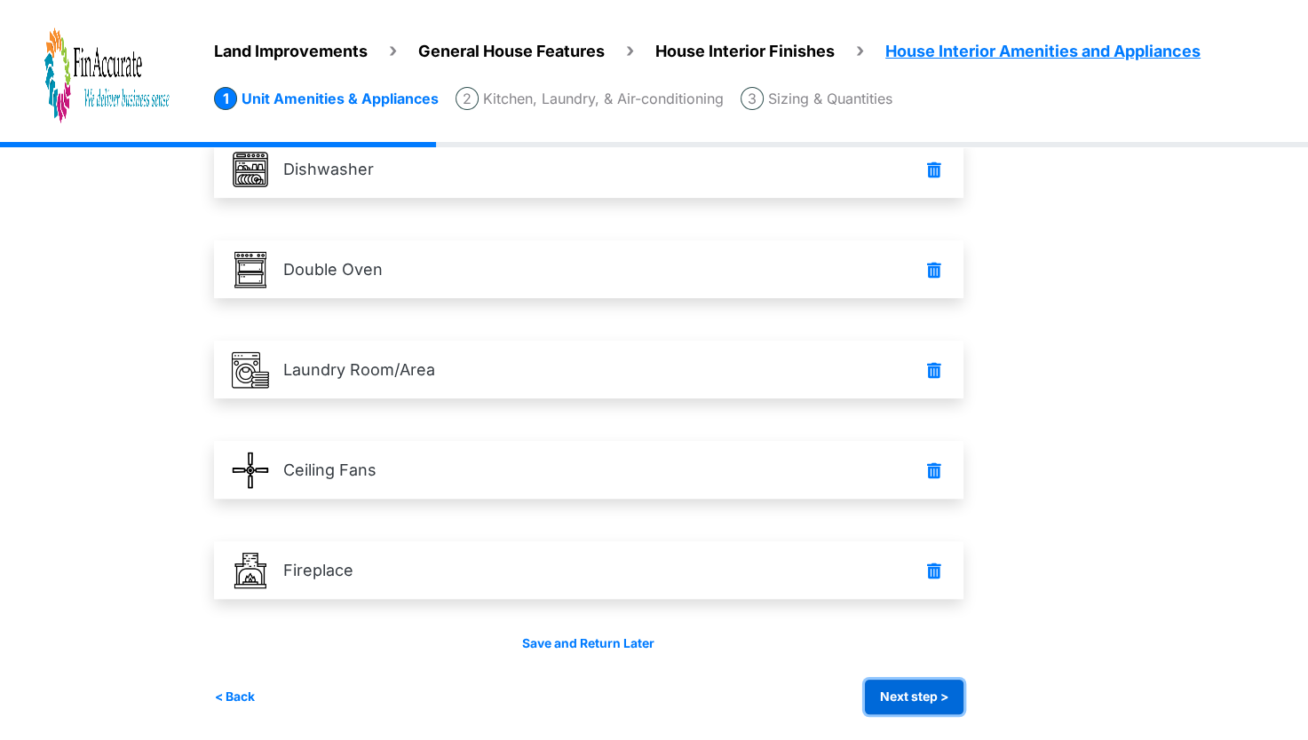
click at [927, 711] on button "Next step >" at bounding box center [914, 697] width 99 height 35
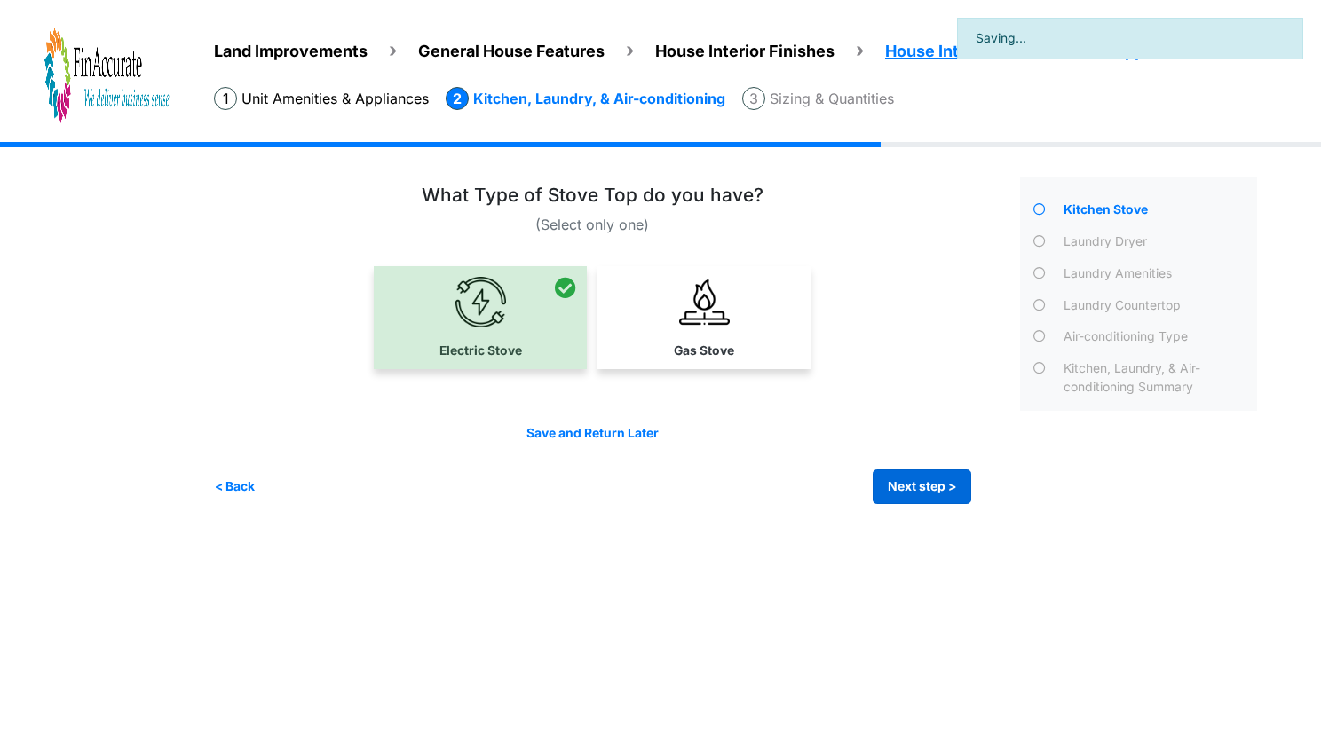
drag, startPoint x: 881, startPoint y: 458, endPoint x: 885, endPoint y: 477, distance: 19.2
click at [885, 477] on div "Save and Return Later < Back Next step > Save and submit" at bounding box center [592, 464] width 757 height 80
click at [885, 477] on button "Next step >" at bounding box center [922, 487] width 99 height 35
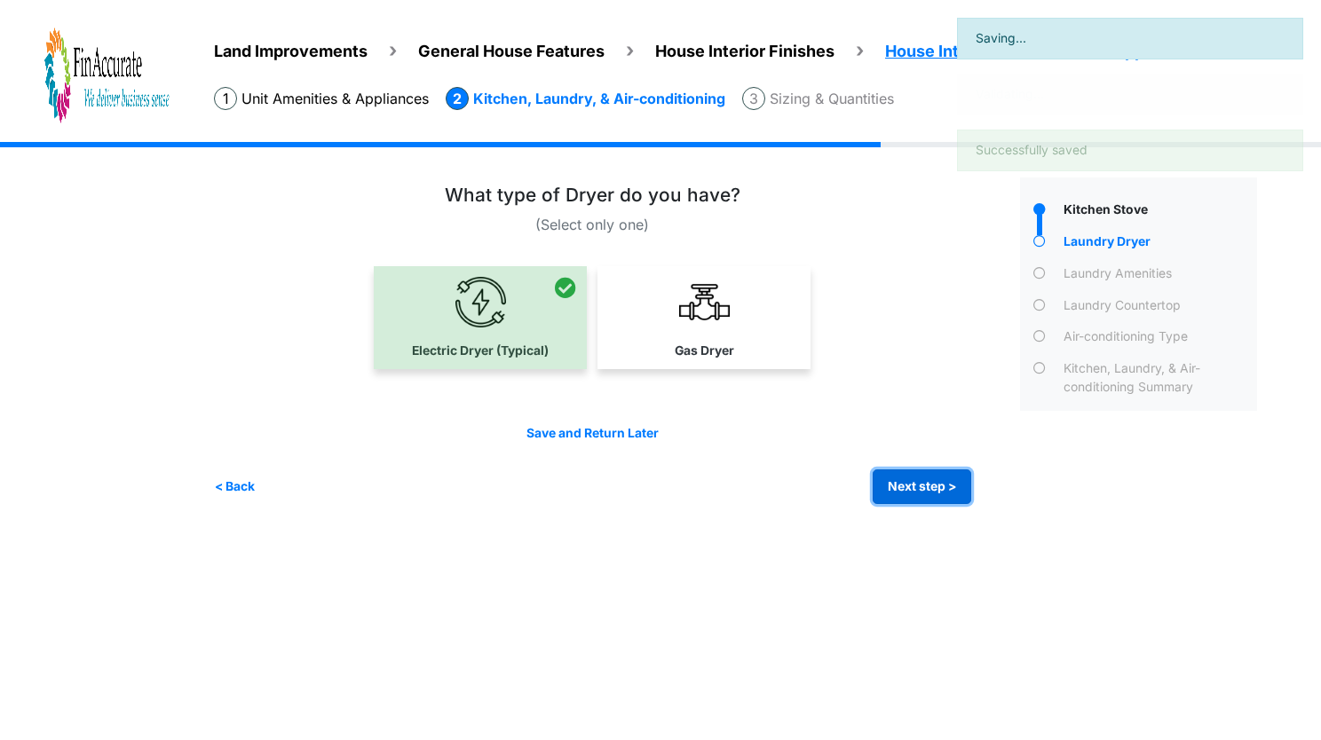
click at [885, 477] on button "Next step >" at bounding box center [922, 487] width 99 height 35
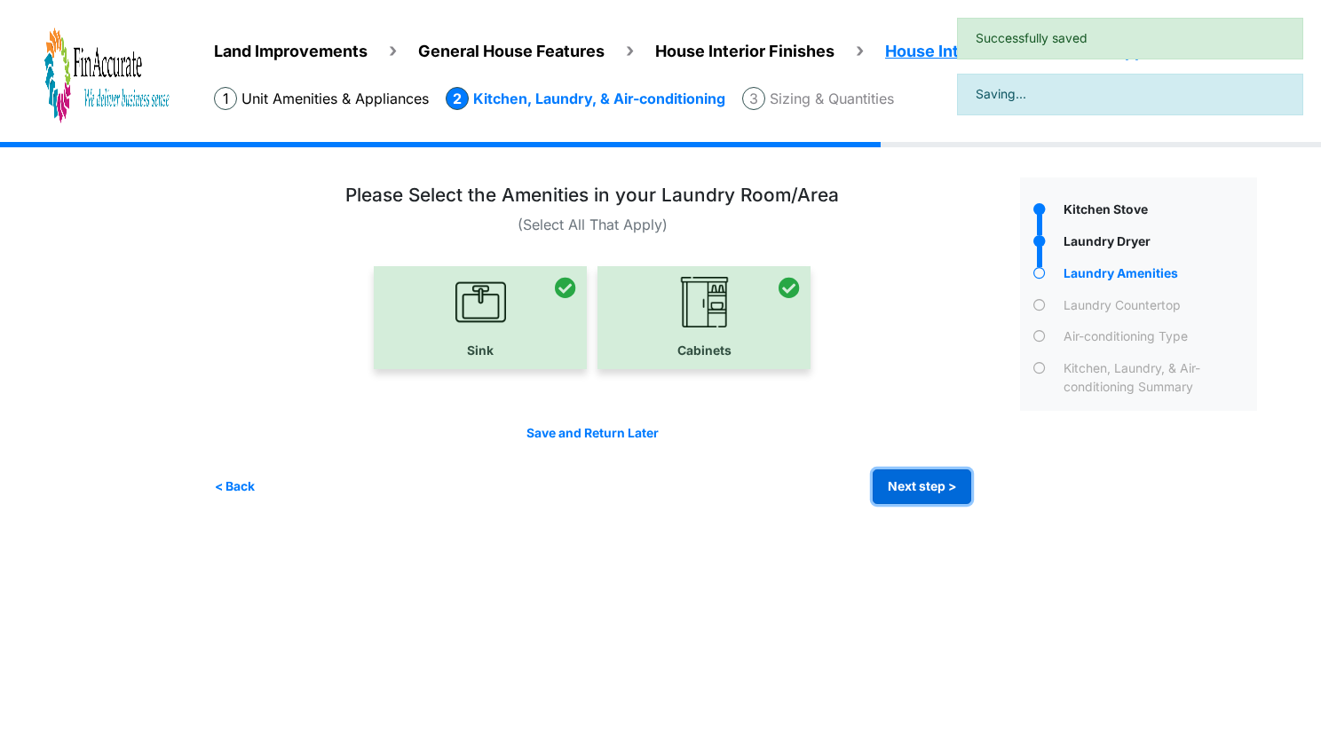
click at [885, 477] on button "Next step >" at bounding box center [922, 487] width 99 height 35
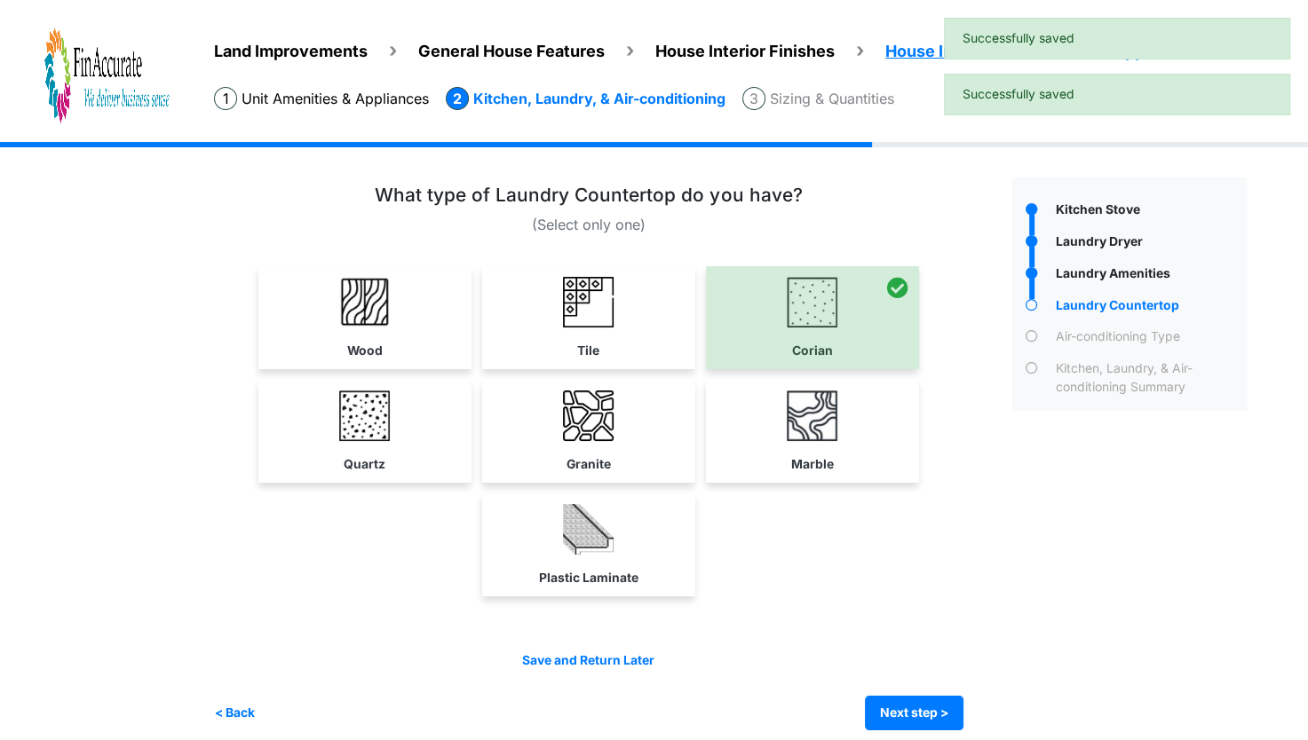
scroll to position [14, 0]
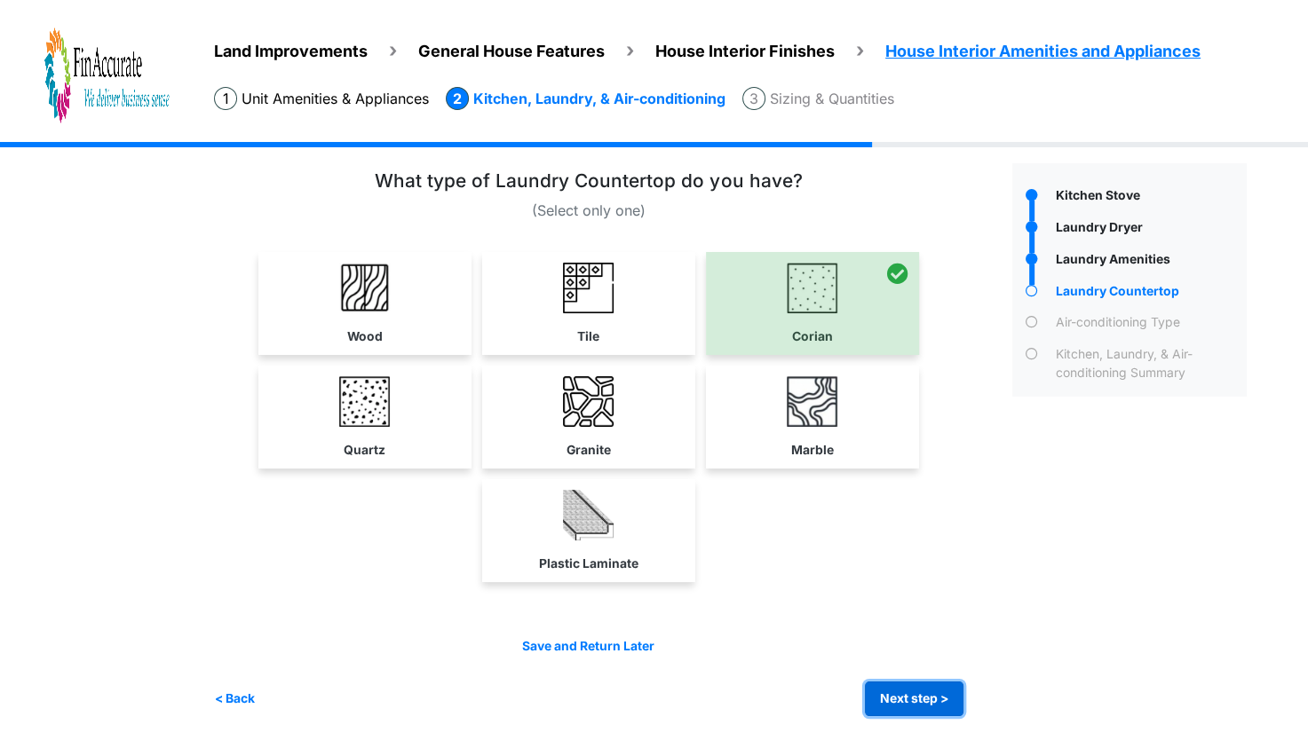
click at [920, 695] on button "Next step >" at bounding box center [914, 699] width 99 height 35
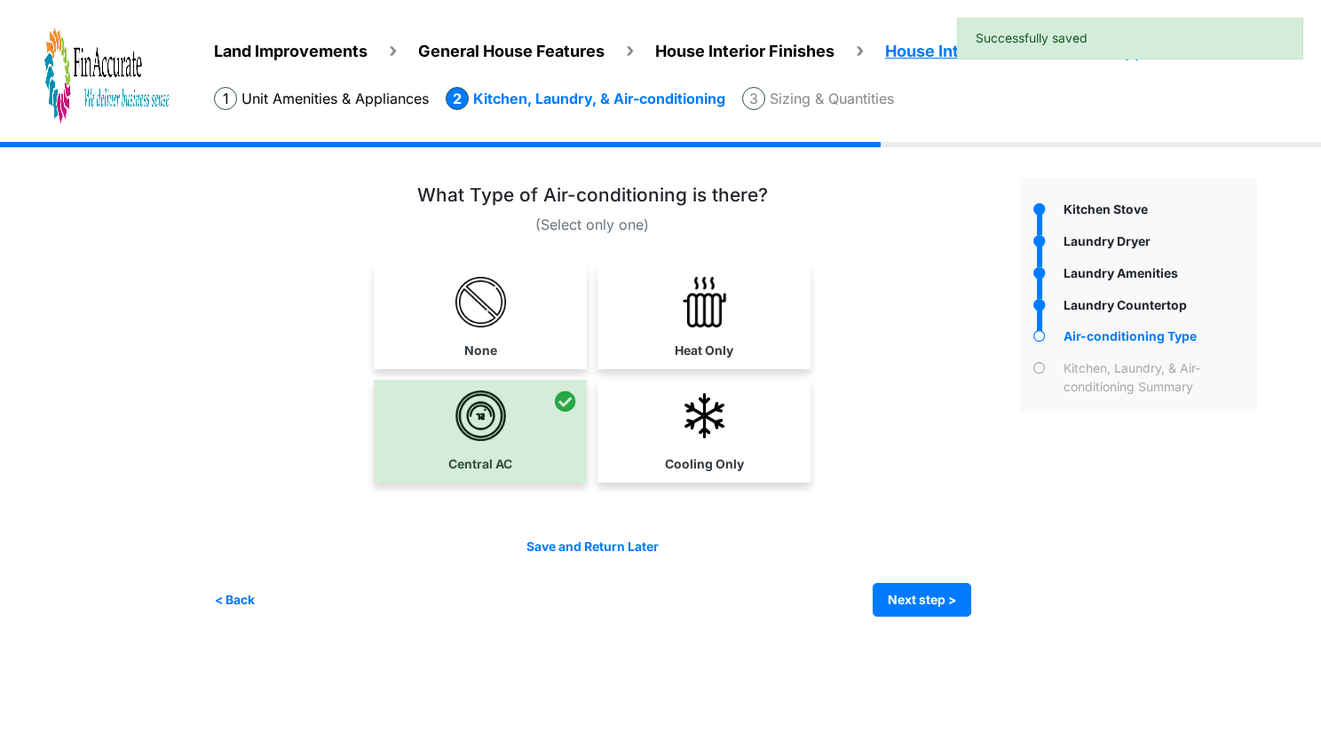
click at [945, 573] on div "Save and Return Later < Back Next step > Save and submit" at bounding box center [592, 578] width 757 height 80
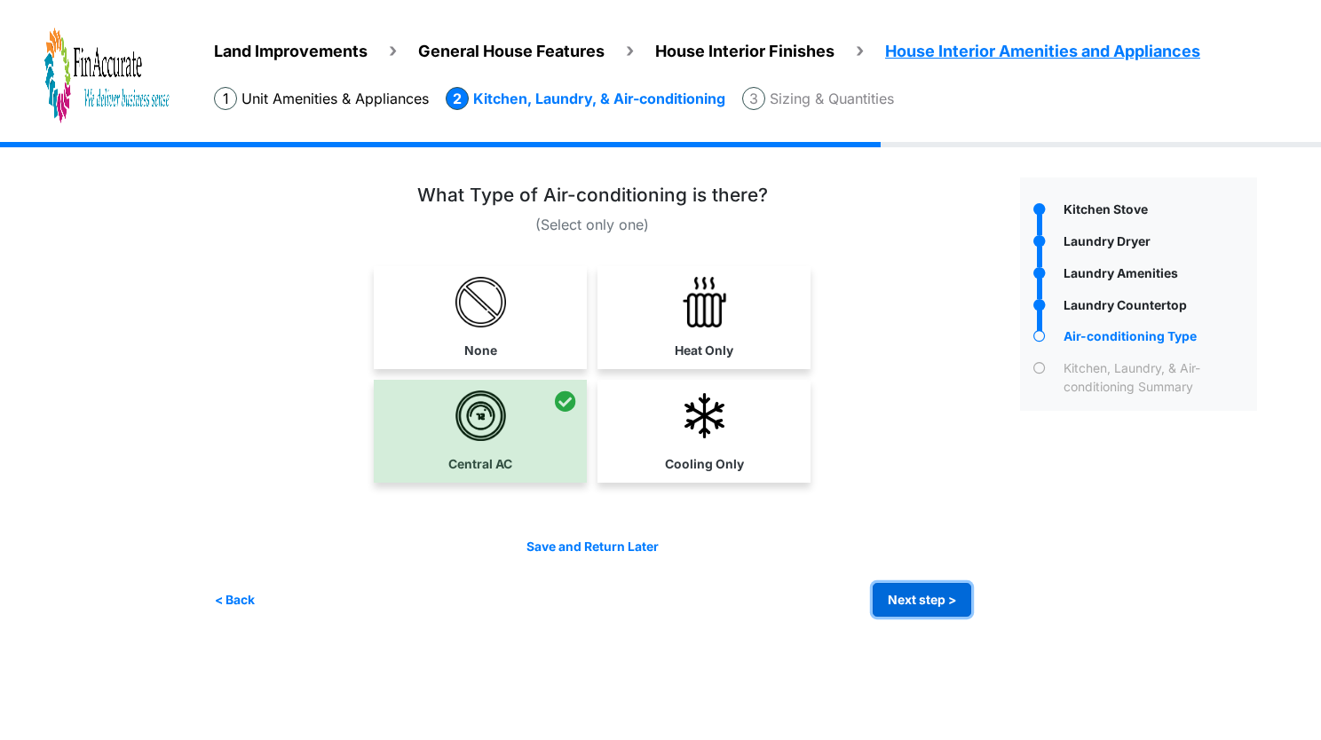
click at [938, 595] on button "Next step >" at bounding box center [922, 600] width 99 height 35
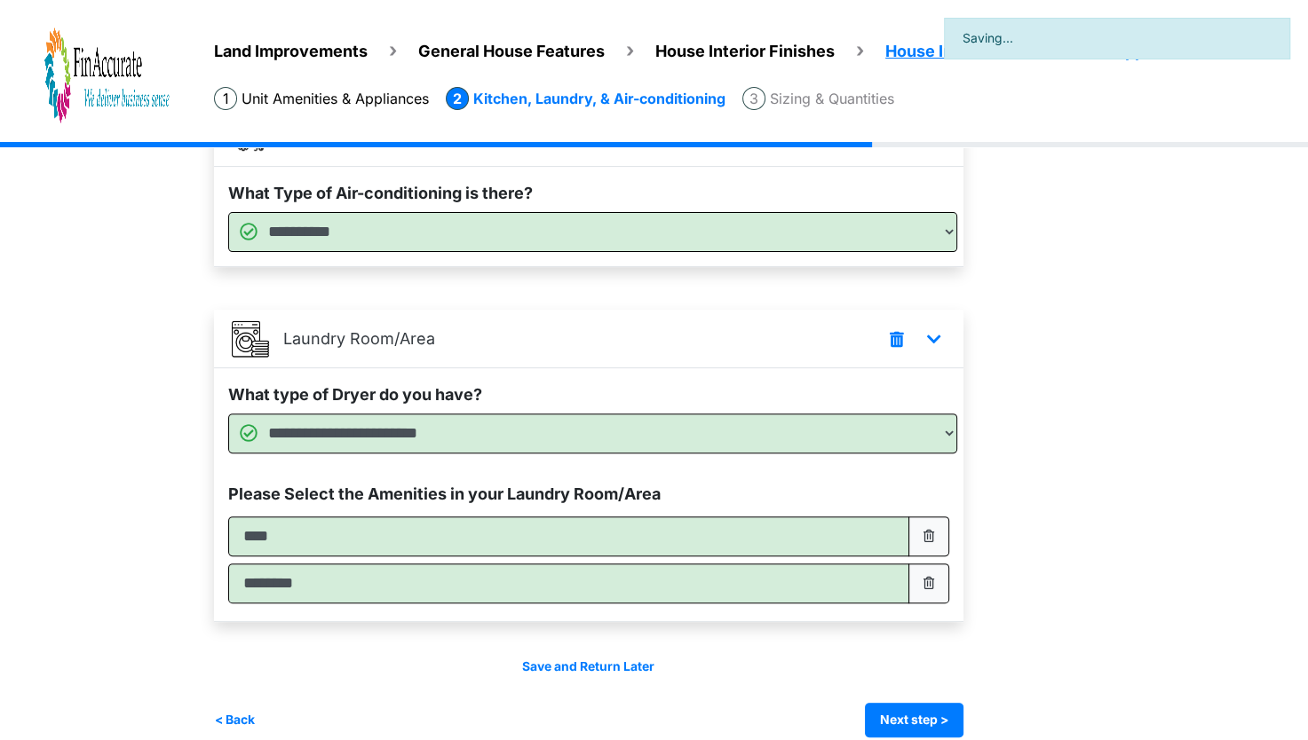
scroll to position [577, 0]
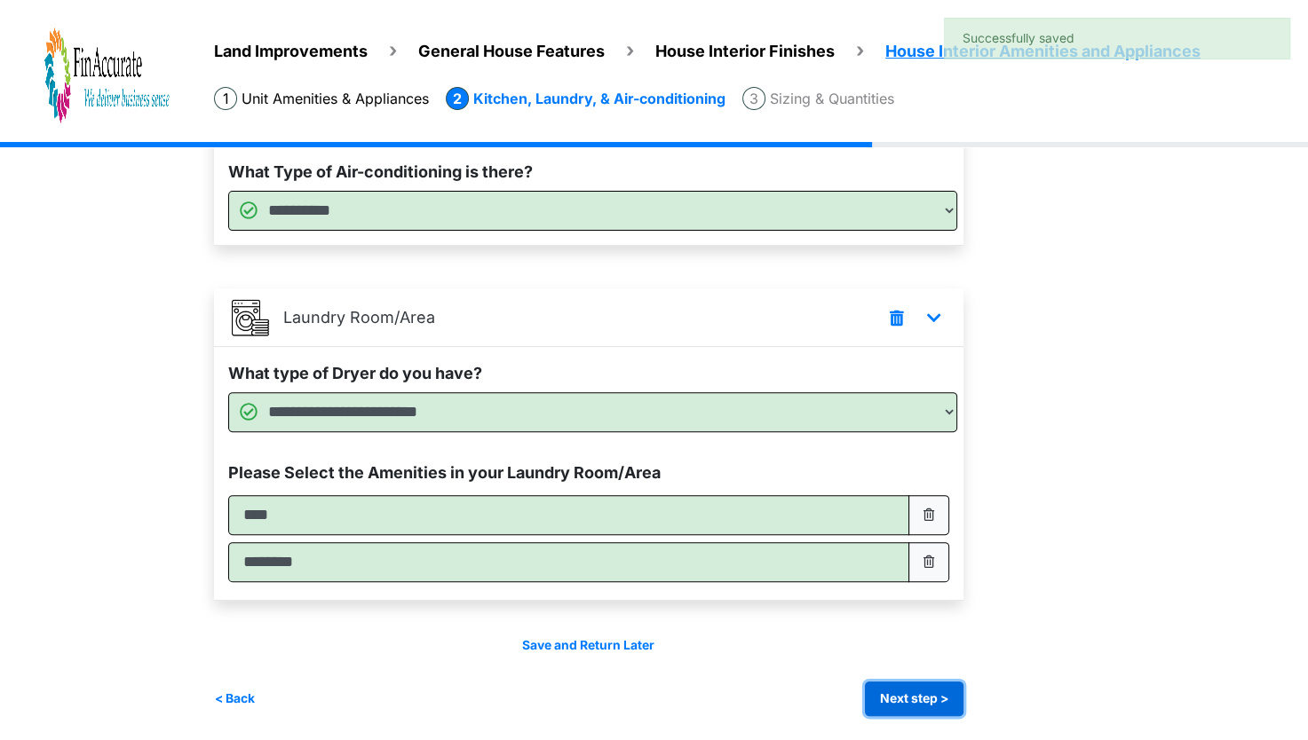
click at [923, 687] on button "Next step >" at bounding box center [914, 699] width 99 height 35
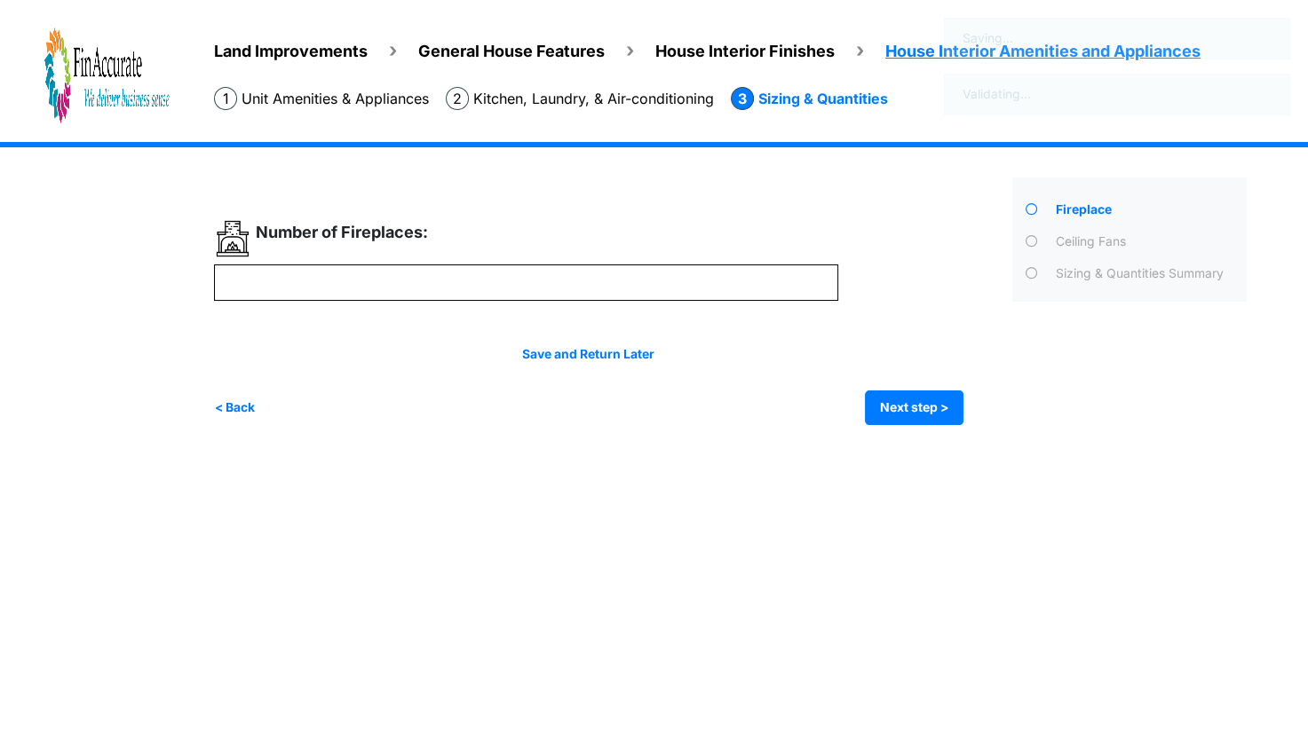
scroll to position [0, 0]
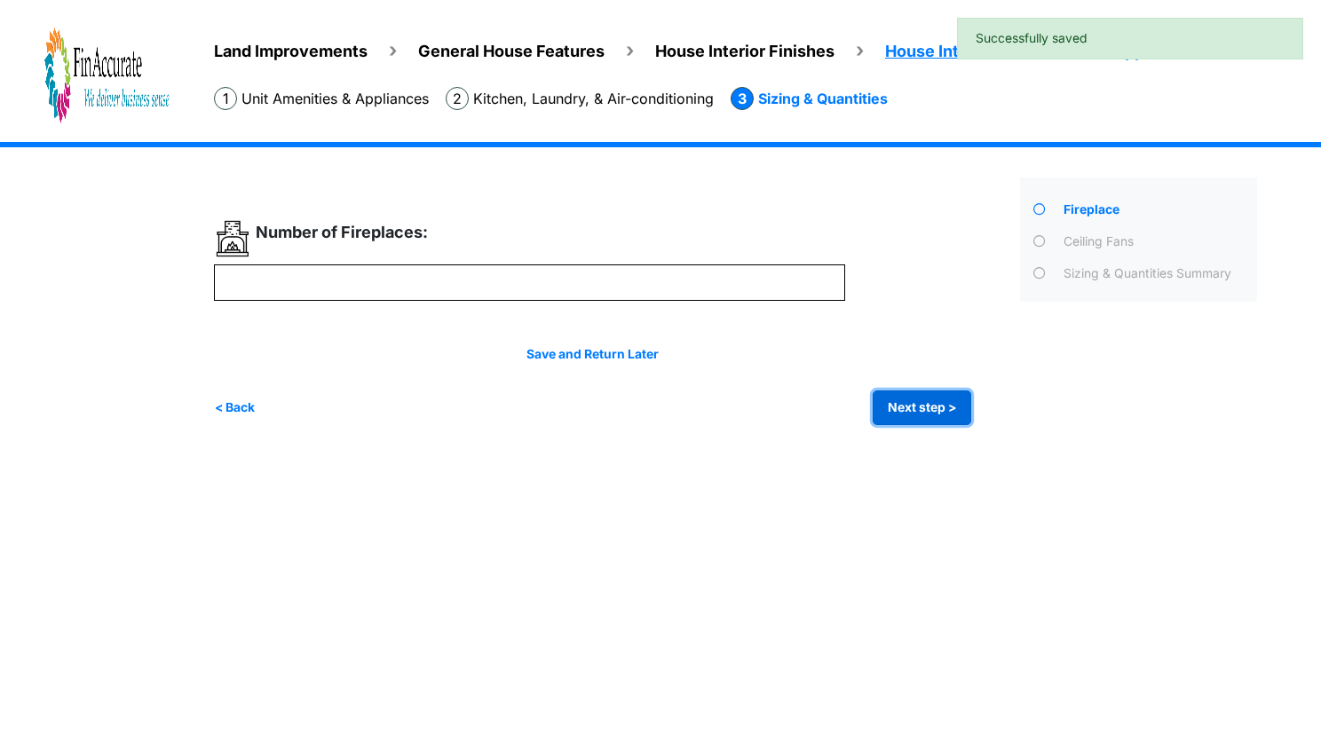
click at [917, 421] on button "Next step >" at bounding box center [922, 408] width 99 height 35
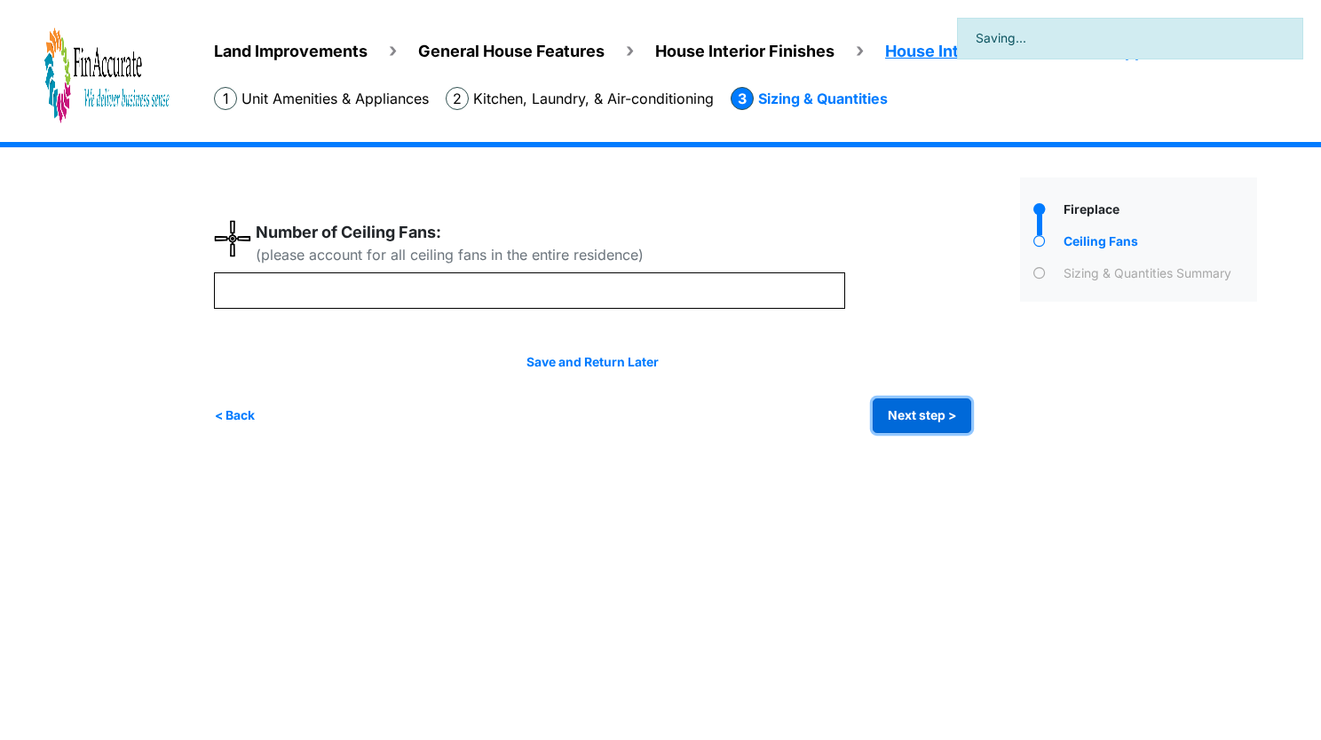
click at [917, 421] on button "Next step >" at bounding box center [922, 416] width 99 height 35
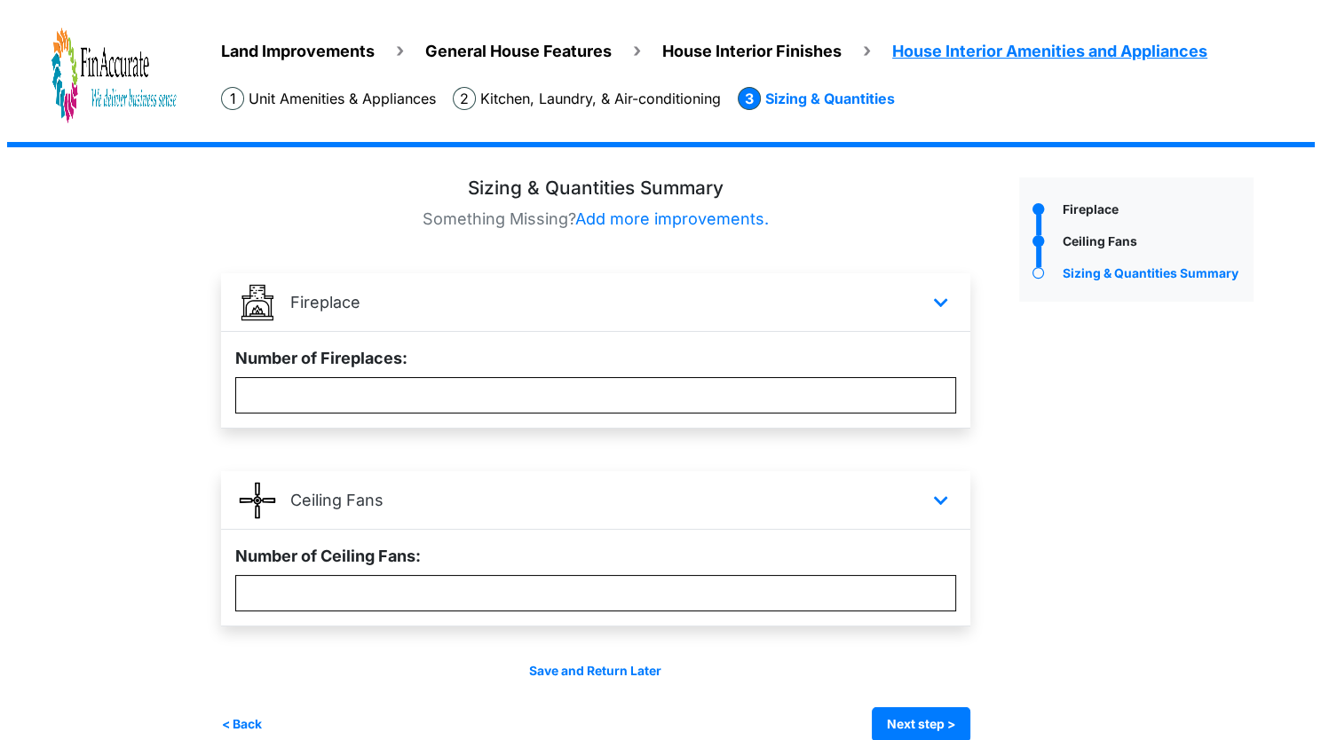
scroll to position [27, 0]
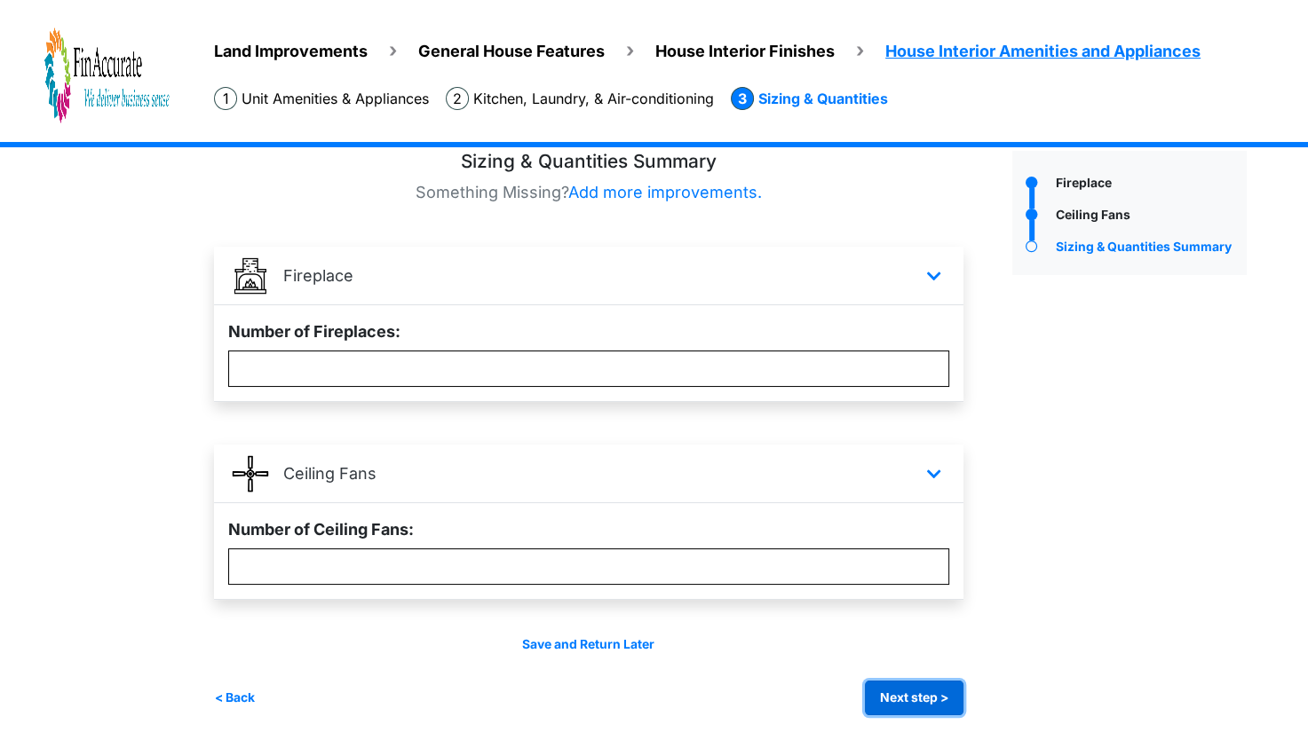
click at [952, 699] on button "Next step >" at bounding box center [914, 698] width 99 height 35
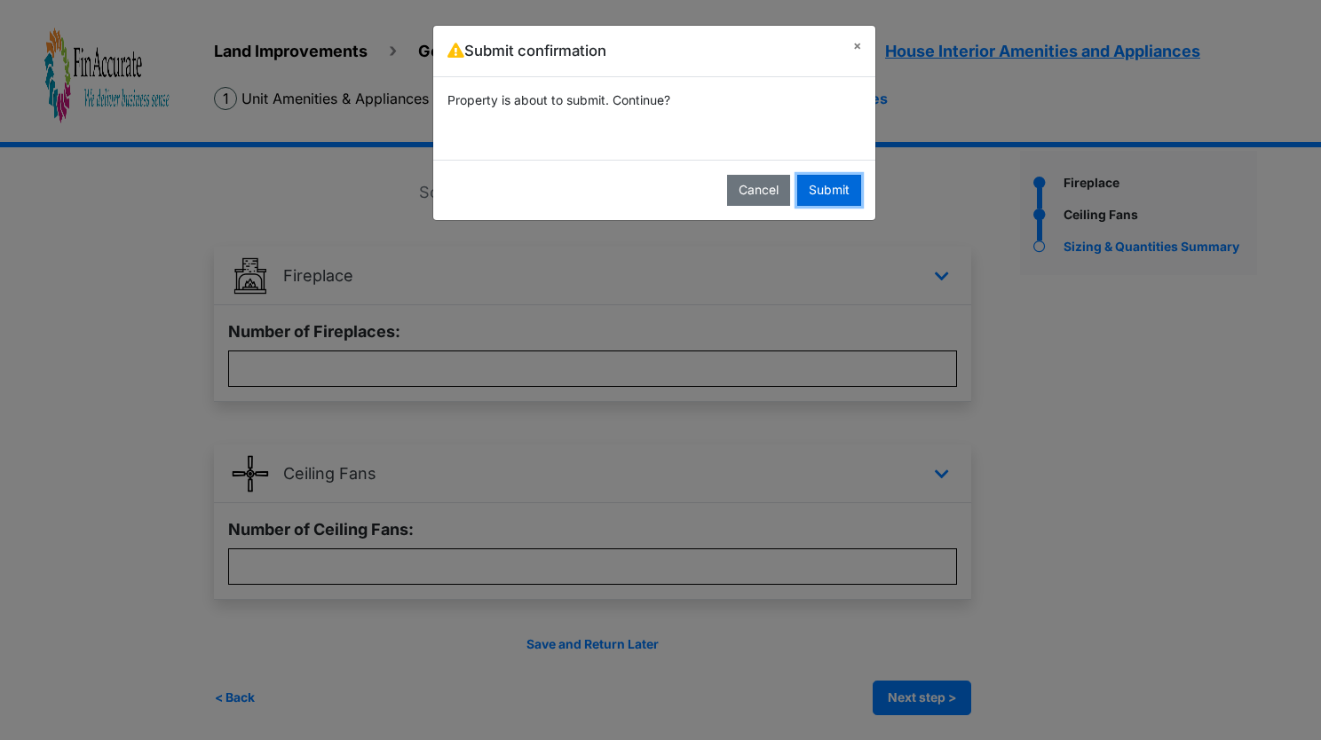
click at [829, 192] on button "Submit" at bounding box center [829, 190] width 64 height 31
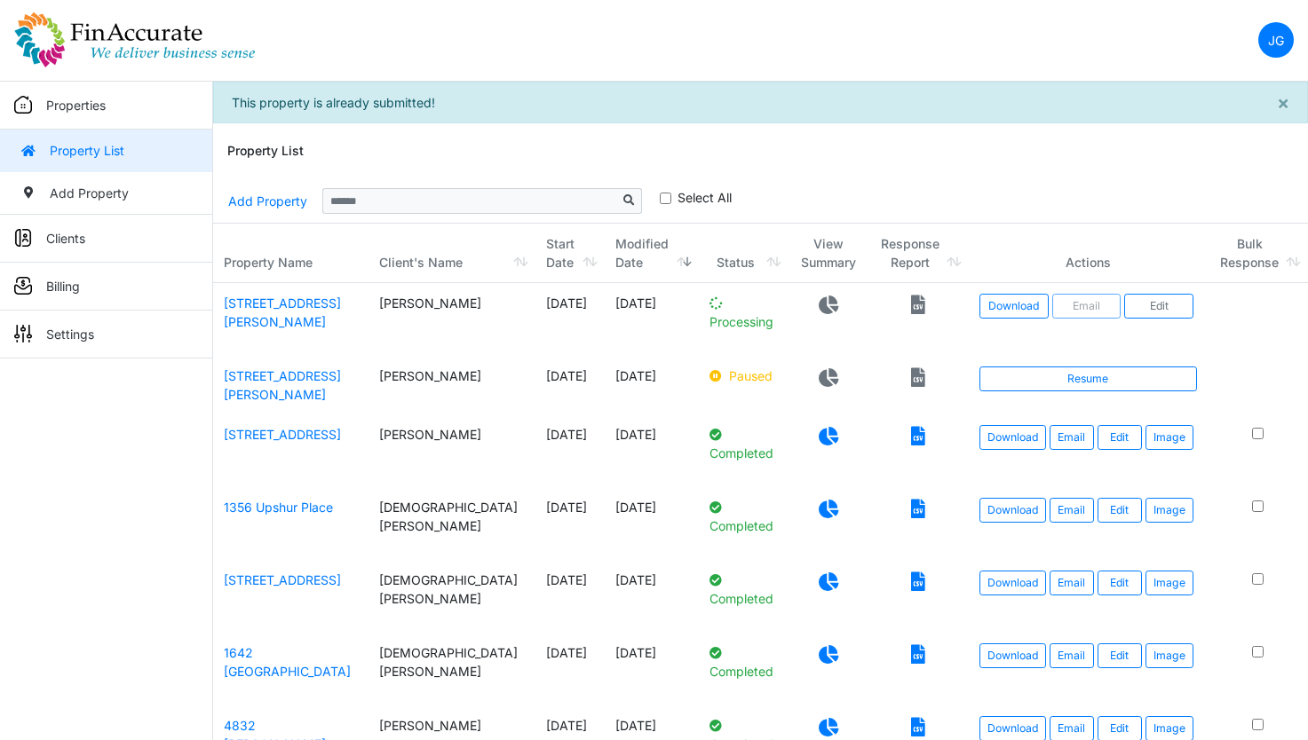
scroll to position [42, 0]
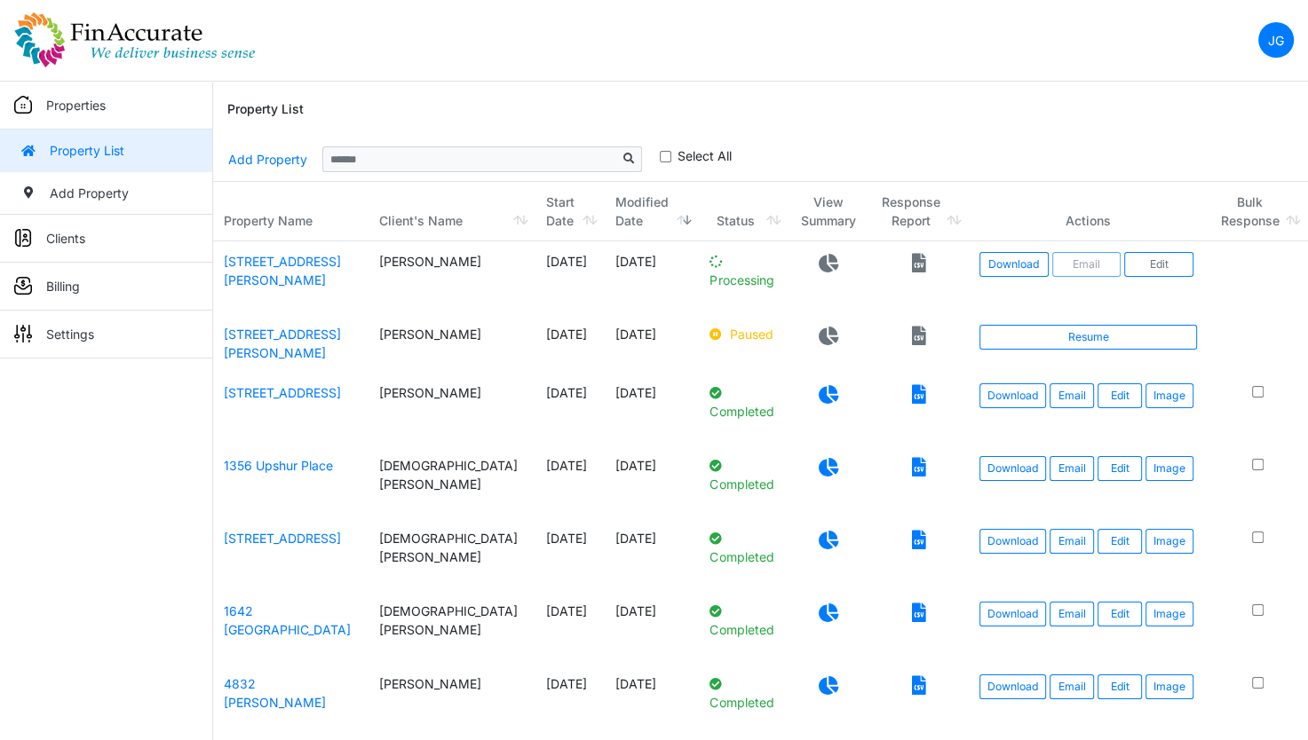
click at [986, 84] on div "Property List" at bounding box center [760, 110] width 1066 height 57
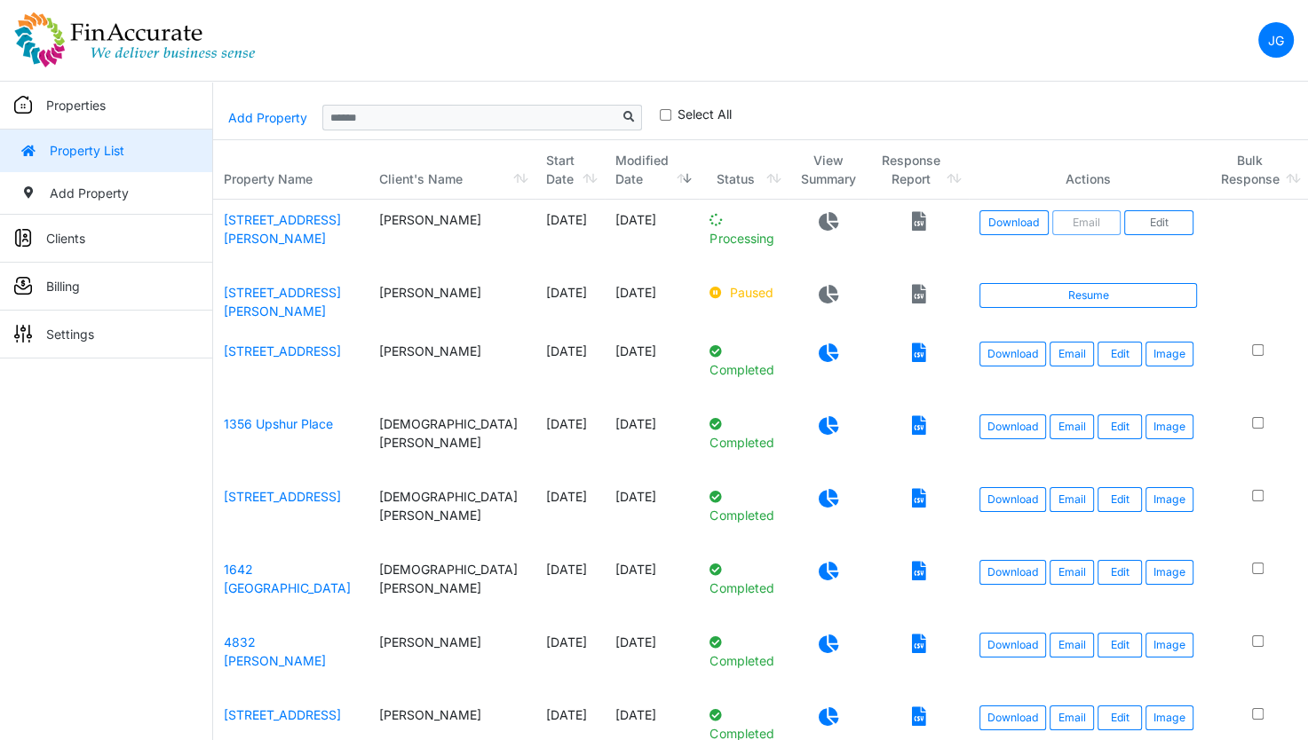
scroll to position [0, 0]
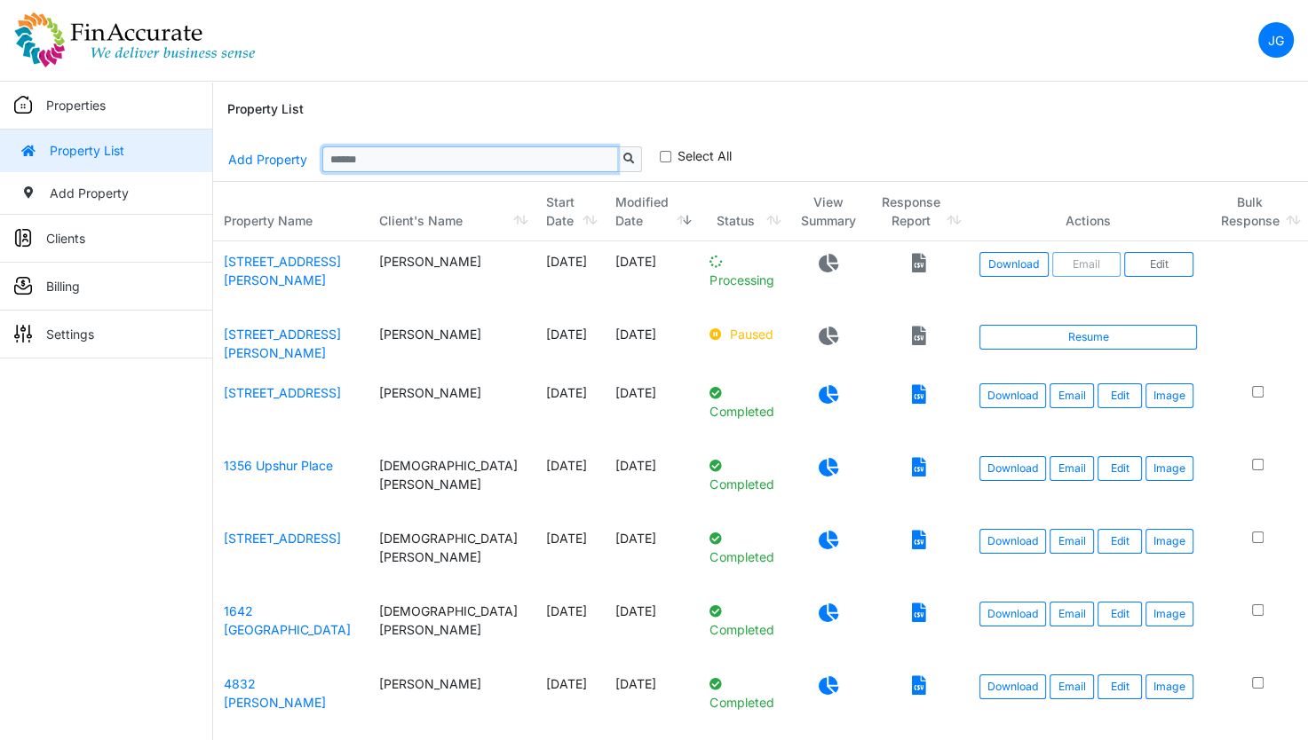
click at [592, 162] on input "Sizing example input" at bounding box center [469, 158] width 295 height 25
click at [849, 112] on div "Property List" at bounding box center [760, 110] width 1066 height 57
click at [745, 73] on nav "JG Change Password Logout [PERSON_NAME][EMAIL_ADDRESS][DOMAIN_NAME] [PERSON_NAM…" at bounding box center [654, 41] width 1308 height 82
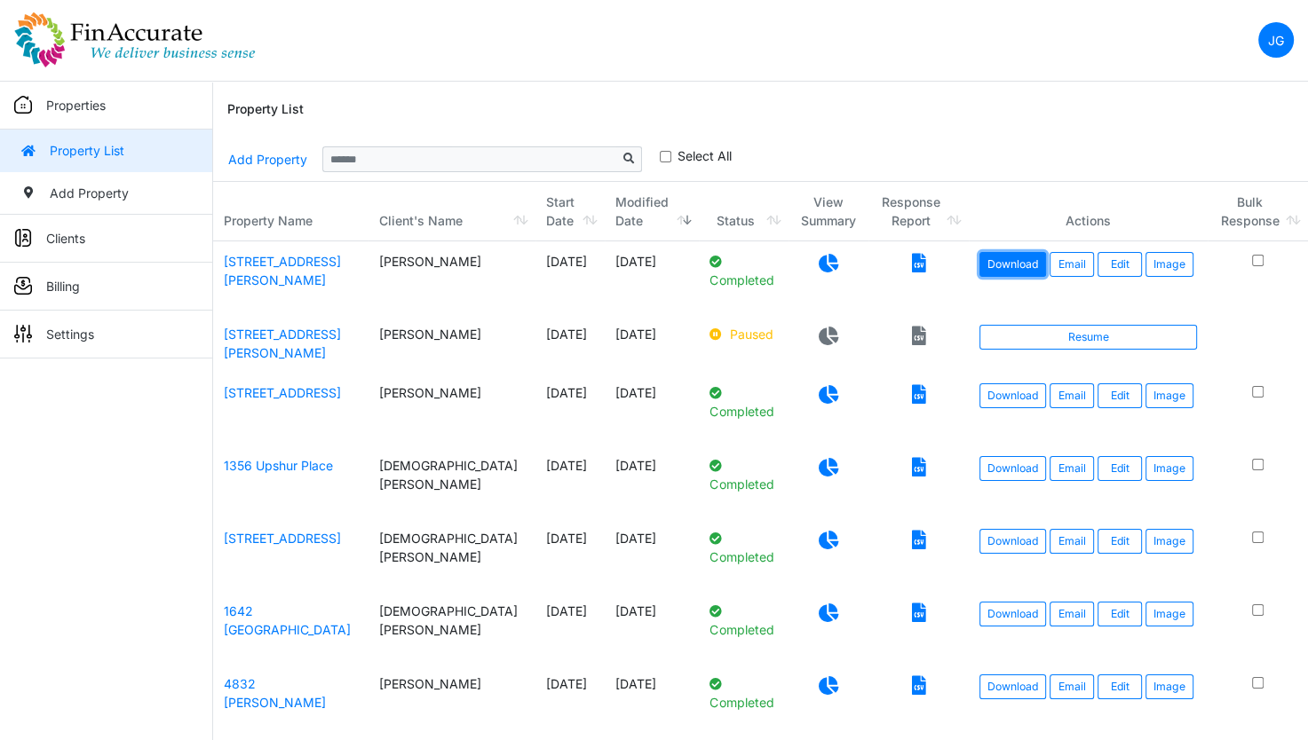
click at [979, 270] on link "Download" at bounding box center [1012, 264] width 67 height 25
click at [1097, 271] on link "Edit" at bounding box center [1119, 264] width 44 height 25
click at [1001, 260] on link "Download" at bounding box center [1012, 264] width 67 height 25
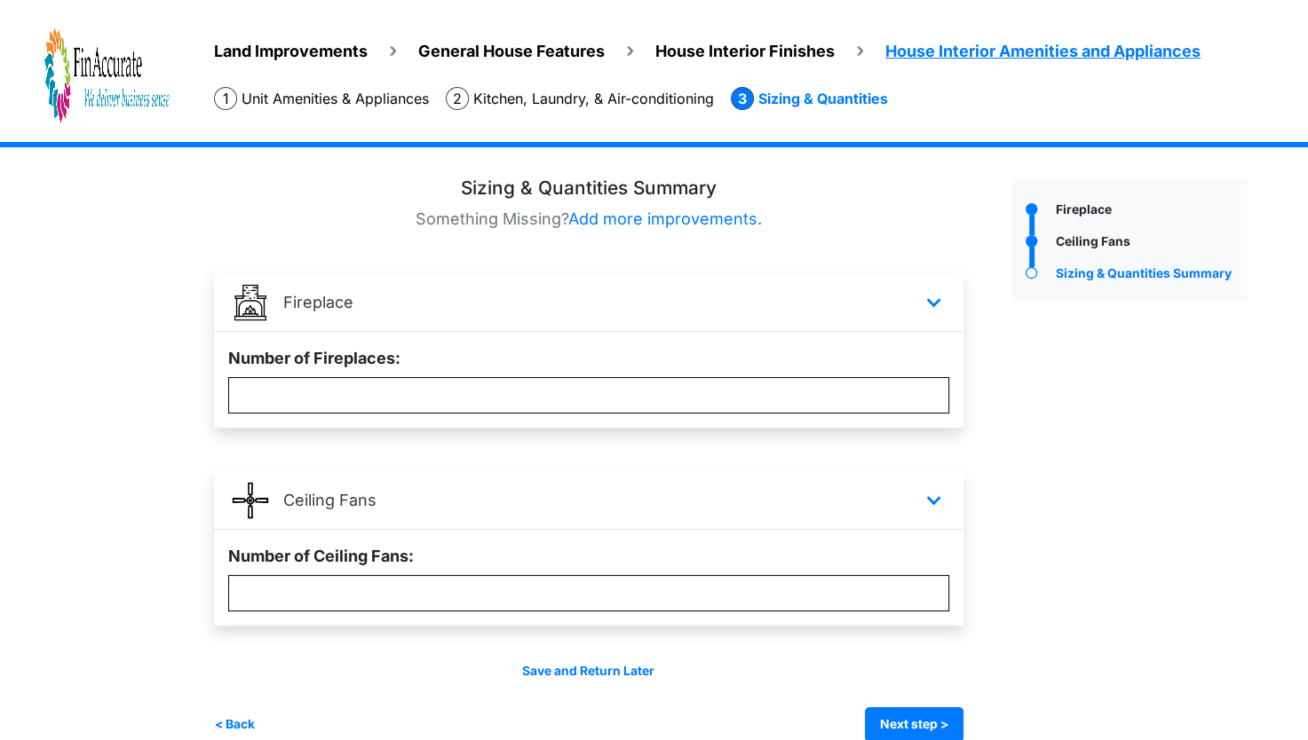
click at [357, 54] on span "Land Improvements" at bounding box center [291, 51] width 154 height 19
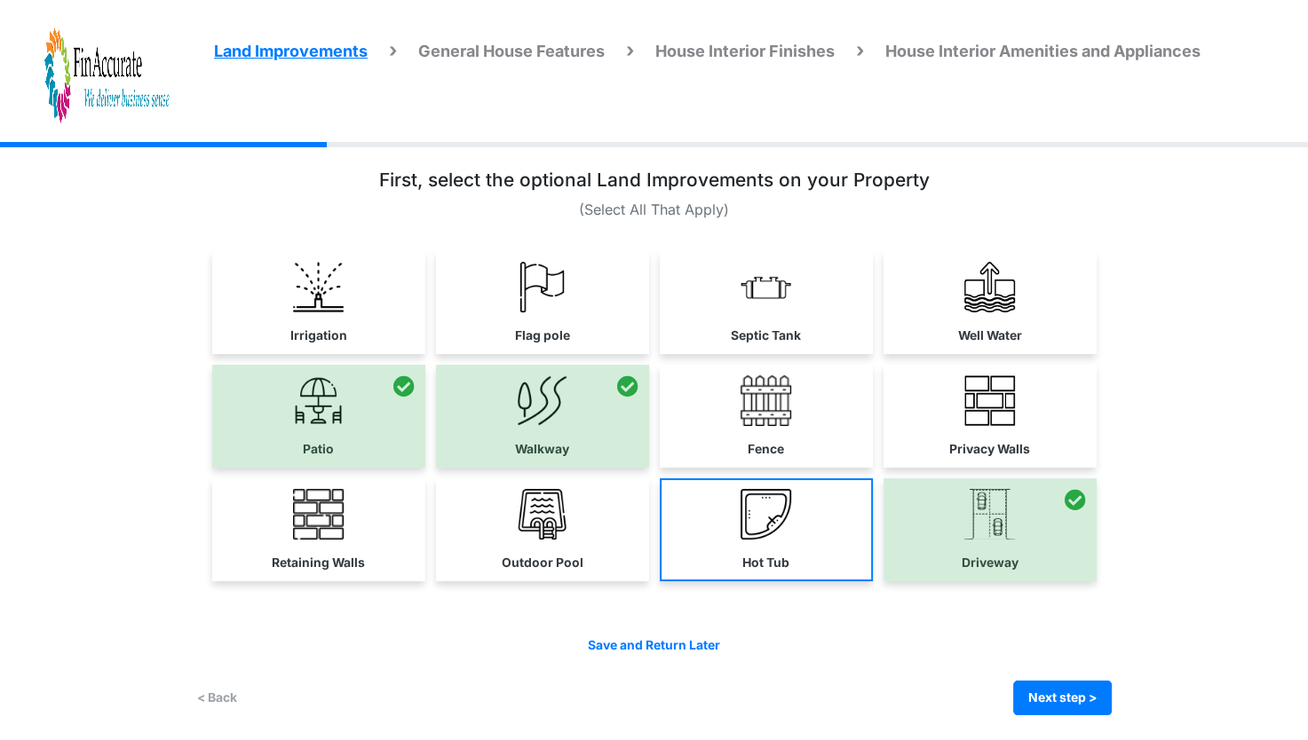
scroll to position [14, 0]
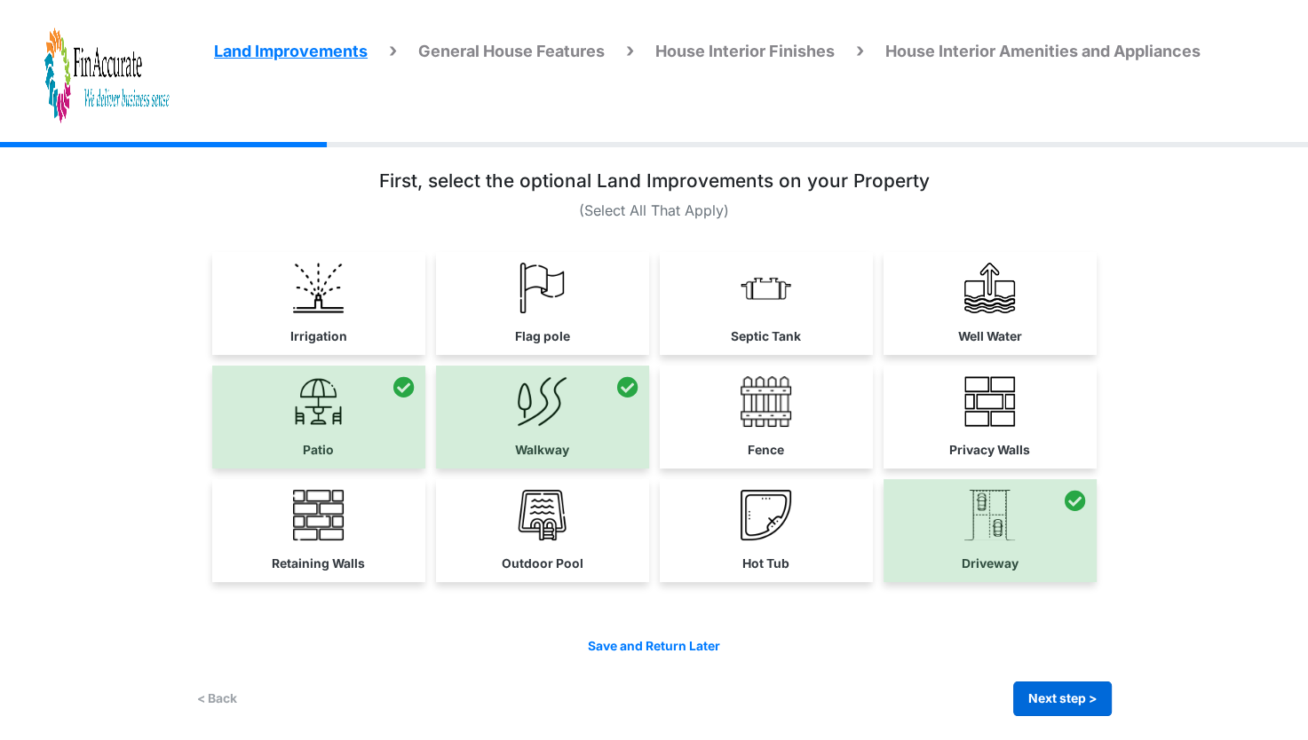
drag, startPoint x: 1076, startPoint y: 716, endPoint x: 1086, endPoint y: 708, distance: 12.6
click at [1086, 708] on div "Irrigation Flag pole" at bounding box center [653, 435] width 915 height 615
click at [1086, 708] on button "Next step >" at bounding box center [1062, 699] width 99 height 35
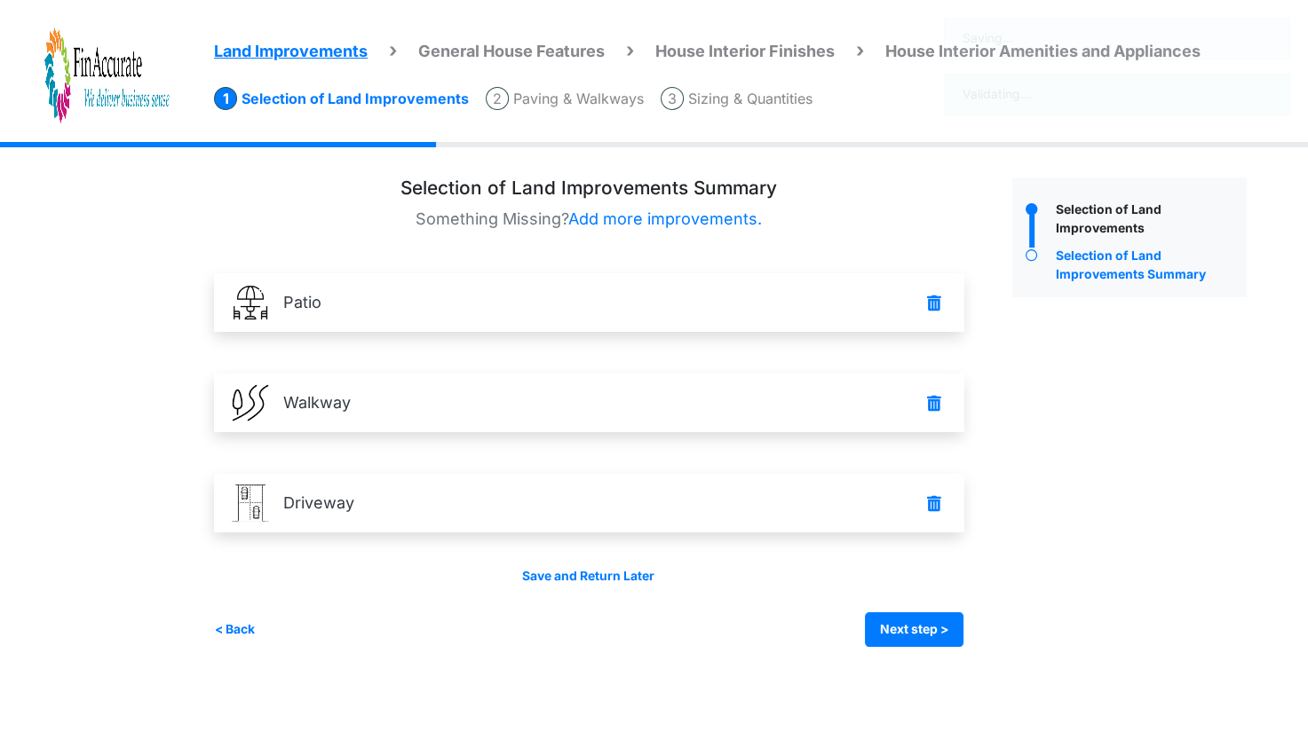
scroll to position [0, 0]
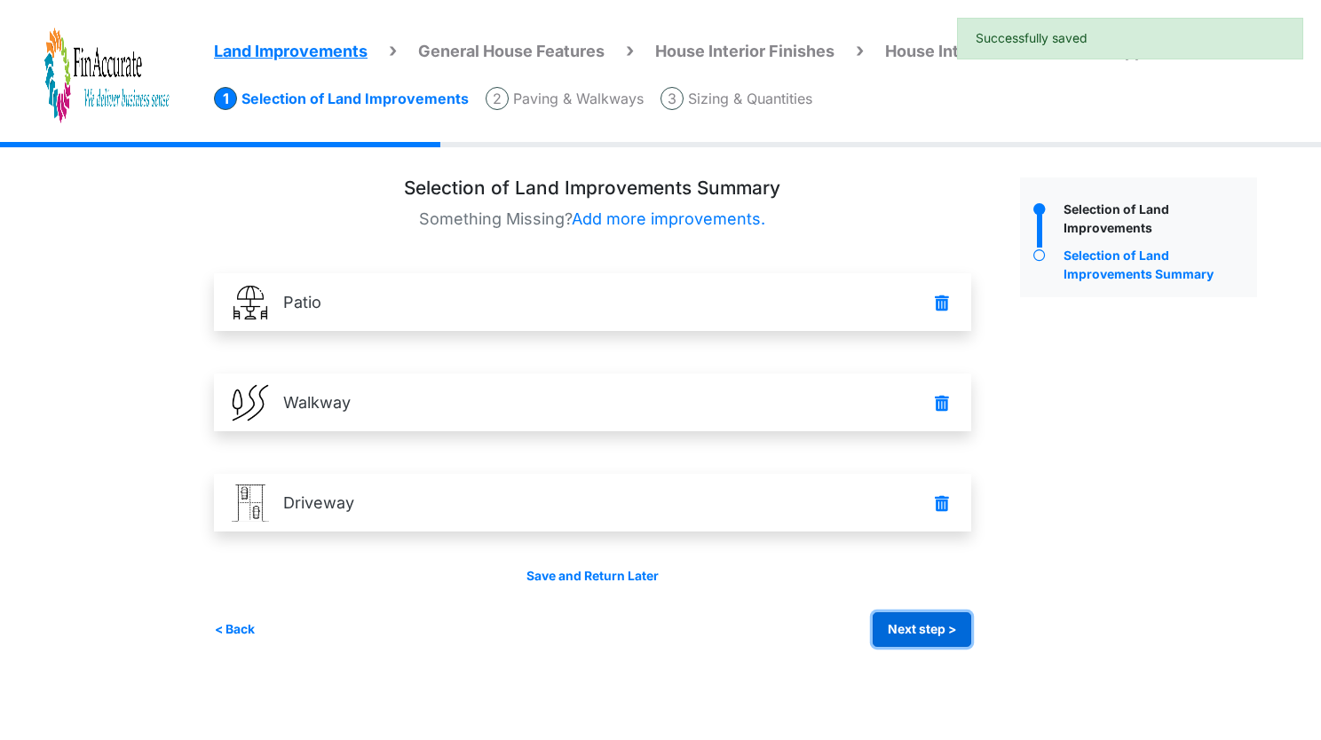
click at [925, 637] on button "Next step >" at bounding box center [922, 629] width 99 height 35
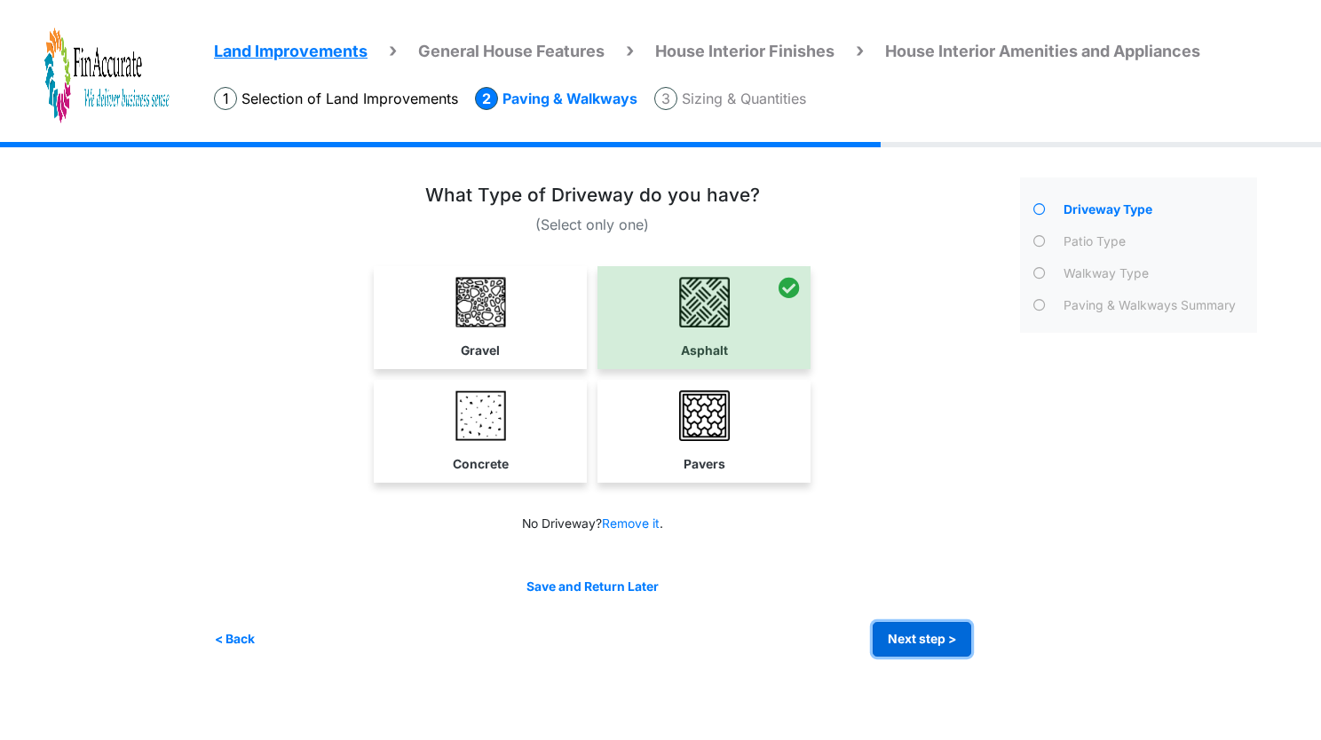
click at [925, 637] on button "Next step >" at bounding box center [922, 639] width 99 height 35
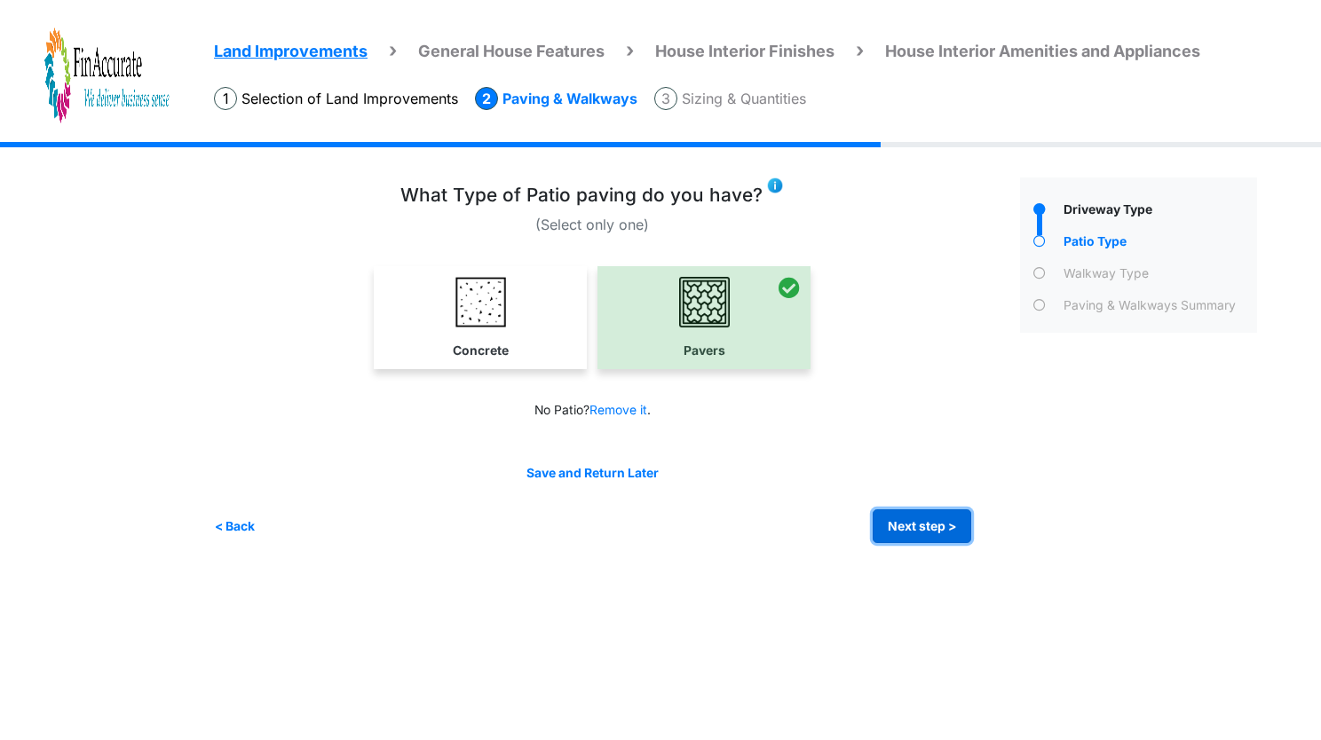
click at [922, 534] on button "Next step >" at bounding box center [922, 527] width 99 height 35
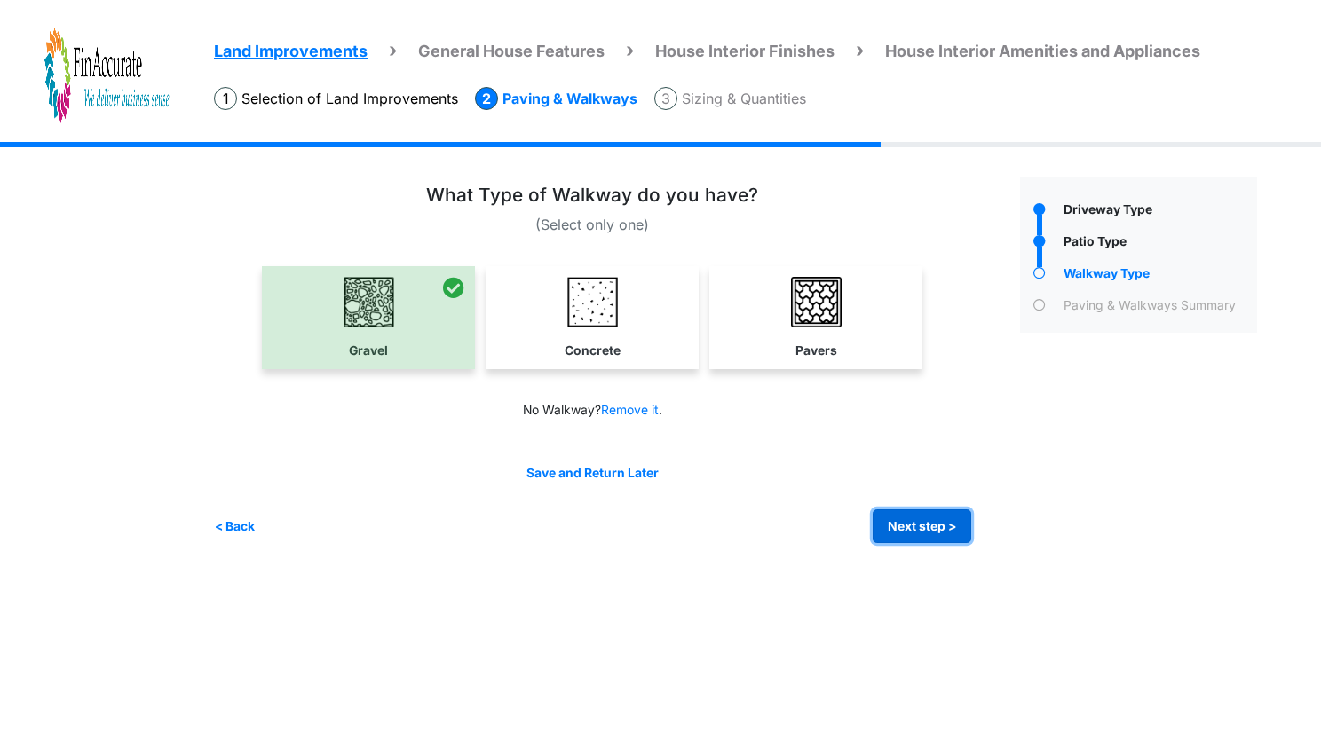
click at [913, 522] on button "Next step >" at bounding box center [922, 527] width 99 height 35
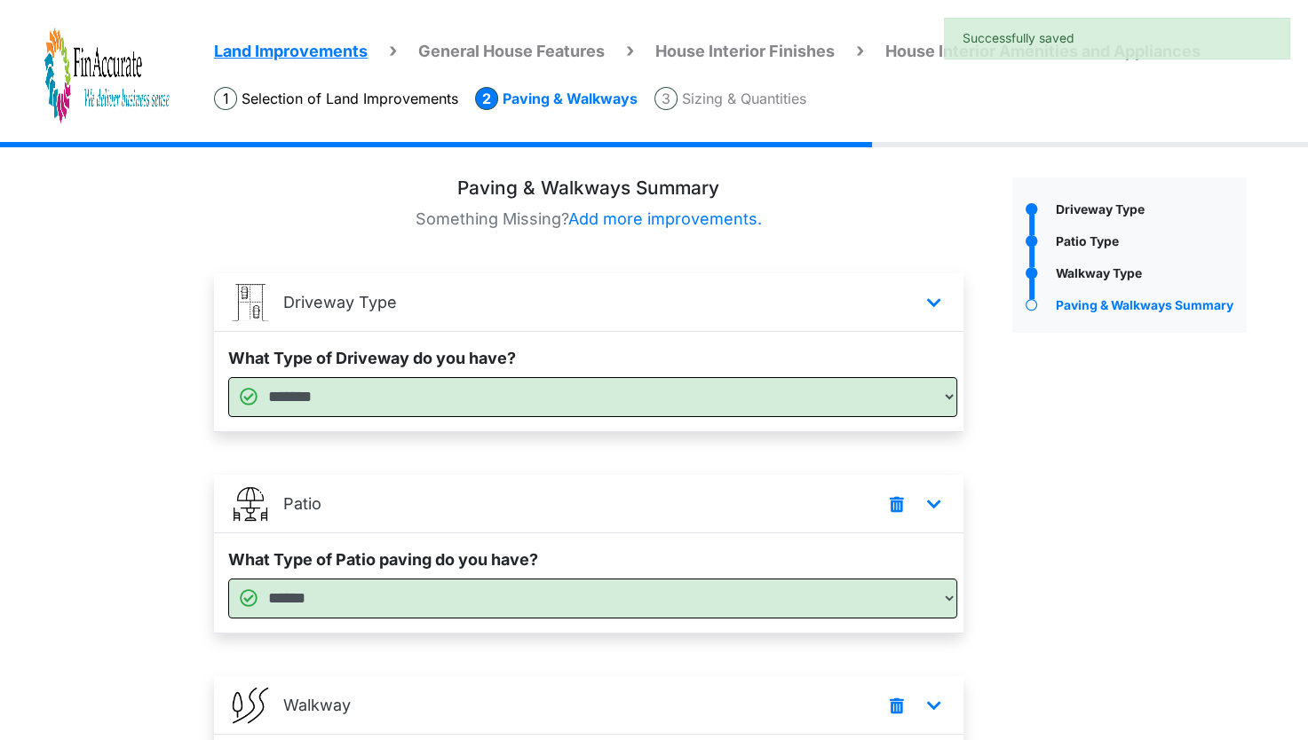
scroll to position [234, 0]
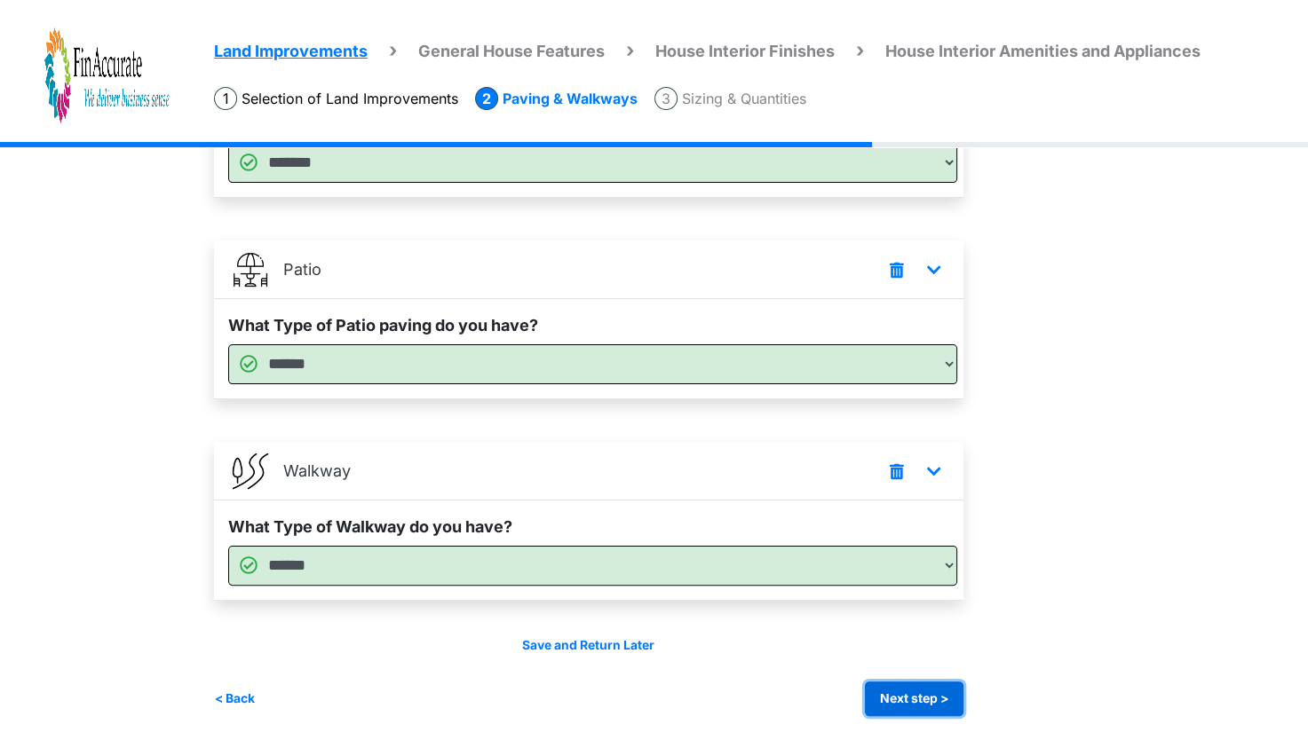
click at [897, 699] on button "Next step >" at bounding box center [914, 699] width 99 height 35
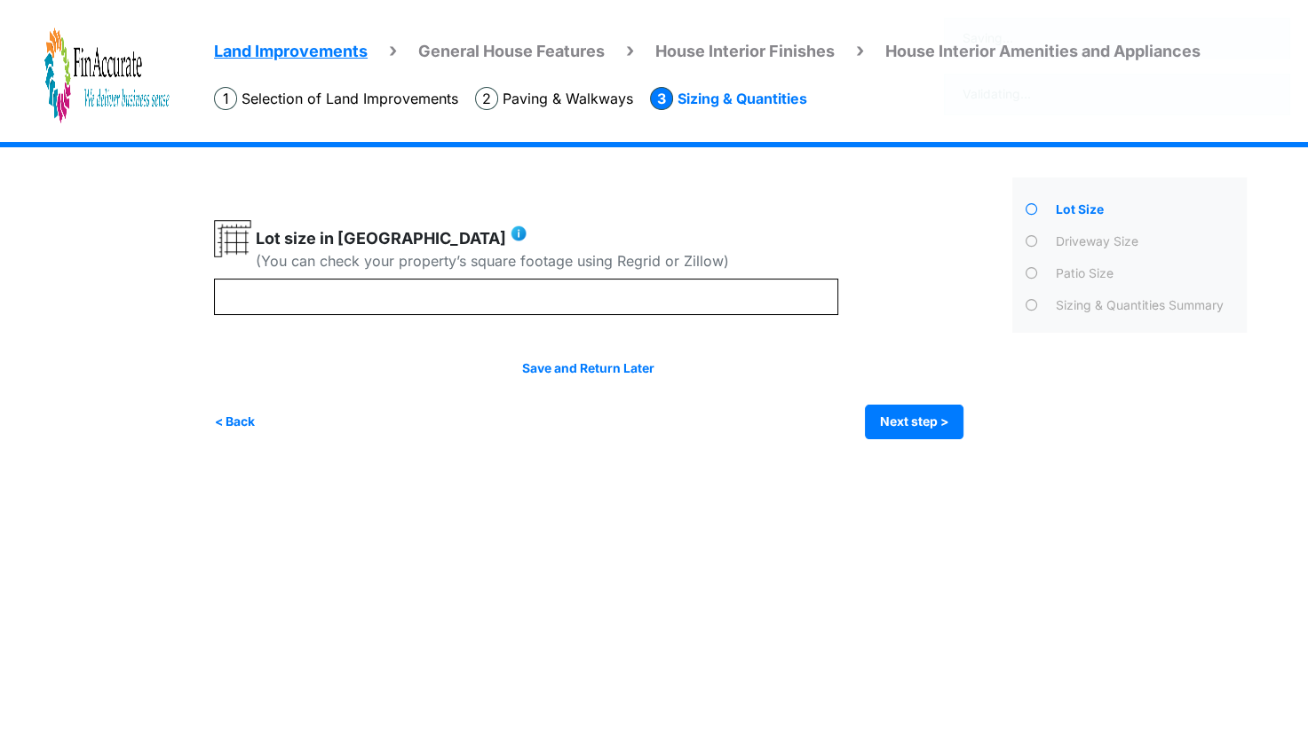
scroll to position [0, 0]
click at [930, 431] on button "Next step >" at bounding box center [922, 422] width 99 height 35
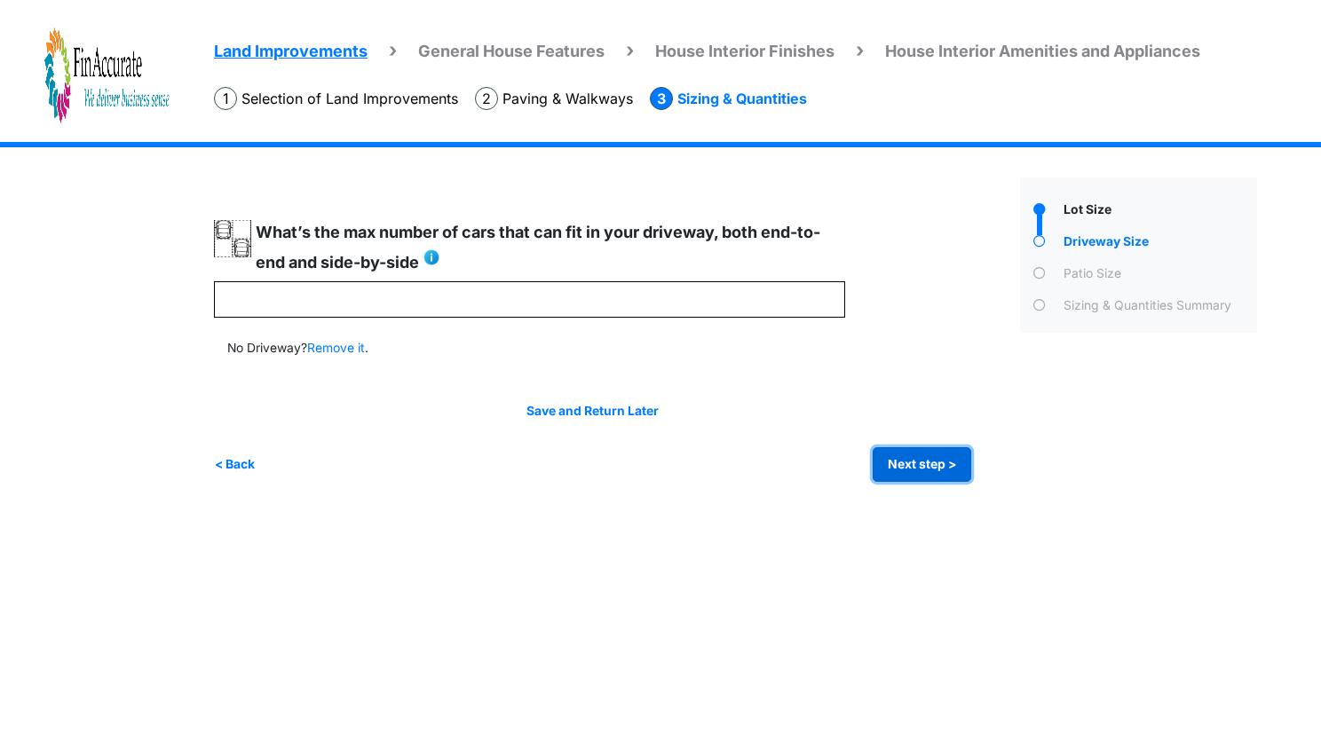
click at [913, 453] on button "Next step >" at bounding box center [922, 464] width 99 height 35
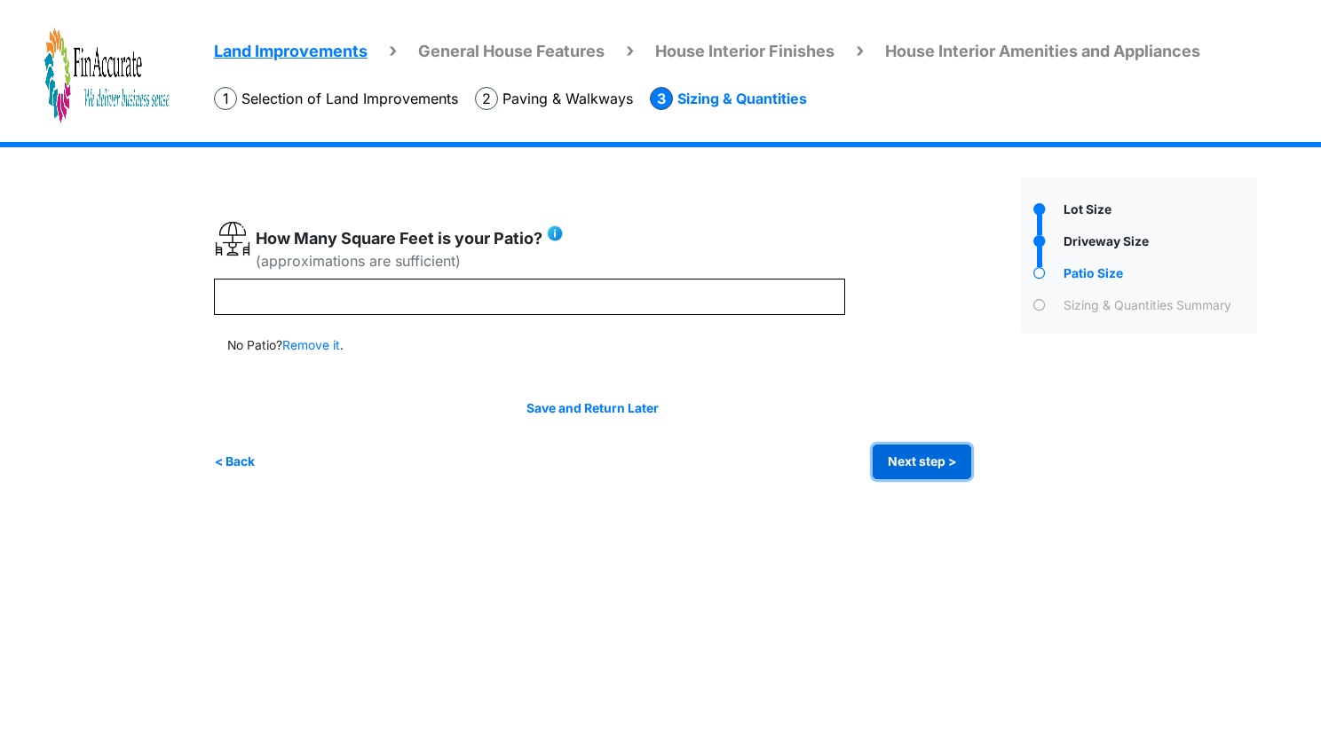
click at [913, 453] on button "Next step >" at bounding box center [922, 462] width 99 height 35
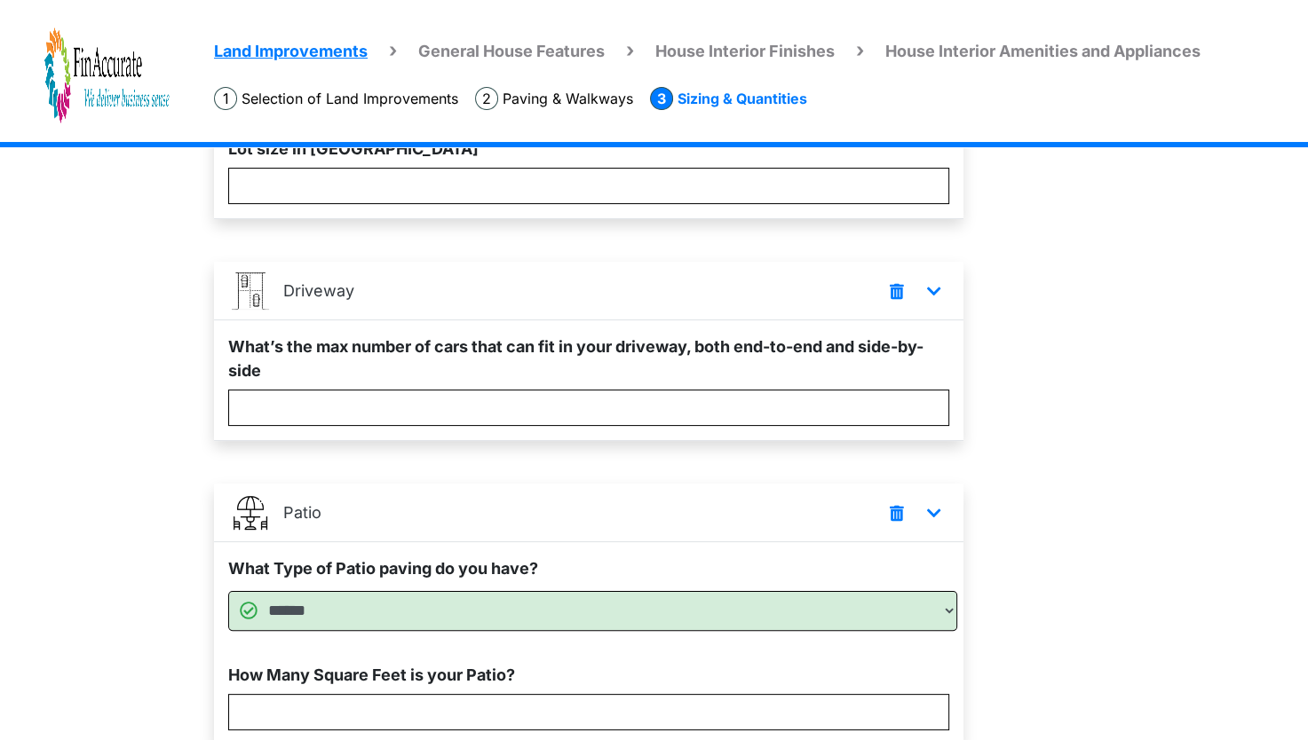
scroll to position [355, 0]
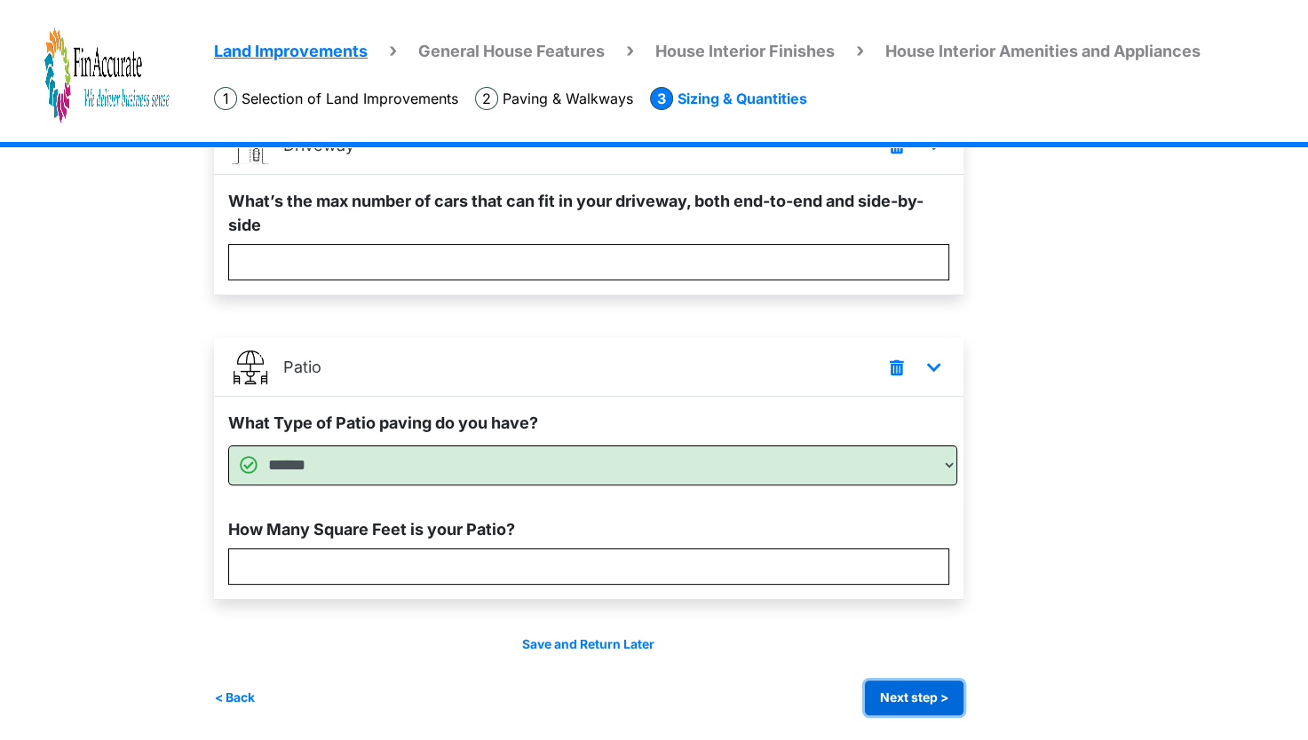
click at [939, 681] on button "Next step >" at bounding box center [914, 698] width 99 height 35
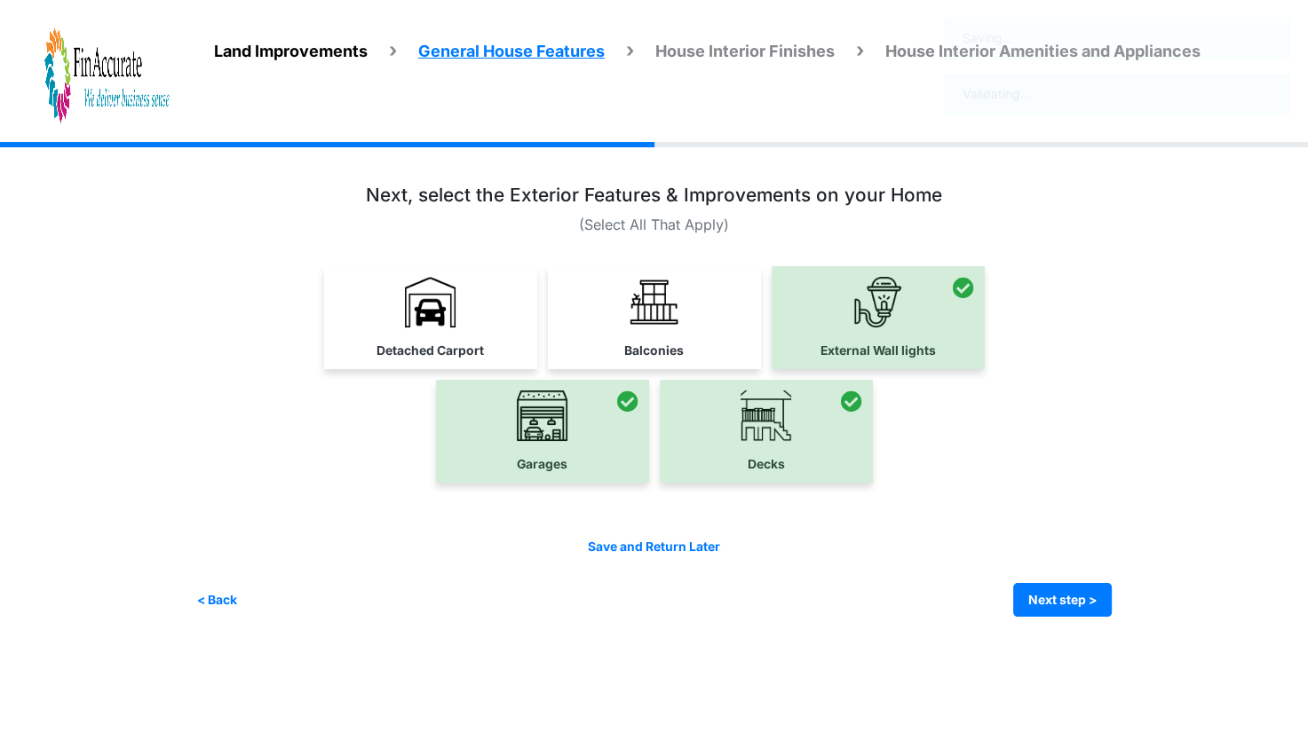
scroll to position [0, 0]
click at [1062, 585] on button "Next step >" at bounding box center [1073, 600] width 99 height 35
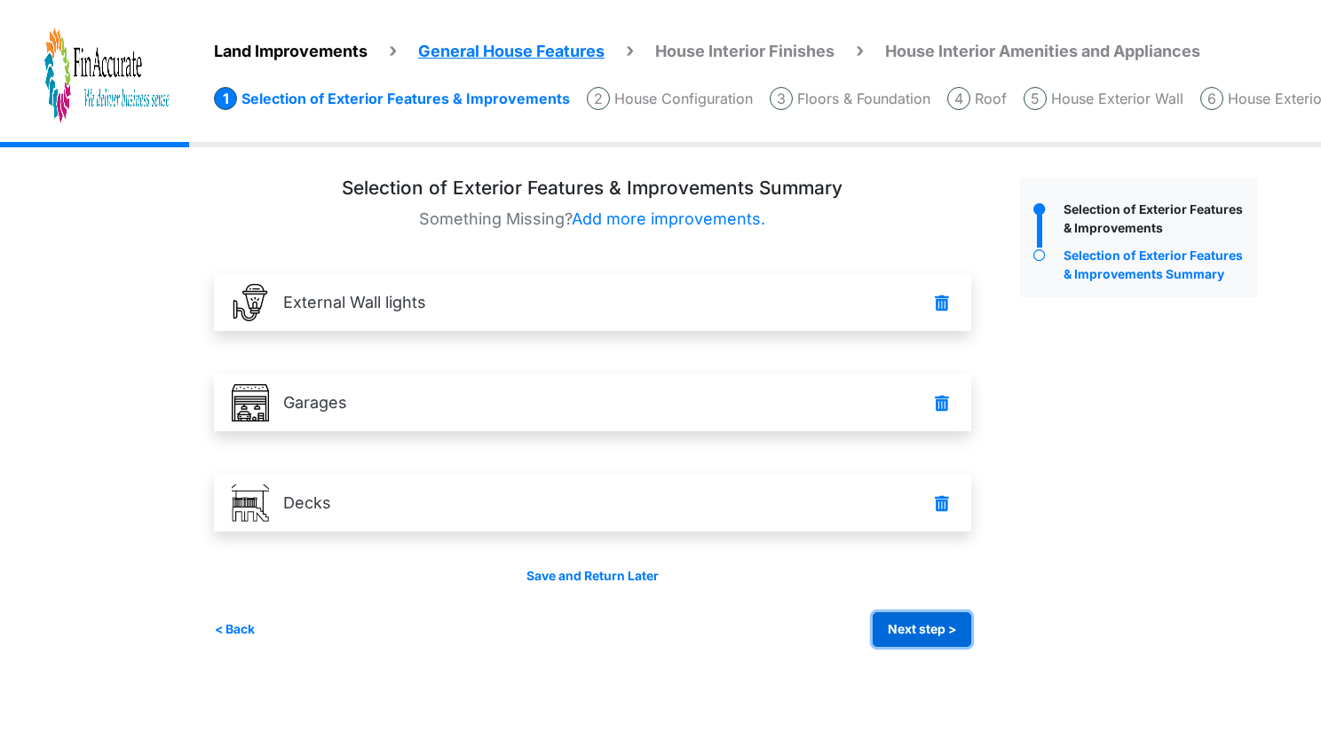
click at [913, 627] on button "Next step >" at bounding box center [922, 629] width 99 height 35
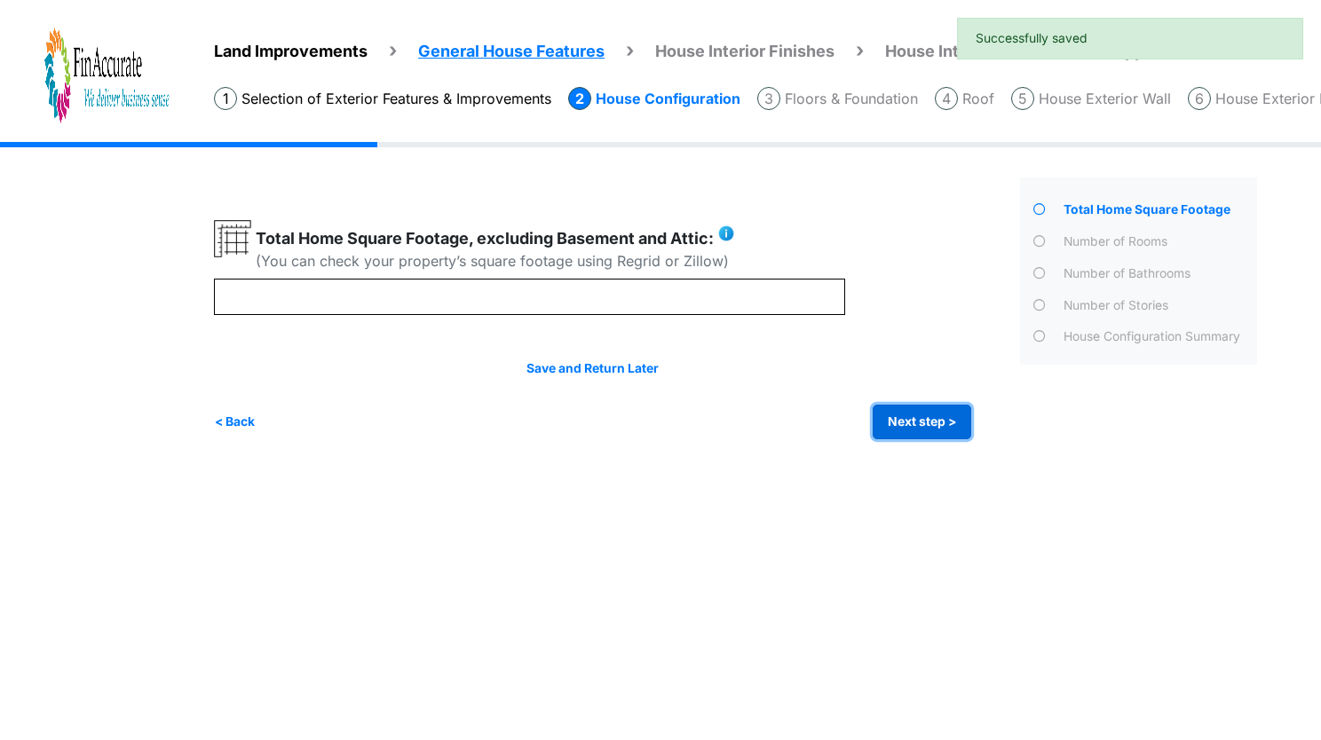
click at [914, 415] on button "Next step >" at bounding box center [922, 422] width 99 height 35
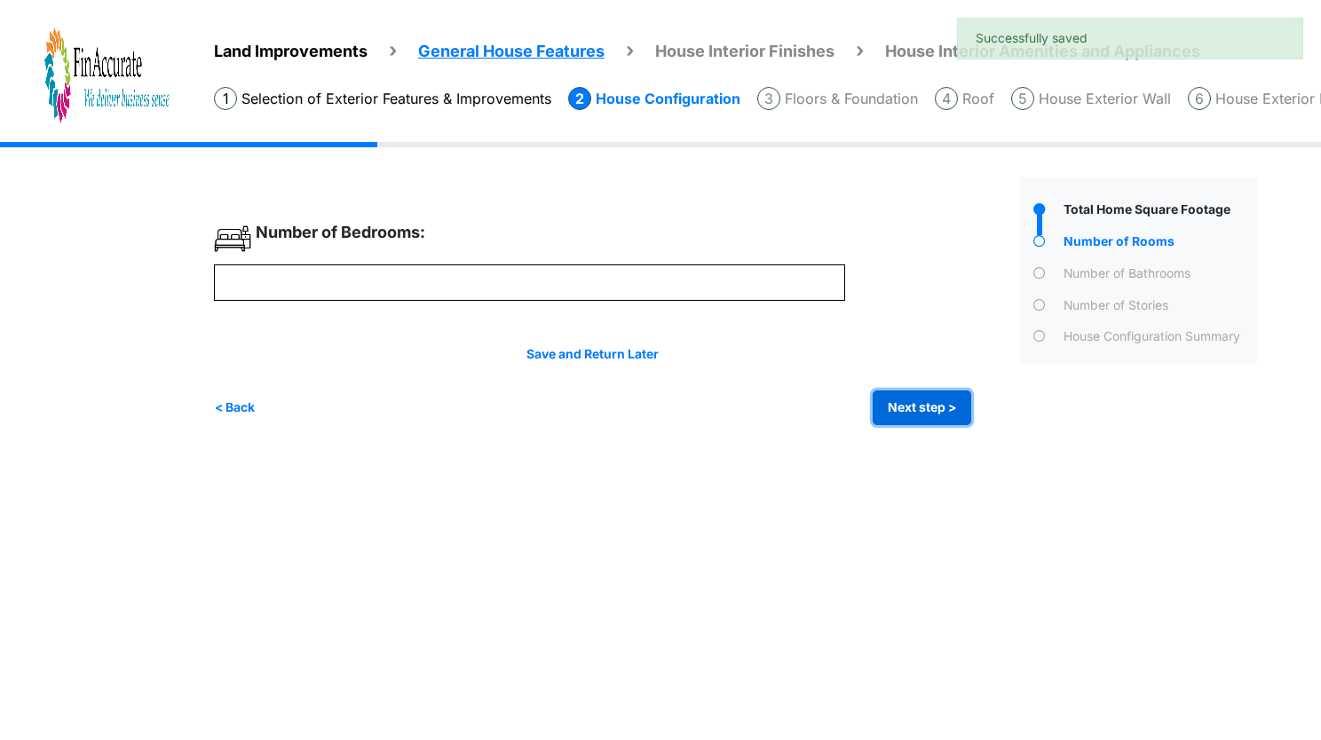
click at [914, 415] on button "Next step >" at bounding box center [922, 408] width 99 height 35
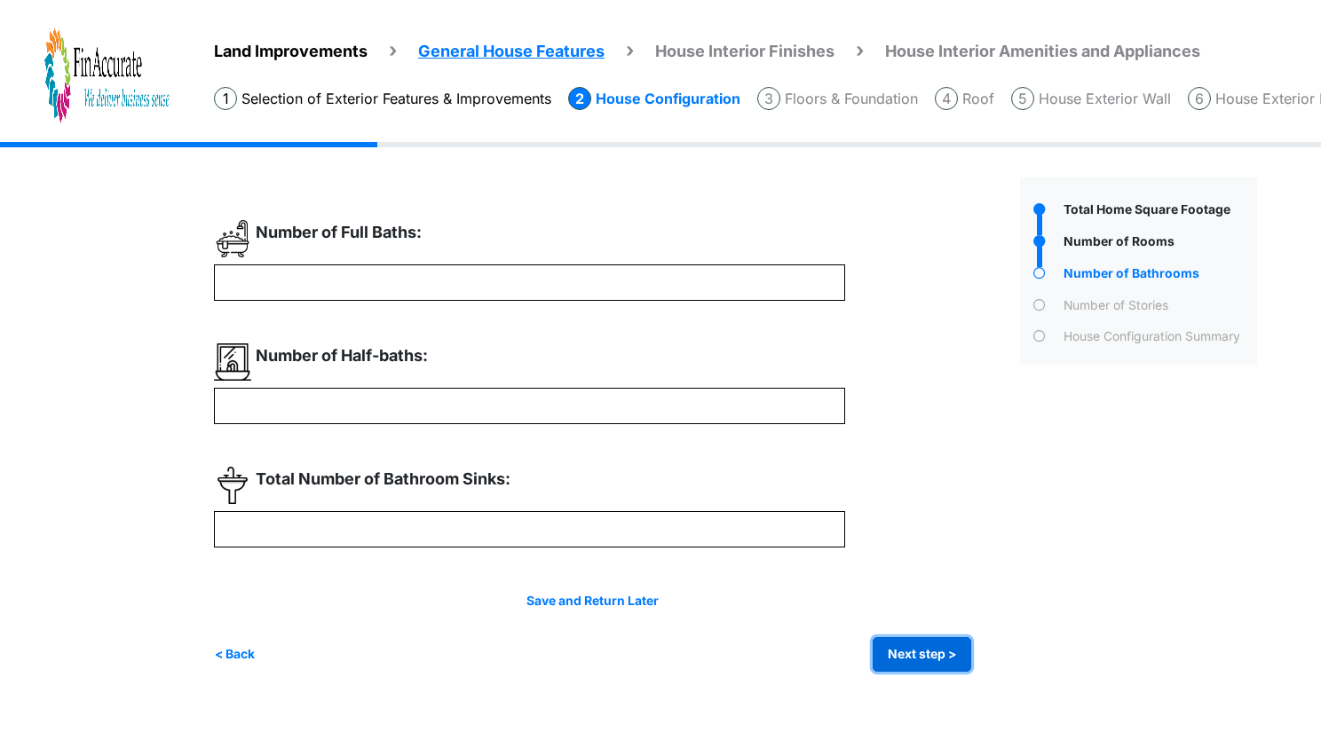
click at [913, 652] on button "Next step >" at bounding box center [922, 654] width 99 height 35
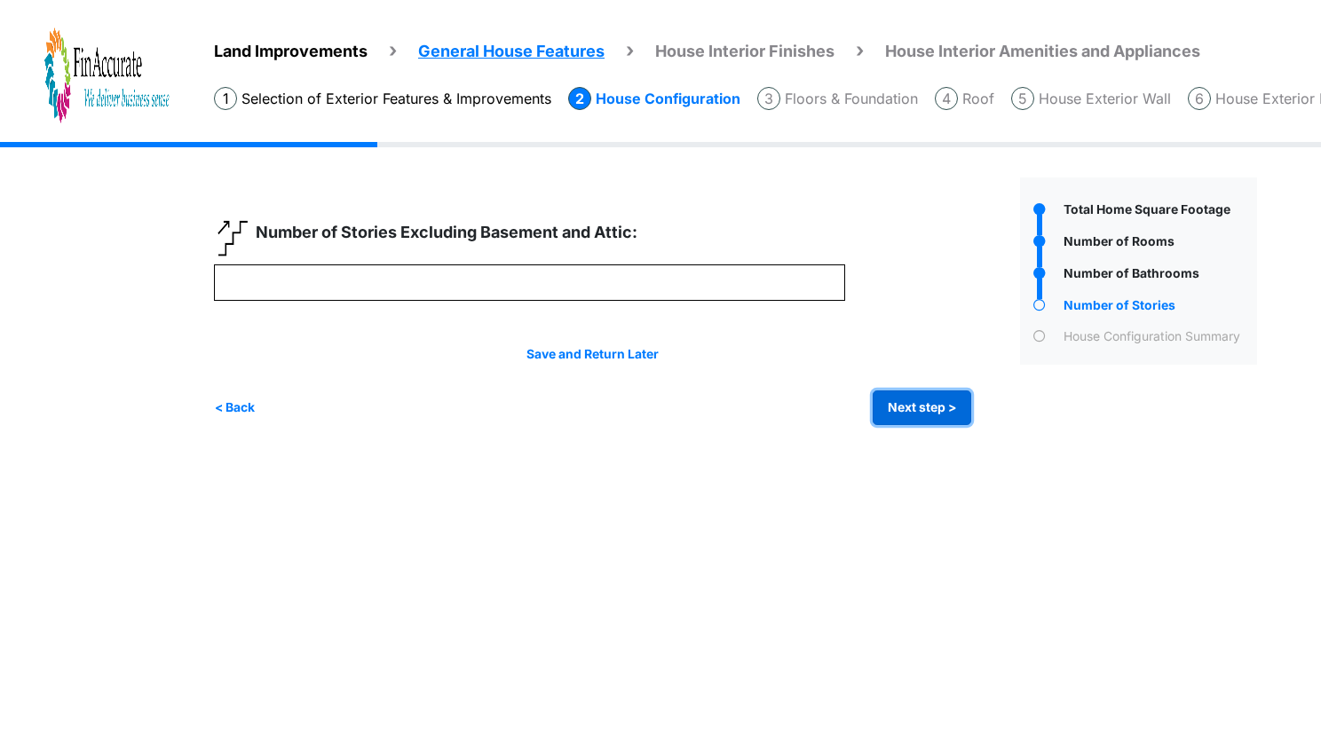
click at [903, 412] on button "Next step >" at bounding box center [922, 408] width 99 height 35
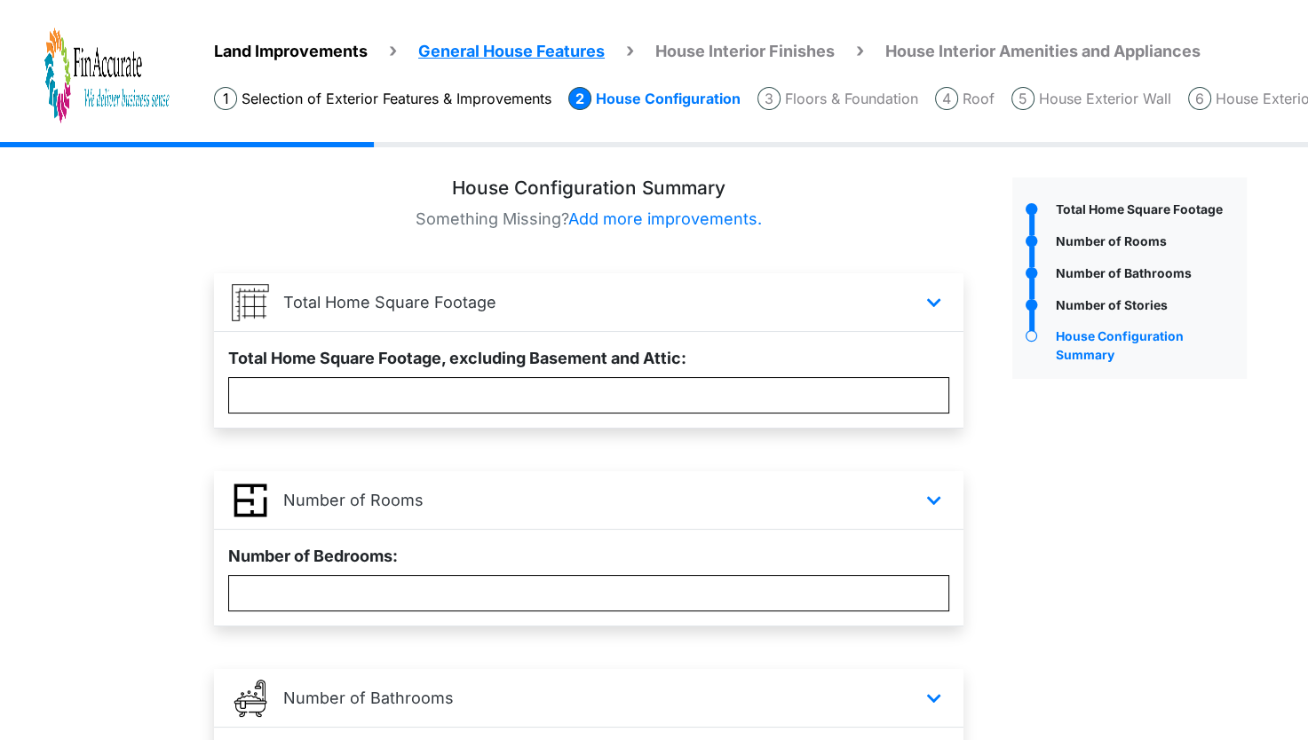
click at [791, 43] on span "House Interior Finishes" at bounding box center [744, 51] width 179 height 19
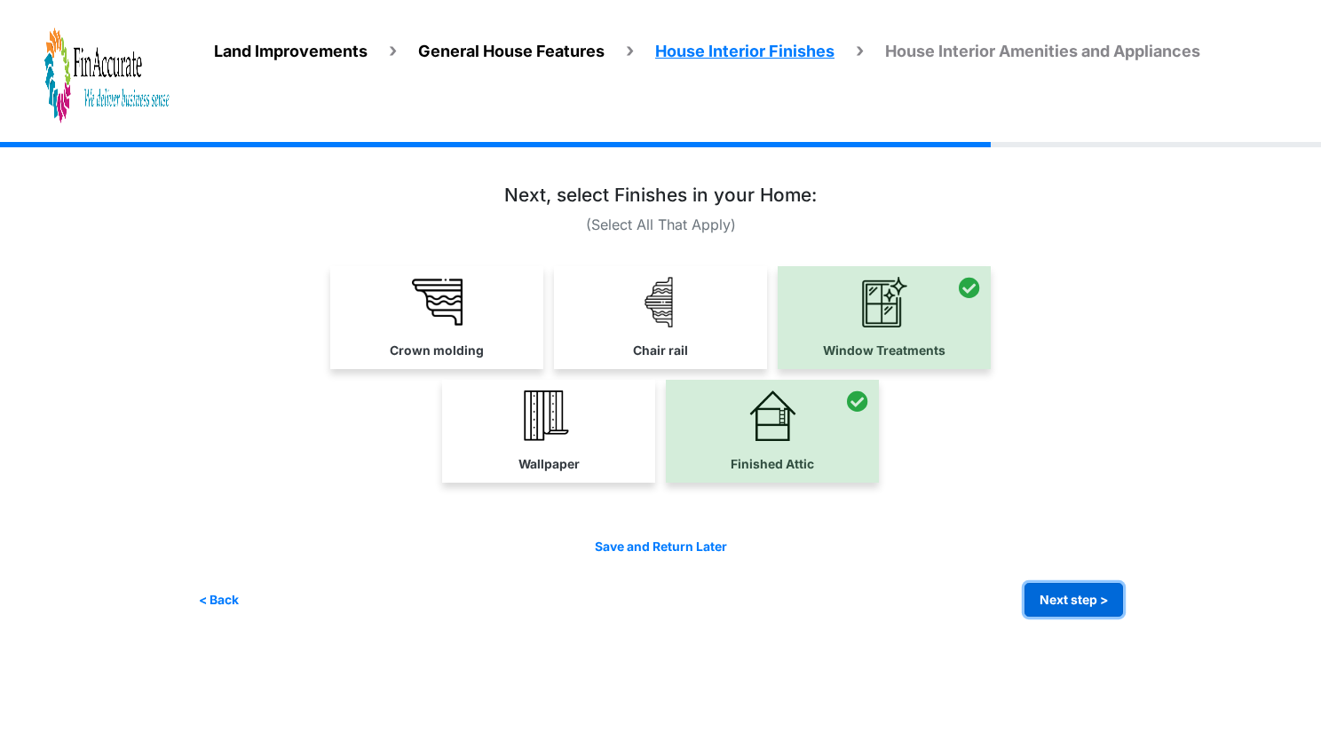
click at [1110, 598] on button "Next step >" at bounding box center [1073, 600] width 99 height 35
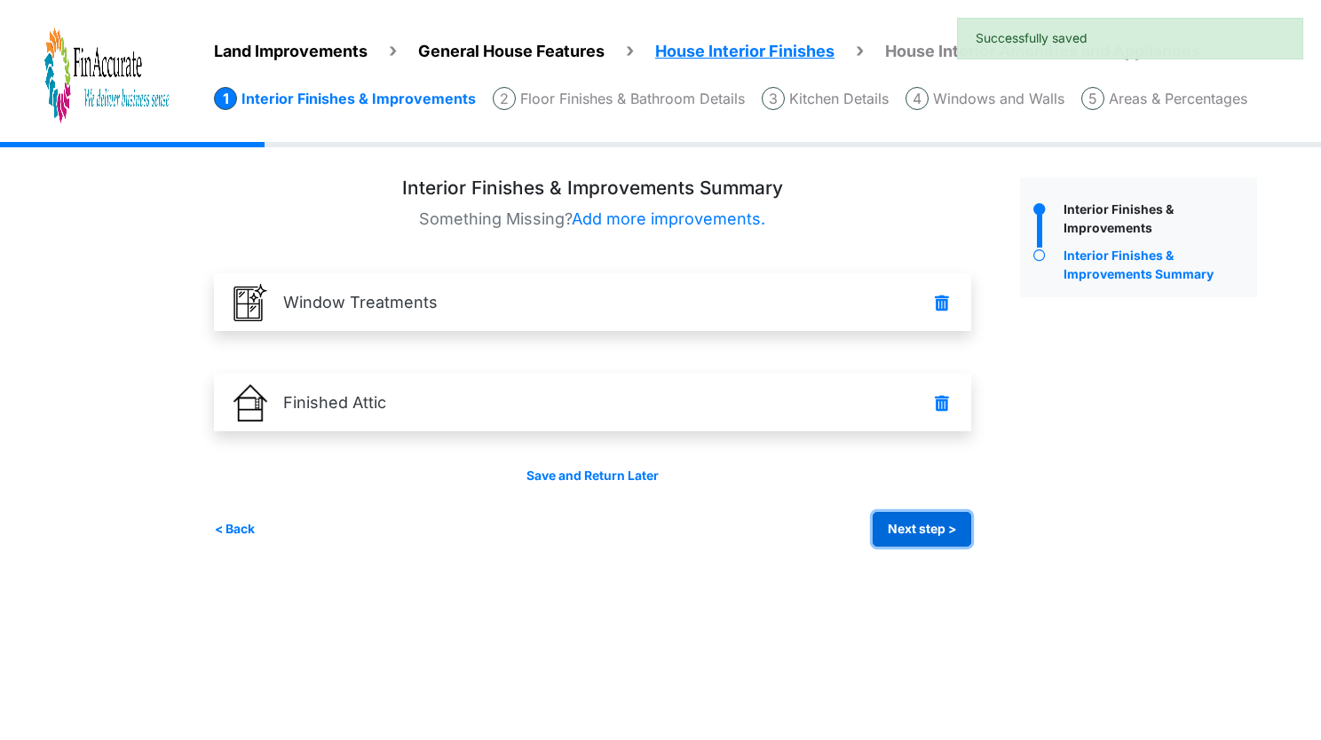
click at [922, 522] on button "Next step >" at bounding box center [922, 529] width 99 height 35
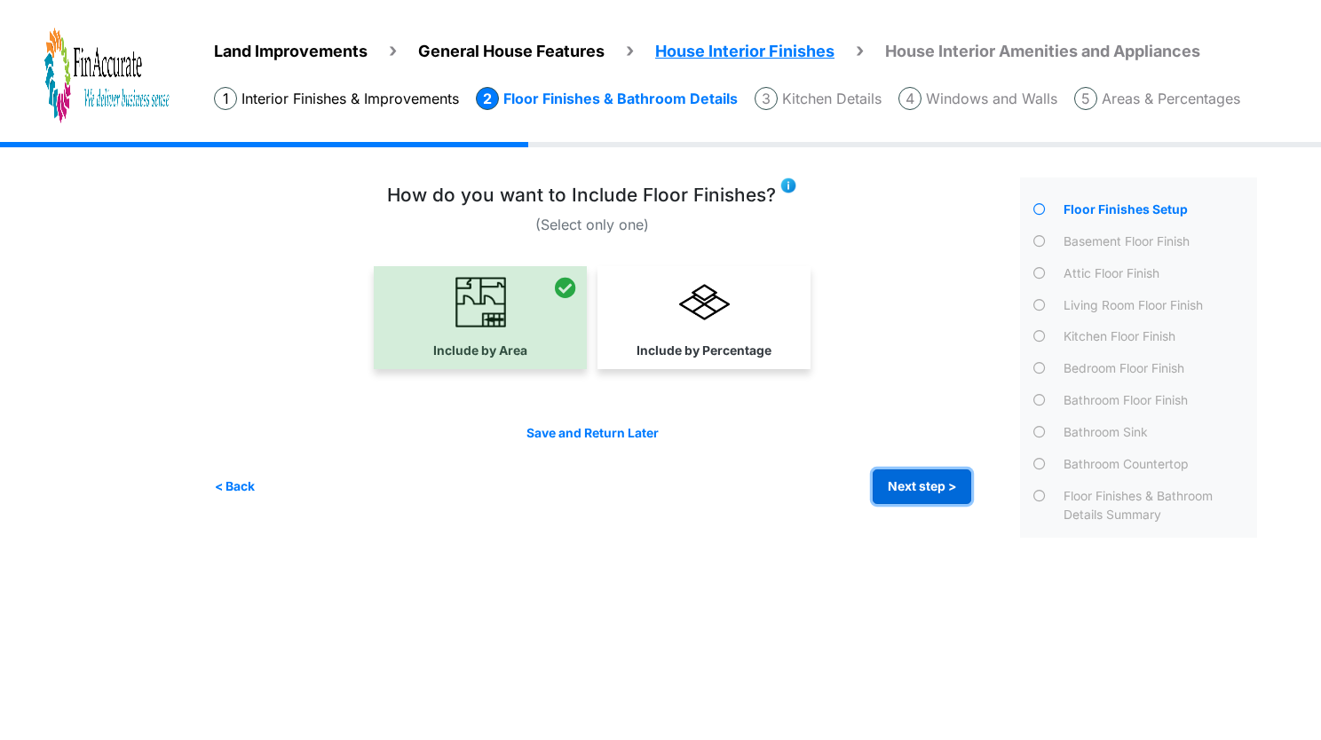
click at [937, 497] on button "Next step >" at bounding box center [922, 487] width 99 height 35
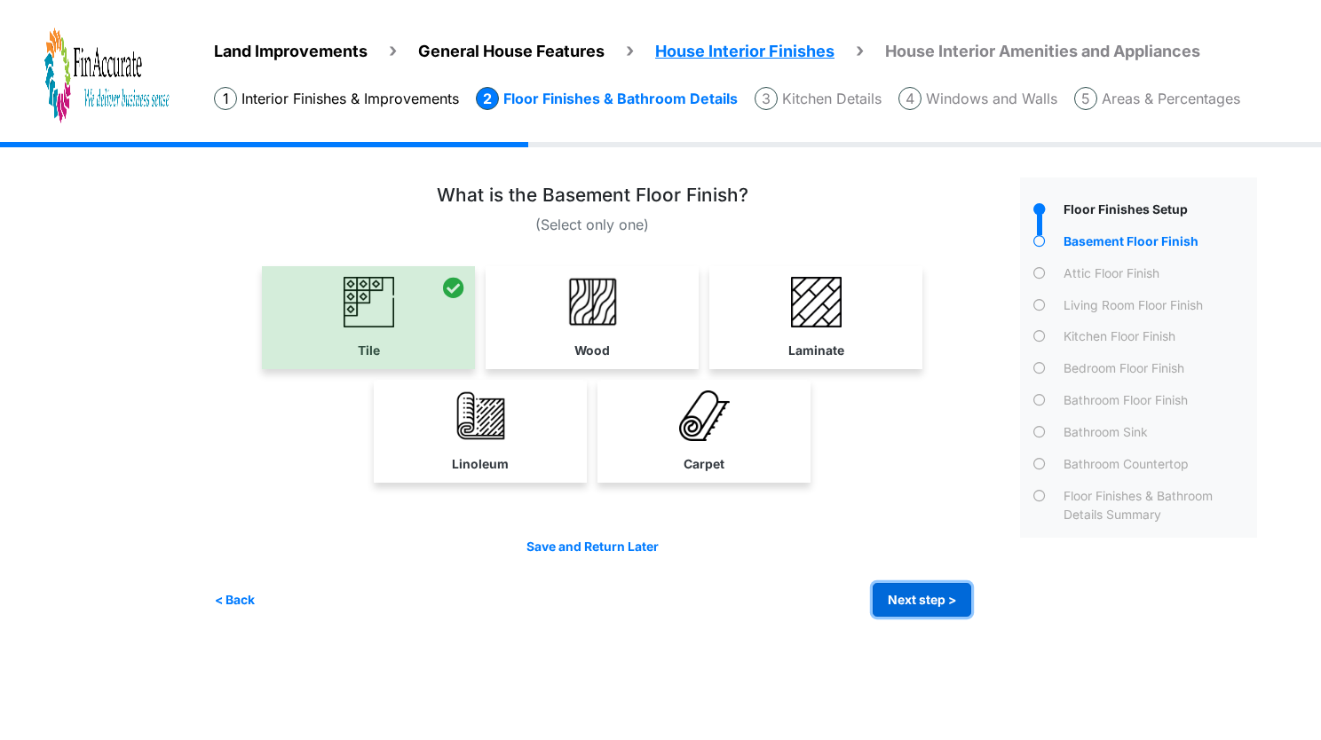
click at [914, 583] on button "Next step >" at bounding box center [922, 600] width 99 height 35
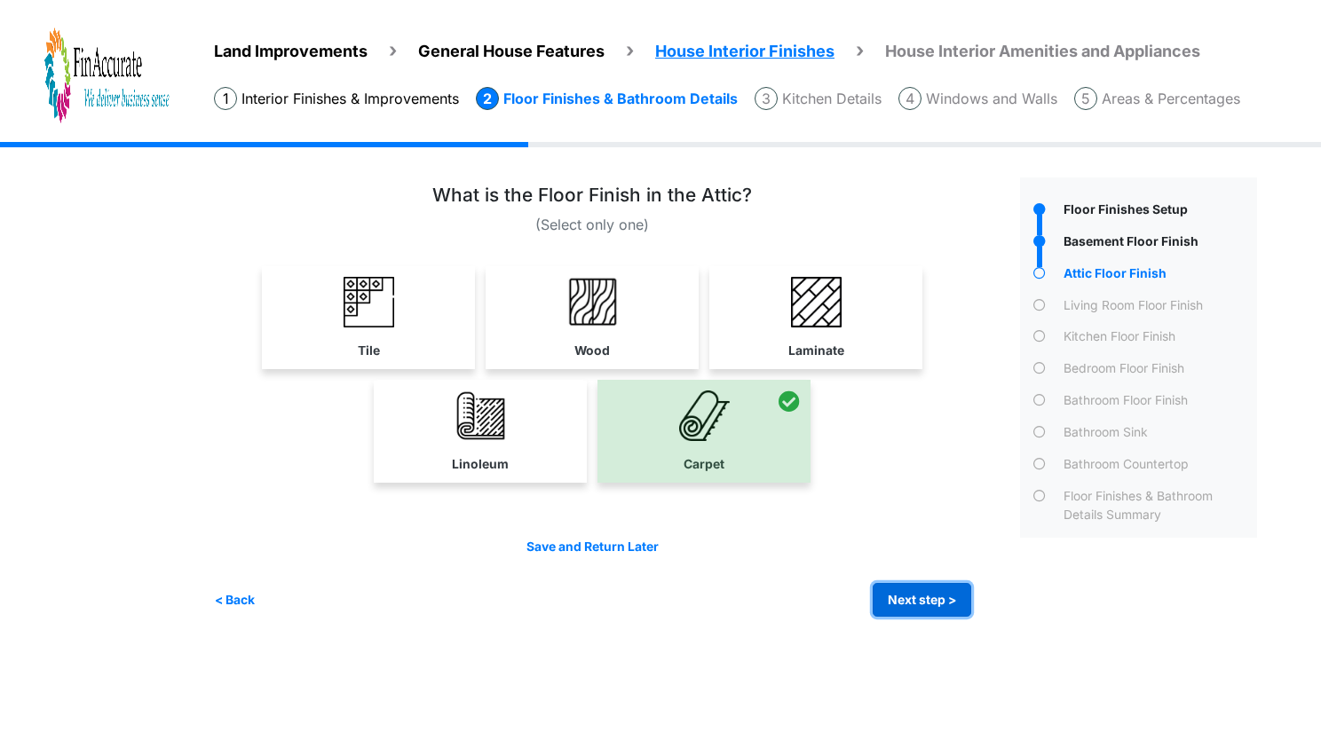
click at [914, 583] on button "Next step >" at bounding box center [922, 600] width 99 height 35
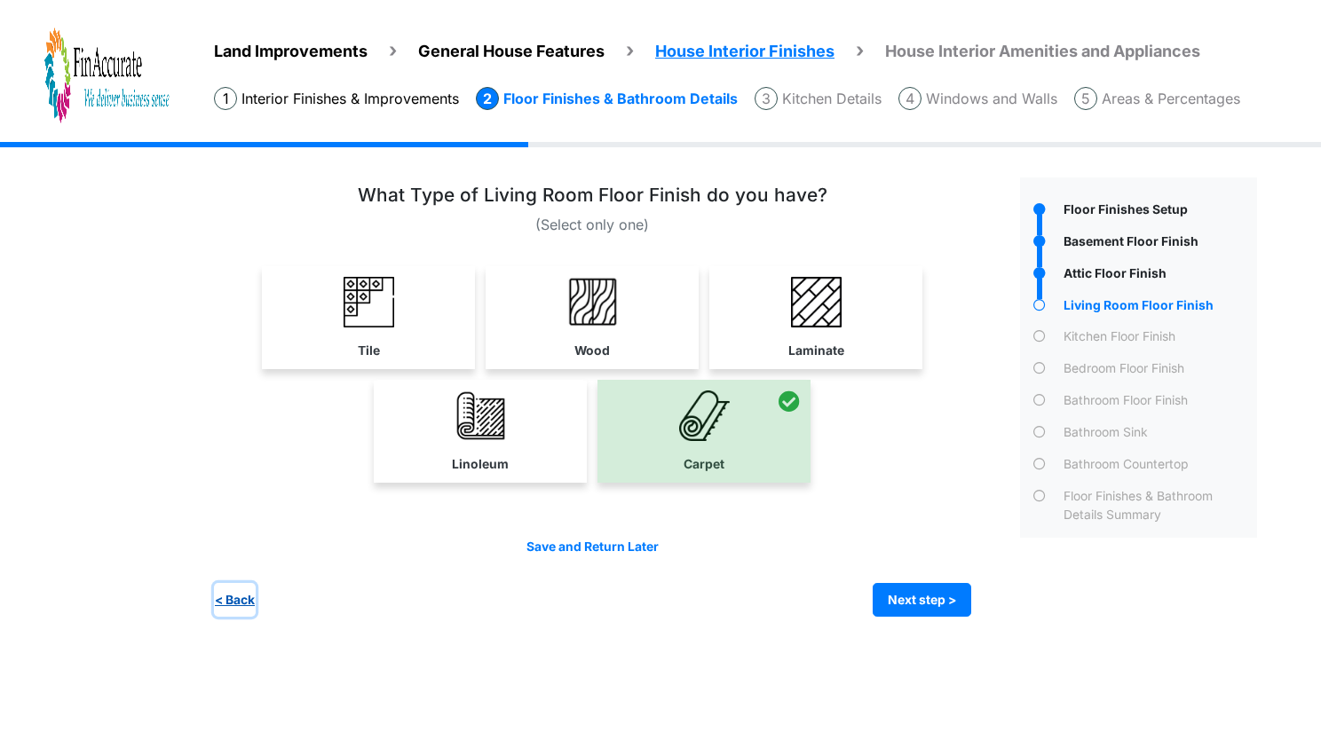
click at [241, 595] on button "< Back" at bounding box center [235, 600] width 42 height 35
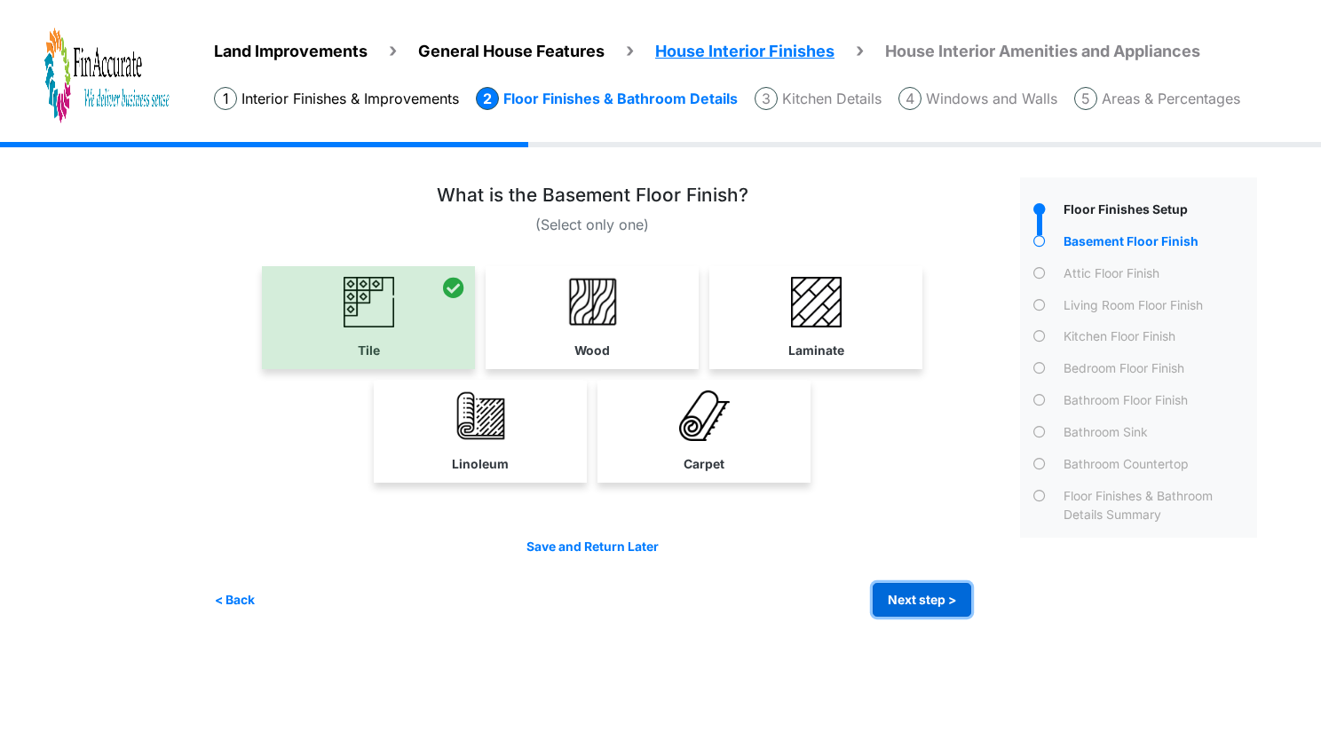
click at [899, 604] on button "Next step >" at bounding box center [922, 600] width 99 height 35
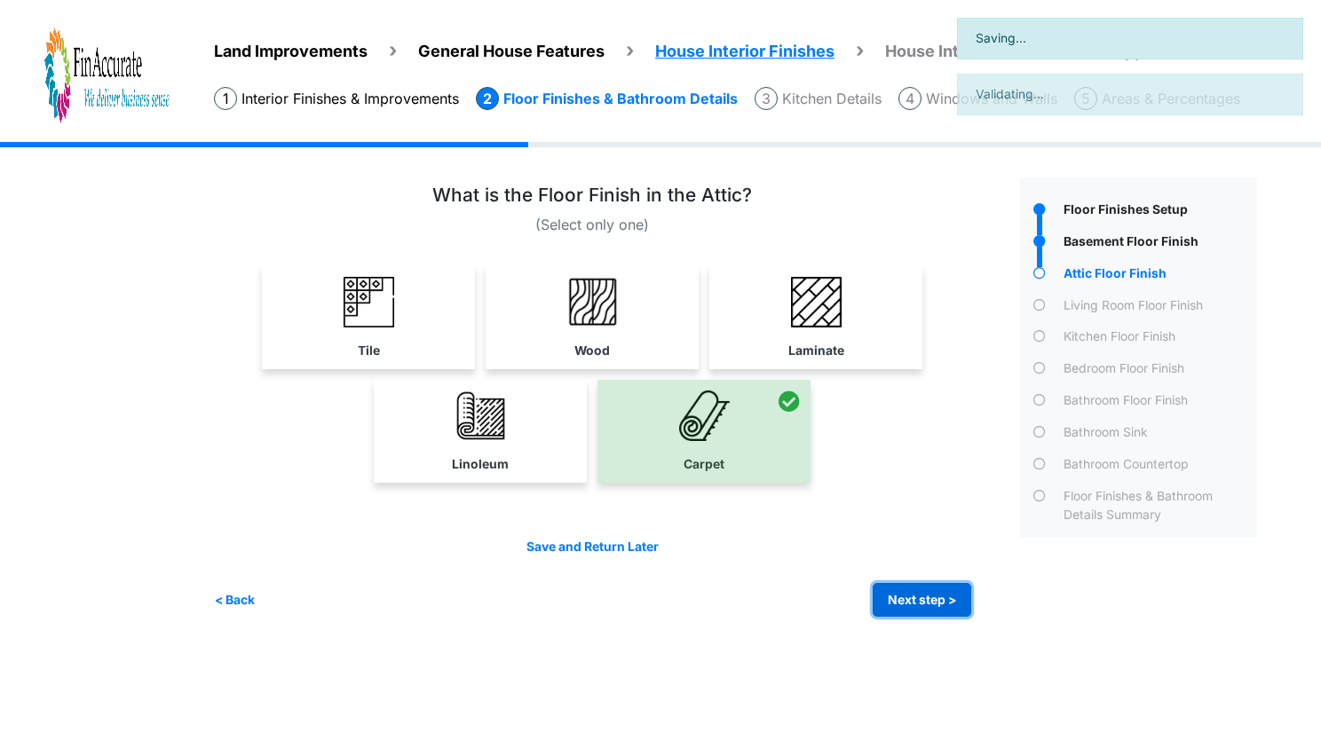
click at [899, 604] on button "Next step >" at bounding box center [922, 600] width 99 height 35
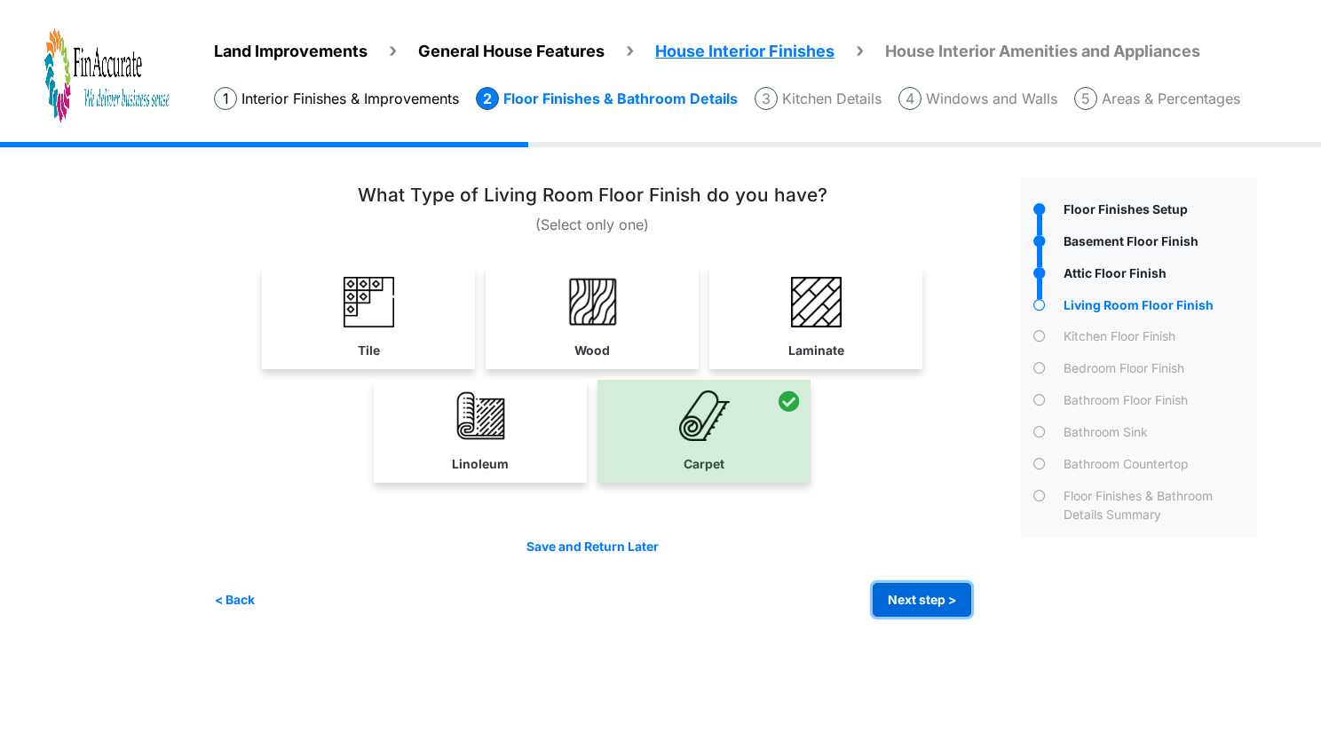
click at [899, 604] on button "Next step >" at bounding box center [922, 600] width 99 height 35
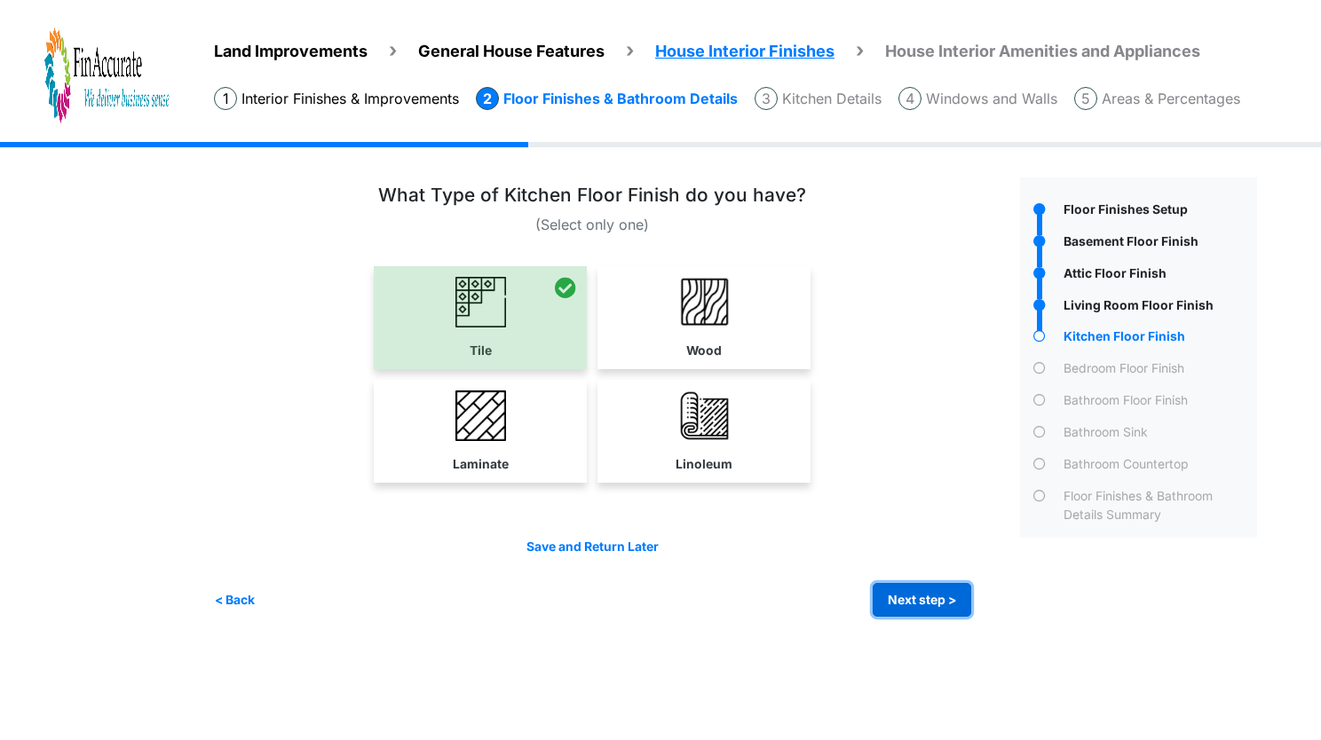
click at [899, 604] on button "Next step >" at bounding box center [922, 600] width 99 height 35
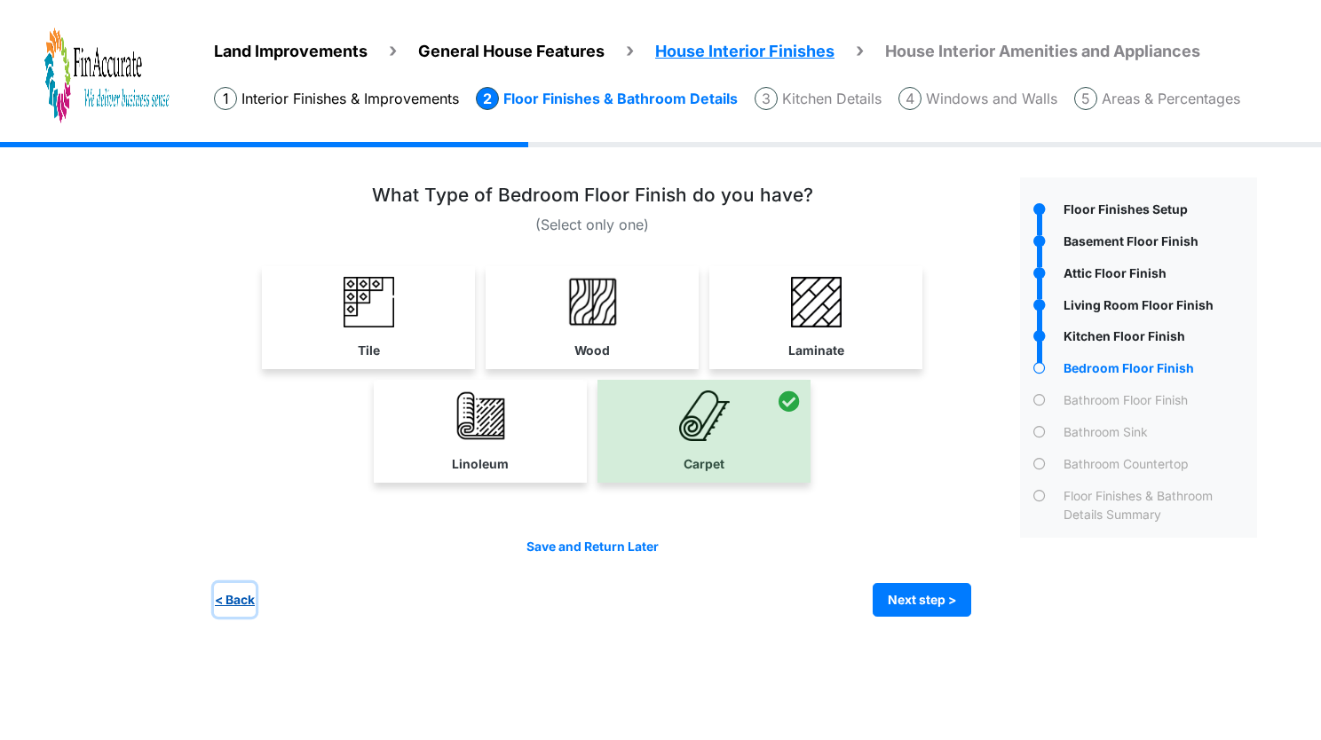
click at [225, 592] on button "< Back" at bounding box center [235, 600] width 42 height 35
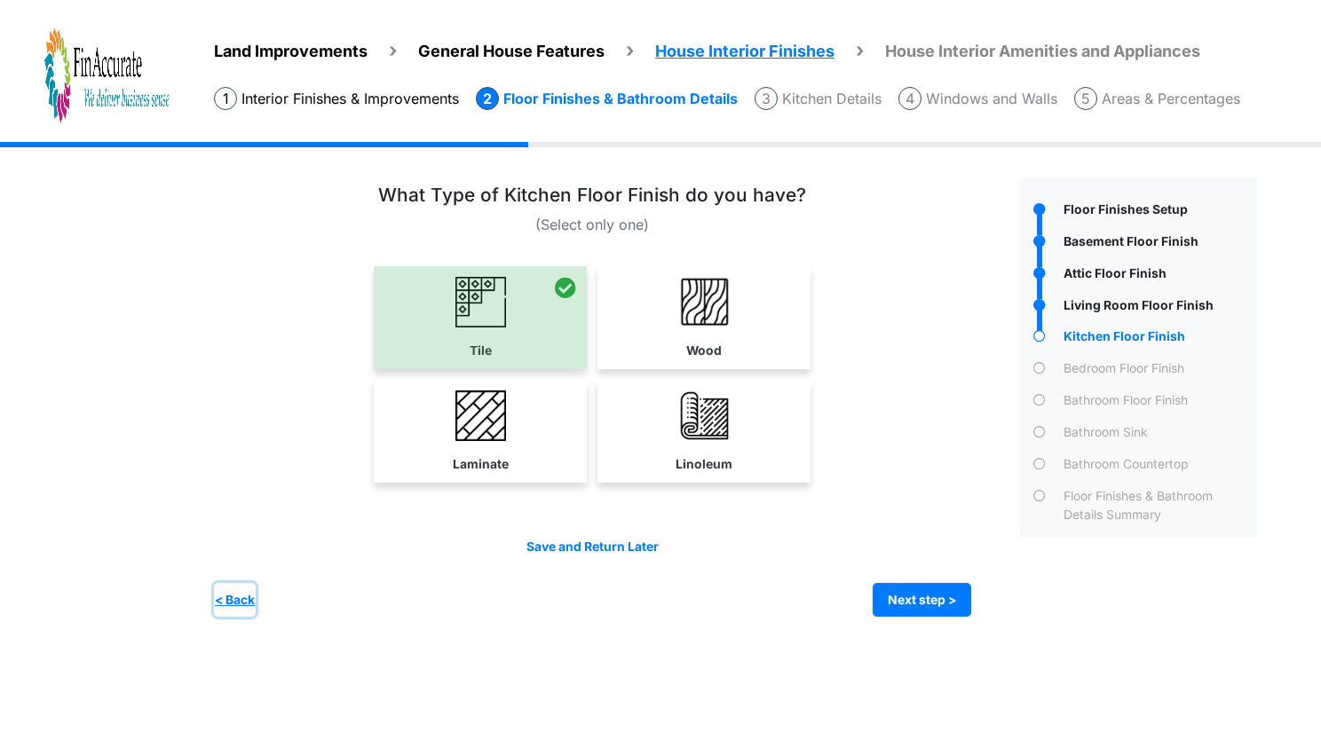
click at [225, 592] on button "< Back" at bounding box center [235, 600] width 42 height 35
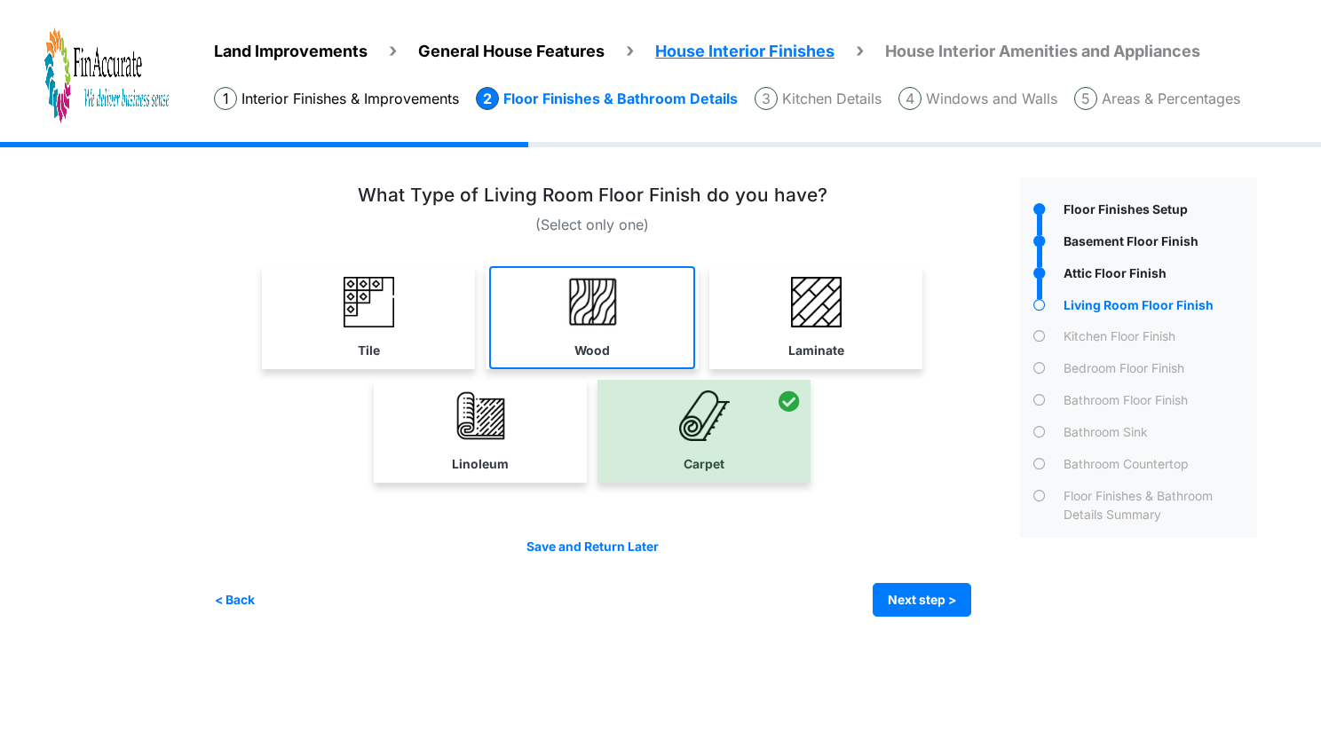
click at [591, 324] on img at bounding box center [592, 302] width 51 height 51
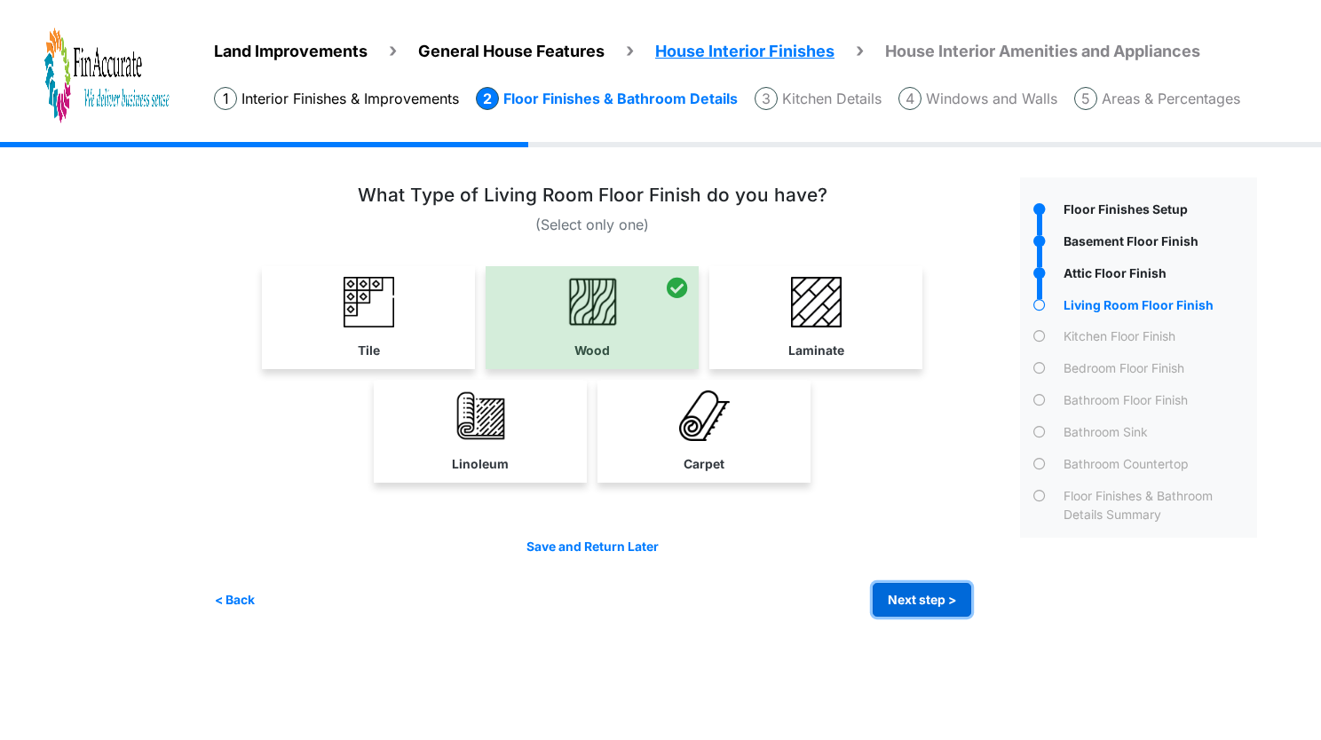
click at [923, 595] on button "Next step >" at bounding box center [922, 600] width 99 height 35
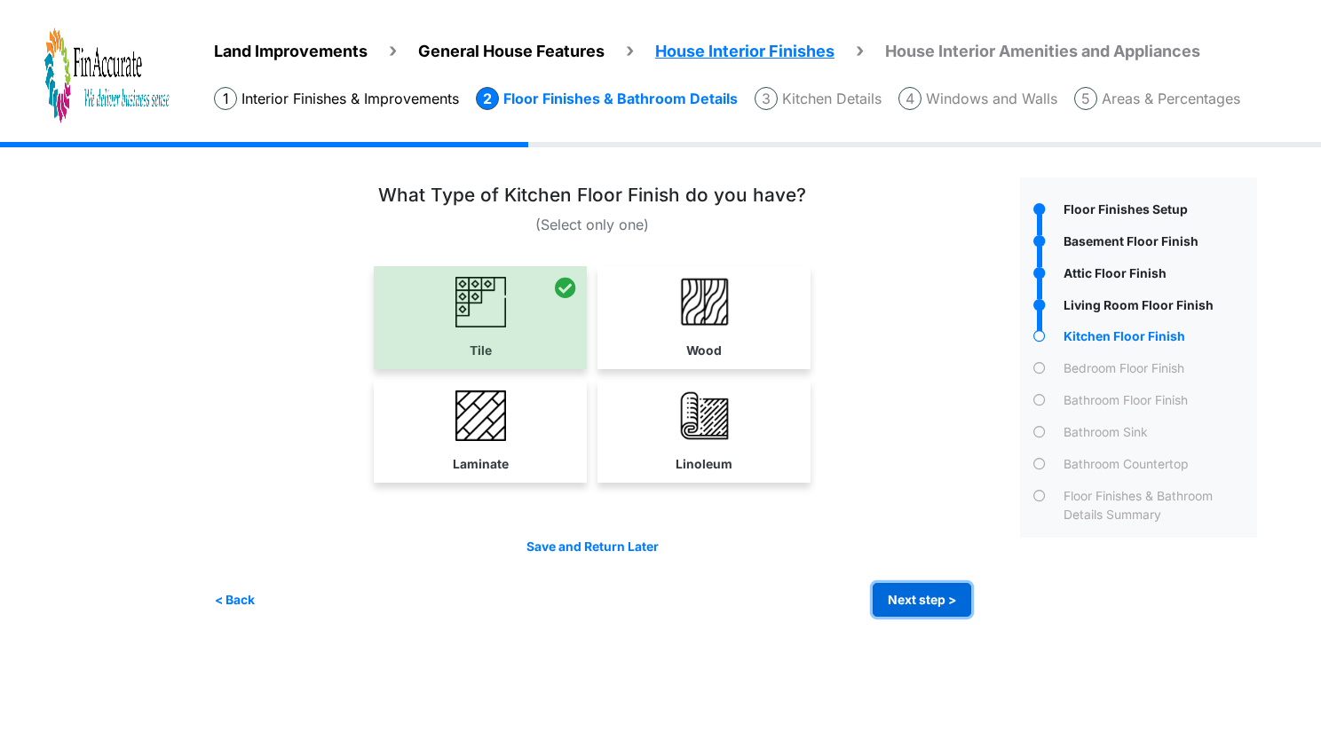
click at [923, 595] on button "Next step >" at bounding box center [922, 600] width 99 height 35
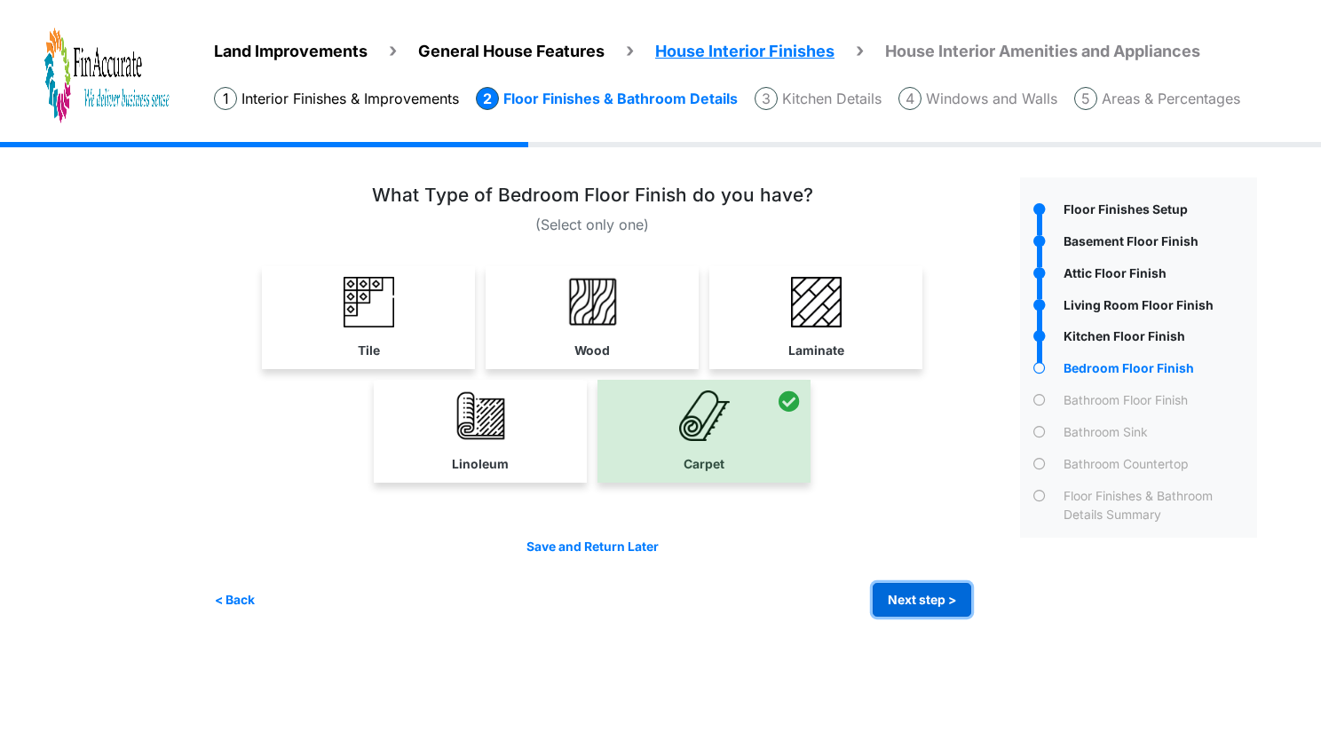
click at [923, 595] on button "Next step >" at bounding box center [922, 600] width 99 height 35
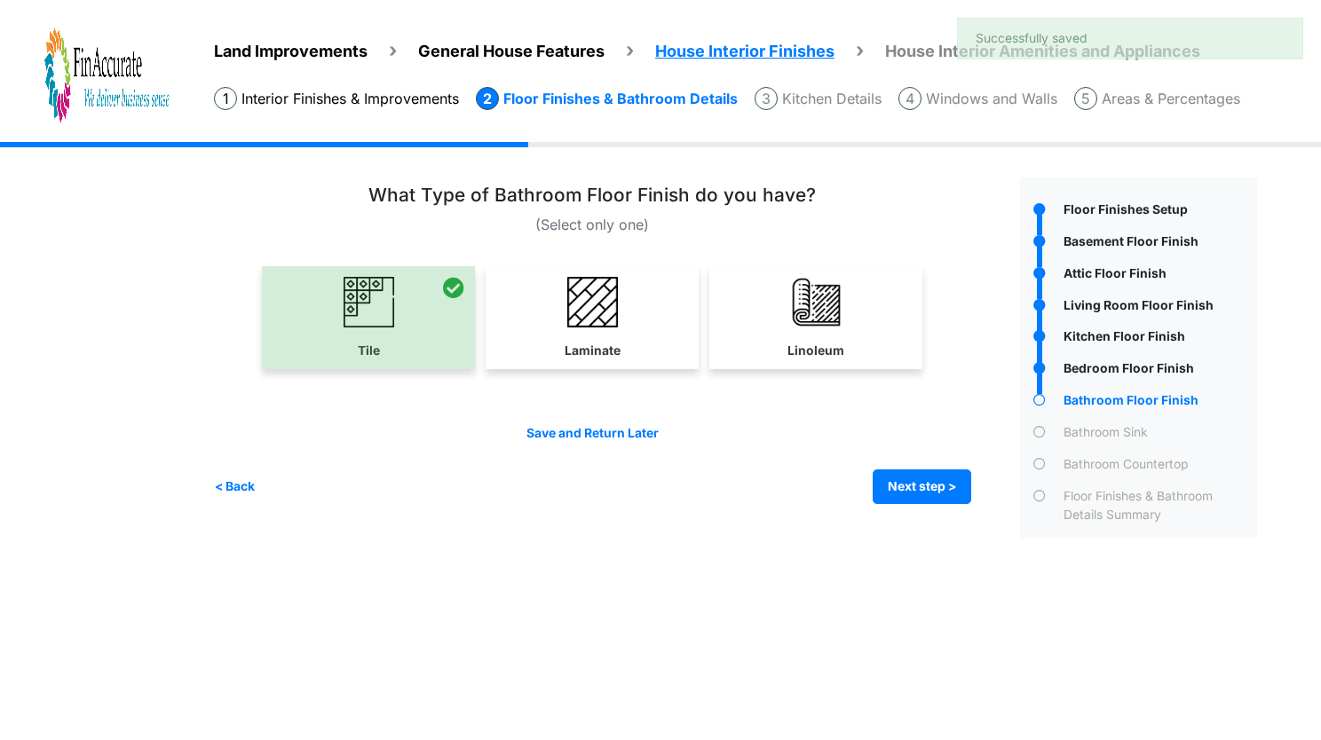
click at [923, 565] on html "Land Improvements General House Features House Interior Finishes House Interior…" at bounding box center [660, 282] width 1321 height 565
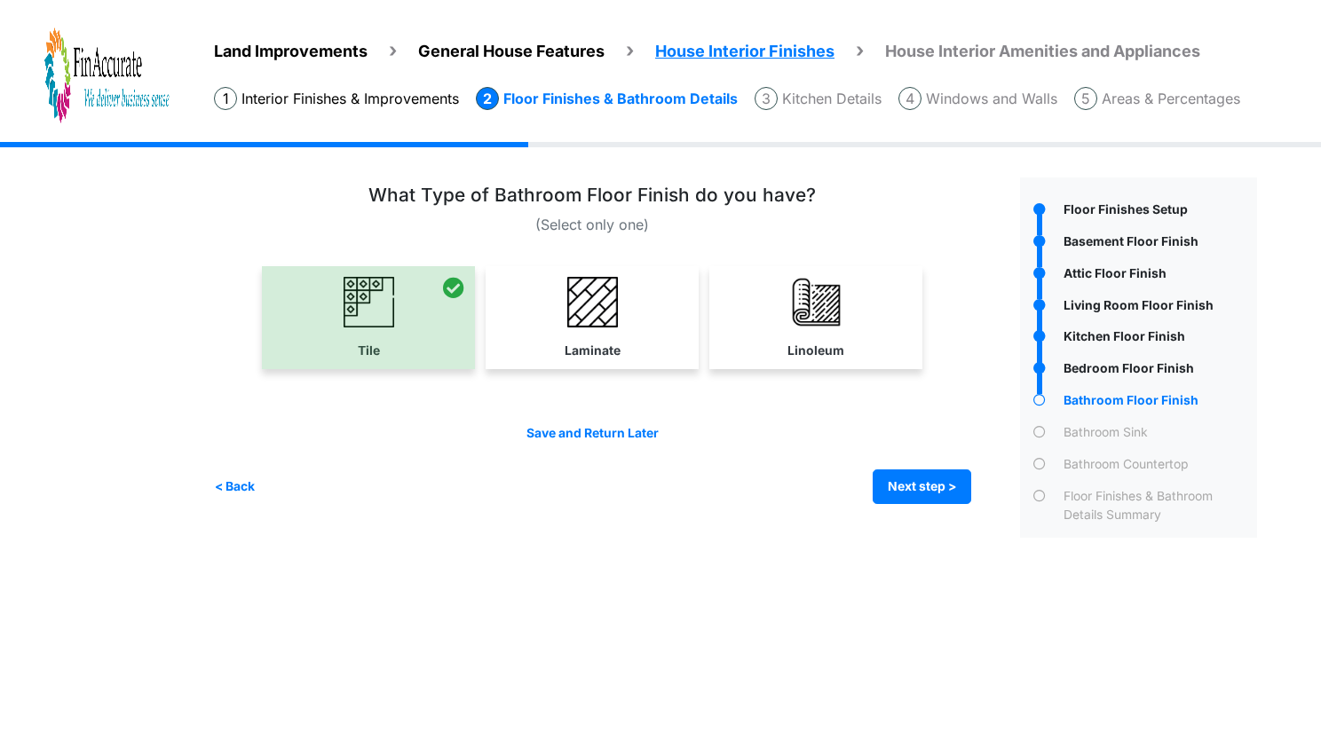
click at [1219, 108] on li "Areas & Percentages" at bounding box center [1157, 98] width 166 height 23
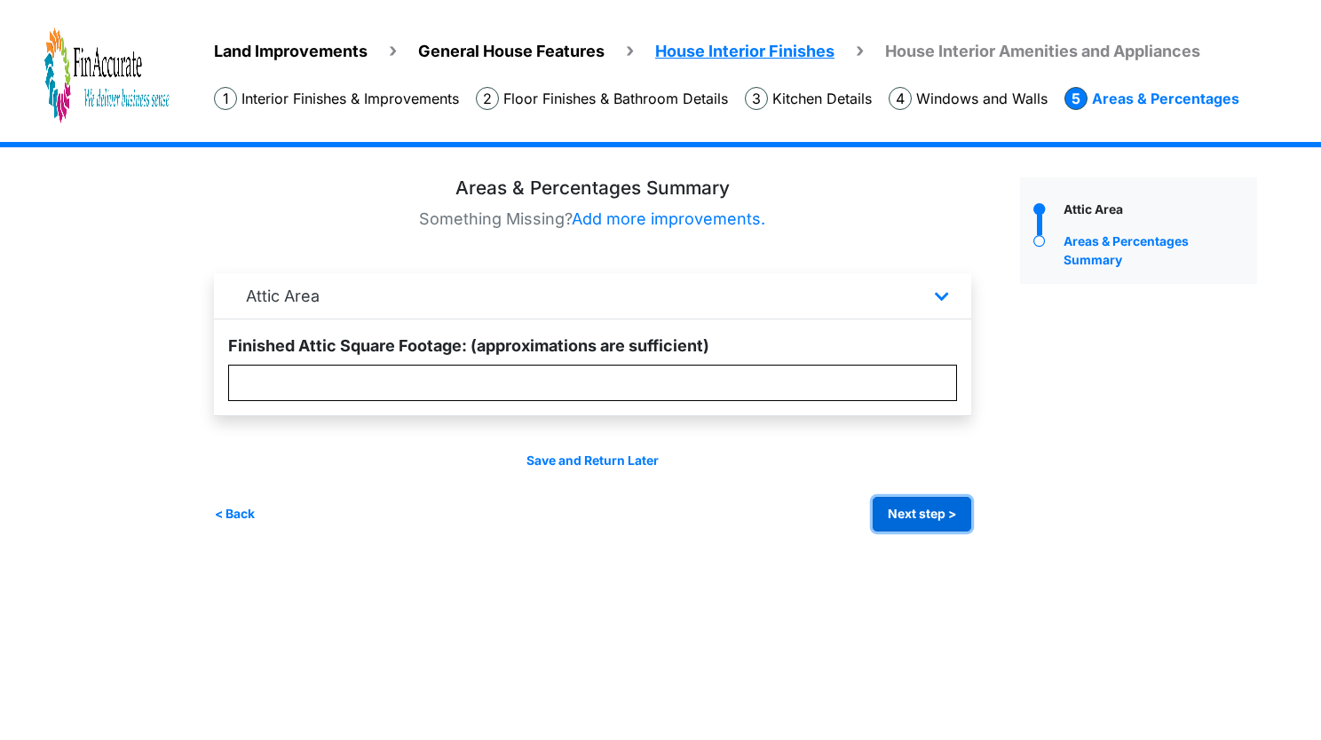
click at [929, 505] on button "Next step >" at bounding box center [922, 514] width 99 height 35
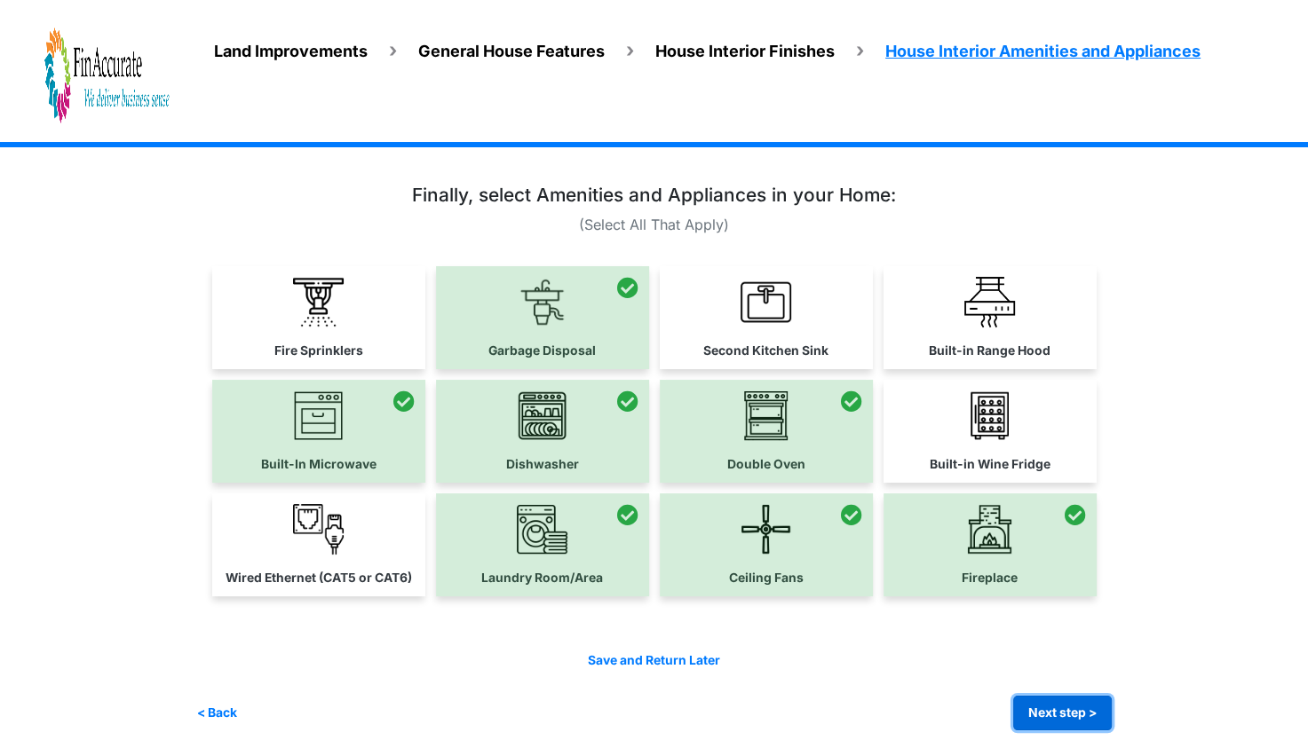
click at [1047, 707] on button "Next step >" at bounding box center [1062, 713] width 99 height 35
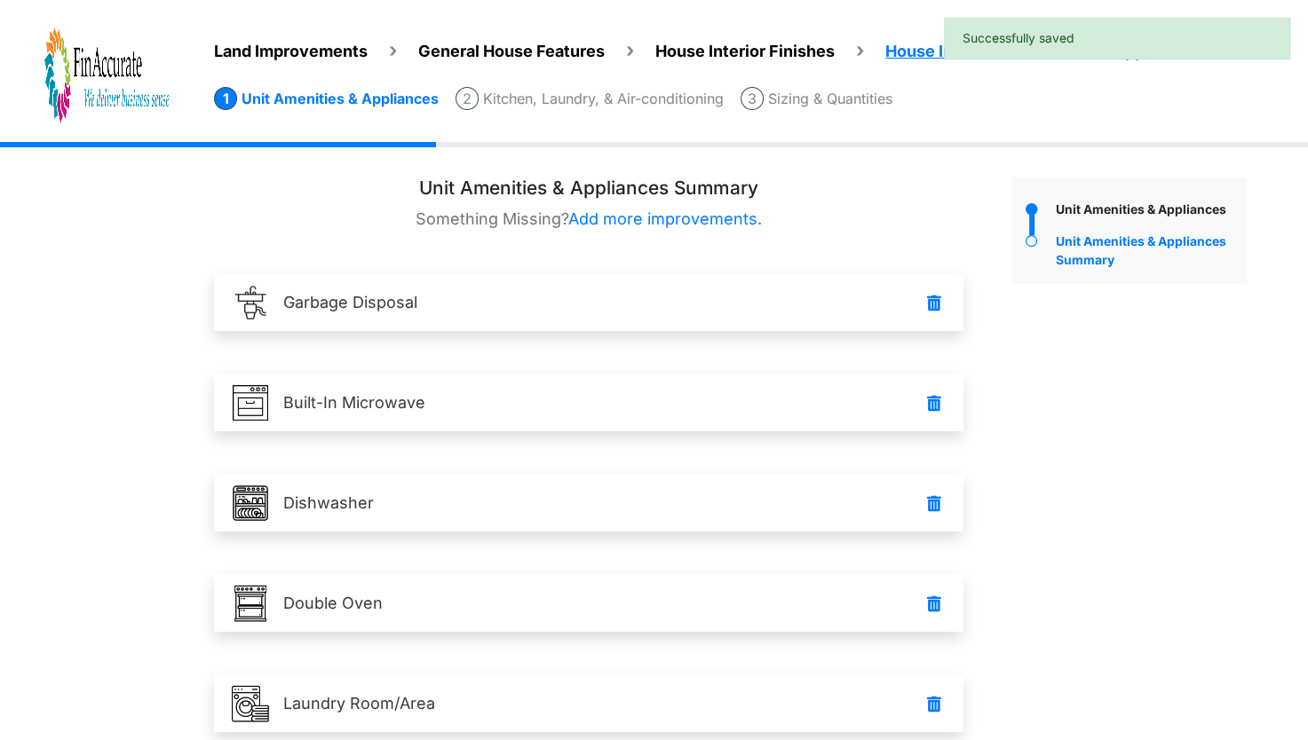
scroll to position [334, 0]
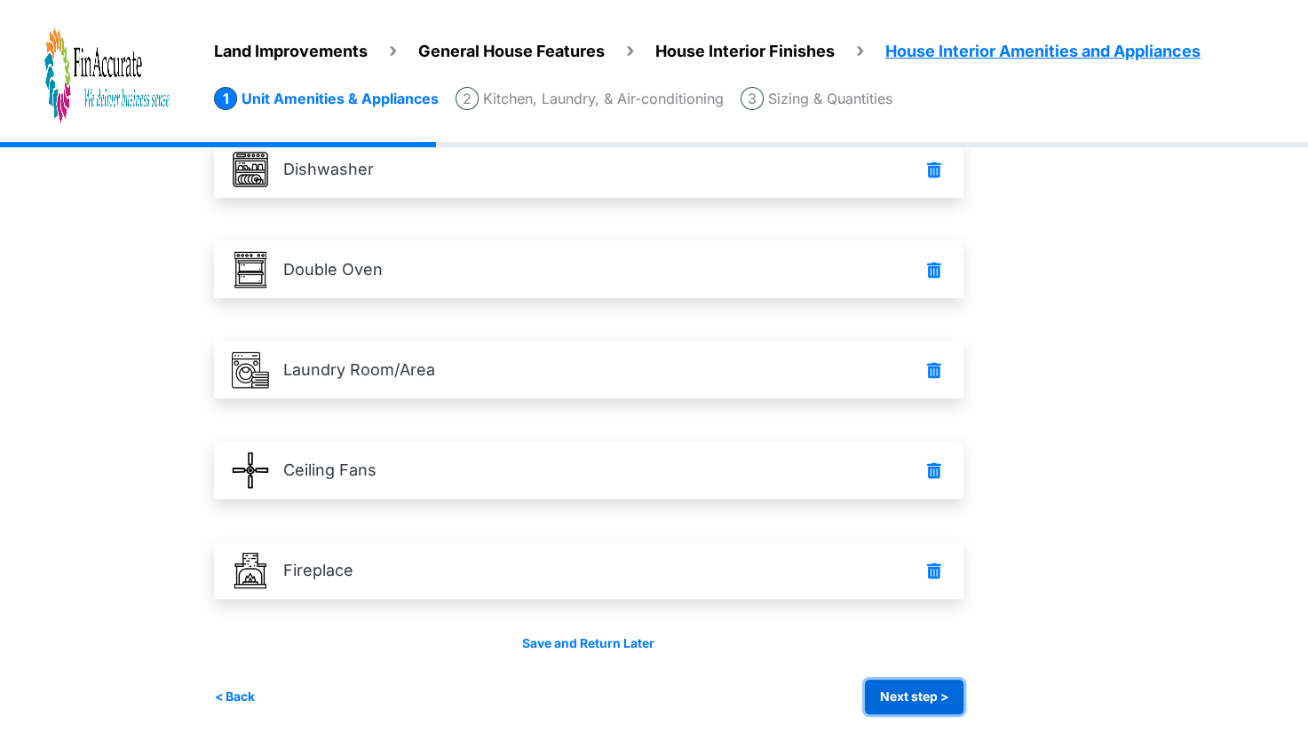
click at [951, 698] on button "Next step >" at bounding box center [914, 697] width 99 height 35
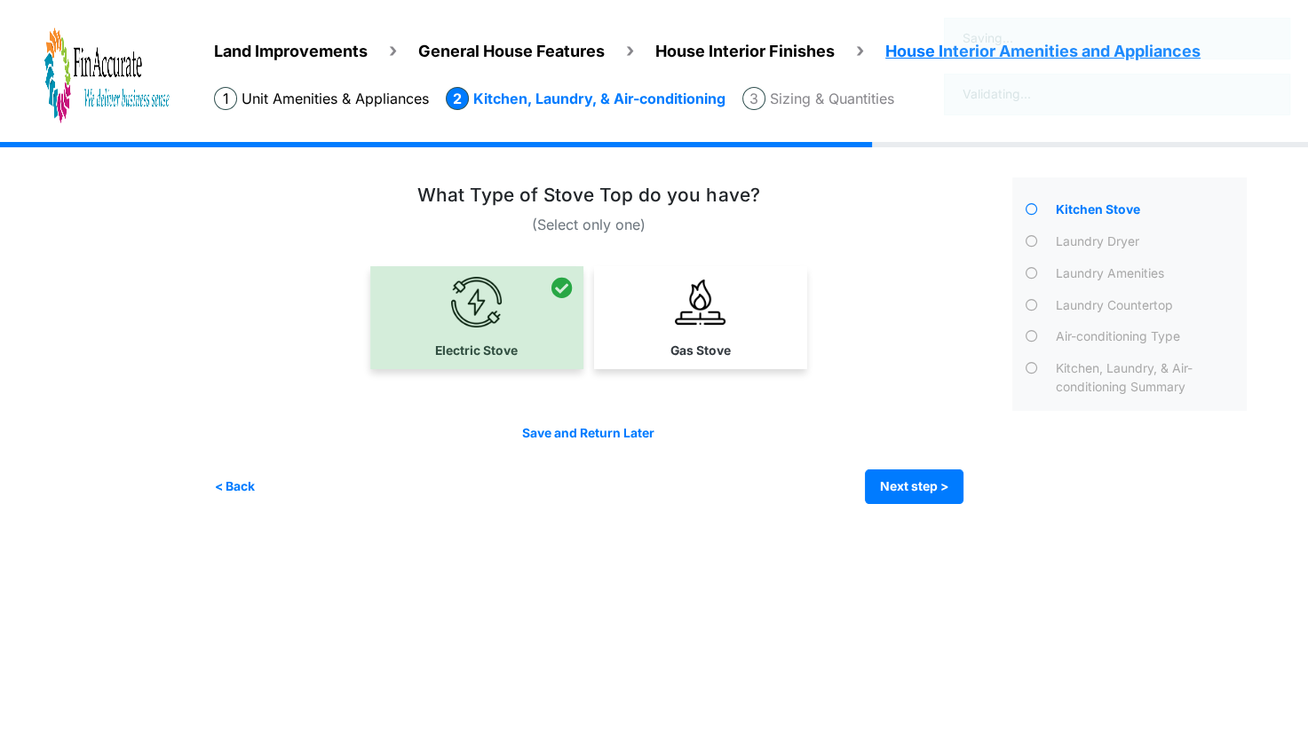
scroll to position [0, 0]
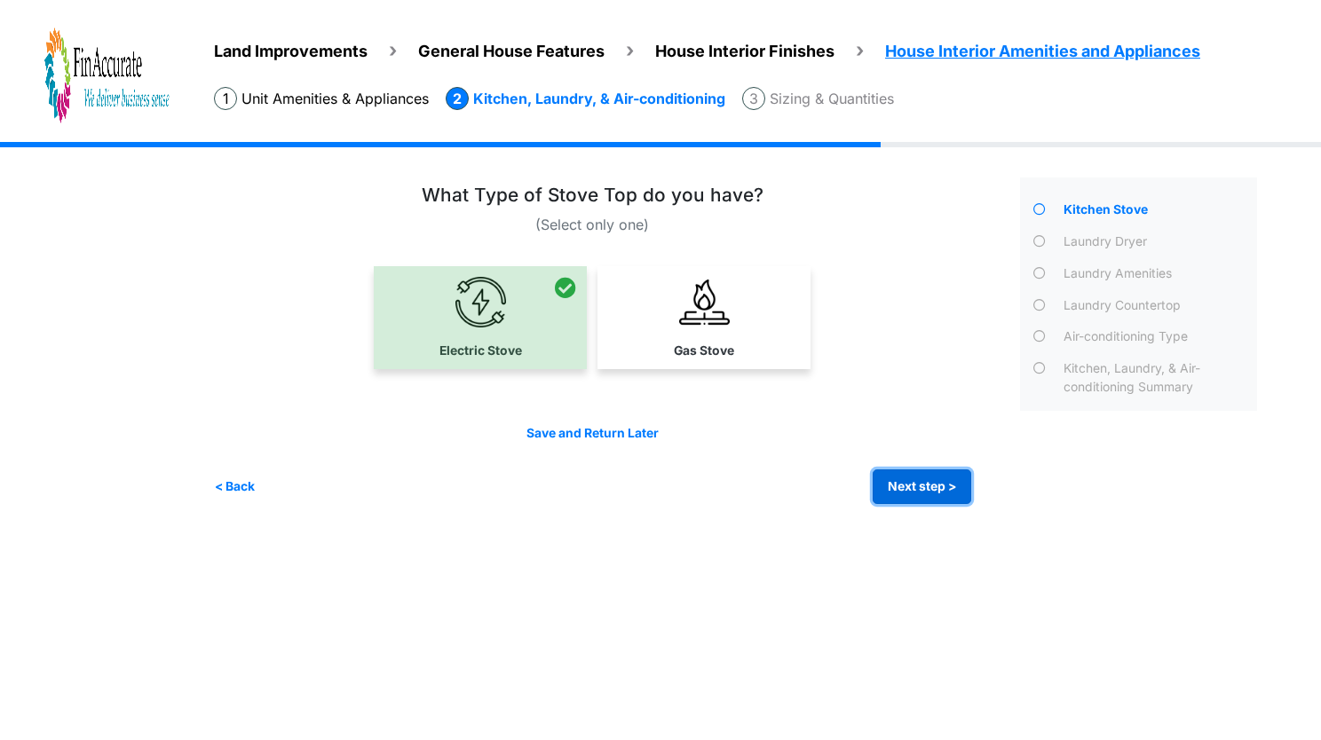
click at [910, 492] on button "Next step >" at bounding box center [922, 487] width 99 height 35
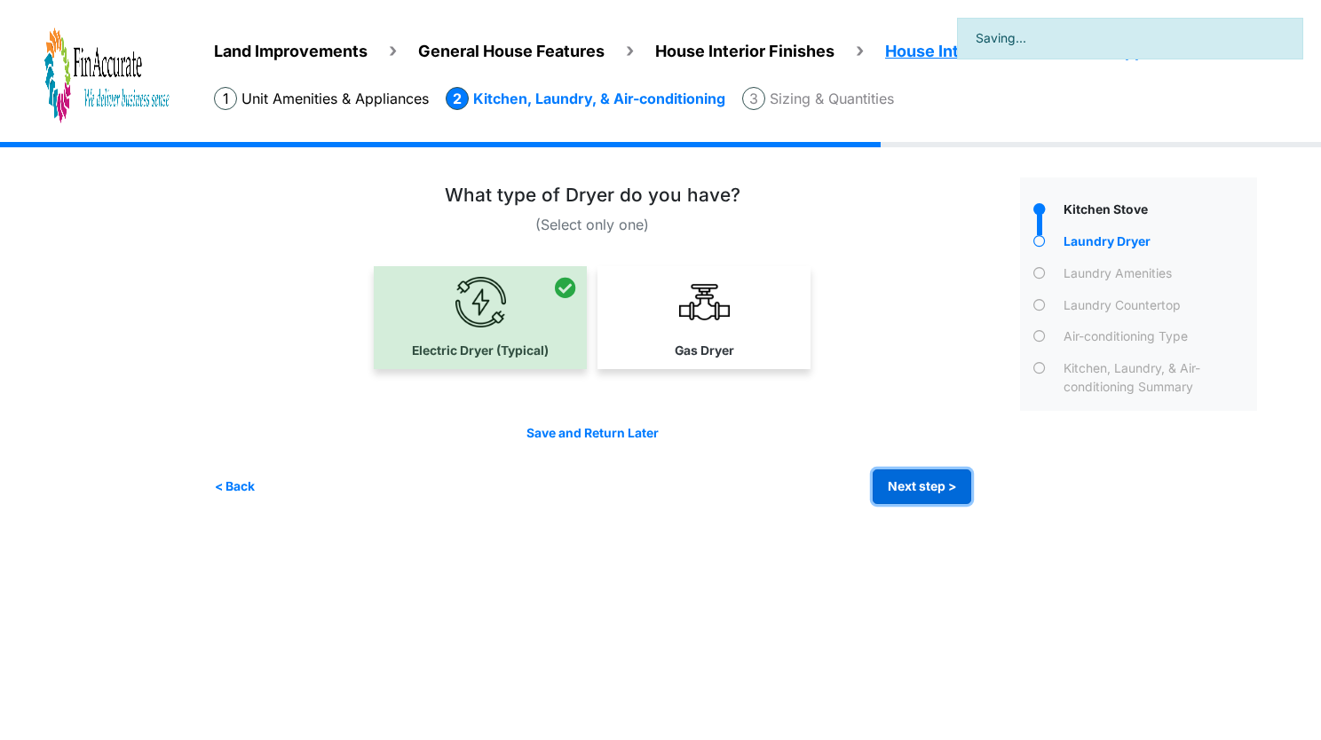
click at [910, 492] on button "Next step >" at bounding box center [922, 487] width 99 height 35
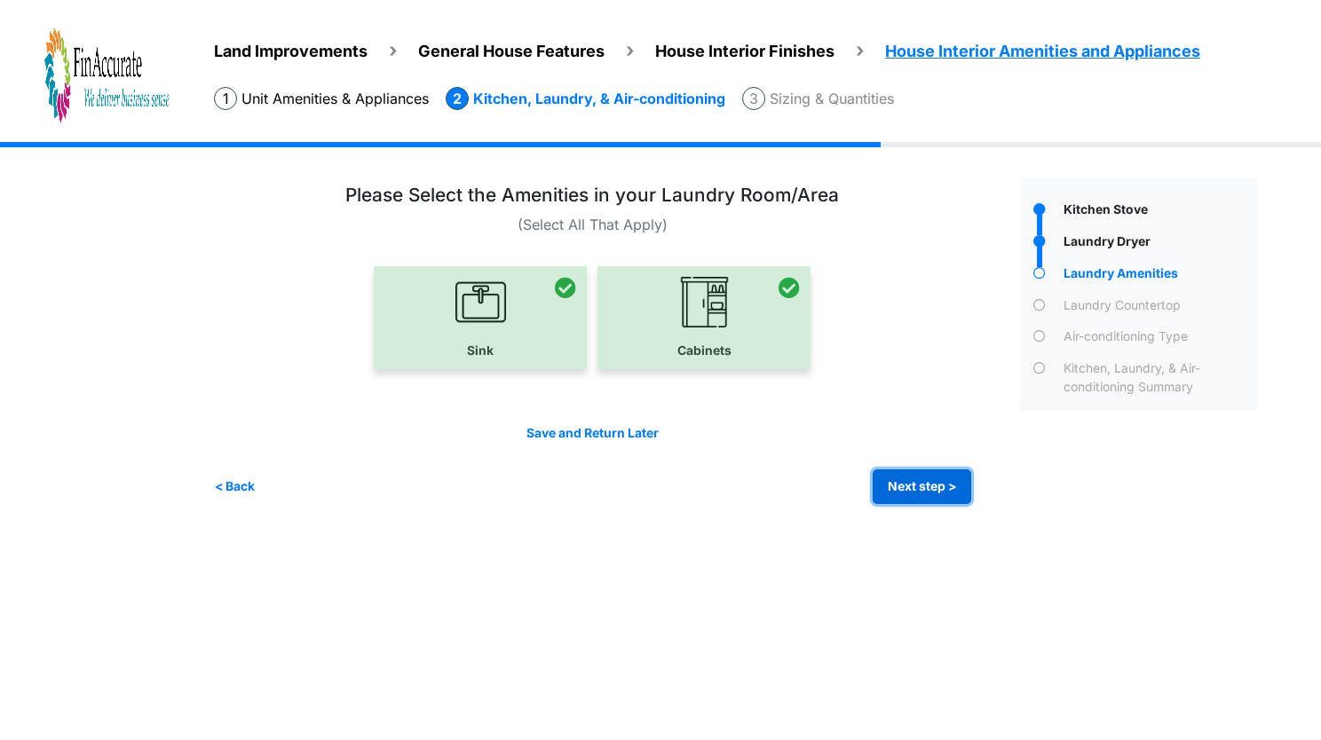
click at [910, 492] on button "Next step >" at bounding box center [922, 487] width 99 height 35
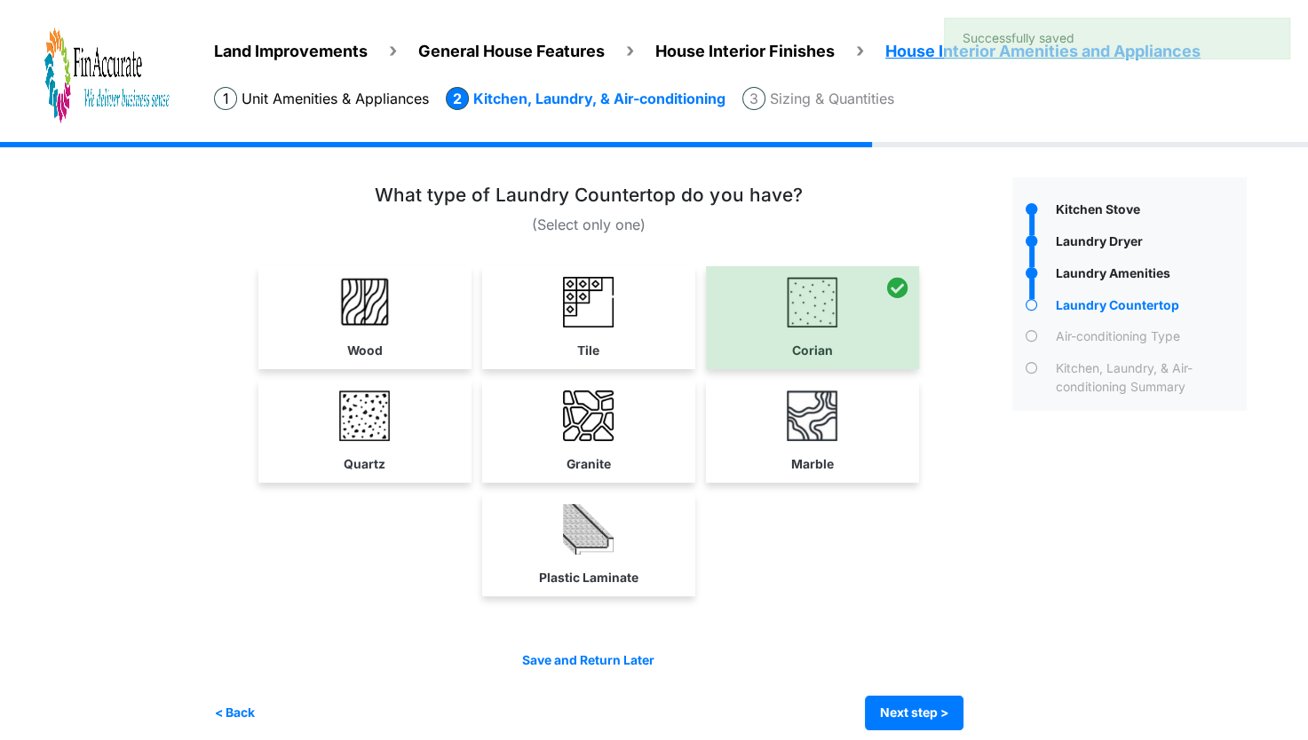
scroll to position [14, 0]
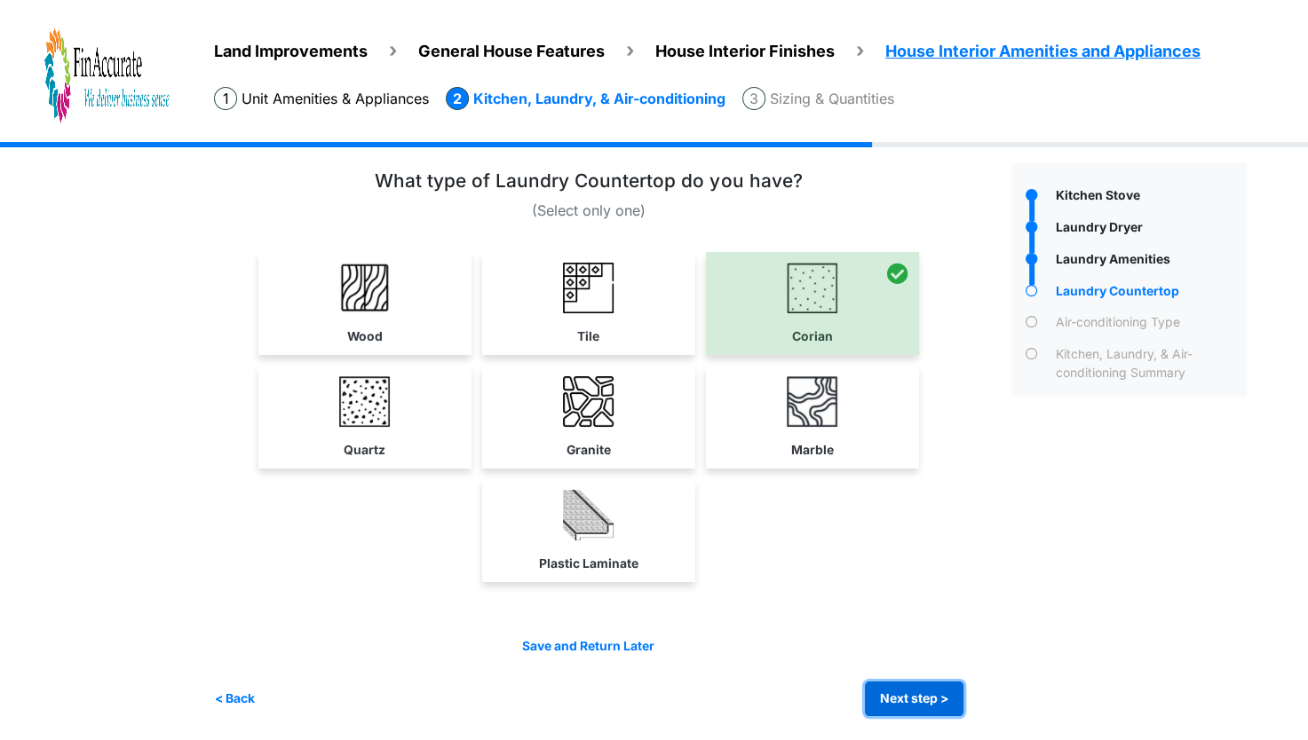
click at [944, 694] on button "Next step >" at bounding box center [914, 699] width 99 height 35
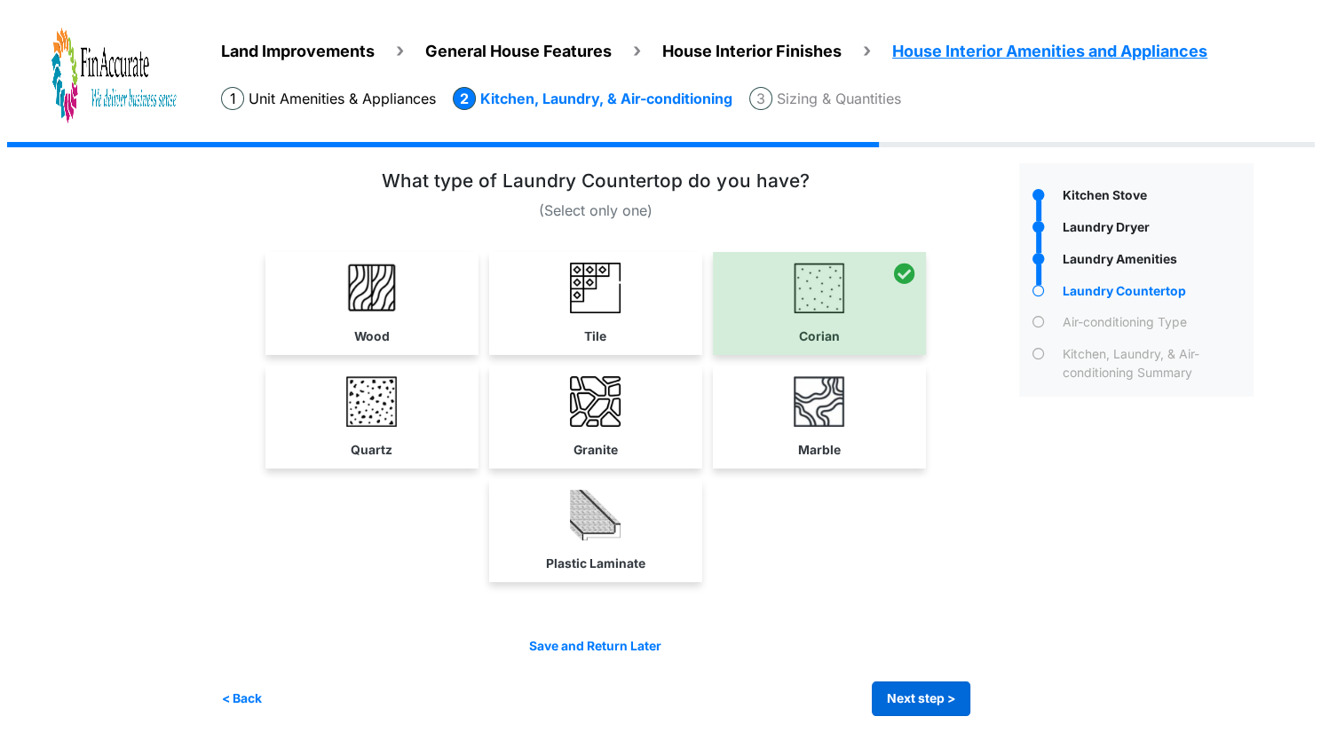
scroll to position [0, 0]
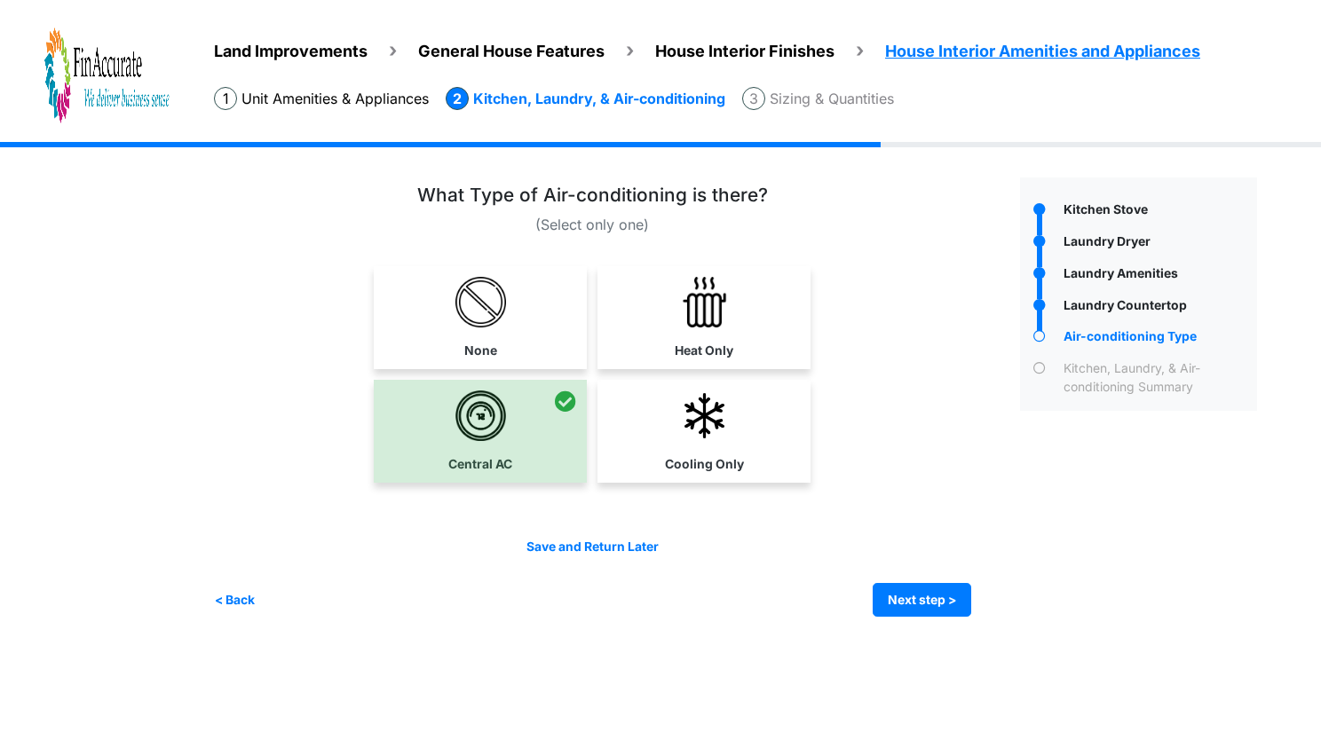
click at [834, 105] on li "Sizing & Quantities" at bounding box center [818, 98] width 152 height 23
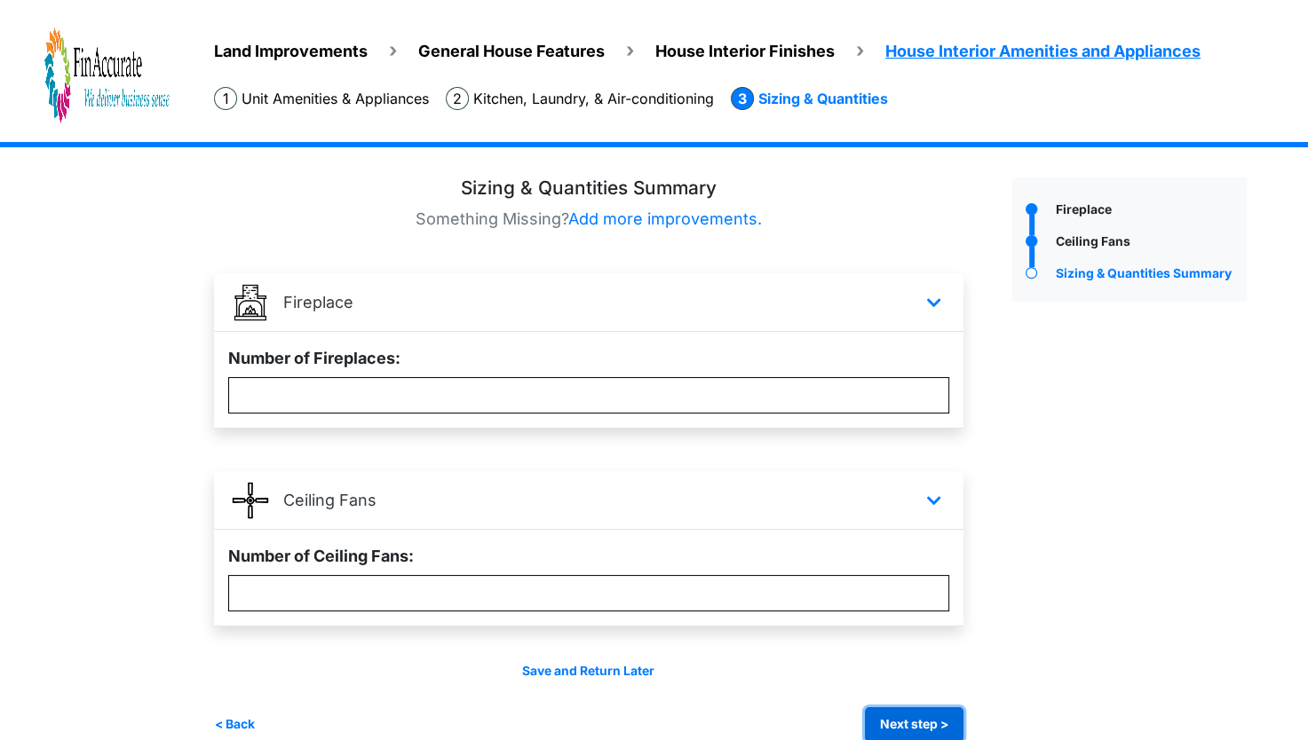
click at [920, 730] on button "Next step >" at bounding box center [914, 724] width 99 height 35
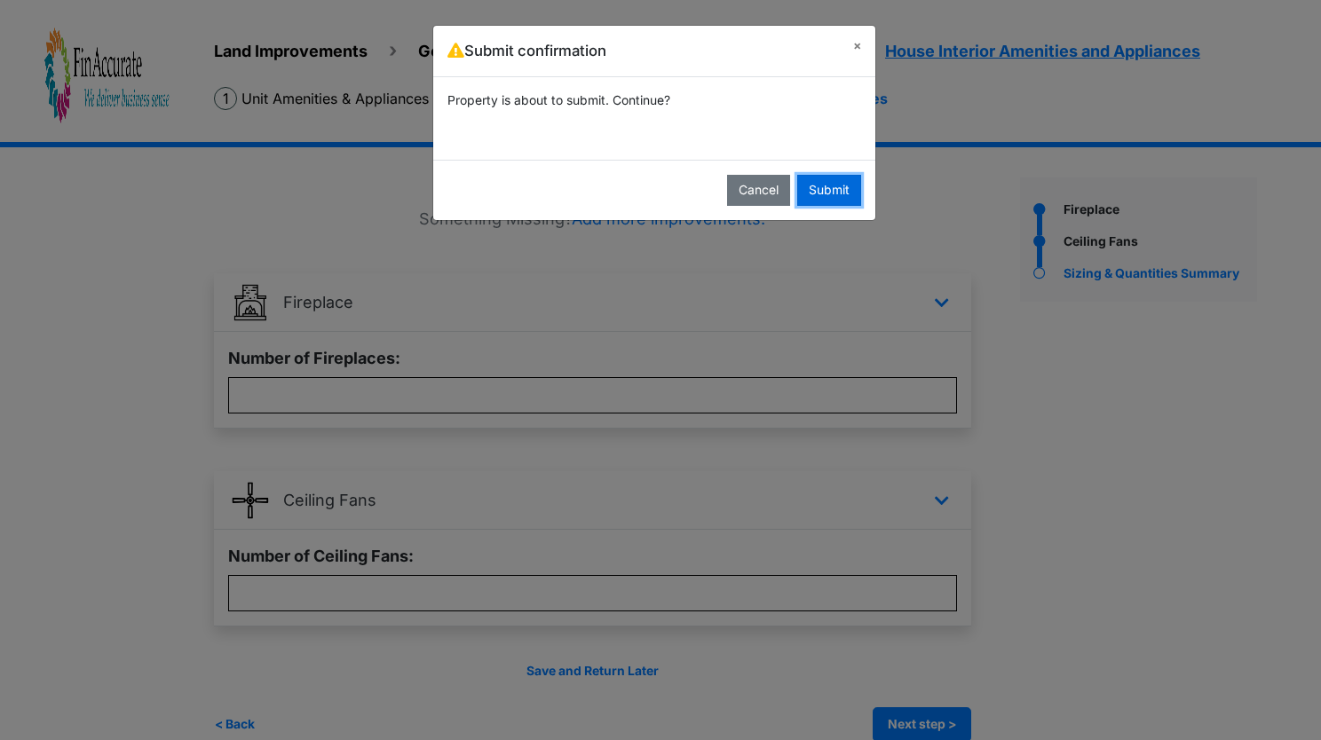
click at [845, 197] on button "Submit" at bounding box center [829, 190] width 64 height 31
